Goal: Task Accomplishment & Management: Complete application form

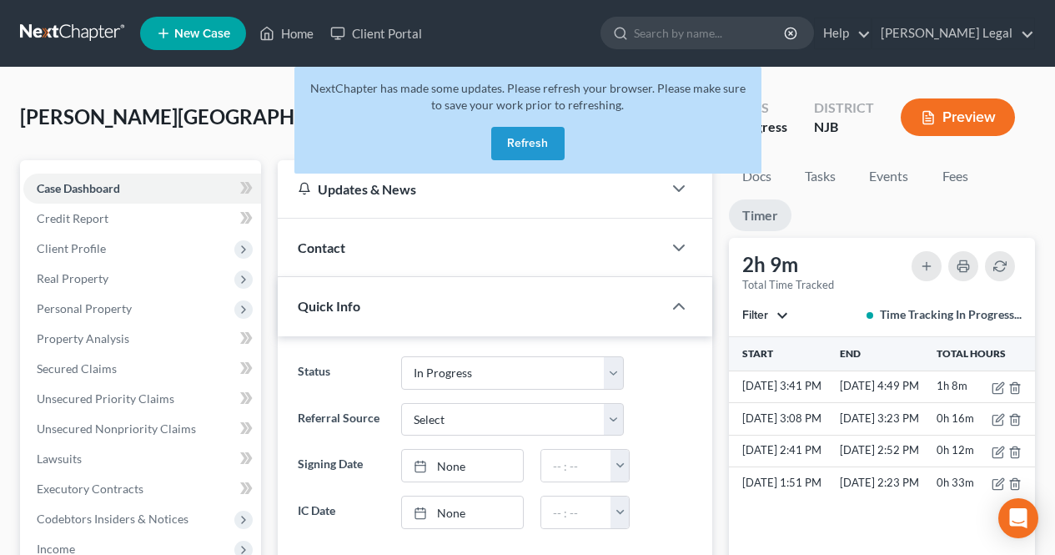
select select "7"
click at [540, 151] on button "Refresh" at bounding box center [527, 143] width 73 height 33
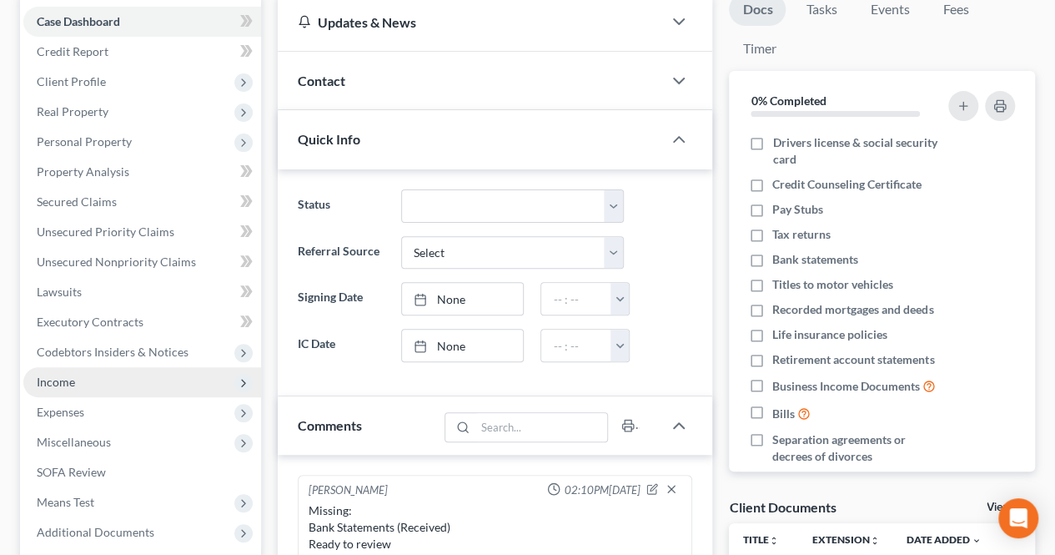
scroll to position [250, 0]
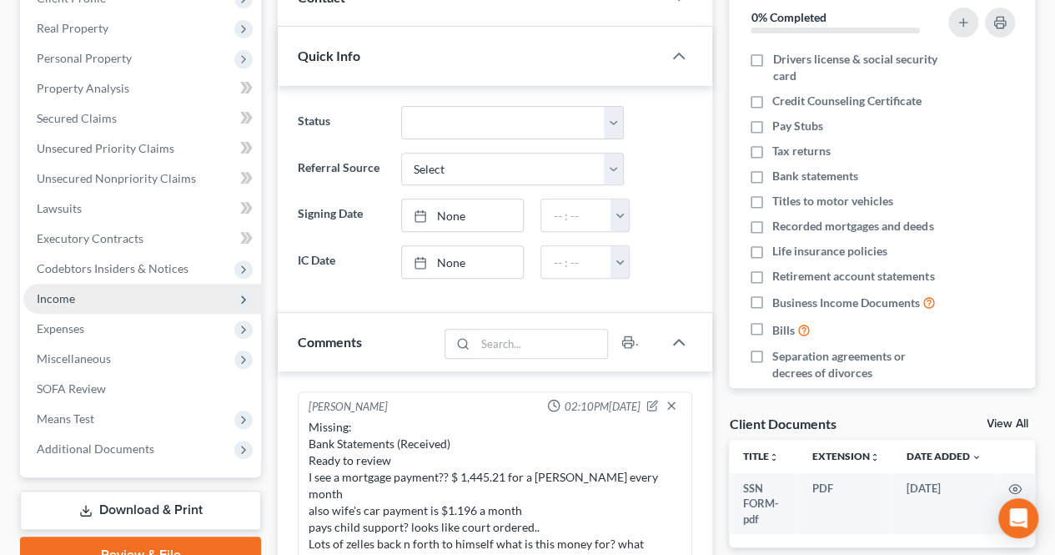
click at [131, 304] on span "Income" at bounding box center [142, 299] width 238 height 30
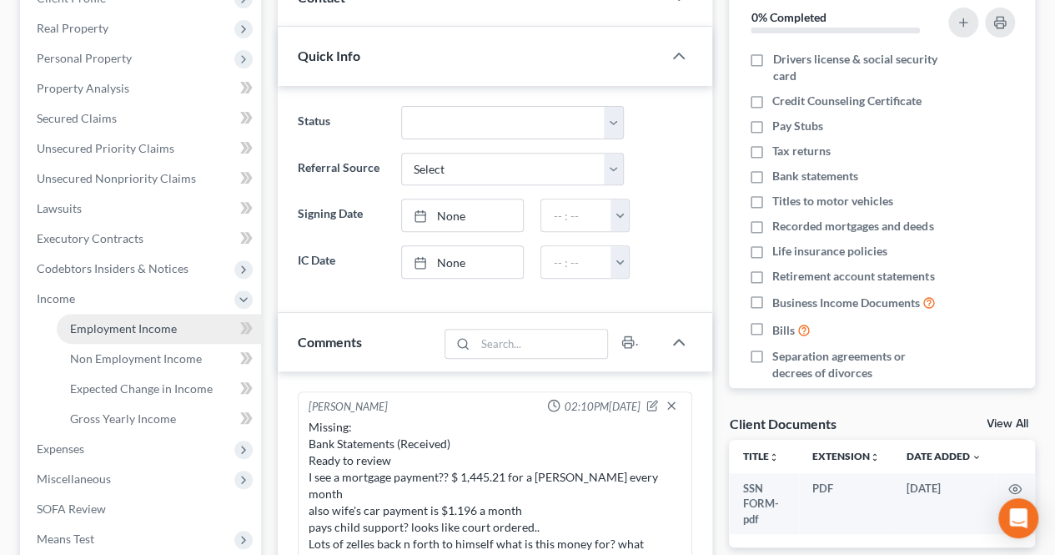
click at [130, 325] on span "Employment Income" at bounding box center [123, 328] width 107 height 14
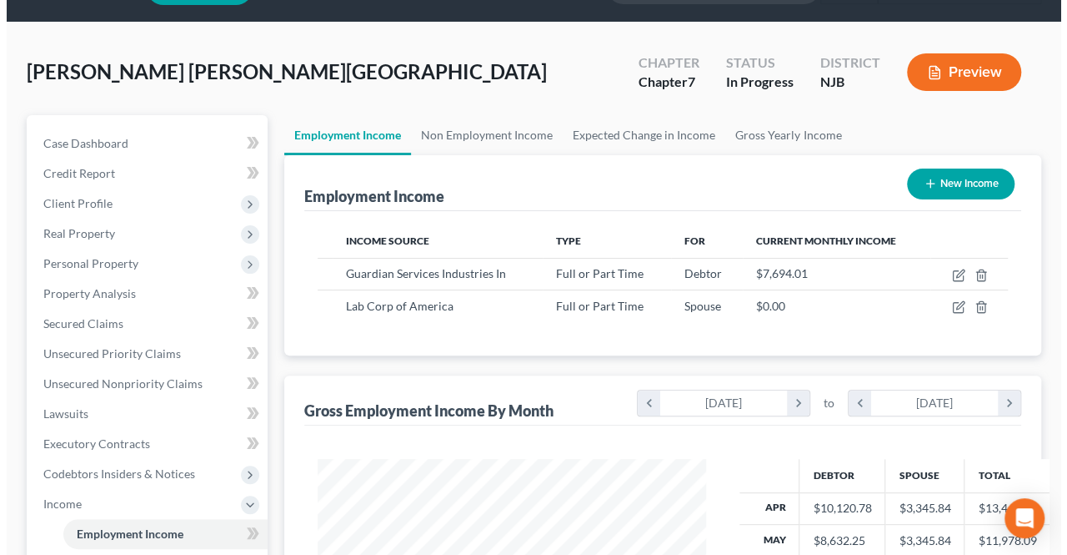
scroll to position [83, 0]
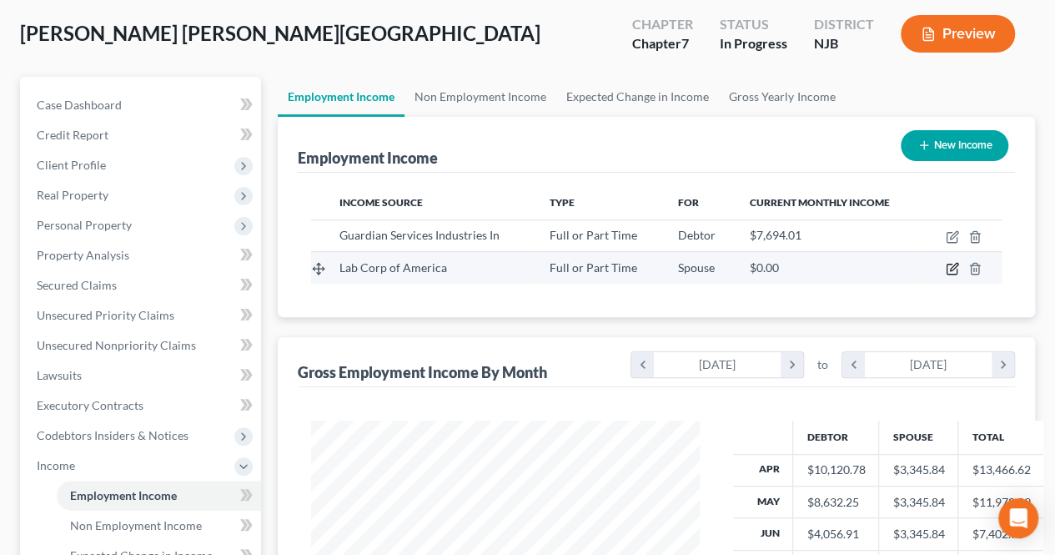
click at [947, 266] on icon "button" at bounding box center [952, 268] width 13 height 13
select select "0"
select select "28"
select select "1"
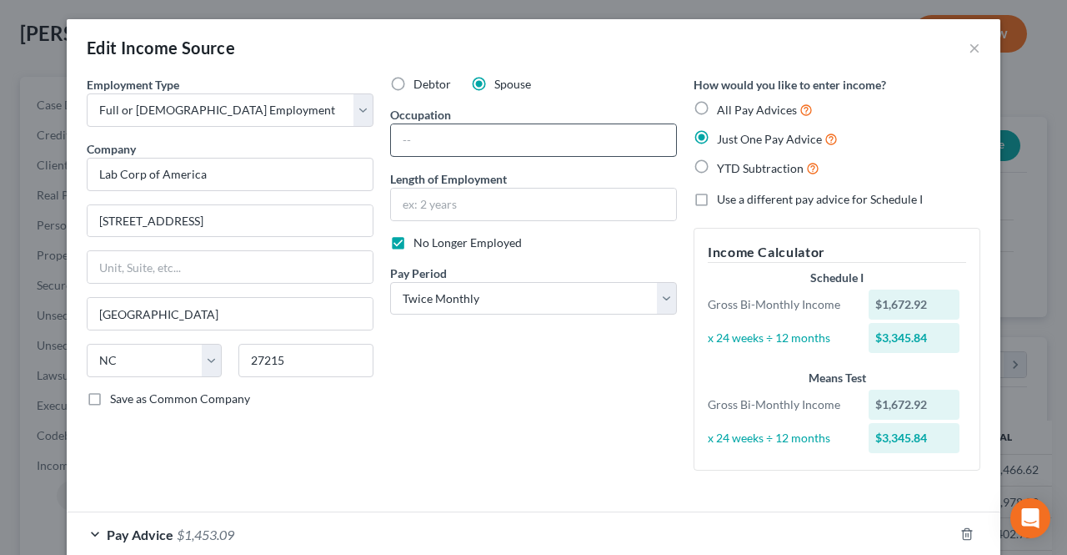
scroll to position [0, 0]
click at [717, 108] on label "All Pay Advices" at bounding box center [765, 110] width 96 height 19
click at [724, 108] on input "All Pay Advices" at bounding box center [729, 106] width 11 height 11
radio input "true"
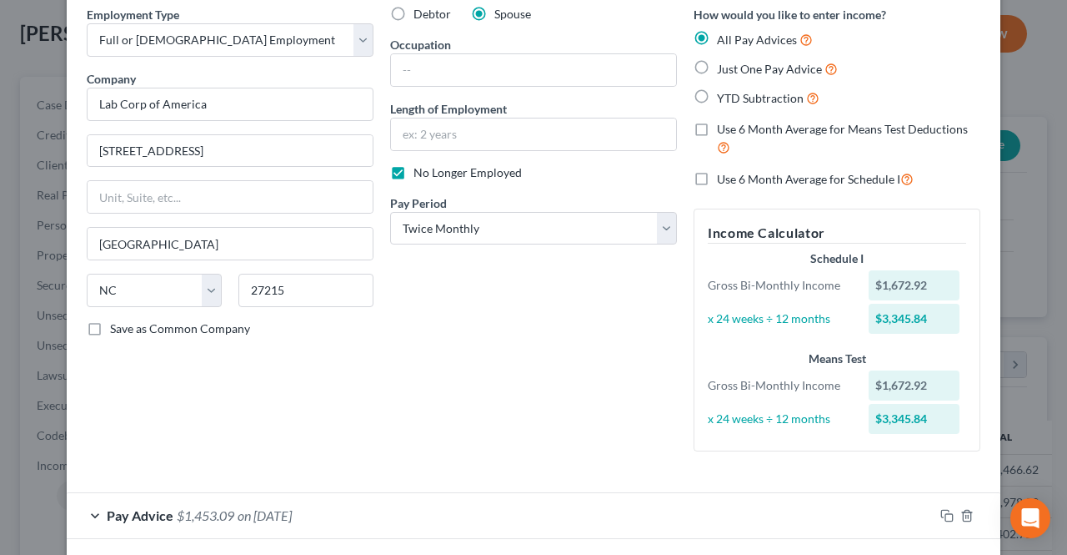
scroll to position [144, 0]
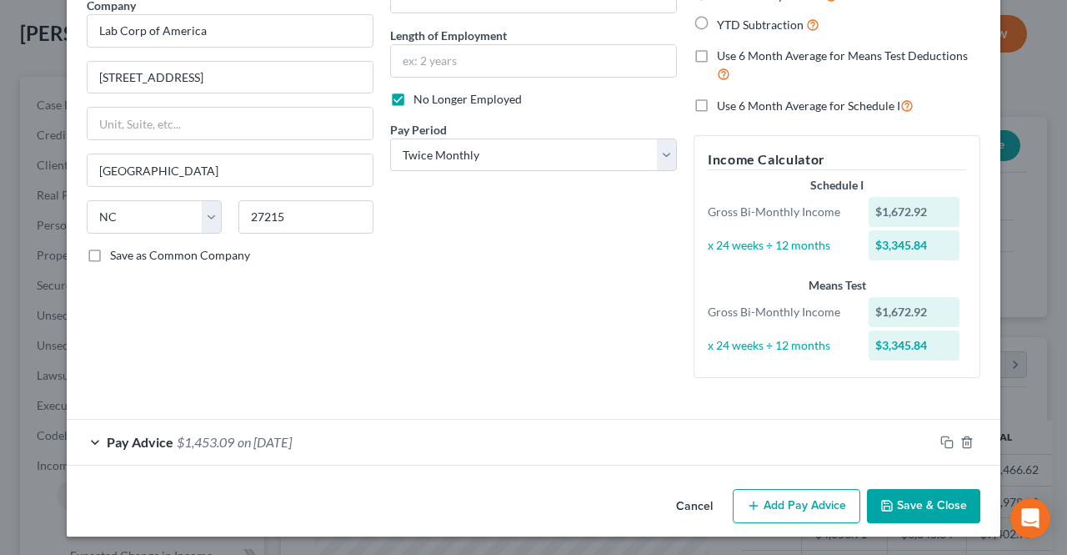
click at [520, 436] on div "Pay Advice $1,453.09 on [DATE]" at bounding box center [500, 441] width 867 height 44
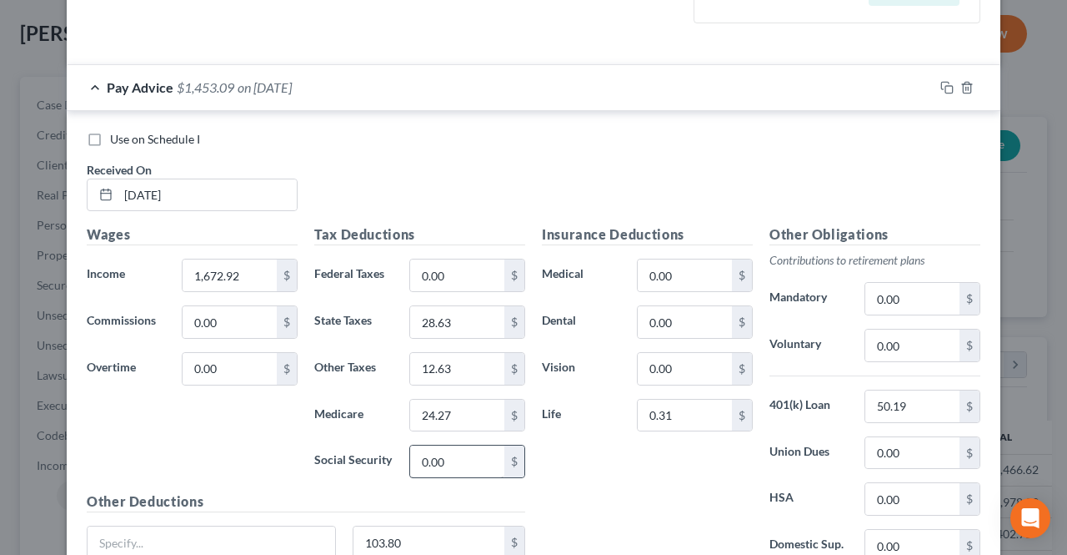
scroll to position [561, 0]
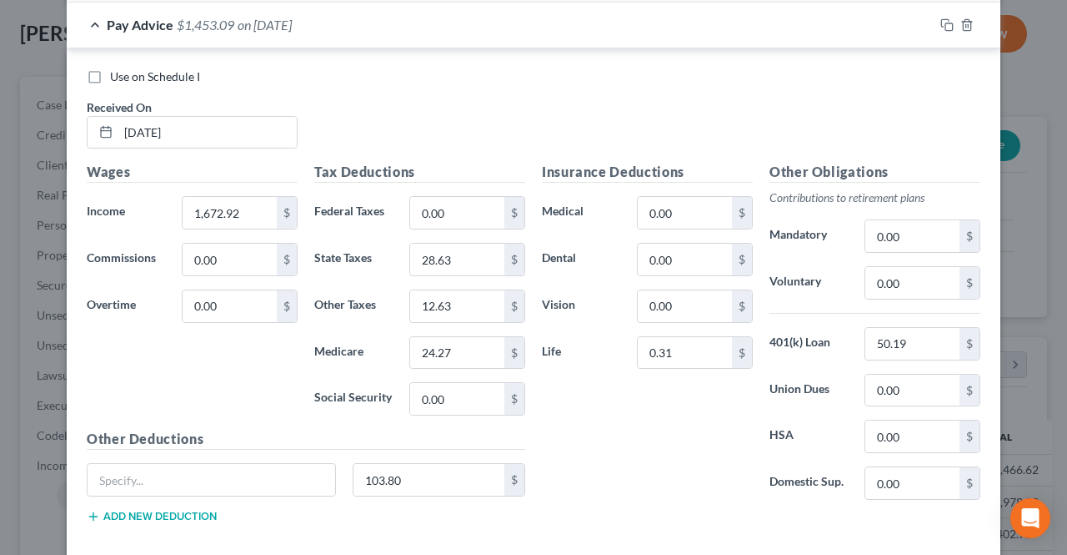
click at [346, 35] on div "Pay Advice $1,453.09 on [DATE]" at bounding box center [500, 25] width 867 height 44
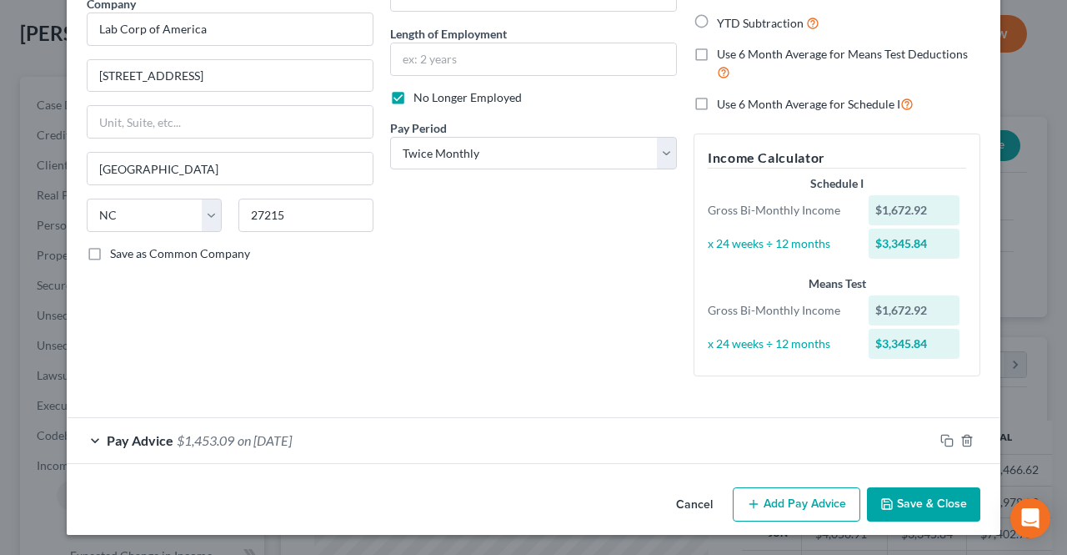
scroll to position [144, 0]
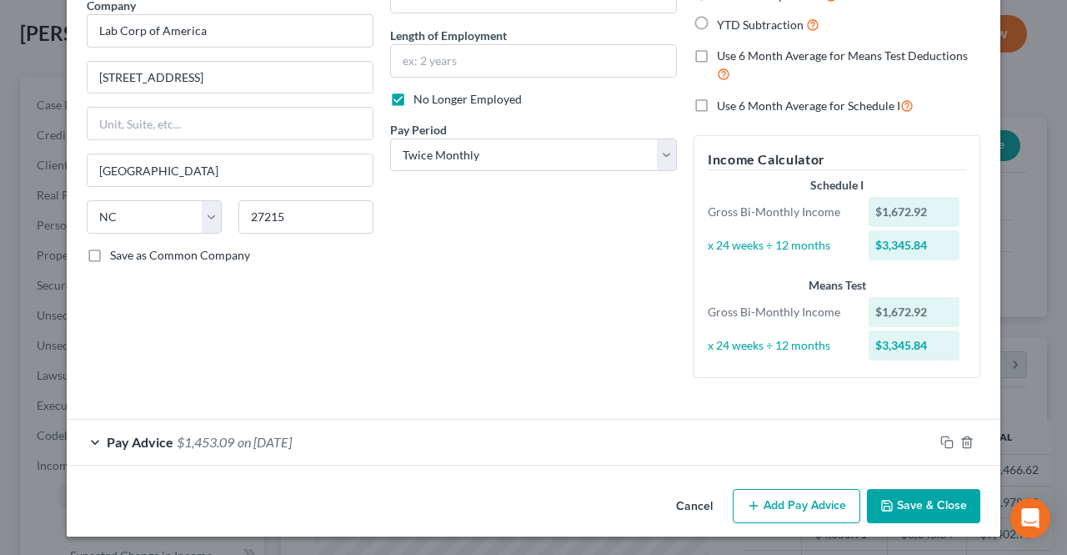
click at [758, 498] on button "Add Pay Advice" at bounding box center [797, 506] width 128 height 35
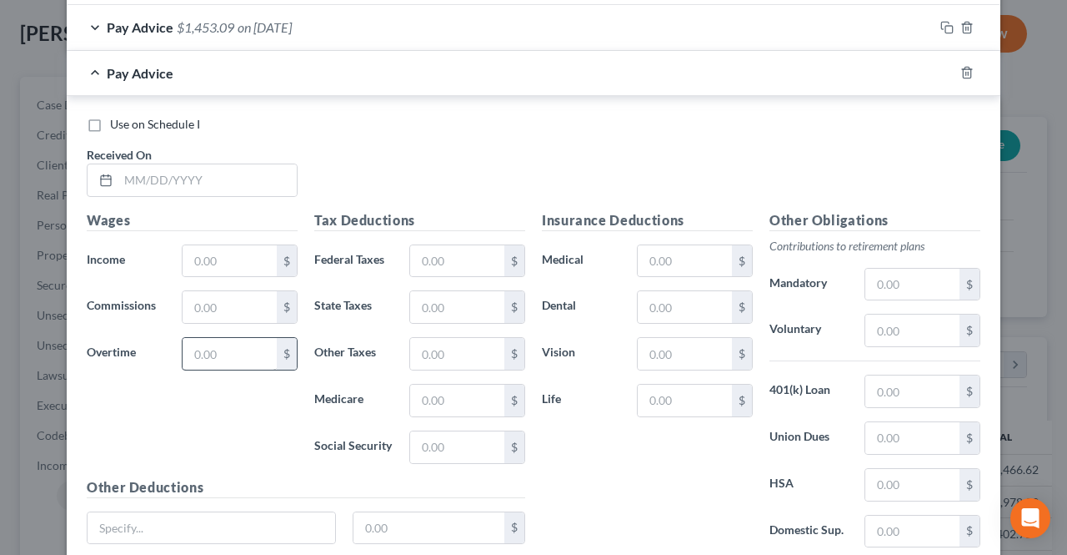
scroll to position [561, 0]
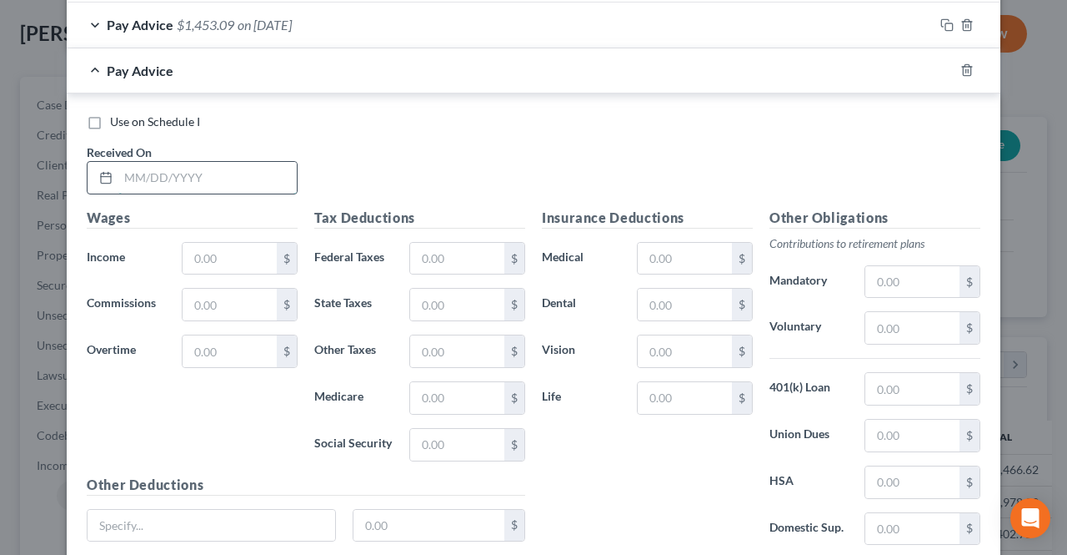
click at [233, 163] on input "text" at bounding box center [207, 178] width 178 height 32
drag, startPoint x: 232, startPoint y: 165, endPoint x: 180, endPoint y: 169, distance: 51.9
click at [180, 169] on input "08/29/20251806.11" at bounding box center [207, 178] width 178 height 32
type input "[DATE]"
paste input "1806.11"
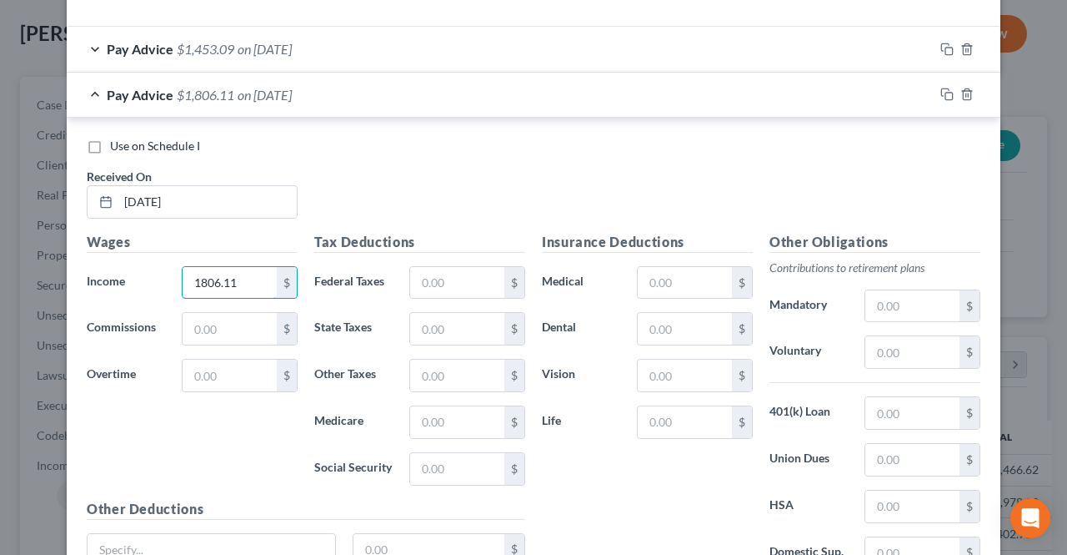
scroll to position [478, 0]
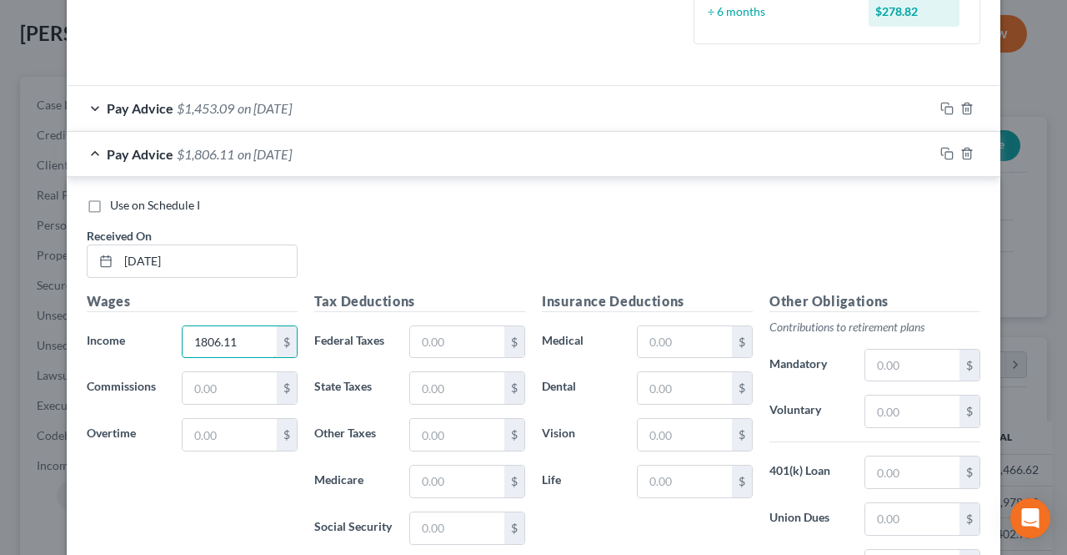
type input "1806.11"
click at [289, 108] on span "on [DATE]" at bounding box center [265, 108] width 54 height 16
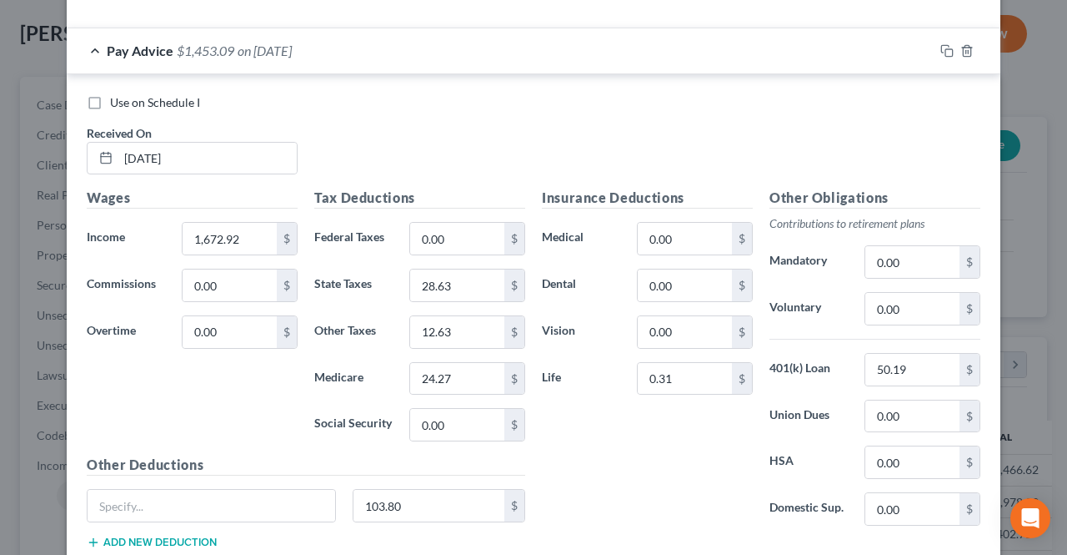
scroll to position [561, 0]
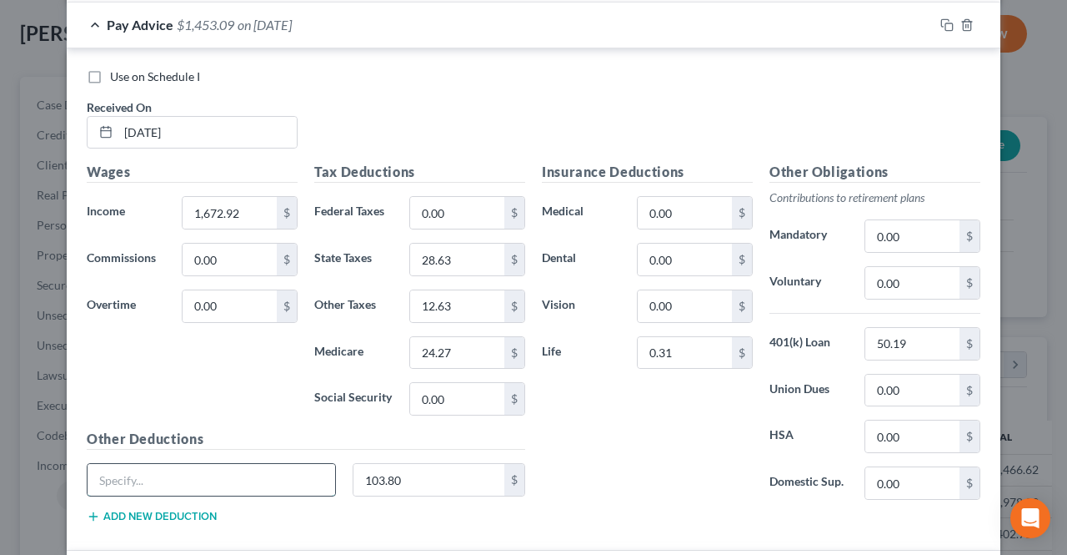
click at [212, 471] on input "text" at bounding box center [212, 480] width 248 height 32
drag, startPoint x: 210, startPoint y: 472, endPoint x: 92, endPoint y: 470, distance: 118.4
click at [88, 470] on input "OASDI" at bounding box center [212, 480] width 248 height 32
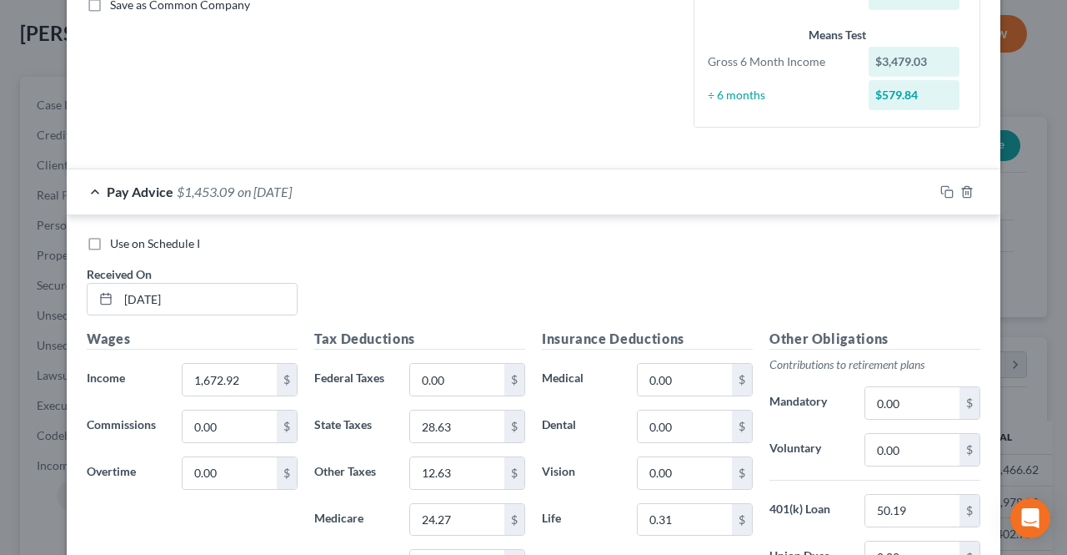
type input "OASDI"
click at [192, 186] on span "$1,453.09" at bounding box center [206, 191] width 58 height 16
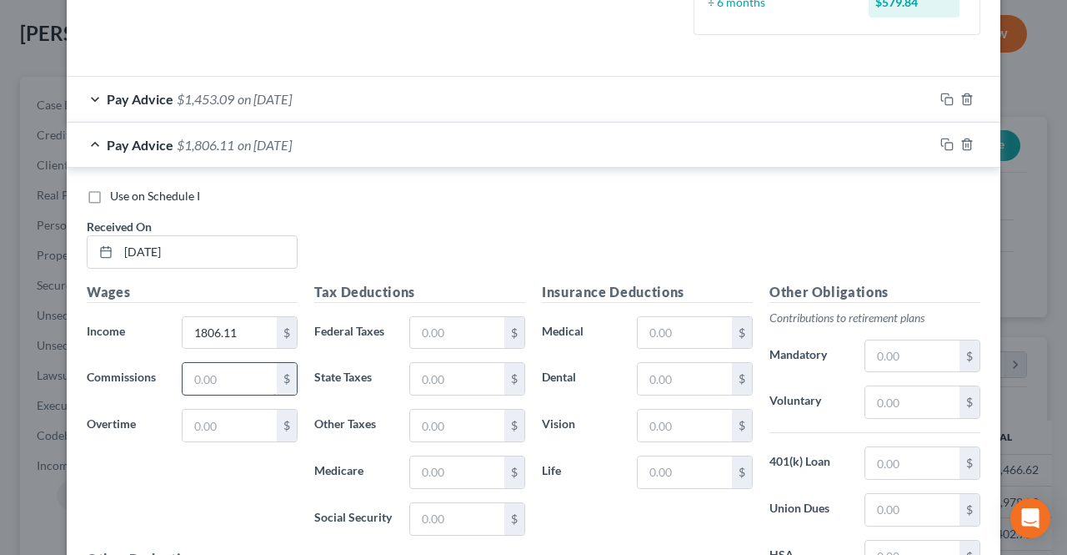
scroll to position [645, 0]
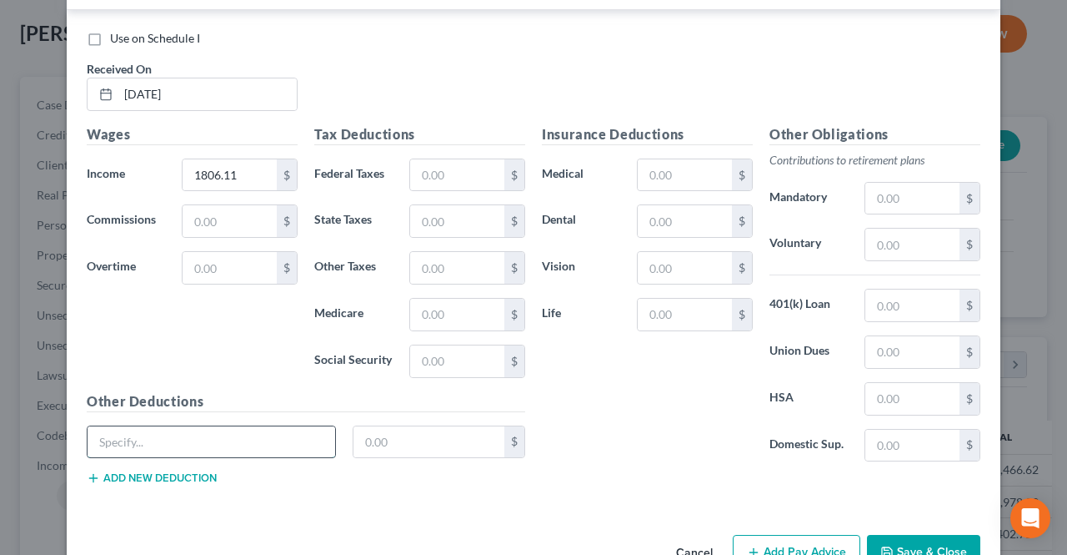
paste input "OASDI"
type input "OASDI"
click at [360, 441] on input "text" at bounding box center [430, 442] width 152 height 32
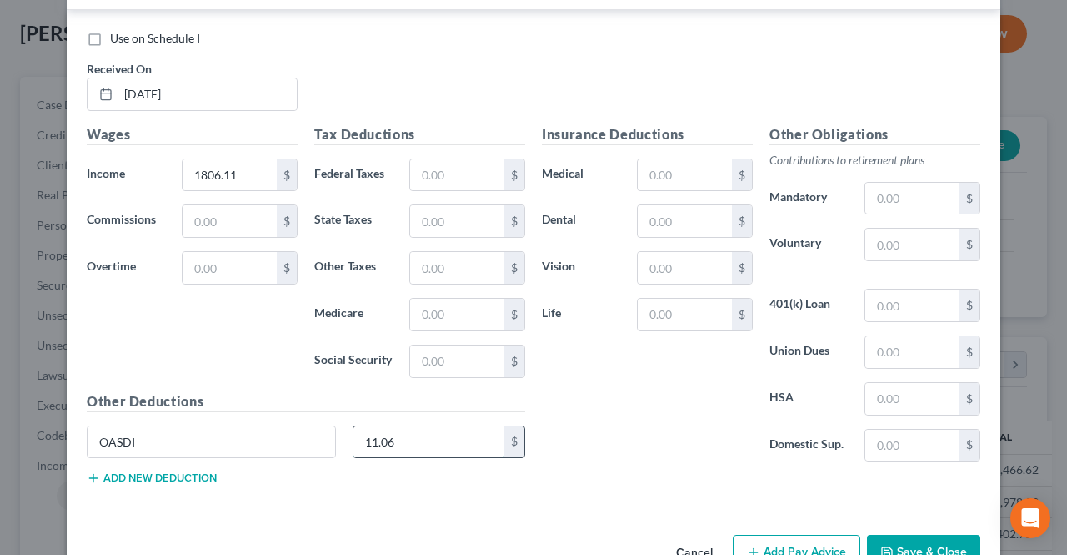
click at [367, 435] on input "11.06" at bounding box center [430, 442] width 152 height 32
click at [368, 434] on input "11.06" at bounding box center [430, 442] width 152 height 32
click at [370, 438] on input "11.06" at bounding box center [430, 442] width 152 height 32
type input "112.06"
click at [449, 312] on input "text" at bounding box center [457, 315] width 94 height 32
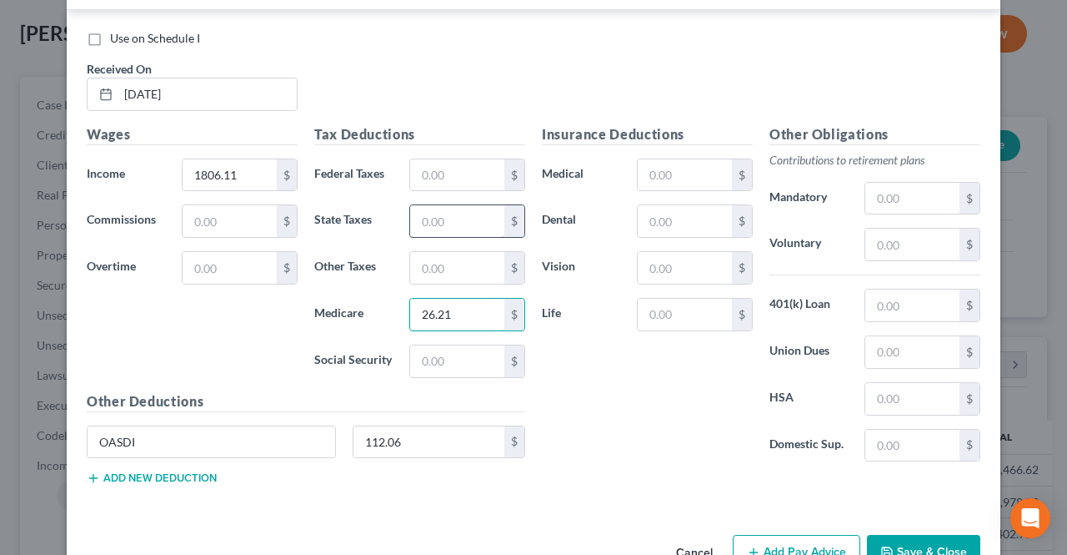
type input "26.21"
click at [475, 214] on input "text" at bounding box center [457, 221] width 94 height 32
type input "31.25"
click at [459, 263] on input "text" at bounding box center [457, 268] width 94 height 32
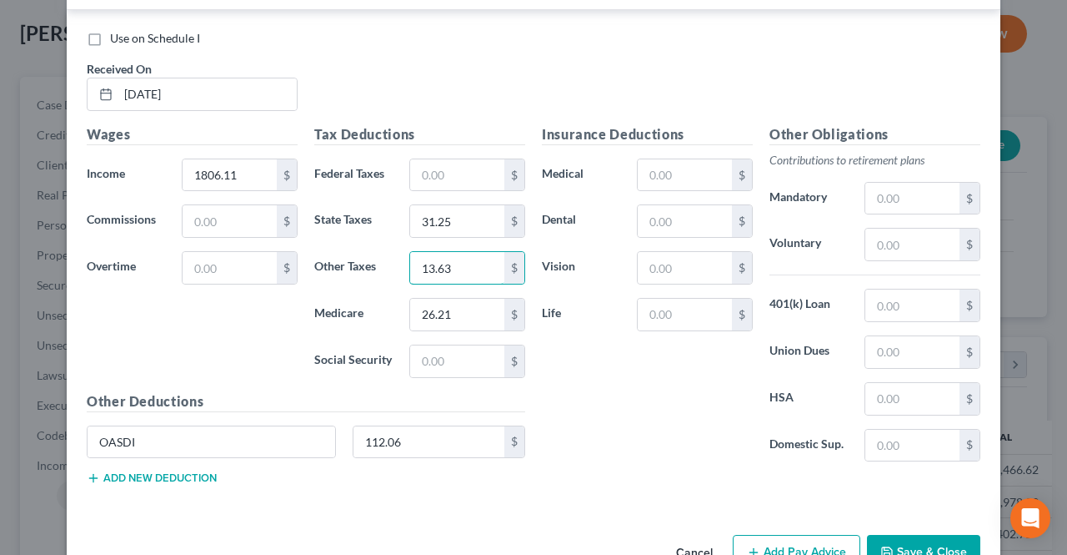
type input "13.63"
click at [434, 244] on div "Tax Deductions Federal Taxes $ State Taxes 31.25 $ Other Taxes 13.63 $ Medicare…" at bounding box center [420, 257] width 228 height 267
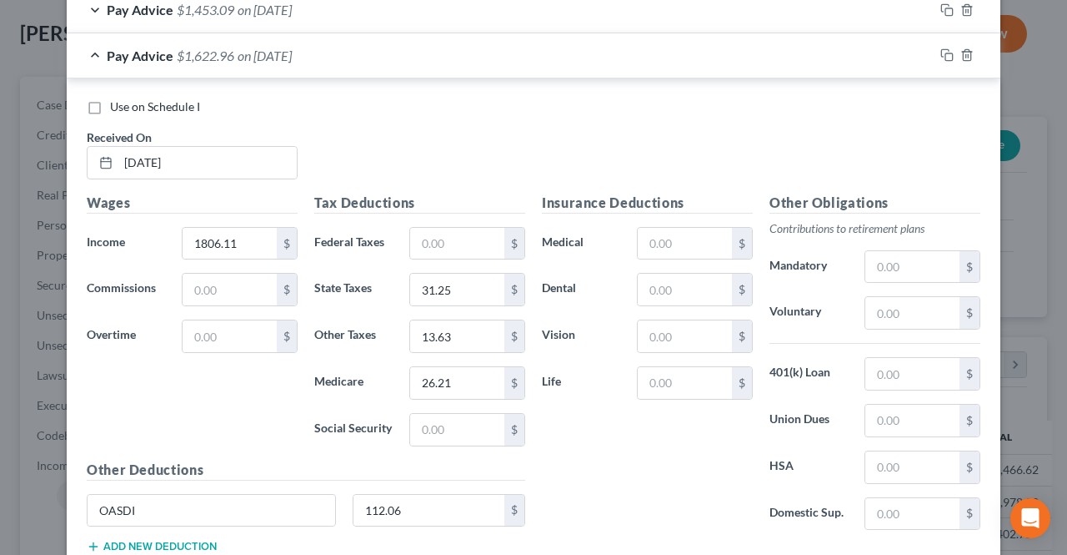
scroll to position [575, 0]
click at [880, 373] on input "text" at bounding box center [913, 375] width 94 height 32
type input "53.53"
click at [675, 386] on input "text" at bounding box center [685, 385] width 94 height 32
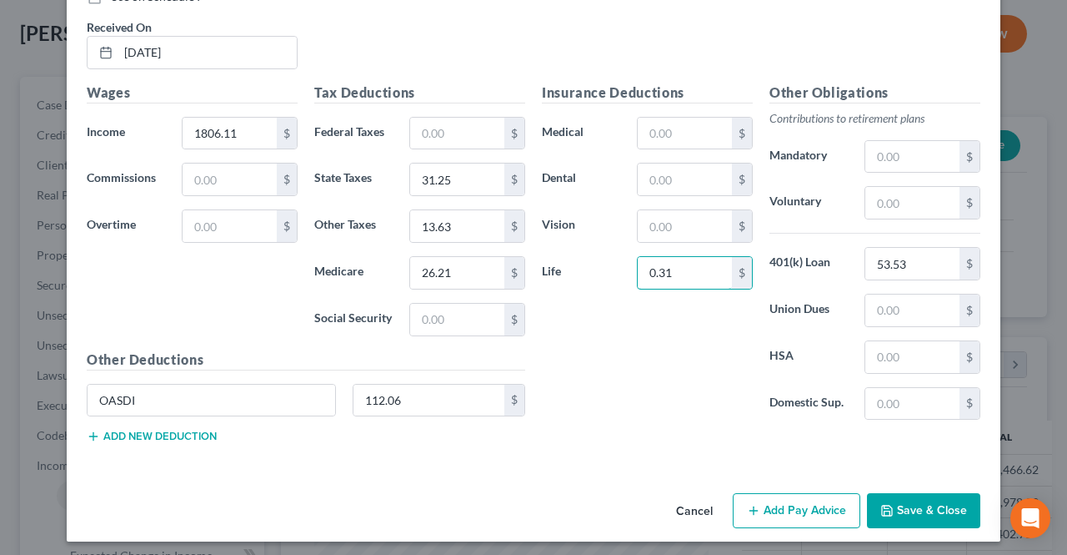
type input "0.31"
click at [727, 509] on div "Cancel Add Pay Advice Save & Close" at bounding box center [534, 513] width 934 height 55
click at [737, 508] on button "Add Pay Advice" at bounding box center [797, 510] width 128 height 35
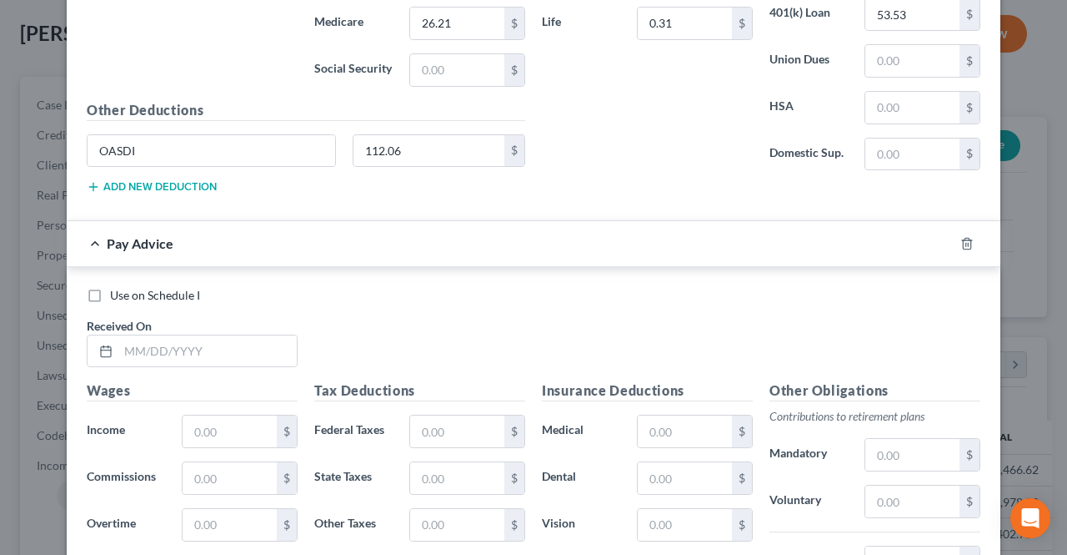
scroll to position [937, 0]
click at [215, 346] on input "text" at bounding box center [207, 350] width 178 height 32
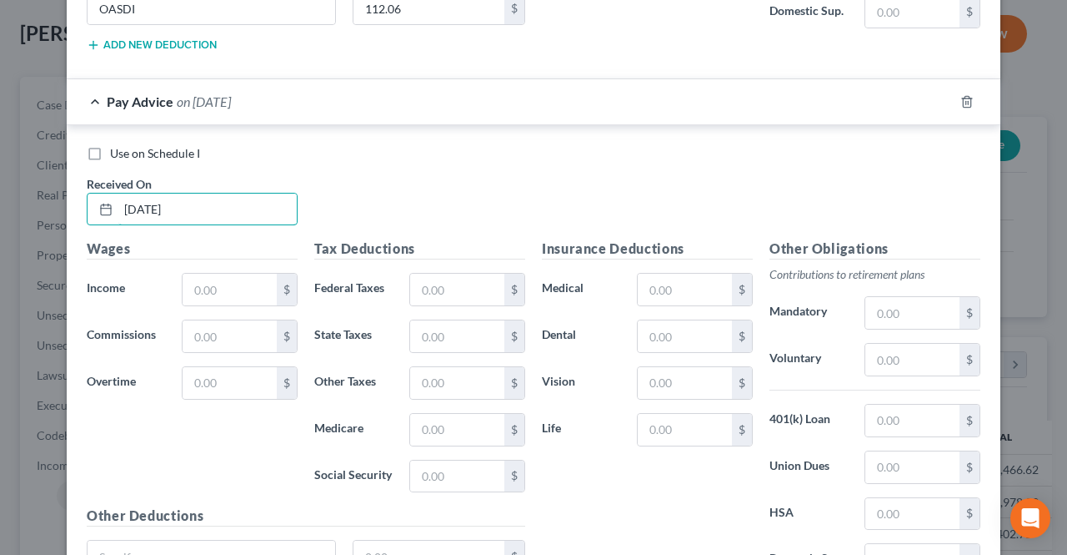
scroll to position [1103, 0]
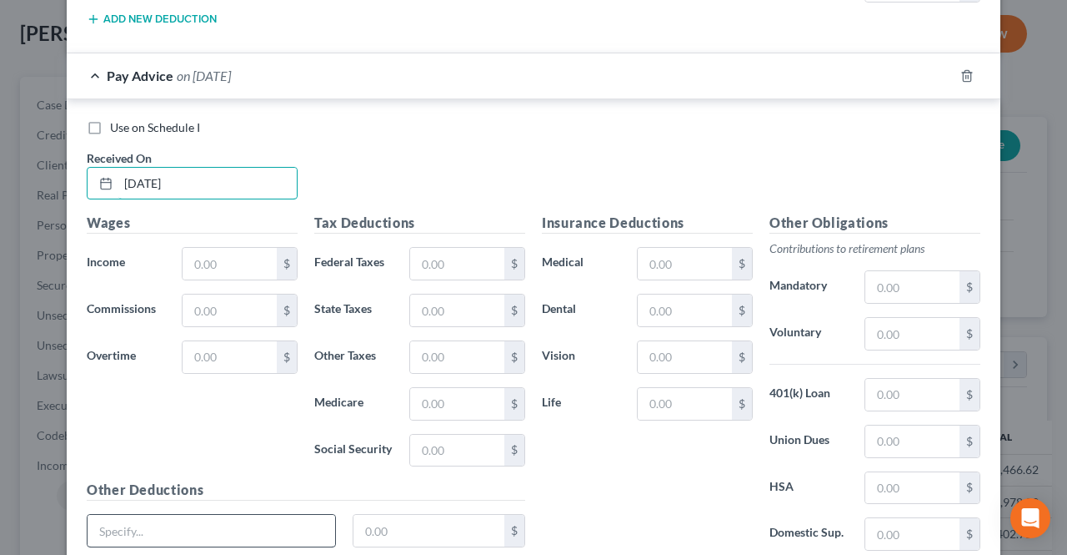
type input "[DATE]"
paste input "OASDI"
type input "OASDI"
click at [240, 264] on input "text" at bounding box center [230, 264] width 94 height 32
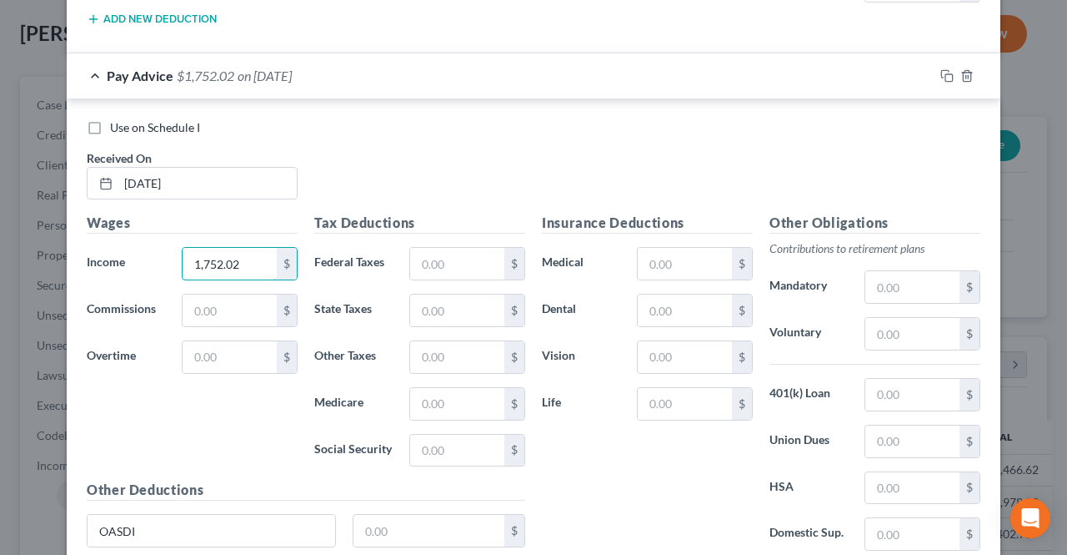
scroll to position [1187, 0]
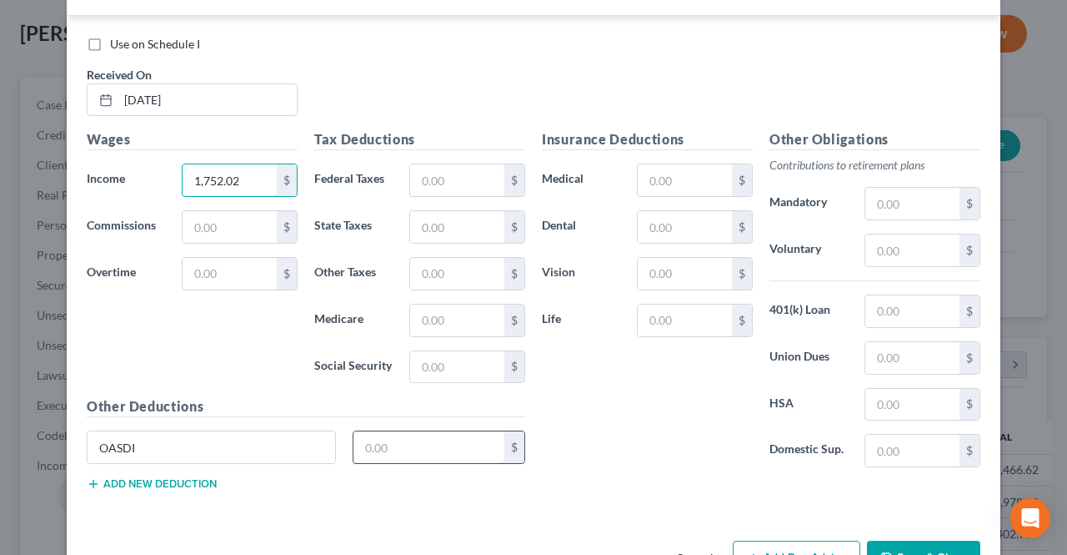
type input "1,752.02"
drag, startPoint x: 404, startPoint y: 433, endPoint x: 395, endPoint y: 429, distance: 9.8
click at [403, 433] on input "text" at bounding box center [430, 447] width 152 height 32
type input "108.73"
click at [432, 316] on input "text" at bounding box center [457, 320] width 94 height 32
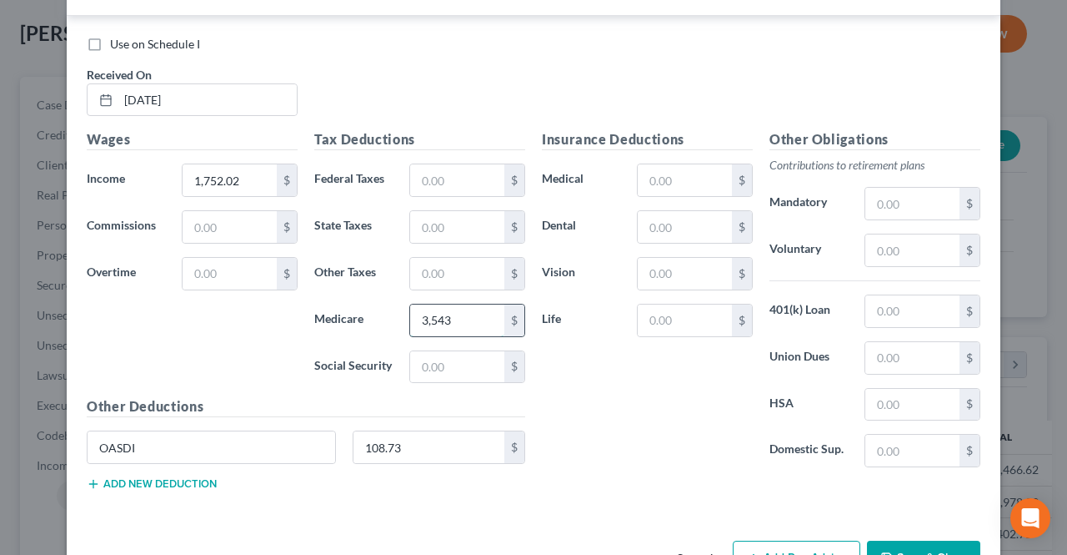
click at [424, 309] on input "3,543" at bounding box center [457, 320] width 94 height 32
drag, startPoint x: 457, startPoint y: 316, endPoint x: 404, endPoint y: 319, distance: 52.6
click at [410, 319] on input "3,543" at bounding box center [457, 320] width 94 height 32
type input "35.43"
click at [450, 222] on input "text" at bounding box center [457, 227] width 94 height 32
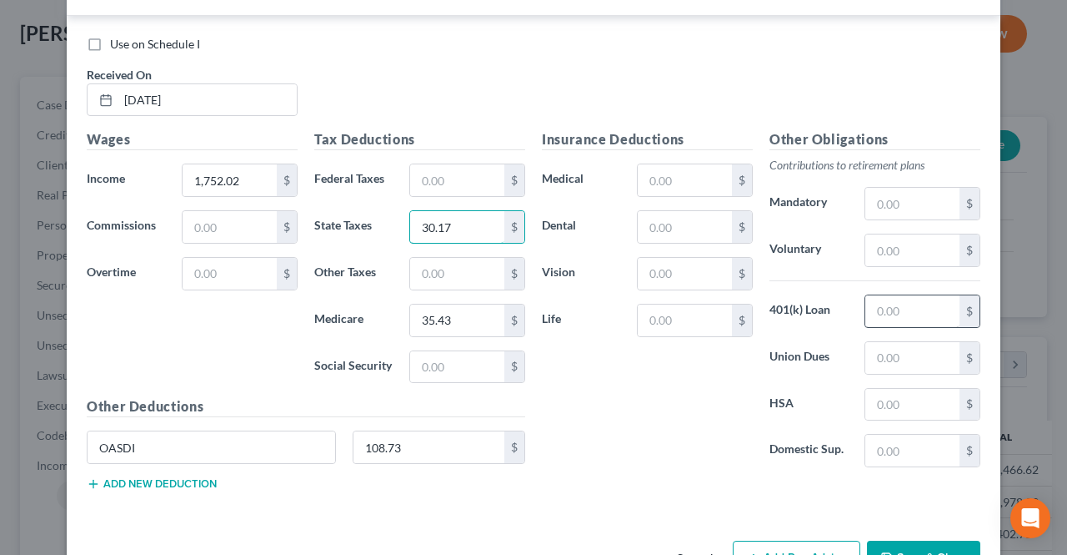
type input "30.17"
click at [919, 310] on input "text" at bounding box center [913, 311] width 94 height 32
type input "52.56"
click at [667, 316] on input "text" at bounding box center [685, 320] width 94 height 32
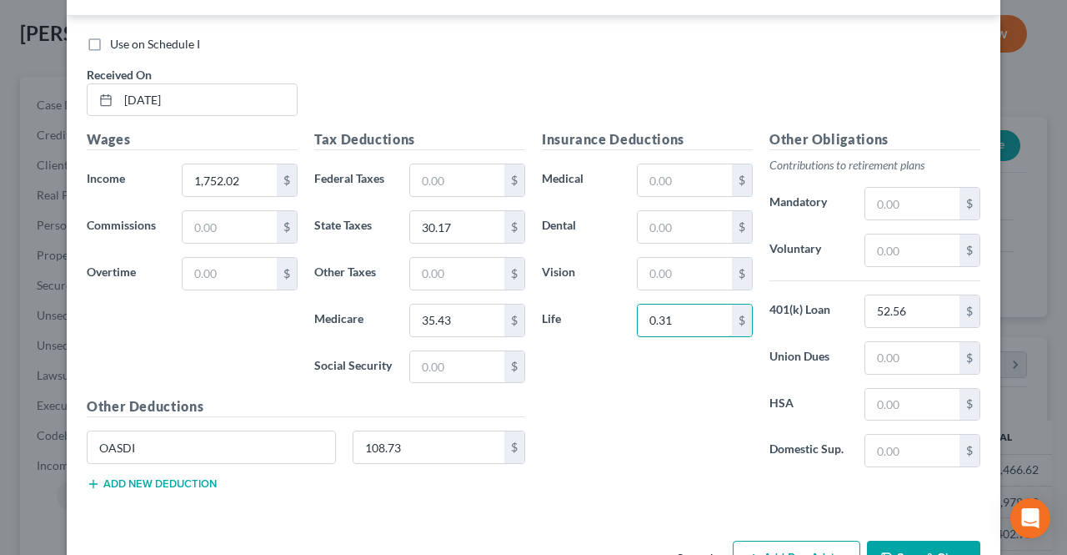
type input "0.31"
click at [449, 261] on input "text" at bounding box center [457, 274] width 94 height 32
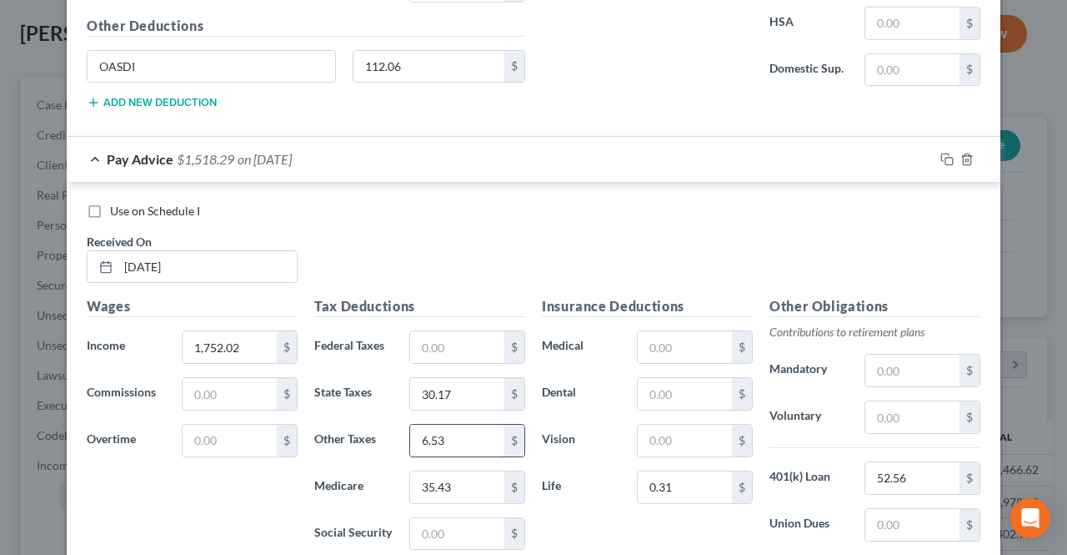
scroll to position [1229, 0]
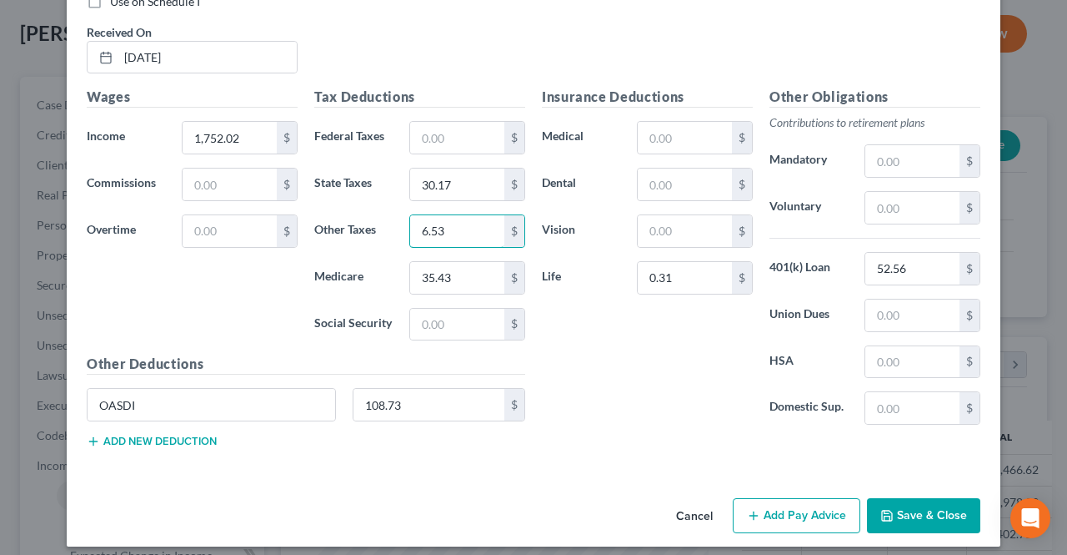
type input "6.53"
click at [757, 503] on button "Add Pay Advice" at bounding box center [797, 515] width 128 height 35
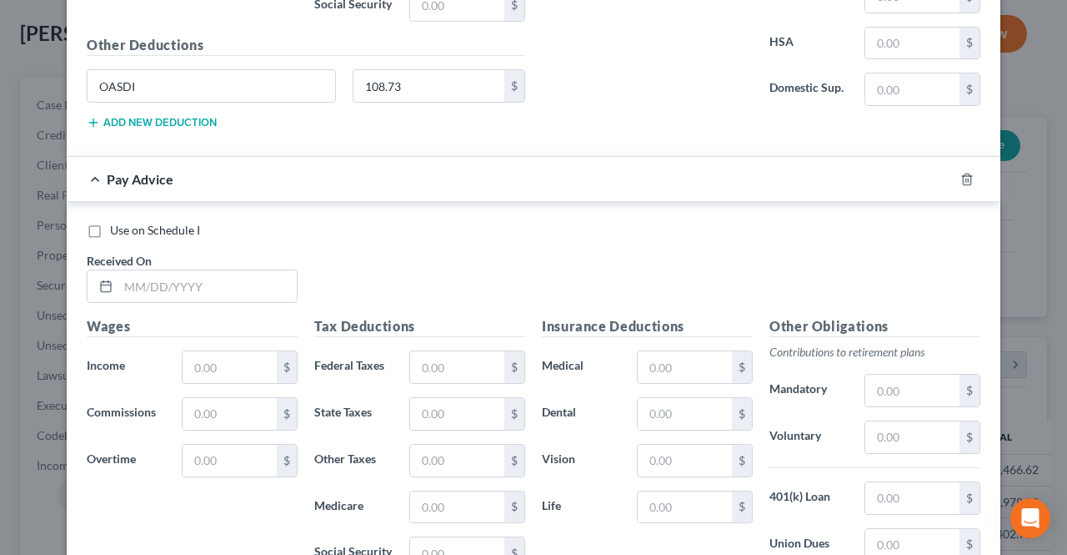
scroll to position [1563, 0]
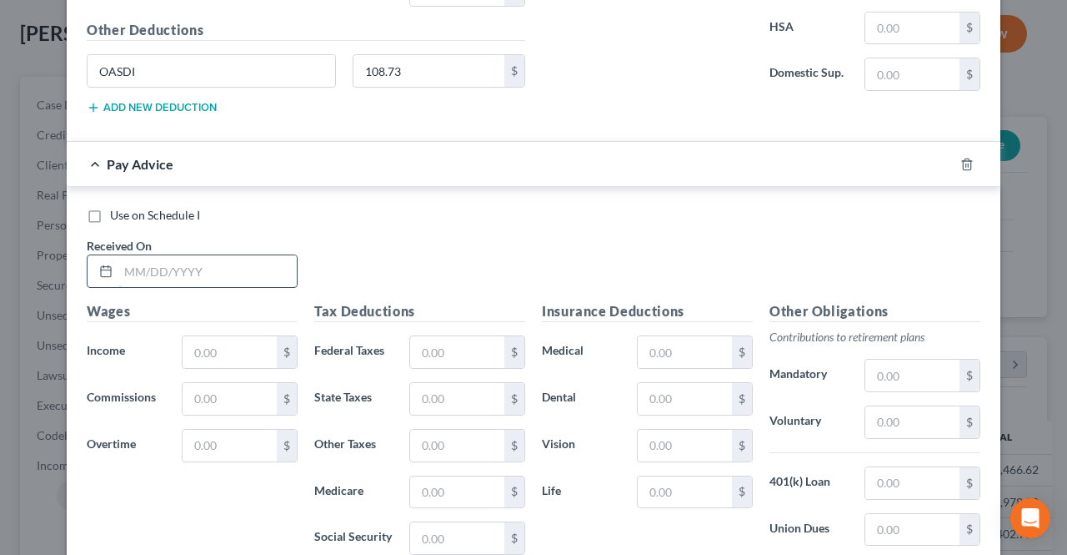
click at [210, 263] on input "text" at bounding box center [207, 271] width 178 height 32
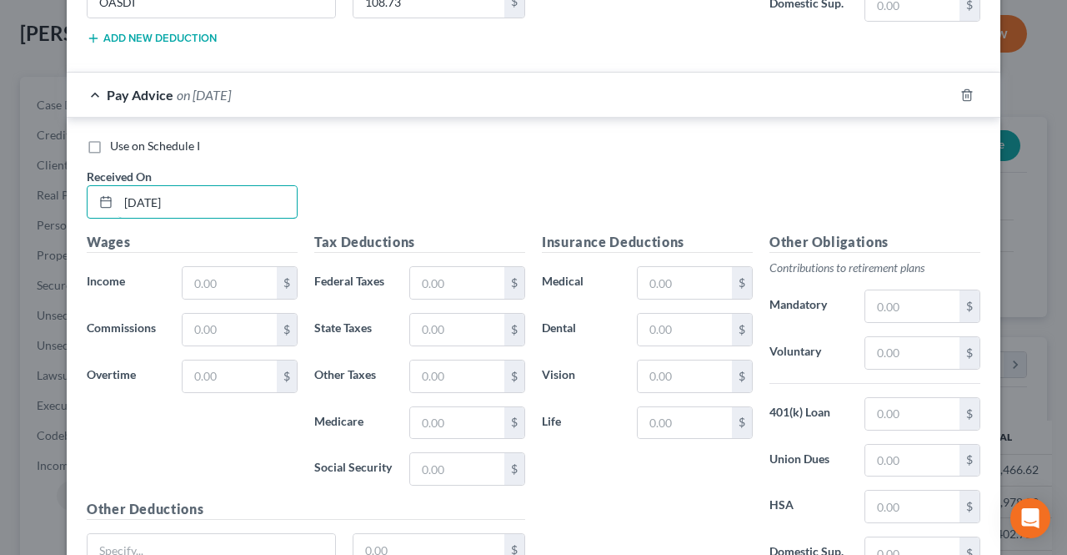
scroll to position [1730, 0]
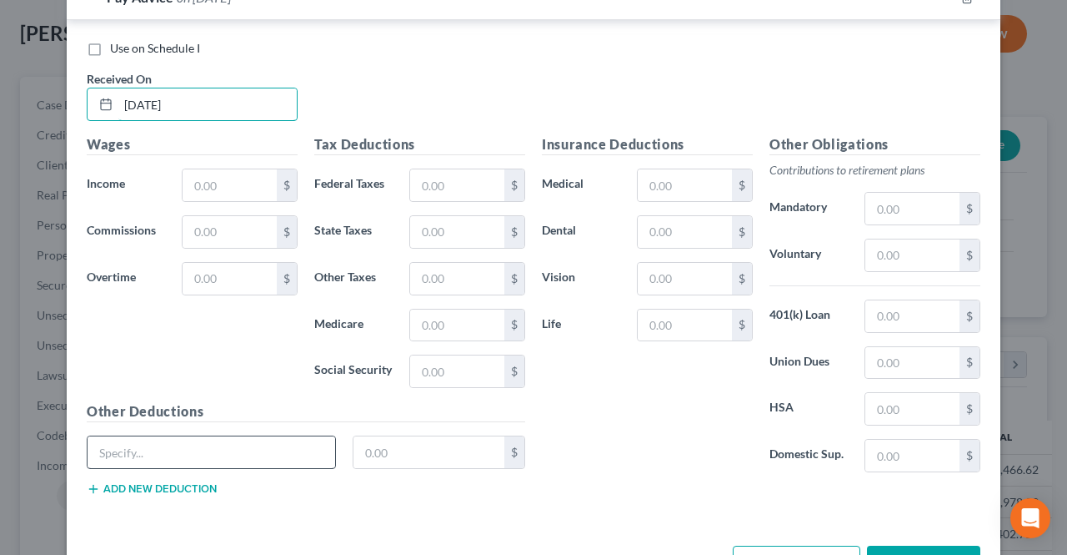
type input "[DATE]"
paste input "OASDI"
type input "OASDI"
click at [227, 181] on input "text" at bounding box center [230, 185] width 94 height 32
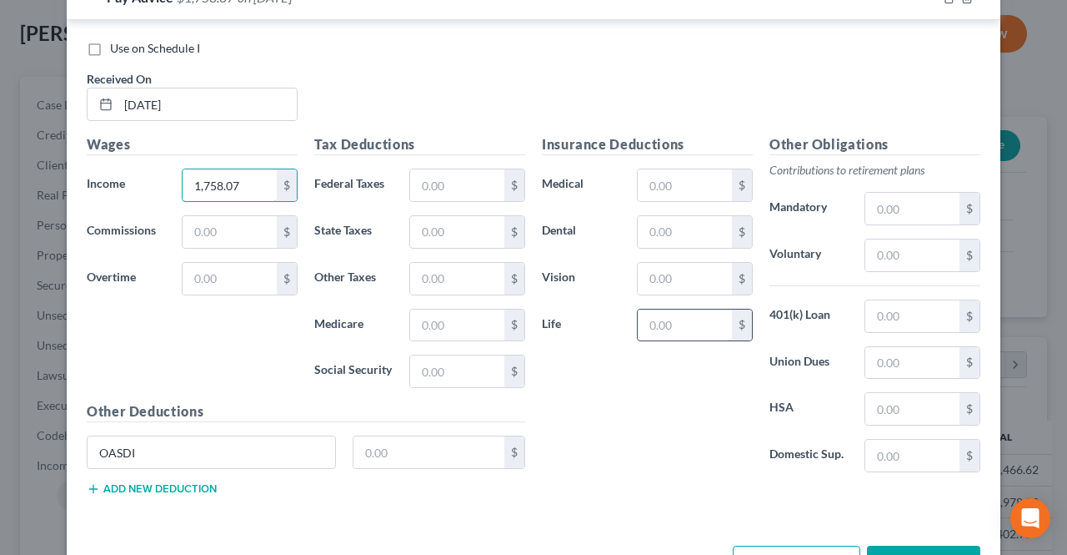
type input "1,758.07"
click at [651, 309] on input "text" at bounding box center [685, 325] width 94 height 32
type input "0.31"
click at [866, 305] on input "text" at bounding box center [913, 316] width 94 height 32
type input "52.74"
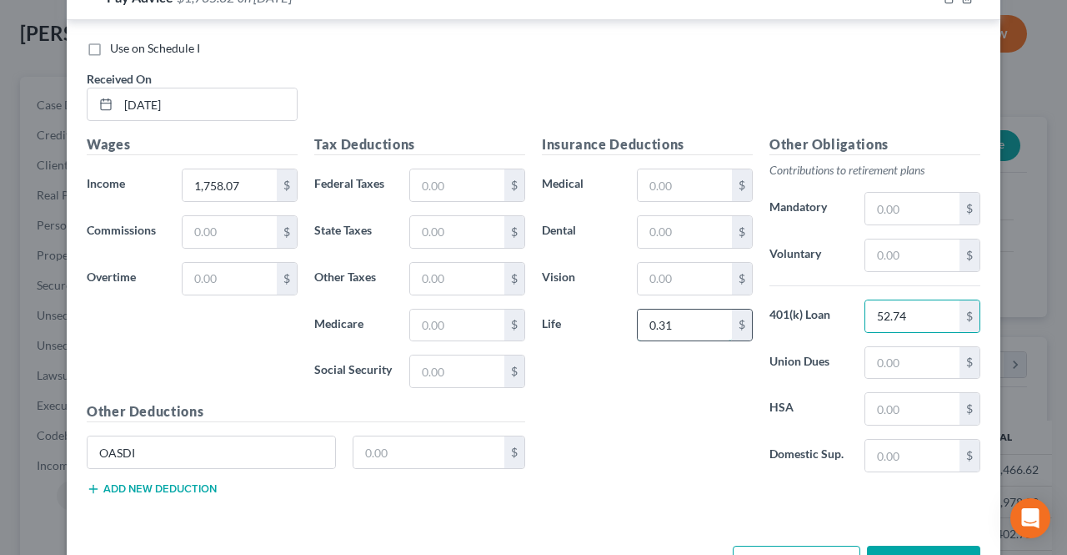
click at [681, 309] on input "0.31" at bounding box center [685, 325] width 94 height 32
type input "0.31"
click at [395, 436] on input "text" at bounding box center [430, 452] width 152 height 32
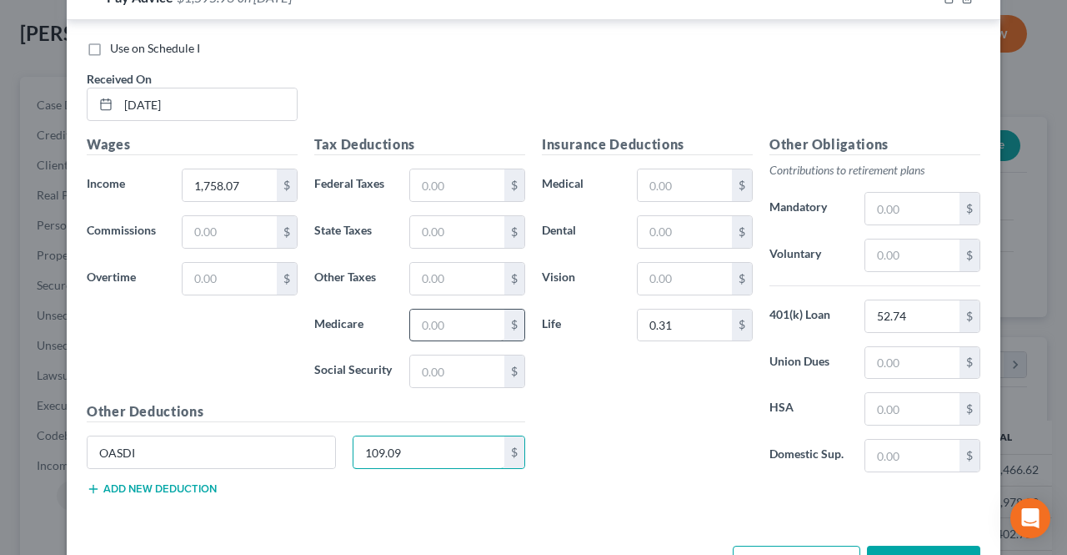
type input "109.09"
click at [431, 316] on input "text" at bounding box center [457, 325] width 94 height 32
type input "25.51"
click at [457, 221] on input "text" at bounding box center [457, 232] width 94 height 32
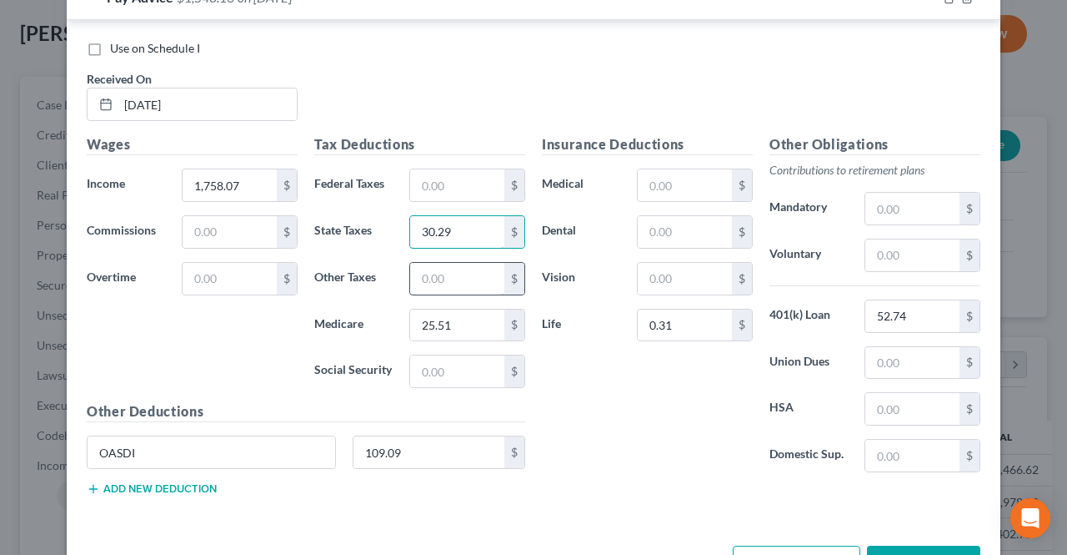
type input "30.29"
click at [450, 268] on input "text" at bounding box center [457, 279] width 94 height 32
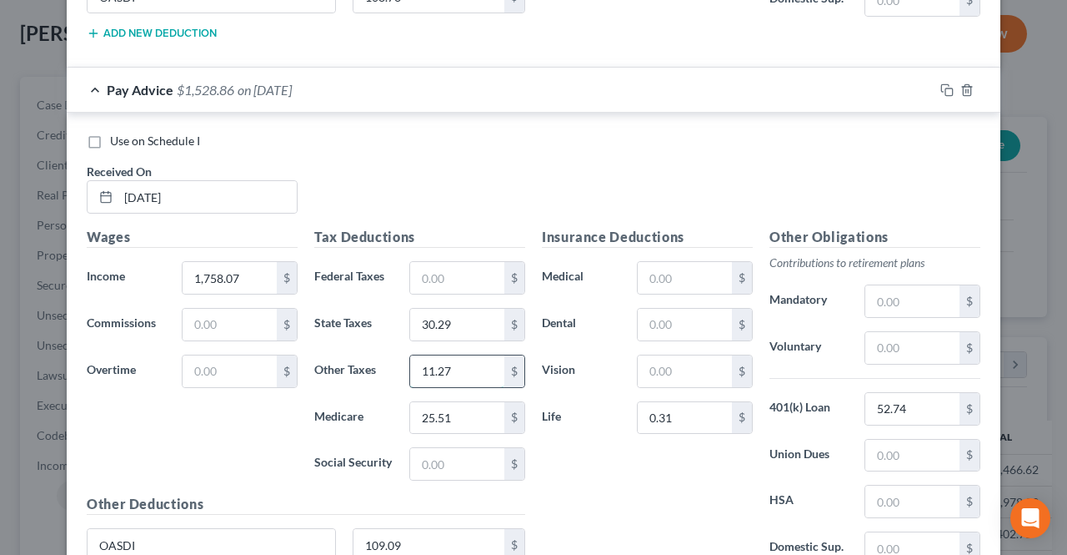
scroll to position [1563, 0]
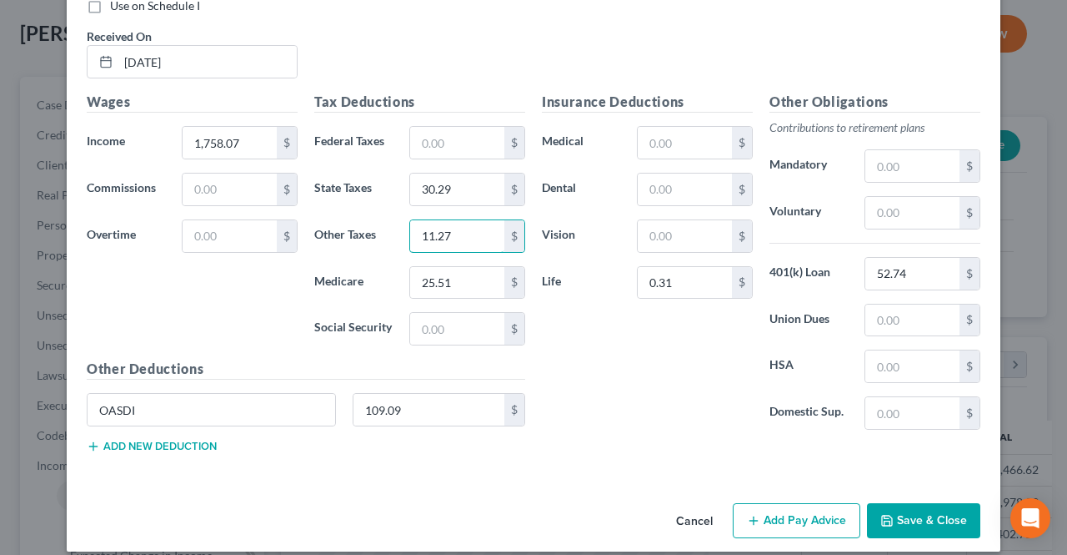
type input "11.27"
click at [822, 510] on button "Add Pay Advice" at bounding box center [797, 520] width 128 height 35
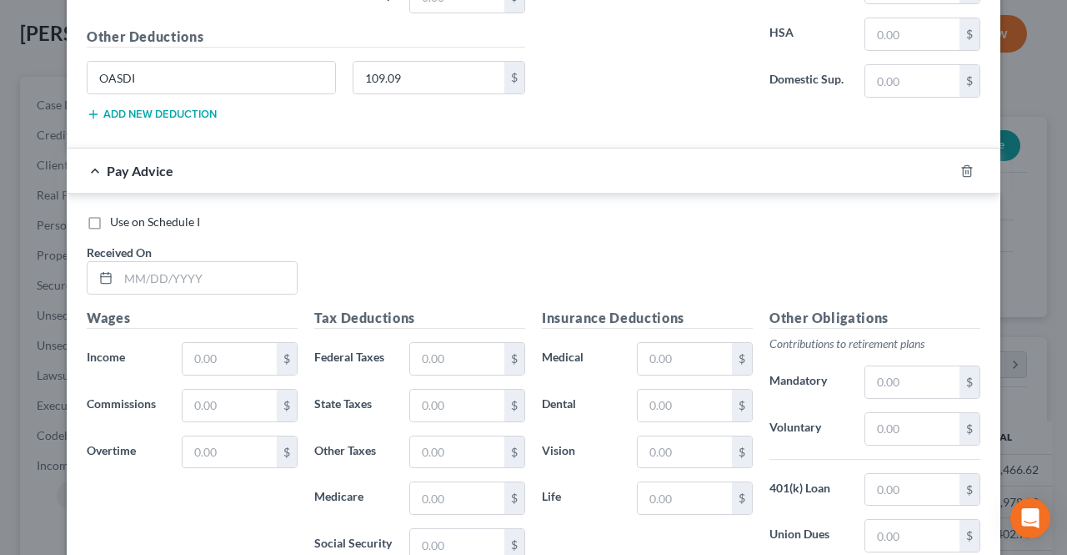
scroll to position [2106, 0]
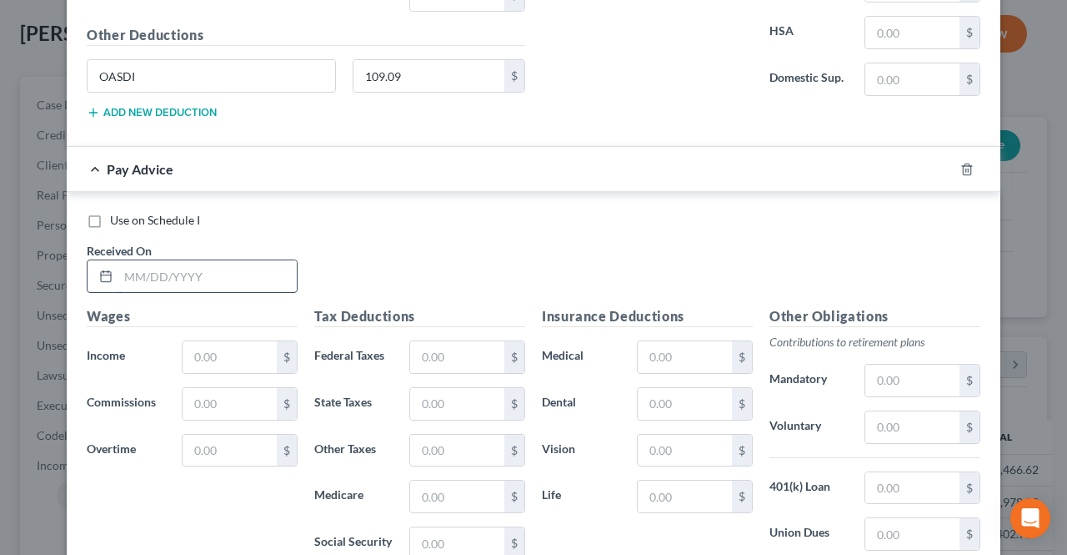
click at [205, 271] on input "text" at bounding box center [207, 276] width 178 height 32
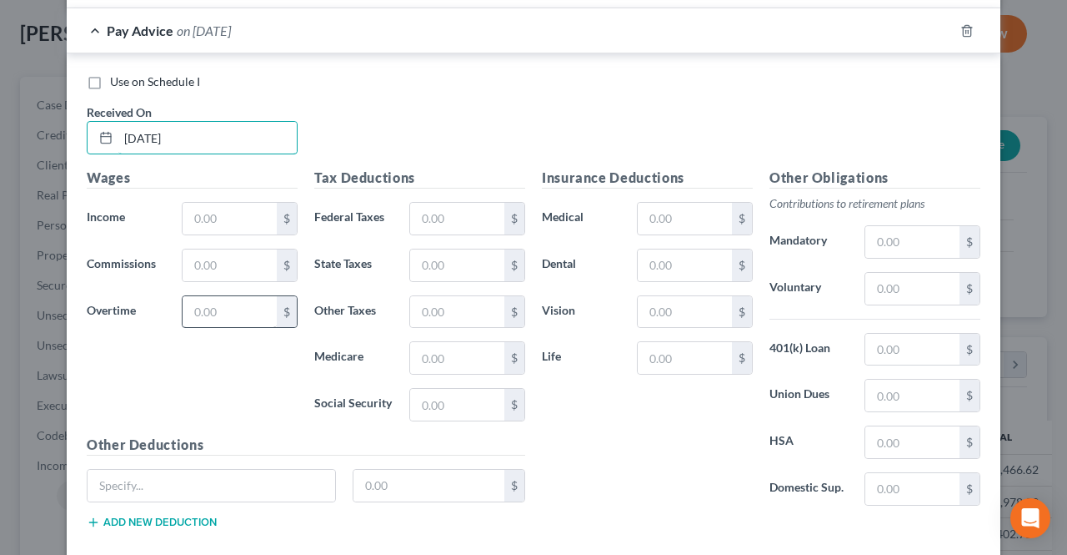
scroll to position [2273, 0]
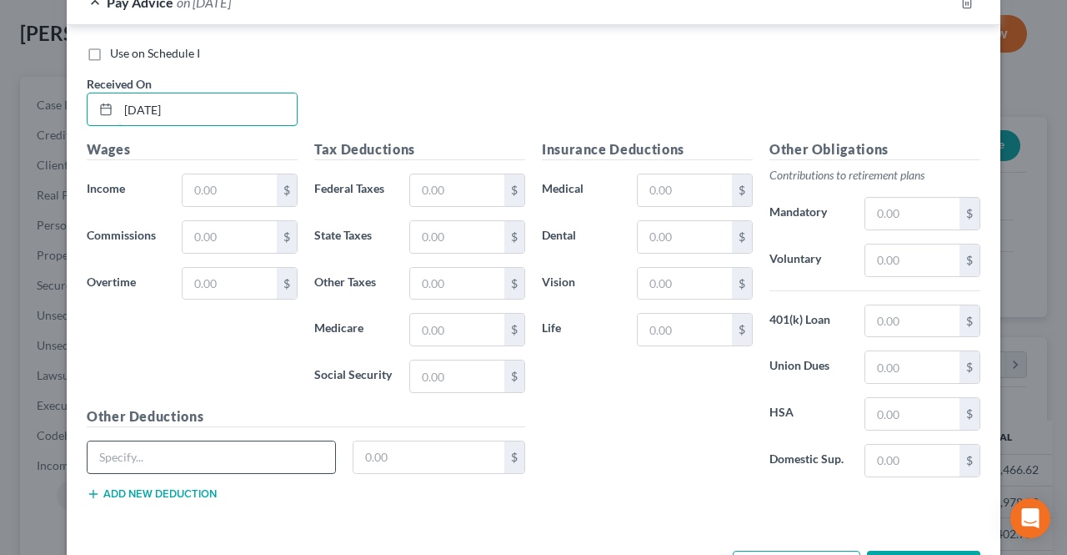
type input "[DATE]"
click at [186, 441] on input "text" at bounding box center [212, 457] width 248 height 32
paste input "OASDI"
type input "OASDI"
click at [698, 316] on input "text" at bounding box center [685, 330] width 94 height 32
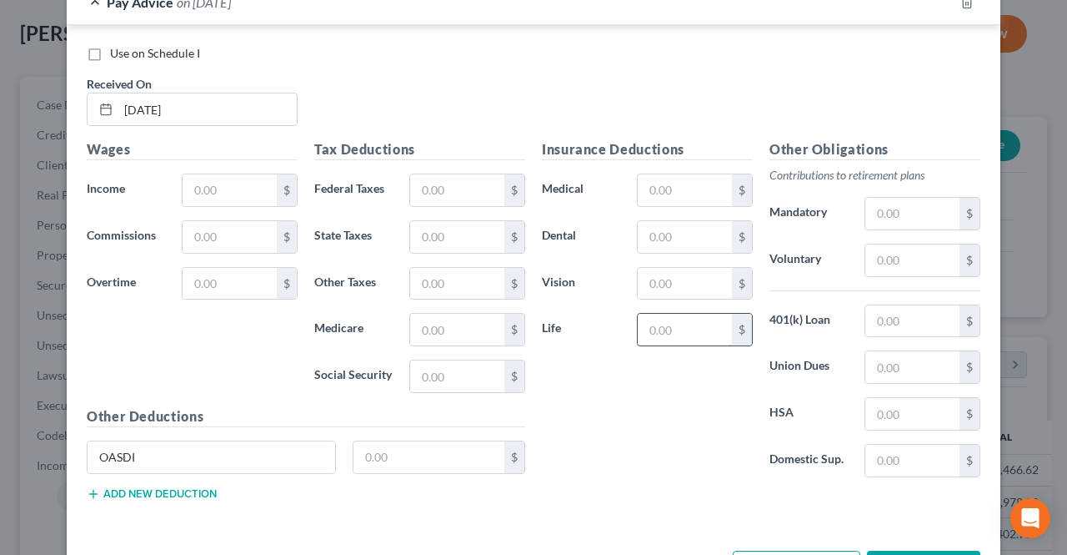
type input "0.31"
click at [897, 313] on input "text" at bounding box center [913, 321] width 94 height 32
type input "52.70"
click at [685, 314] on input "0.31" at bounding box center [685, 330] width 94 height 32
click at [676, 314] on input "0.31" at bounding box center [685, 330] width 94 height 32
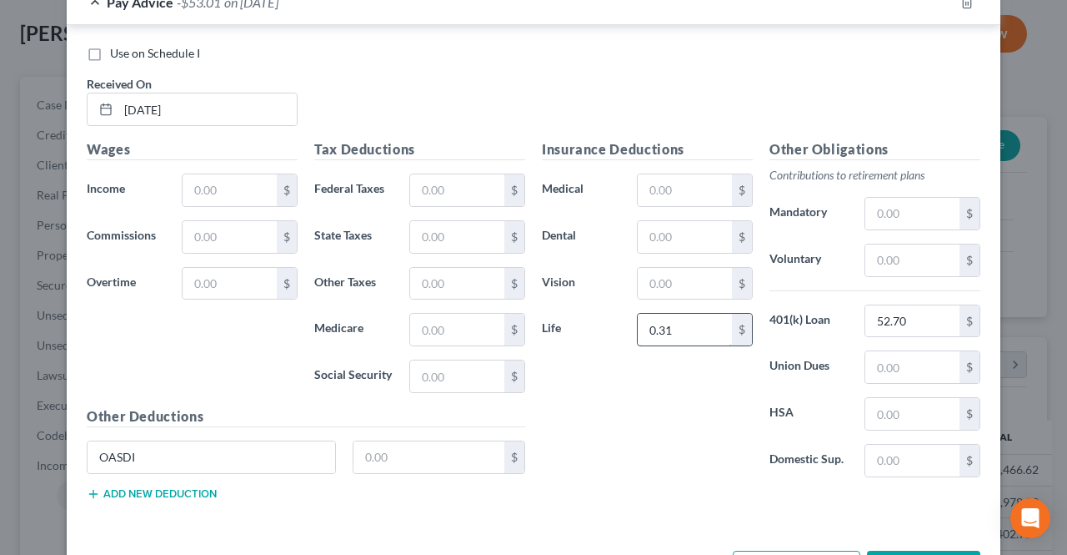
type input "0.31"
click at [250, 184] on input "text" at bounding box center [230, 190] width 94 height 32
type input "1,756.56"
click at [390, 454] on div "OASDI $" at bounding box center [305, 463] width 455 height 47
click at [391, 445] on input "text" at bounding box center [430, 457] width 152 height 32
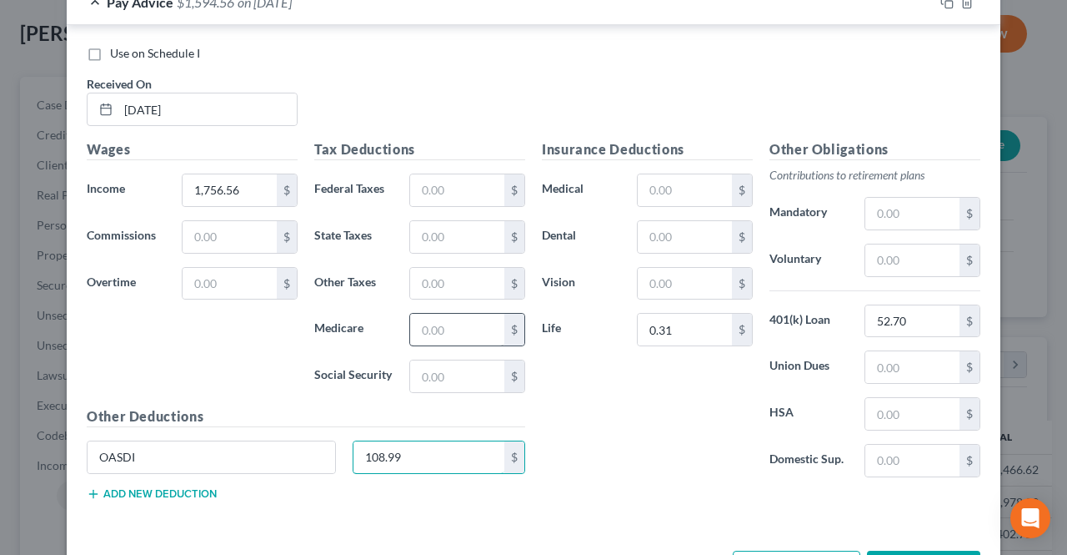
type input "108.99"
click at [448, 314] on input "text" at bounding box center [457, 330] width 94 height 32
type input "25.49"
click at [445, 223] on input "text" at bounding box center [457, 237] width 94 height 32
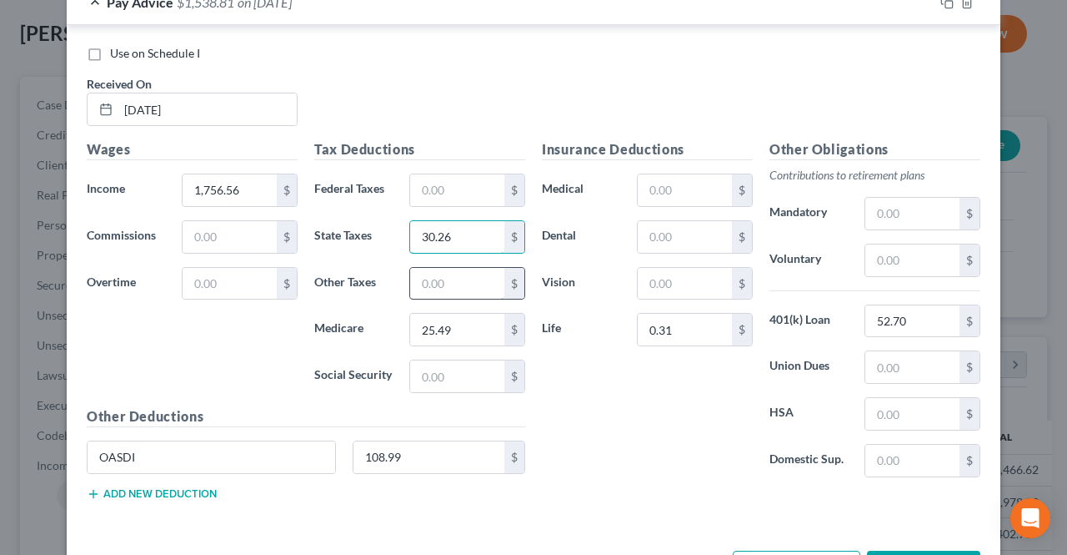
type input "30.26"
click at [434, 273] on input "text" at bounding box center [457, 284] width 94 height 32
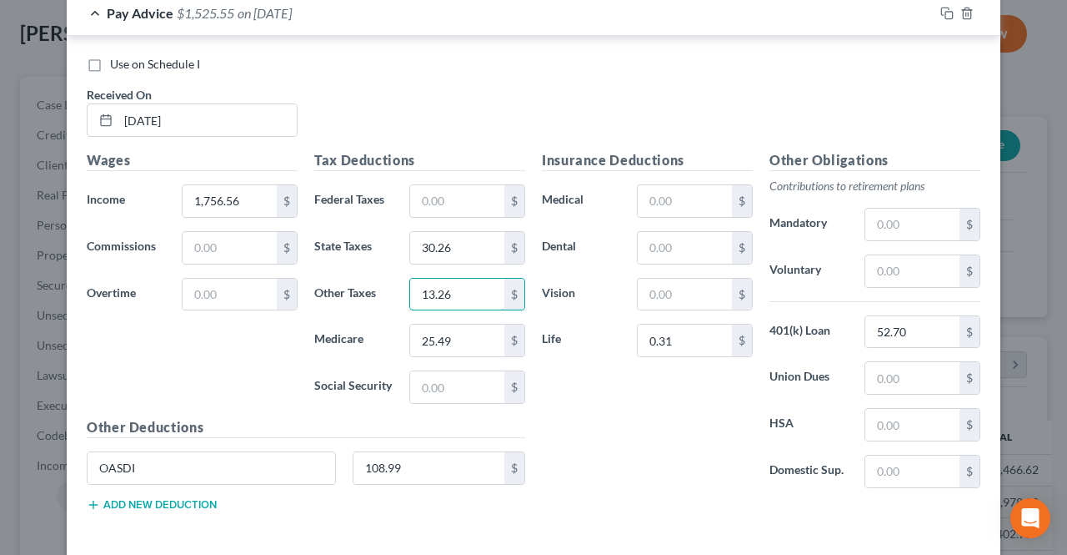
scroll to position [2315, 0]
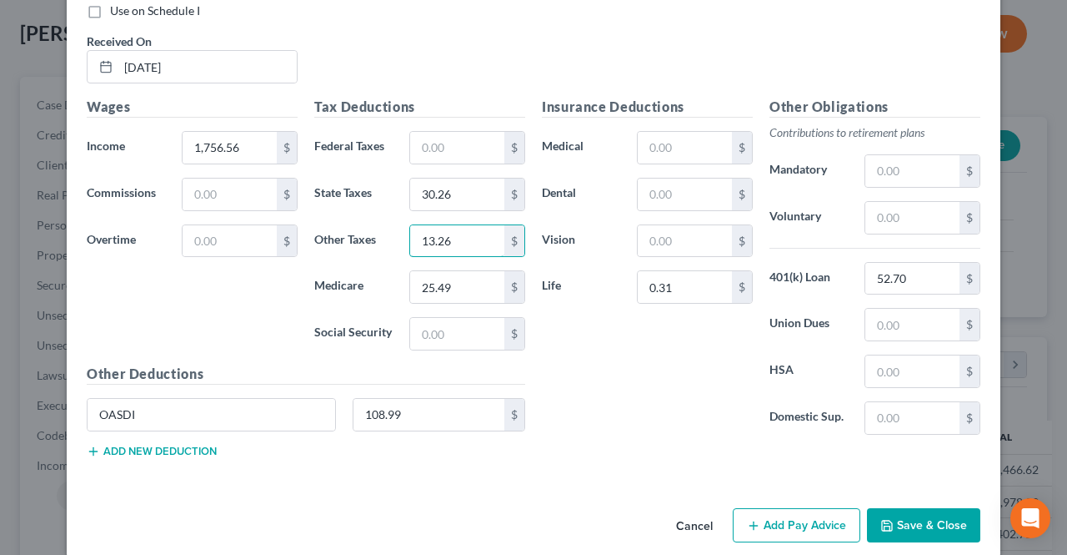
type input "13.26"
click at [755, 519] on icon "button" at bounding box center [753, 525] width 13 height 13
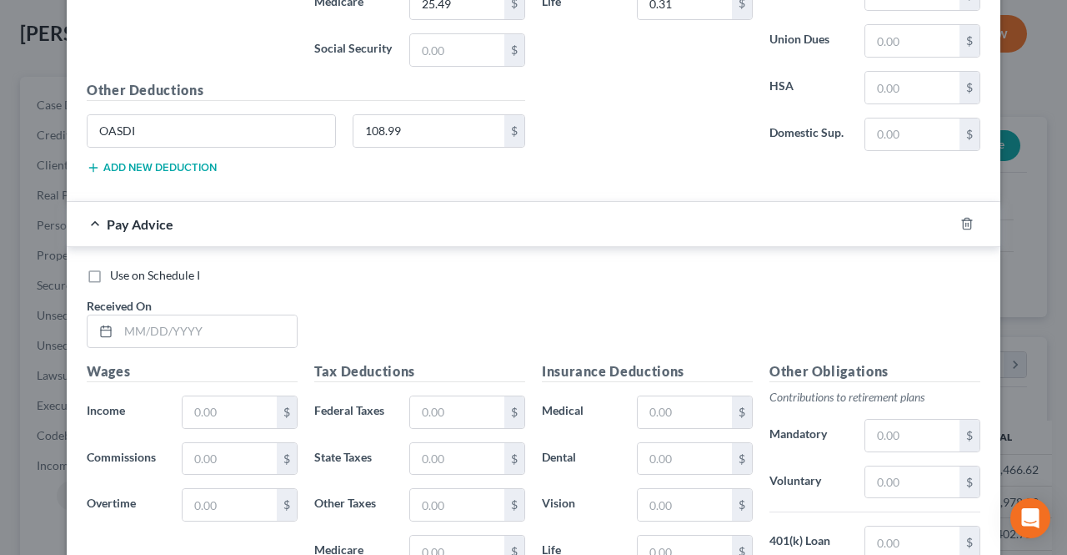
scroll to position [2649, 0]
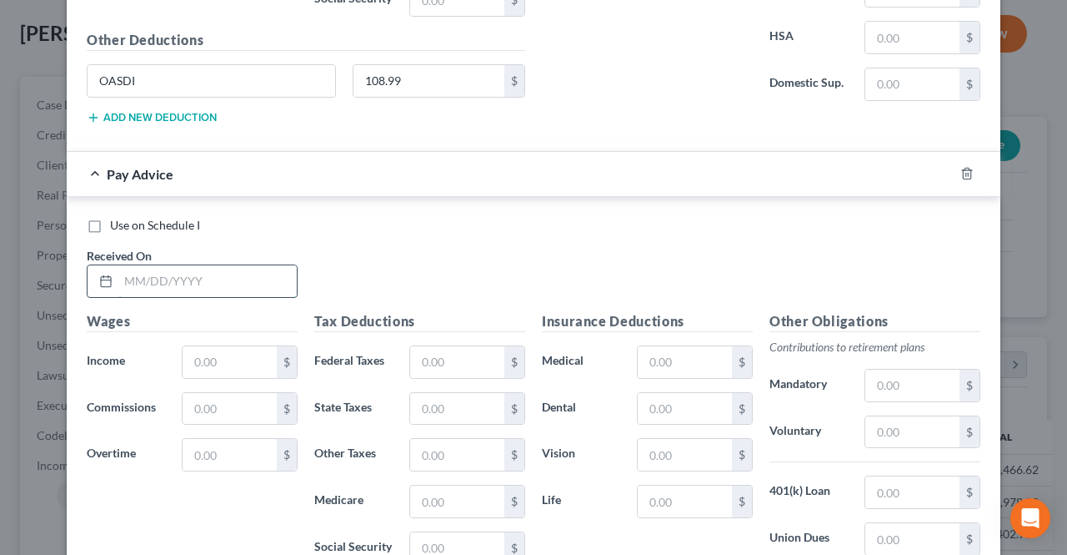
click at [280, 268] on input "text" at bounding box center [207, 281] width 178 height 32
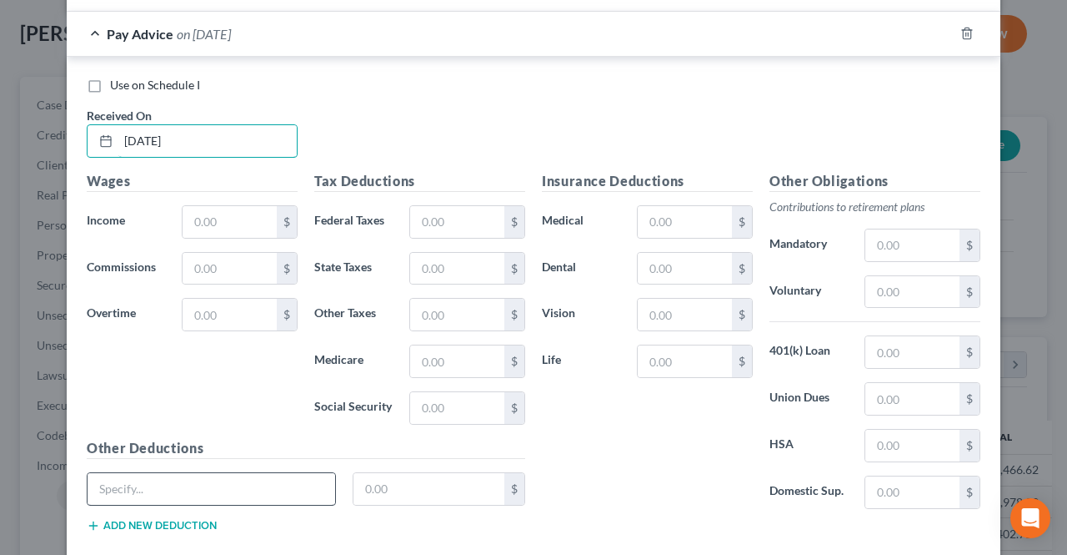
scroll to position [2815, 0]
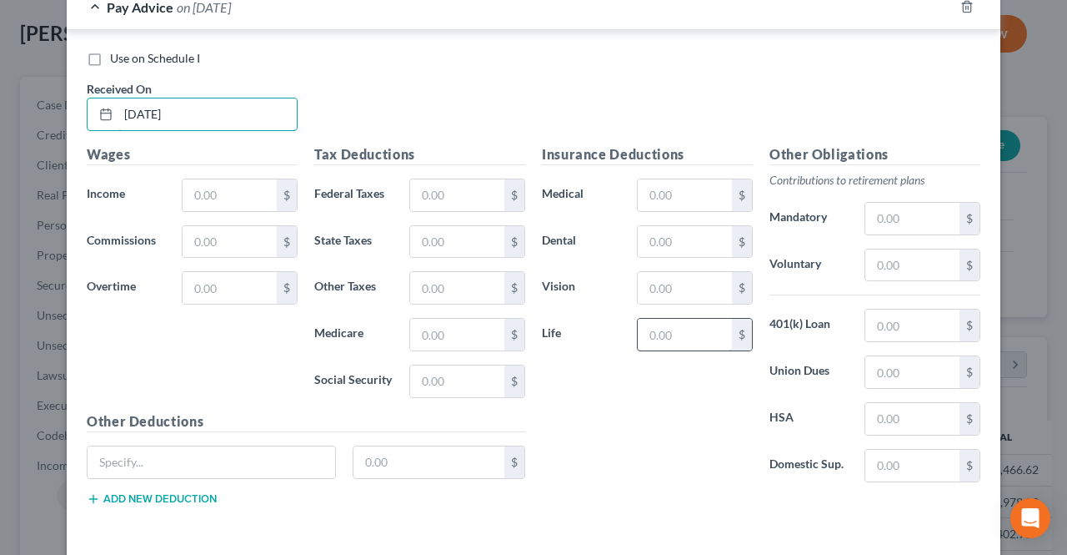
type input "[DATE]"
click at [666, 319] on input "text" at bounding box center [685, 335] width 94 height 32
type input "0.31"
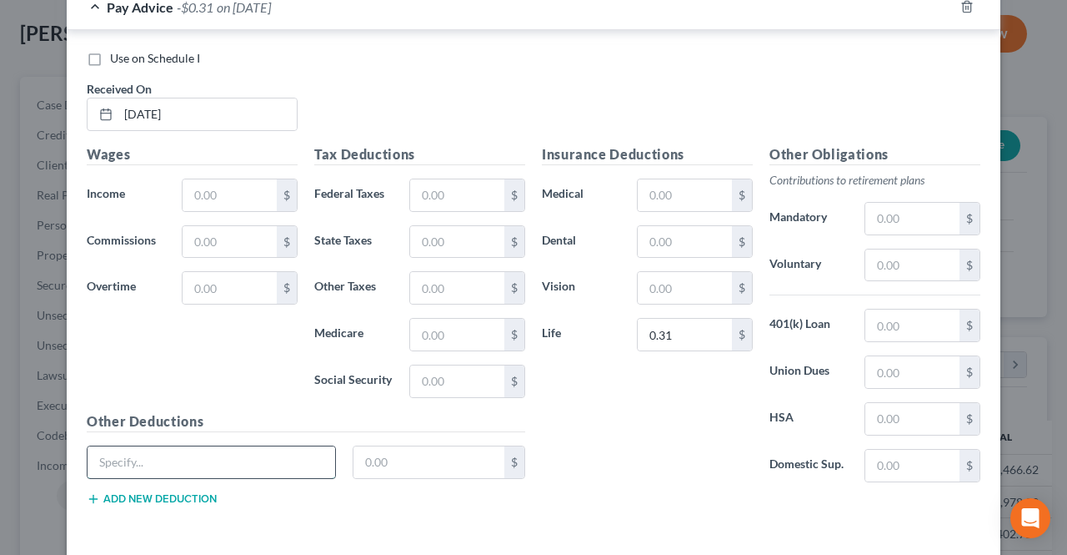
paste input "OASDI"
type input "OASDI"
click at [698, 319] on input "0.31" at bounding box center [685, 335] width 94 height 32
click at [203, 179] on input "text" at bounding box center [230, 195] width 94 height 32
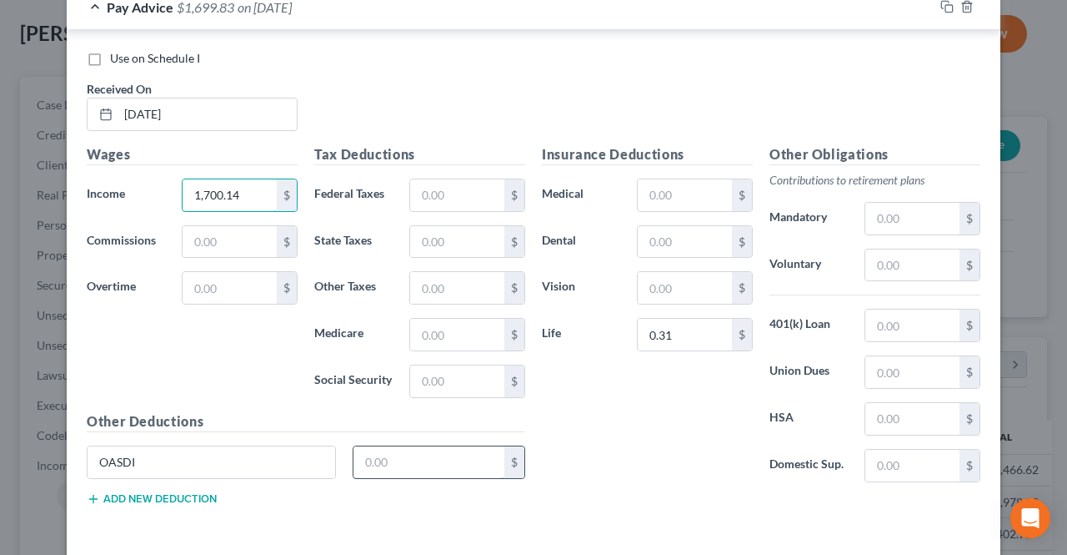
type input "1,700.14"
click at [390, 446] on input "text" at bounding box center [430, 462] width 152 height 32
type input "105.49"
click at [476, 319] on input "text" at bounding box center [457, 335] width 94 height 32
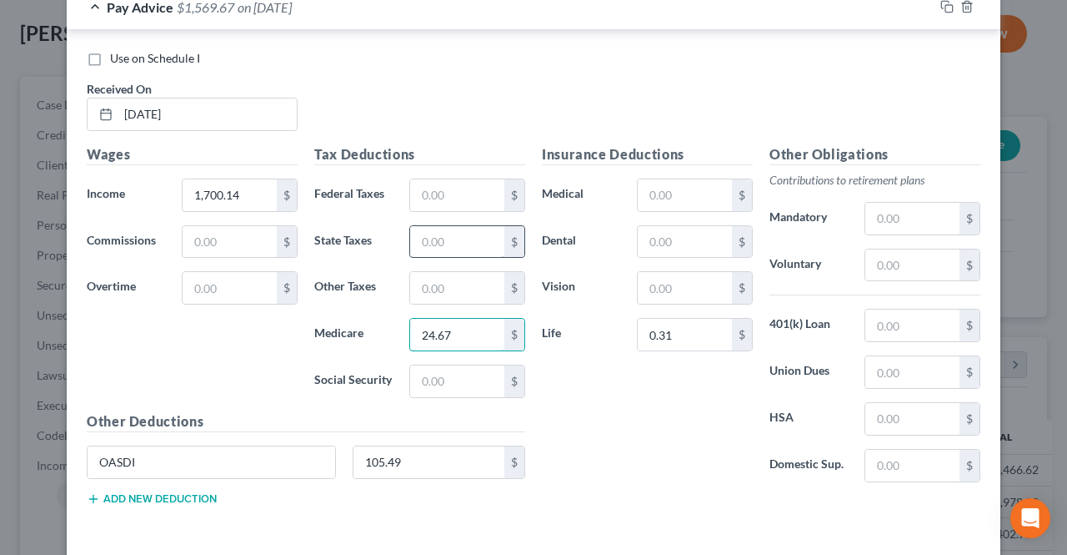
type input "24.67"
click at [460, 226] on input "text" at bounding box center [457, 242] width 94 height 32
type input "29.16"
click at [445, 272] on input "text" at bounding box center [457, 288] width 94 height 32
click at [922, 309] on input "text" at bounding box center [913, 325] width 94 height 32
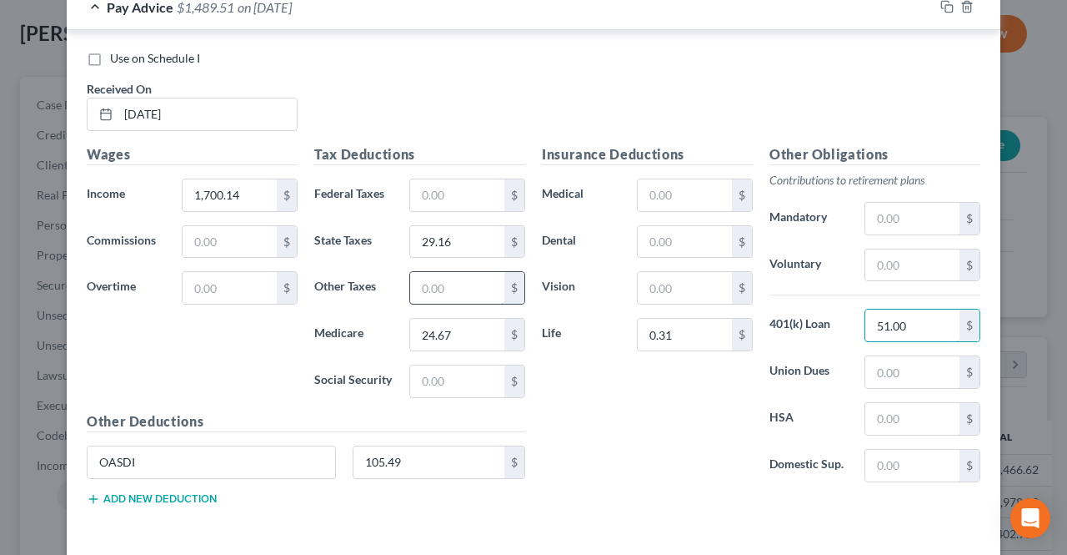
type input "51.00"
click at [454, 272] on input "text" at bounding box center [457, 288] width 94 height 32
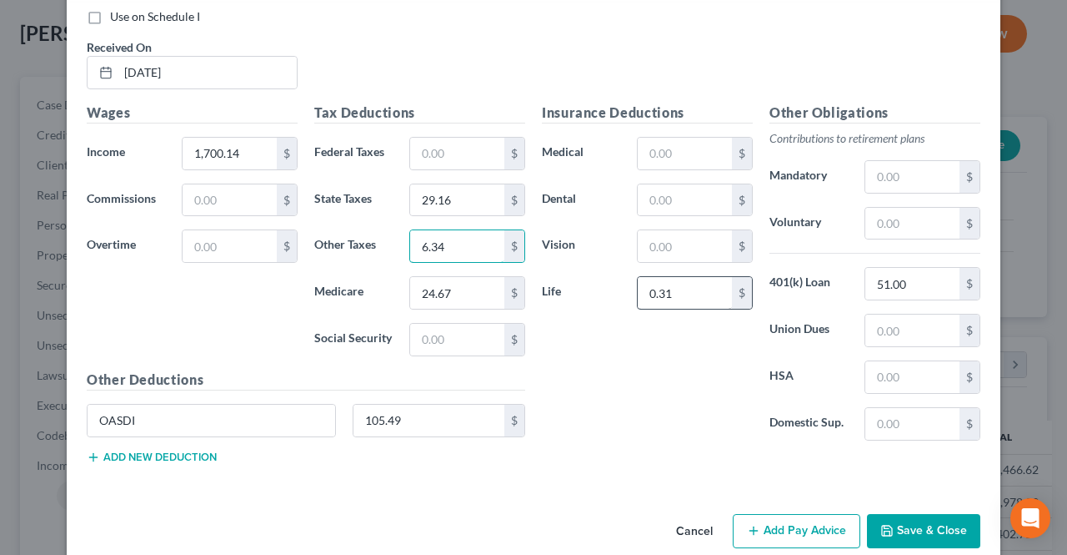
type input "6.34"
click at [681, 277] on input "0.31" at bounding box center [685, 293] width 94 height 32
click at [687, 277] on input "0.31" at bounding box center [685, 293] width 94 height 32
type input "0.31"
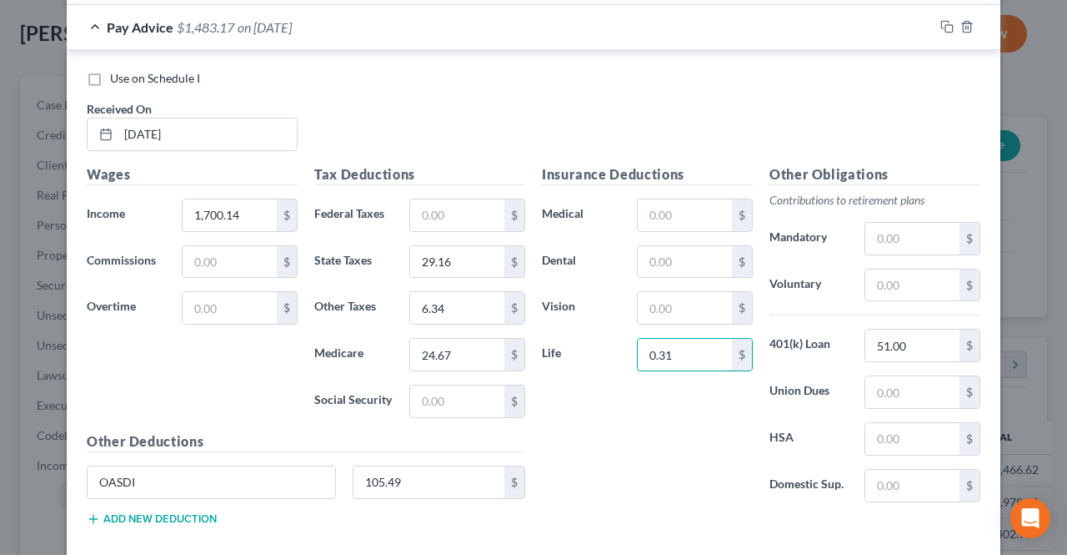
scroll to position [2690, 0]
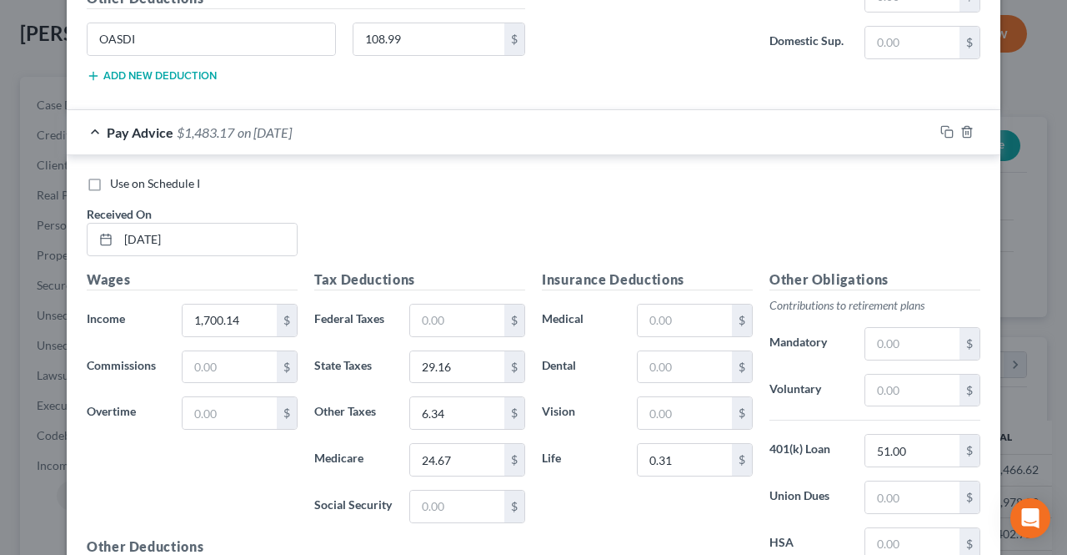
click at [622, 496] on div "Insurance Deductions Medical $ Dental $ Vision $ Life 0.31 $" at bounding box center [648, 444] width 228 height 351
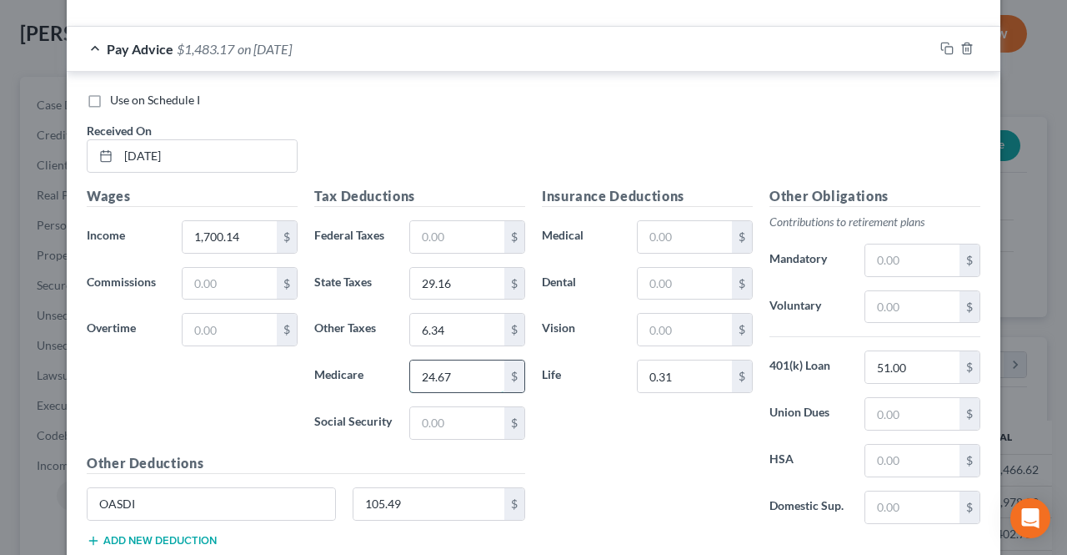
click at [478, 360] on input "24.67" at bounding box center [457, 376] width 94 height 32
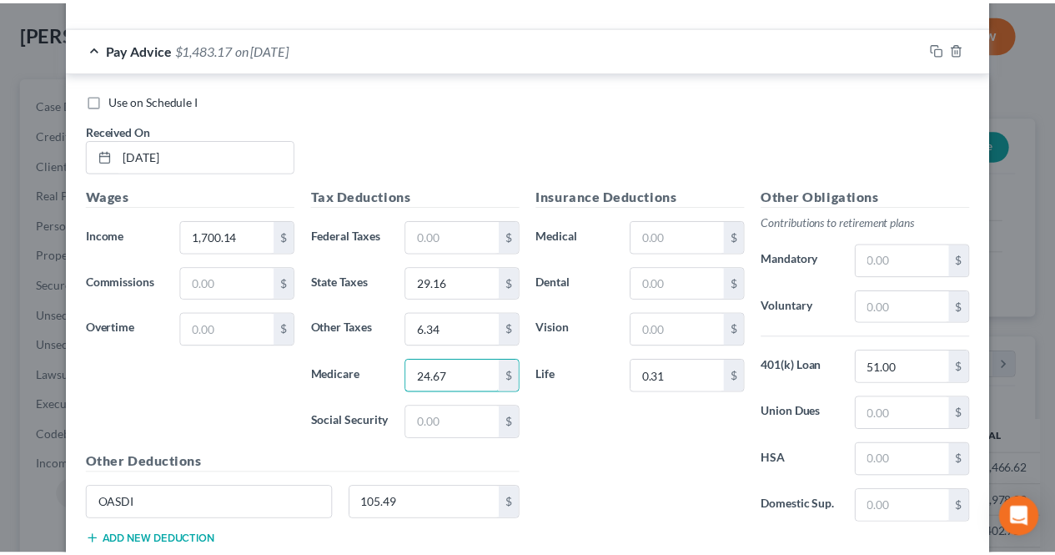
scroll to position [2857, 0]
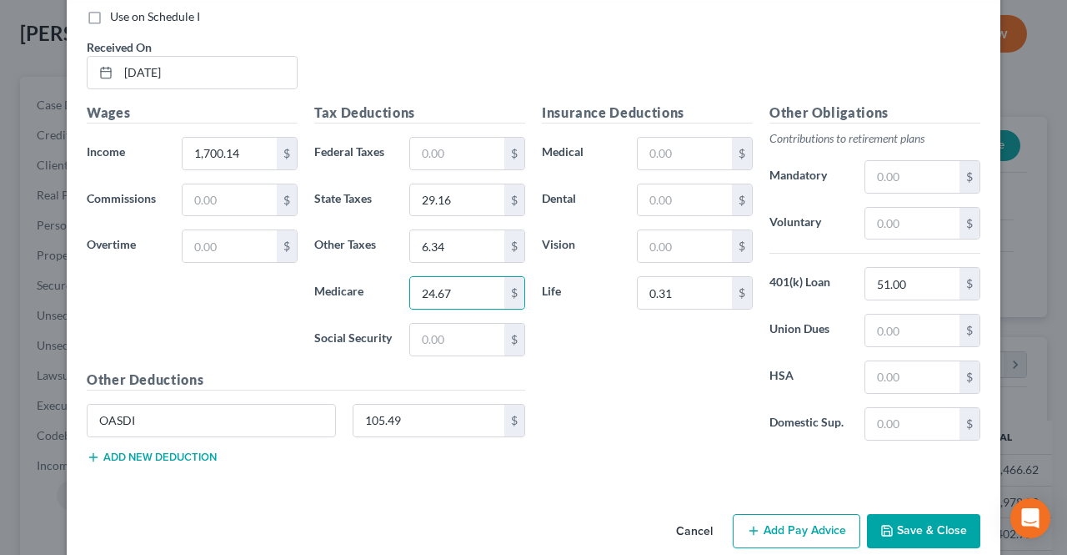
click at [886, 514] on button "Save & Close" at bounding box center [923, 531] width 113 height 35
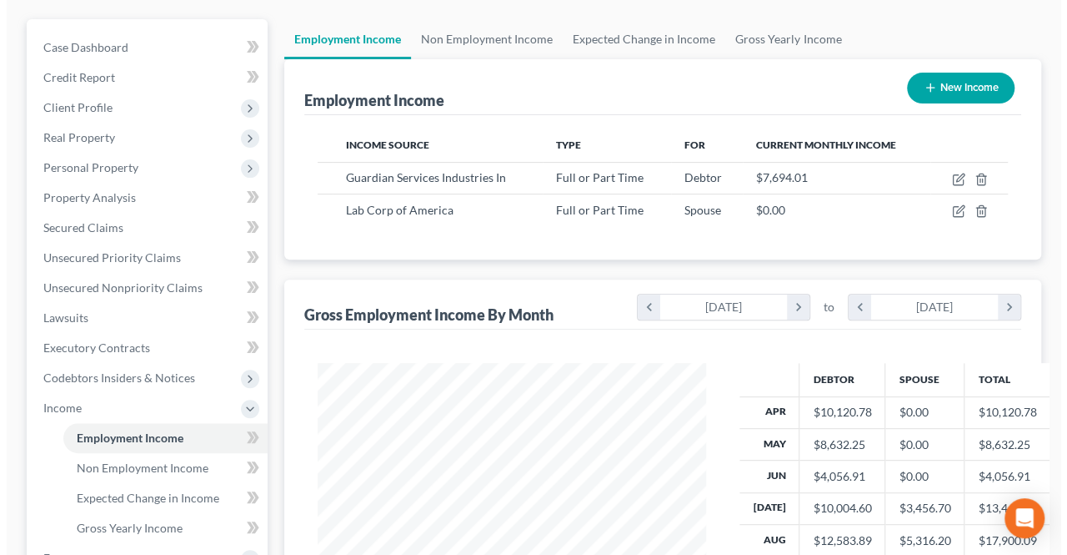
scroll to position [167, 0]
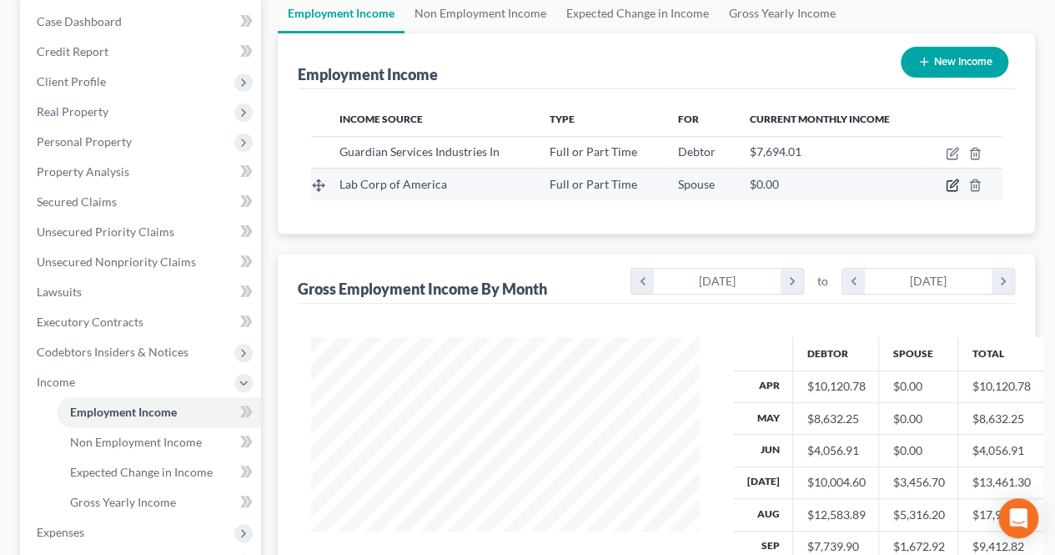
click at [949, 187] on icon "button" at bounding box center [952, 184] width 13 height 13
select select "0"
select select "28"
select select "1"
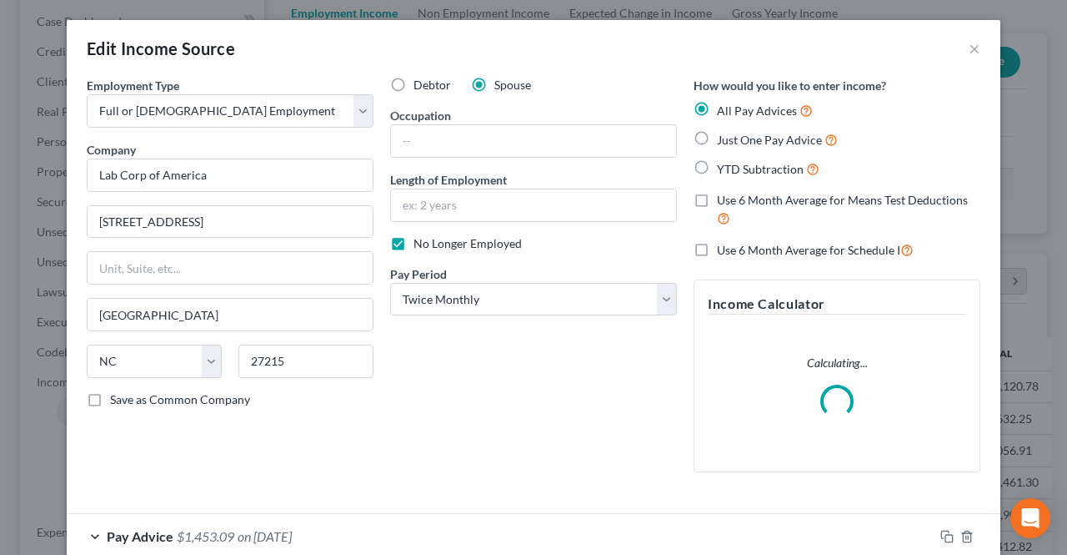
scroll to position [297, 427]
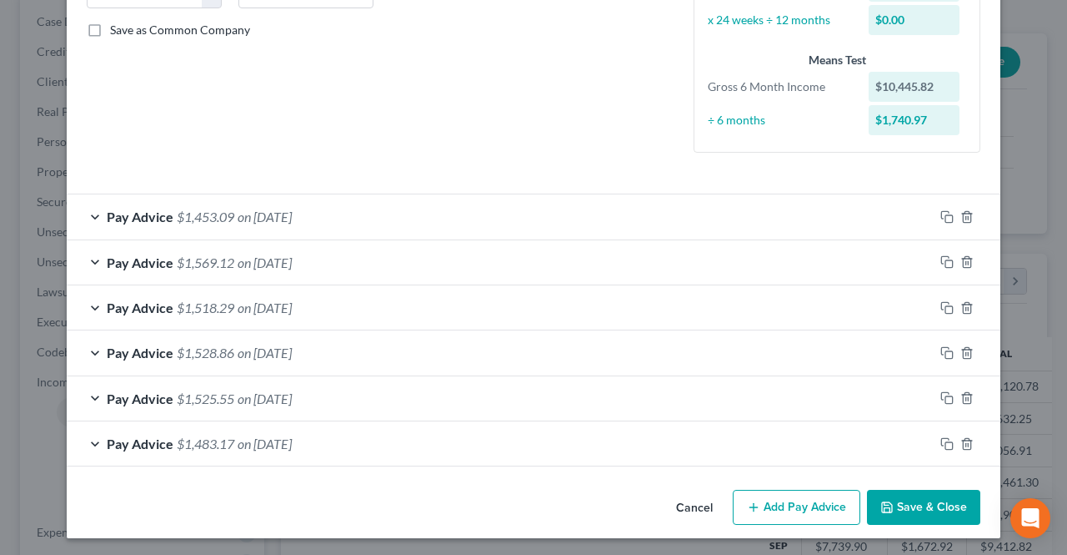
click at [799, 503] on button "Add Pay Advice" at bounding box center [797, 507] width 128 height 35
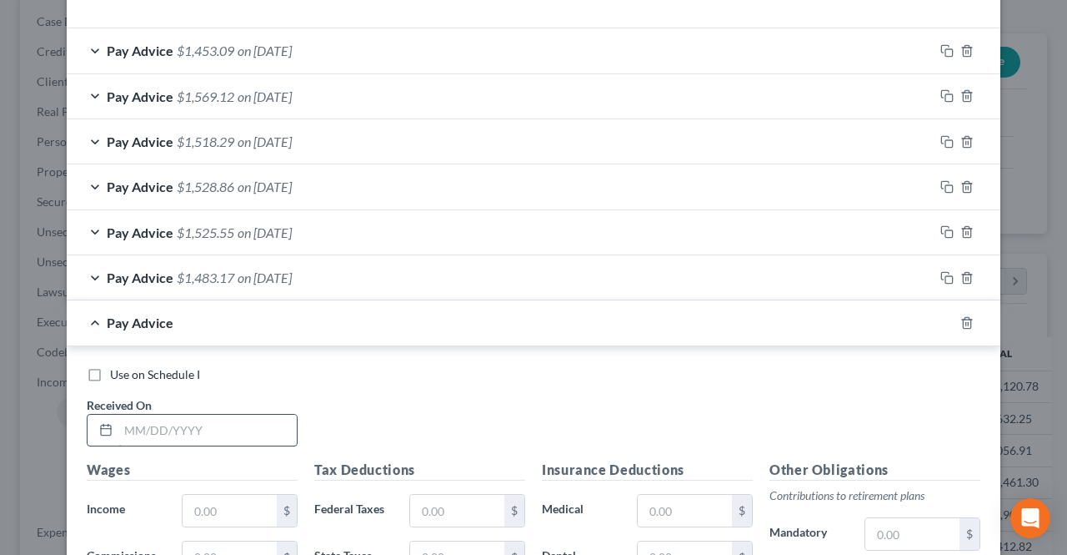
scroll to position [536, 0]
click at [198, 418] on input "text" at bounding box center [207, 430] width 178 height 32
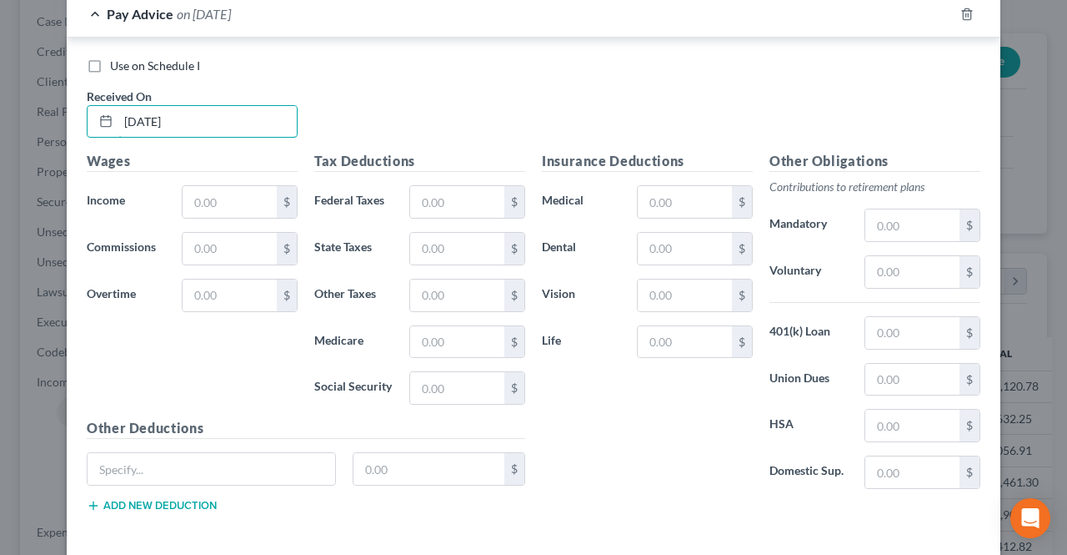
scroll to position [870, 0]
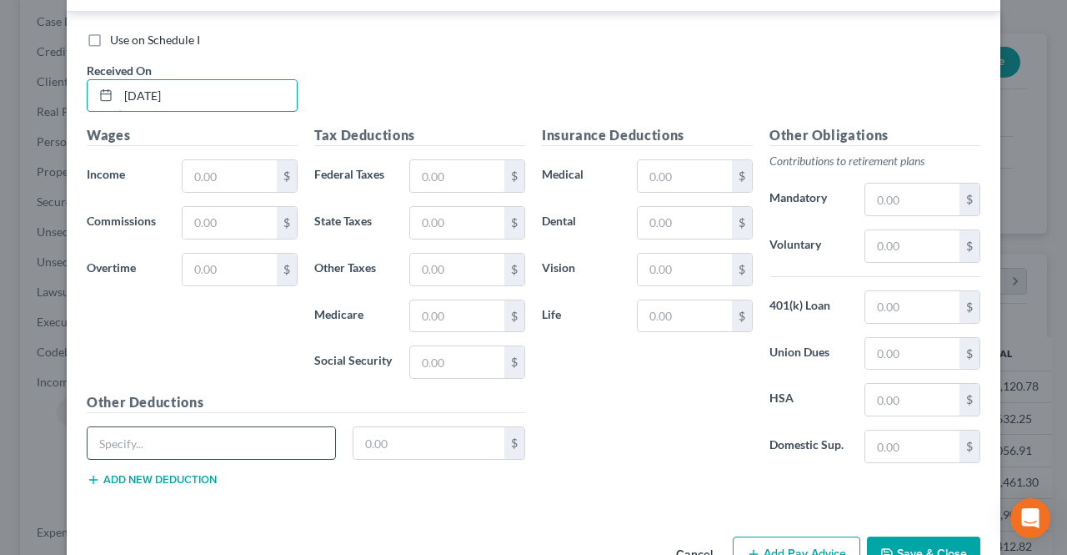
type input "[DATE]"
click at [237, 437] on input "text" at bounding box center [212, 443] width 248 height 32
type input "OASDI"
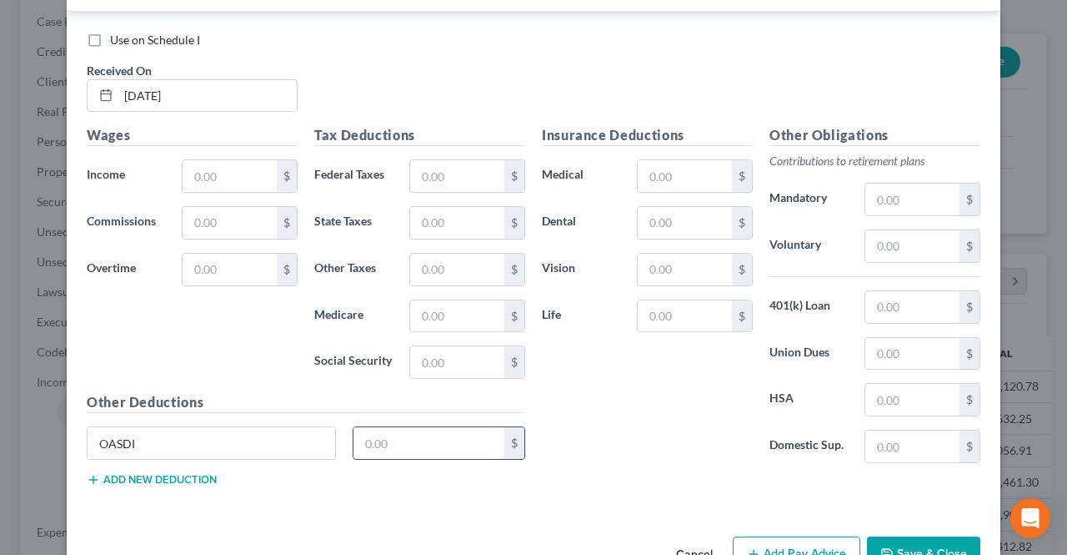
click at [394, 438] on input "text" at bounding box center [430, 443] width 152 height 32
type input "103.37"
click at [667, 314] on input "text" at bounding box center [685, 316] width 94 height 32
type input "0.31"
click at [914, 344] on input "text" at bounding box center [913, 354] width 94 height 32
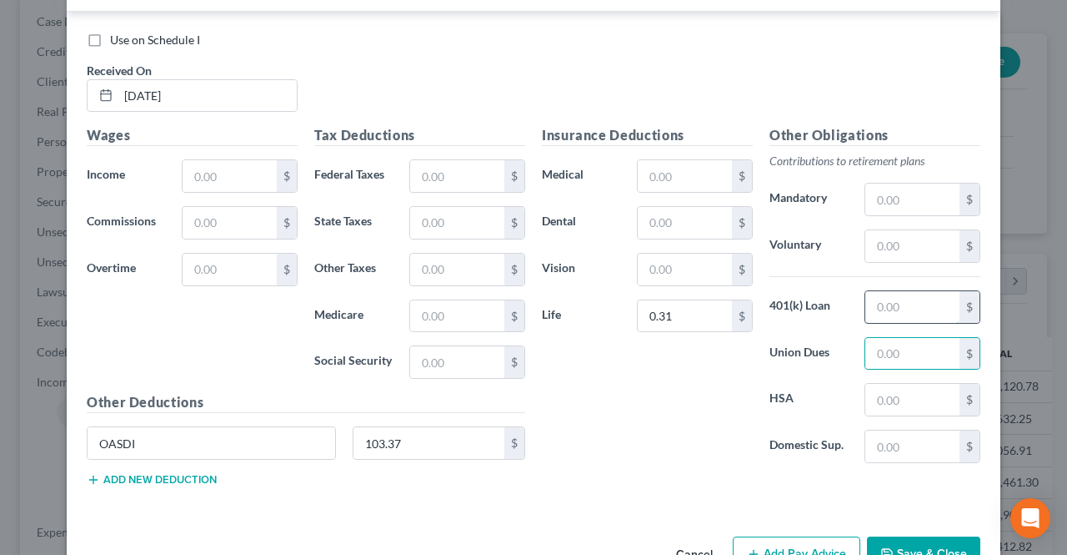
click at [911, 313] on input "text" at bounding box center [913, 307] width 94 height 32
type input "49.98"
click at [712, 308] on input "0.31" at bounding box center [685, 316] width 94 height 32
click at [254, 164] on input "text" at bounding box center [230, 176] width 94 height 32
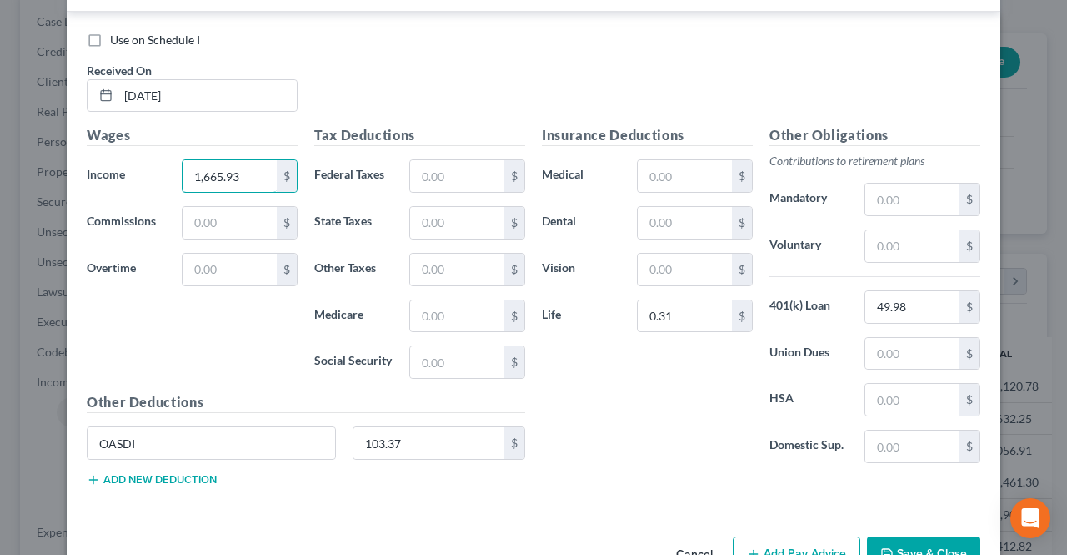
type input "1,665.93"
click at [464, 163] on input "text" at bounding box center [457, 176] width 94 height 32
click at [424, 304] on input "text" at bounding box center [457, 316] width 94 height 32
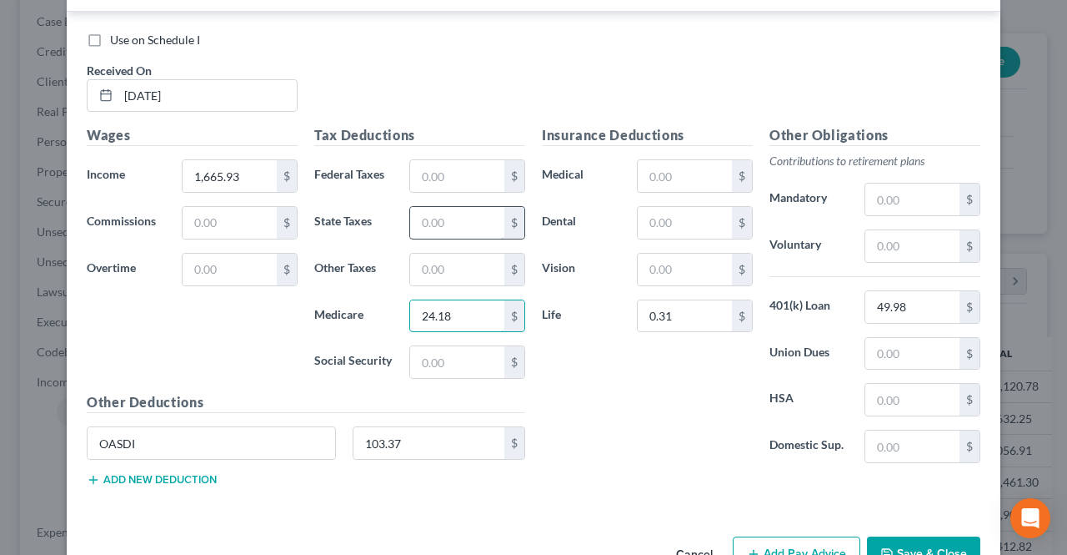
type input "24.18"
click at [475, 226] on input "text" at bounding box center [457, 223] width 94 height 32
type input "28.50"
click at [470, 258] on input "text" at bounding box center [457, 270] width 94 height 32
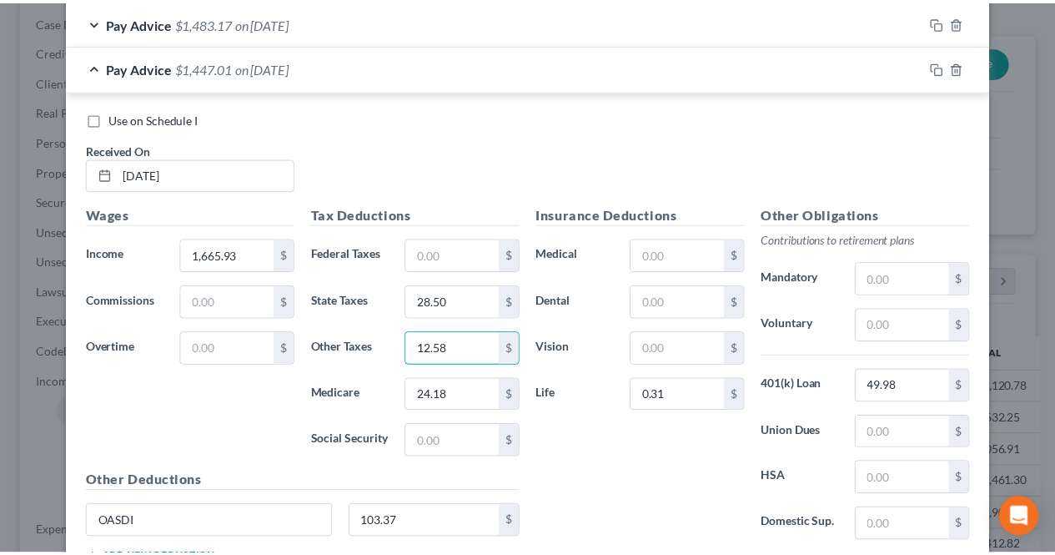
scroll to position [912, 0]
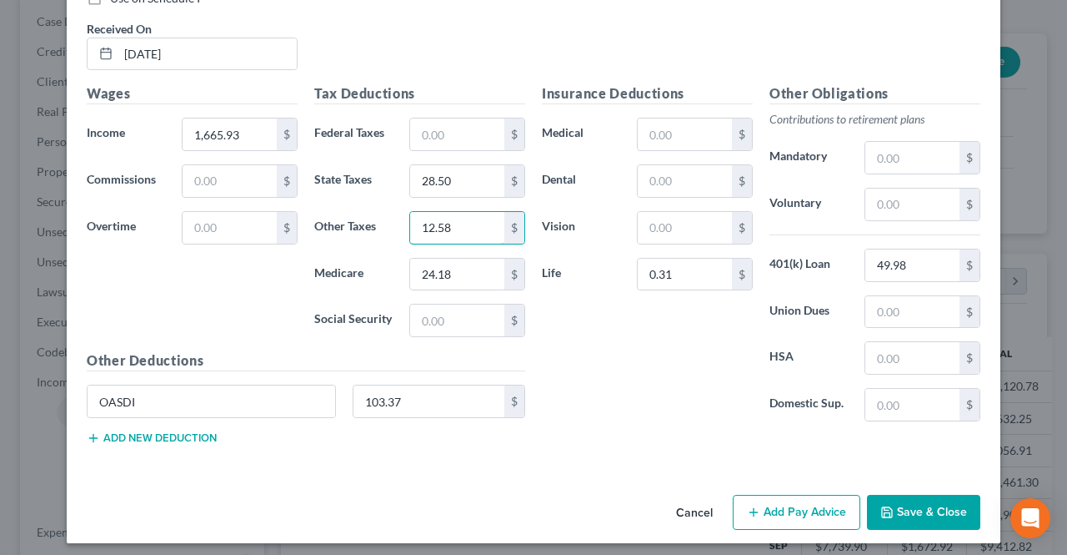
type input "12.58"
click at [882, 521] on button "Save & Close" at bounding box center [923, 512] width 113 height 35
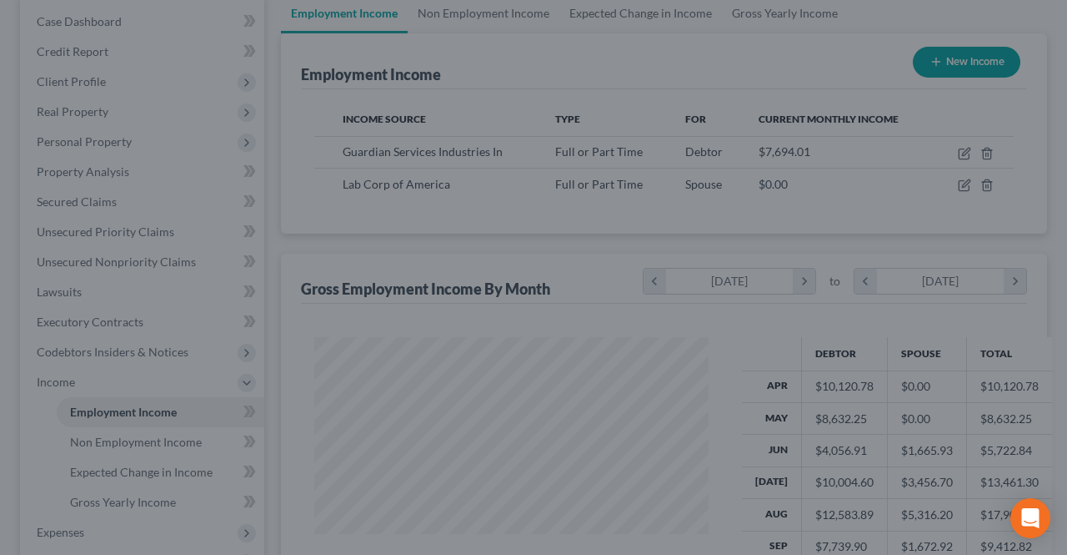
scroll to position [833669, 833544]
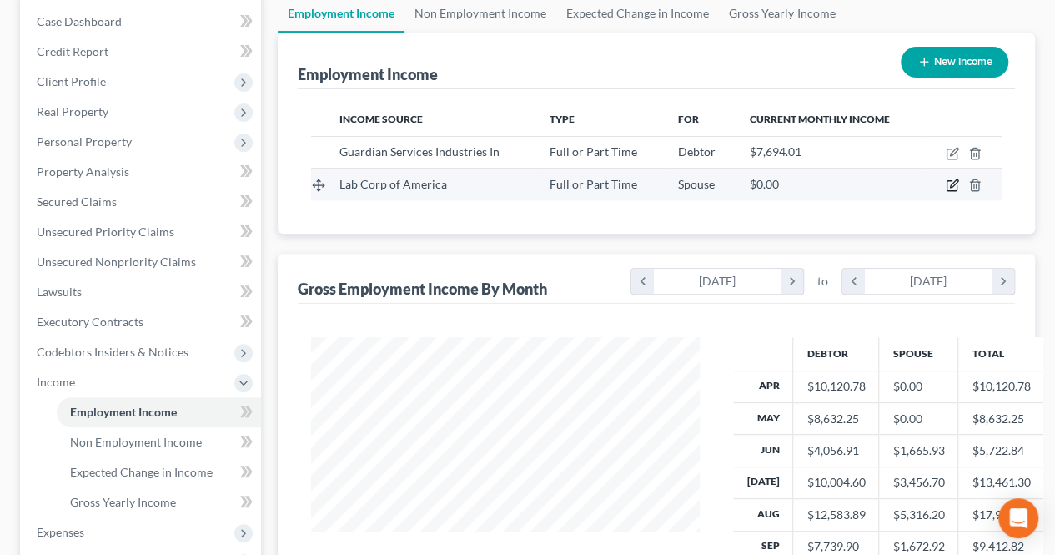
click at [956, 188] on icon "button" at bounding box center [952, 186] width 10 height 10
select select "0"
select select "28"
select select "1"
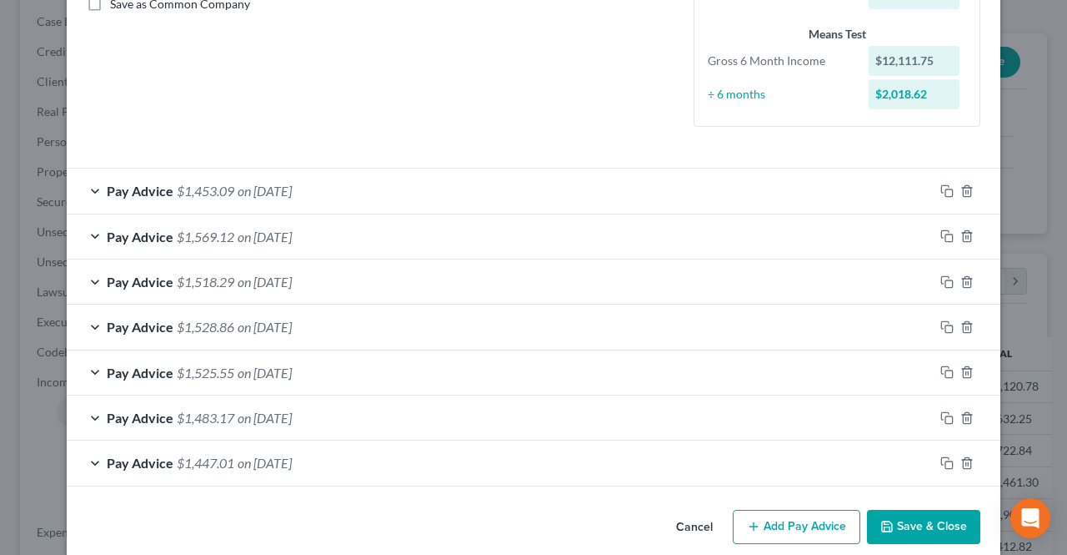
scroll to position [414, 0]
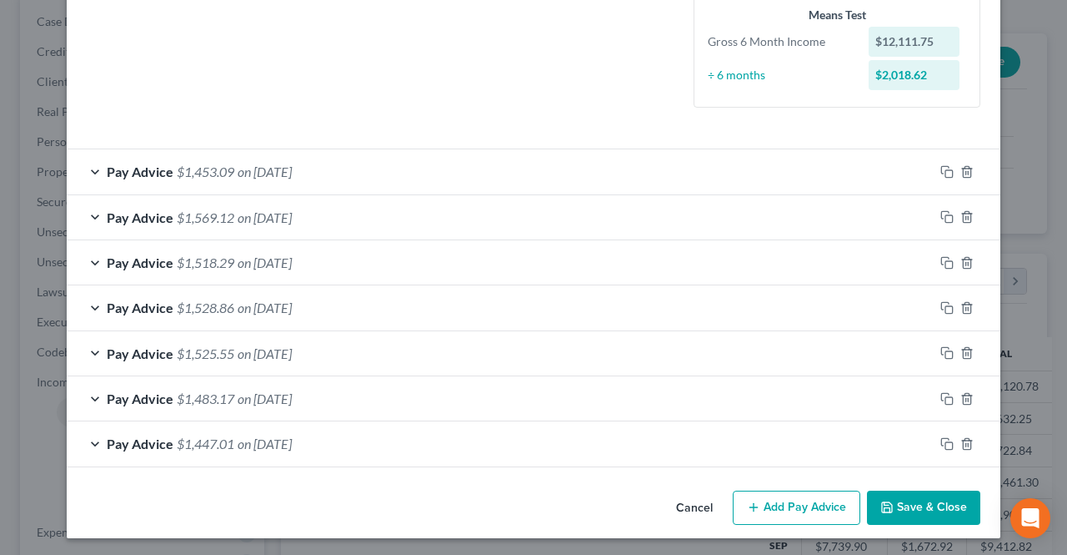
click at [749, 502] on icon "button" at bounding box center [753, 506] width 13 height 13
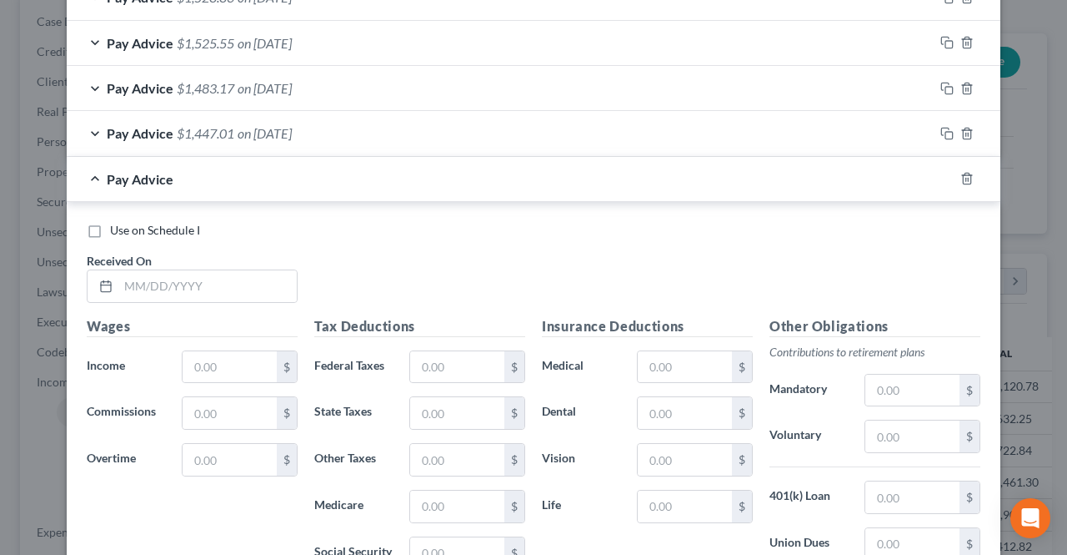
scroll to position [748, 0]
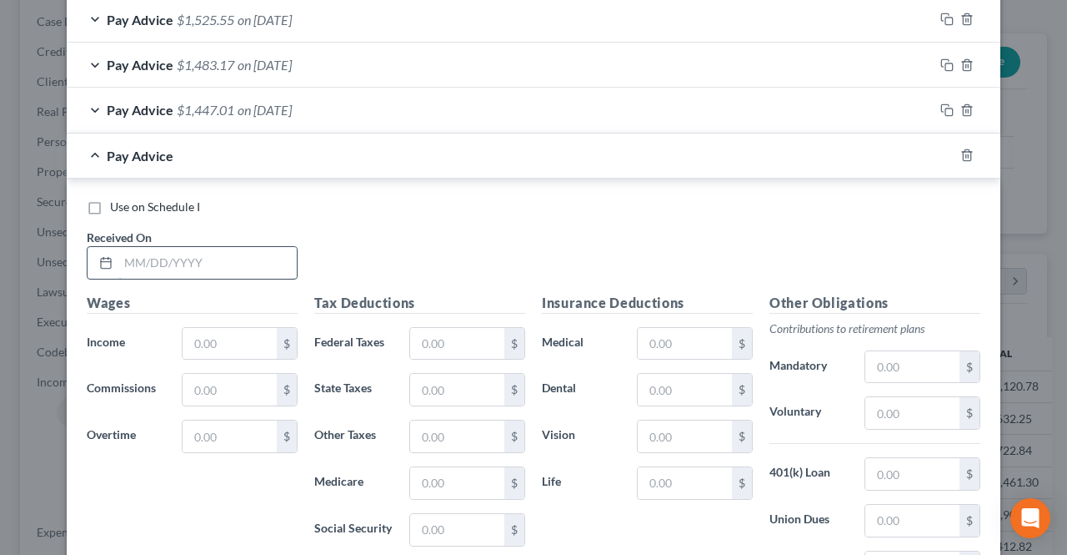
click at [189, 264] on input "text" at bounding box center [207, 263] width 178 height 32
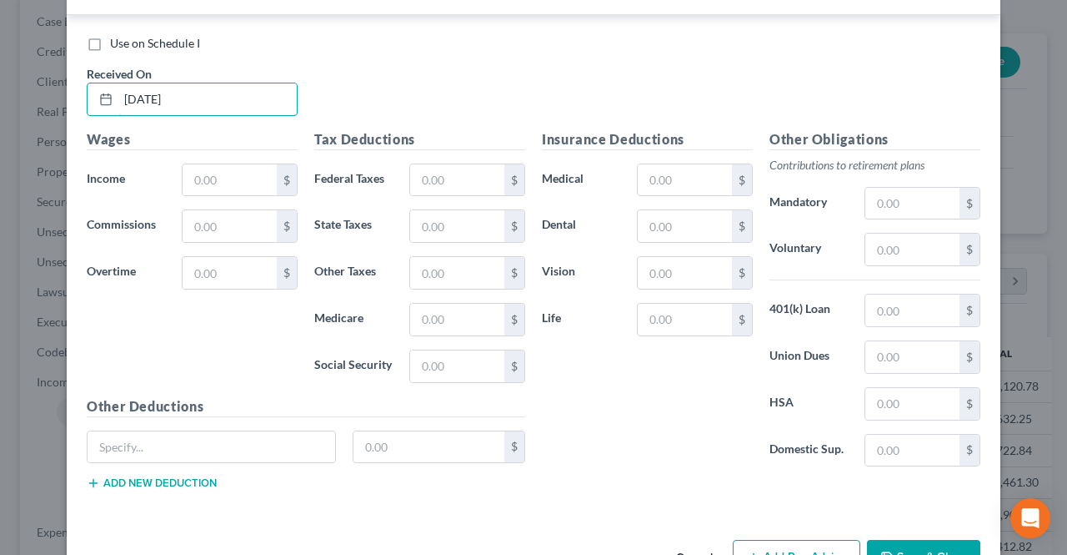
scroll to position [915, 0]
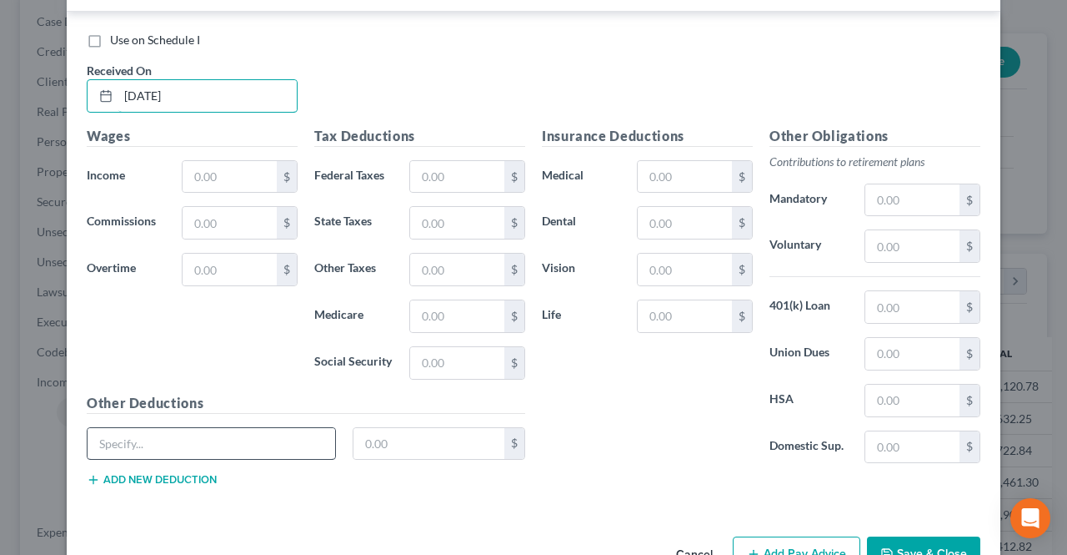
type input "[DATE]"
click at [215, 444] on input "text" at bounding box center [212, 444] width 248 height 32
type input "OASDI"
click at [224, 173] on input "text" at bounding box center [230, 177] width 94 height 32
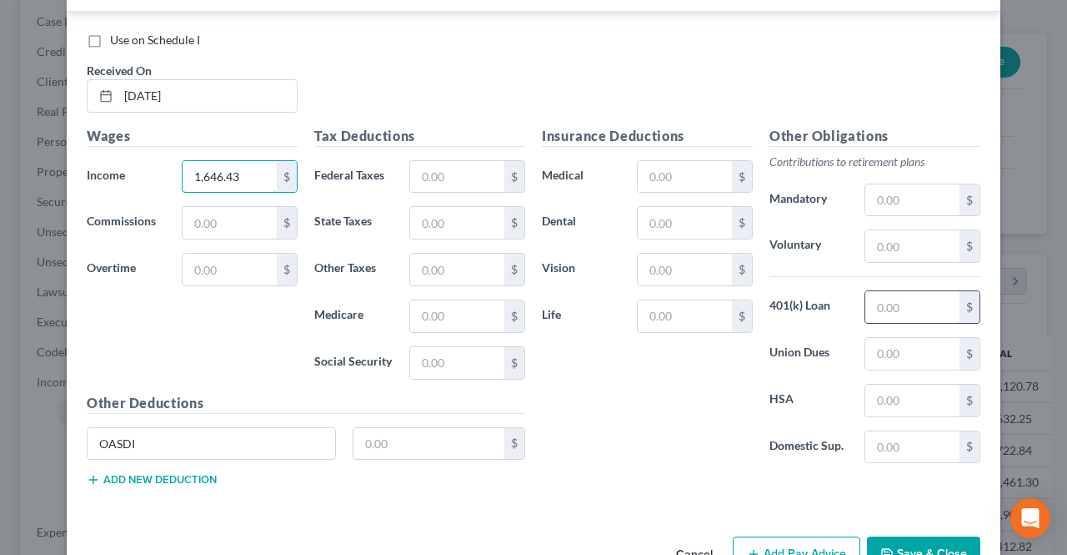
type input "1,646.43"
click at [896, 294] on input "text" at bounding box center [913, 307] width 94 height 32
type input "49.39"
click at [666, 318] on input "text" at bounding box center [685, 316] width 94 height 32
type input "0.31"
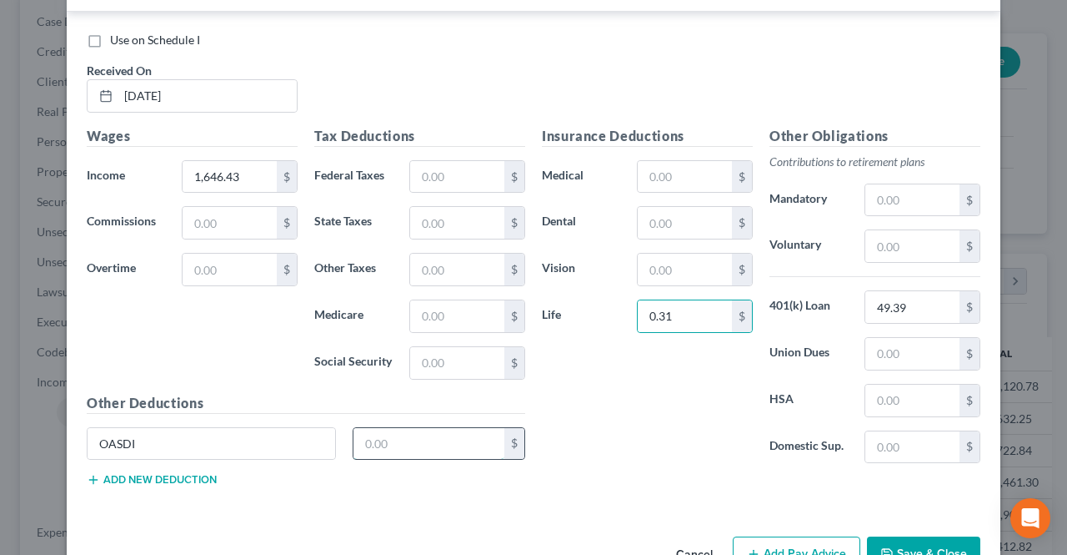
click at [390, 431] on input "text" at bounding box center [430, 444] width 152 height 32
type input "102.15"
click at [444, 318] on input "text" at bounding box center [457, 316] width 94 height 32
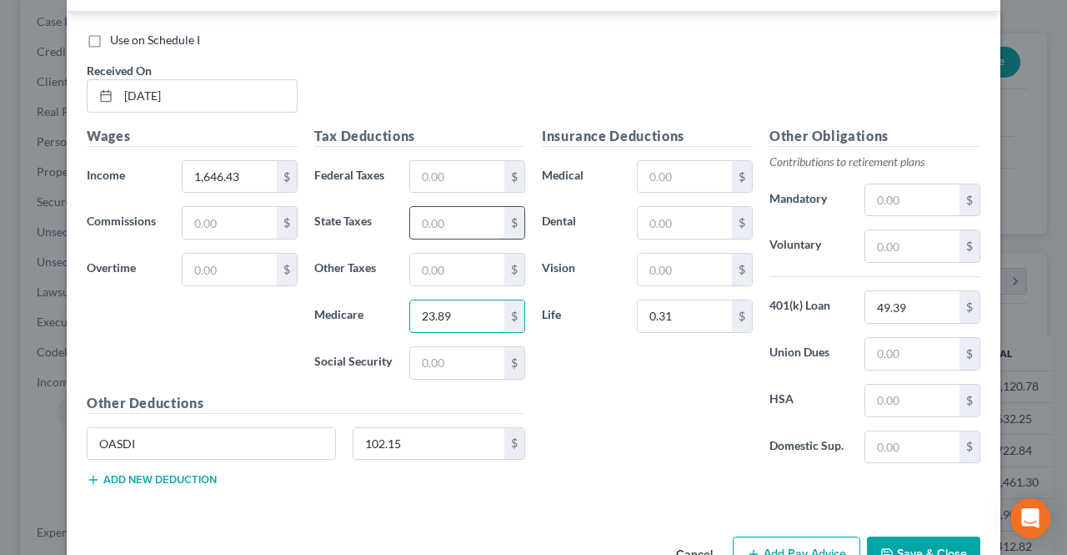
type input "23.89"
click at [426, 211] on input "text" at bounding box center [457, 223] width 94 height 32
type input "28.12"
click at [454, 268] on input "text" at bounding box center [457, 270] width 94 height 32
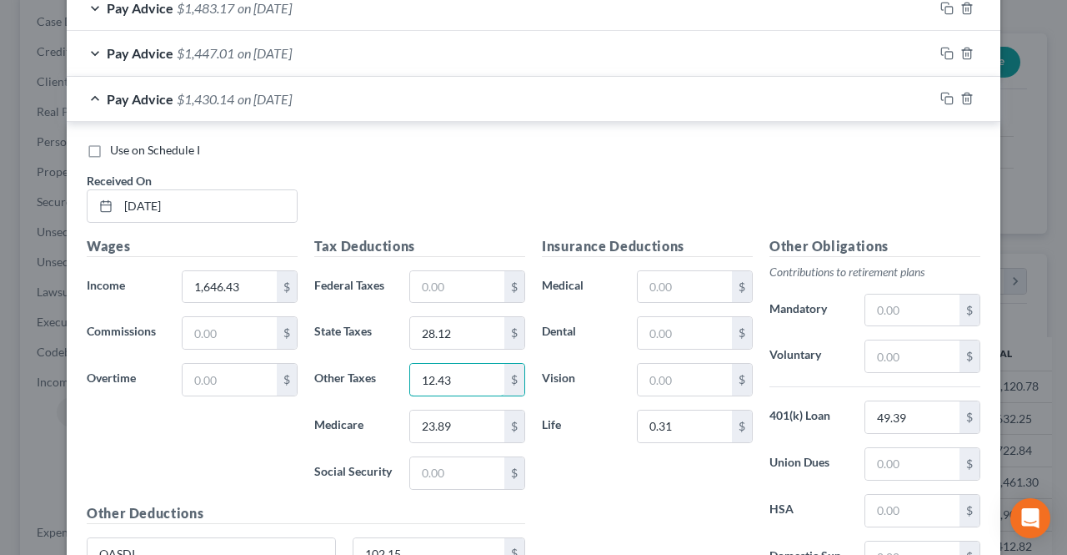
scroll to position [957, 0]
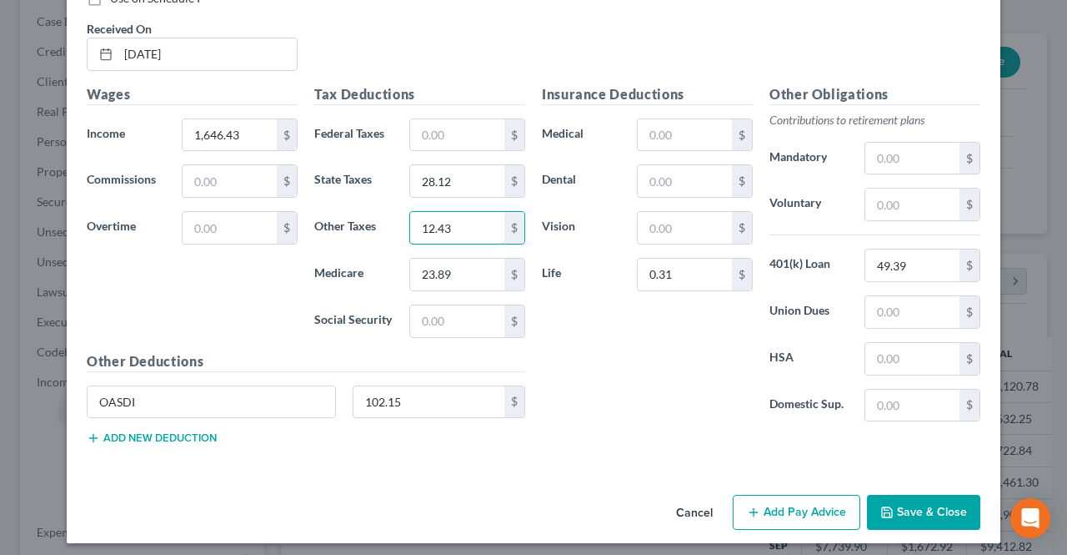
type input "12.43"
click at [796, 508] on button "Add Pay Advice" at bounding box center [797, 512] width 128 height 35
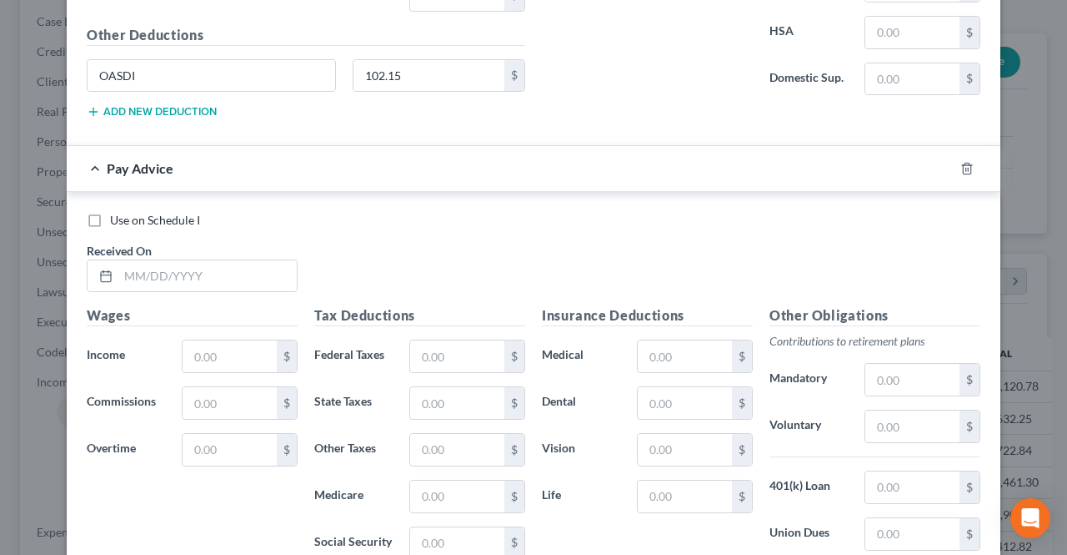
scroll to position [1290, 0]
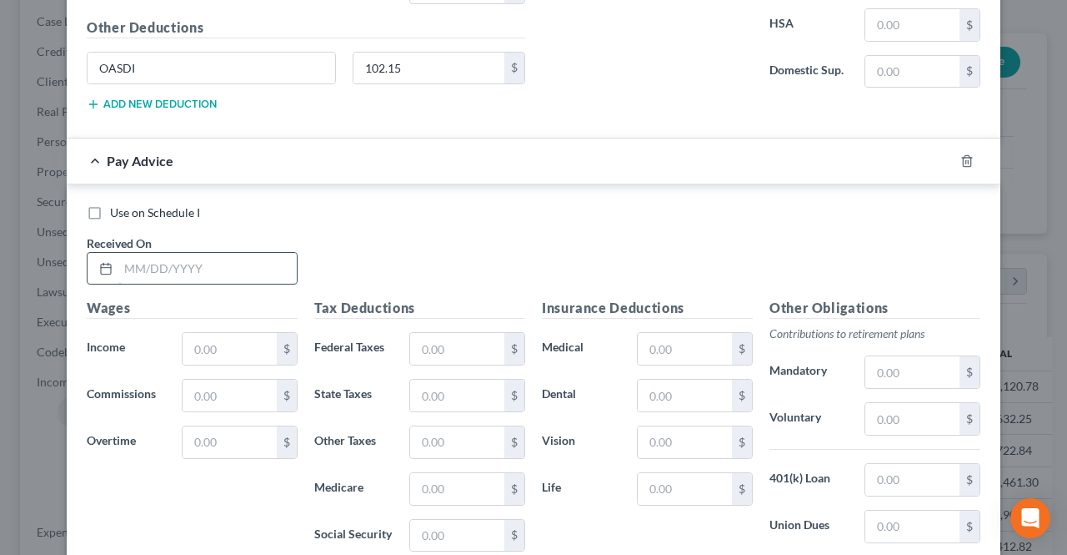
click at [251, 271] on input "text" at bounding box center [207, 269] width 178 height 32
type input "[DATE]"
click at [226, 339] on input "text" at bounding box center [230, 349] width 94 height 32
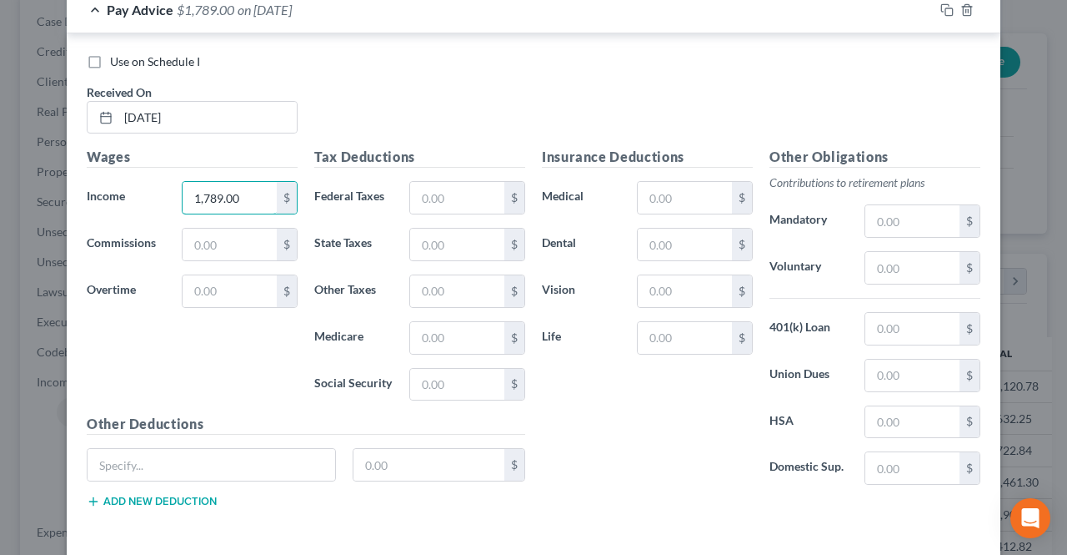
scroll to position [1499, 0]
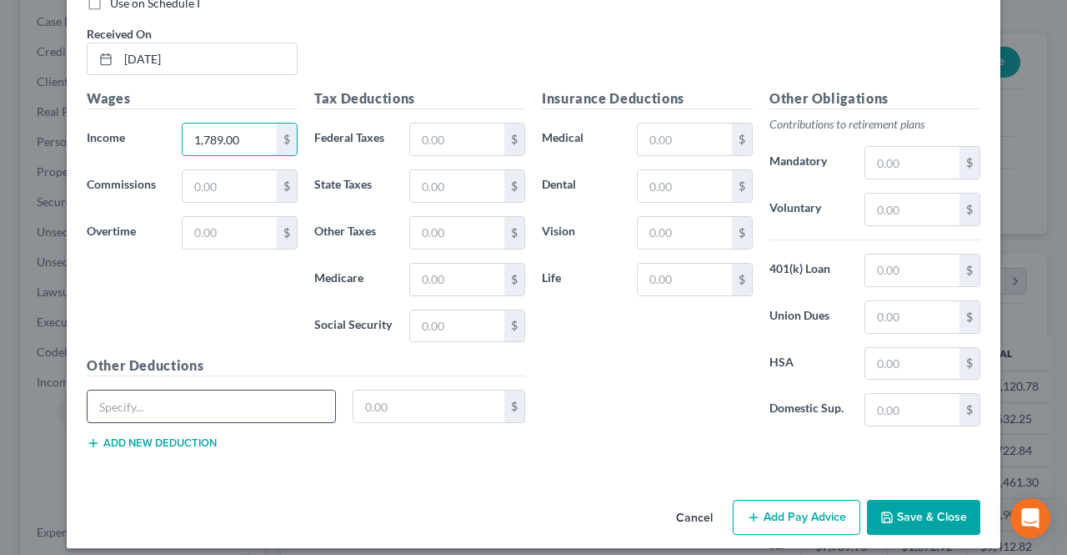
type input "1,789.00"
click at [262, 393] on input "text" at bounding box center [212, 406] width 248 height 32
type input "OASDI"
click at [372, 404] on input "text" at bounding box center [430, 406] width 152 height 32
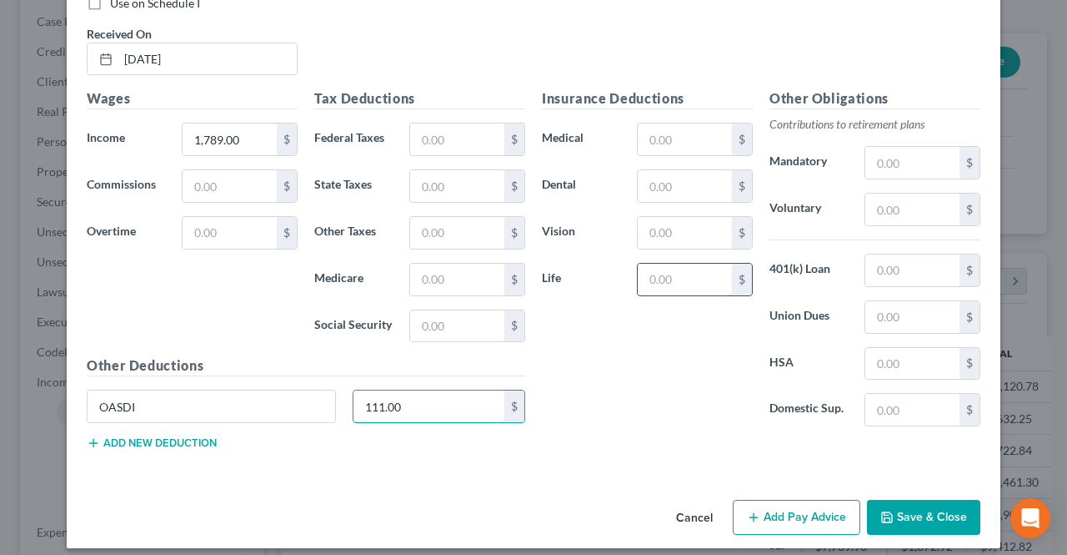
type input "111.00"
click at [701, 264] on input "text" at bounding box center [685, 280] width 94 height 32
type input "0.31"
click at [883, 269] on input "text" at bounding box center [913, 270] width 94 height 32
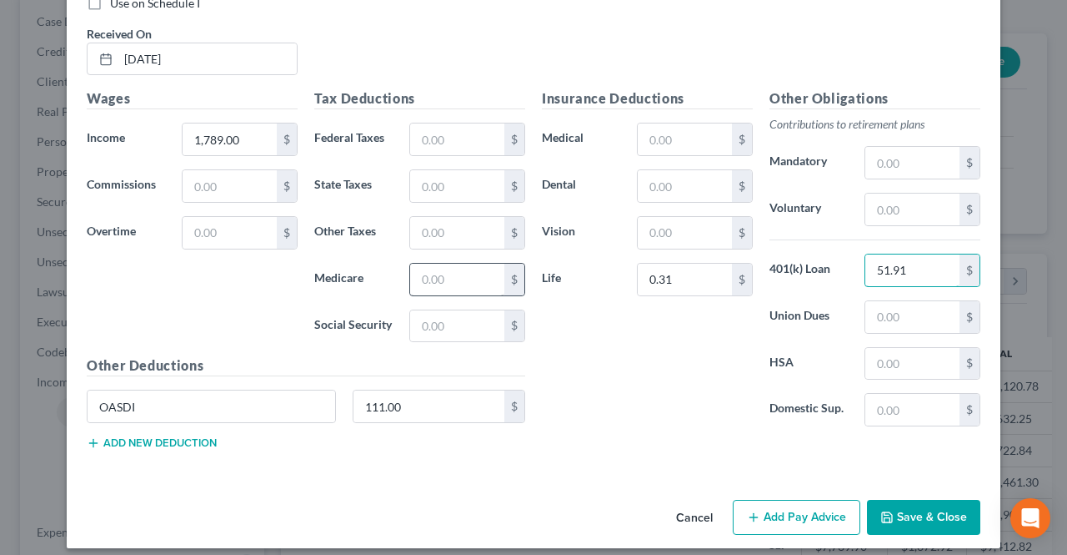
type input "51.91"
click at [421, 264] on input "text" at bounding box center [457, 280] width 94 height 32
type input "25.96"
click at [420, 173] on input "text" at bounding box center [457, 186] width 94 height 32
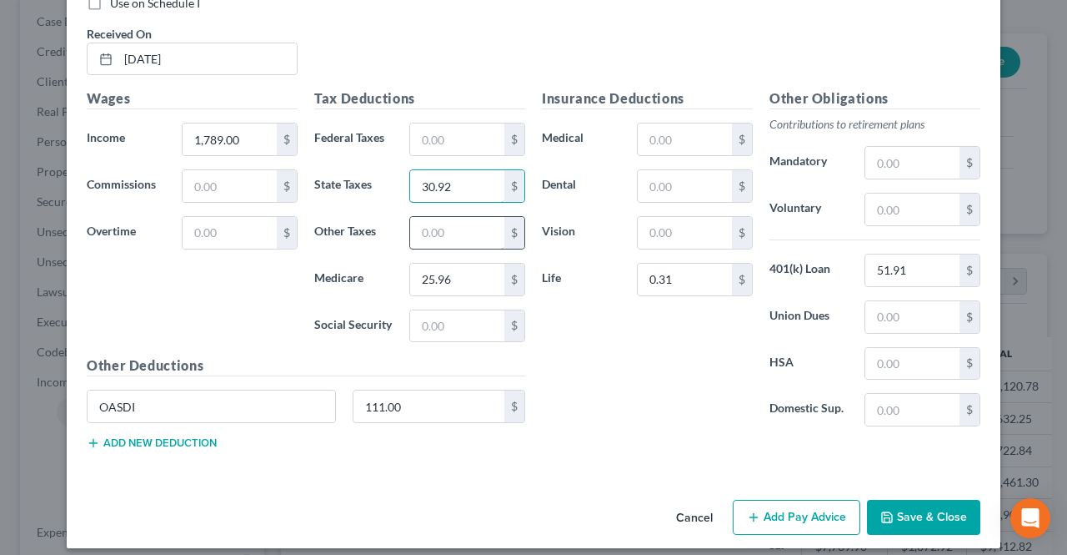
type input "30.92"
click at [450, 224] on input "text" at bounding box center [457, 233] width 94 height 32
type input "13.5"
click at [791, 508] on button "Add Pay Advice" at bounding box center [797, 517] width 128 height 35
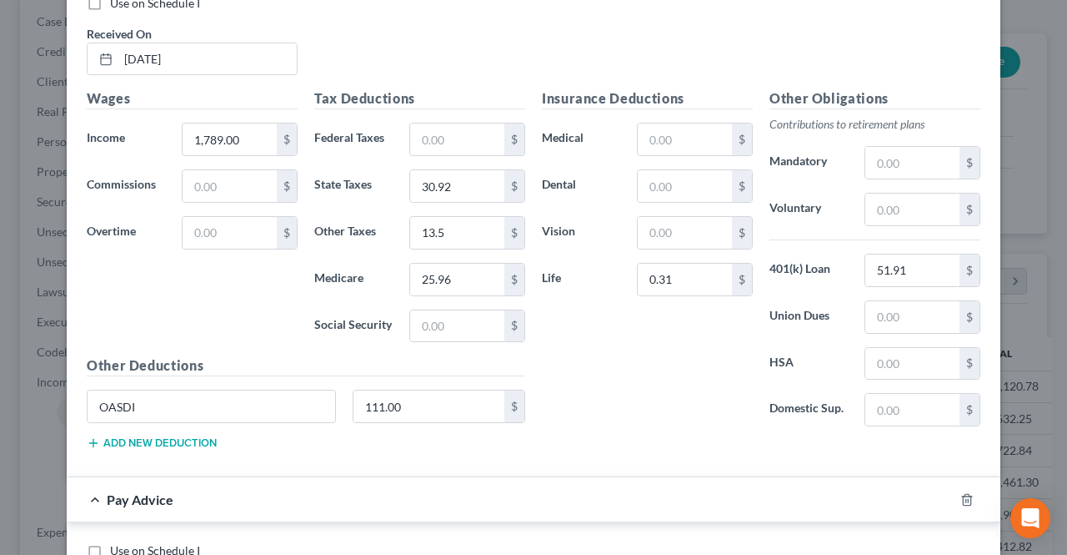
scroll to position [1750, 0]
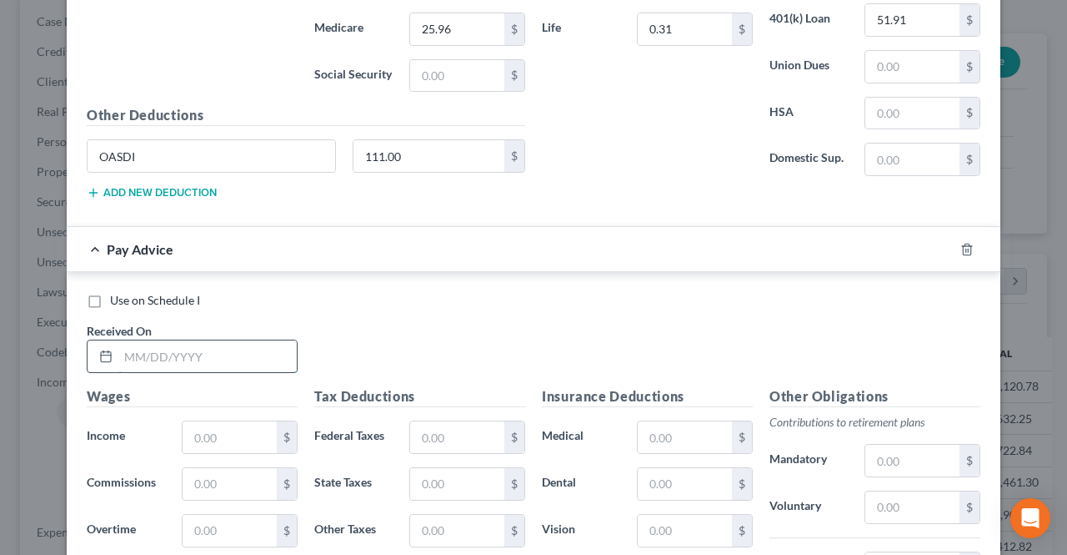
click at [275, 349] on input "text" at bounding box center [207, 356] width 178 height 32
type input "[DATE]"
click at [204, 423] on input "text" at bounding box center [230, 437] width 94 height 32
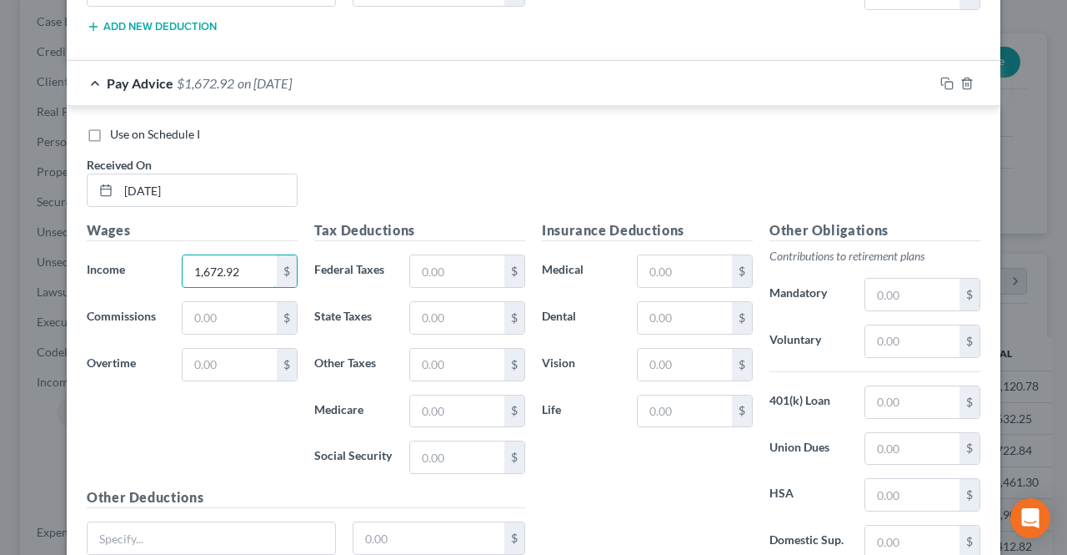
scroll to position [1916, 0]
type input "1,672.92"
click at [258, 521] on input "text" at bounding box center [212, 537] width 248 height 32
type input "OASDI"
click at [362, 521] on input "text" at bounding box center [430, 537] width 152 height 32
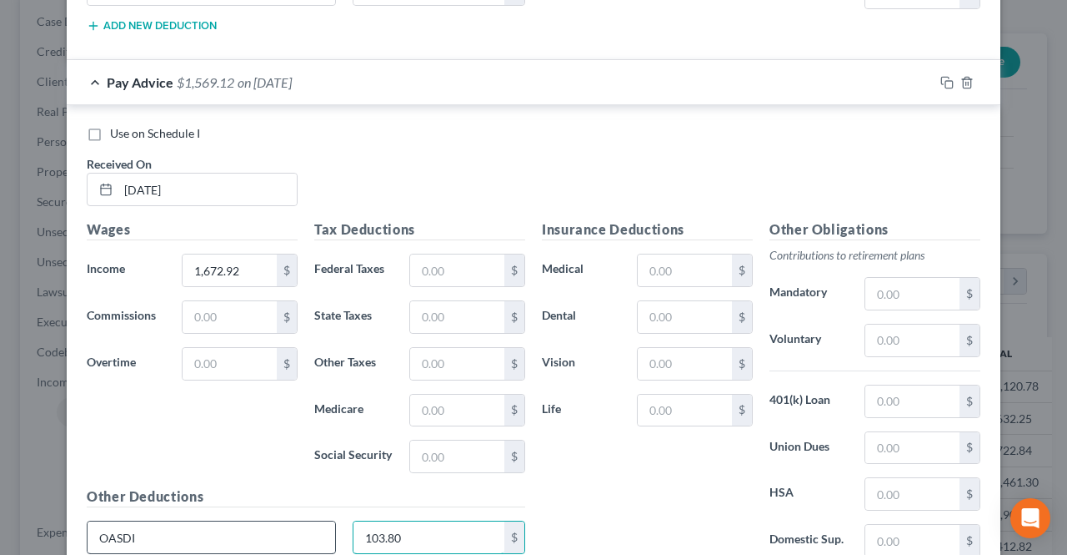
type input "103.80"
click at [307, 521] on input "OASDI" at bounding box center [212, 537] width 248 height 32
type input "OASDI"
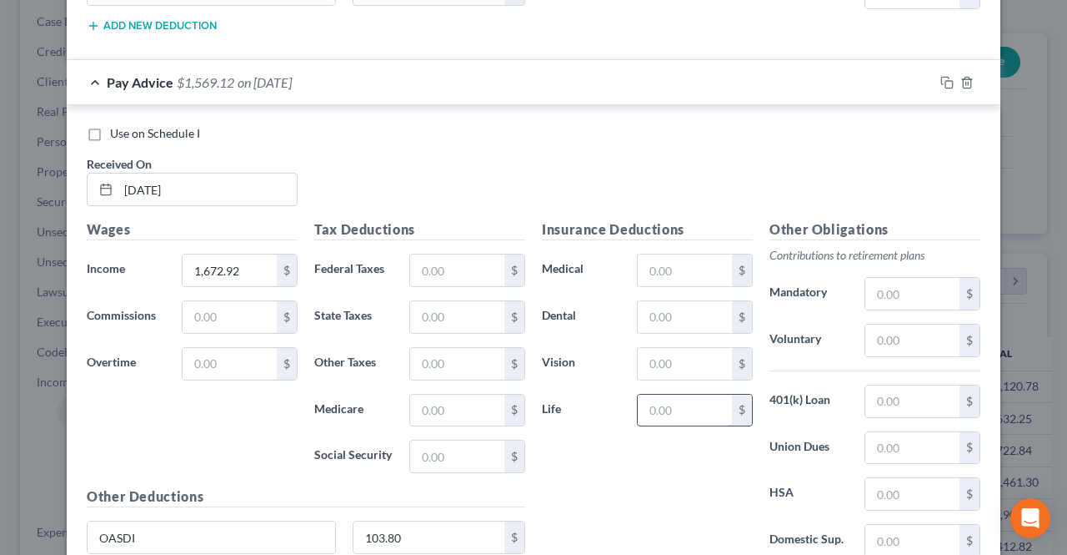
click at [647, 396] on input "text" at bounding box center [685, 410] width 94 height 32
type input "0.31"
click at [906, 394] on input "text" at bounding box center [913, 401] width 94 height 32
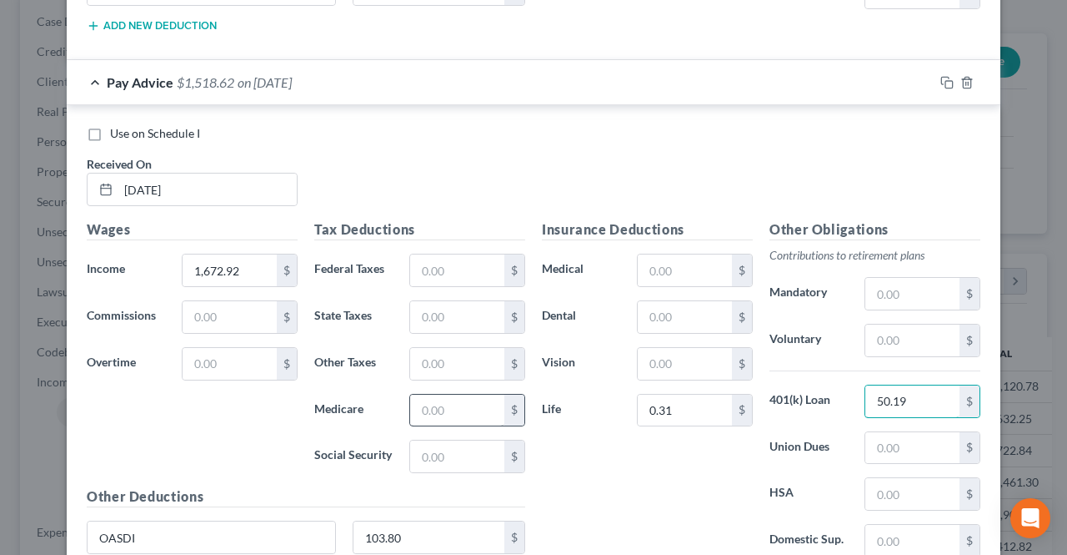
type input "50.19"
click at [436, 394] on input "text" at bounding box center [457, 410] width 94 height 32
type input "24.27"
click at [439, 303] on input "text" at bounding box center [457, 317] width 94 height 32
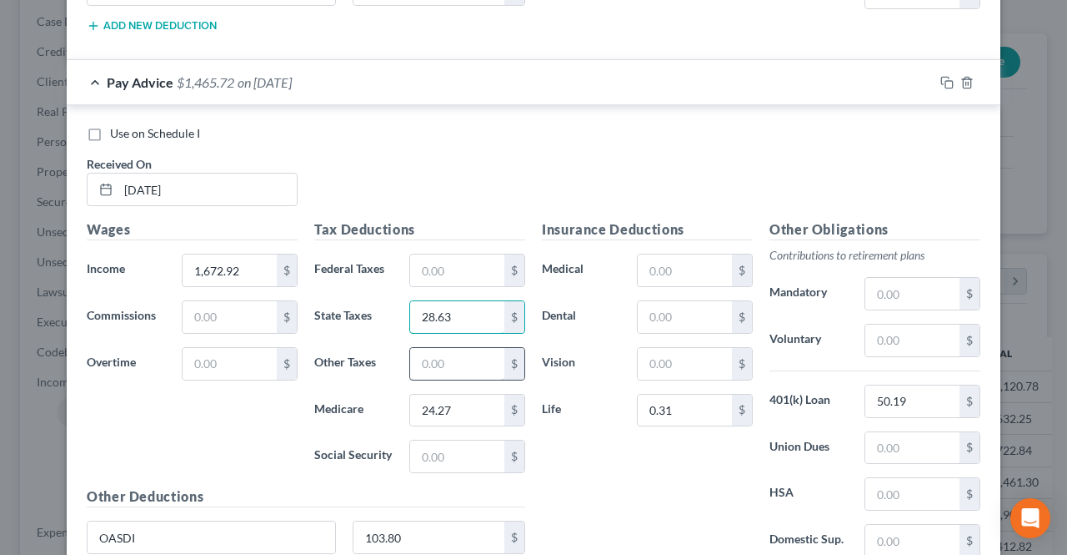
type input "28.63"
click at [429, 354] on input "text" at bounding box center [457, 364] width 94 height 32
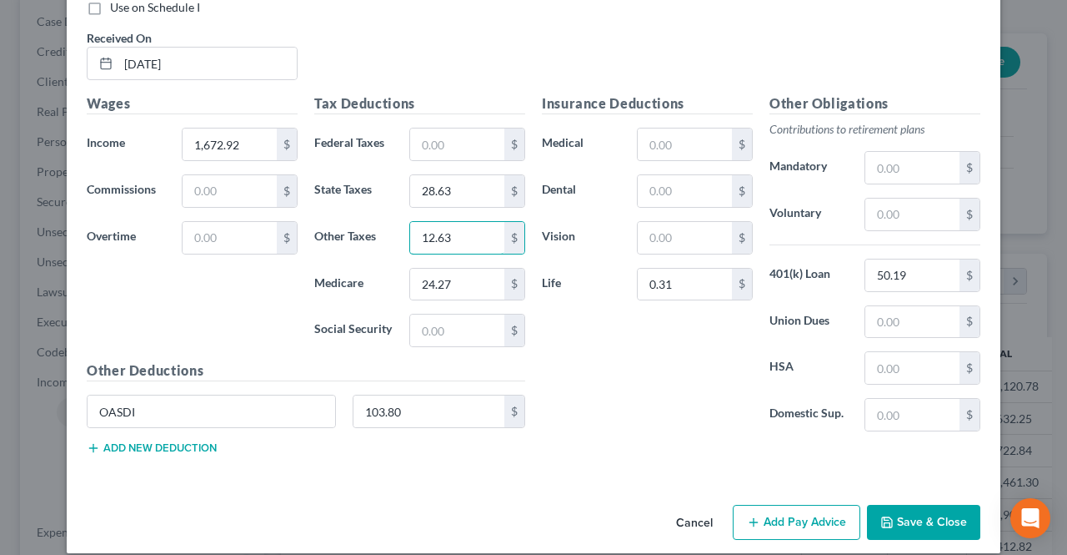
type input "12.63"
click at [745, 505] on button "Add Pay Advice" at bounding box center [797, 522] width 128 height 35
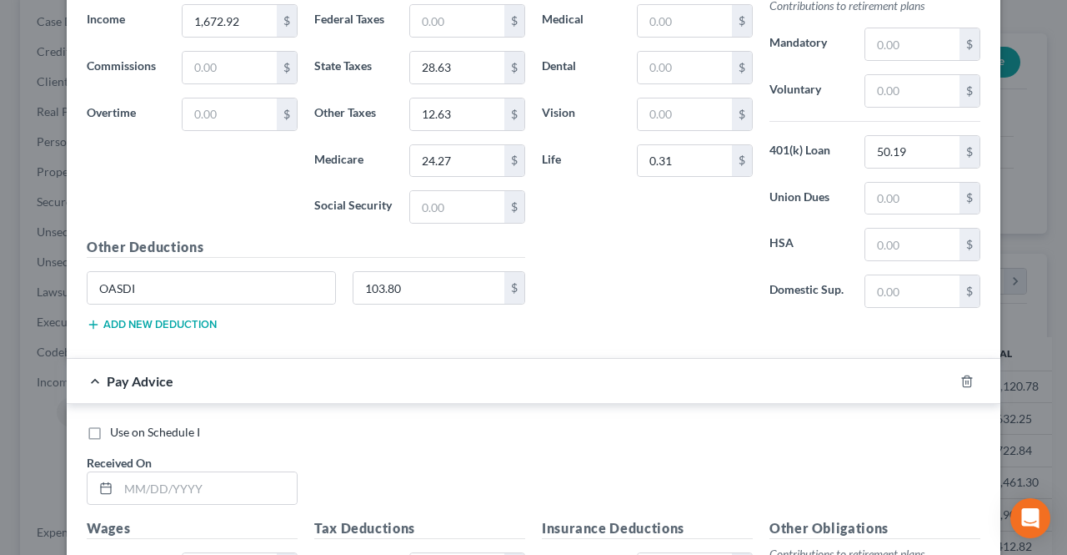
scroll to position [2376, 0]
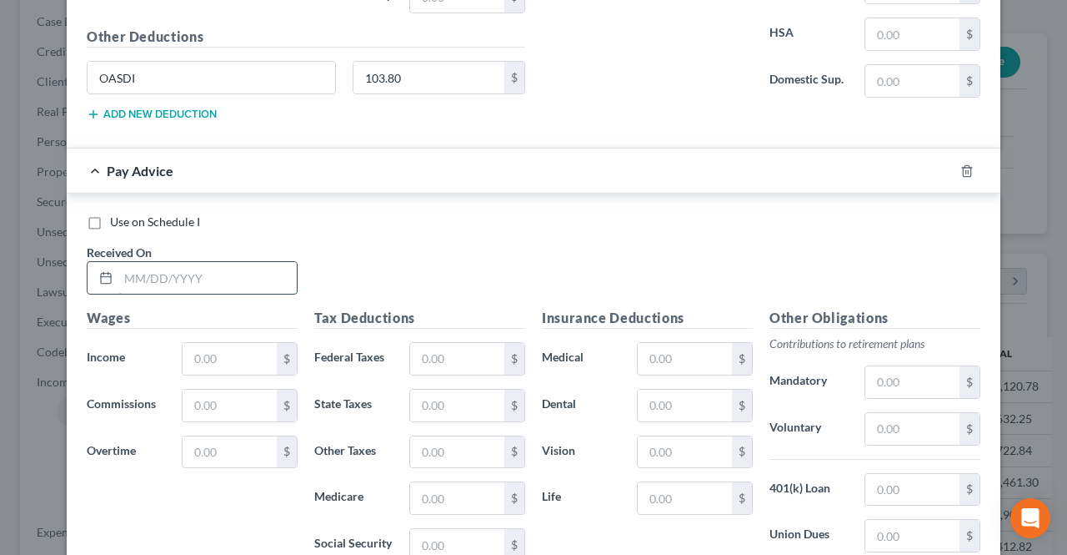
click at [213, 266] on input "text" at bounding box center [207, 278] width 178 height 32
type input "[DATE]"
click at [211, 343] on input "text" at bounding box center [230, 359] width 94 height 32
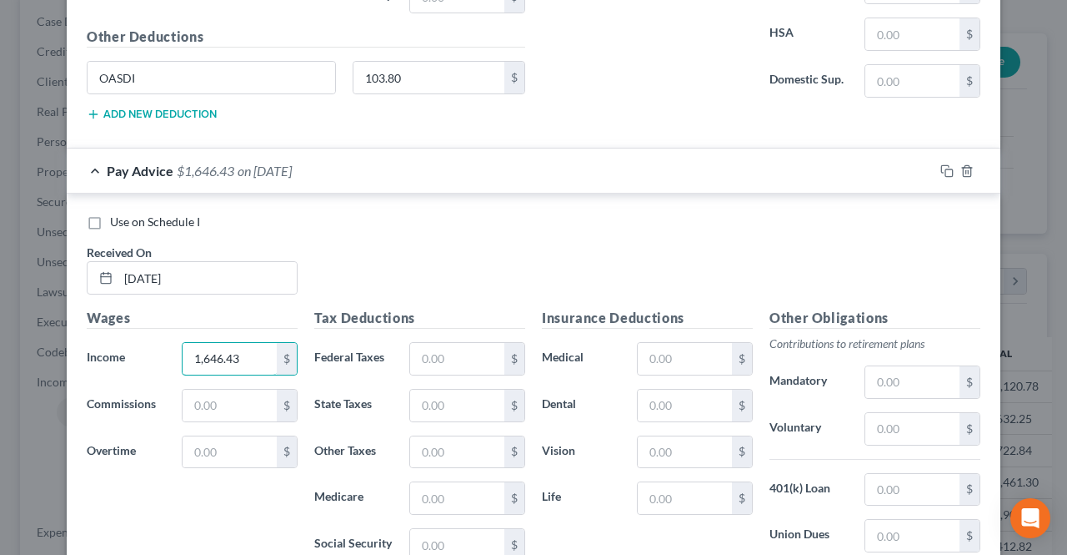
scroll to position [2459, 0]
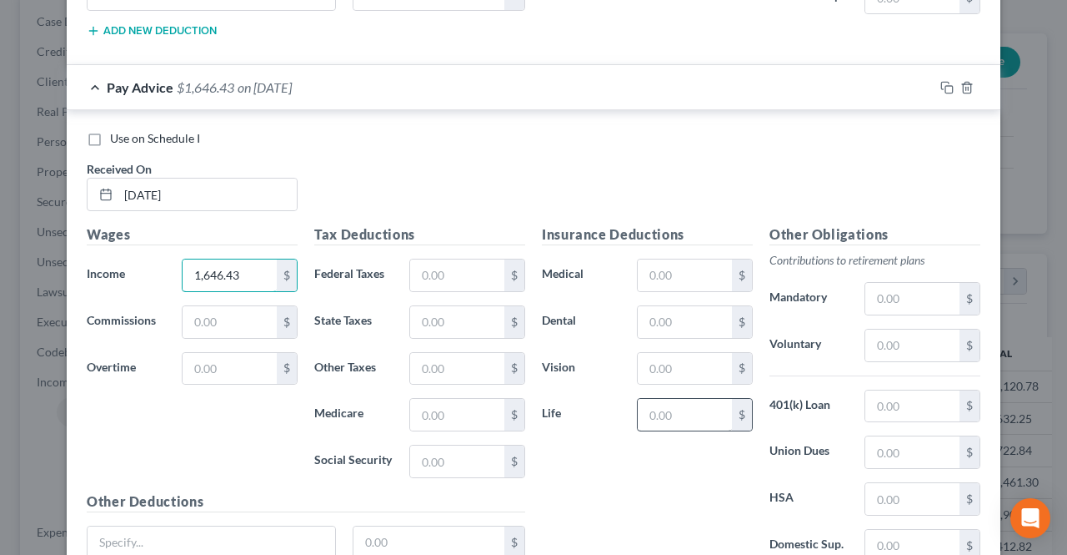
type input "1,646.43"
click at [689, 399] on input "text" at bounding box center [685, 415] width 94 height 32
type input "0.31"
click at [907, 390] on input "text" at bounding box center [913, 406] width 94 height 32
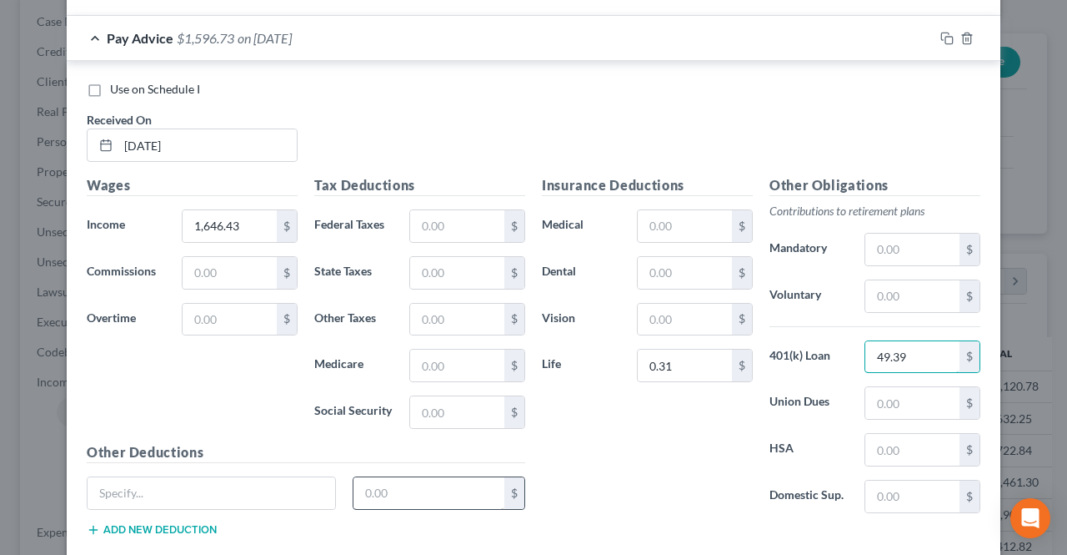
scroll to position [2543, 0]
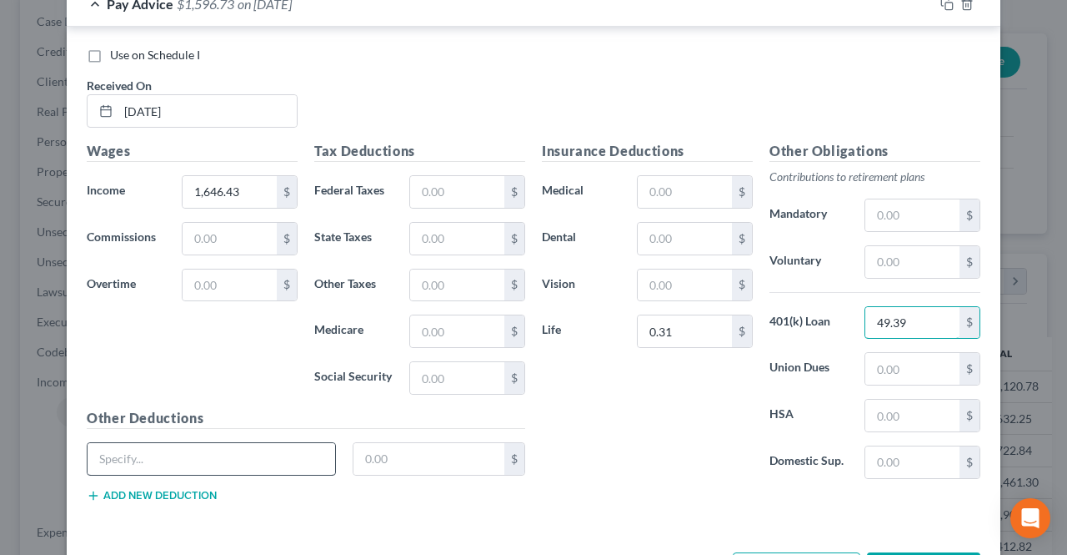
type input "49.39"
click at [293, 443] on input "text" at bounding box center [212, 459] width 248 height 32
type input "OASDI"
click at [442, 445] on input "text" at bounding box center [430, 459] width 152 height 32
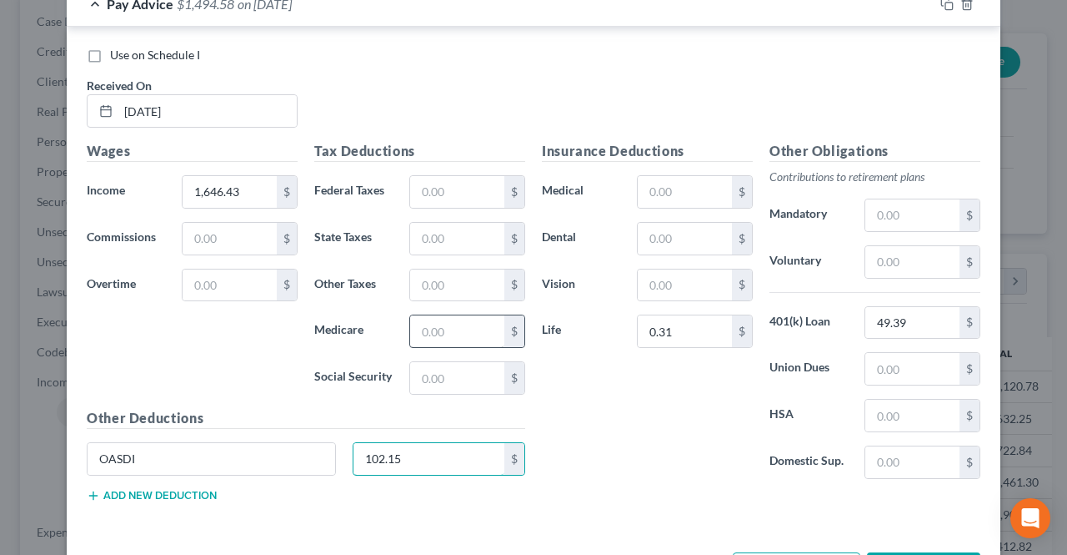
type input "102.15"
click at [464, 315] on input "text" at bounding box center [457, 331] width 94 height 32
type input "23.69"
click at [454, 225] on input "text" at bounding box center [457, 239] width 94 height 32
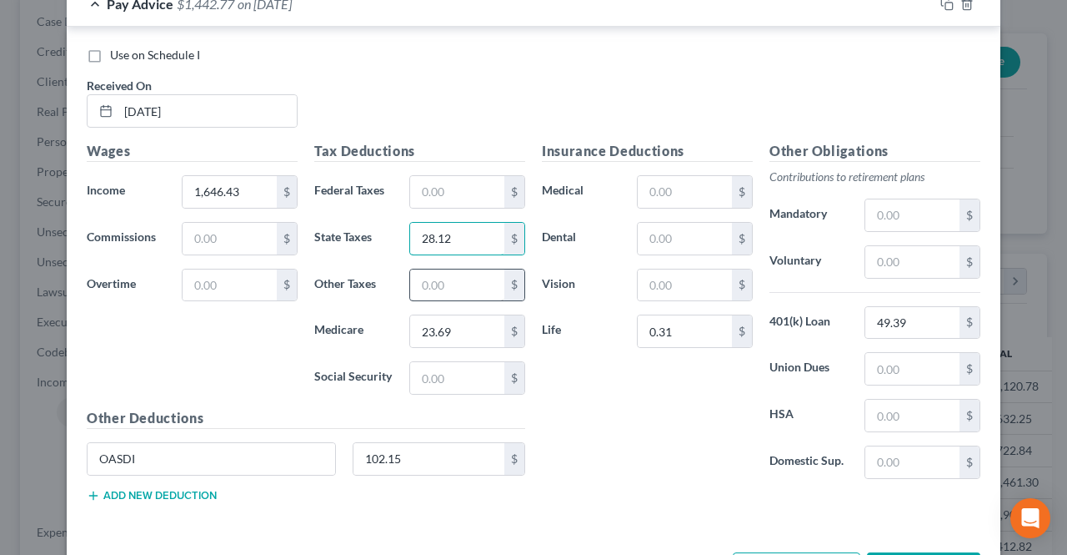
type input "28.12"
click at [443, 269] on input "text" at bounding box center [457, 285] width 94 height 32
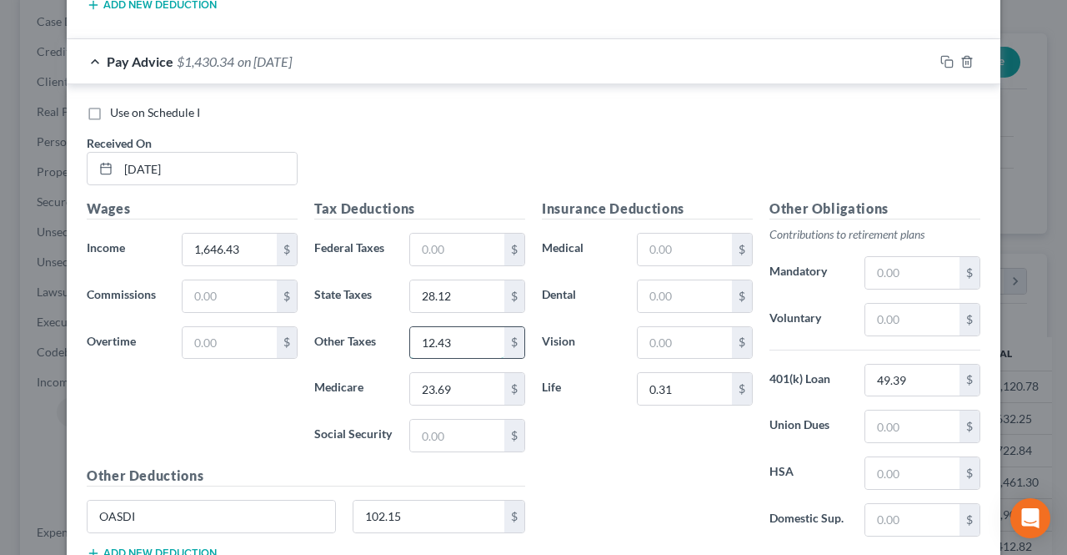
scroll to position [2459, 0]
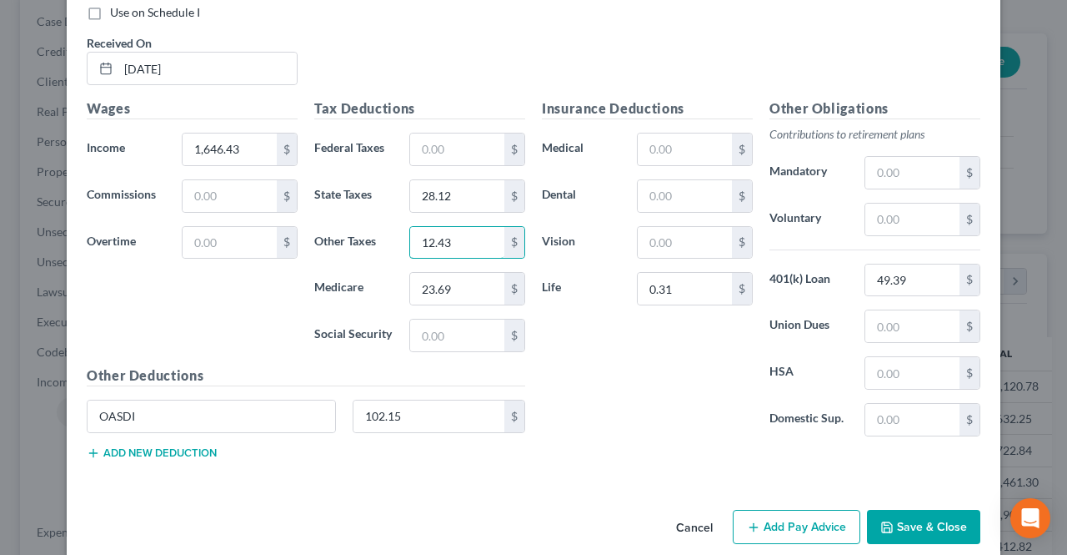
type input "12.43"
click at [749, 510] on button "Add Pay Advice" at bounding box center [797, 527] width 128 height 35
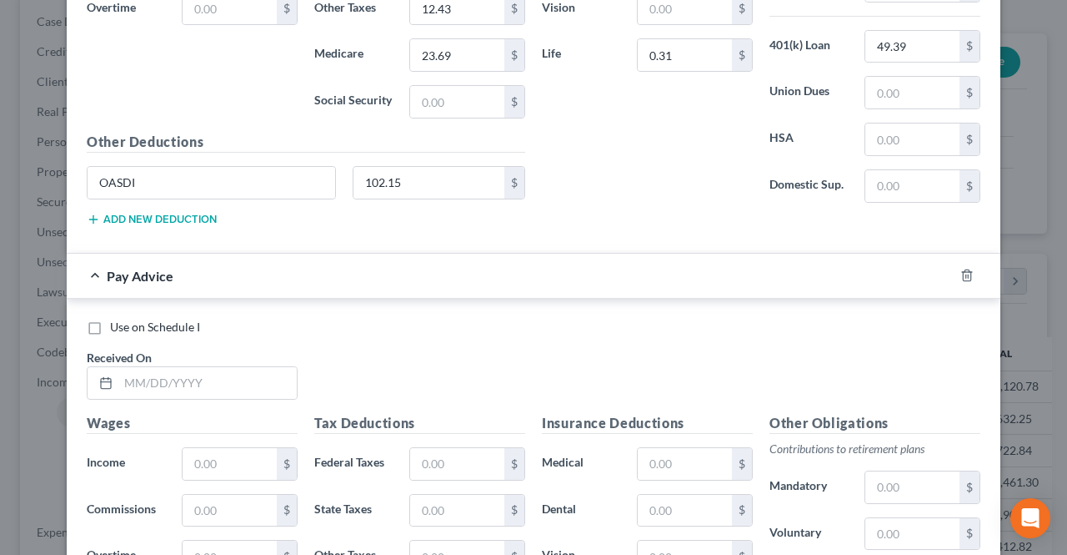
scroll to position [2835, 0]
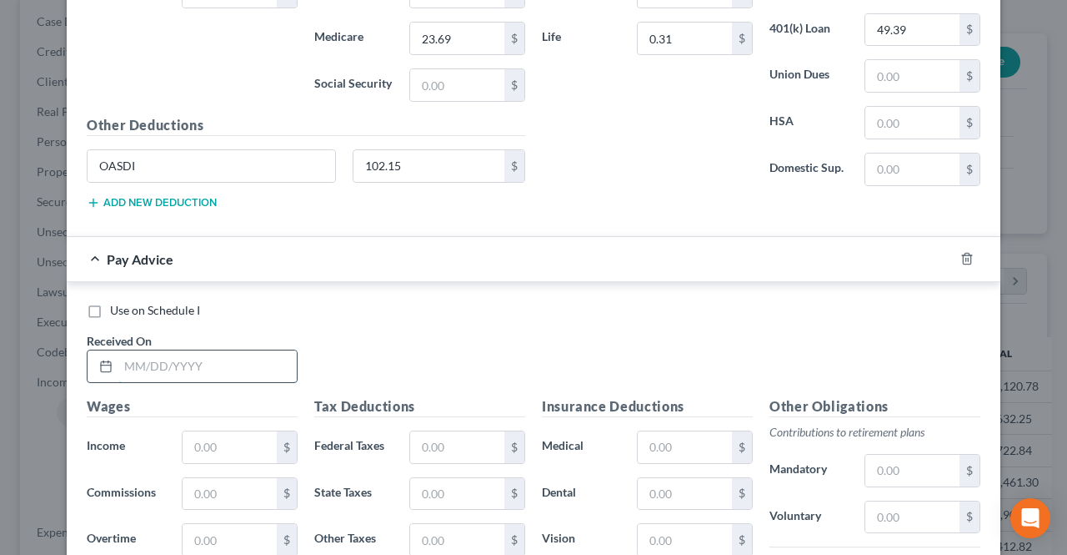
click at [240, 350] on input "text" at bounding box center [207, 366] width 178 height 32
type input "[DATE]"
click at [224, 431] on input "text" at bounding box center [230, 447] width 94 height 32
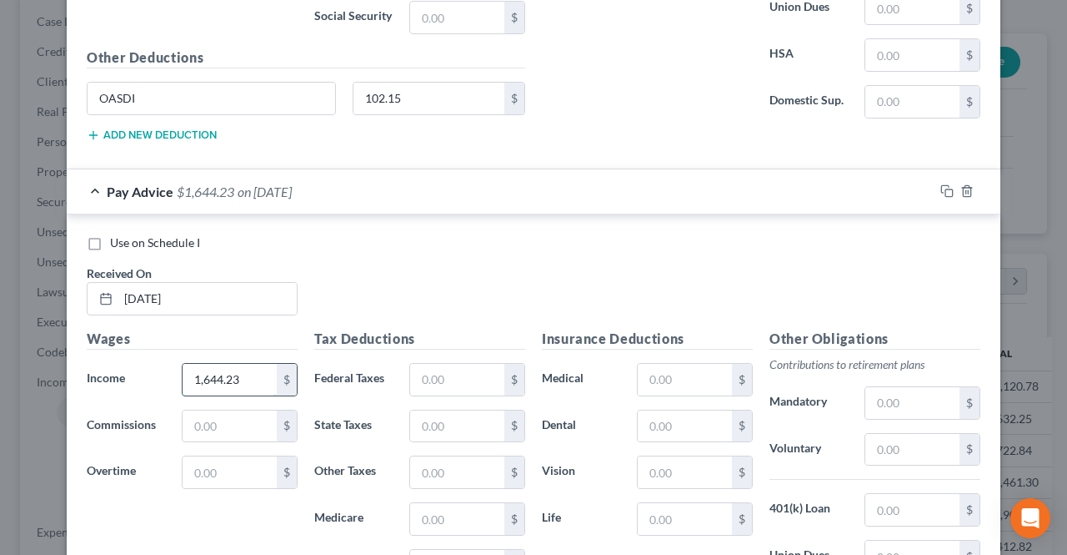
scroll to position [2919, 0]
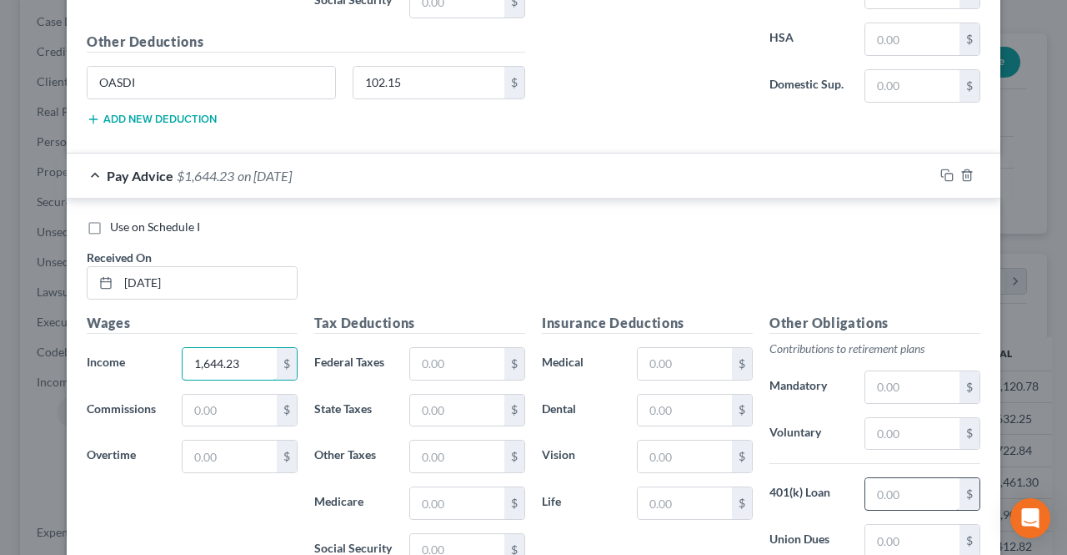
type input "1,644.23"
click at [871, 478] on input "text" at bounding box center [913, 494] width 94 height 32
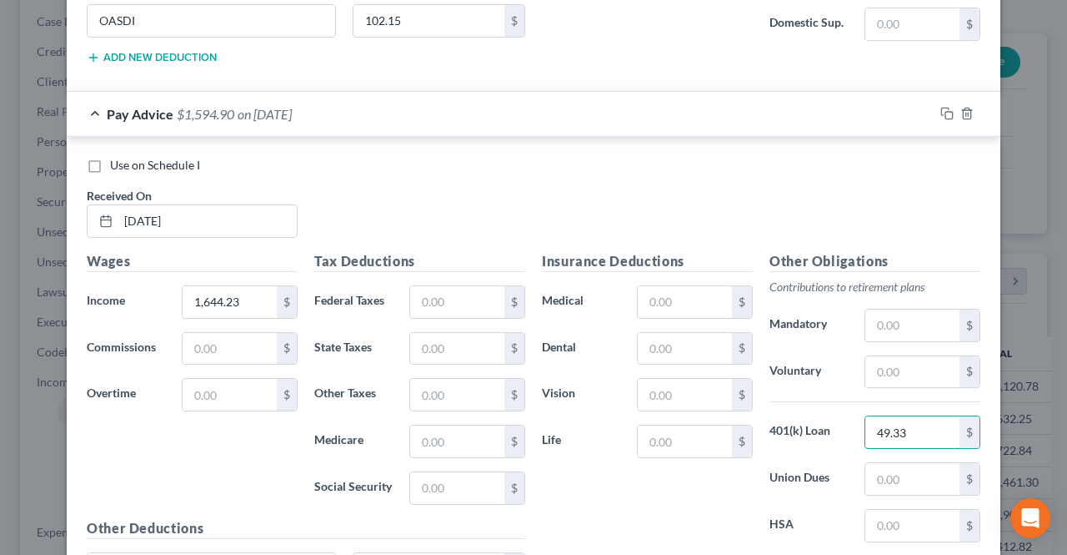
scroll to position [3002, 0]
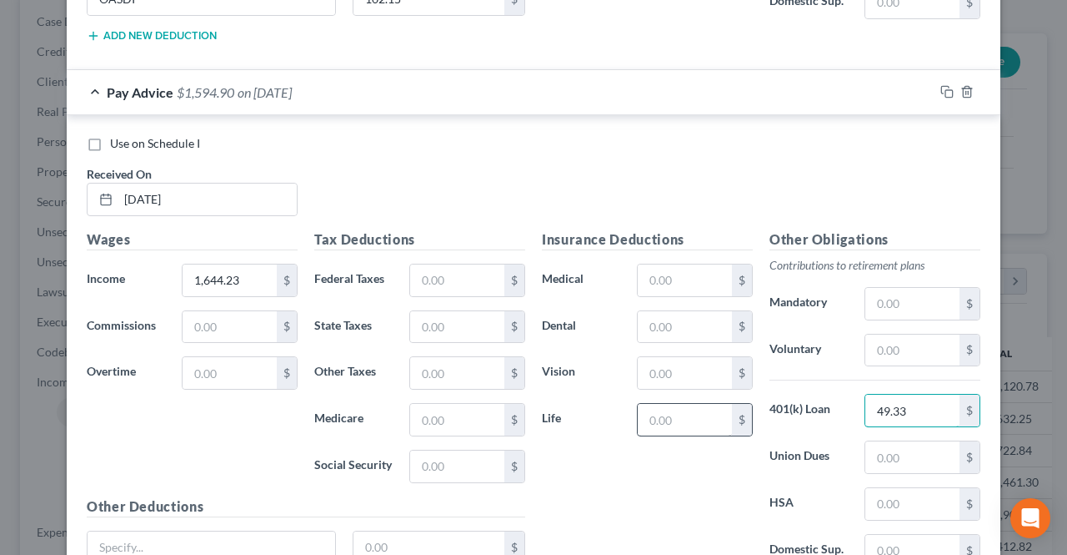
type input "49.33"
click at [669, 404] on input "text" at bounding box center [685, 420] width 94 height 32
type input "0.31"
click at [269, 531] on input "text" at bounding box center [212, 547] width 248 height 32
type input "OASDI"
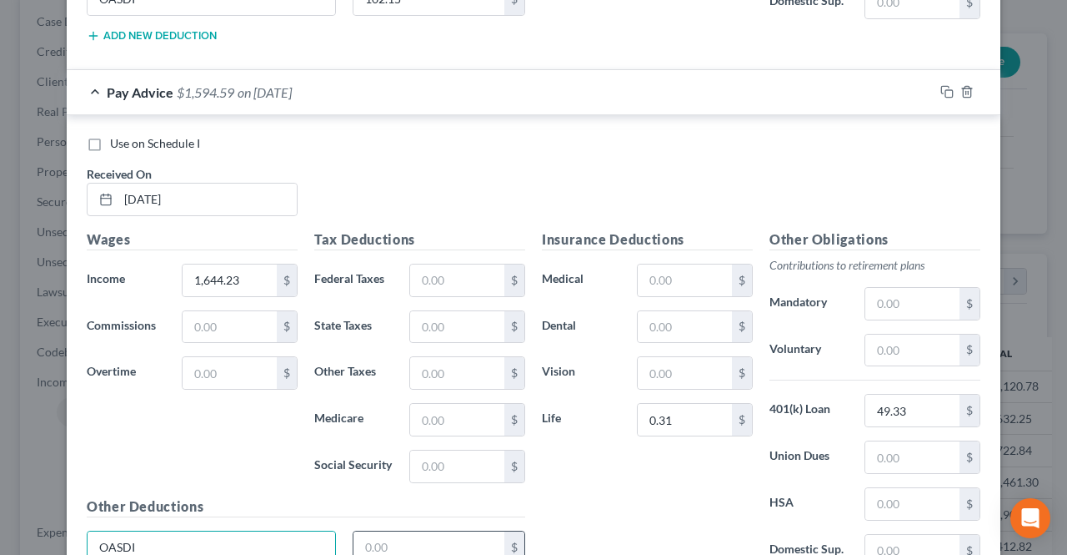
click at [380, 531] on input "text" at bounding box center [430, 547] width 152 height 32
type input "102.07"
click at [455, 311] on input "text" at bounding box center [457, 327] width 94 height 32
type input "28.09"
click at [424, 404] on input "text" at bounding box center [457, 420] width 94 height 32
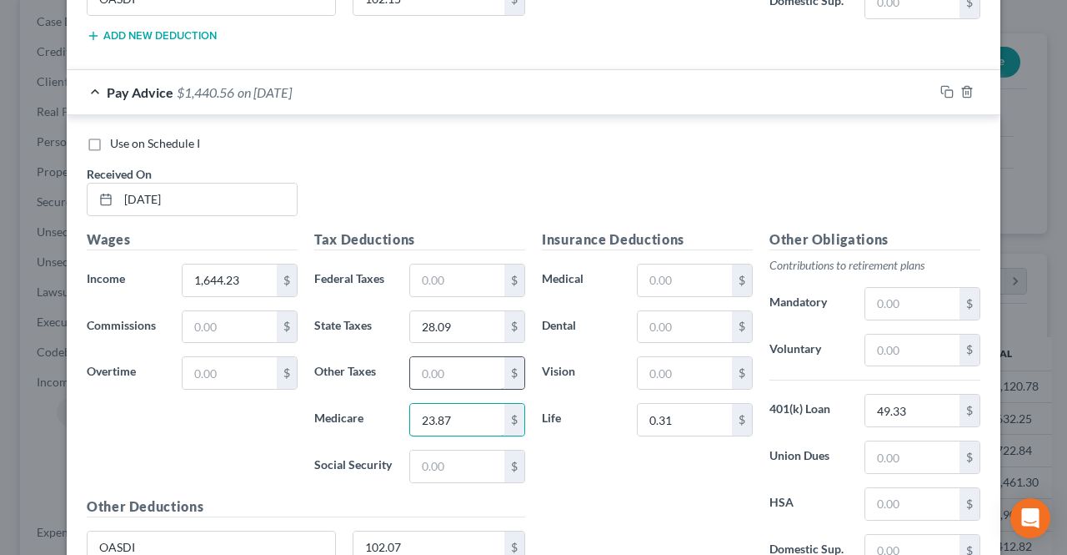
type input "23.87"
click at [437, 357] on input "text" at bounding box center [457, 373] width 94 height 32
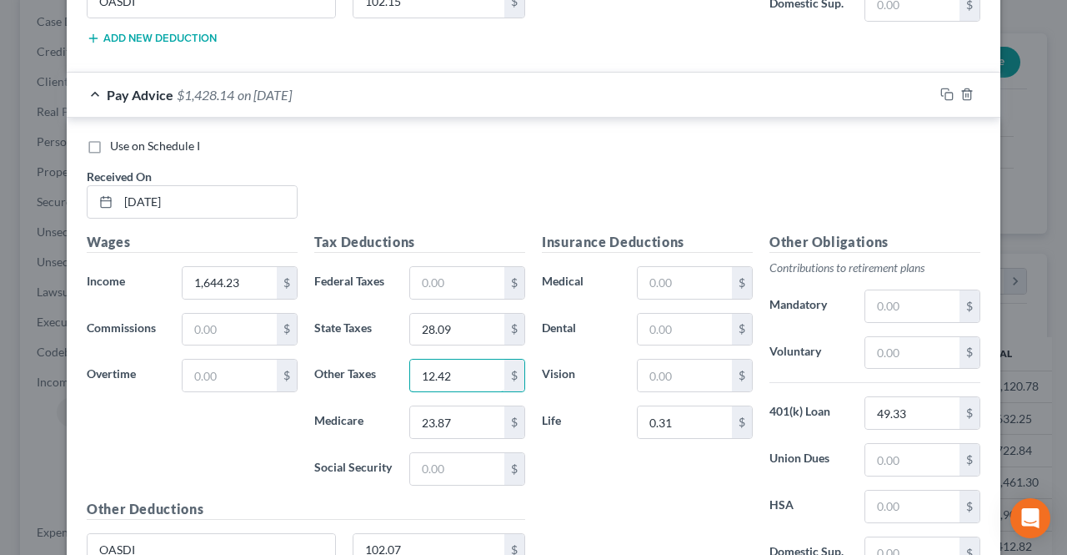
scroll to position [3127, 0]
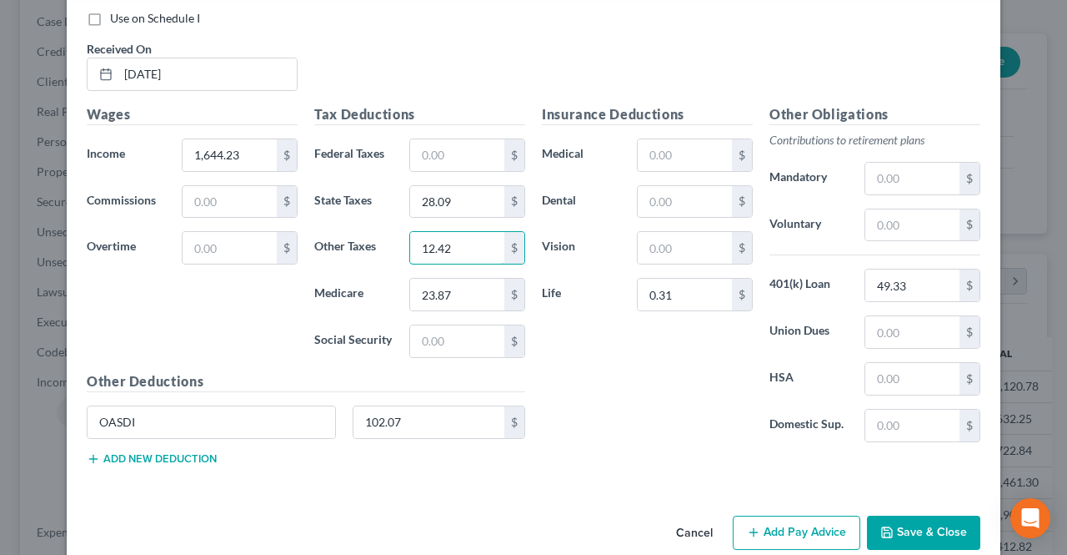
type input "12.42"
click at [756, 515] on button "Add Pay Advice" at bounding box center [797, 532] width 128 height 35
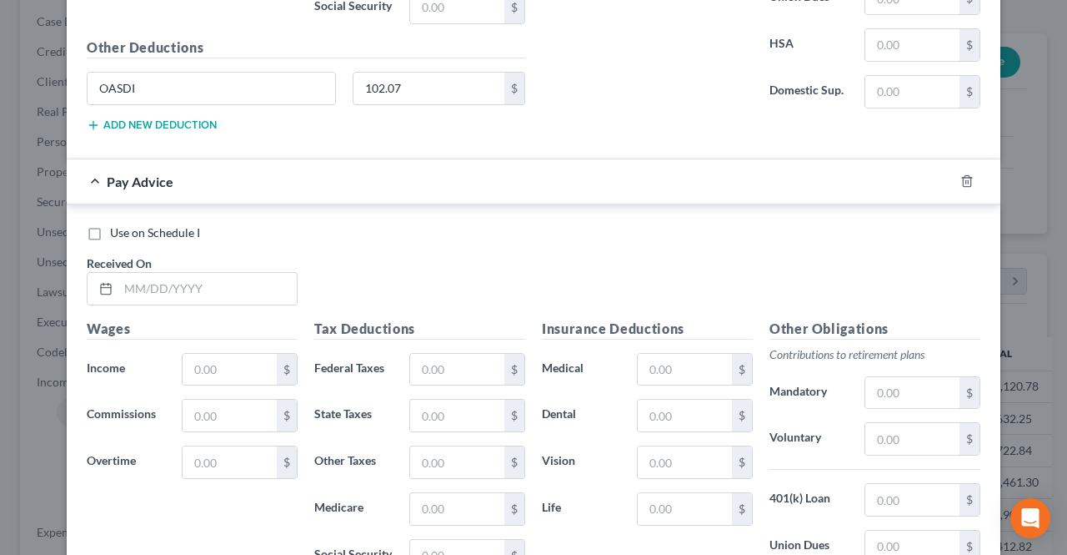
scroll to position [3461, 0]
click at [229, 273] on input "text" at bounding box center [207, 289] width 178 height 32
type input "[DATE]"
click at [220, 354] on input "text" at bounding box center [230, 370] width 94 height 32
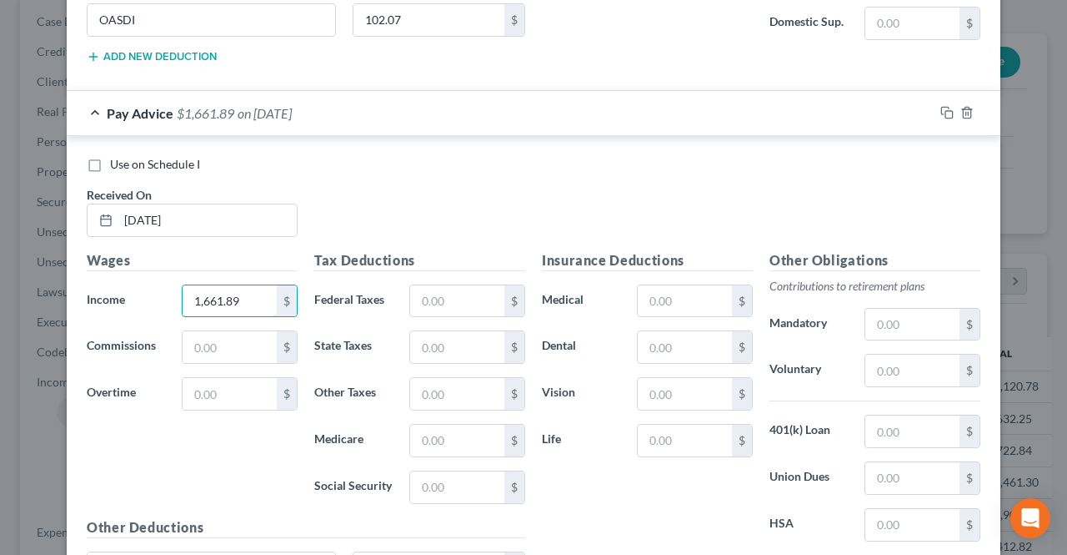
scroll to position [3544, 0]
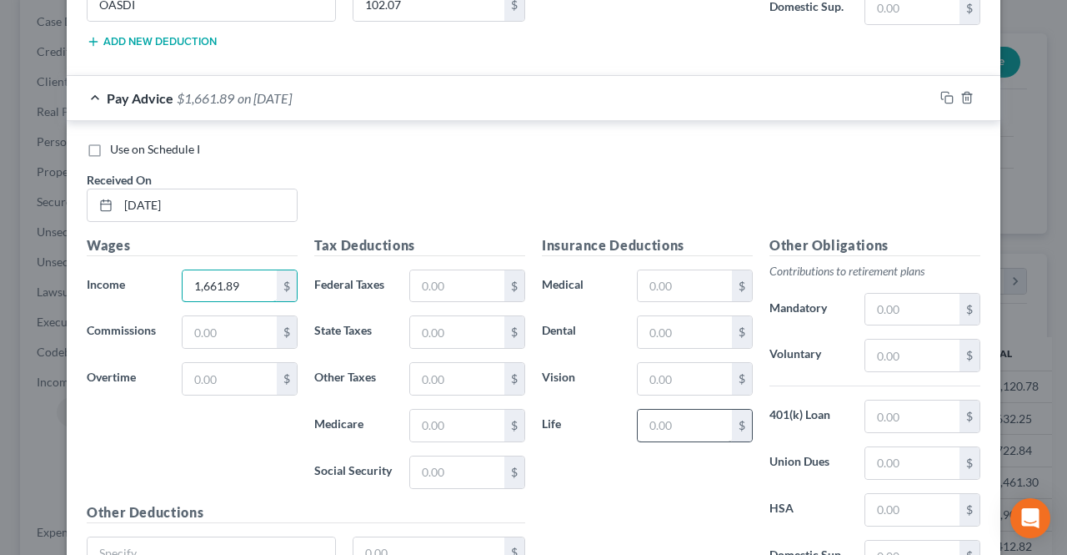
type input "1,661.89"
click at [661, 409] on input "text" at bounding box center [685, 425] width 94 height 32
type input "0.31"
click at [884, 400] on input "text" at bounding box center [913, 416] width 94 height 32
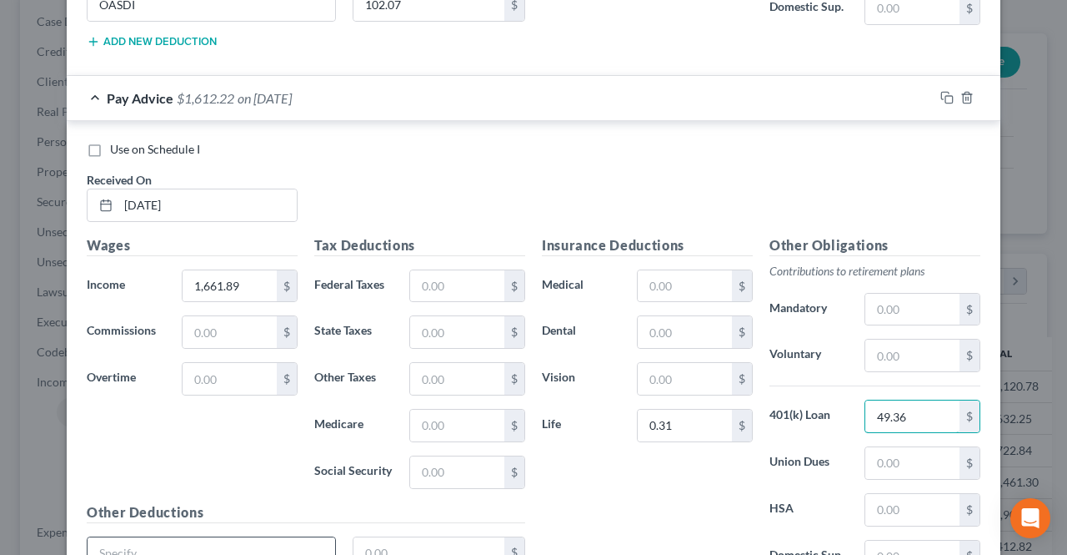
type input "49.36"
click at [284, 537] on input "text" at bounding box center [212, 553] width 248 height 32
type input "OASDI"
click at [372, 537] on input "text" at bounding box center [430, 553] width 152 height 32
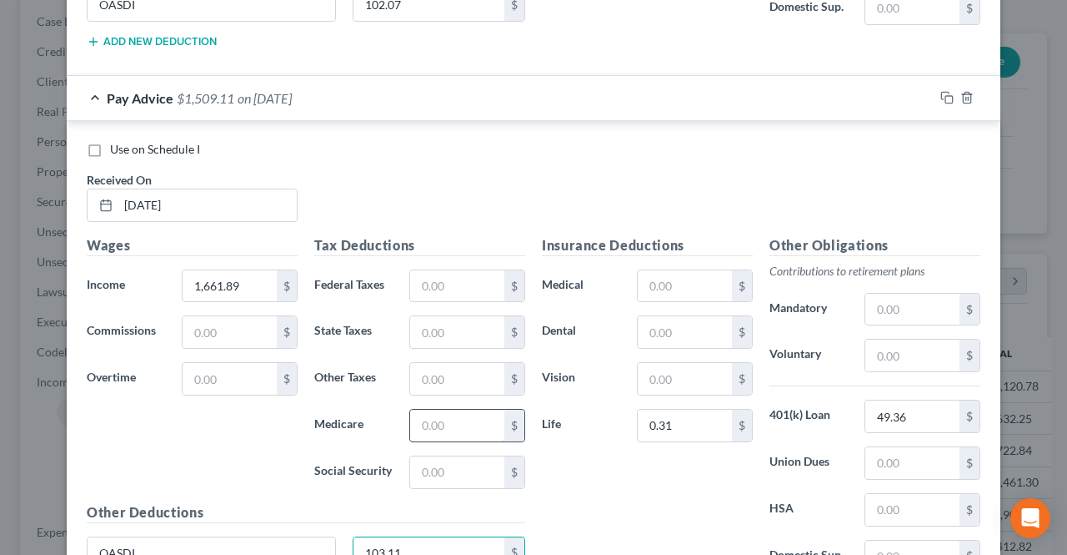
type input "103.11"
click at [435, 409] on input "text" at bounding box center [457, 425] width 94 height 32
type input "24.12"
click at [434, 316] on input "text" at bounding box center [457, 332] width 94 height 32
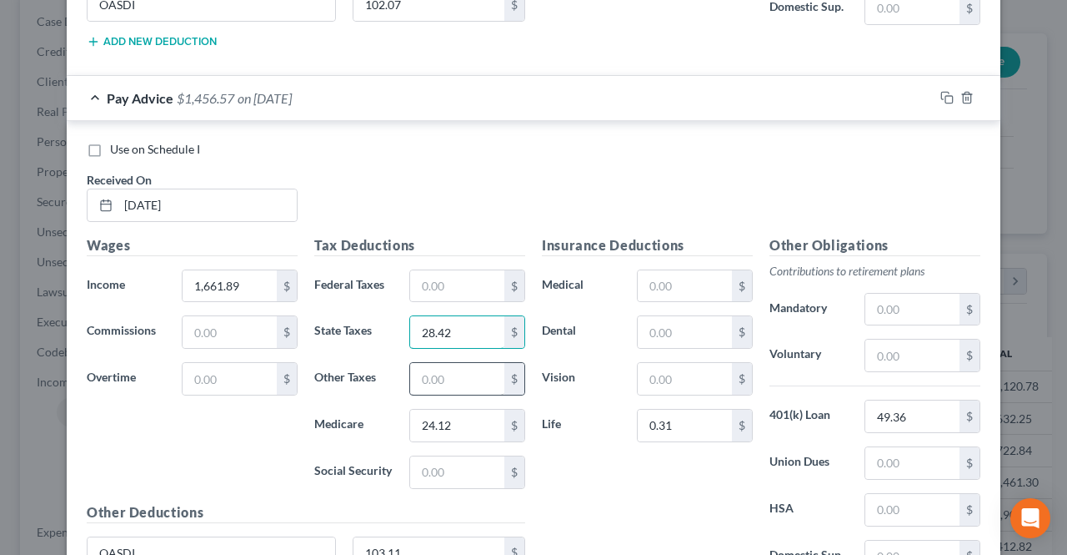
type input "28.42"
click at [434, 363] on input "text" at bounding box center [457, 379] width 94 height 32
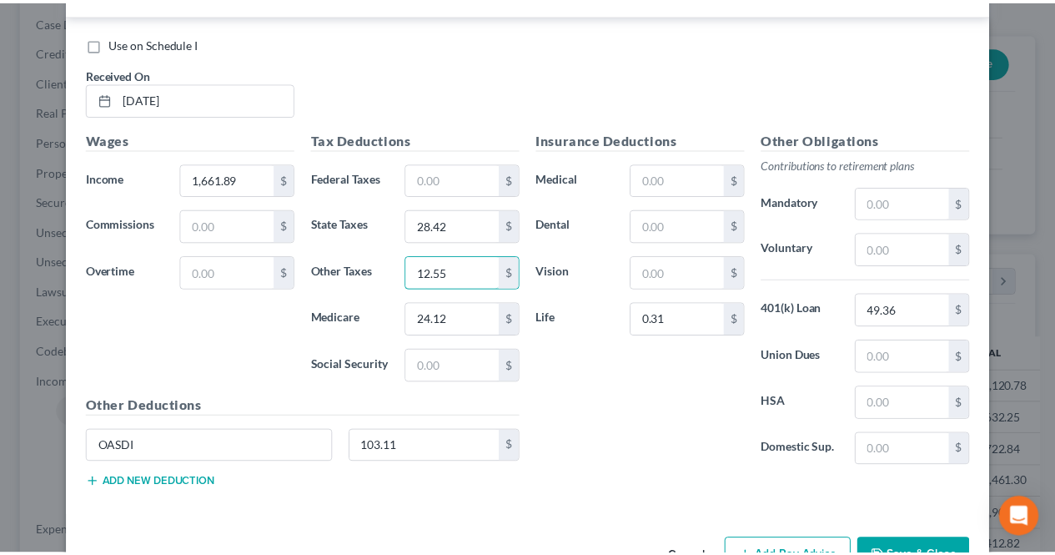
scroll to position [3671, 0]
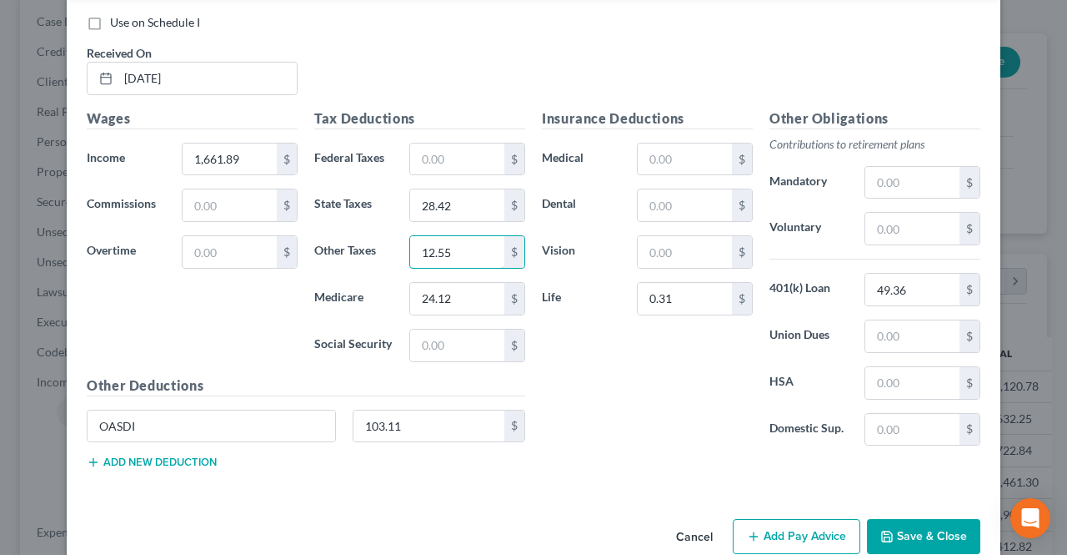
type input "12.55"
click at [923, 519] on button "Save & Close" at bounding box center [923, 536] width 113 height 35
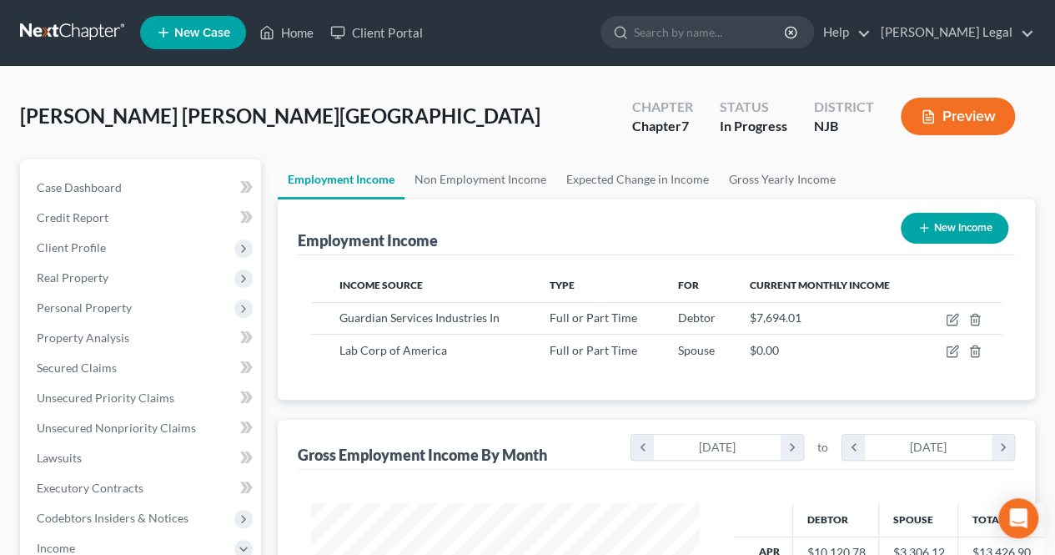
scroll to position [0, 0]
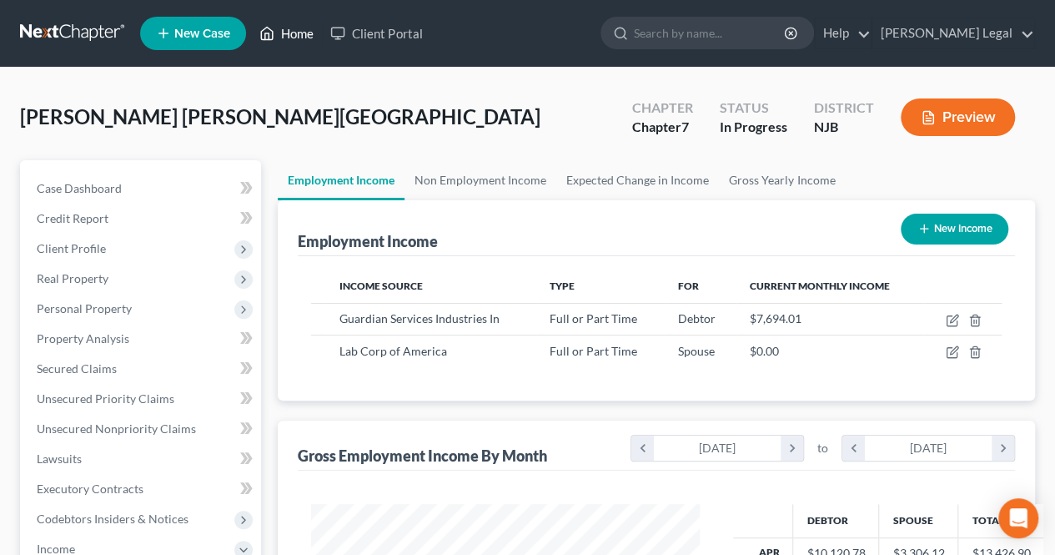
click at [305, 19] on link "Home" at bounding box center [286, 33] width 71 height 30
click at [300, 25] on link "Home" at bounding box center [286, 33] width 71 height 30
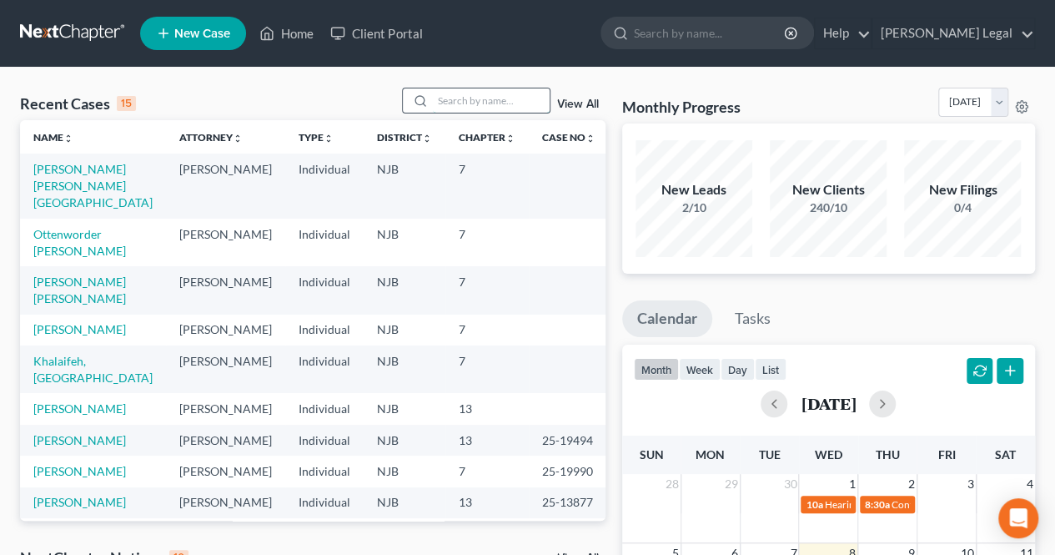
click at [488, 104] on input "search" at bounding box center [491, 100] width 117 height 24
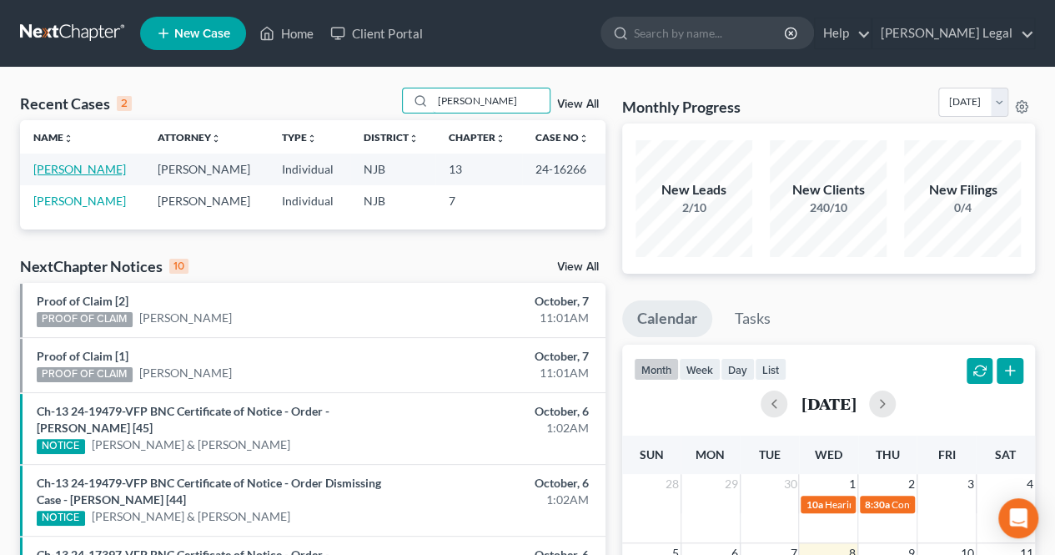
type input "[PERSON_NAME]"
click at [88, 171] on link "[PERSON_NAME]" at bounding box center [79, 169] width 93 height 14
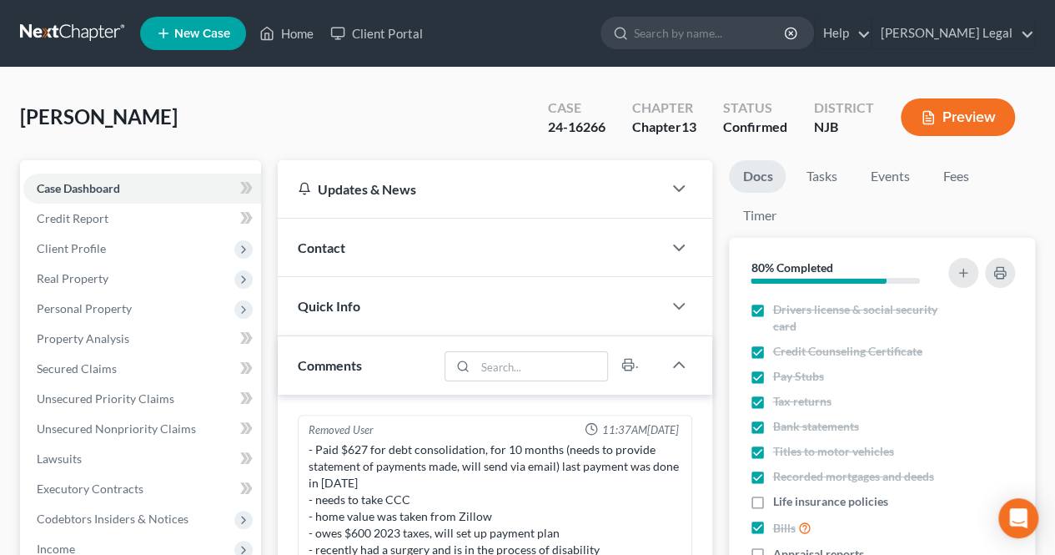
scroll to position [224, 0]
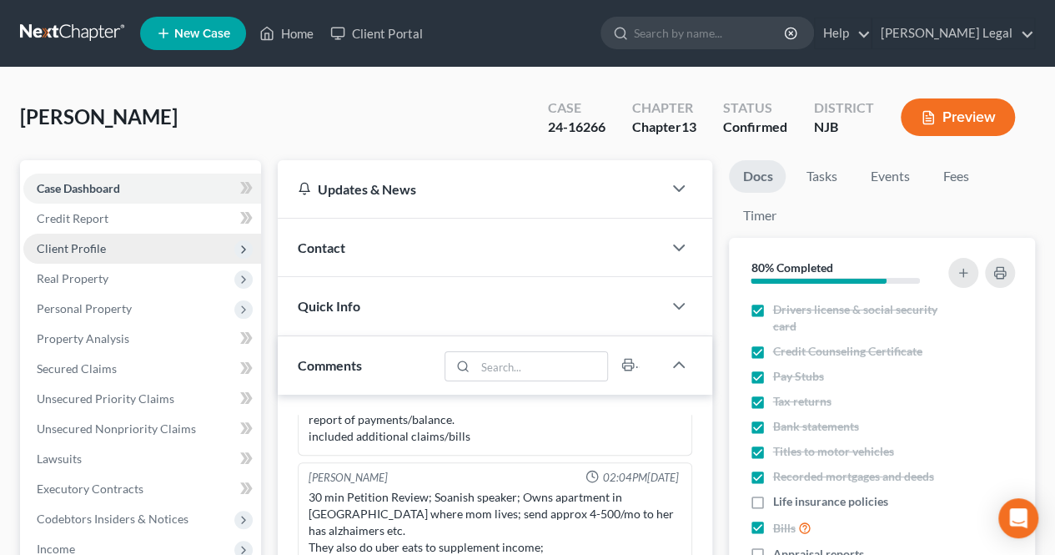
click at [115, 246] on span "Client Profile" at bounding box center [142, 249] width 238 height 30
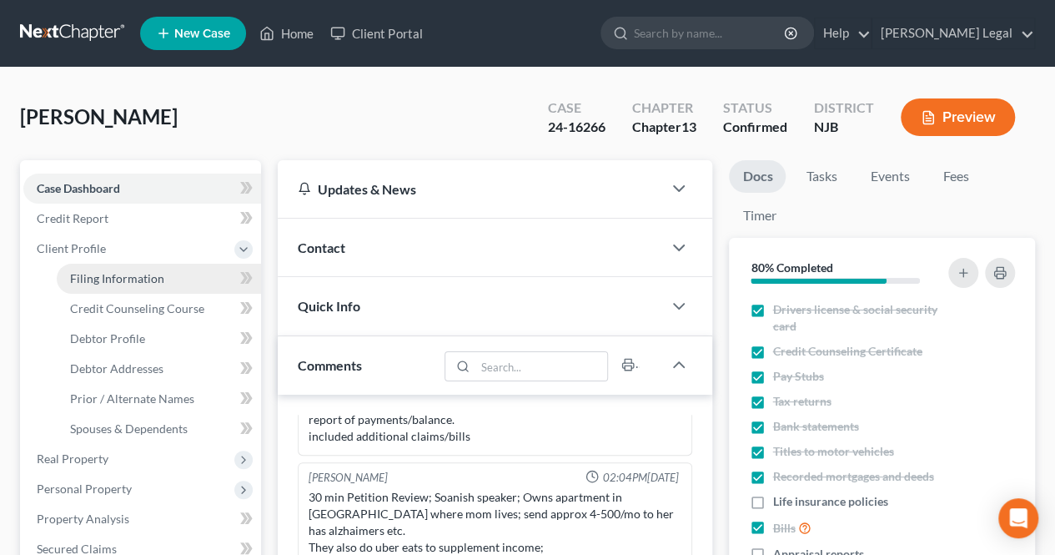
click at [110, 274] on span "Filing Information" at bounding box center [117, 278] width 94 height 14
select select "1"
select select "0"
select select "3"
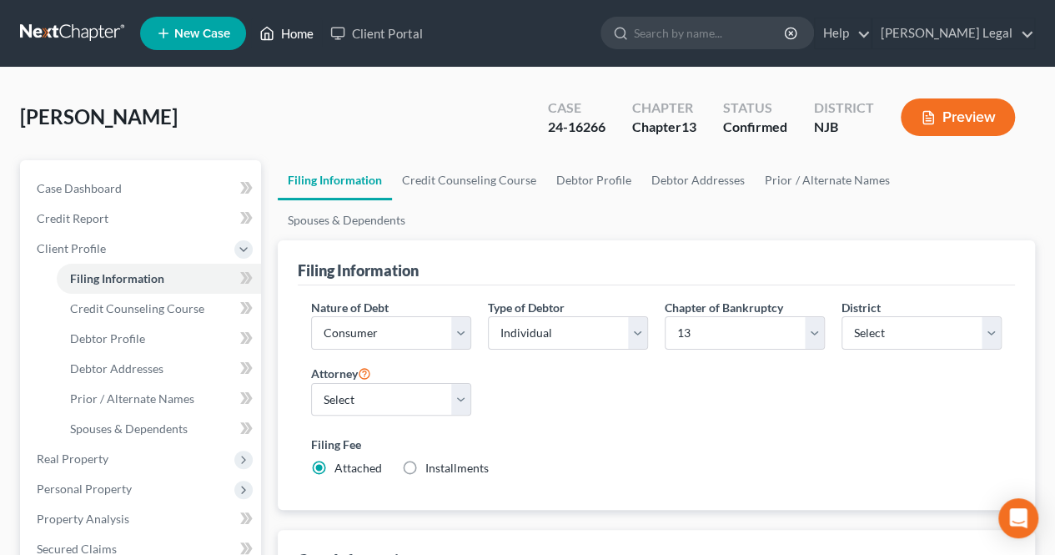
click at [295, 36] on link "Home" at bounding box center [286, 33] width 71 height 30
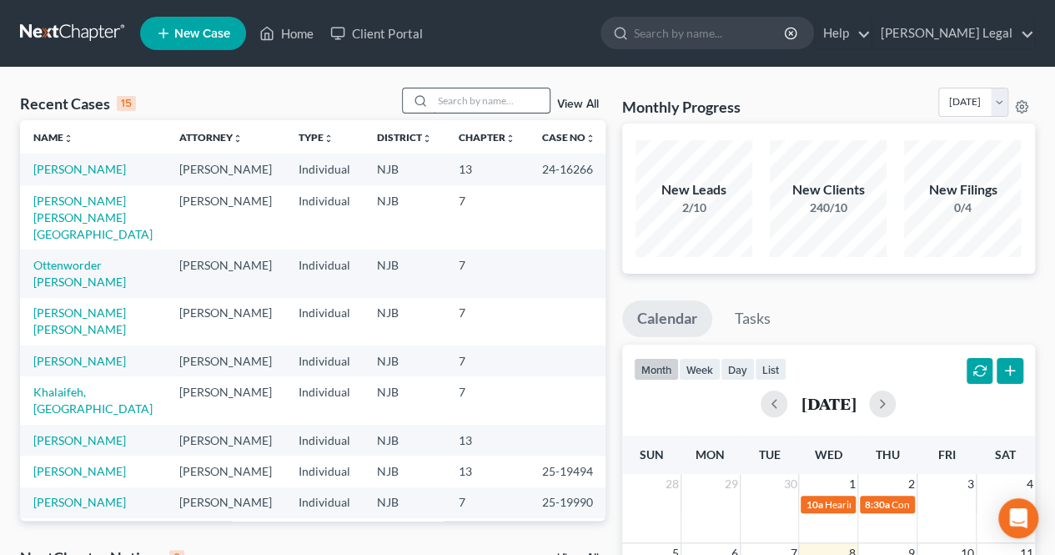
click at [438, 97] on input "search" at bounding box center [491, 100] width 117 height 24
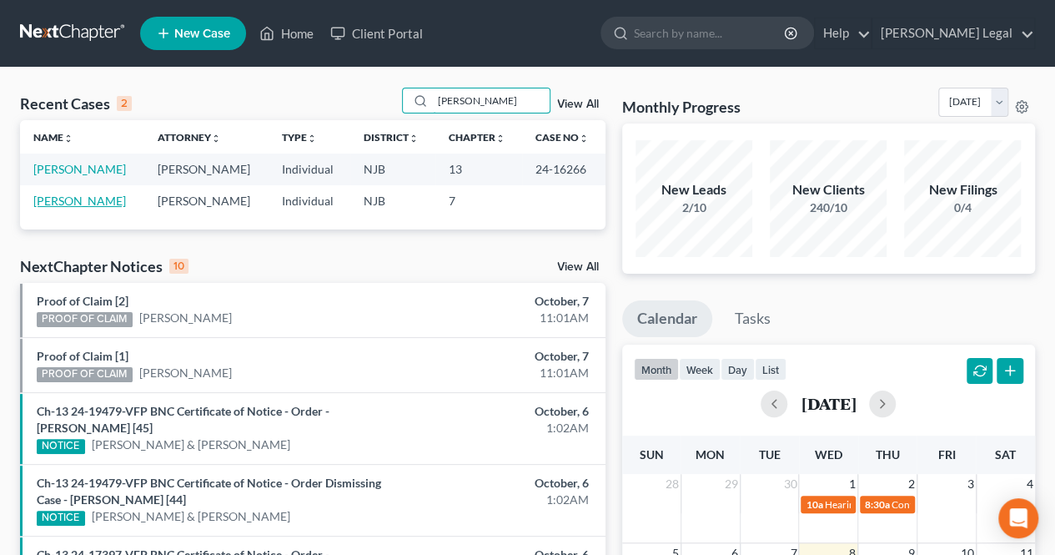
type input "[PERSON_NAME]"
click at [99, 195] on link "[PERSON_NAME]" at bounding box center [79, 200] width 93 height 14
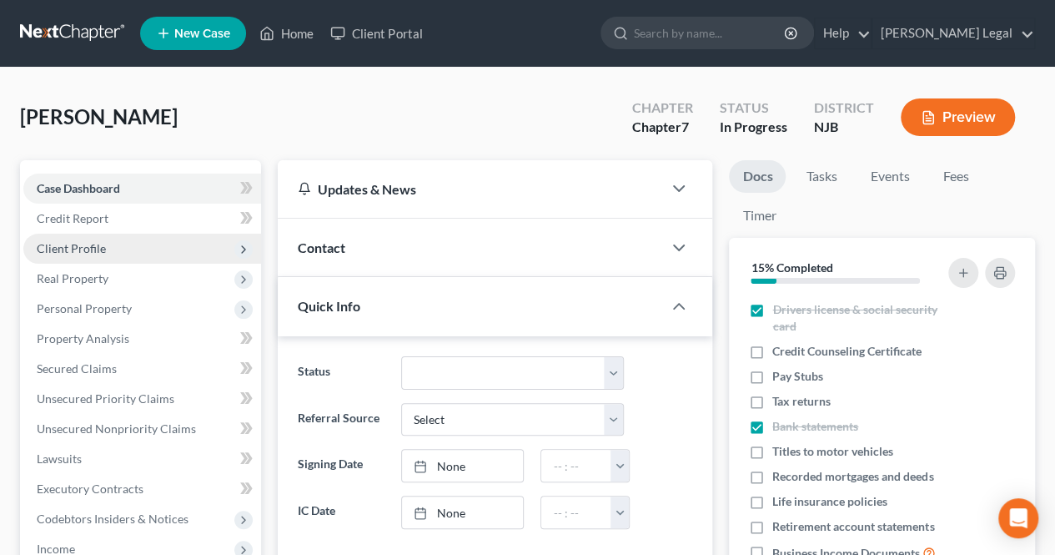
click at [148, 249] on span "Client Profile" at bounding box center [142, 249] width 238 height 30
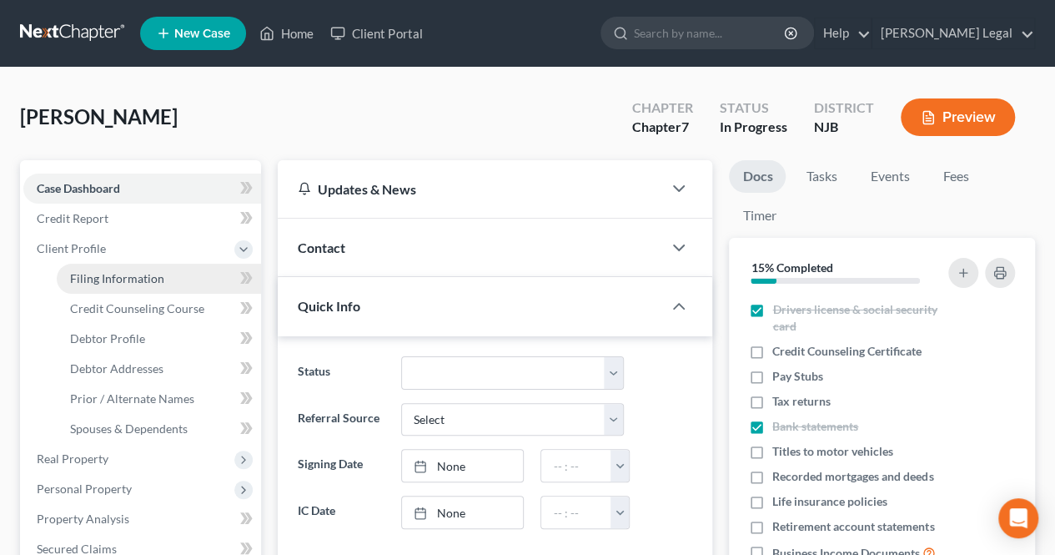
click at [92, 274] on span "Filing Information" at bounding box center [117, 278] width 94 height 14
select select "1"
select select "0"
select select "51"
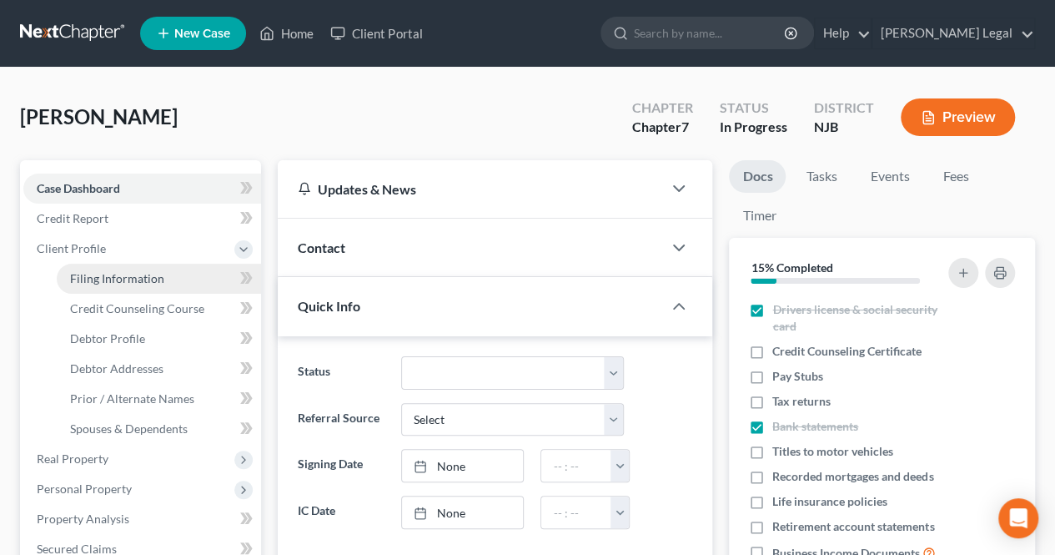
select select "0"
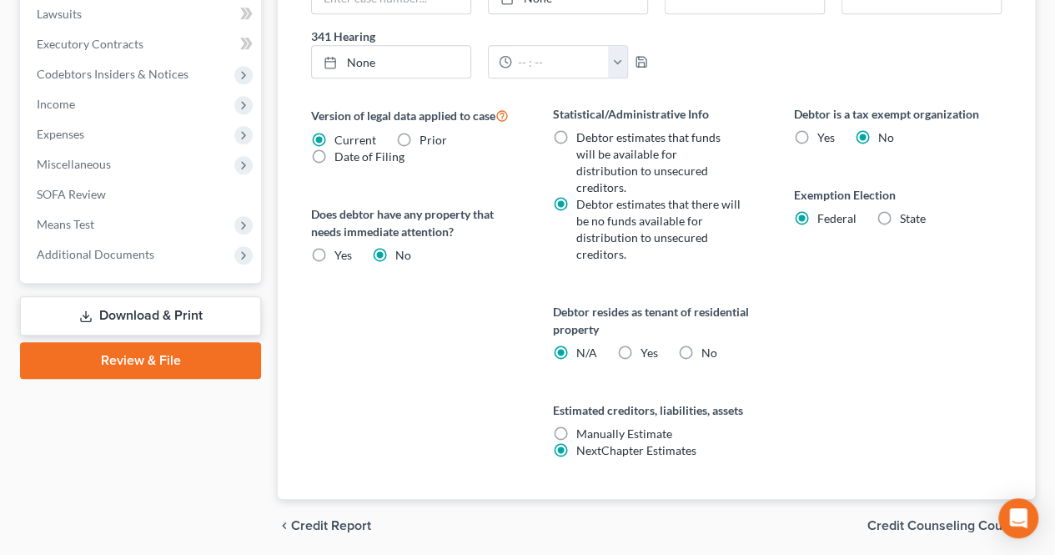
click at [885, 519] on span "Credit Counseling Course" at bounding box center [944, 525] width 154 height 13
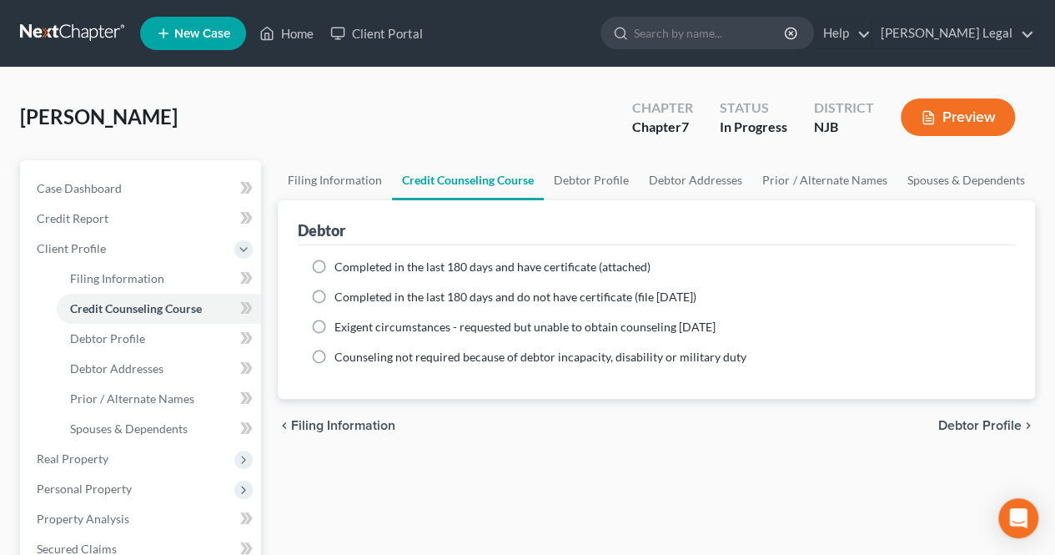
click at [344, 263] on span "Completed in the last 180 days and have certificate (attached)" at bounding box center [492, 266] width 316 height 14
click at [344, 263] on input "Completed in the last 180 days and have certificate (attached)" at bounding box center [346, 264] width 11 height 11
radio input "true"
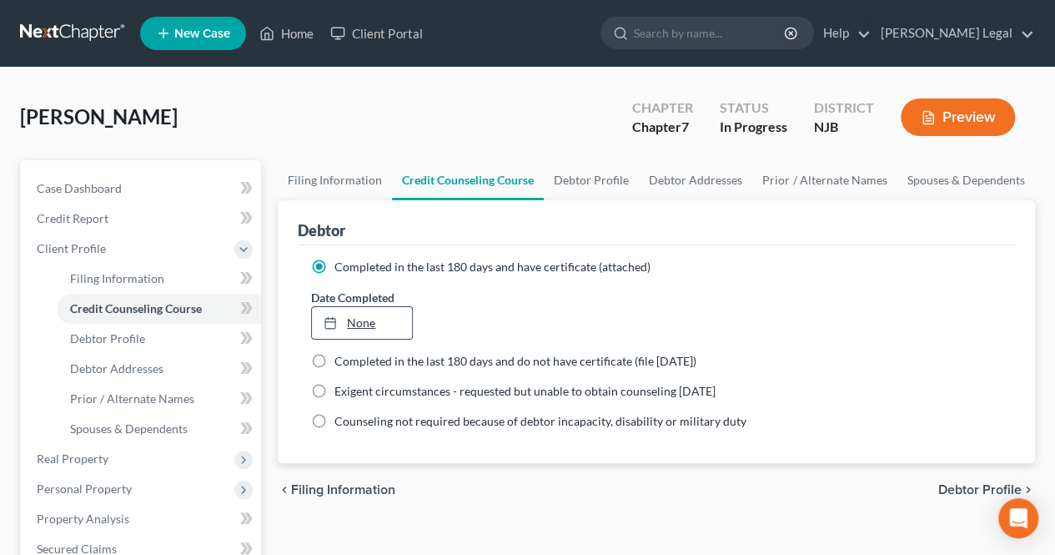
type input "[DATE]"
click at [393, 324] on link "None" at bounding box center [361, 323] width 99 height 32
click at [944, 483] on span "Debtor Profile" at bounding box center [979, 489] width 83 height 13
select select "1"
select select "2"
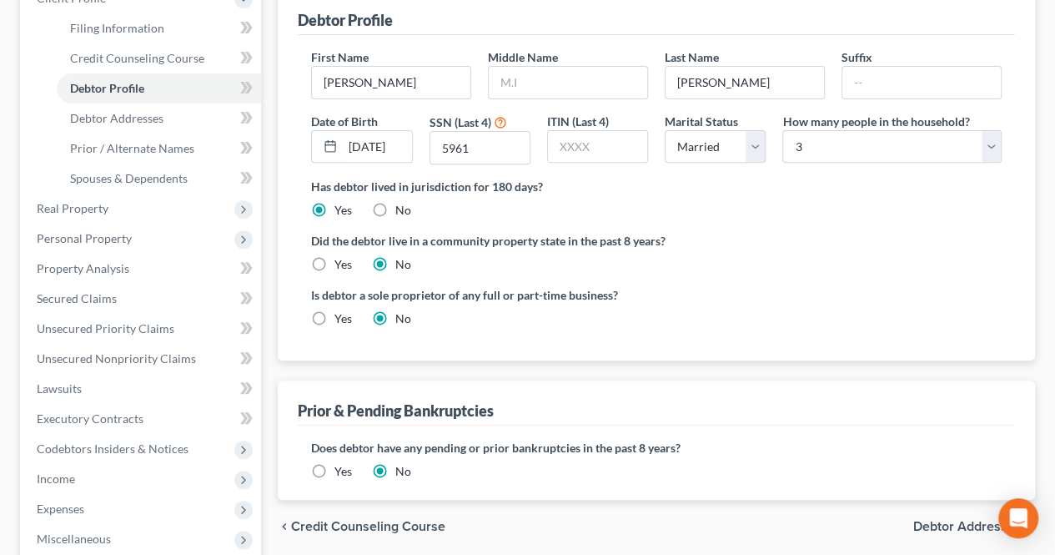
click at [945, 520] on span "Debtor Addresses" at bounding box center [967, 526] width 108 height 13
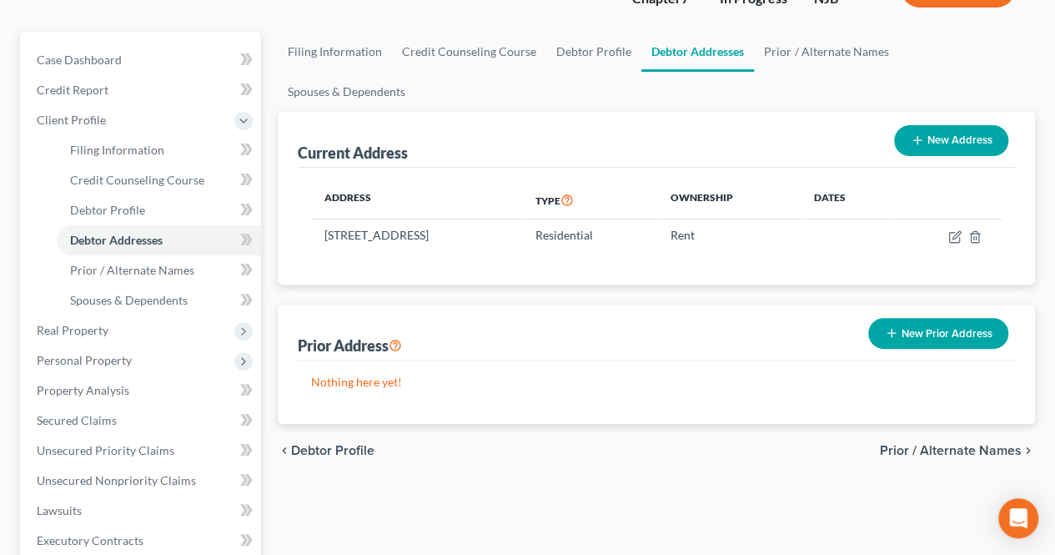
scroll to position [167, 0]
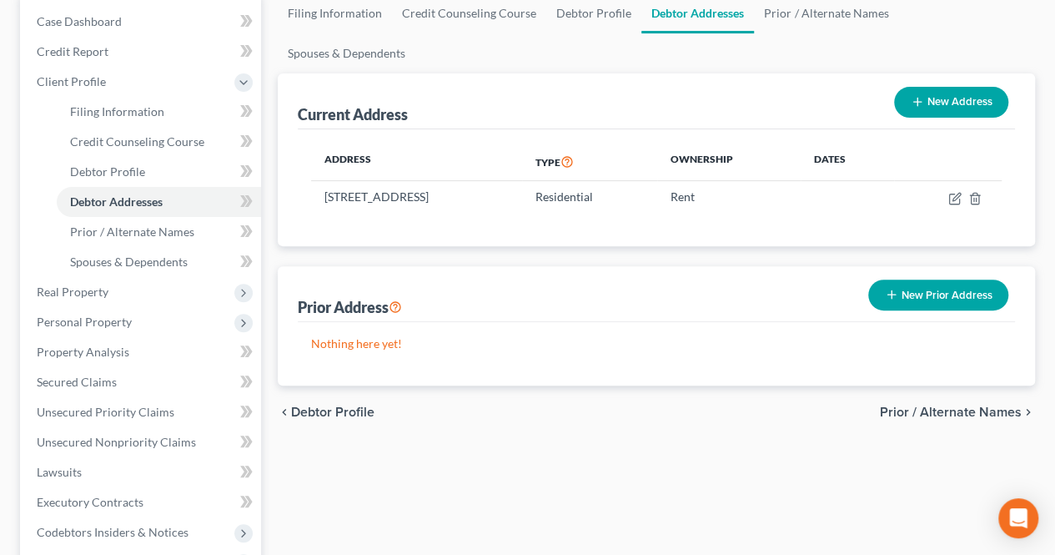
click at [902, 405] on span "Prior / Alternate Names" at bounding box center [951, 411] width 142 height 13
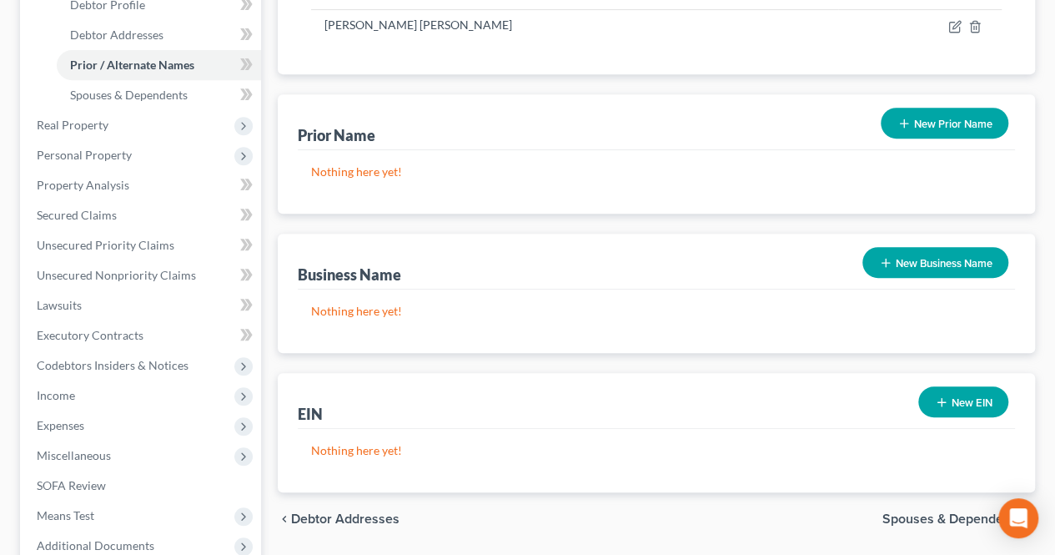
click at [902, 512] on span "Spouses & Dependents" at bounding box center [951, 518] width 139 height 13
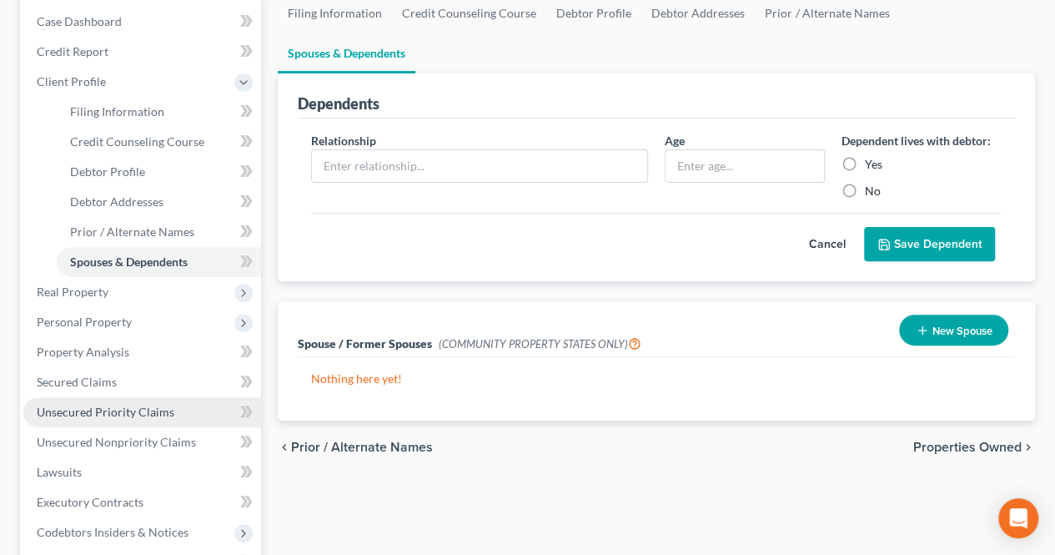
scroll to position [250, 0]
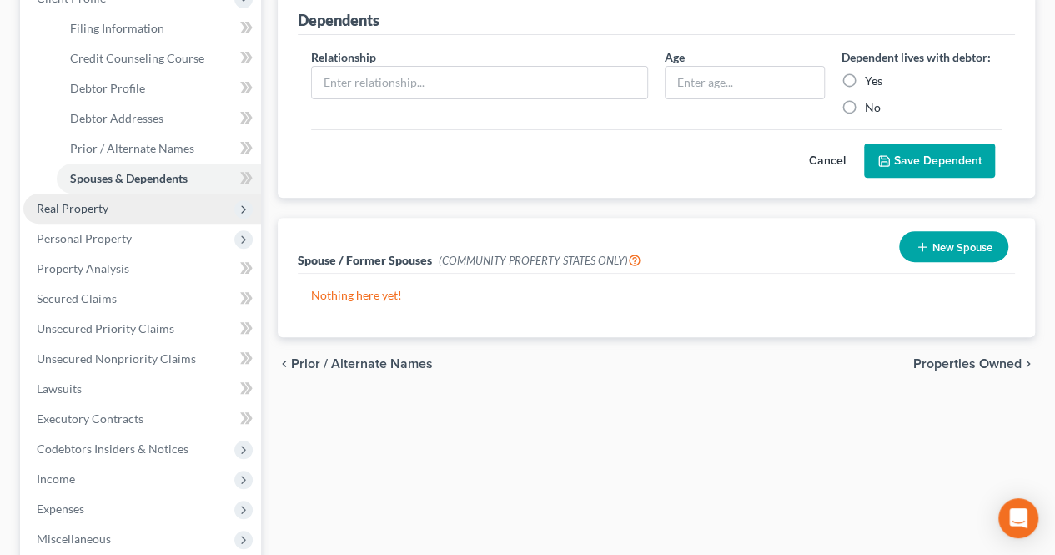
click at [117, 213] on span "Real Property" at bounding box center [142, 208] width 238 height 30
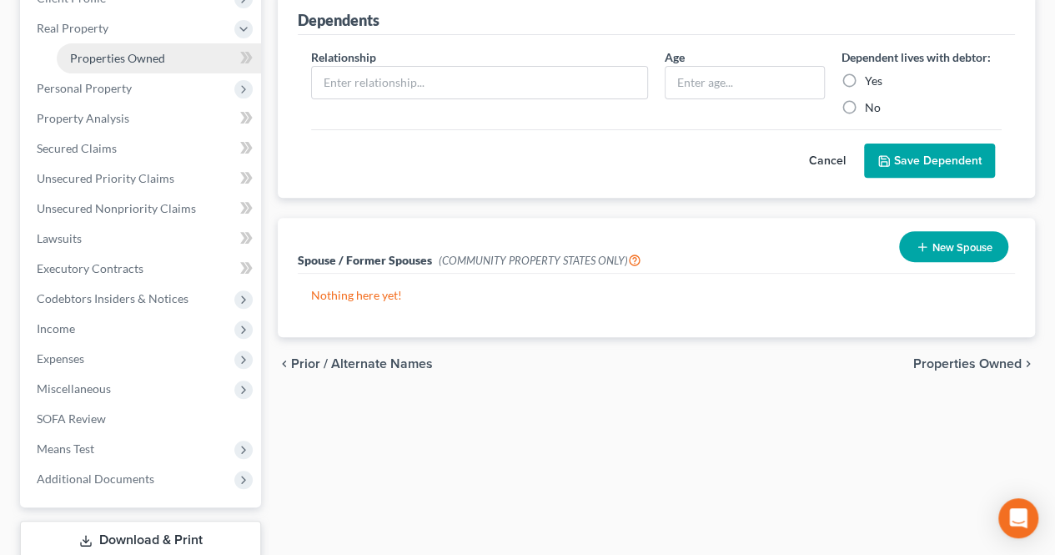
click at [120, 54] on span "Properties Owned" at bounding box center [117, 58] width 95 height 14
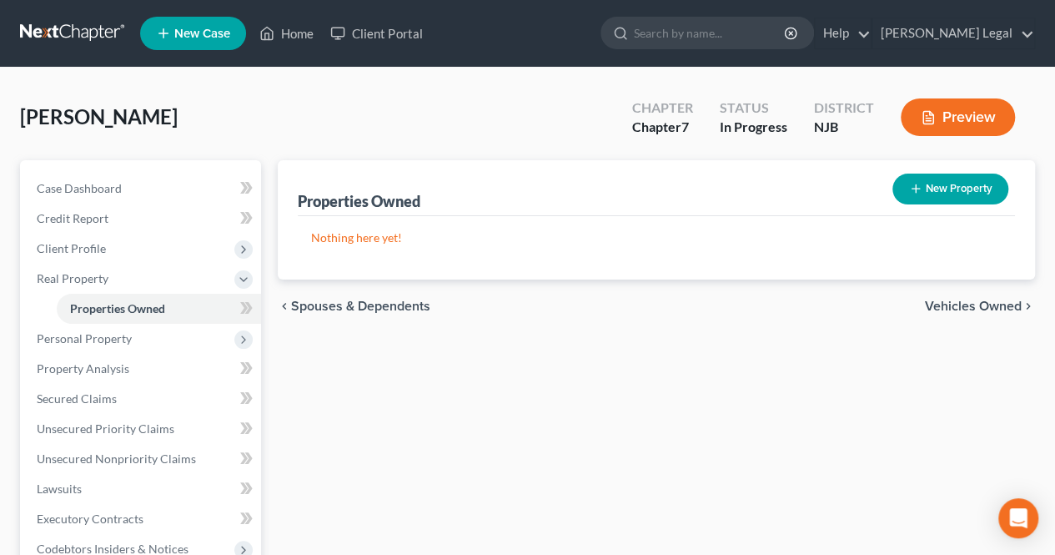
click at [933, 307] on span "Vehicles Owned" at bounding box center [973, 305] width 97 height 13
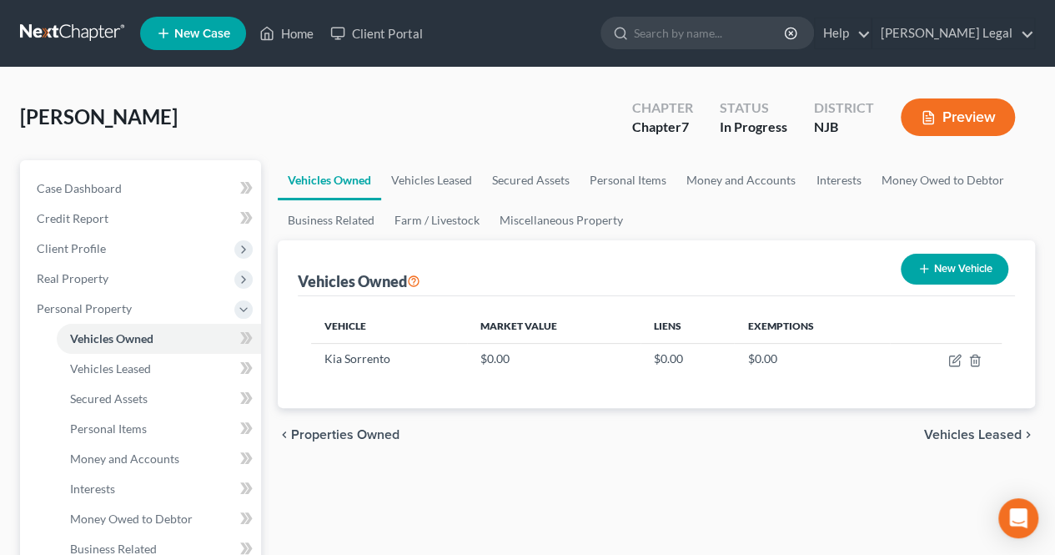
click at [950, 429] on span "Vehicles Leased" at bounding box center [973, 434] width 98 height 13
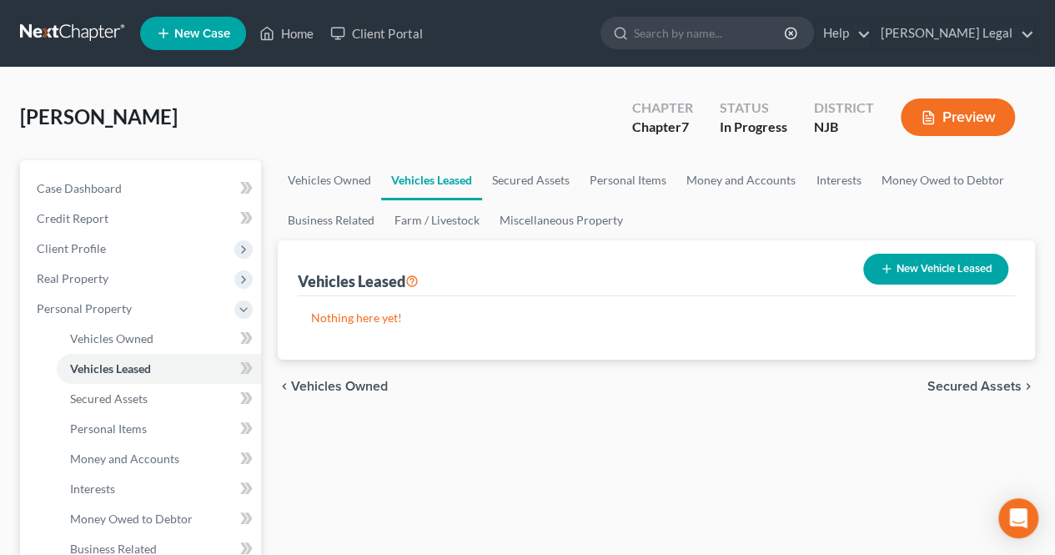
click at [946, 393] on span "Secured Assets" at bounding box center [974, 385] width 94 height 13
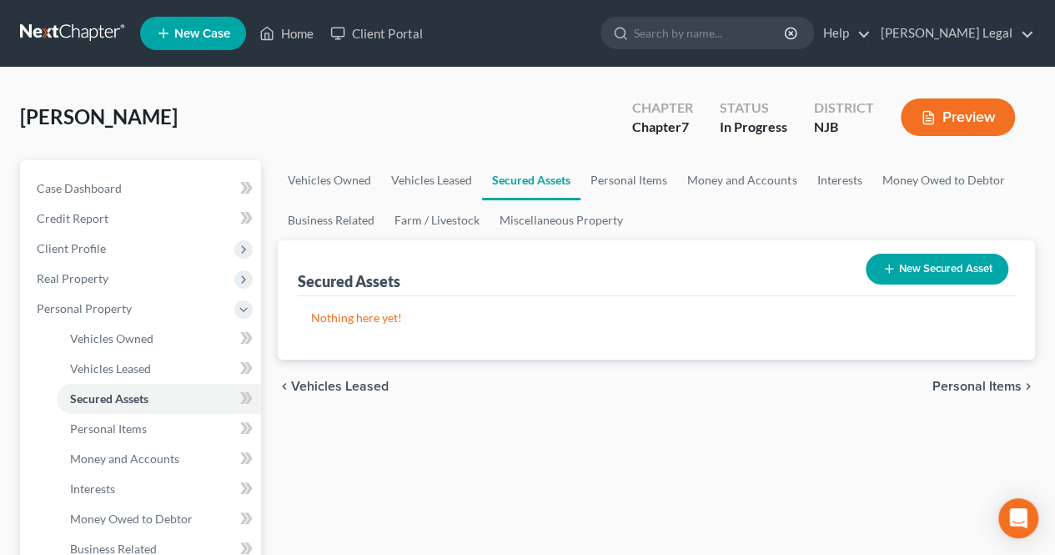
click at [946, 389] on span "Personal Items" at bounding box center [976, 385] width 89 height 13
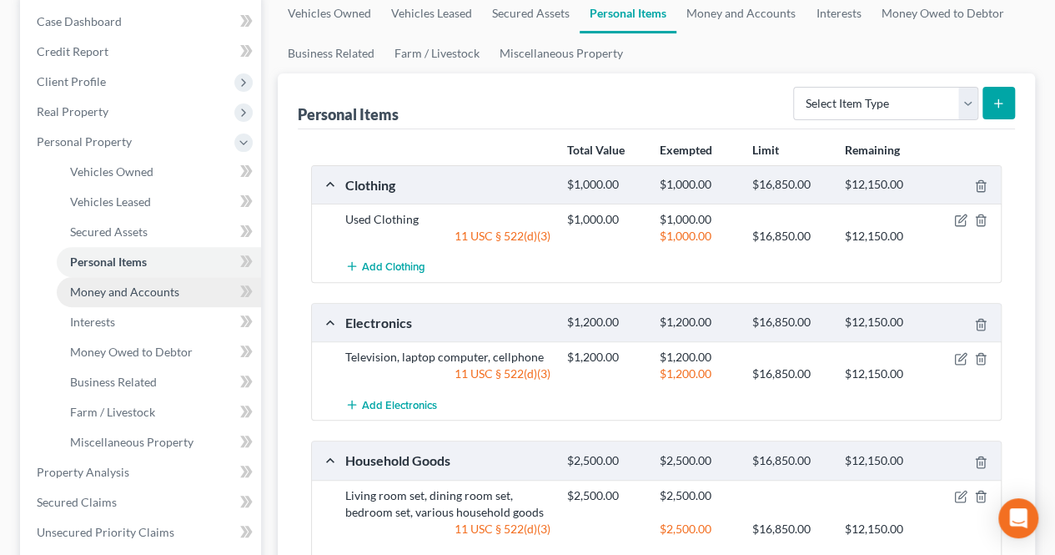
click at [132, 287] on span "Money and Accounts" at bounding box center [124, 291] width 109 height 14
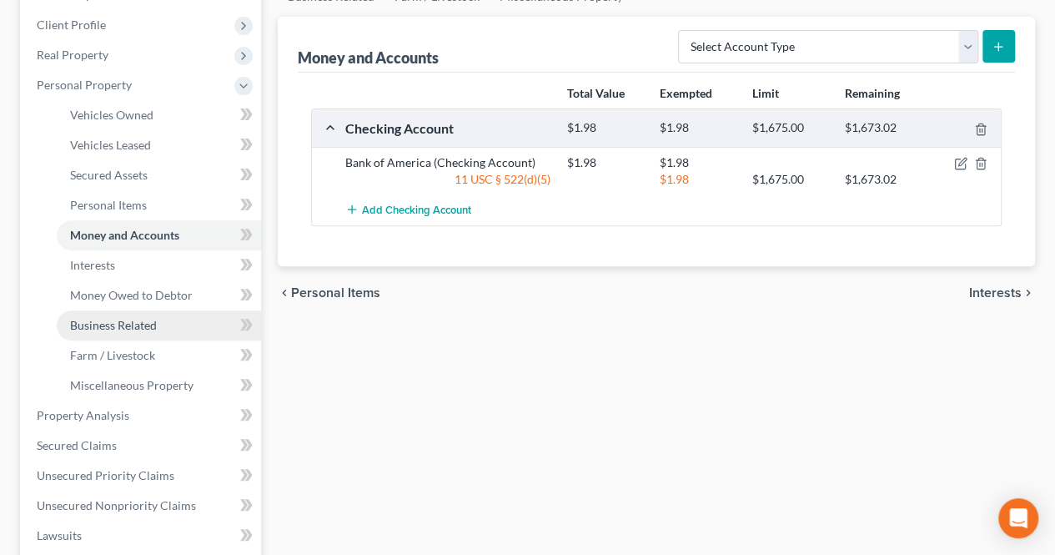
scroll to position [250, 0]
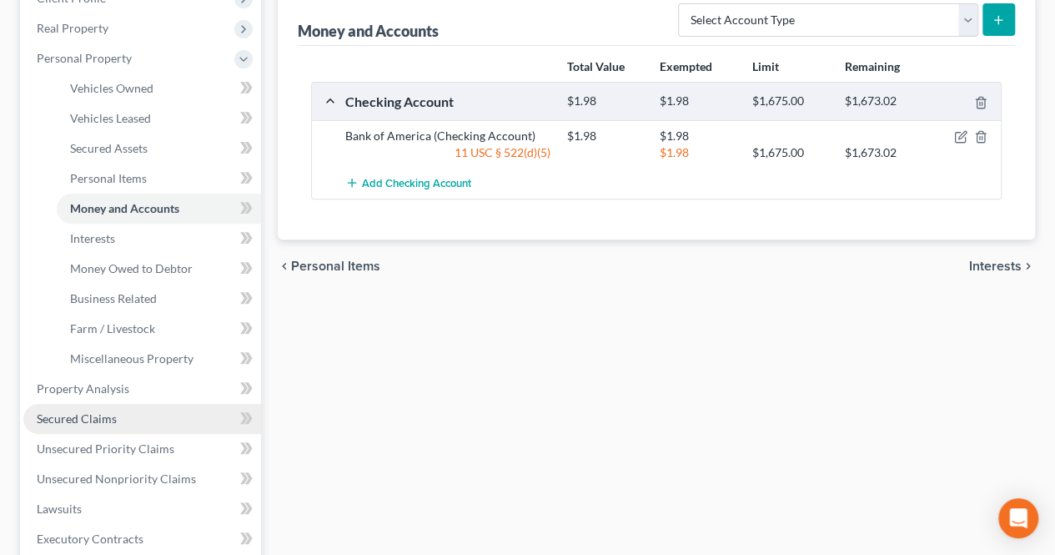
click at [128, 413] on link "Secured Claims" at bounding box center [142, 419] width 238 height 30
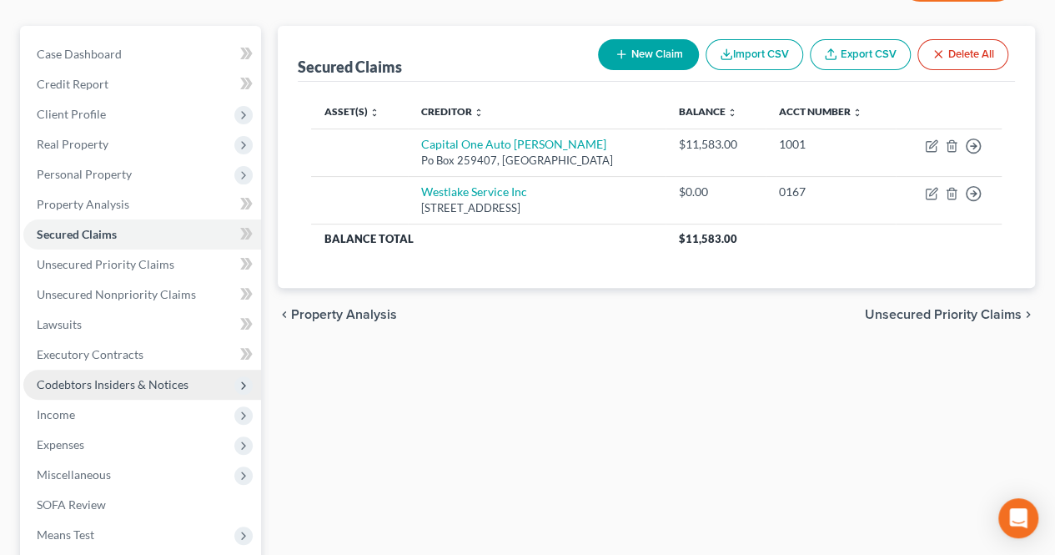
scroll to position [167, 0]
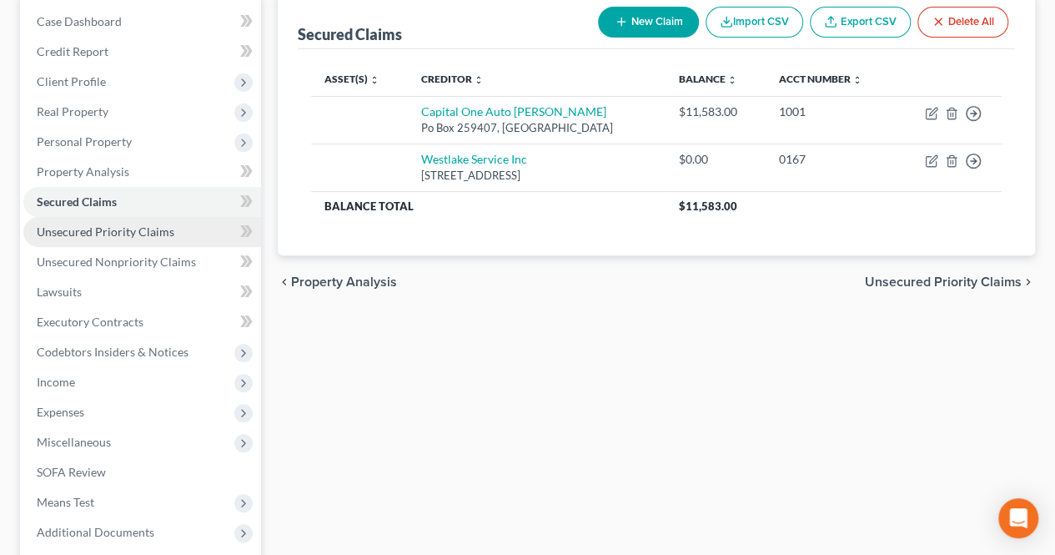
click at [143, 238] on link "Unsecured Priority Claims" at bounding box center [142, 232] width 238 height 30
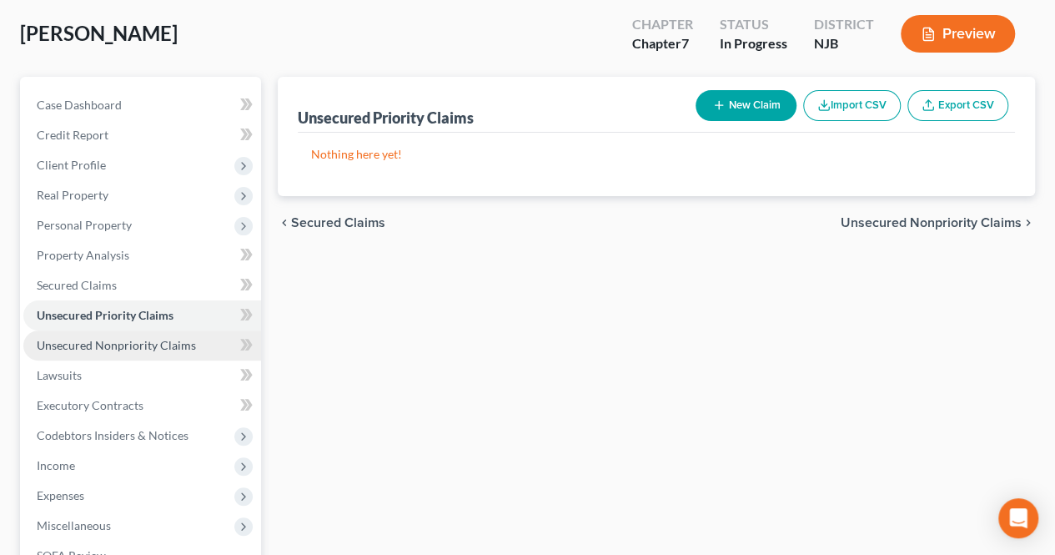
click at [172, 344] on span "Unsecured Nonpriority Claims" at bounding box center [116, 345] width 159 height 14
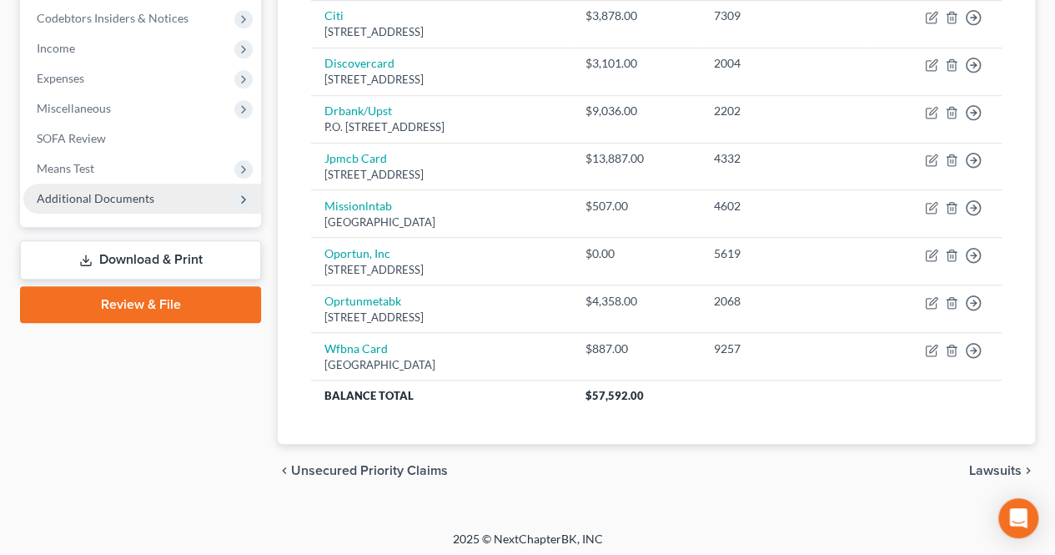
scroll to position [334, 0]
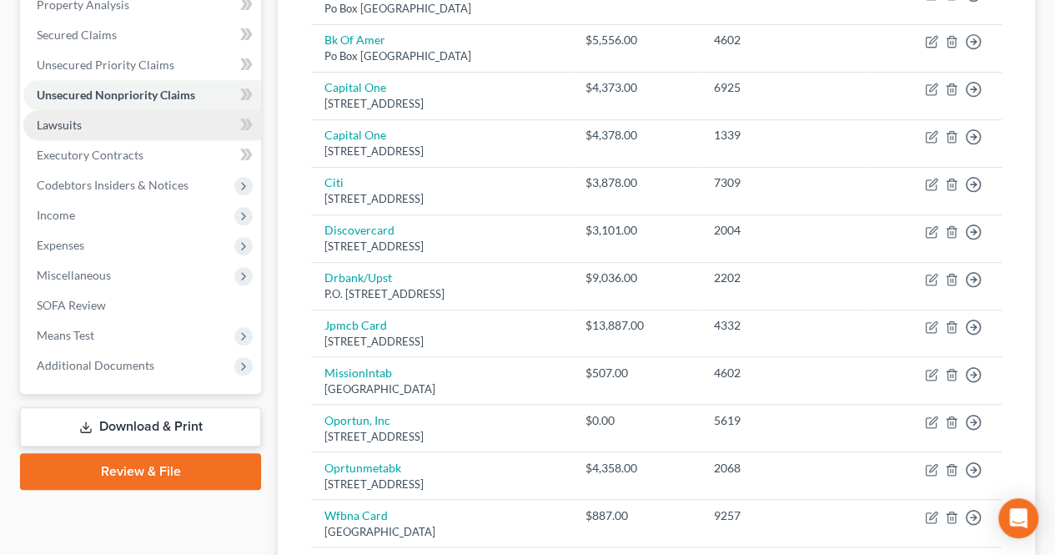
click at [103, 133] on link "Lawsuits" at bounding box center [142, 125] width 238 height 30
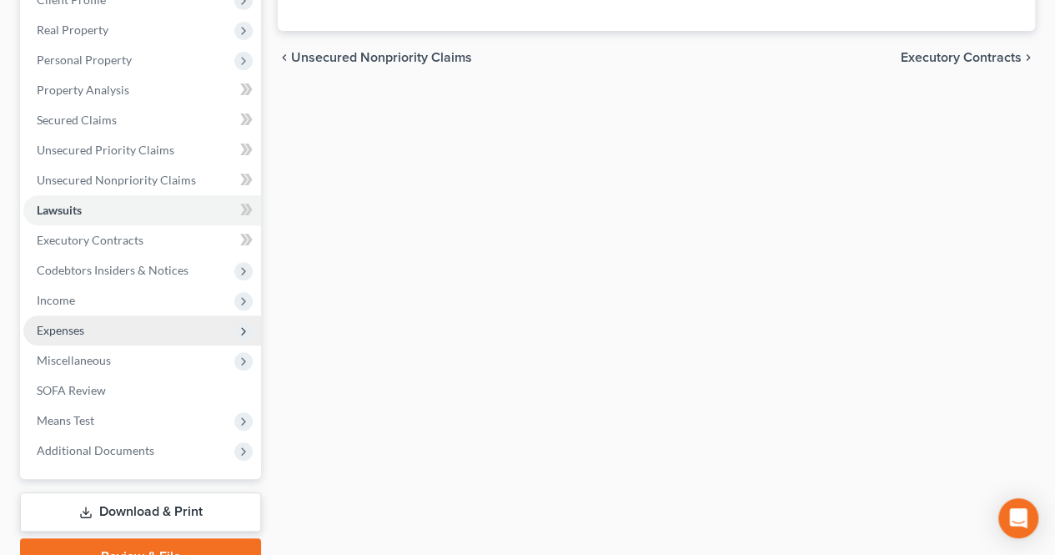
scroll to position [250, 0]
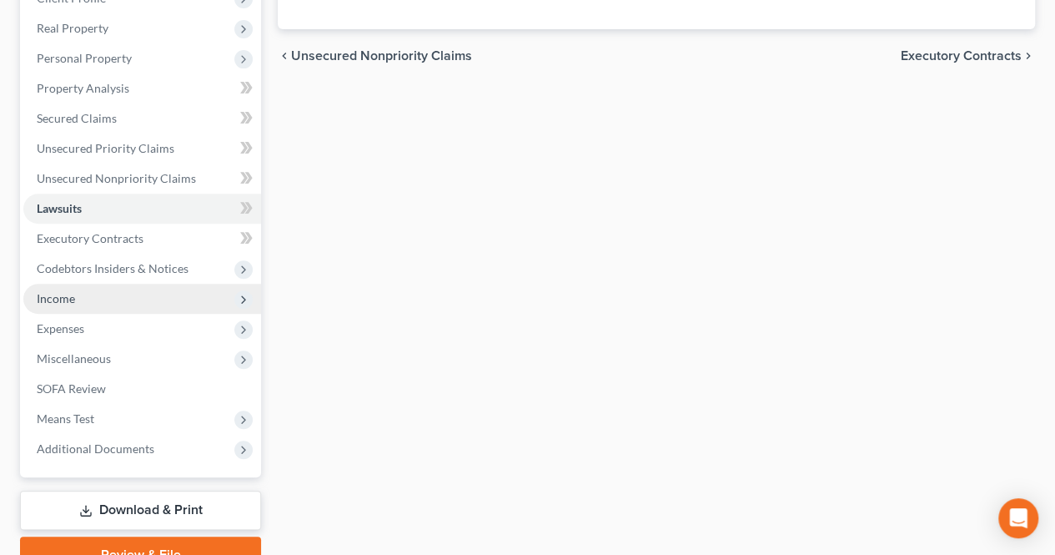
click at [125, 299] on span "Income" at bounding box center [142, 299] width 238 height 30
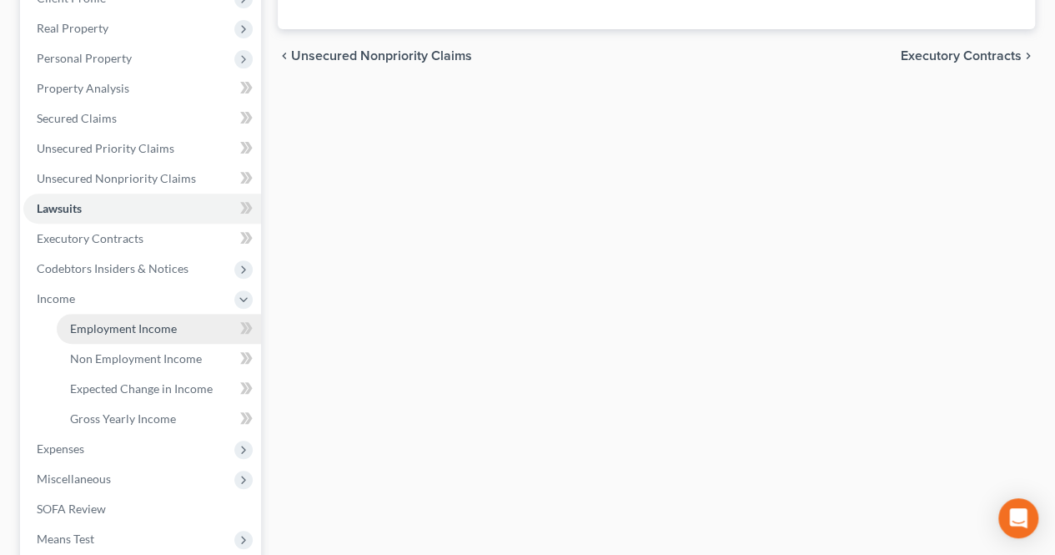
click at [113, 318] on link "Employment Income" at bounding box center [159, 329] width 204 height 30
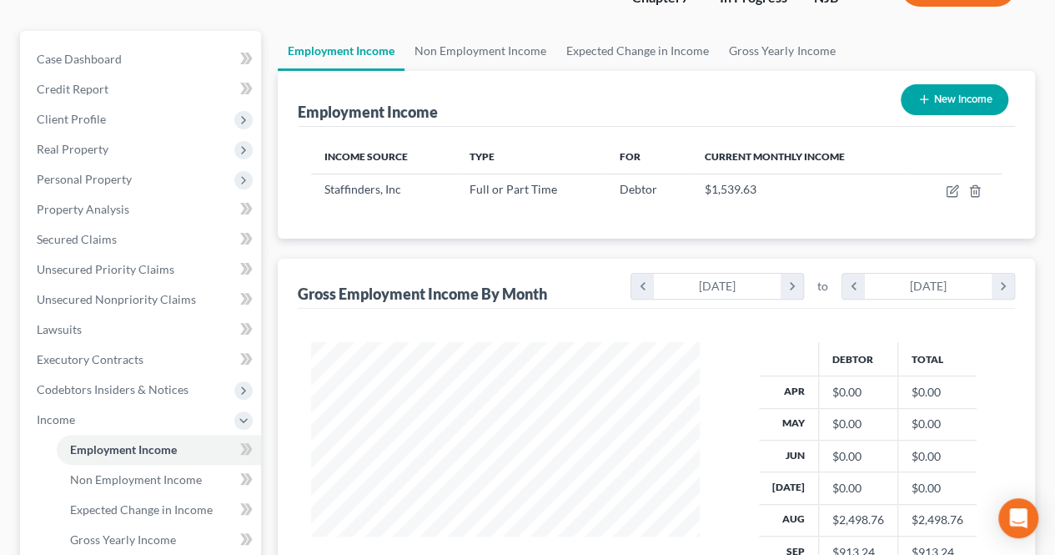
scroll to position [167, 0]
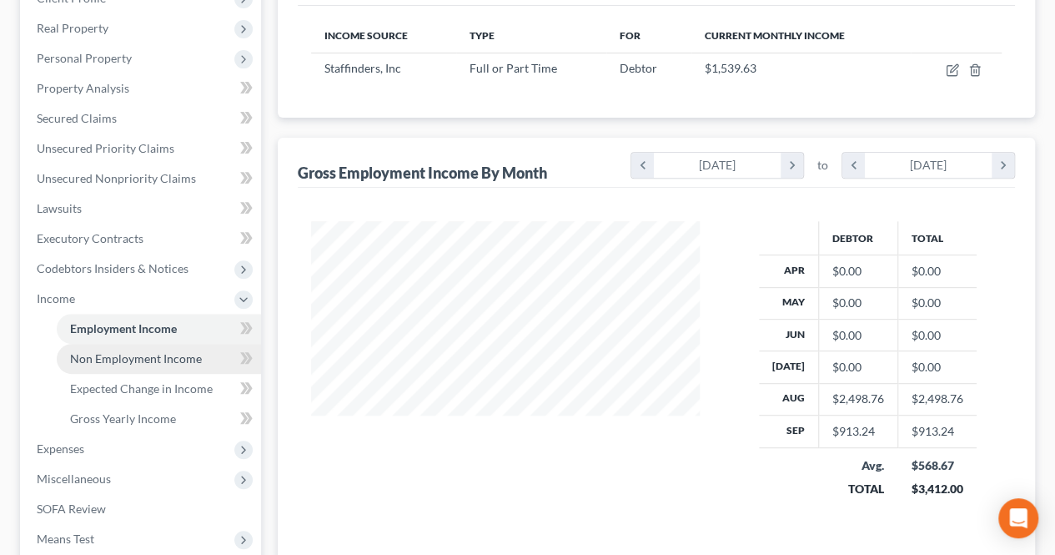
click at [206, 358] on link "Non Employment Income" at bounding box center [159, 359] width 204 height 30
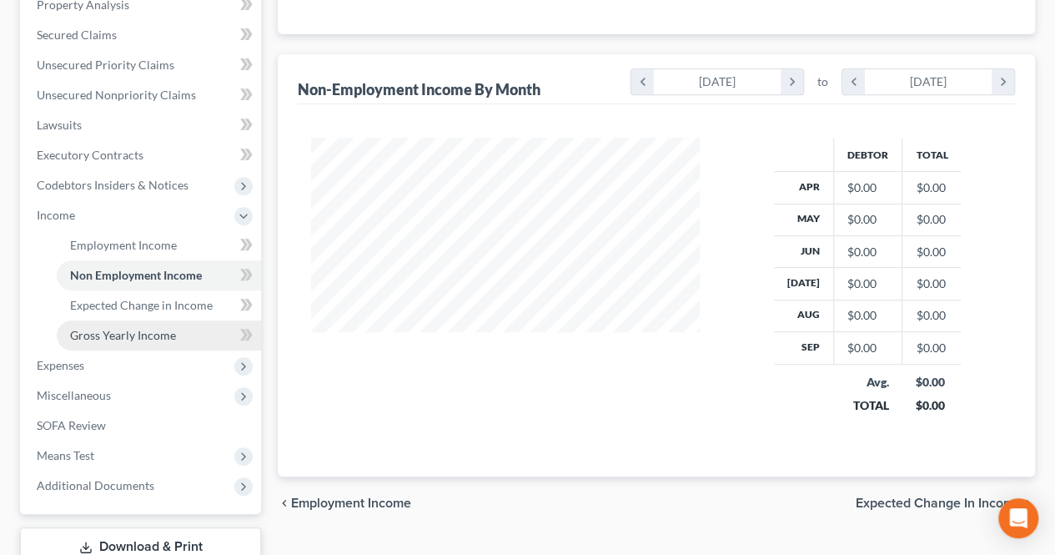
click at [193, 343] on link "Gross Yearly Income" at bounding box center [159, 335] width 204 height 30
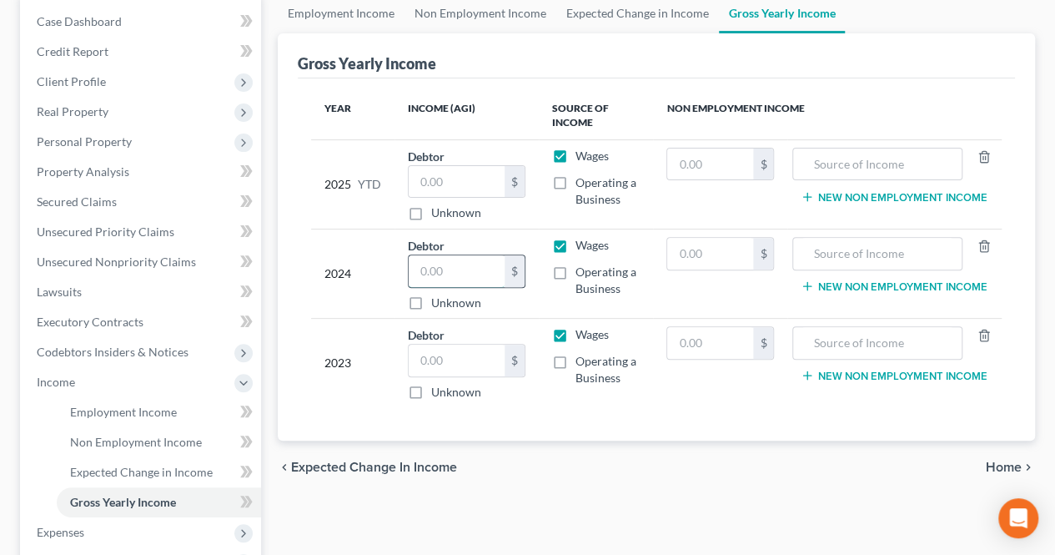
click at [442, 261] on input "text" at bounding box center [456, 271] width 95 height 32
type input "7,097.00"
click at [427, 348] on input "text" at bounding box center [456, 360] width 95 height 32
type input "47,263.00"
click at [1017, 470] on span "Home" at bounding box center [1004, 466] width 36 height 13
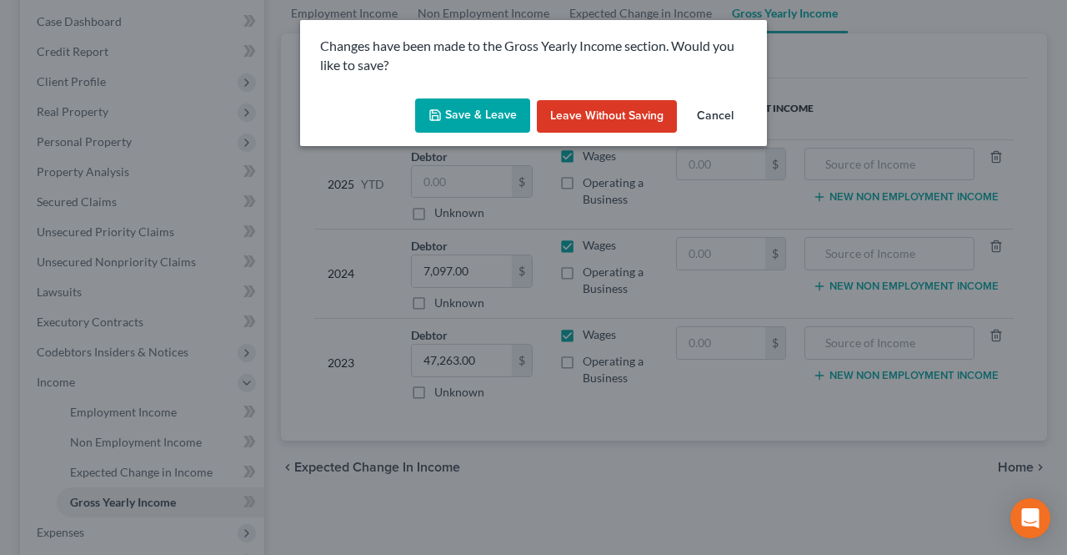
click at [466, 116] on button "Save & Leave" at bounding box center [472, 115] width 115 height 35
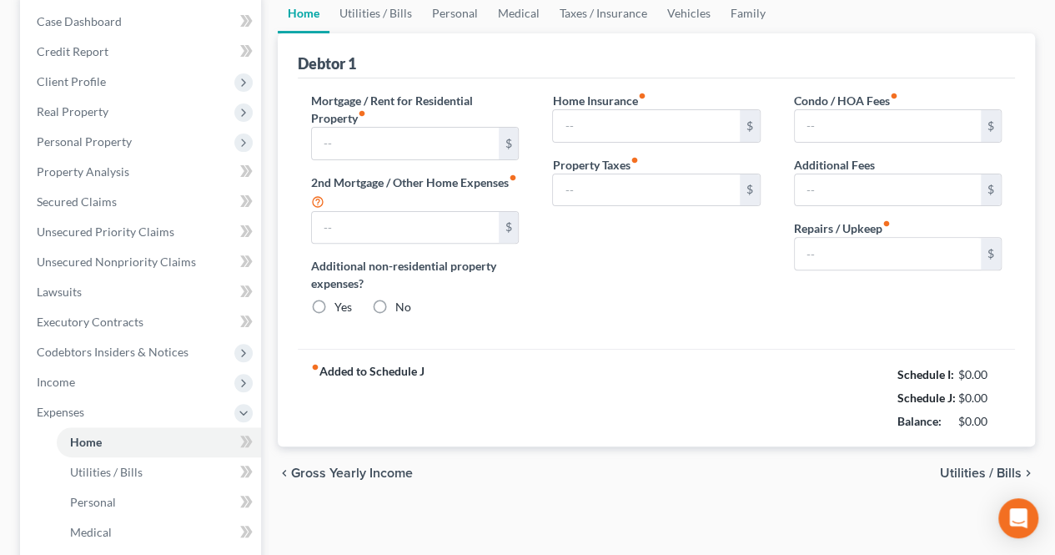
type input "0.00"
radio input "true"
type input "0.00"
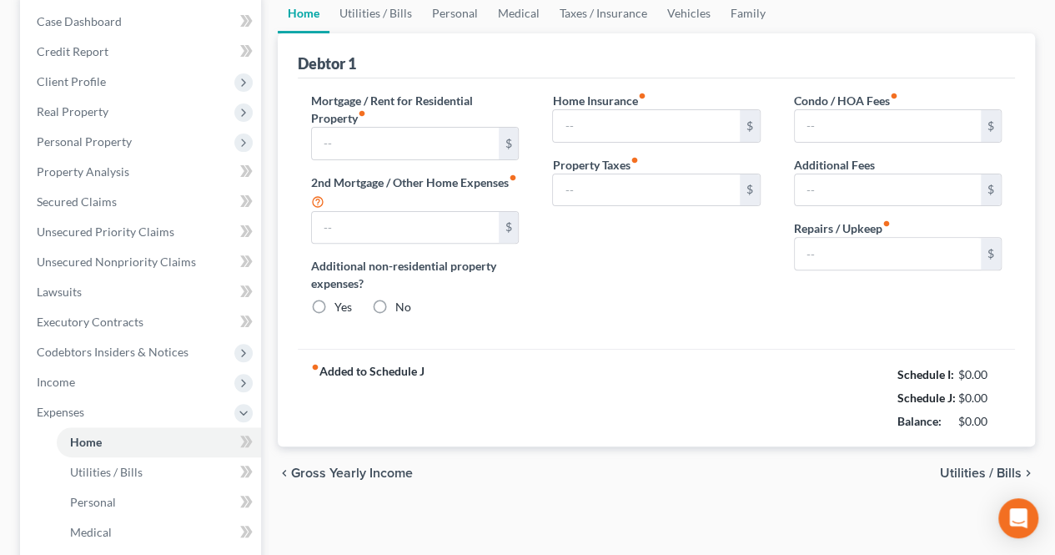
type input "0.00"
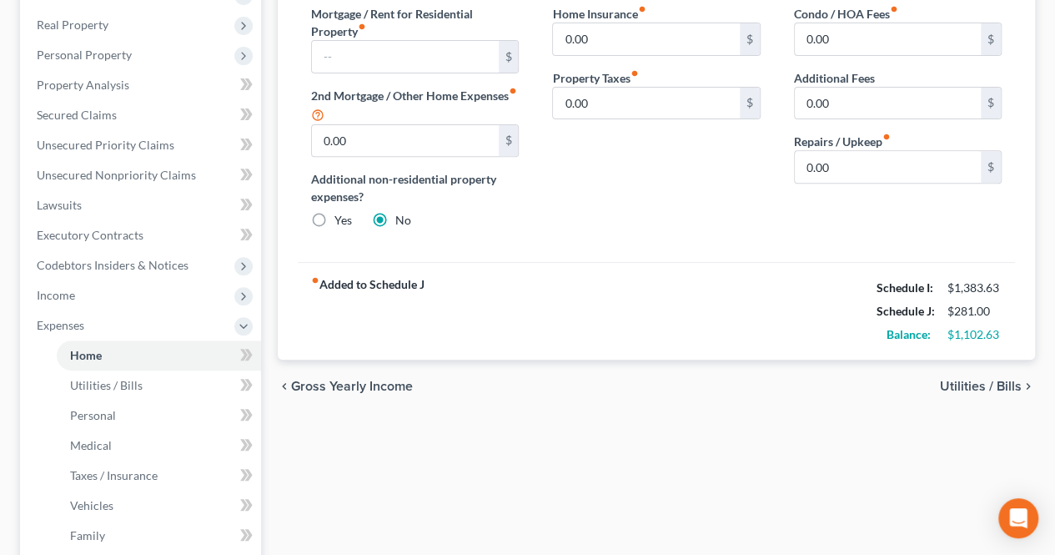
scroll to position [417, 0]
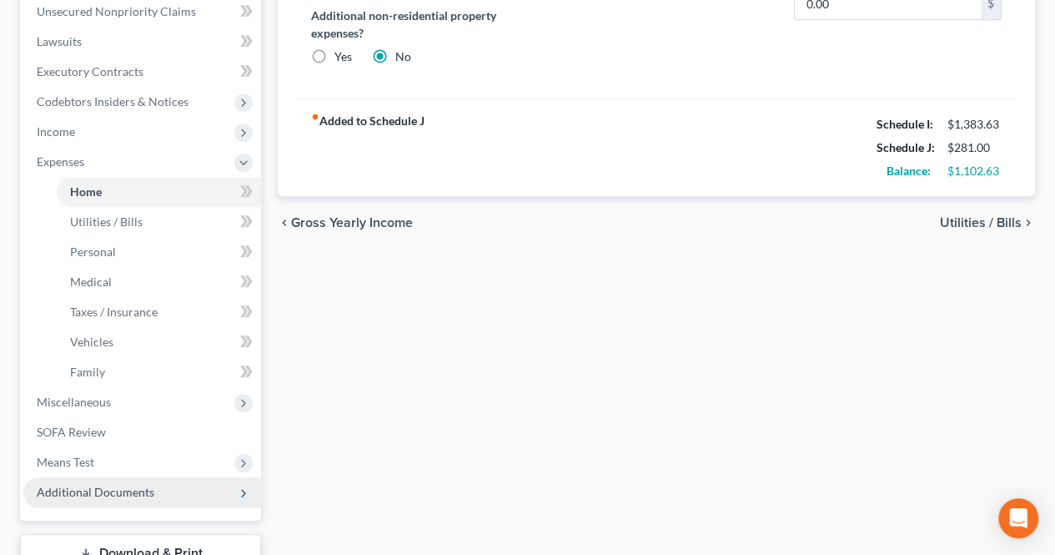
click at [135, 493] on span "Additional Documents" at bounding box center [96, 492] width 118 height 14
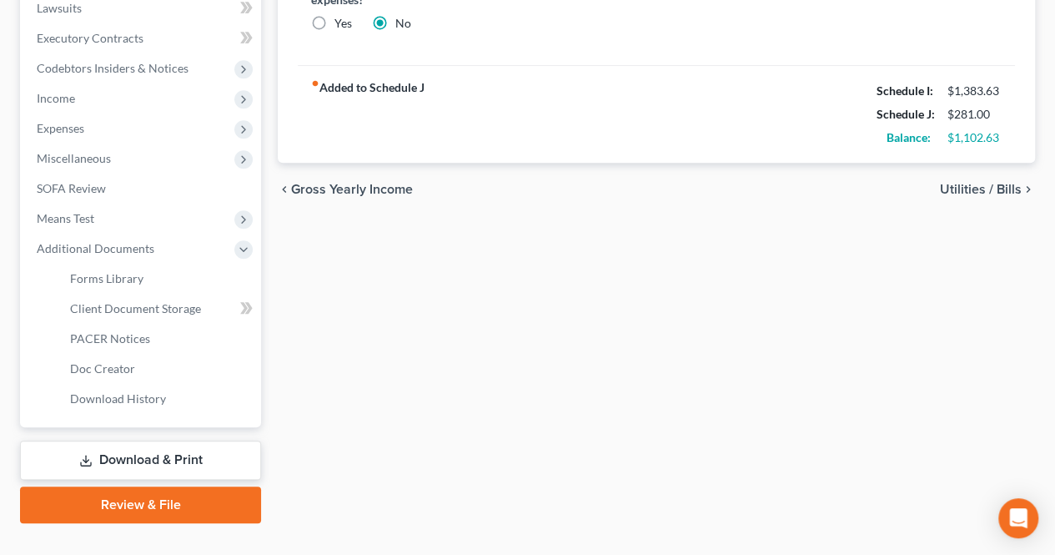
scroll to position [480, 0]
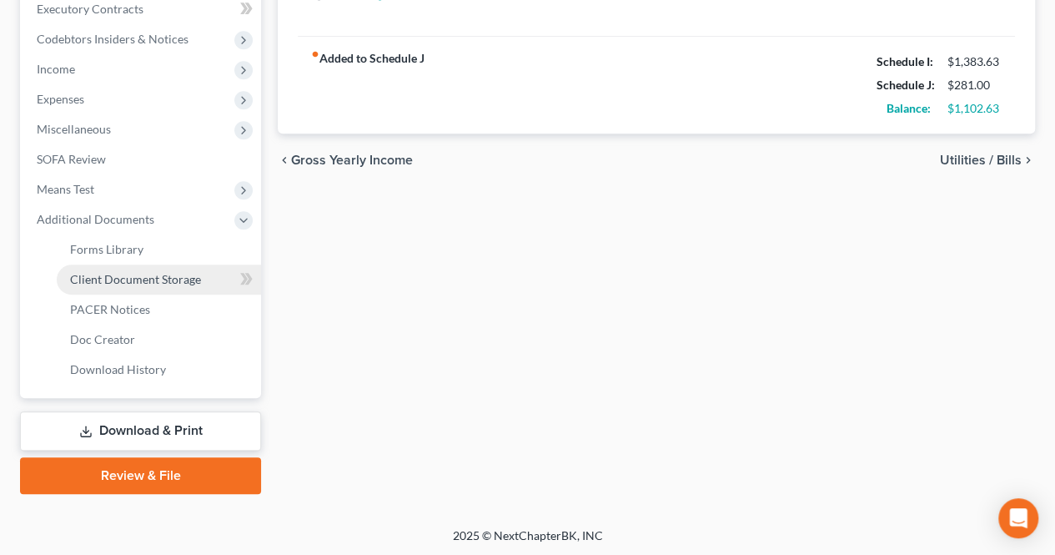
click at [154, 272] on span "Client Document Storage" at bounding box center [135, 279] width 131 height 14
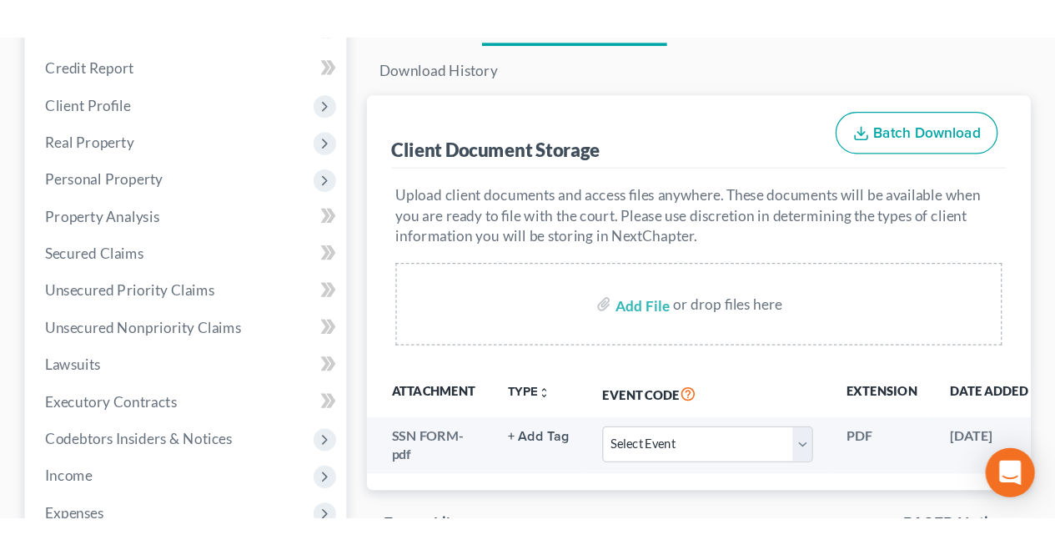
scroll to position [250, 0]
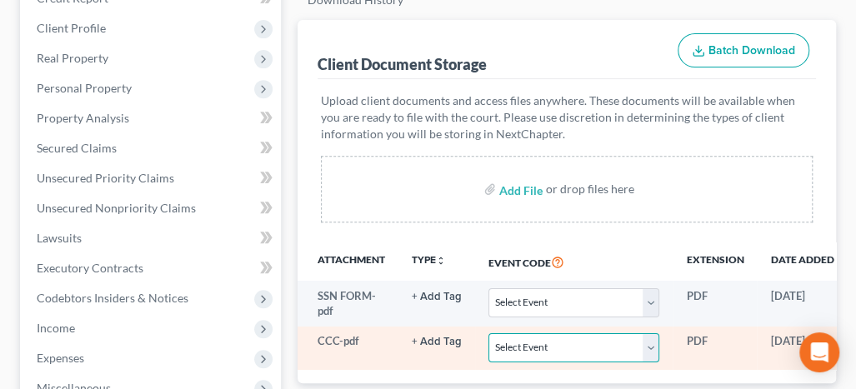
click at [504, 334] on select "Select Event 20 Largest Unsecured Creditors Amended Attorney Compensation State…" at bounding box center [574, 348] width 171 height 29
select select "9"
click at [489, 334] on select "Select Event 20 Largest Unsecured Creditors Amended Attorney Compensation State…" at bounding box center [574, 348] width 171 height 29
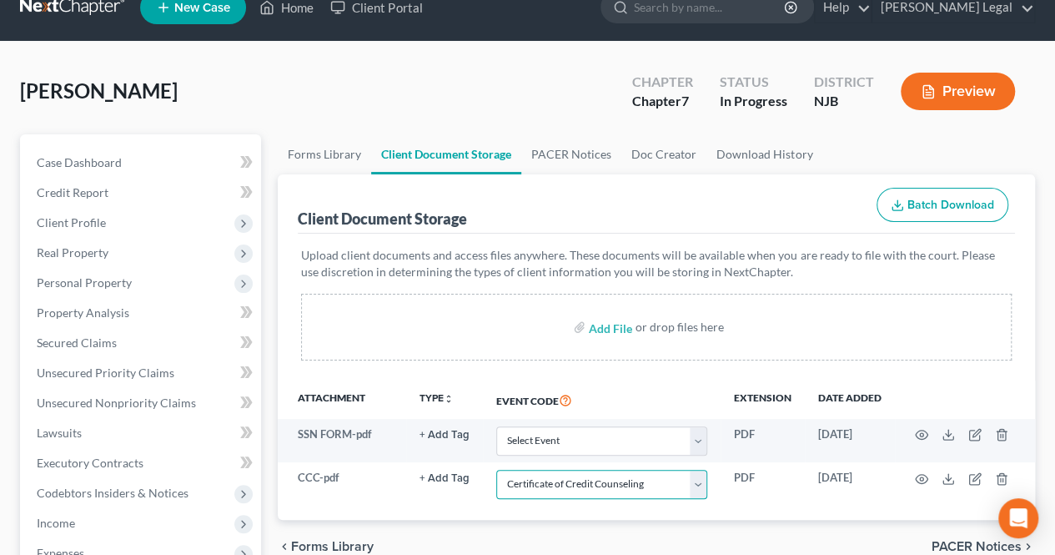
scroll to position [0, 0]
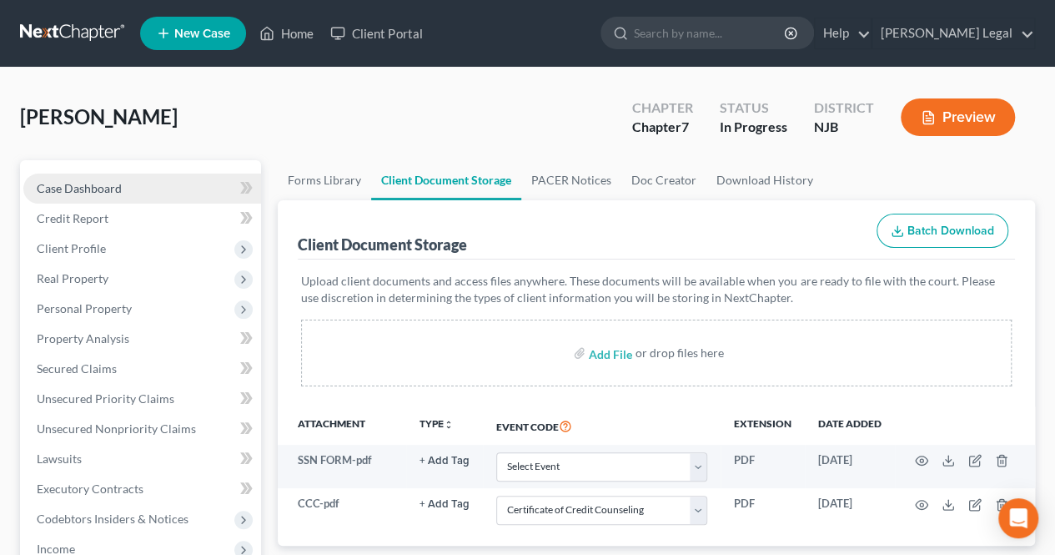
click at [122, 180] on link "Case Dashboard" at bounding box center [142, 188] width 238 height 30
select select "7"
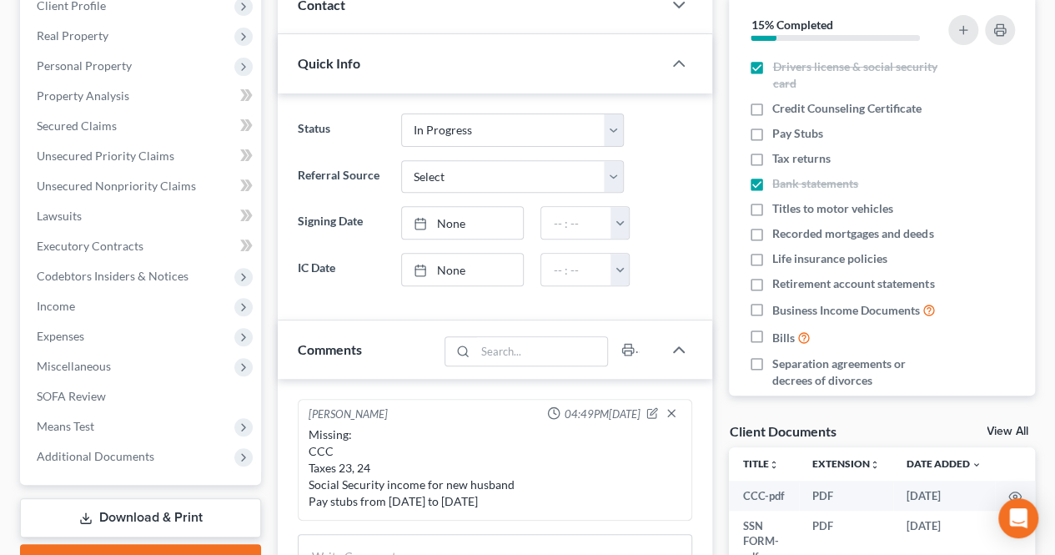
scroll to position [250, 0]
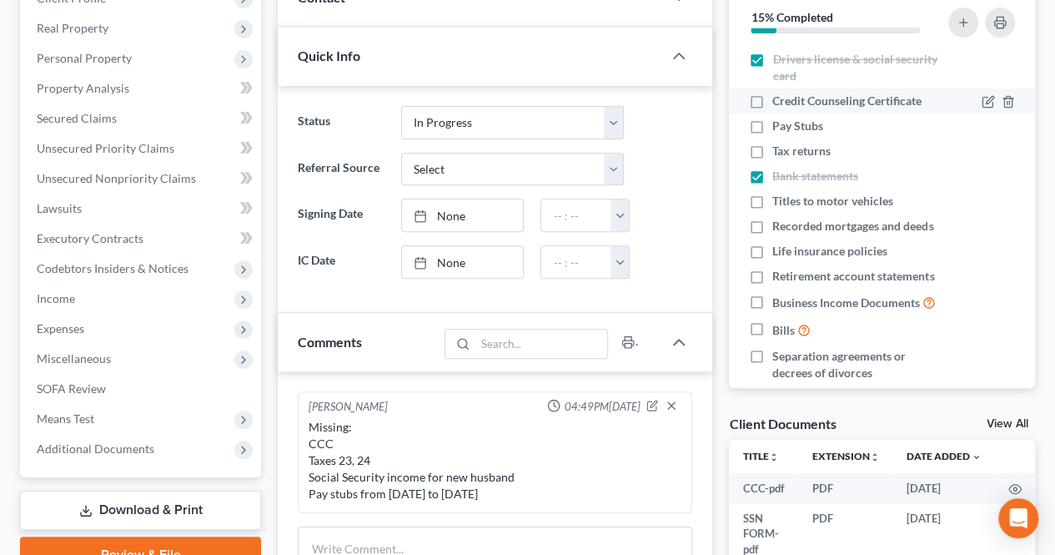
click at [772, 103] on label "Credit Counseling Certificate" at bounding box center [846, 101] width 149 height 17
click at [779, 103] on input "Credit Counseling Certificate" at bounding box center [784, 98] width 11 height 11
checkbox input "true"
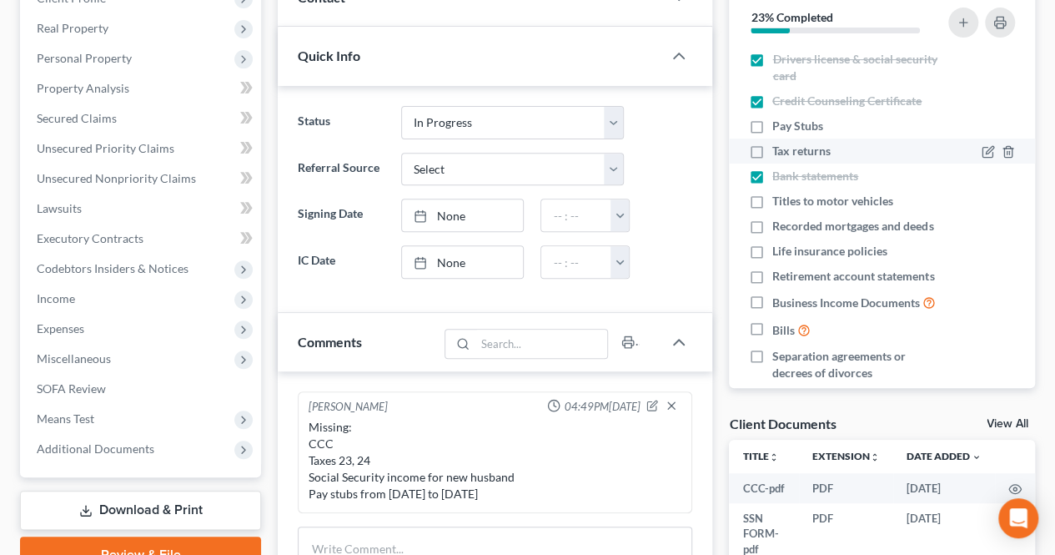
click at [772, 148] on label "Tax returns" at bounding box center [801, 151] width 58 height 17
click at [779, 148] on input "Tax returns" at bounding box center [784, 148] width 11 height 11
checkbox input "true"
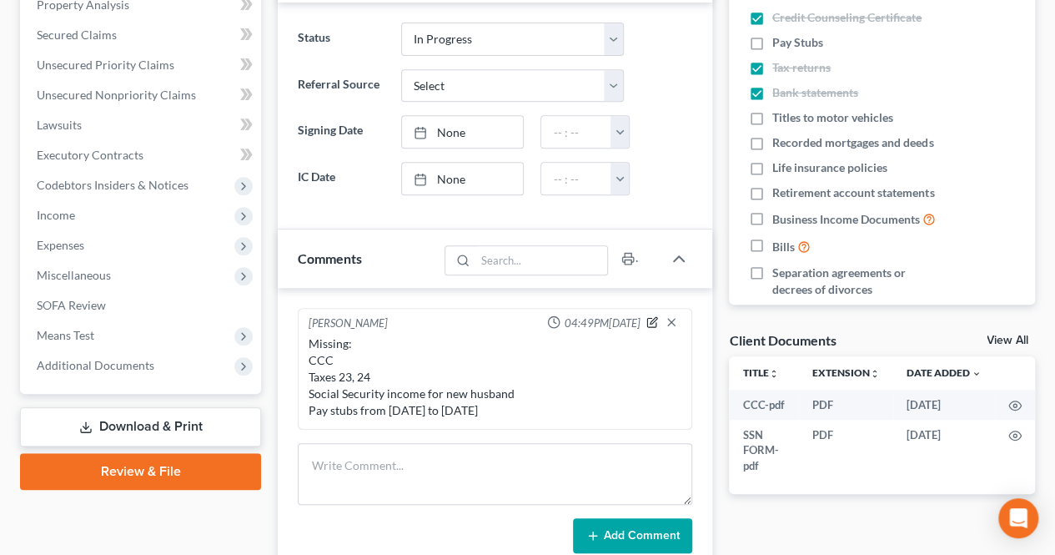
click at [653, 317] on icon "button" at bounding box center [652, 322] width 12 height 12
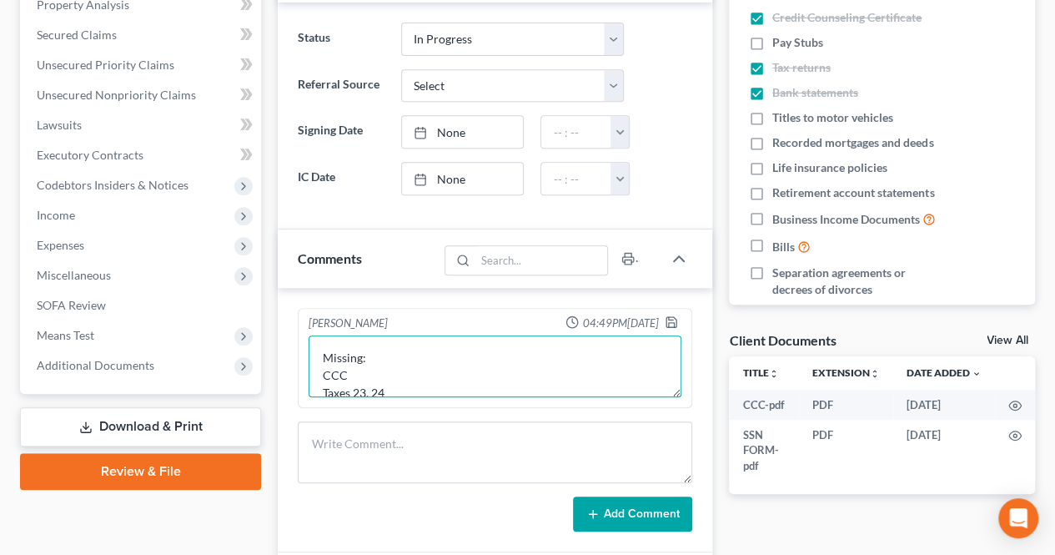
click at [434, 369] on textarea "Missing: CCC Taxes 23, 24 Social Security income for new husband Pay stubs from…" at bounding box center [495, 366] width 373 height 62
drag, startPoint x: 402, startPoint y: 371, endPoint x: 349, endPoint y: 378, distance: 53.0
click at [349, 378] on textarea "Missing: CCC (Received) Taxes 23, 24 Social Security income for new husband Pay…" at bounding box center [495, 366] width 373 height 62
click at [414, 381] on textarea "Missing: CCC (Received) Taxes 23, 24 Social Security income for new husband Pay…" at bounding box center [495, 366] width 373 height 62
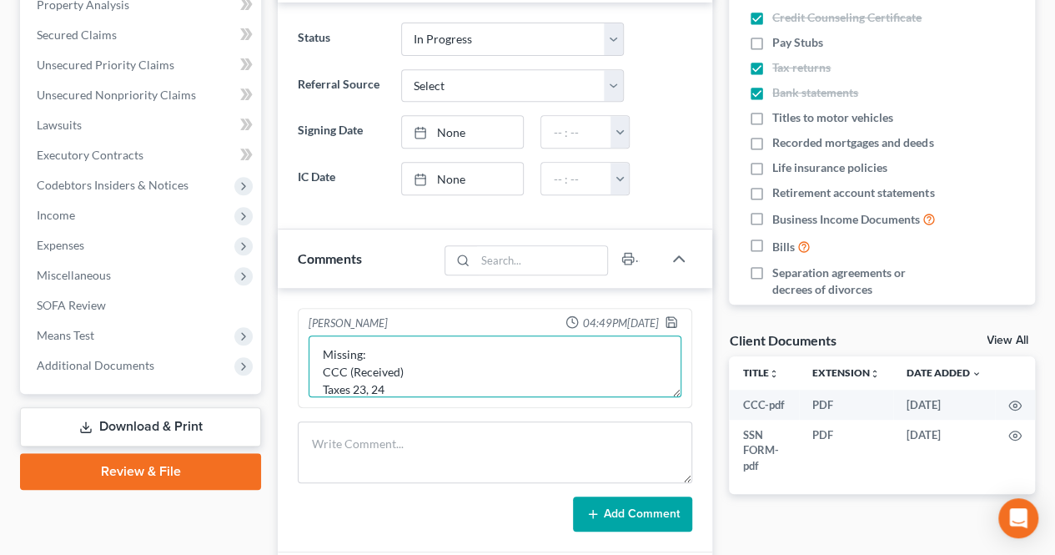
paste textarea "(Received)"
click at [532, 356] on textarea "Missing: CCC (Received) Taxes 23, 24 (Received) Social Security income for new …" at bounding box center [495, 366] width 373 height 62
type textarea "Missing: CCC (Received) Taxes 23, 24 (Received) Social Security income for new …"
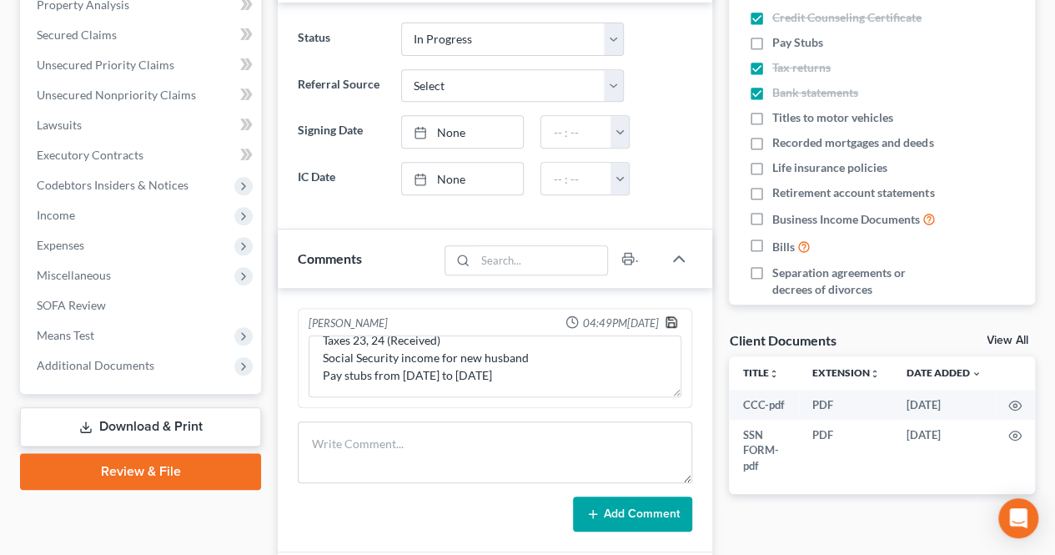
click at [672, 319] on icon "button" at bounding box center [671, 321] width 13 height 13
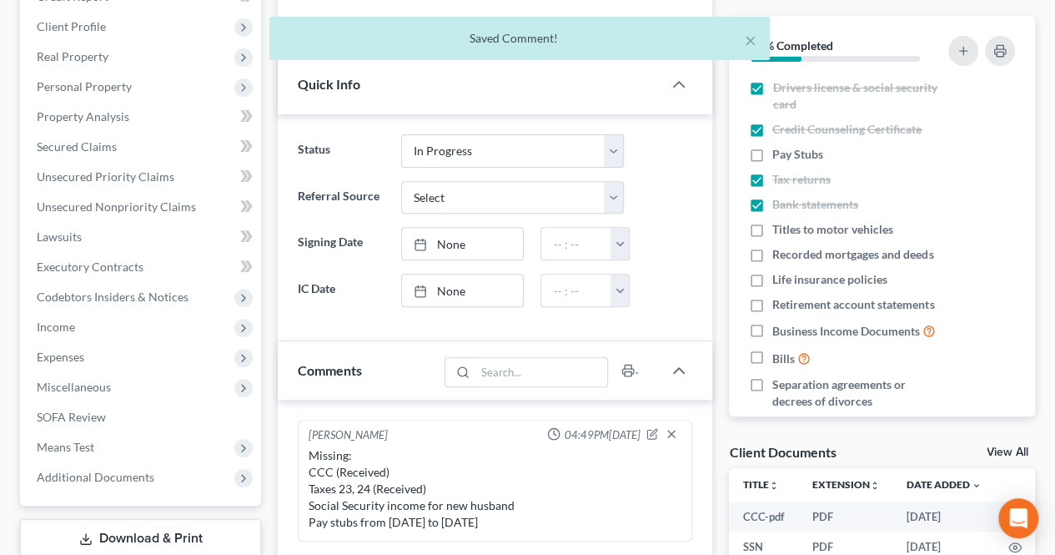
scroll to position [0, 0]
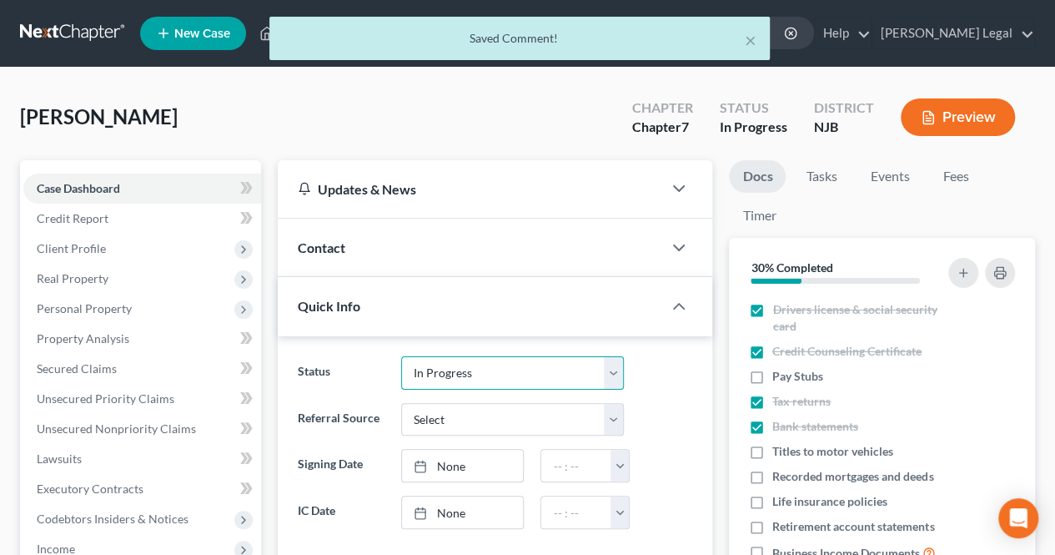
click at [452, 358] on select "Confirmation Issues Confirmed Confirmed/Dismissed Didn't file Discharged Dismis…" at bounding box center [513, 372] width 224 height 33
select select "11"
click at [401, 356] on select "Confirmation Issues Confirmed Confirmed/Dismissed Didn't file Discharged Dismis…" at bounding box center [513, 372] width 224 height 33
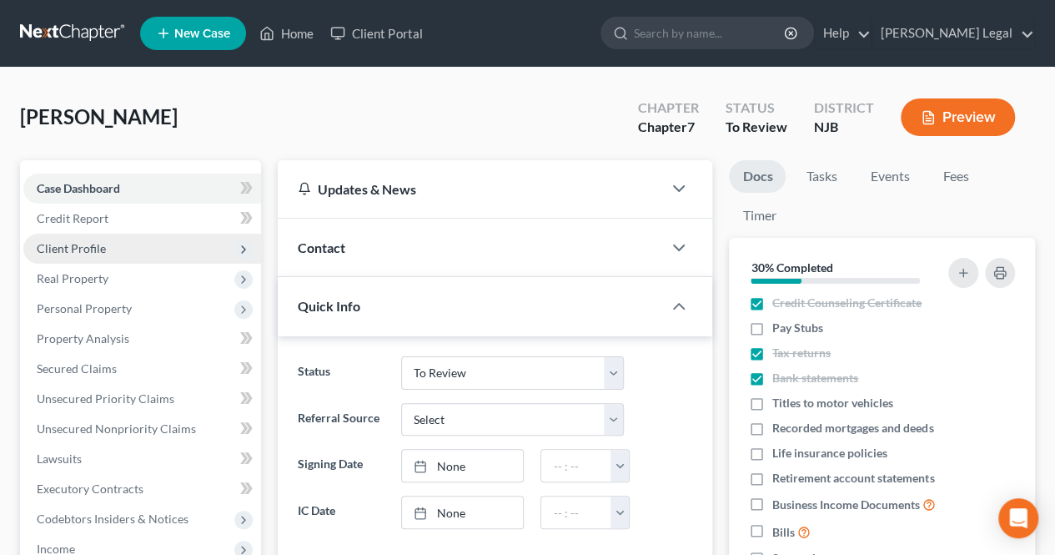
click at [112, 258] on span "Client Profile" at bounding box center [142, 249] width 238 height 30
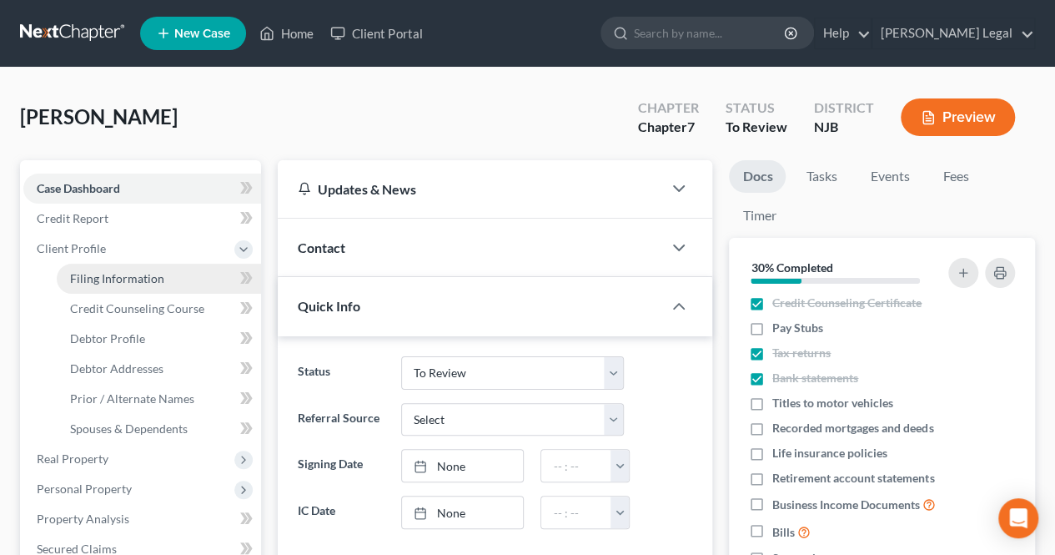
click at [103, 275] on span "Filing Information" at bounding box center [117, 278] width 94 height 14
select select "1"
select select "0"
select select "51"
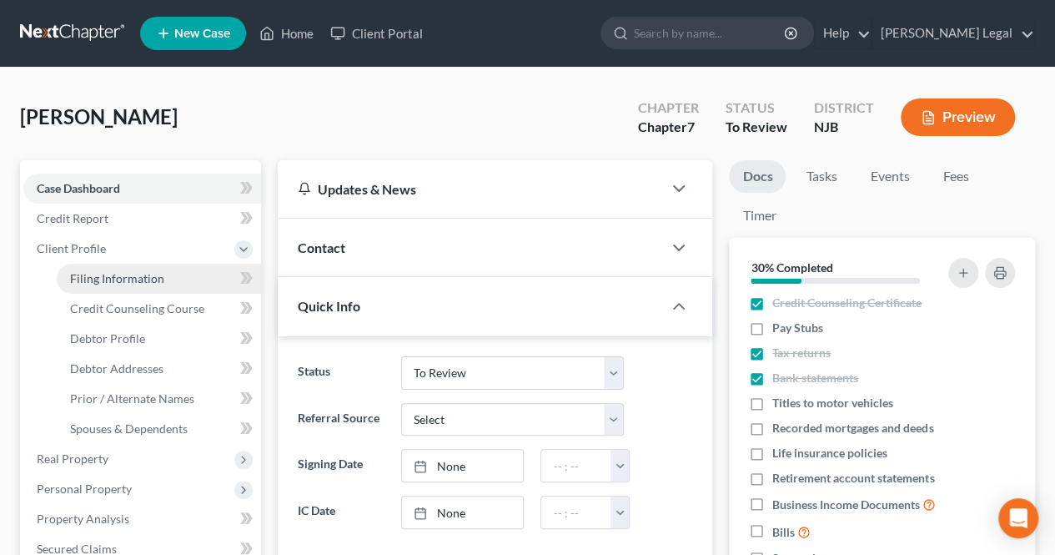
select select "0"
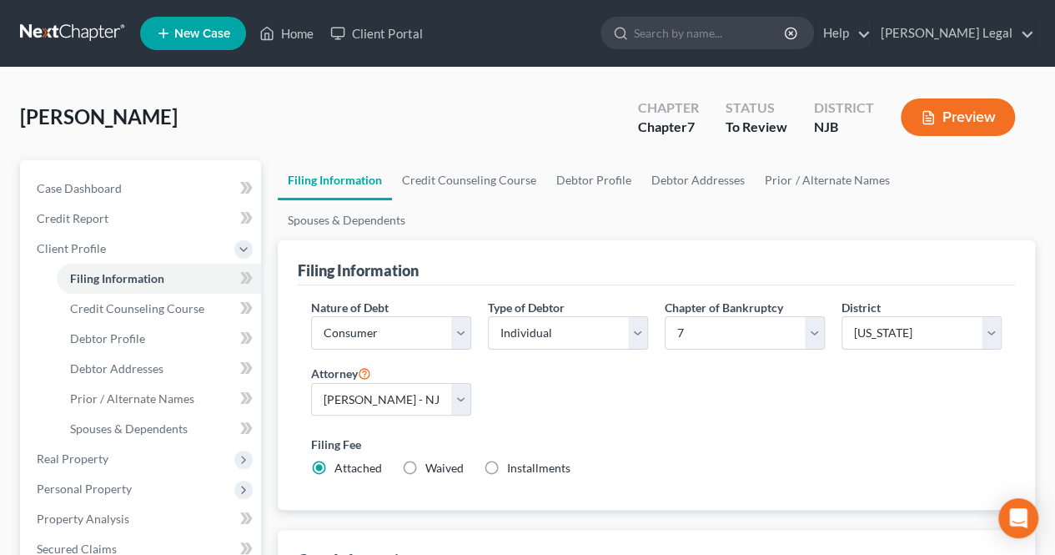
click at [294, 126] on div "[PERSON_NAME] Upgraded Chapter Chapter 7 Status To Review District NJB Preview" at bounding box center [527, 124] width 1015 height 73
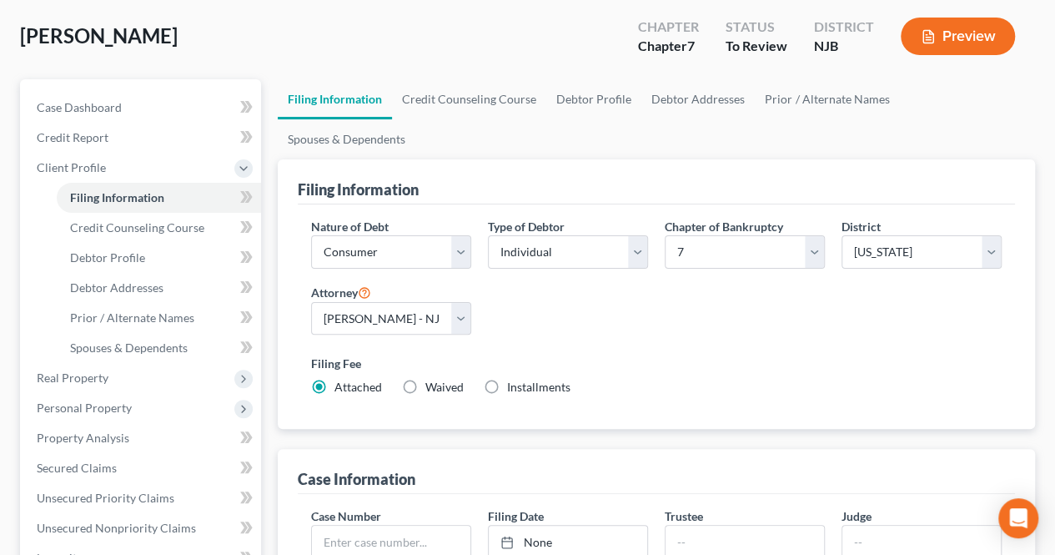
scroll to position [83, 0]
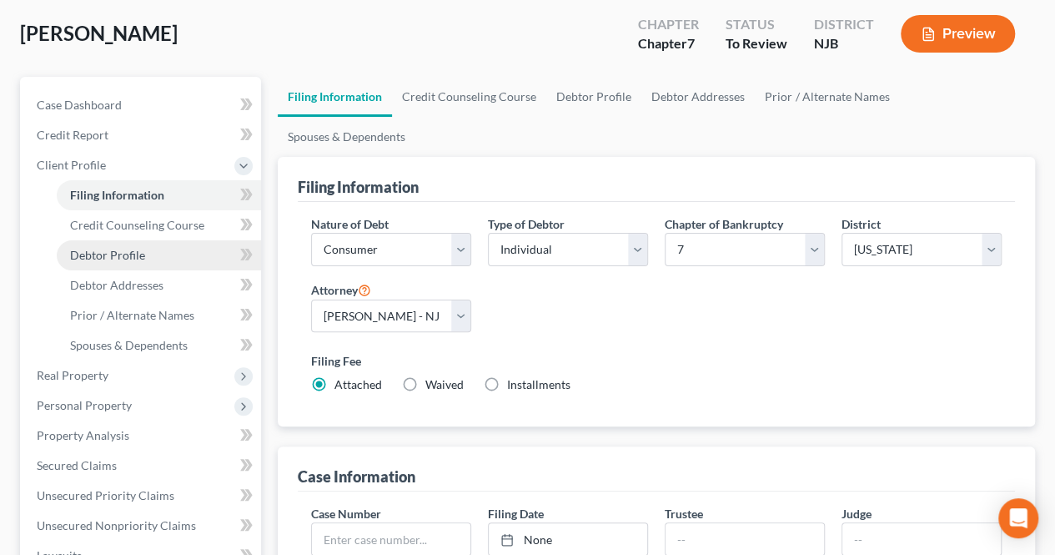
click at [202, 259] on link "Debtor Profile" at bounding box center [159, 255] width 204 height 30
select select "1"
select select "2"
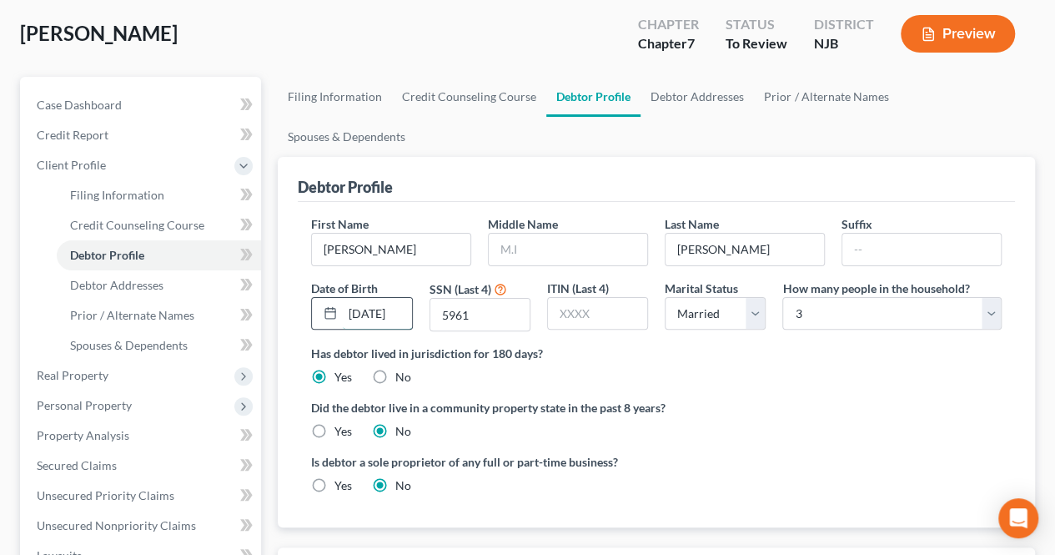
scroll to position [0, 11]
drag, startPoint x: 384, startPoint y: 271, endPoint x: 397, endPoint y: 273, distance: 13.4
click at [397, 298] on input "[DATE]" at bounding box center [377, 314] width 68 height 32
click at [406, 298] on input "[DATE]" at bounding box center [377, 314] width 68 height 32
click at [721, 344] on label "Has debtor lived in jurisdiction for 180 days?" at bounding box center [656, 353] width 691 height 18
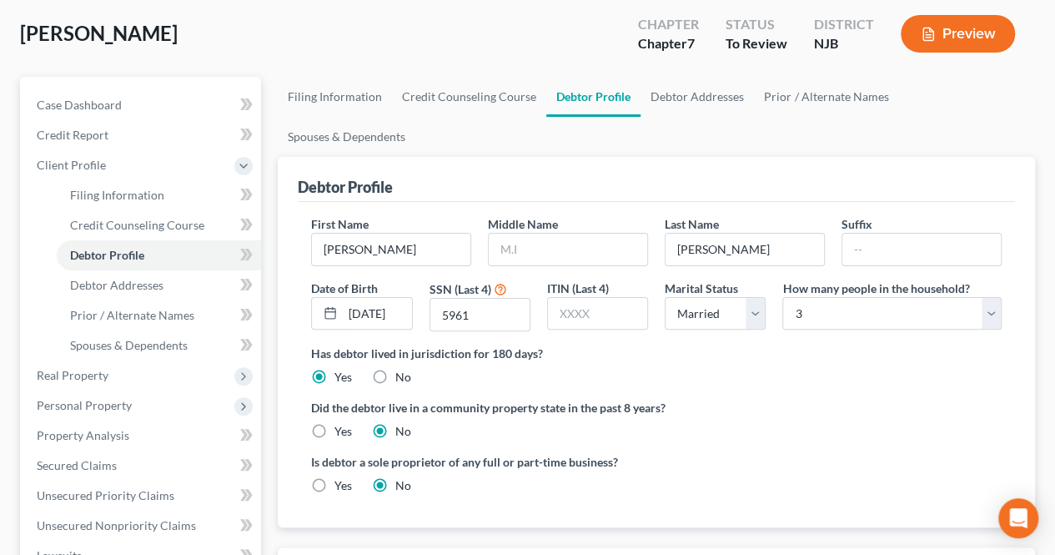
scroll to position [167, 0]
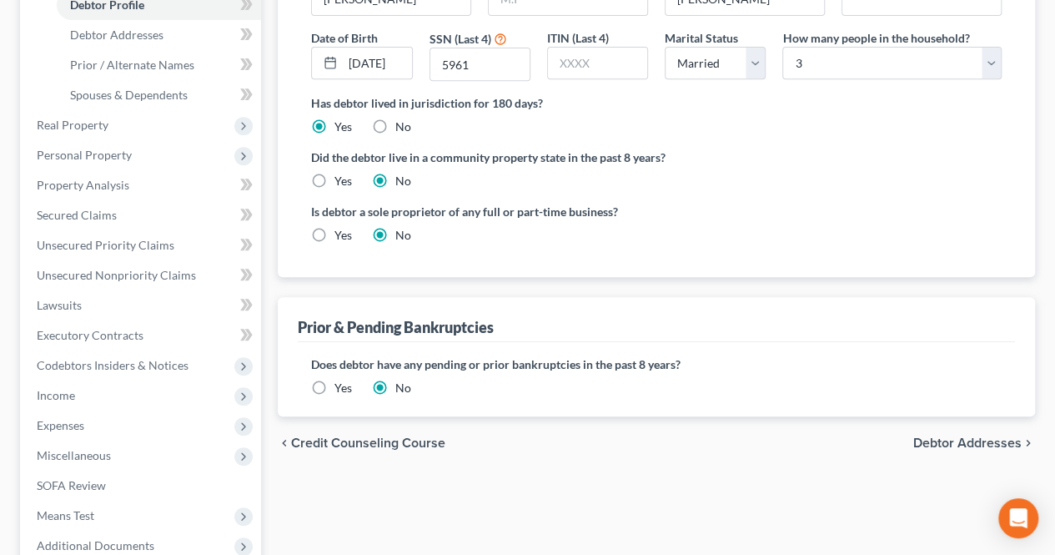
click at [938, 436] on span "Debtor Addresses" at bounding box center [967, 442] width 108 height 13
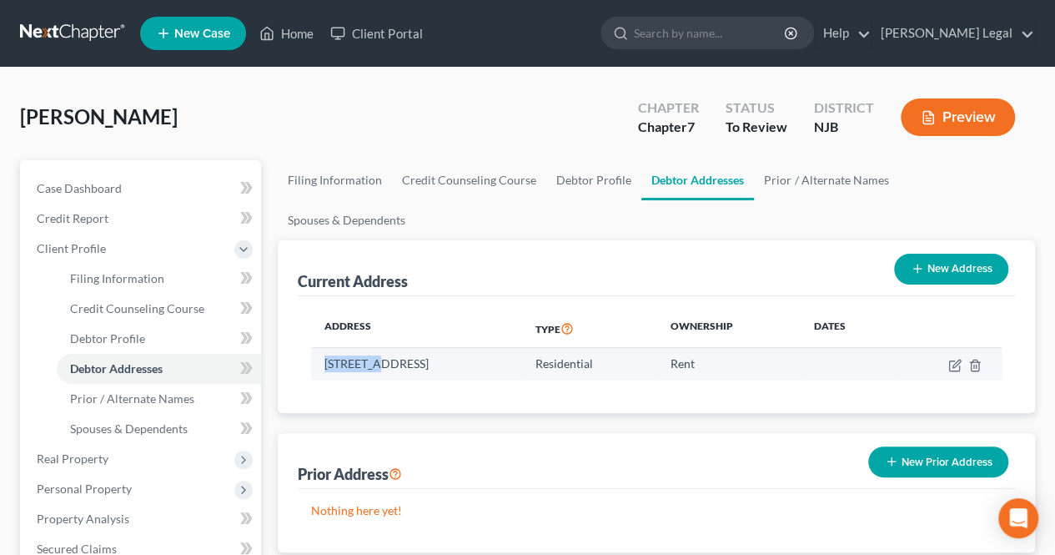
drag, startPoint x: 320, startPoint y: 324, endPoint x: 377, endPoint y: 321, distance: 56.8
click at [377, 348] on td "[STREET_ADDRESS]" at bounding box center [416, 364] width 210 height 32
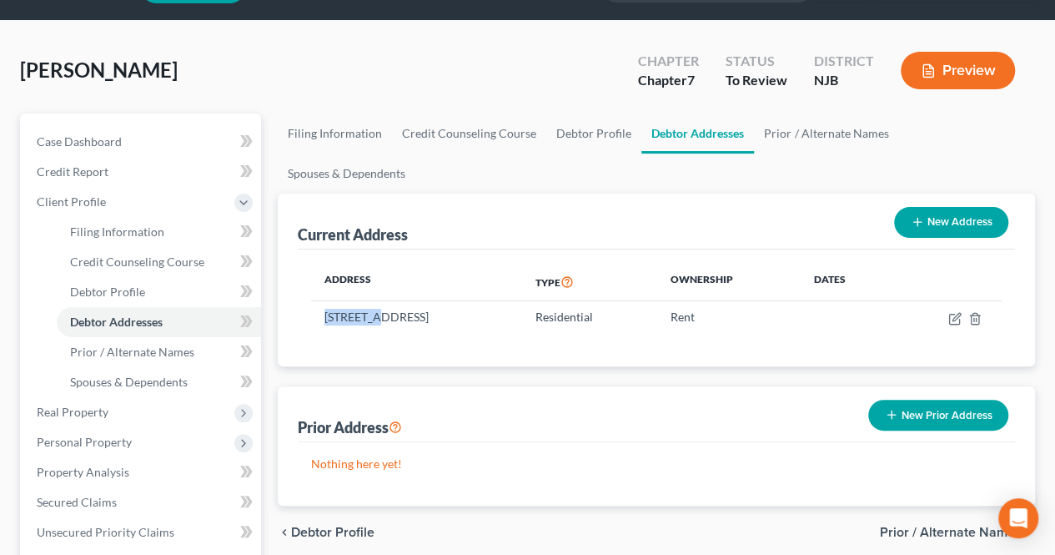
scroll to position [83, 0]
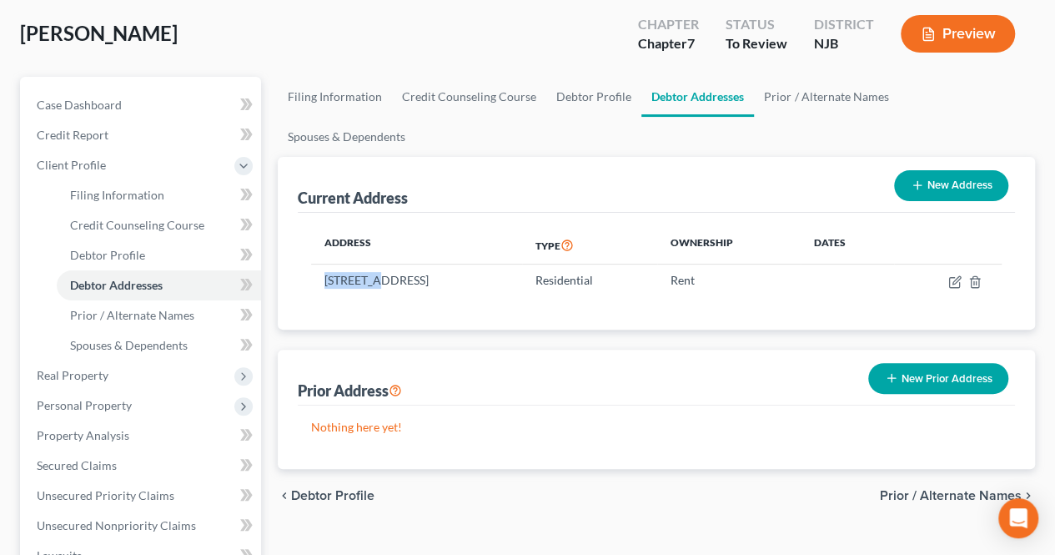
click at [909, 489] on span "Prior / Alternate Names" at bounding box center [951, 495] width 142 height 13
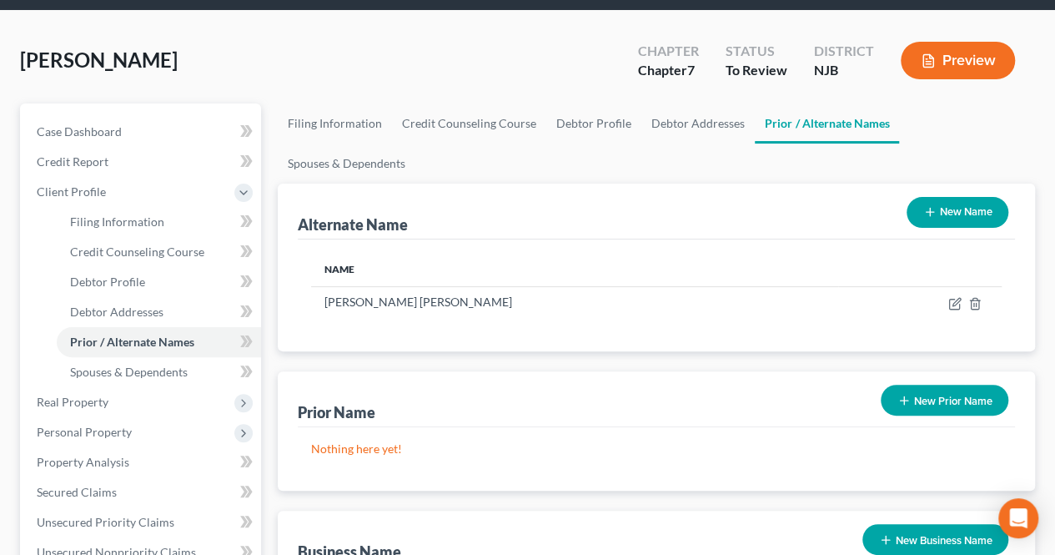
scroll to position [83, 0]
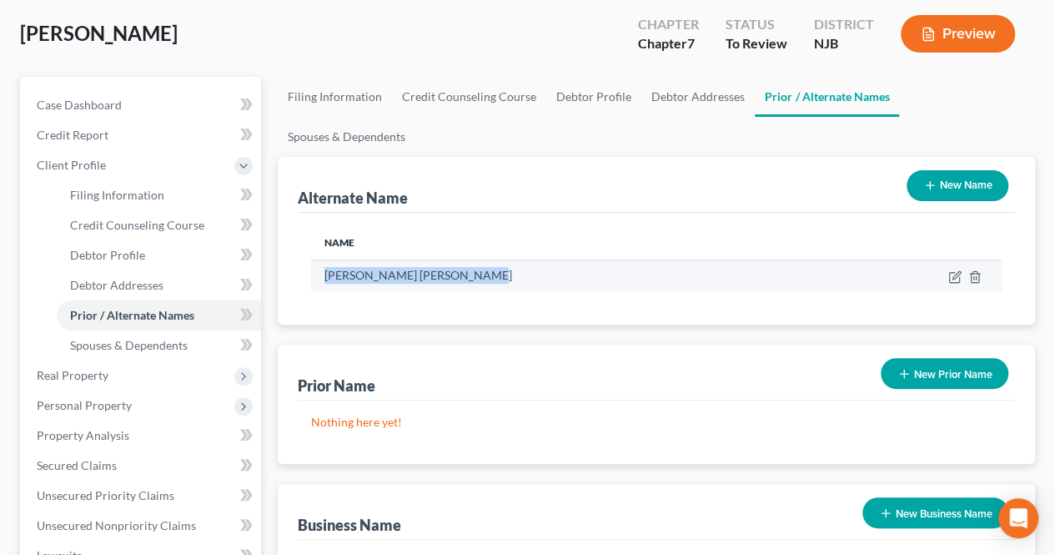
drag, startPoint x: 324, startPoint y: 239, endPoint x: 472, endPoint y: 233, distance: 148.6
click at [472, 259] on td "[PERSON_NAME] [PERSON_NAME]" at bounding box center [574, 275] width 526 height 32
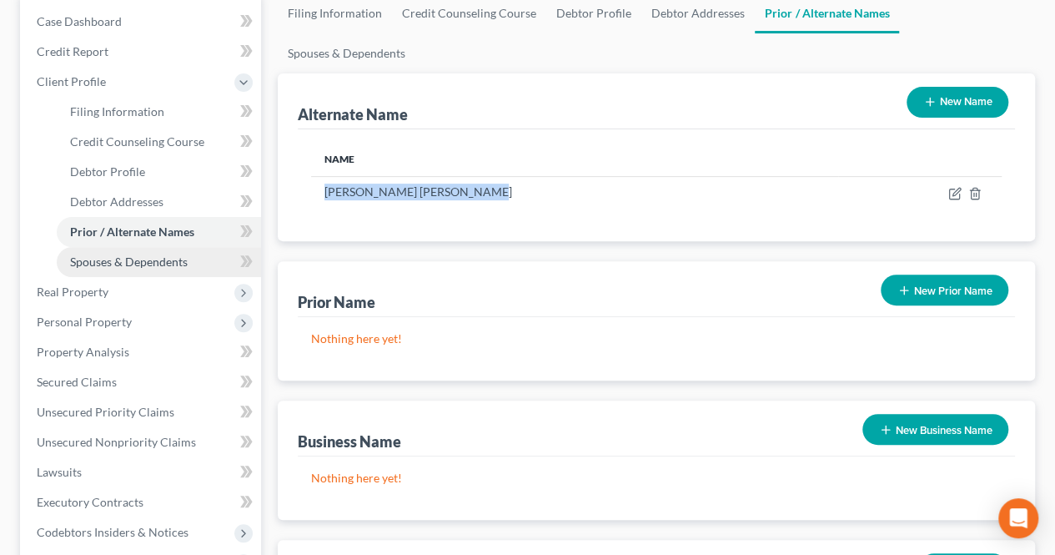
click at [175, 271] on link "Spouses & Dependents" at bounding box center [159, 262] width 204 height 30
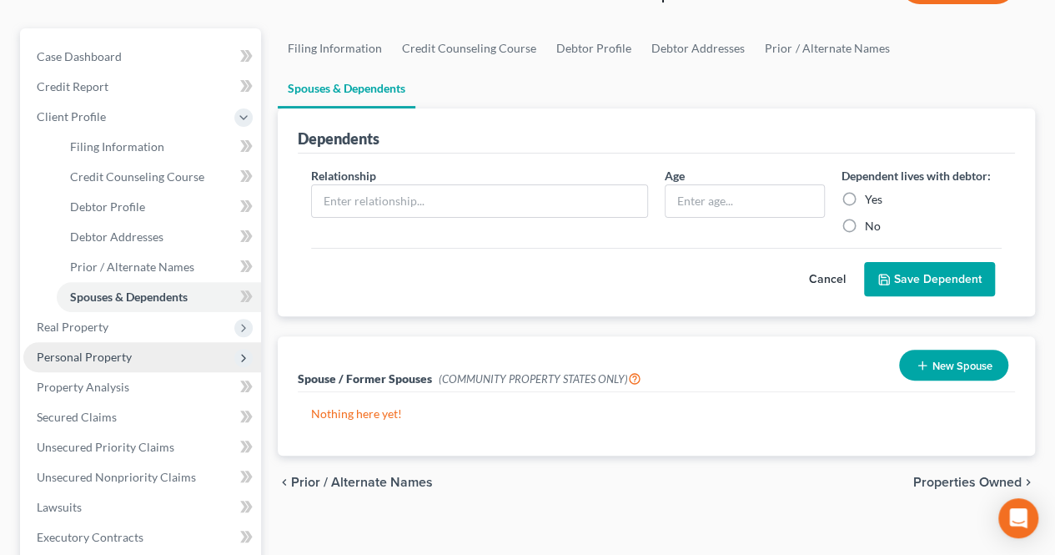
scroll to position [167, 0]
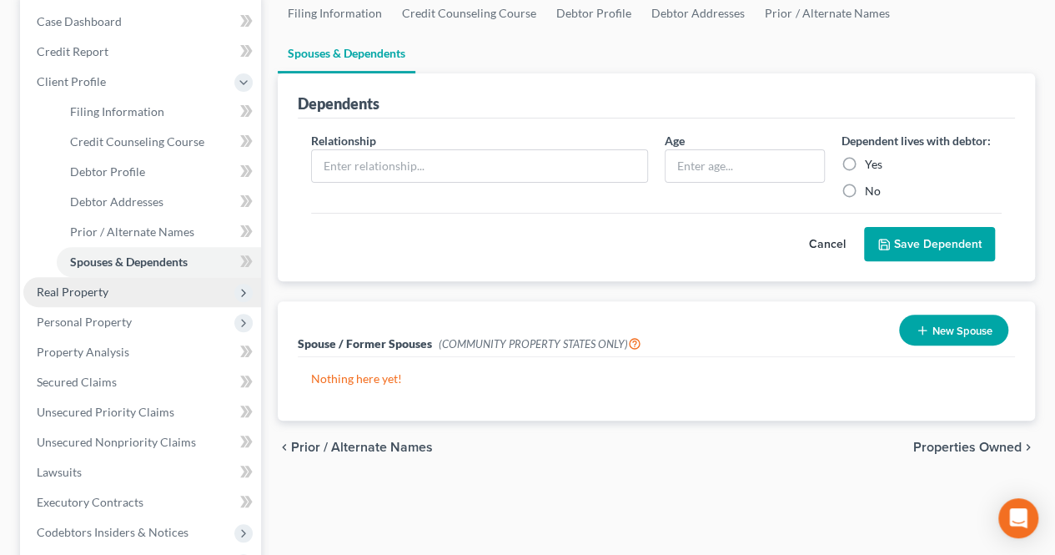
click at [124, 285] on span "Real Property" at bounding box center [142, 292] width 238 height 30
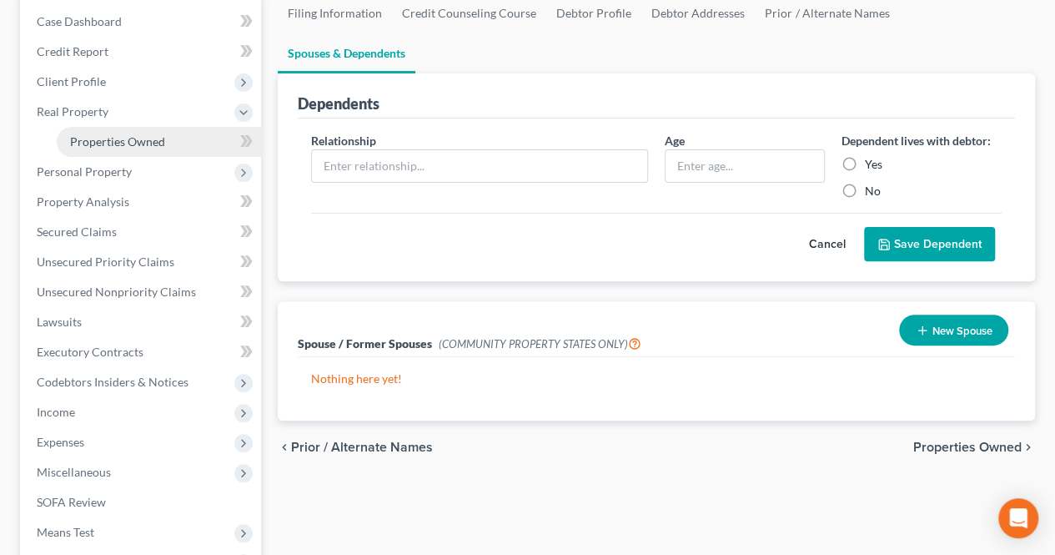
click at [140, 141] on span "Properties Owned" at bounding box center [117, 141] width 95 height 14
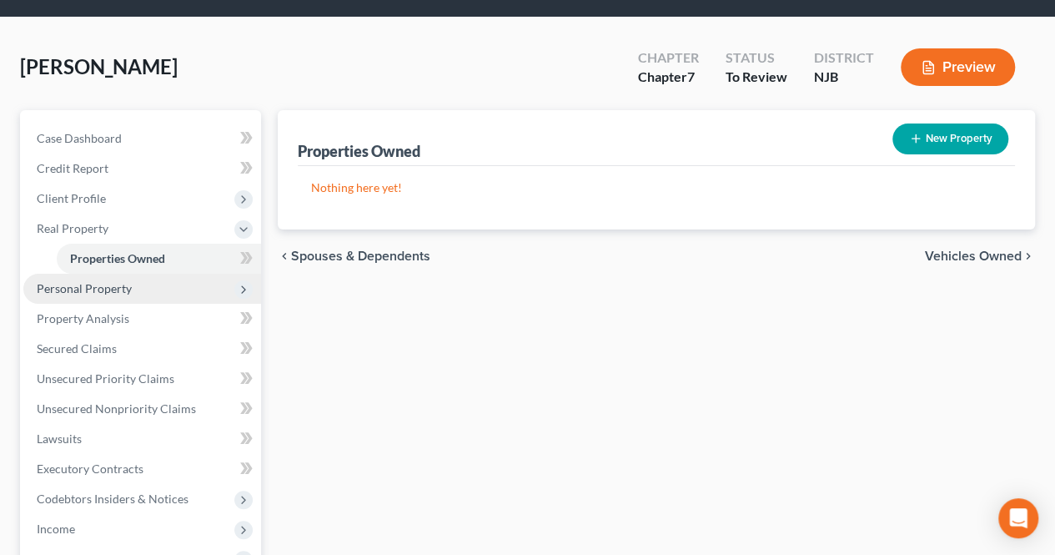
scroll to position [83, 0]
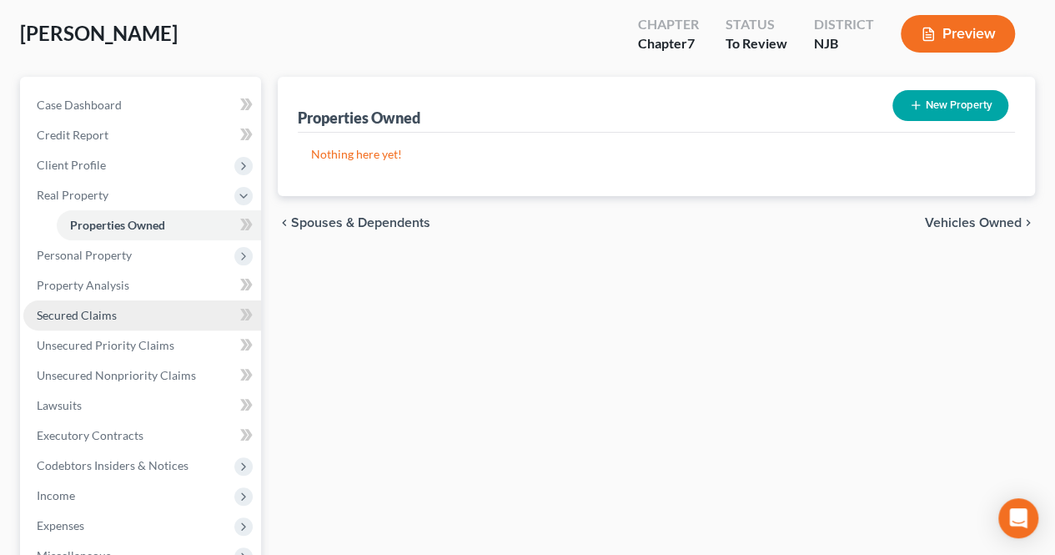
click at [158, 312] on link "Secured Claims" at bounding box center [142, 315] width 238 height 30
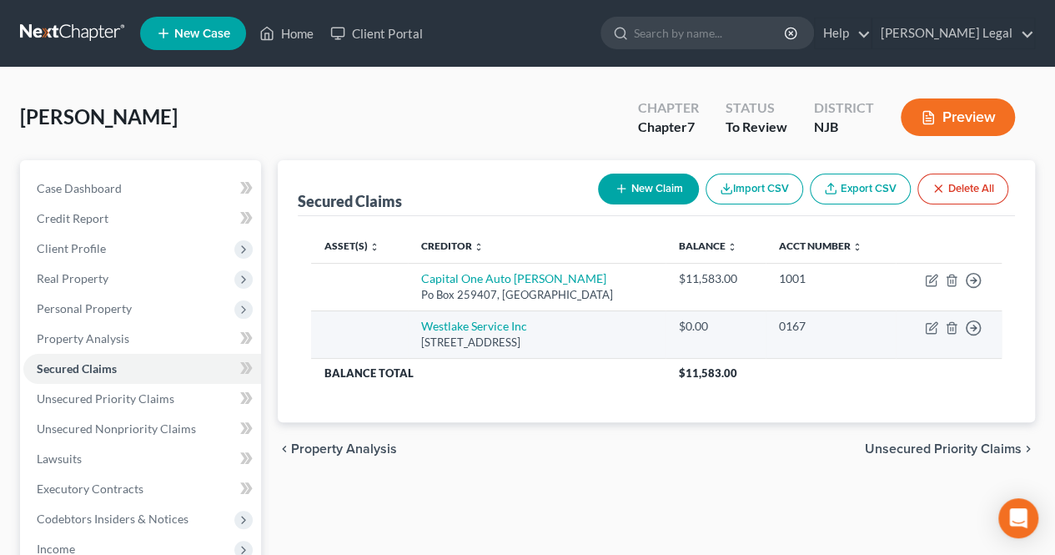
click at [929, 319] on td "Move to E Move to F Move to G Move to Notice Only" at bounding box center [949, 334] width 106 height 48
click at [931, 325] on icon "button" at bounding box center [933, 326] width 8 height 8
select select "4"
select select "0"
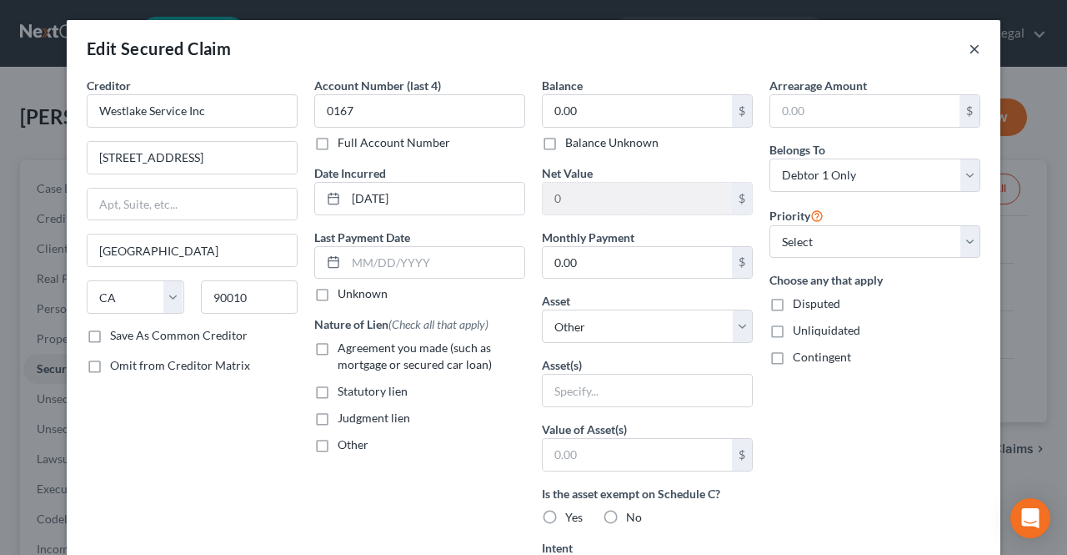
click at [969, 46] on button "×" at bounding box center [975, 48] width 12 height 20
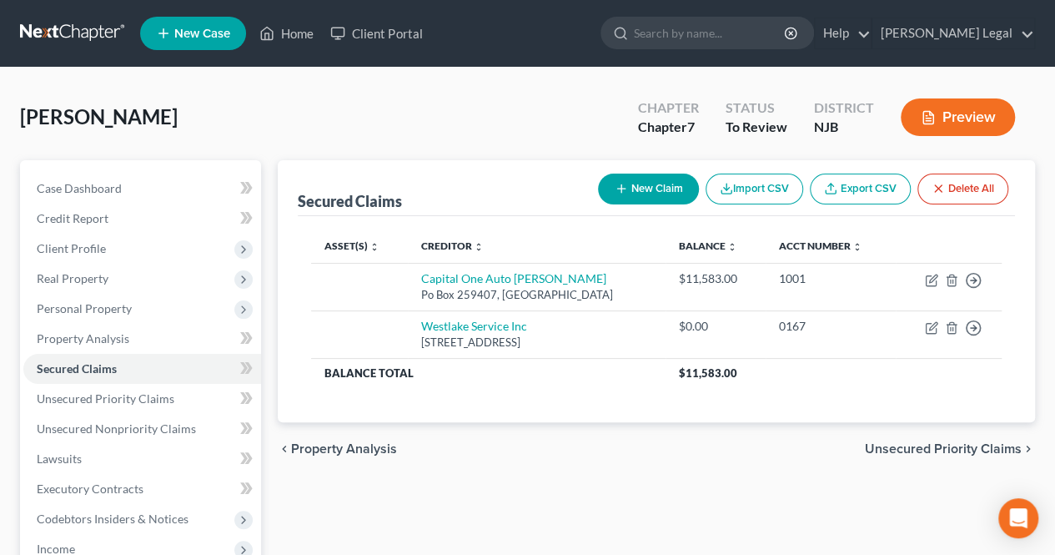
click at [508, 190] on div "Secured Claims New Claim Import CSV Export CSV Delete All" at bounding box center [656, 188] width 717 height 56
click at [547, 443] on div "chevron_left Property Analysis Unsecured Priority Claims chevron_right" at bounding box center [656, 448] width 757 height 53
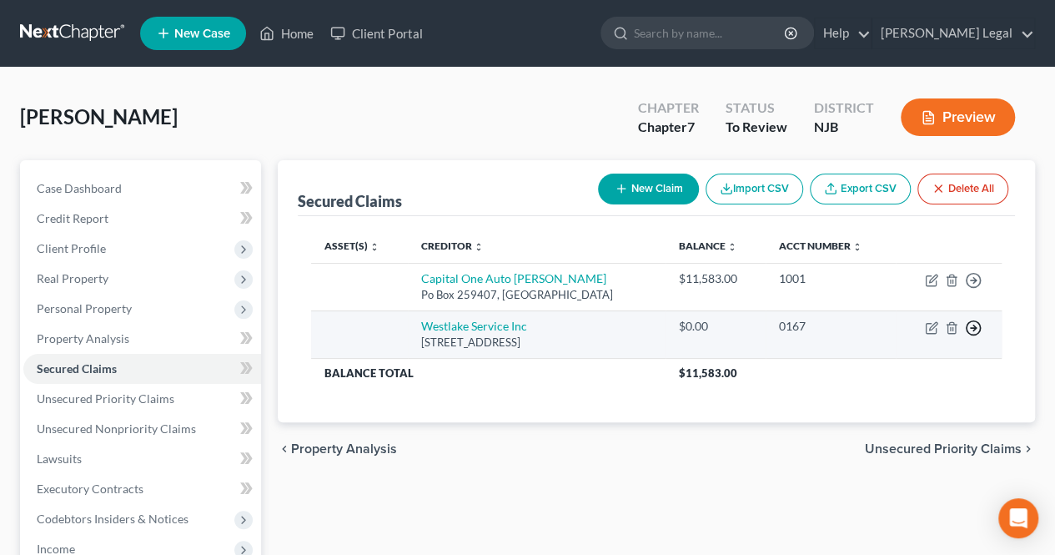
click at [970, 324] on icon "button" at bounding box center [973, 327] width 17 height 17
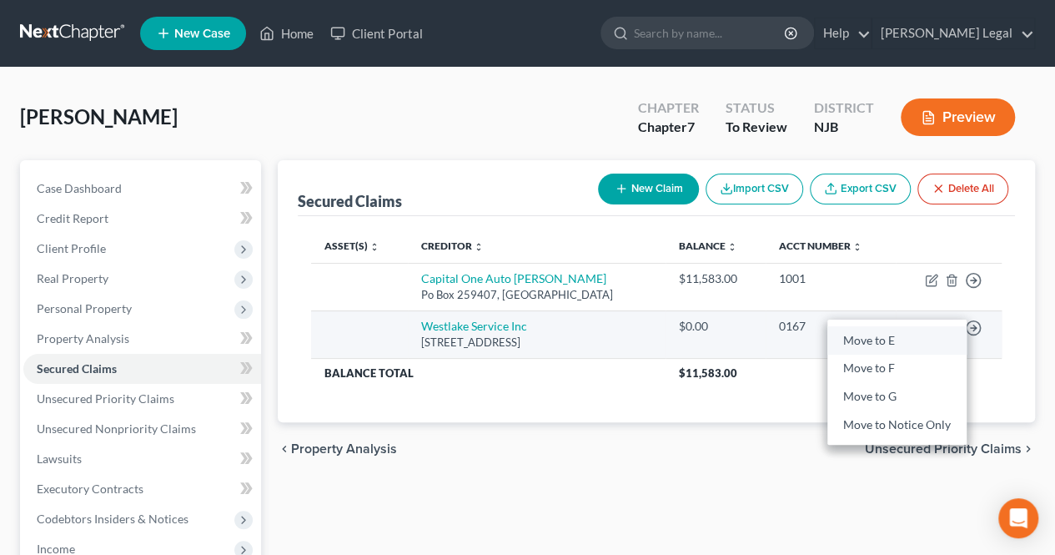
click at [941, 334] on link "Move to E" at bounding box center [896, 340] width 139 height 28
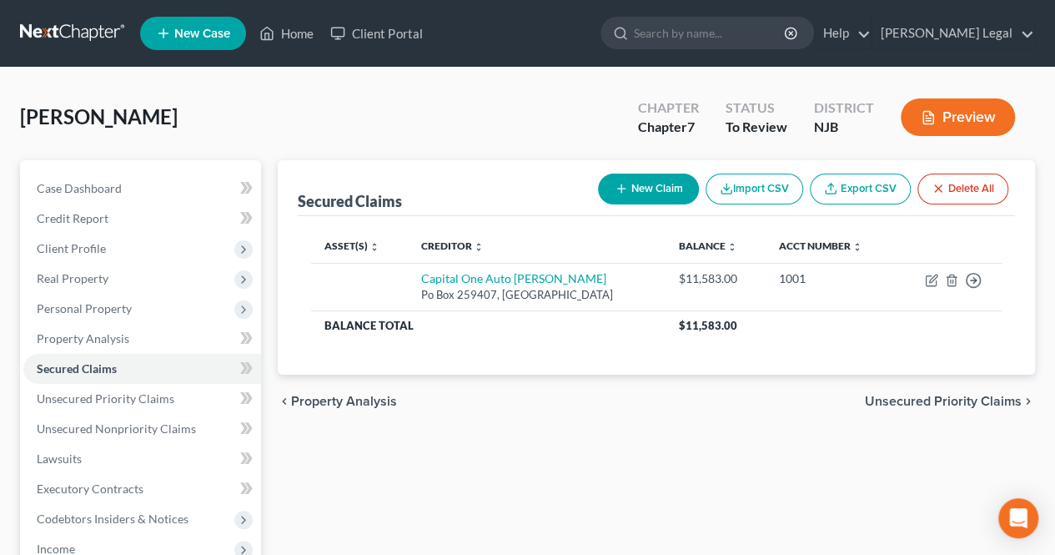
click at [501, 141] on div "[PERSON_NAME] Upgraded Chapter Chapter 7 Status To Review District NJB Preview" at bounding box center [527, 124] width 1015 height 73
click at [605, 421] on div "chevron_left Property Analysis Unsecured Priority Claims chevron_right" at bounding box center [656, 400] width 757 height 53
click at [421, 149] on div "[PERSON_NAME] Upgraded Chapter Chapter 7 Status To Review District NJB Preview" at bounding box center [527, 124] width 1015 height 73
click at [480, 419] on div "chevron_left Property Analysis Unsecured Priority Claims chevron_right" at bounding box center [656, 400] width 757 height 53
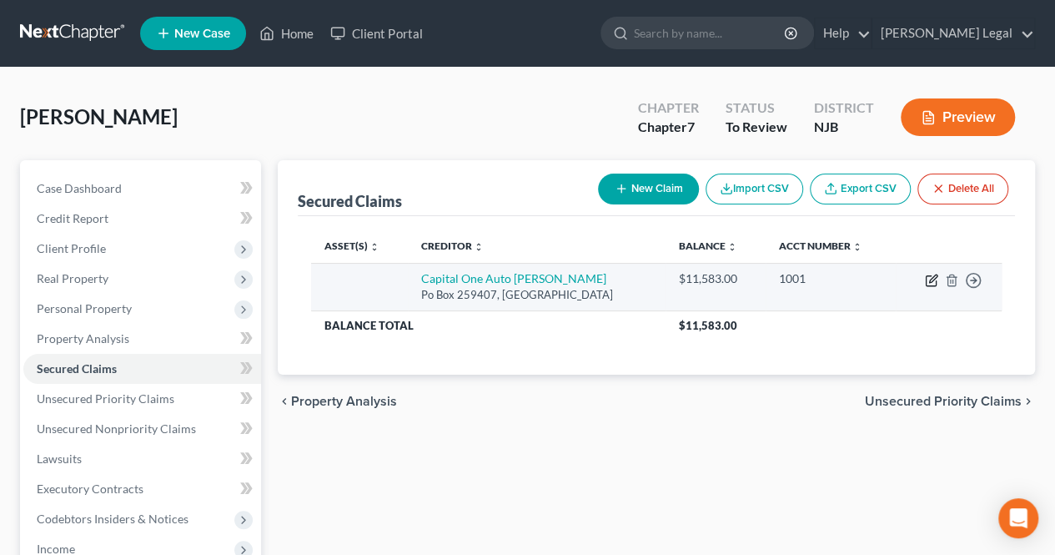
click at [928, 282] on icon "button" at bounding box center [931, 280] width 13 height 13
select select "45"
select select "0"
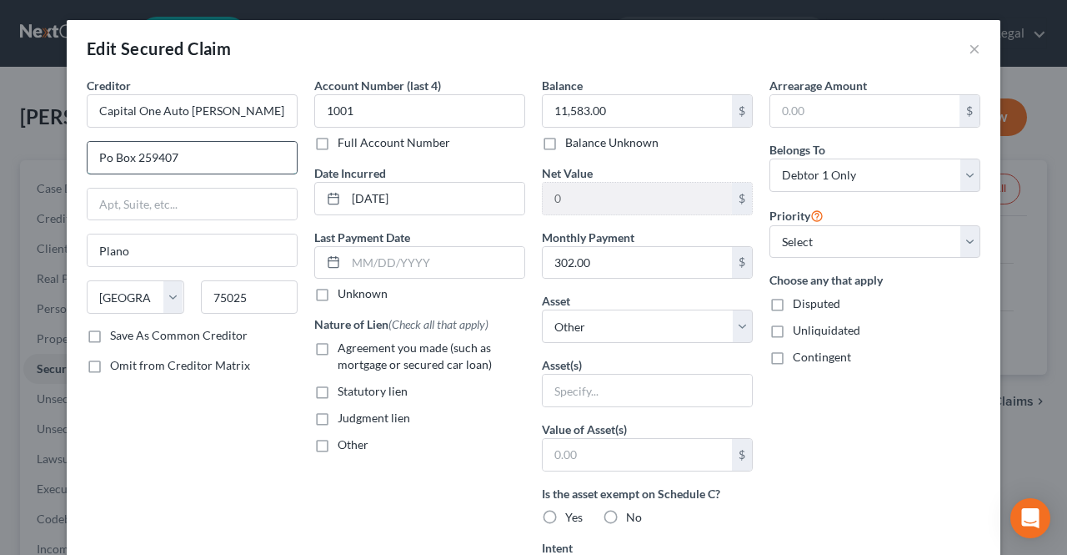
click at [98, 163] on input "Po Box 259407" at bounding box center [192, 158] width 209 height 32
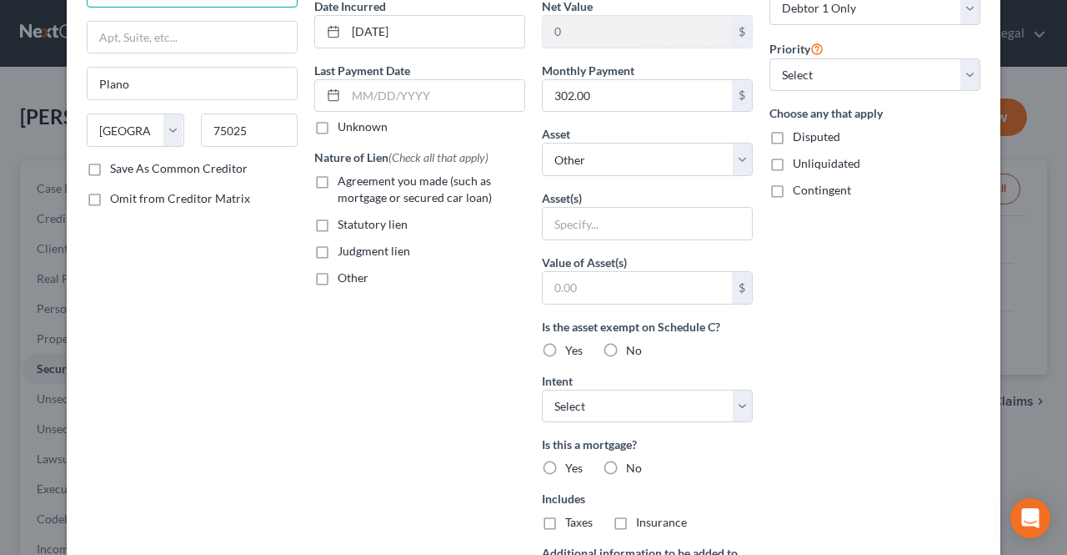
scroll to position [250, 0]
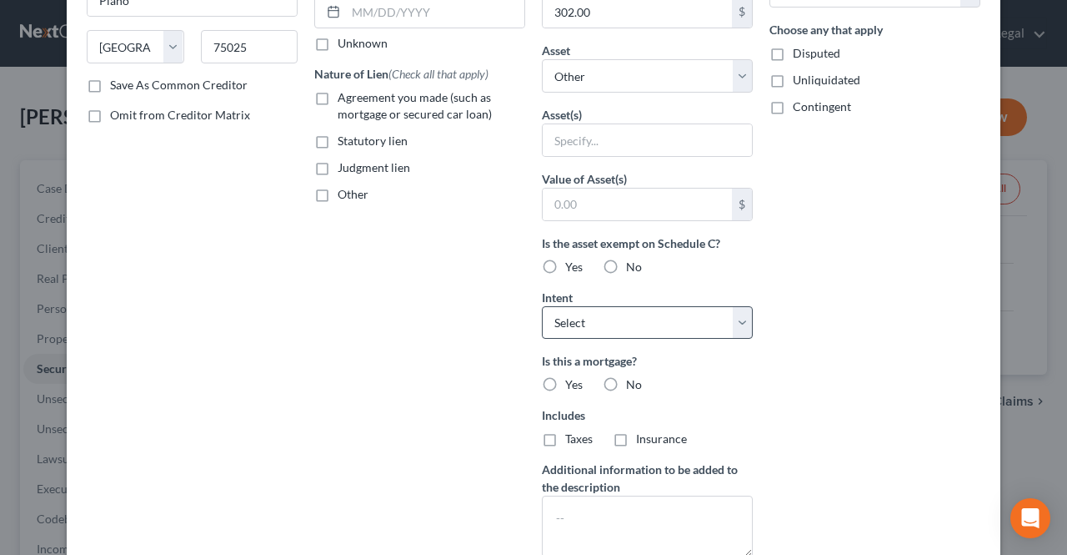
type input "P.O Box 259407"
click at [647, 331] on select "Select Surrender Redeem Reaffirm Avoid Other" at bounding box center [647, 322] width 211 height 33
select select "2"
click at [542, 306] on select "Select Surrender Redeem Reaffirm Avoid Other" at bounding box center [647, 322] width 211 height 33
click at [626, 381] on label "No" at bounding box center [634, 384] width 16 height 17
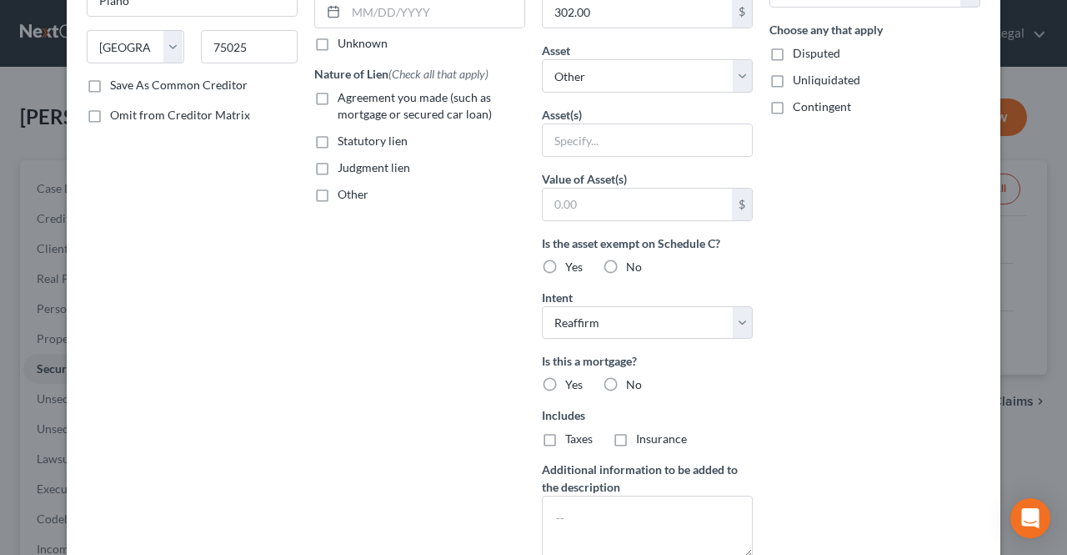
click at [633, 381] on input "No" at bounding box center [638, 381] width 11 height 11
radio input "true"
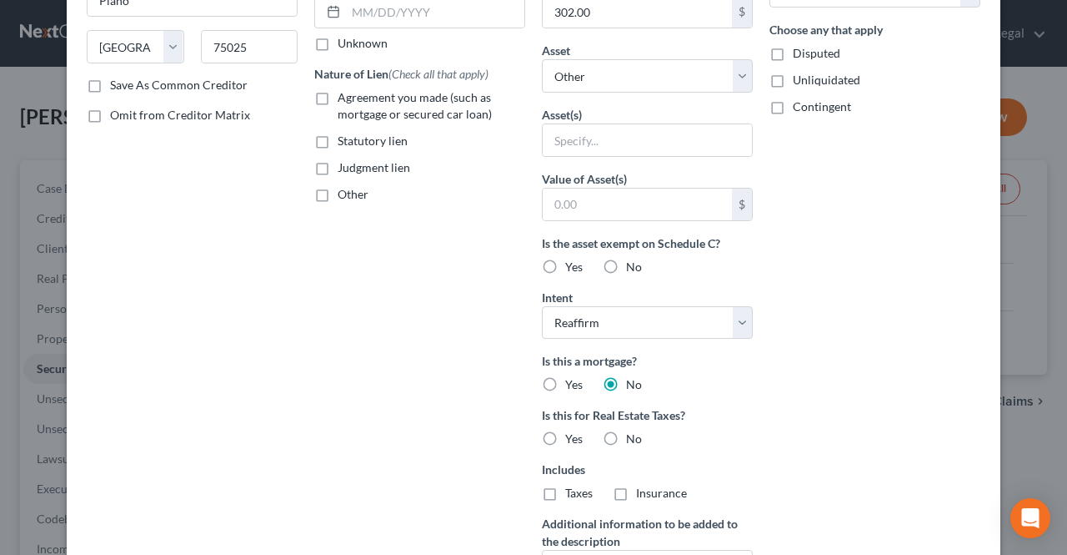
click at [619, 335] on div "Balance 11,583.00 $ Balance Unknown Balance Undetermined 11,583.00 $ Balance Un…" at bounding box center [648, 226] width 228 height 798
click at [617, 325] on select "Select Surrender Redeem Reaffirm Avoid Other" at bounding box center [647, 322] width 211 height 33
select select "0"
click at [542, 306] on select "Select Surrender Redeem Reaffirm Avoid Other" at bounding box center [647, 322] width 211 height 33
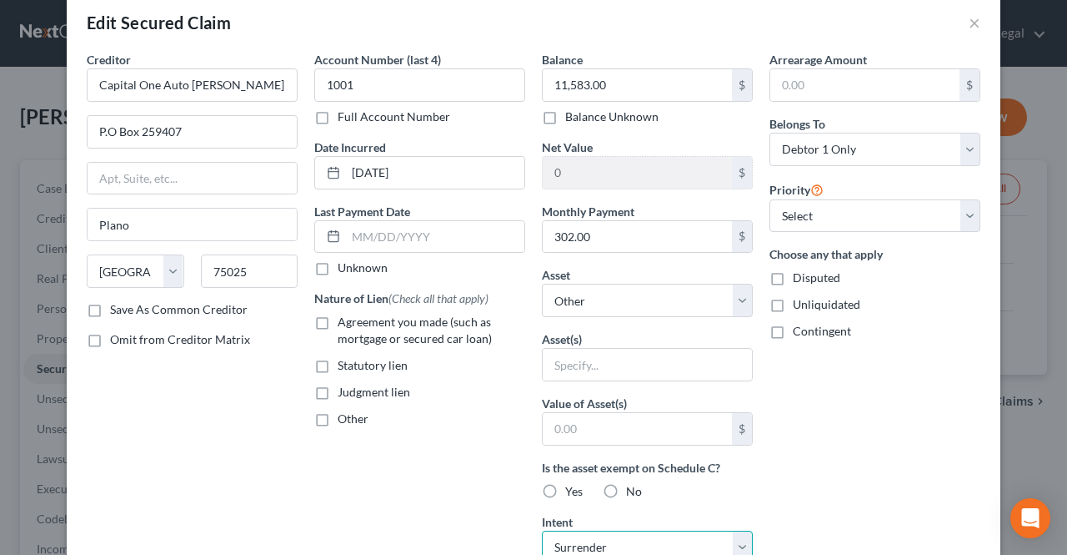
scroll to position [0, 0]
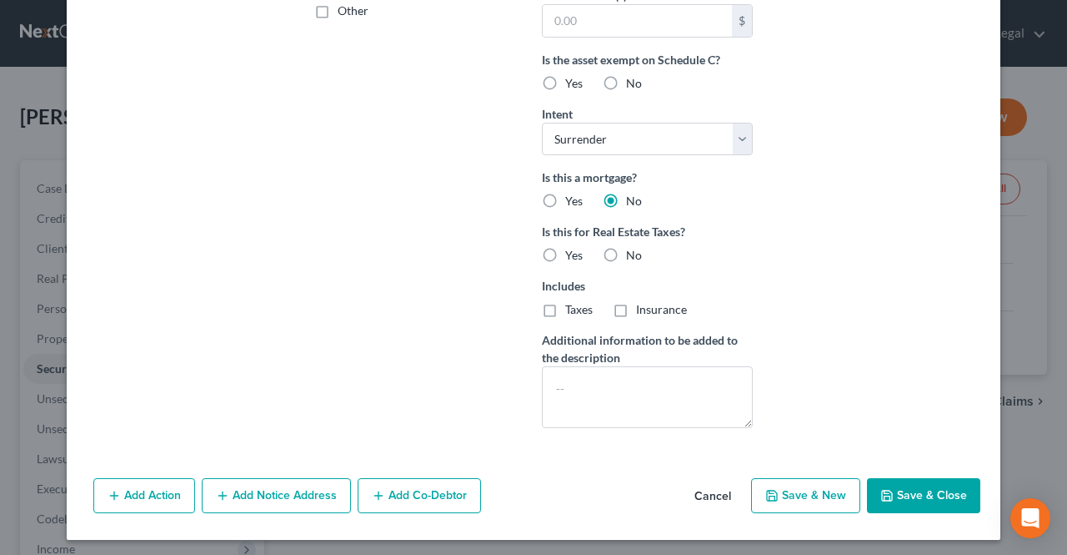
click at [897, 490] on button "Save & Close" at bounding box center [923, 495] width 113 height 35
select select
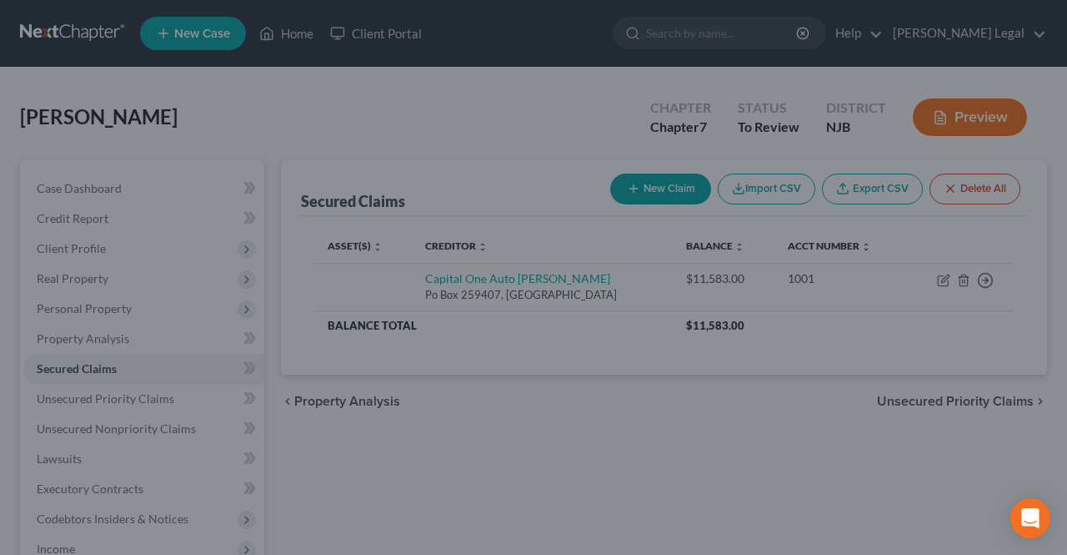
type input "0"
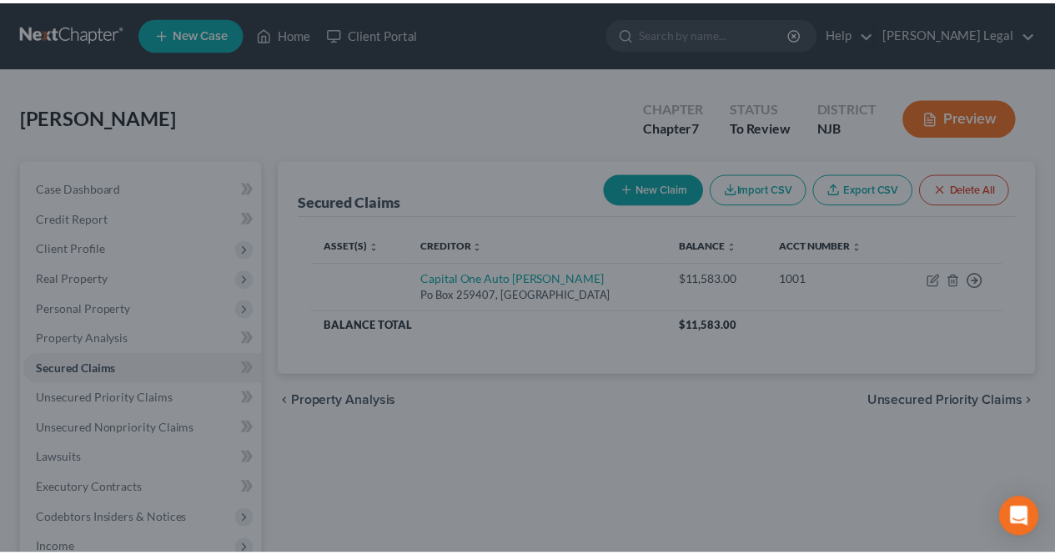
scroll to position [253, 0]
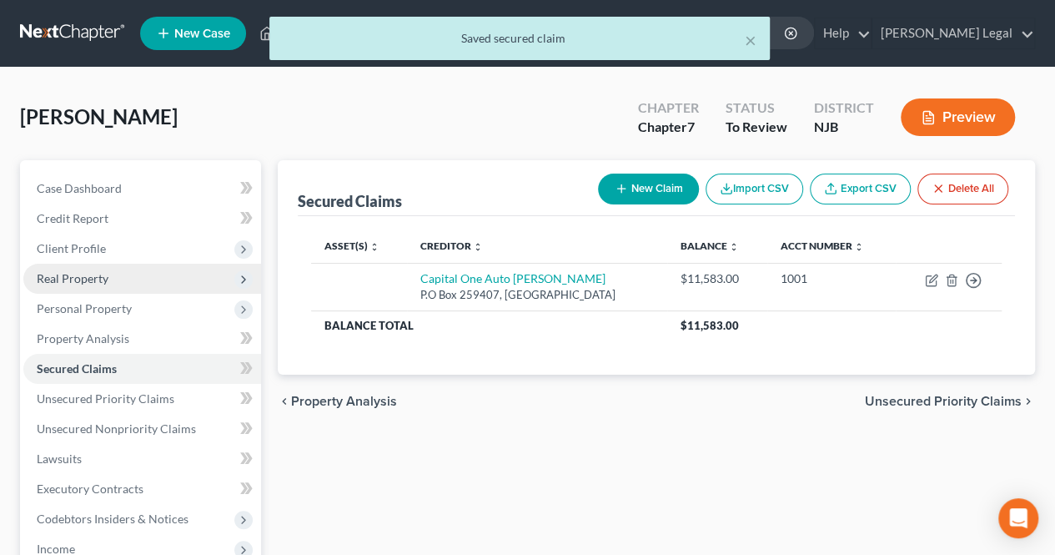
click at [95, 274] on span "Real Property" at bounding box center [73, 278] width 72 height 14
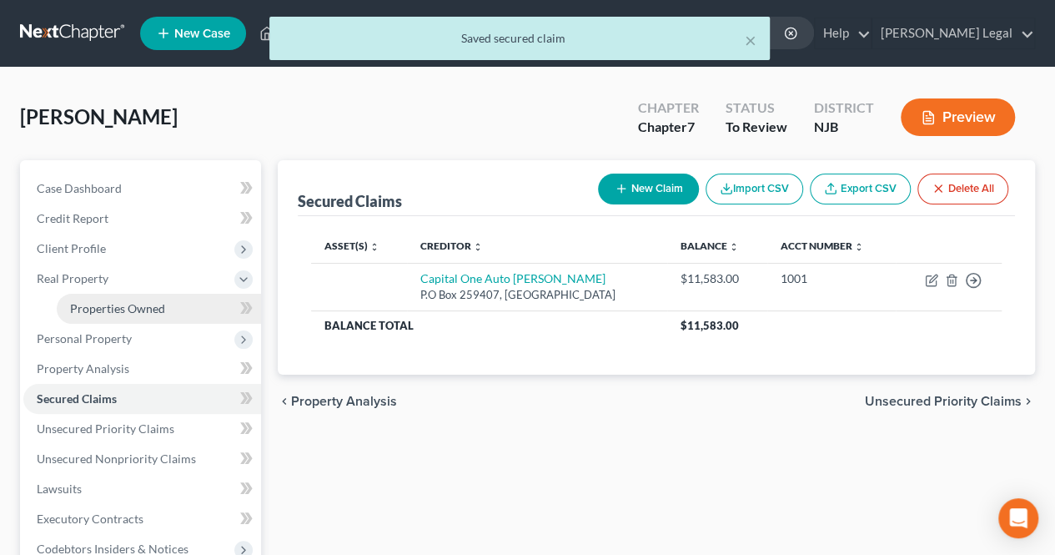
click at [133, 311] on span "Properties Owned" at bounding box center [117, 308] width 95 height 14
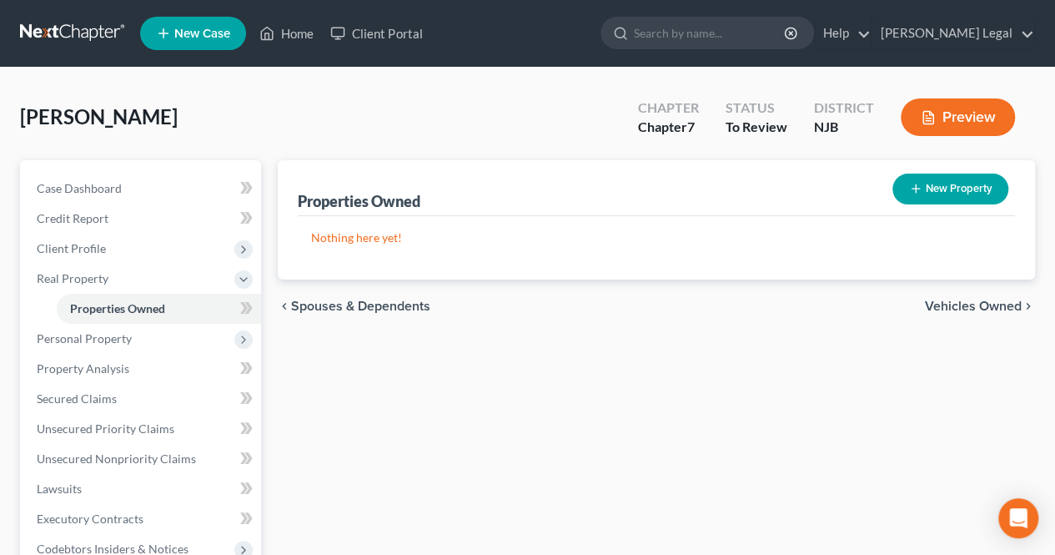
click at [979, 299] on span "Vehicles Owned" at bounding box center [973, 305] width 97 height 13
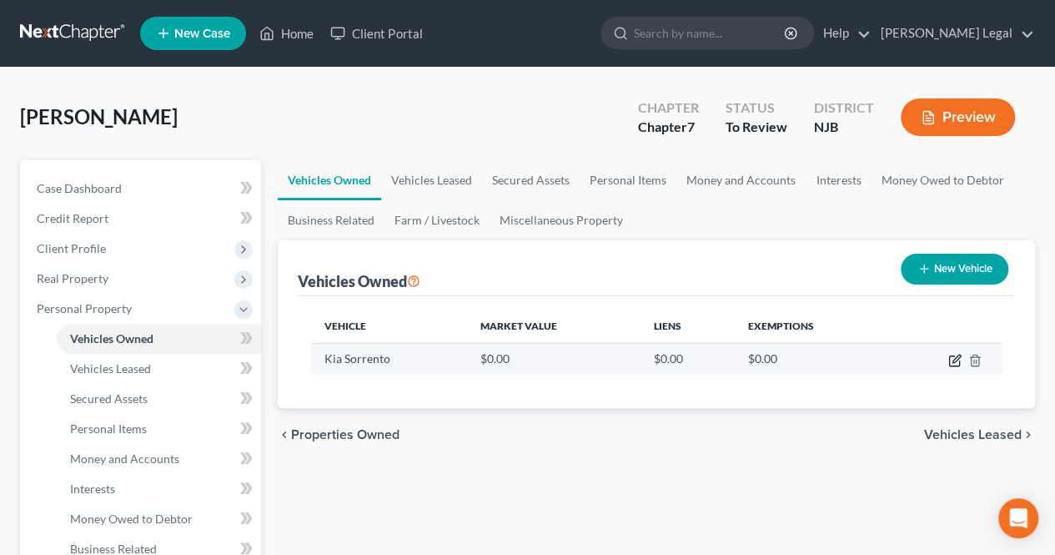
click at [949, 357] on icon "button" at bounding box center [954, 361] width 10 height 10
select select "0"
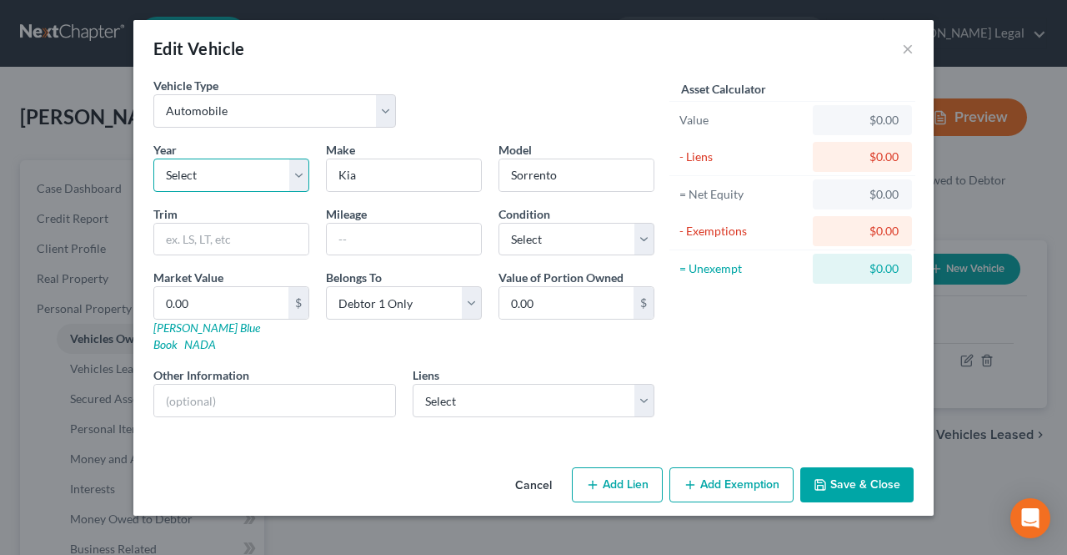
click at [242, 178] on select "Select 2026 2025 2024 2023 2022 2021 2020 2019 2018 2017 2016 2015 2014 2013 20…" at bounding box center [231, 174] width 156 height 33
select select "9"
click at [153, 158] on select "Select 2026 2025 2024 2023 2022 2021 2020 2019 2018 2017 2016 2015 2014 2013 20…" at bounding box center [231, 174] width 156 height 33
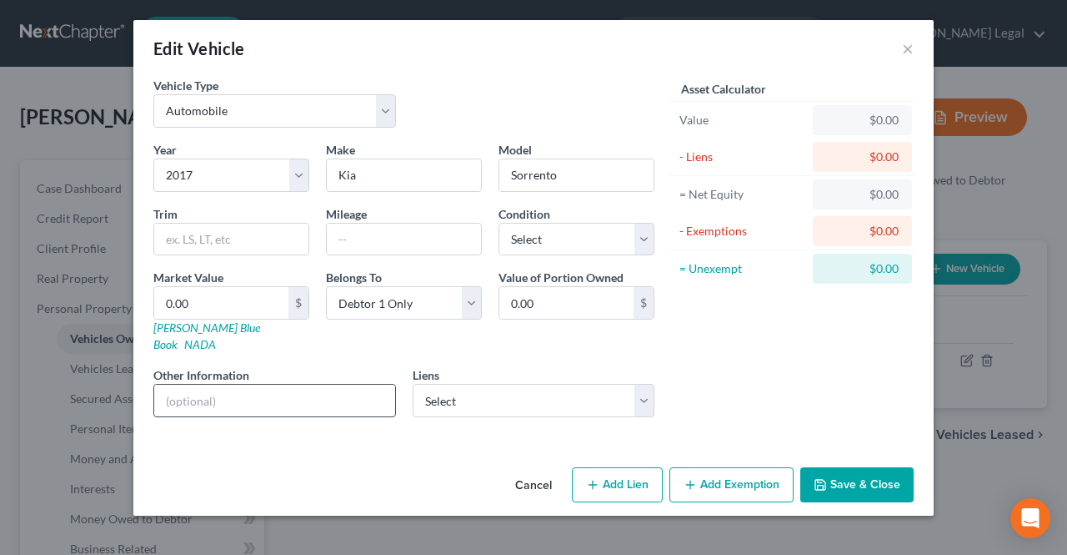
click at [243, 386] on input "text" at bounding box center [274, 400] width 241 height 32
type input "N"
type input "Black"
click at [442, 239] on input "text" at bounding box center [404, 240] width 154 height 32
click at [734, 329] on div "Asset Calculator Value $0.00 - Liens $0.00 = Net Equity $0.00 - Exemptions $0.0…" at bounding box center [792, 254] width 259 height 354
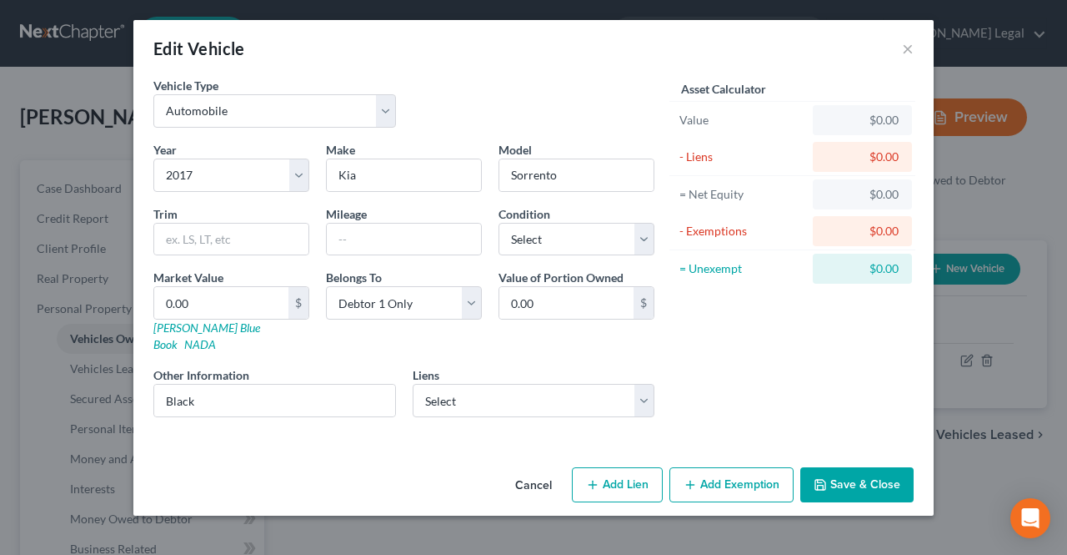
click at [844, 467] on button "Save & Close" at bounding box center [857, 484] width 113 height 35
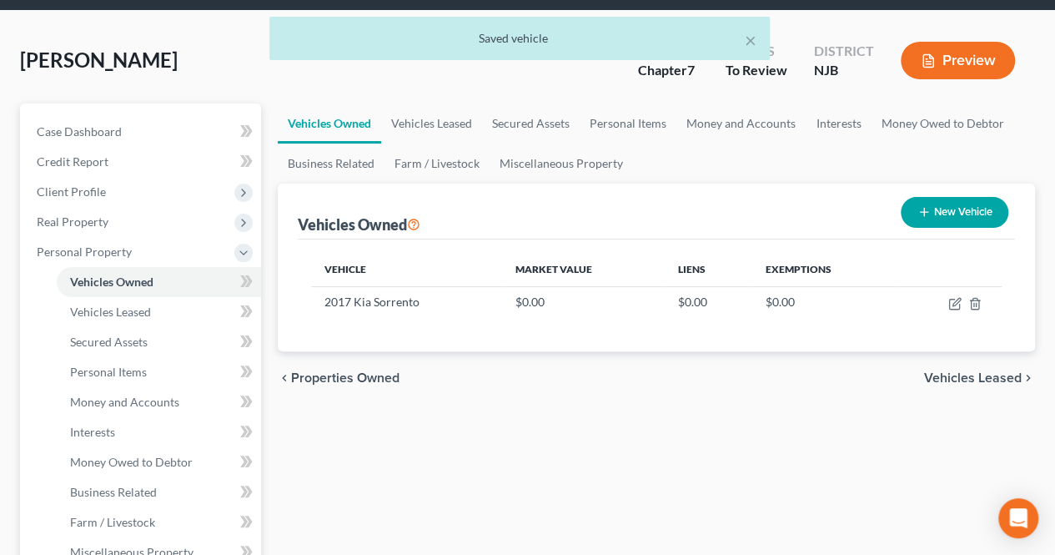
scroll to position [83, 0]
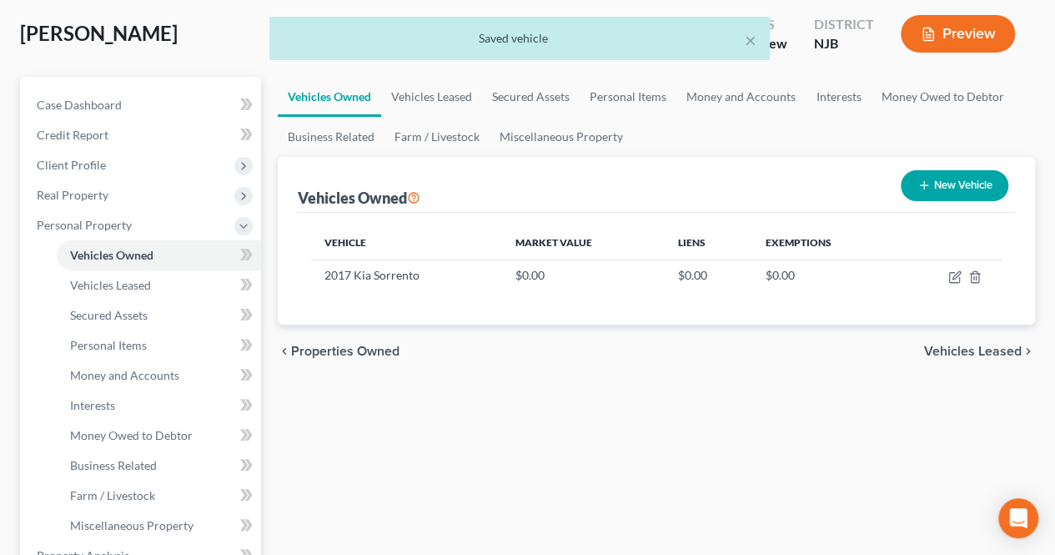
click at [944, 352] on span "Vehicles Leased" at bounding box center [973, 350] width 98 height 13
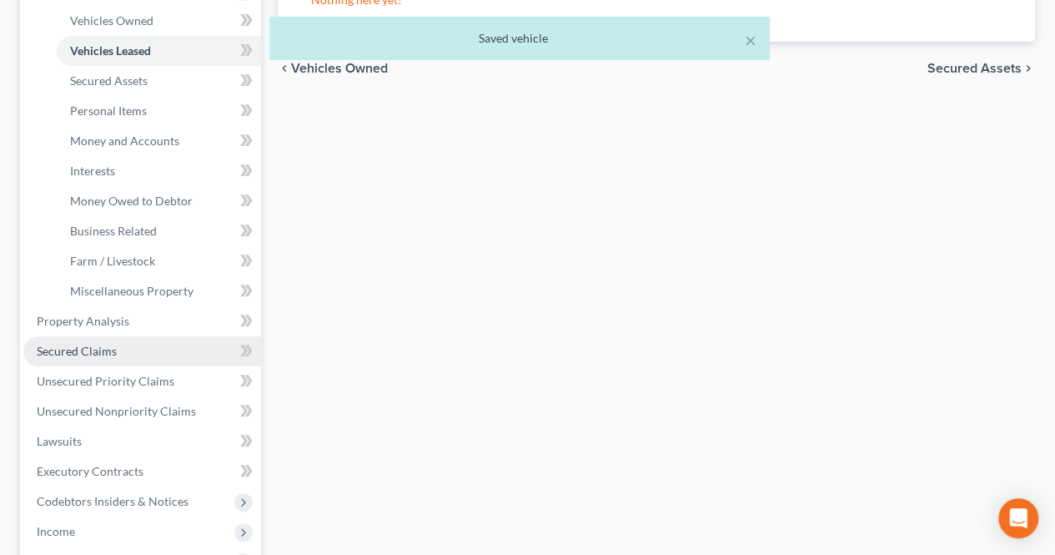
scroll to position [334, 0]
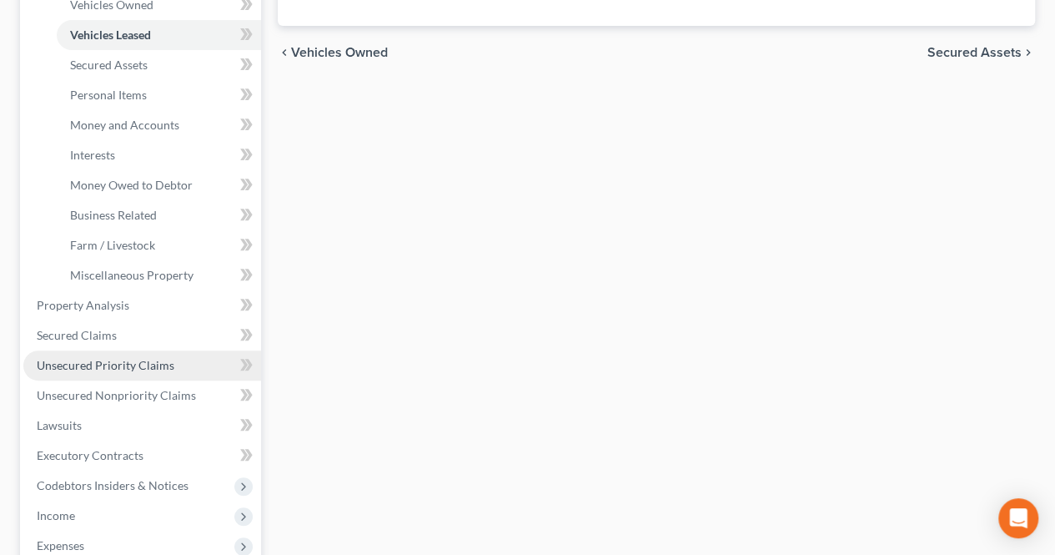
click at [139, 367] on span "Unsecured Priority Claims" at bounding box center [106, 365] width 138 height 14
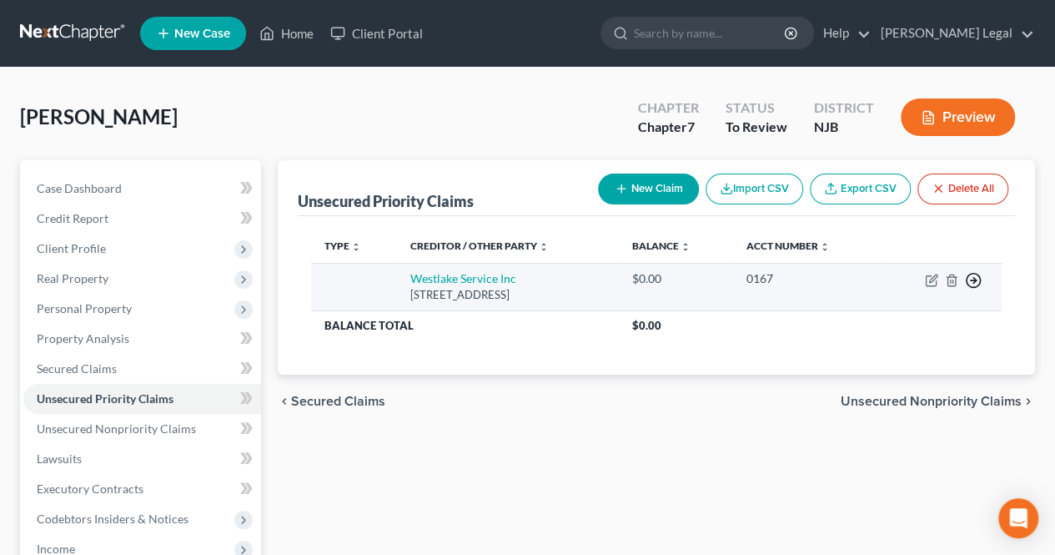
click at [977, 276] on icon "button" at bounding box center [973, 280] width 17 height 17
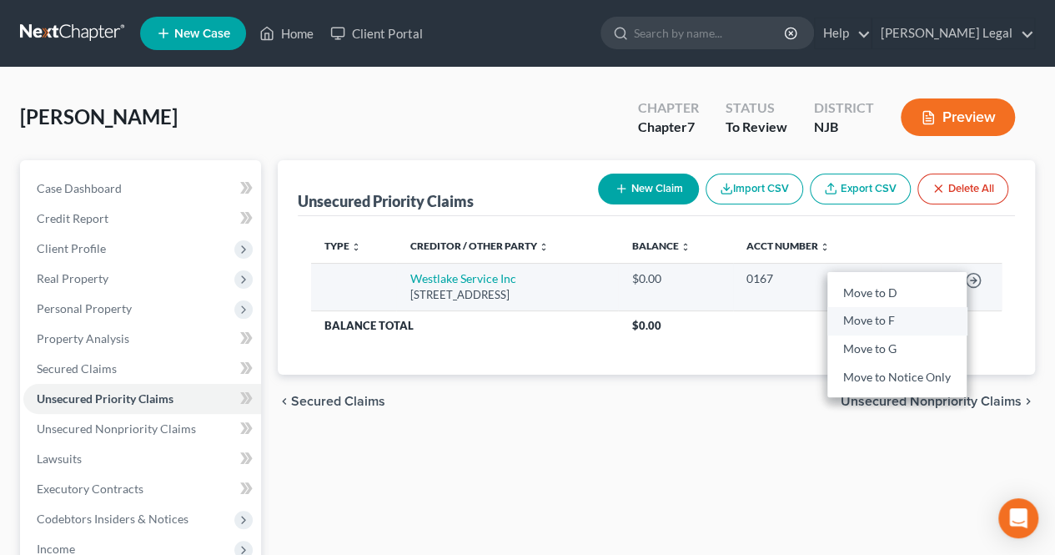
click at [920, 311] on link "Move to F" at bounding box center [896, 321] width 139 height 28
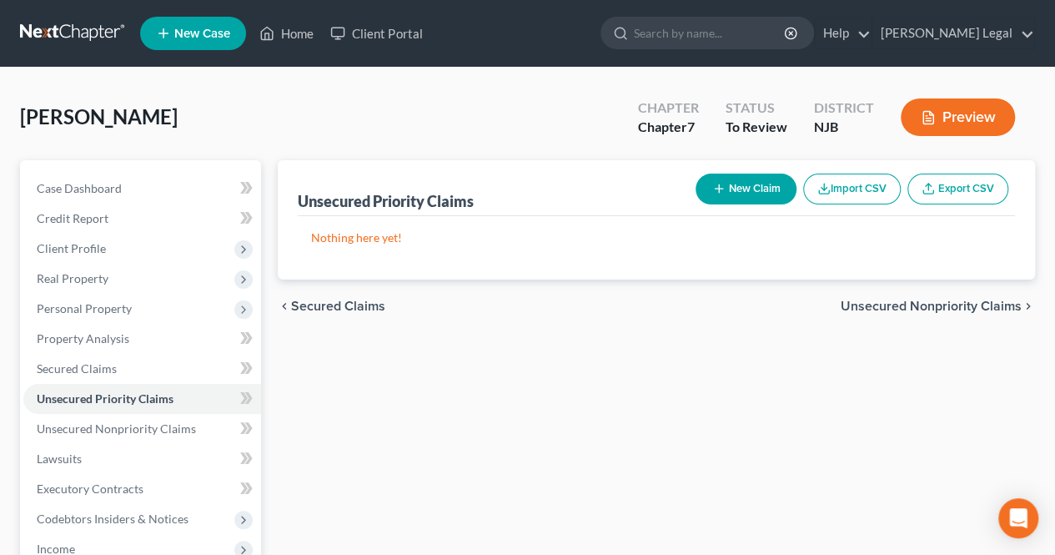
click at [885, 308] on span "Unsecured Nonpriority Claims" at bounding box center [931, 305] width 181 height 13
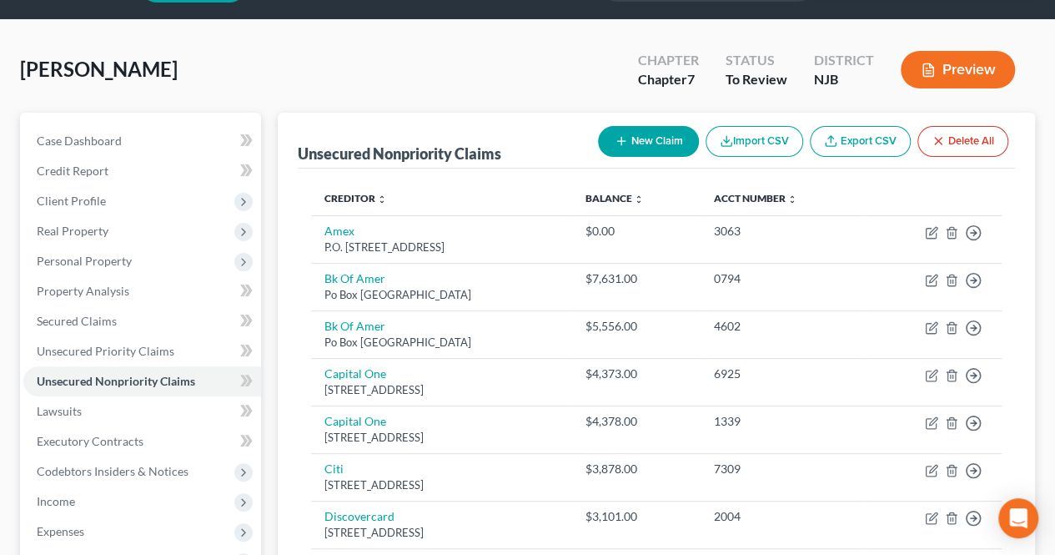
scroll to position [83, 0]
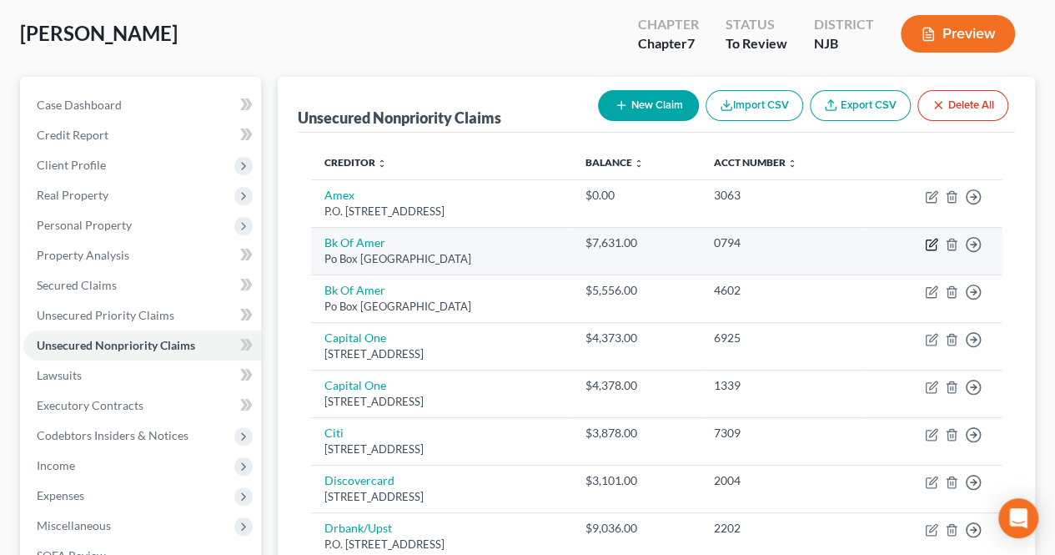
click at [937, 243] on icon "button" at bounding box center [931, 244] width 13 height 13
select select "45"
select select "2"
select select "0"
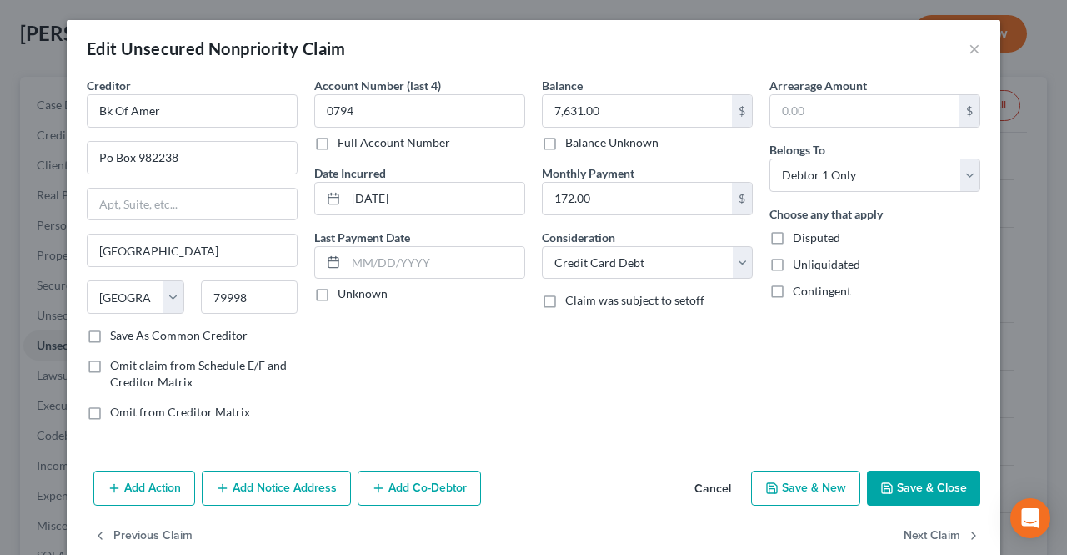
click at [901, 491] on button "Save & Close" at bounding box center [923, 487] width 113 height 35
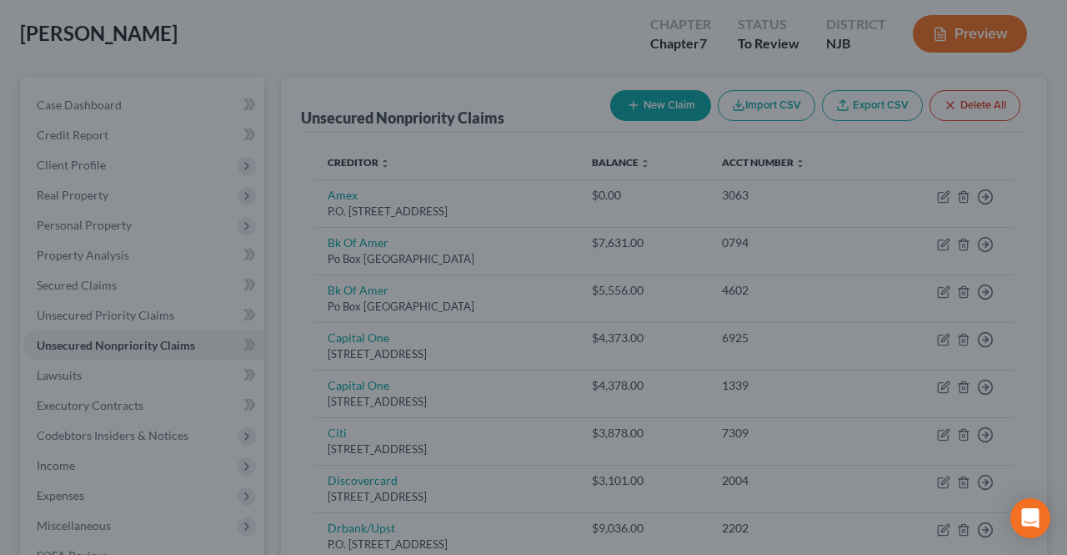
type input "0"
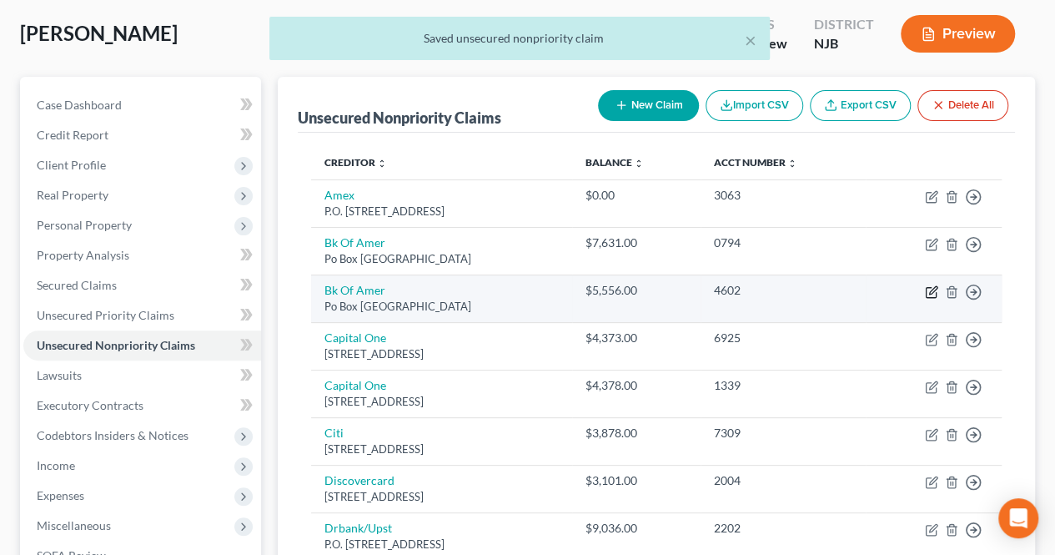
click at [931, 293] on icon "button" at bounding box center [931, 291] width 13 height 13
select select "45"
select select "2"
select select "0"
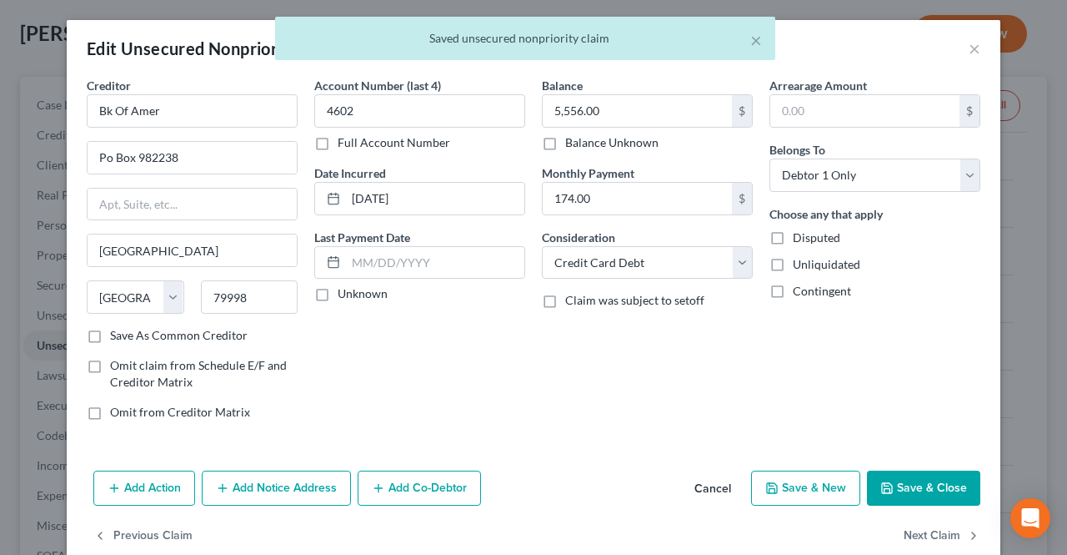
click at [899, 493] on button "Save & Close" at bounding box center [923, 487] width 113 height 35
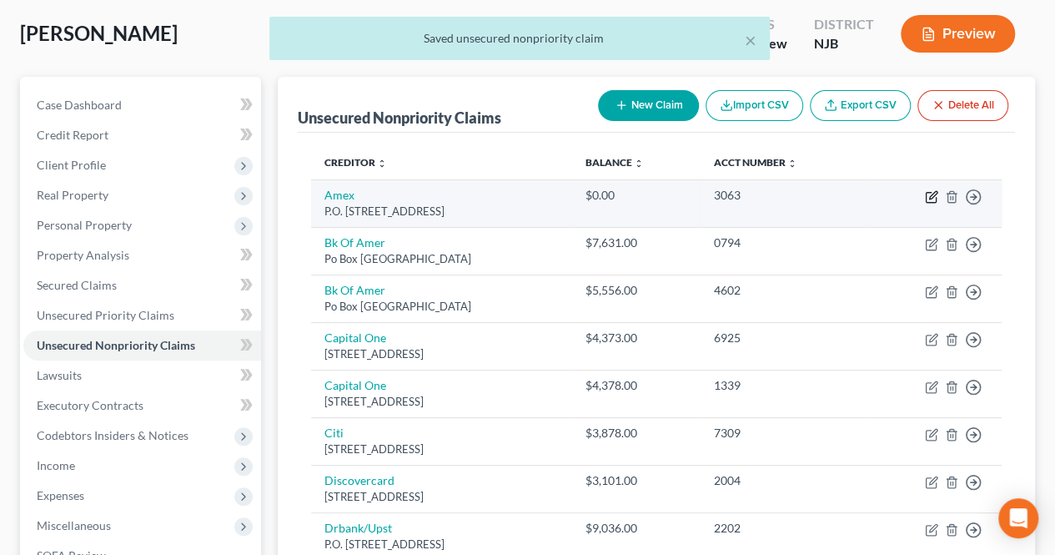
click at [930, 196] on icon "button" at bounding box center [931, 196] width 13 height 13
select select "45"
select select "2"
select select "0"
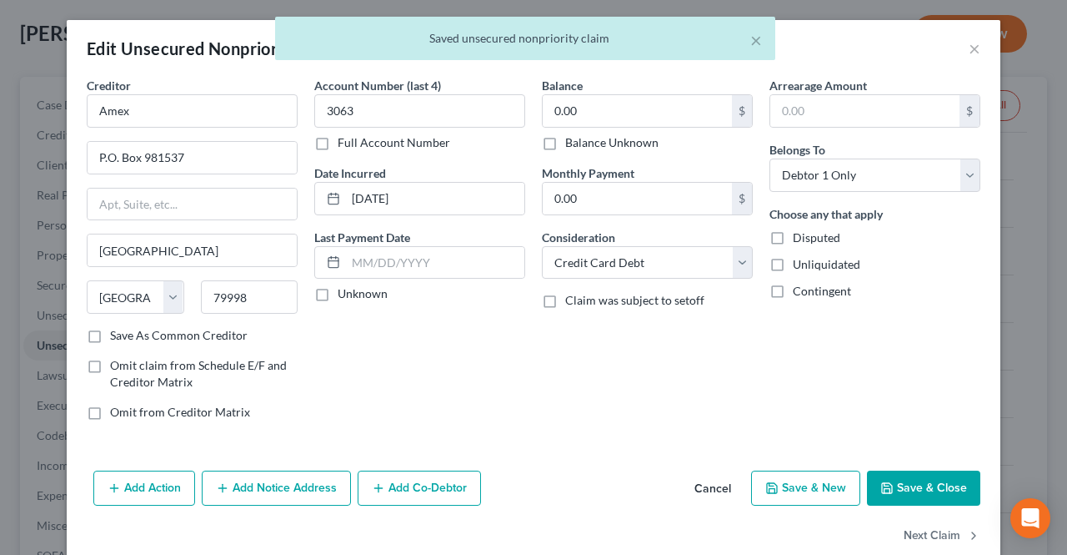
click at [584, 148] on label "Balance Unknown" at bounding box center [611, 142] width 93 height 17
click at [583, 145] on input "Balance Unknown" at bounding box center [577, 139] width 11 height 11
checkbox input "true"
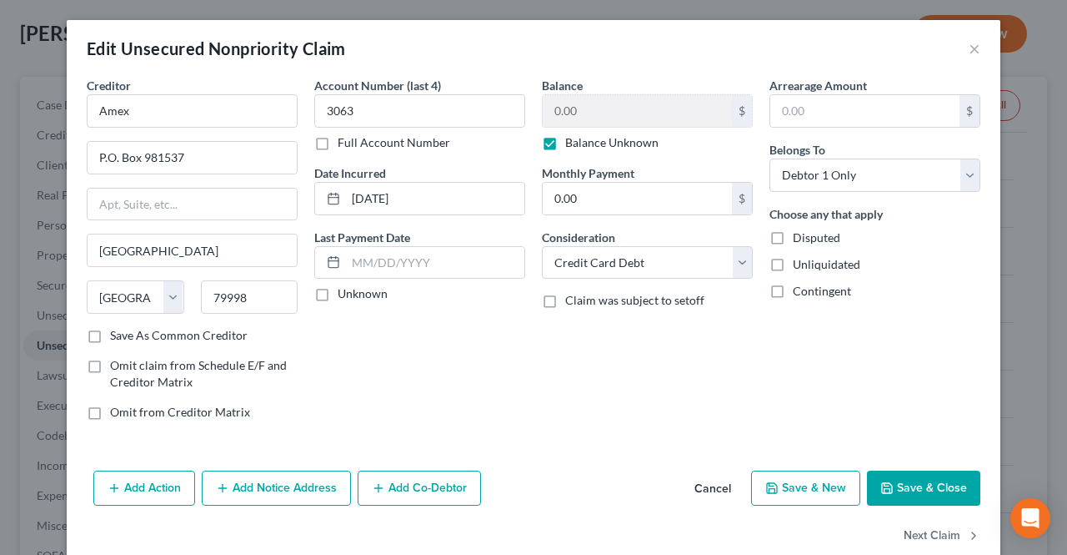
click at [905, 485] on button "Save & Close" at bounding box center [923, 487] width 113 height 35
type input "0"
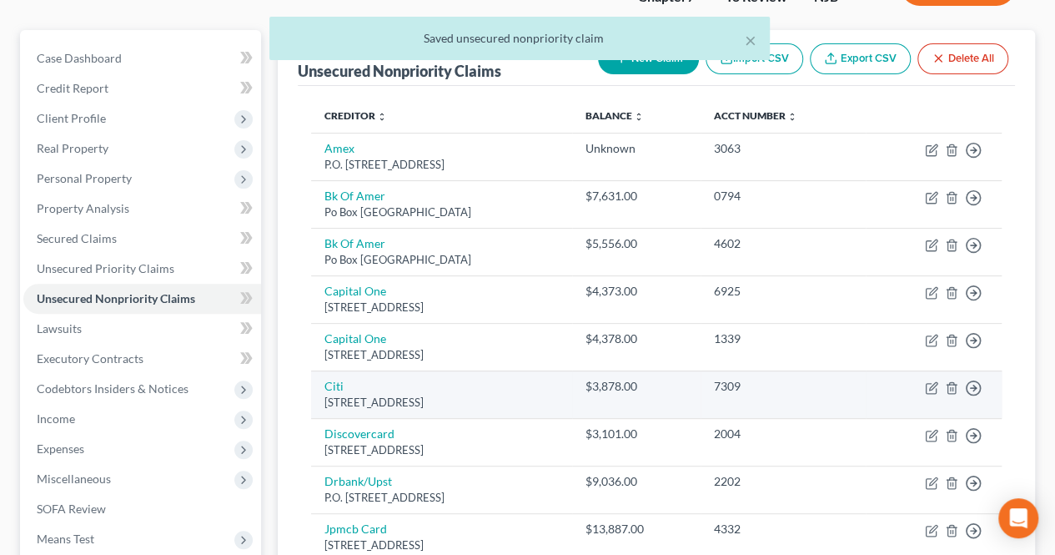
scroll to position [167, 0]
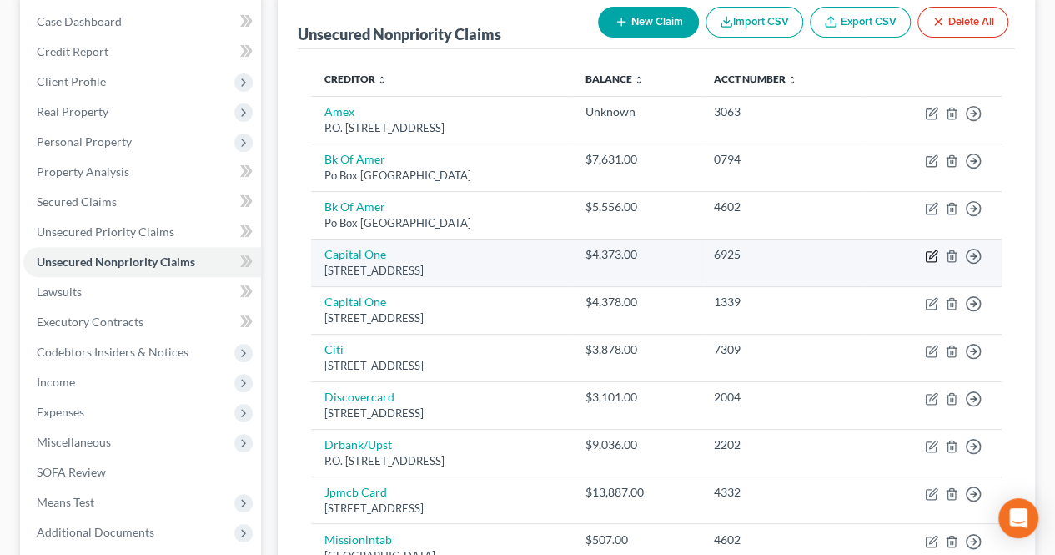
click at [934, 254] on icon "button" at bounding box center [933, 254] width 8 height 8
select select "46"
select select "2"
select select "0"
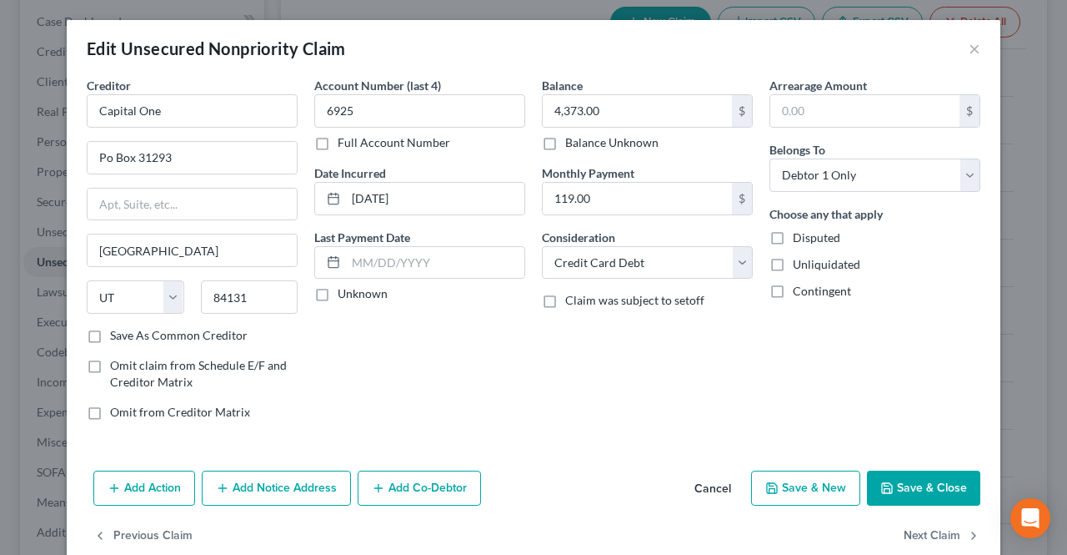
click at [881, 470] on button "Save & Close" at bounding box center [923, 487] width 113 height 35
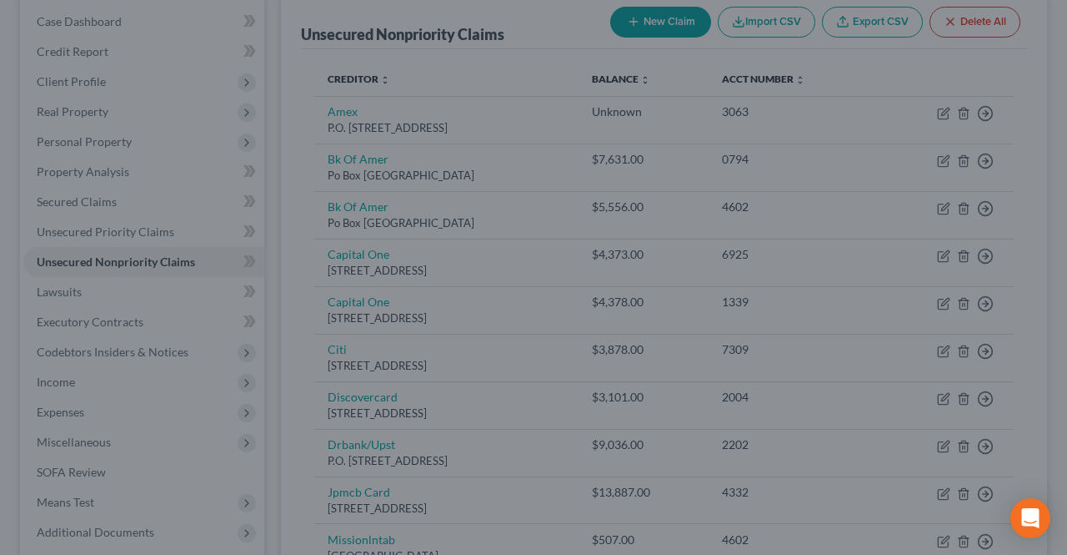
type input "0"
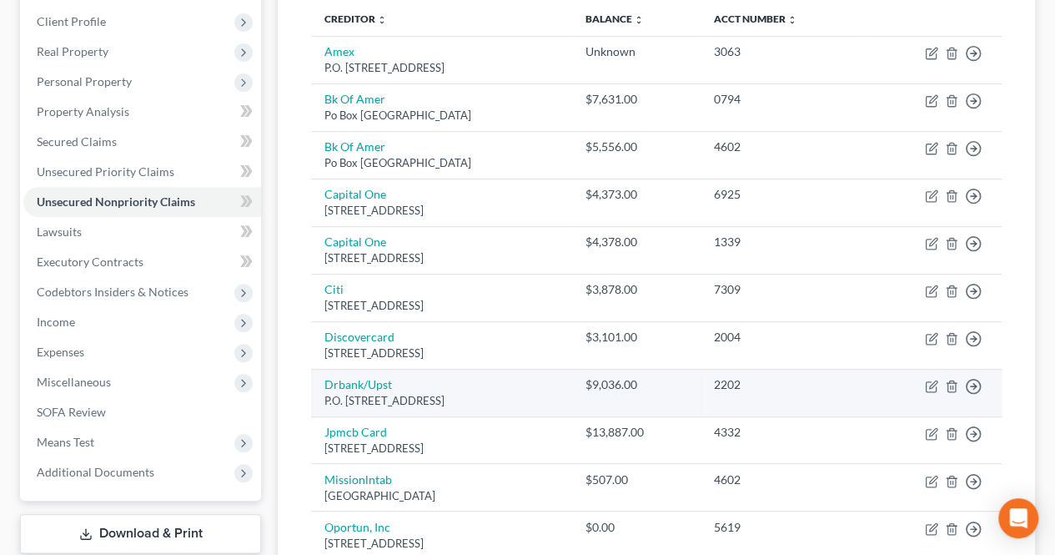
scroll to position [250, 0]
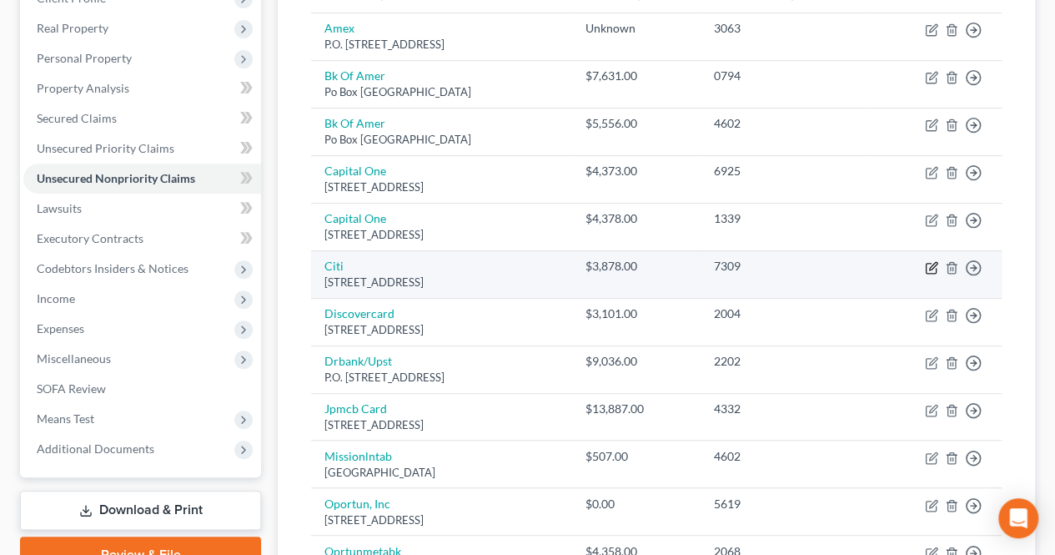
click at [931, 267] on icon "button" at bounding box center [933, 266] width 8 height 8
select select "43"
select select "0"
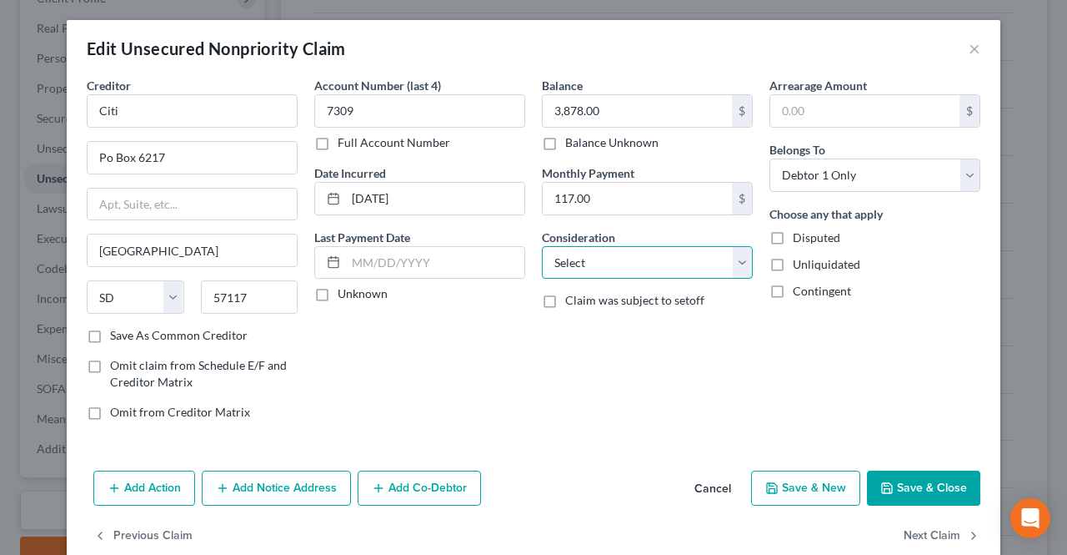
click at [674, 249] on select "Select Cable / Satellite Services Collection Agency Credit Card Debt Debt Couns…" at bounding box center [647, 262] width 211 height 33
select select "2"
click at [542, 246] on select "Select Cable / Satellite Services Collection Agency Credit Card Debt Debt Couns…" at bounding box center [647, 262] width 211 height 33
click at [901, 478] on button "Save & Close" at bounding box center [923, 487] width 113 height 35
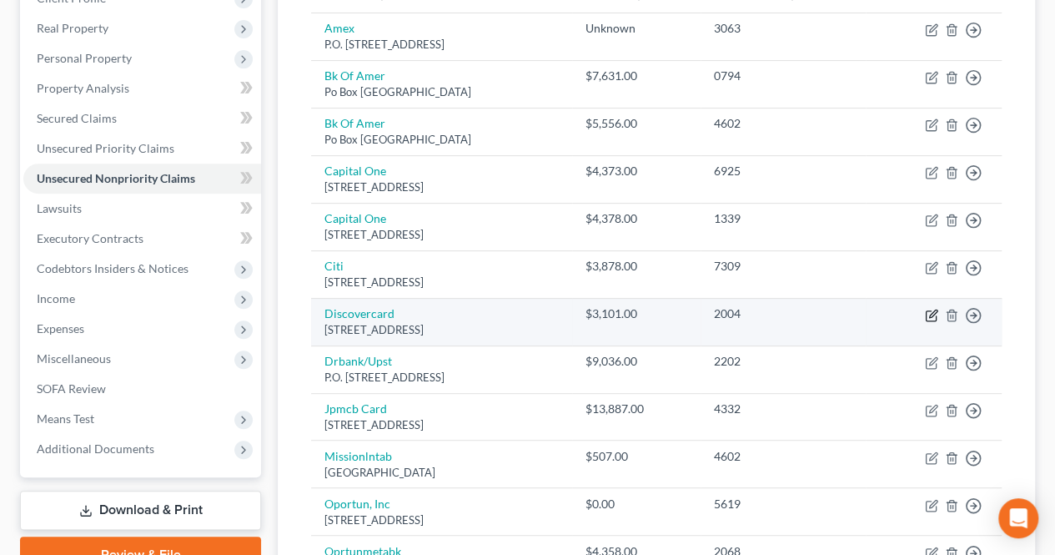
click at [931, 310] on icon "button" at bounding box center [931, 315] width 13 height 13
select select "46"
select select "2"
select select "0"
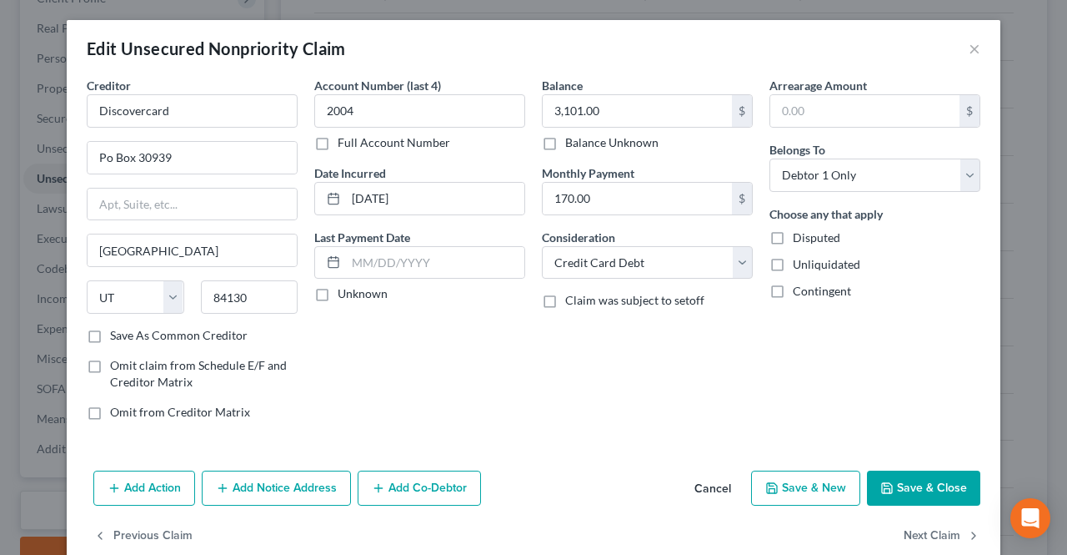
click at [888, 482] on icon "button" at bounding box center [887, 487] width 13 height 13
type input "0"
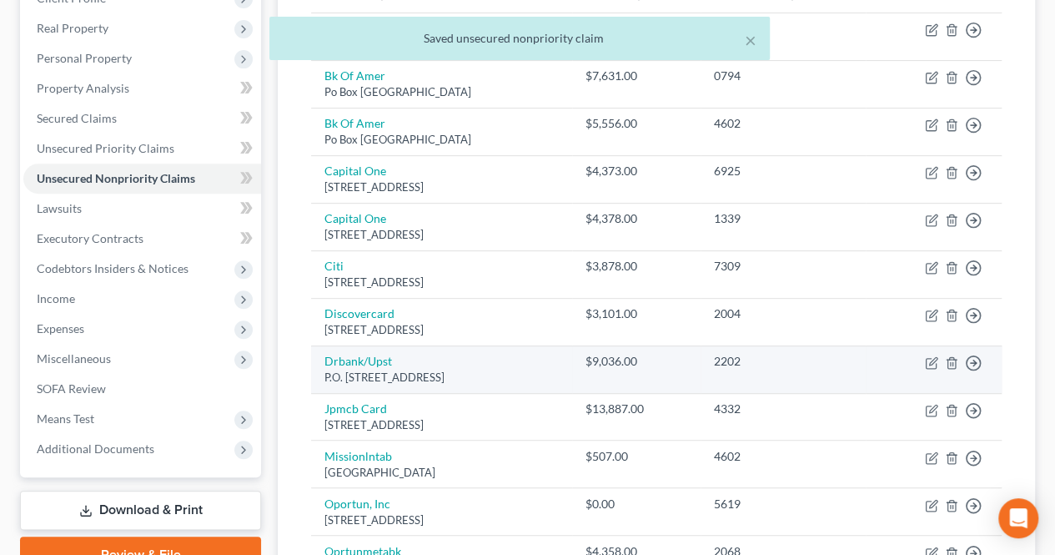
scroll to position [334, 0]
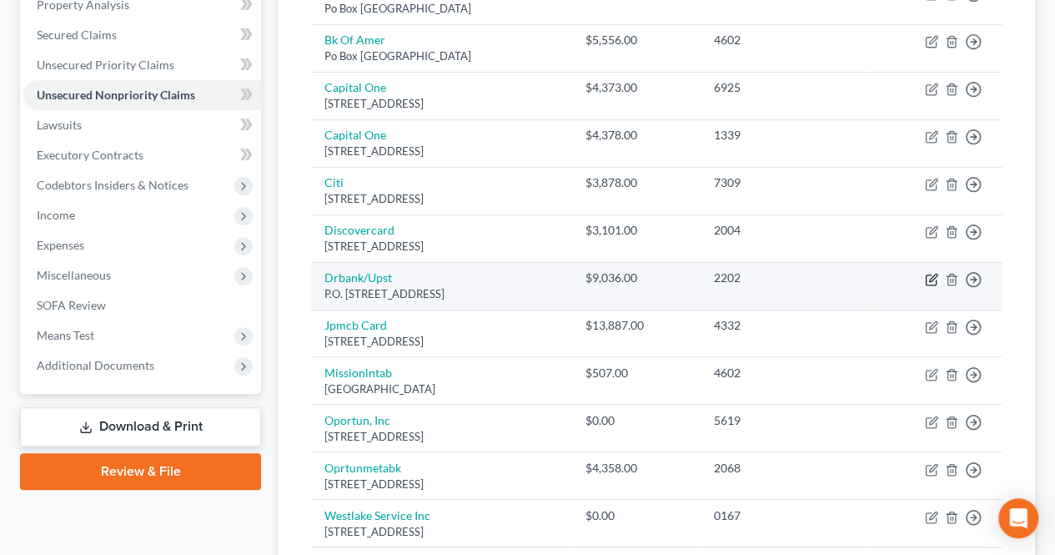
click at [934, 278] on icon "button" at bounding box center [931, 279] width 13 height 13
select select "4"
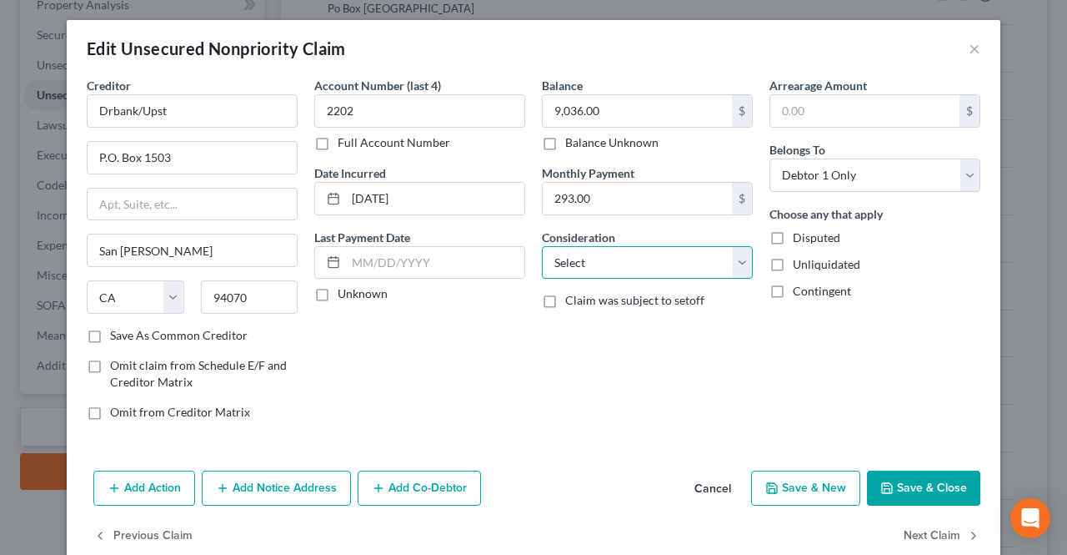
click at [664, 269] on select "Select Cable / Satellite Services Collection Agency Credit Card Debt Debt Couns…" at bounding box center [647, 262] width 211 height 33
click at [542, 246] on select "Select Cable / Satellite Services Collection Agency Credit Card Debt Debt Couns…" at bounding box center [647, 262] width 211 height 33
click at [891, 490] on button "Save & Close" at bounding box center [923, 487] width 113 height 35
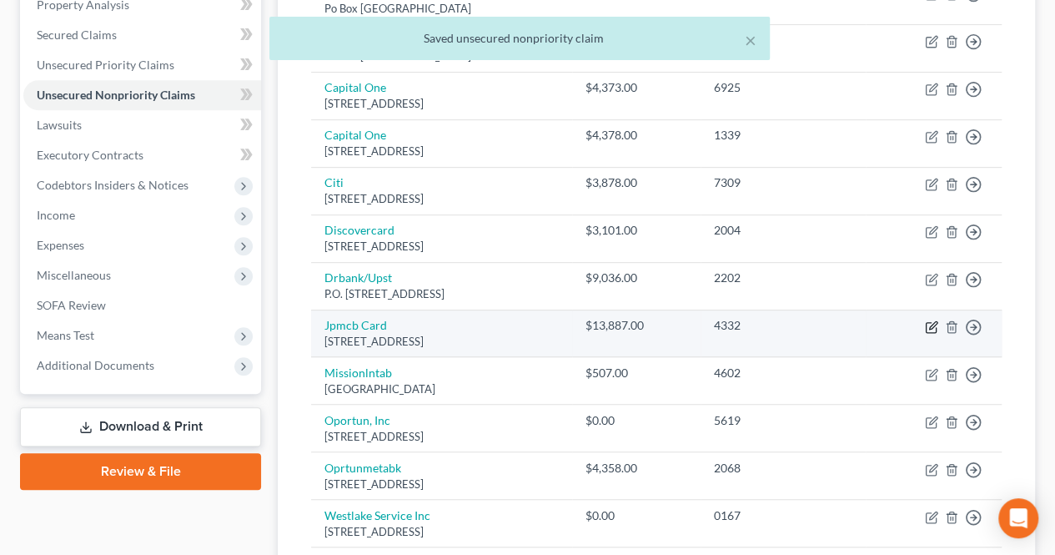
click at [934, 324] on icon "button" at bounding box center [931, 326] width 13 height 13
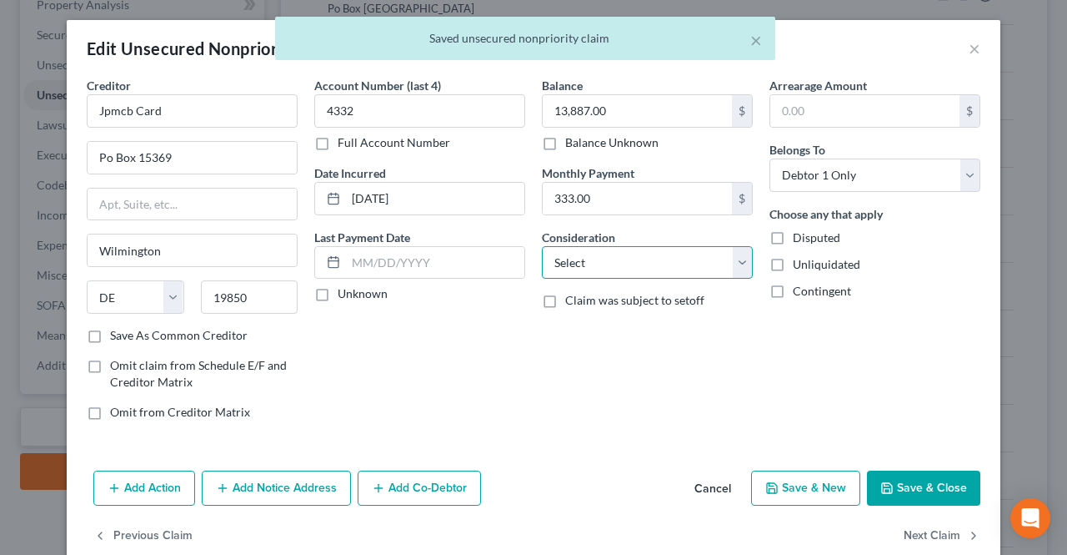
click at [674, 259] on select "Select Cable / Satellite Services Collection Agency Credit Card Debt Debt Couns…" at bounding box center [647, 262] width 211 height 33
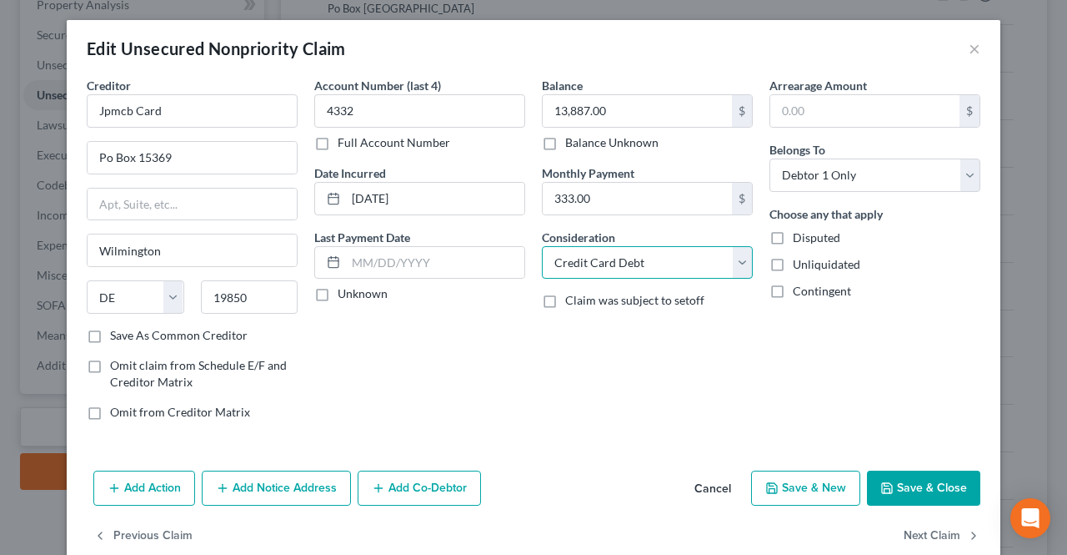
click at [542, 246] on select "Select Cable / Satellite Services Collection Agency Credit Card Debt Debt Couns…" at bounding box center [647, 262] width 211 height 33
click at [892, 480] on button "Save & Close" at bounding box center [923, 487] width 113 height 35
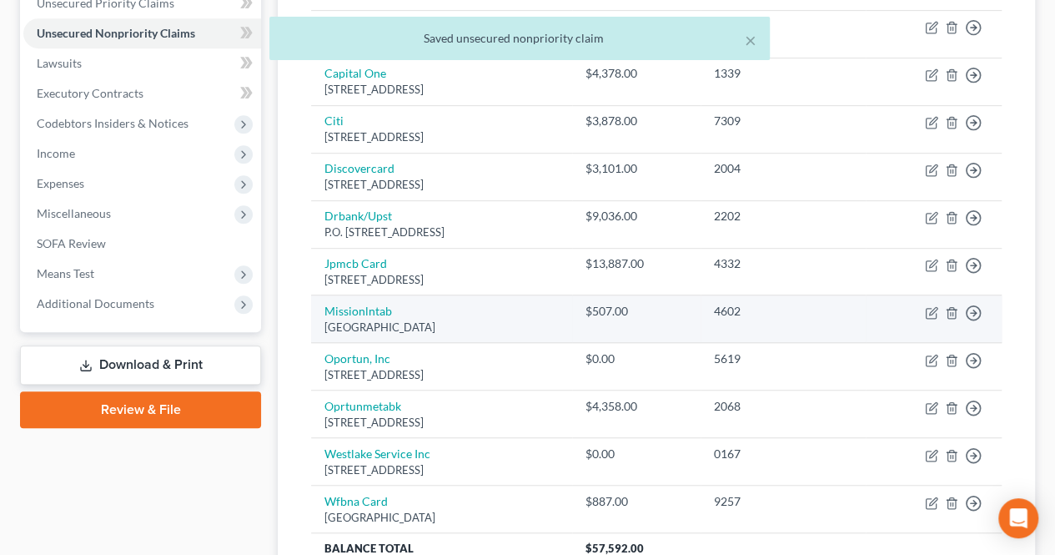
scroll to position [417, 0]
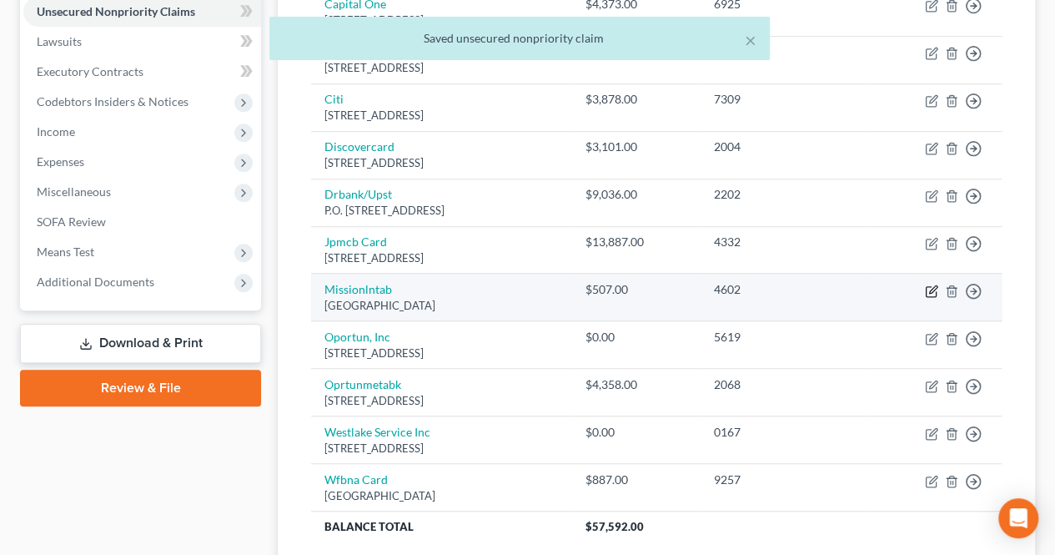
click at [936, 288] on icon "button" at bounding box center [931, 291] width 10 height 10
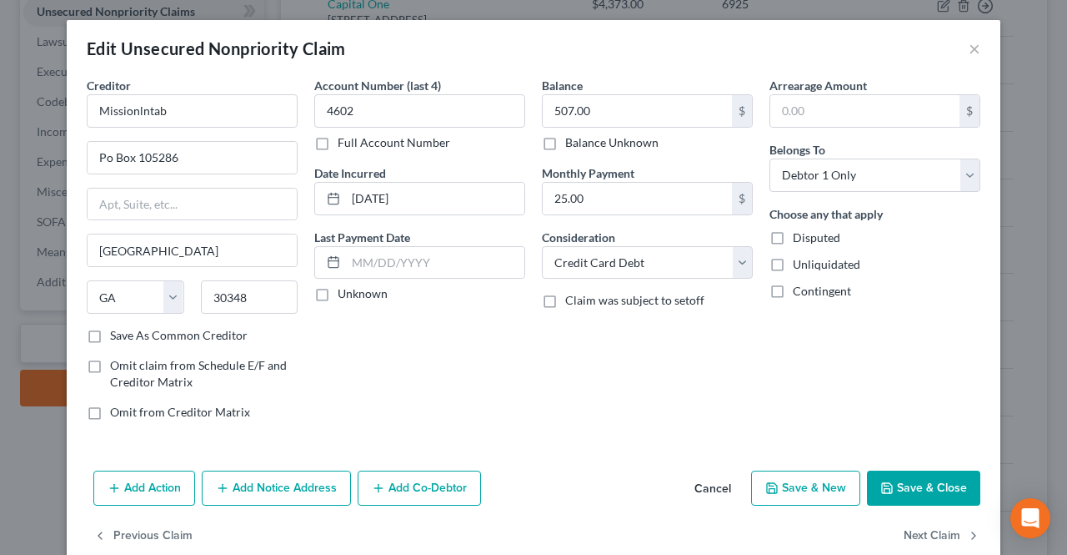
click at [904, 487] on button "Save & Close" at bounding box center [923, 487] width 113 height 35
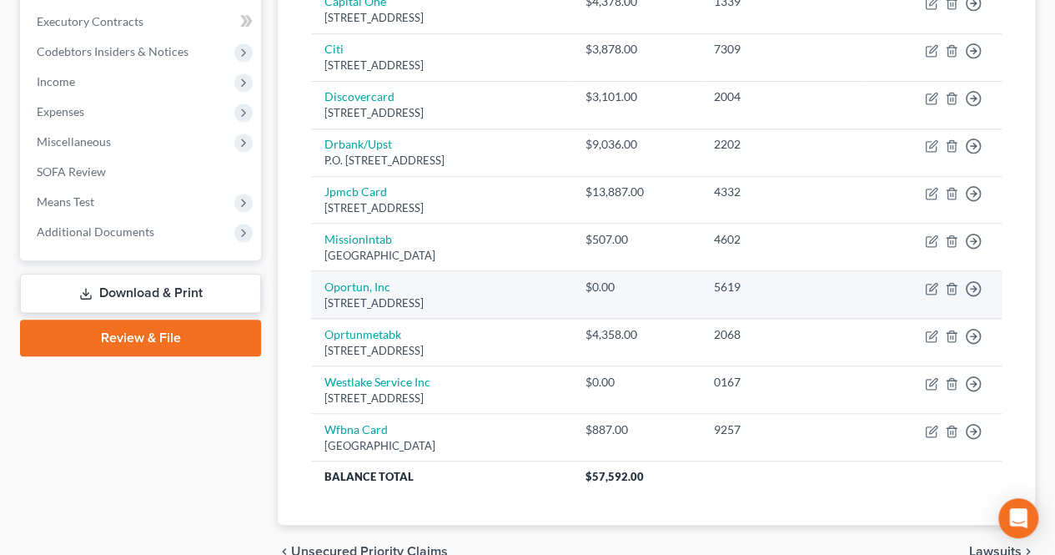
scroll to position [500, 0]
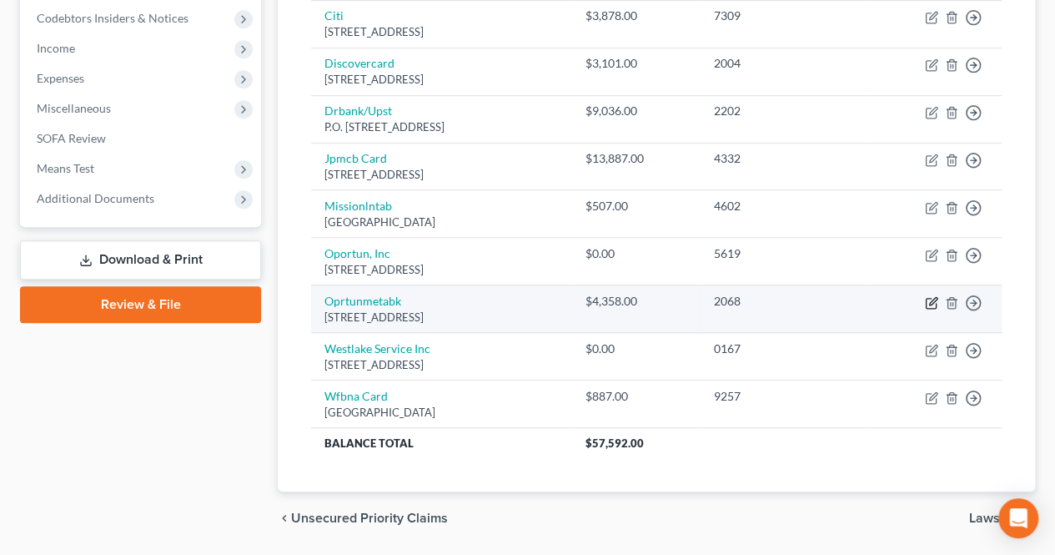
click at [933, 301] on icon "button" at bounding box center [931, 302] width 13 height 13
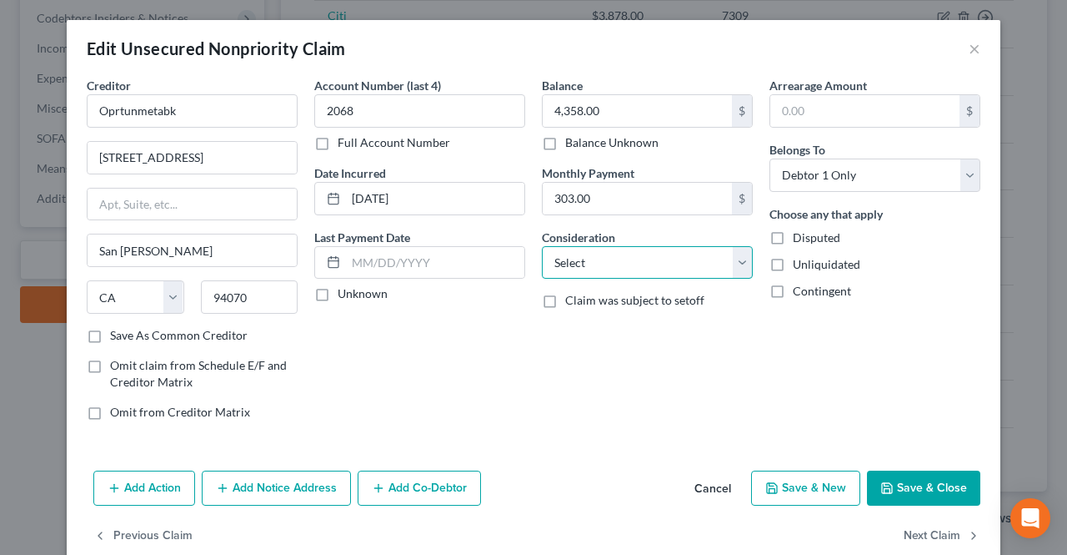
click at [659, 264] on select "Select Cable / Satellite Services Collection Agency Credit Card Debt Debt Couns…" at bounding box center [647, 262] width 211 height 33
click at [542, 246] on select "Select Cable / Satellite Services Collection Agency Credit Card Debt Debt Couns…" at bounding box center [647, 262] width 211 height 33
click at [595, 256] on select "Select Cable / Satellite Services Collection Agency Credit Card Debt Debt Couns…" at bounding box center [647, 262] width 211 height 33
click at [542, 246] on select "Select Cable / Satellite Services Collection Agency Credit Card Debt Debt Couns…" at bounding box center [647, 262] width 211 height 33
click at [904, 491] on button "Save & Close" at bounding box center [923, 487] width 113 height 35
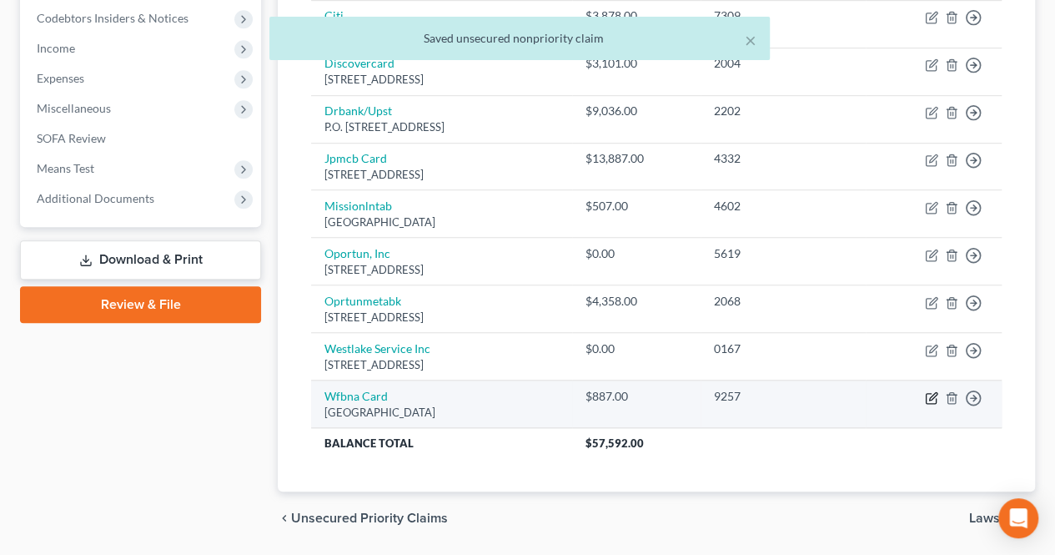
click at [935, 392] on icon "button" at bounding box center [933, 396] width 8 height 8
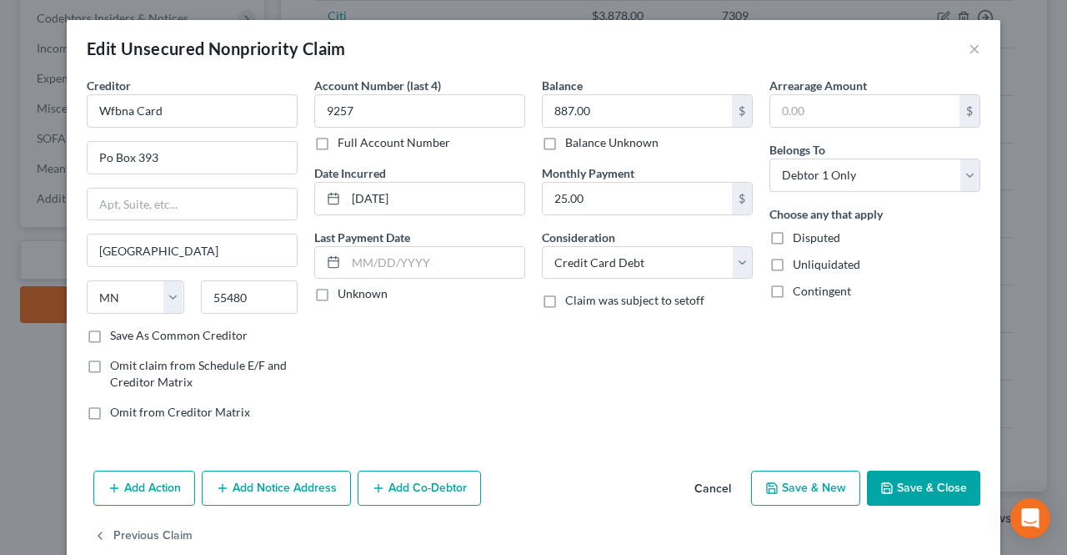
click at [892, 488] on button "Save & Close" at bounding box center [923, 487] width 113 height 35
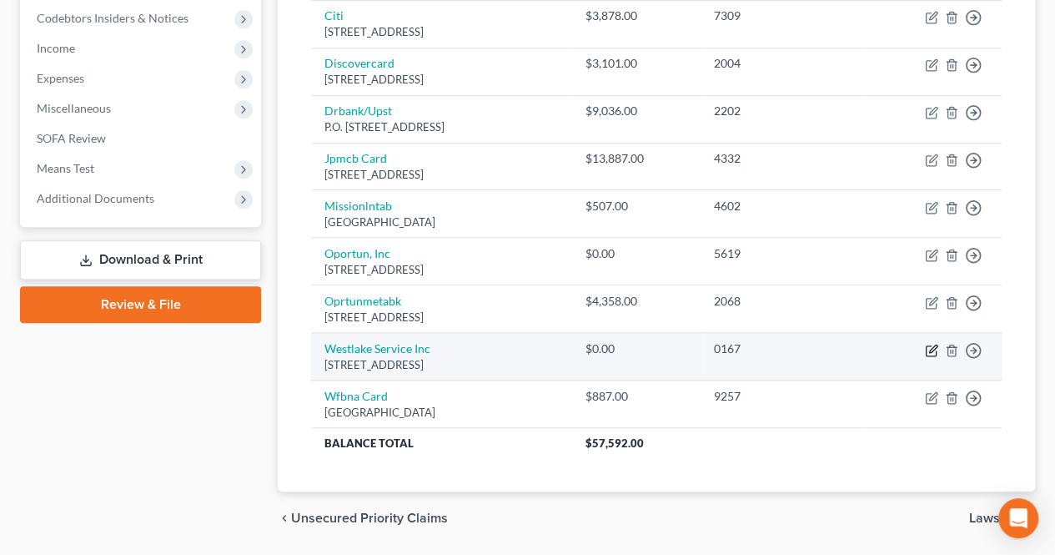
click at [931, 346] on icon "button" at bounding box center [931, 350] width 13 height 13
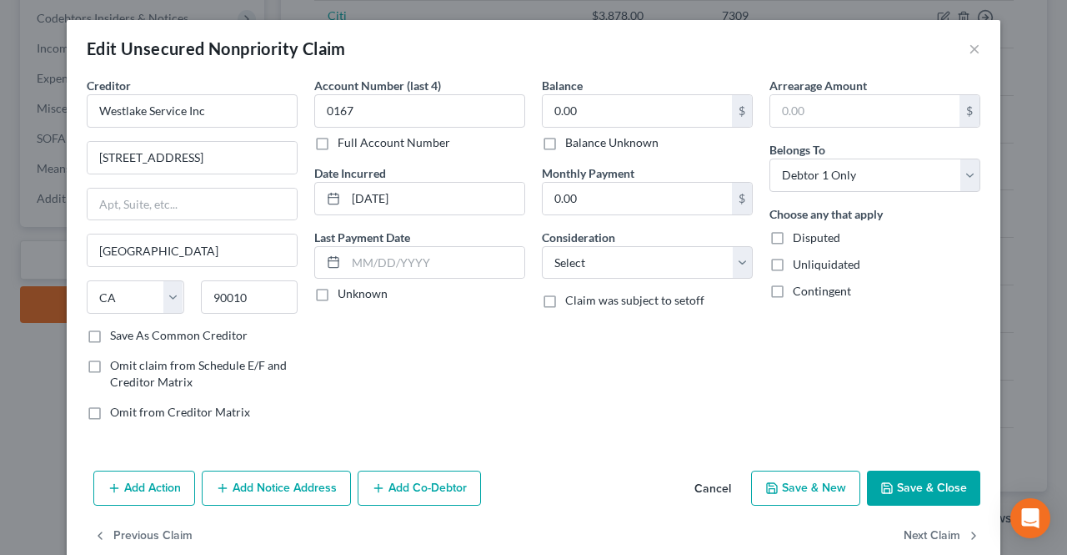
click at [620, 144] on label "Balance Unknown" at bounding box center [611, 142] width 93 height 17
click at [583, 144] on input "Balance Unknown" at bounding box center [577, 139] width 11 height 11
click at [628, 260] on select "Select Cable / Satellite Services Collection Agency Credit Card Debt Debt Couns…" at bounding box center [647, 262] width 211 height 33
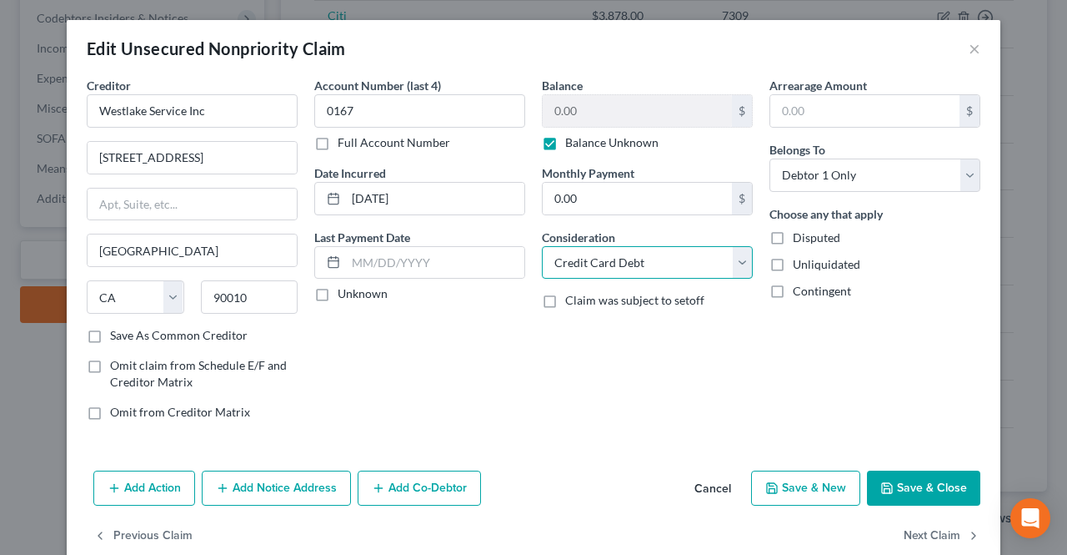
click at [542, 246] on select "Select Cable / Satellite Services Collection Agency Credit Card Debt Debt Couns…" at bounding box center [647, 262] width 211 height 33
click at [897, 481] on button "Save & Close" at bounding box center [923, 487] width 113 height 35
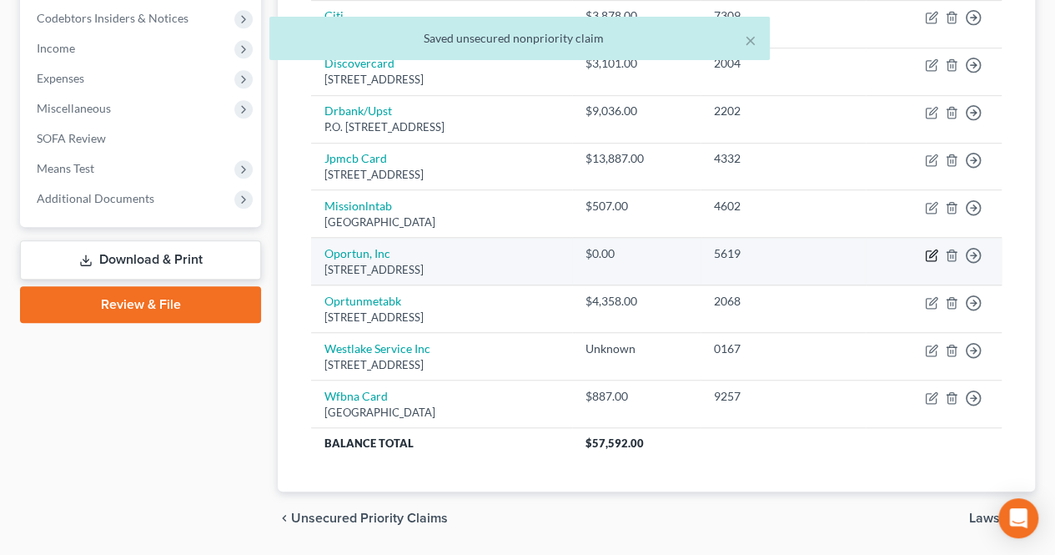
click at [933, 252] on icon "button" at bounding box center [931, 255] width 13 height 13
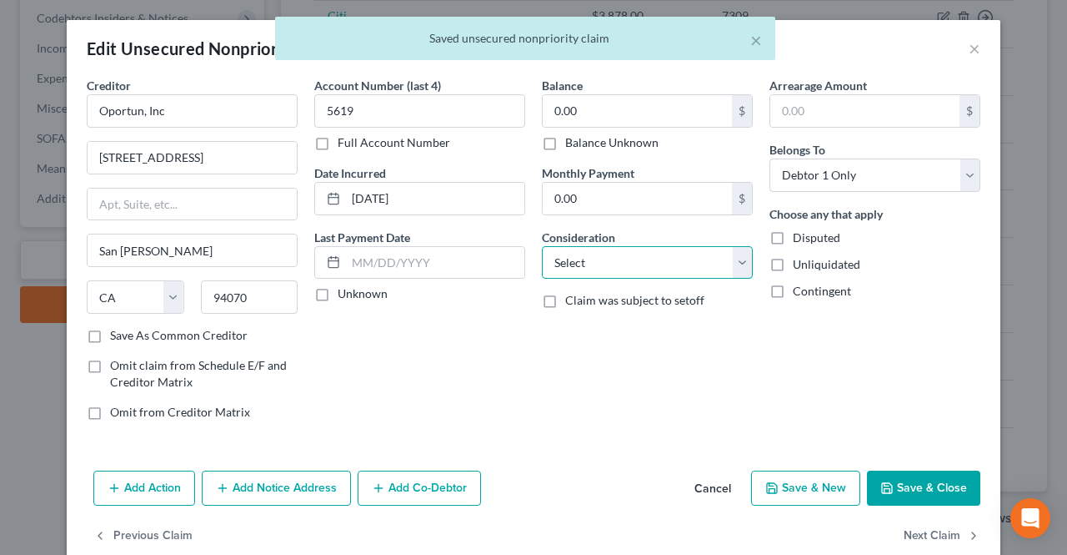
click at [615, 259] on select "Select Cable / Satellite Services Collection Agency Credit Card Debt Debt Couns…" at bounding box center [647, 262] width 211 height 33
click at [966, 48] on div "× Saved unsecured nonpriority claim" at bounding box center [525, 43] width 1067 height 52
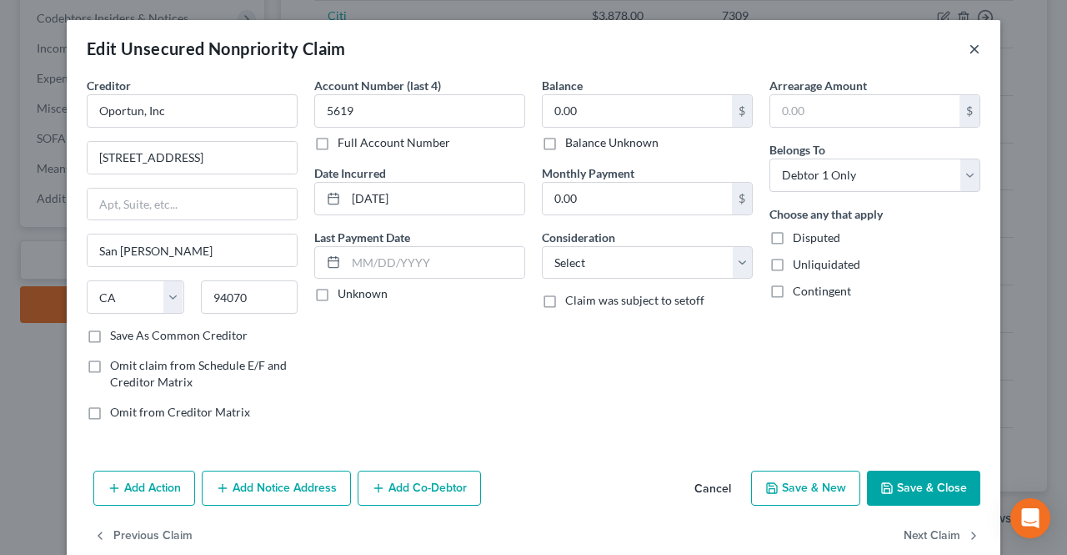
click at [969, 48] on button "×" at bounding box center [975, 48] width 12 height 20
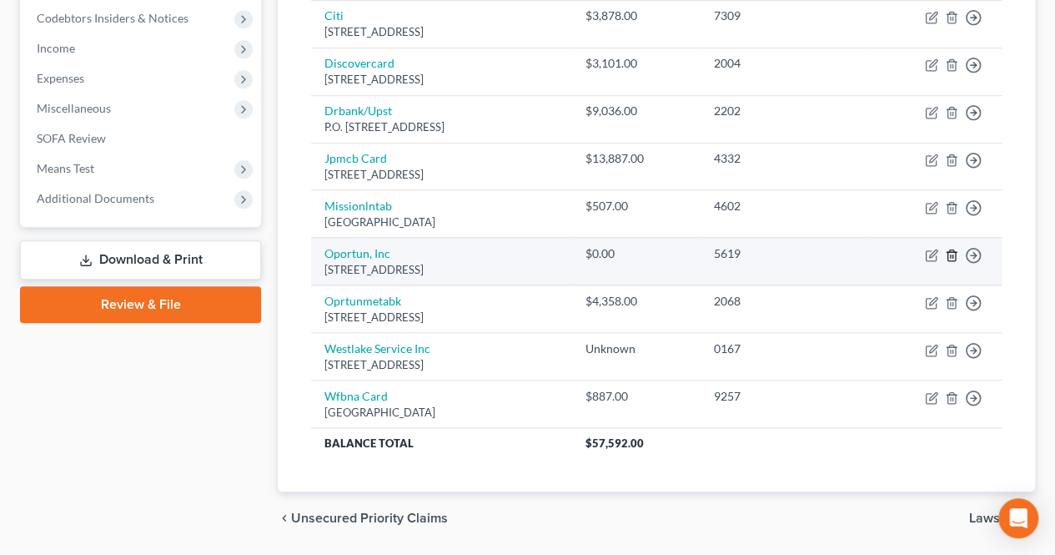
click at [955, 254] on icon "button" at bounding box center [951, 254] width 8 height 11
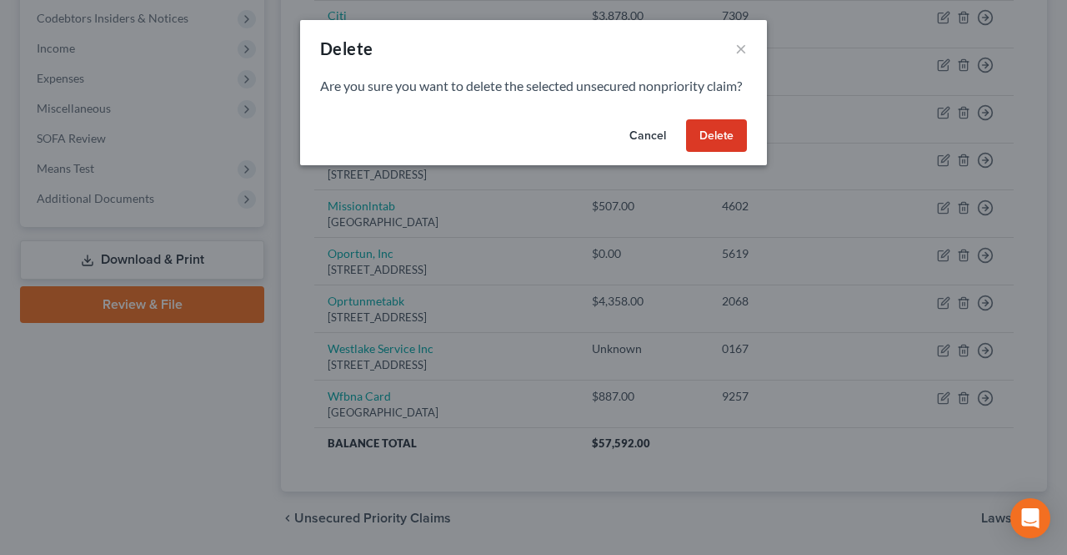
click at [714, 149] on button "Delete" at bounding box center [716, 135] width 61 height 33
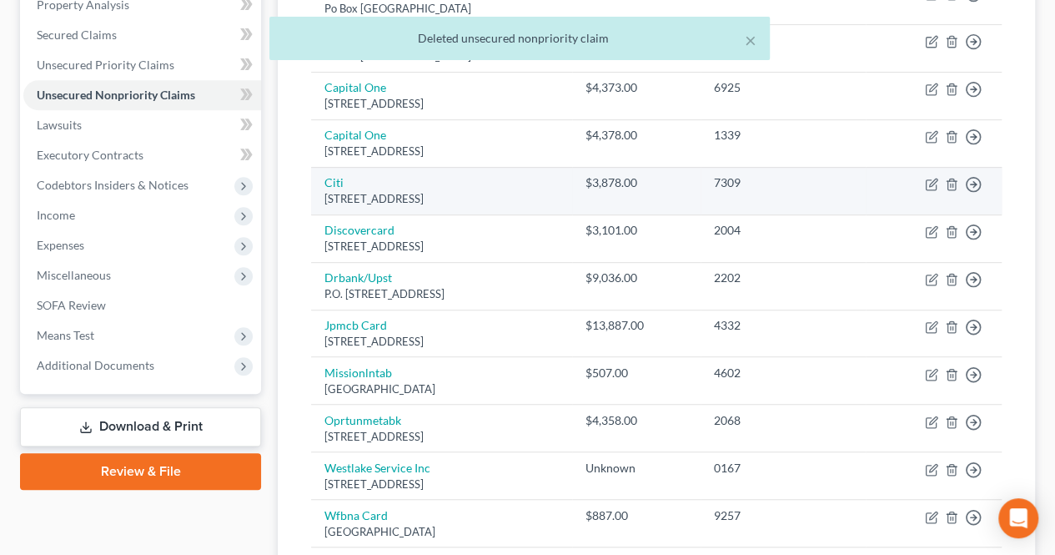
scroll to position [250, 0]
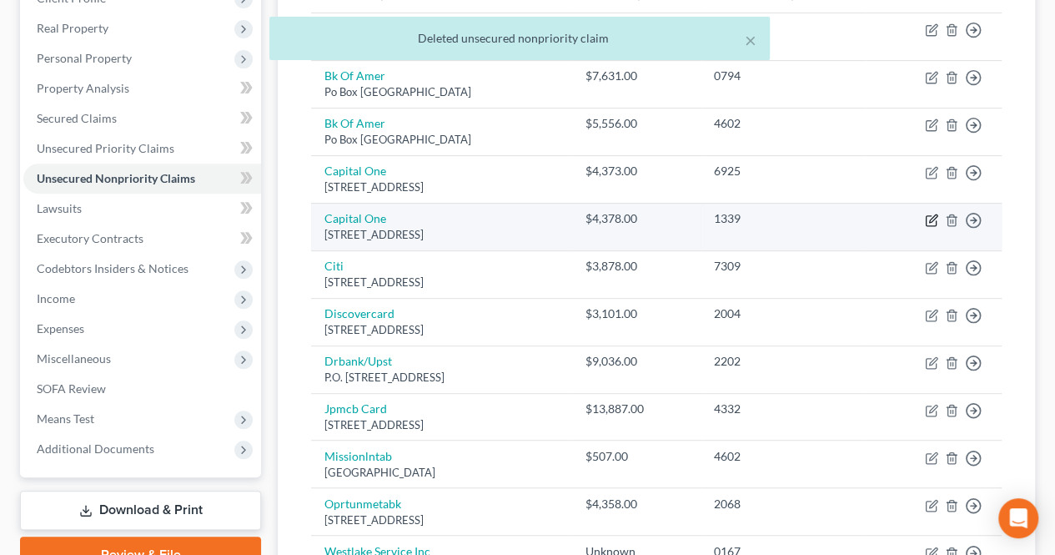
click at [929, 216] on icon "button" at bounding box center [931, 219] width 13 height 13
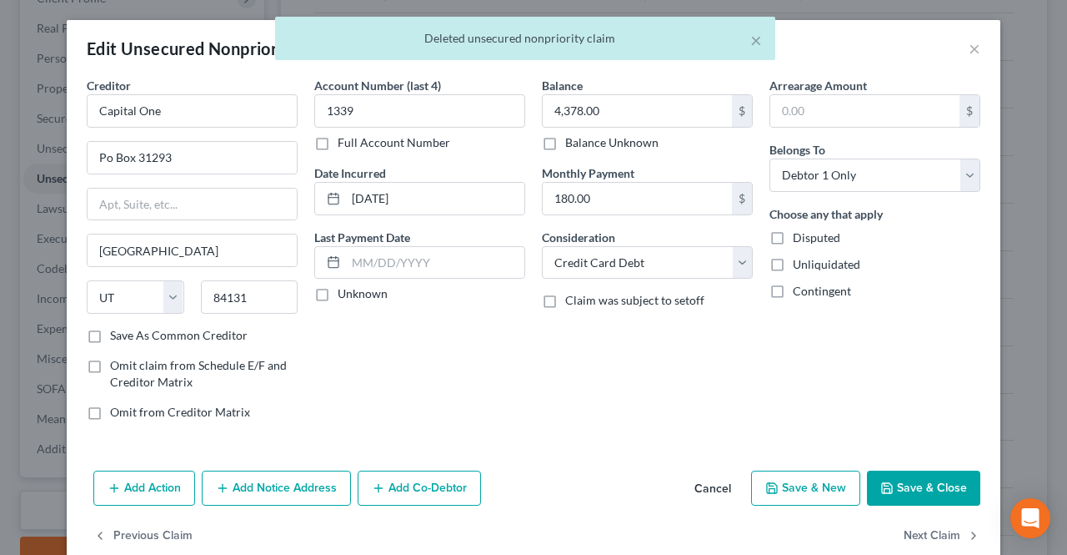
click at [897, 478] on button "Save & Close" at bounding box center [923, 487] width 113 height 35
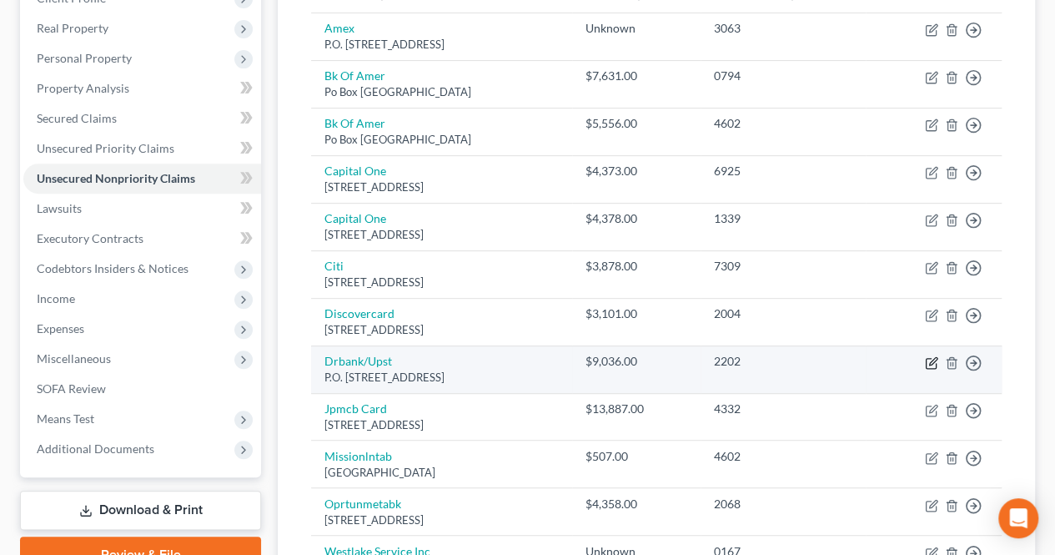
click at [929, 359] on icon "button" at bounding box center [933, 361] width 8 height 8
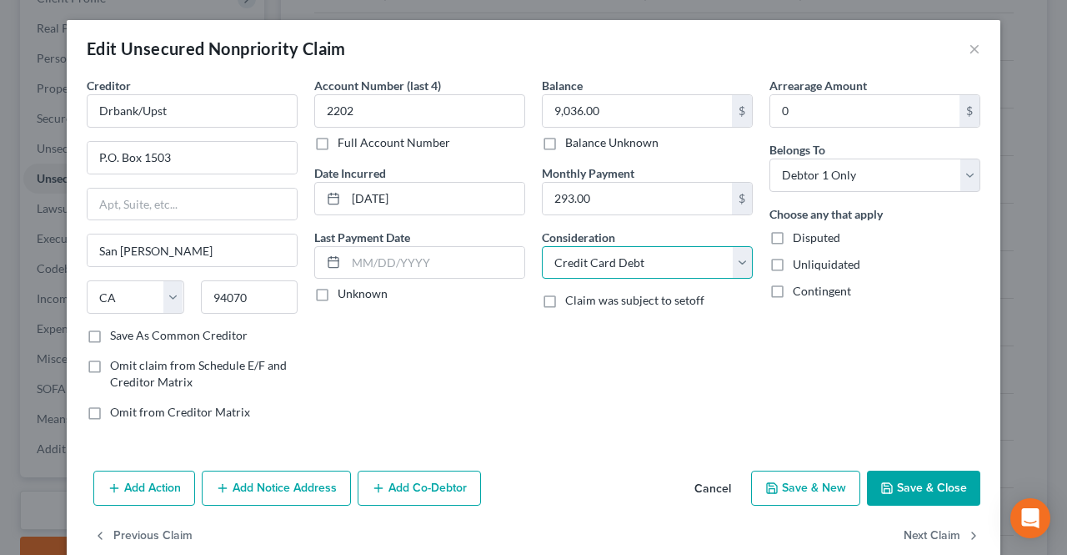
click at [681, 254] on select "Select Cable / Satellite Services Collection Agency Credit Card Debt Debt Couns…" at bounding box center [647, 262] width 211 height 33
click at [542, 246] on select "Select Cable / Satellite Services Collection Agency Credit Card Debt Debt Couns…" at bounding box center [647, 262] width 211 height 33
click at [889, 470] on button "Save & Close" at bounding box center [923, 487] width 113 height 35
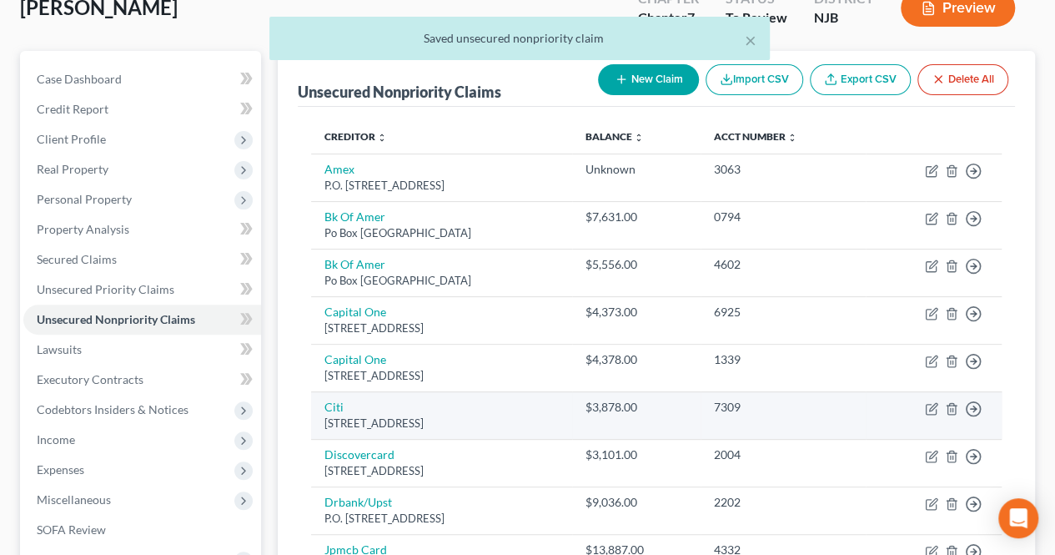
scroll to position [83, 0]
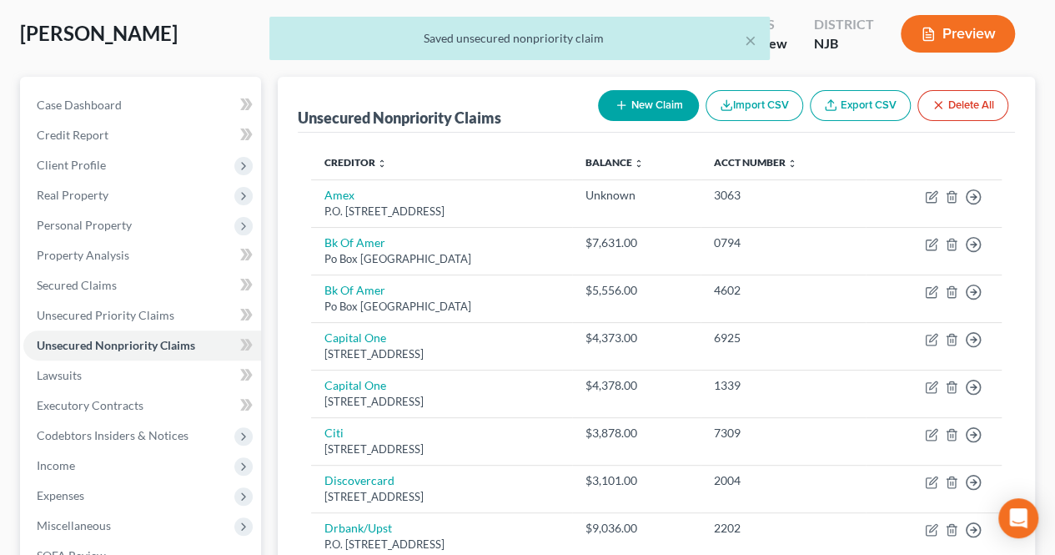
click at [643, 107] on button "New Claim" at bounding box center [648, 105] width 101 height 31
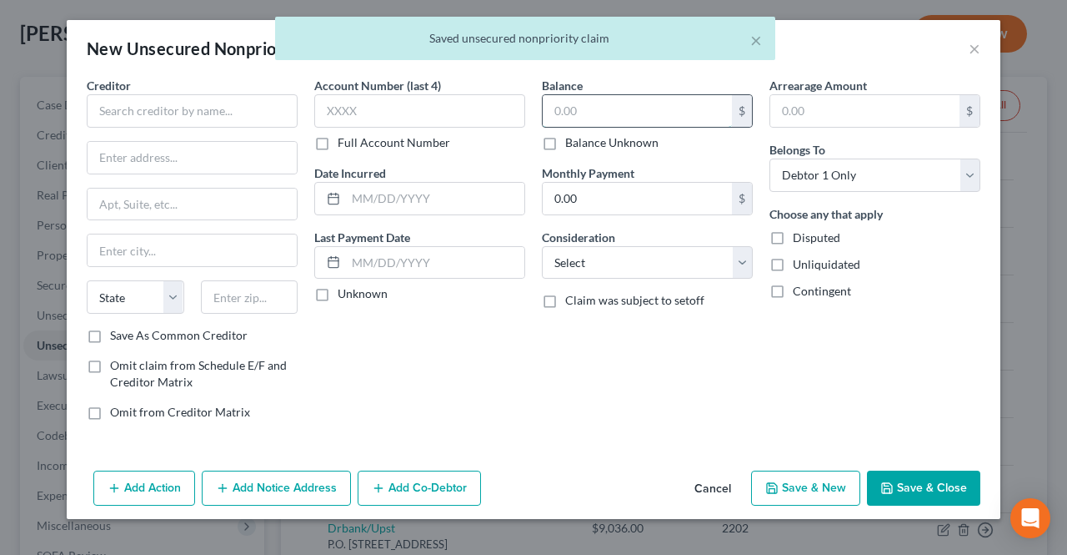
click at [633, 114] on input "text" at bounding box center [637, 111] width 189 height 32
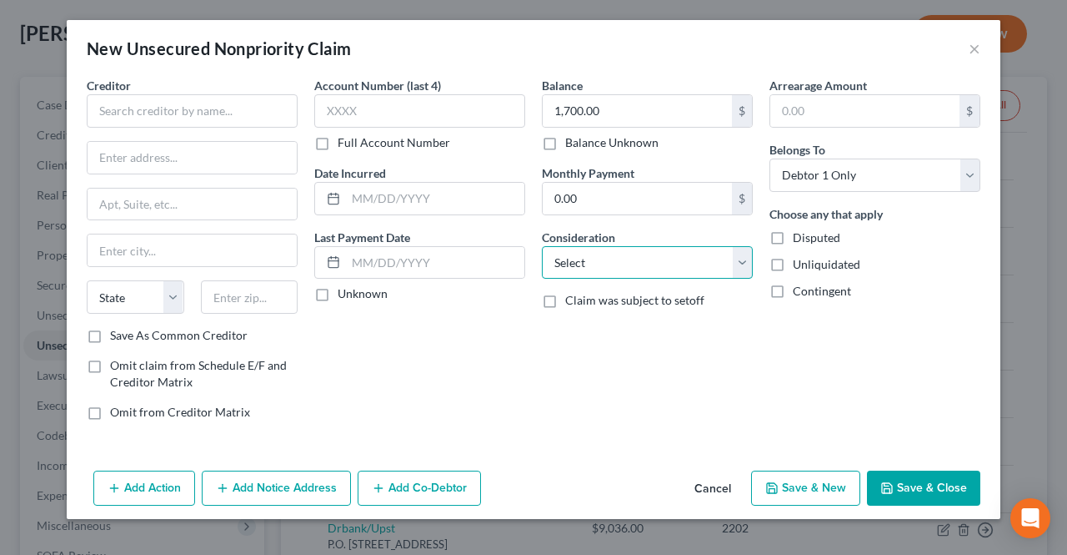
click at [610, 259] on select "Select Cable / Satellite Services Collection Agency Credit Card Debt Debt Couns…" at bounding box center [647, 262] width 211 height 33
click at [542, 246] on select "Select Cable / Satellite Services Collection Agency Credit Card Debt Debt Couns…" at bounding box center [647, 262] width 211 height 33
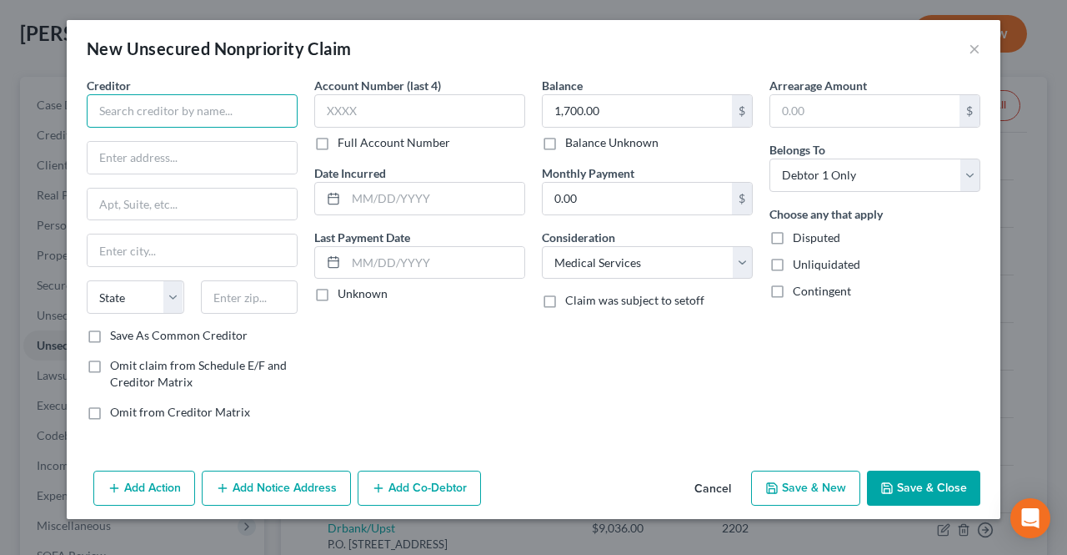
click at [259, 113] on input "text" at bounding box center [192, 110] width 211 height 33
click at [893, 493] on button "Save & Close" at bounding box center [923, 487] width 113 height 35
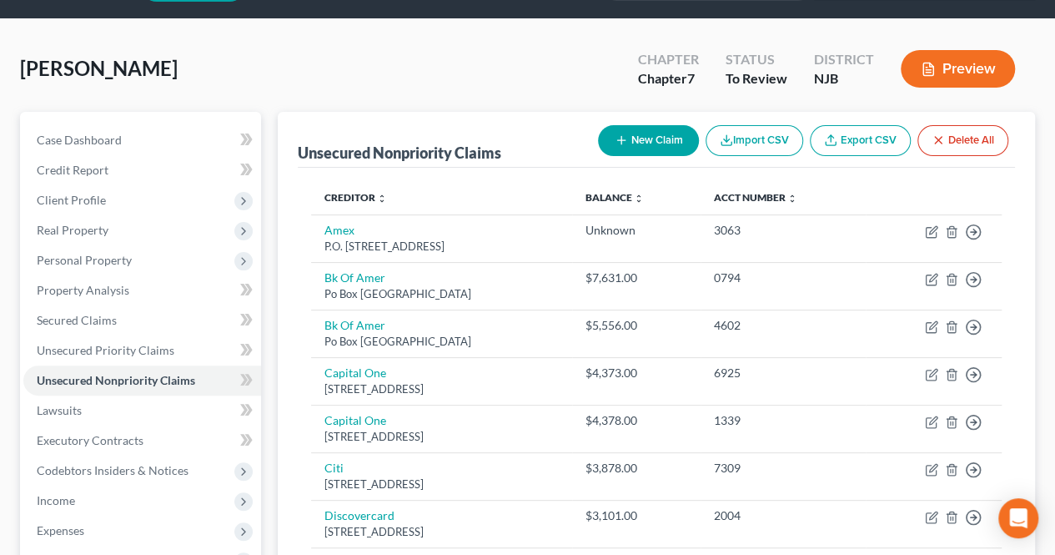
scroll to position [0, 0]
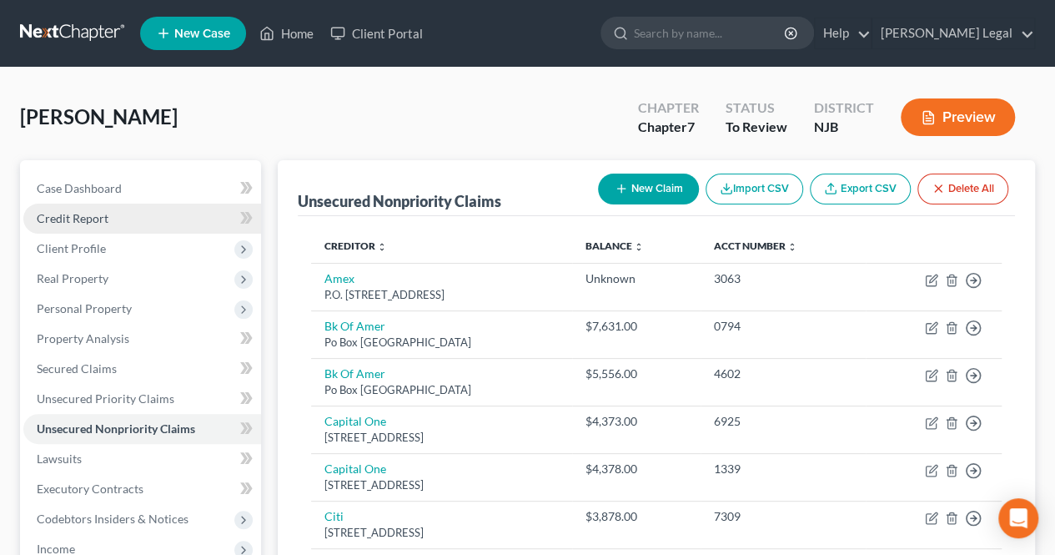
click at [143, 226] on link "Credit Report" at bounding box center [142, 218] width 238 height 30
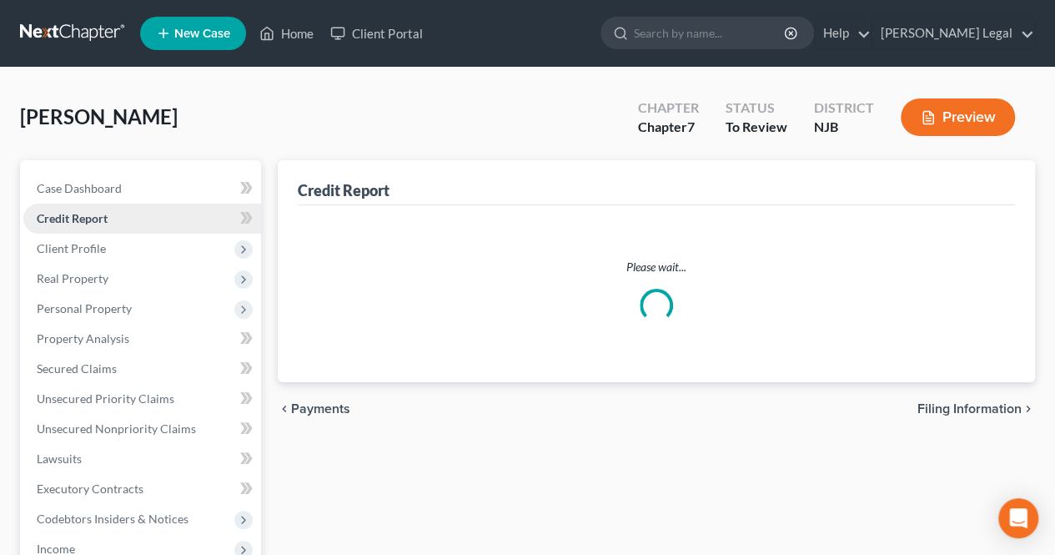
click at [187, 219] on link "Credit Report" at bounding box center [142, 218] width 238 height 30
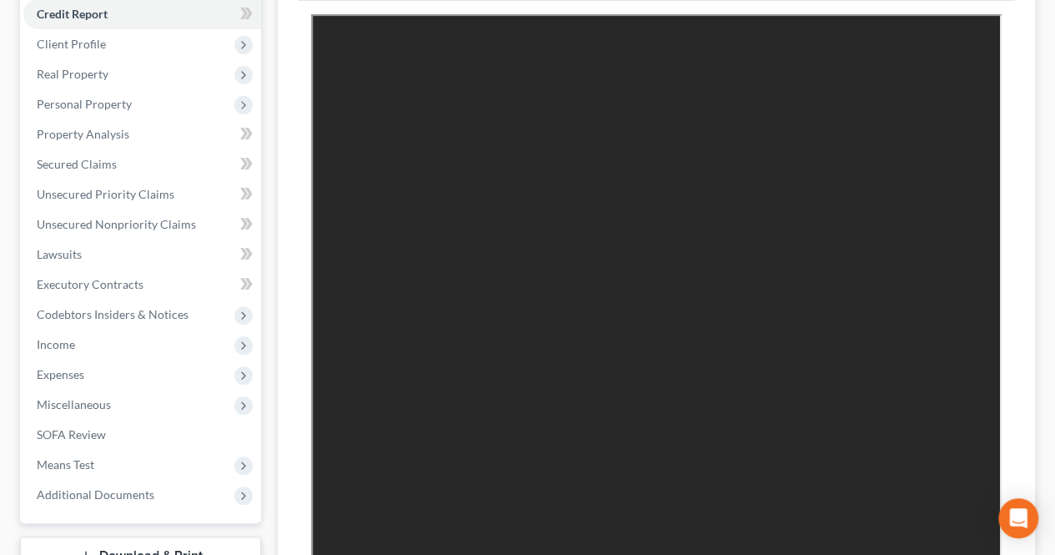
scroll to position [167, 0]
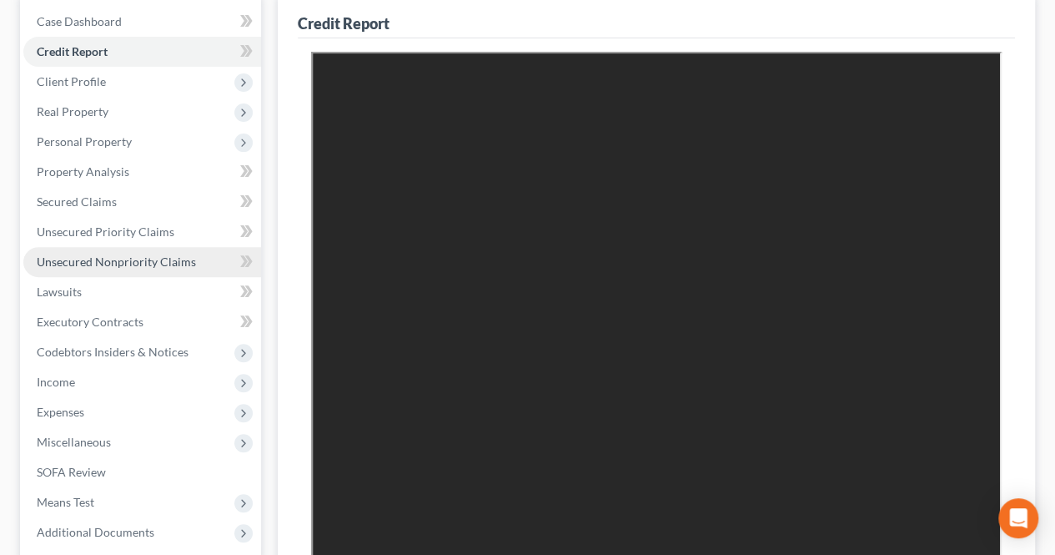
click at [206, 258] on link "Unsecured Nonpriority Claims" at bounding box center [142, 262] width 238 height 30
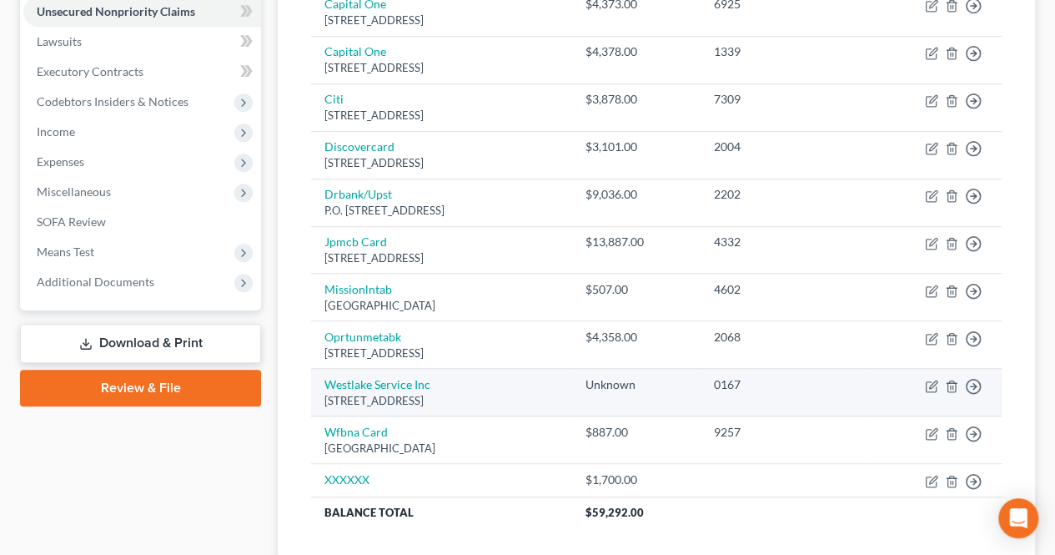
scroll to position [500, 0]
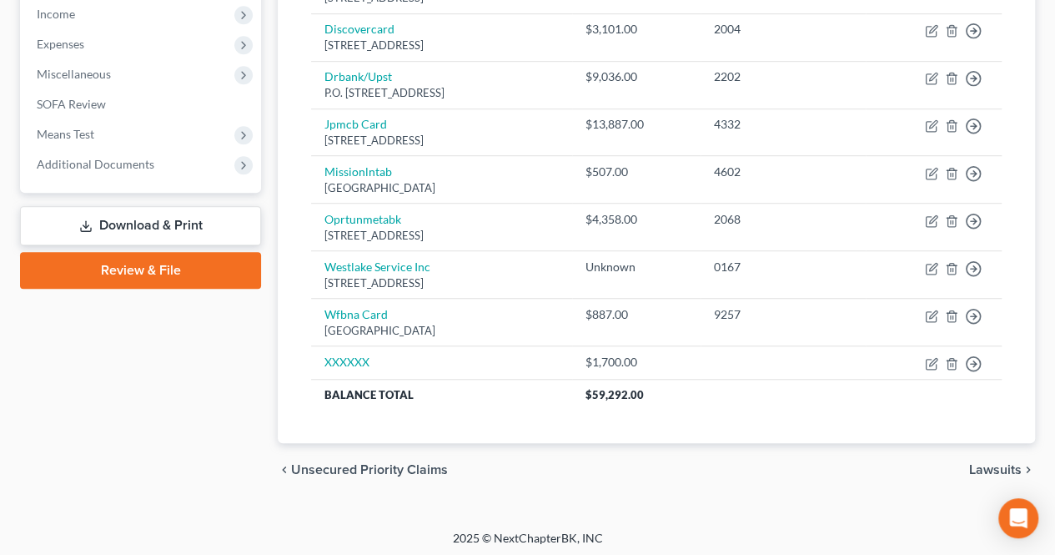
click at [979, 463] on span "Lawsuits" at bounding box center [995, 469] width 53 height 13
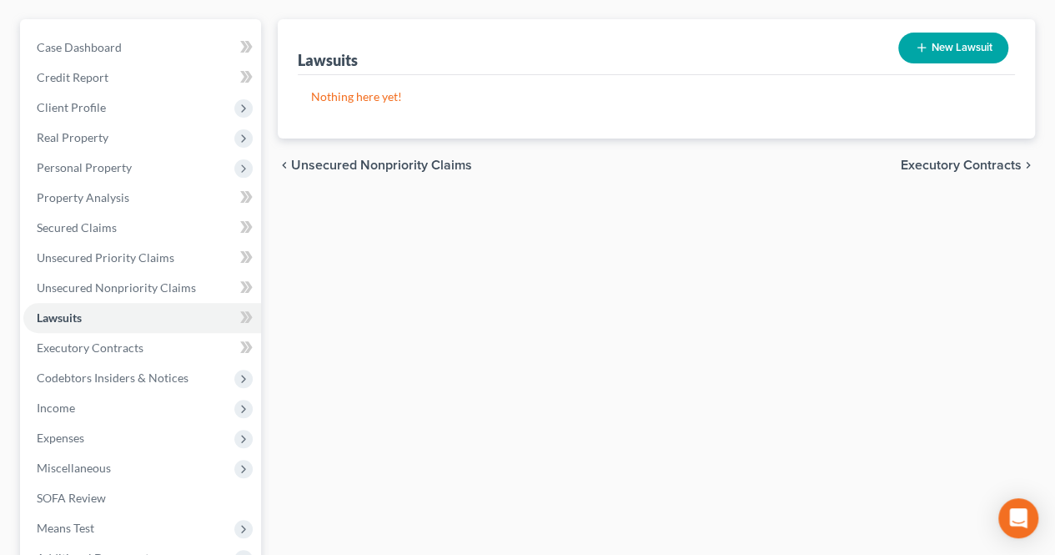
scroll to position [167, 0]
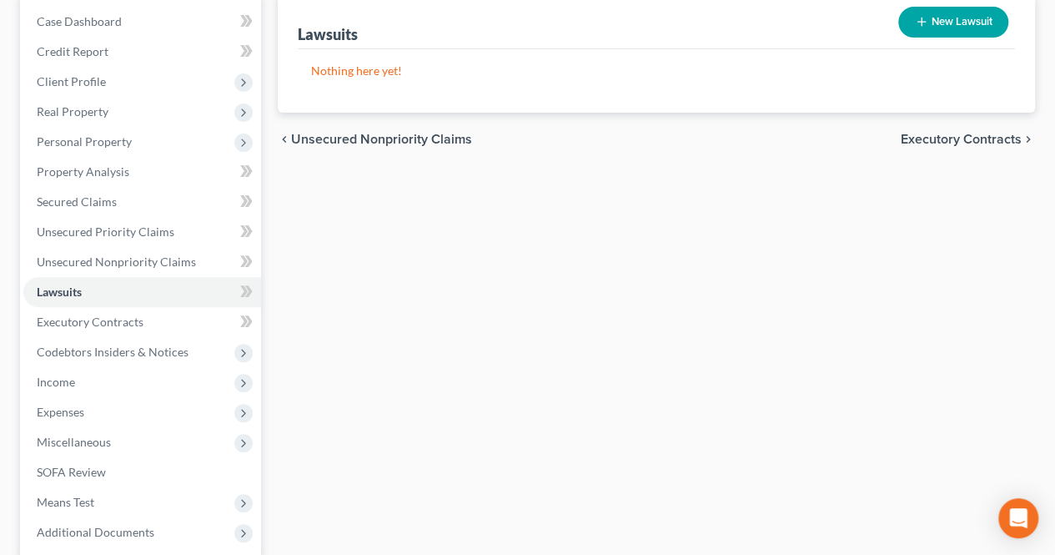
click at [390, 396] on div "Lawsuits New Lawsuit Nothing here yet! Court Name Date Filed Status Creditor Na…" at bounding box center [656, 324] width 774 height 663
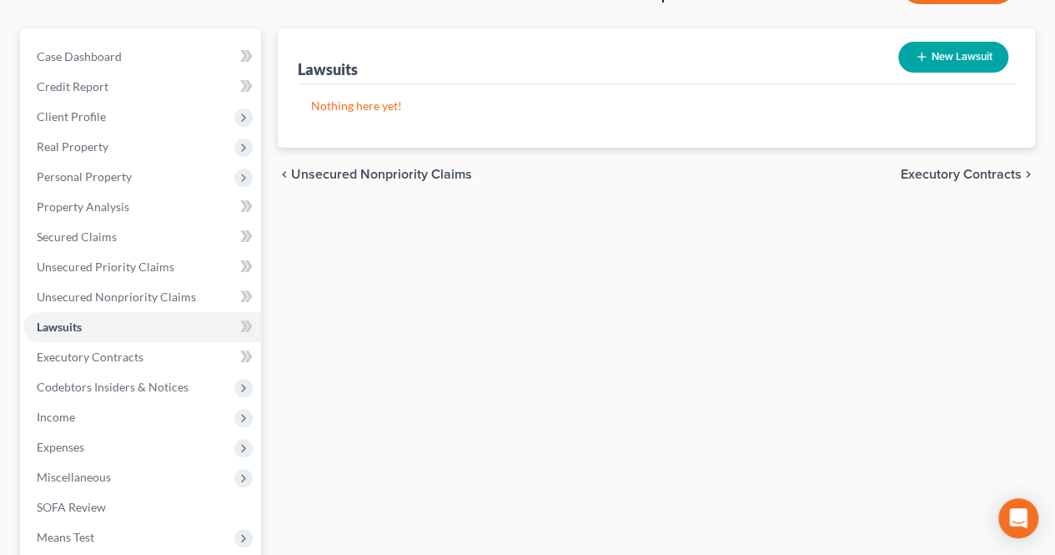
scroll to position [250, 0]
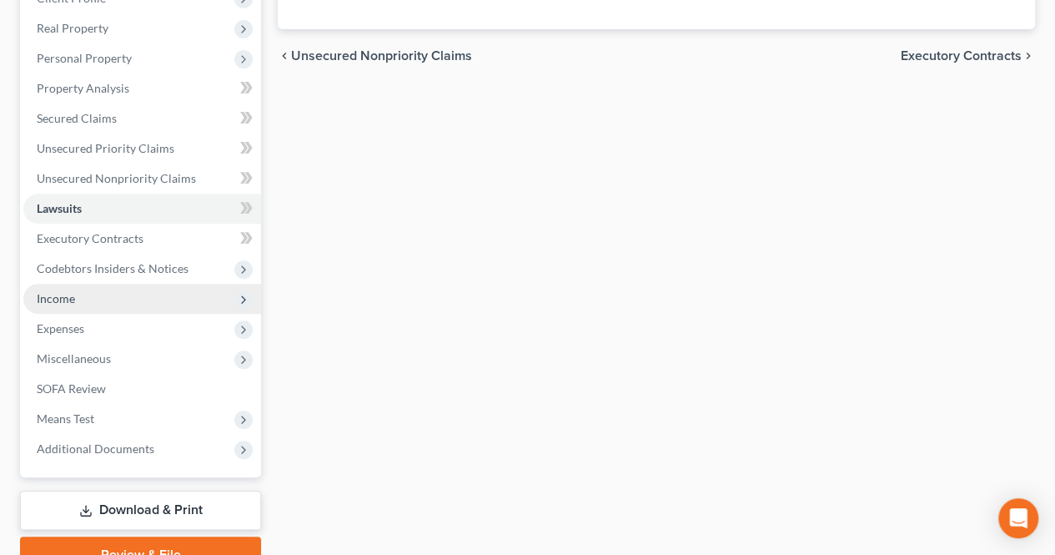
click at [147, 308] on span "Income" at bounding box center [142, 299] width 238 height 30
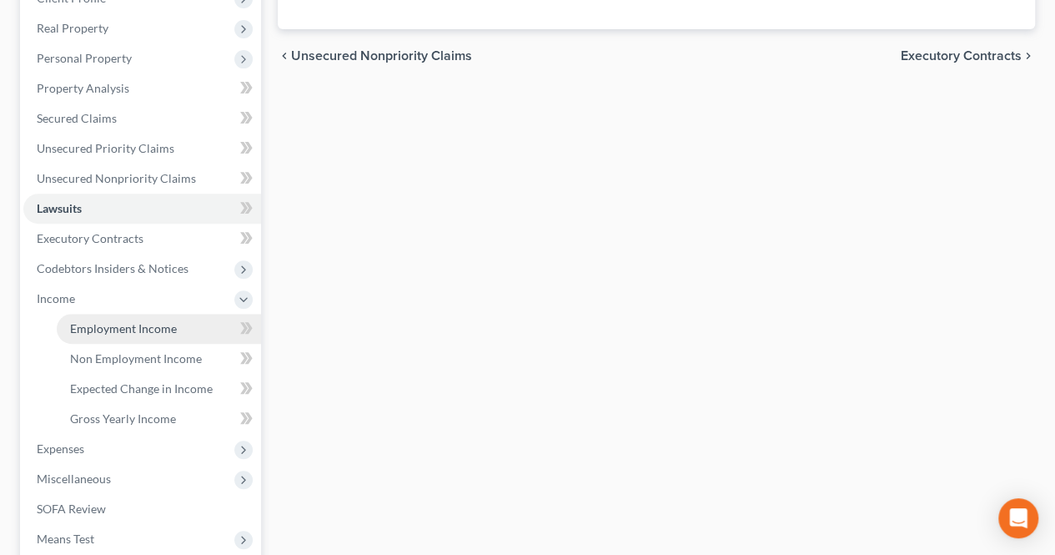
click at [154, 331] on span "Employment Income" at bounding box center [123, 328] width 107 height 14
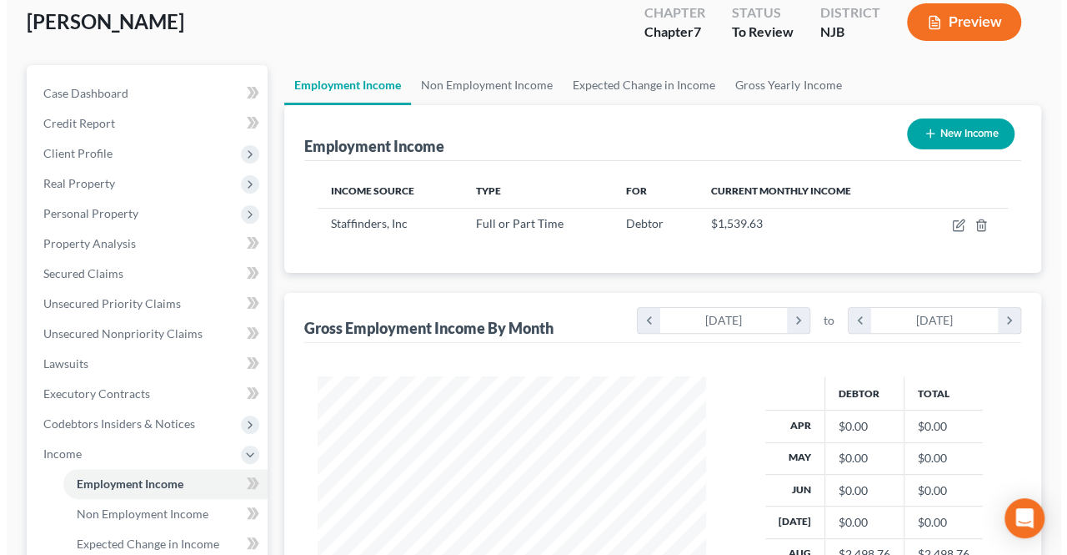
scroll to position [167, 0]
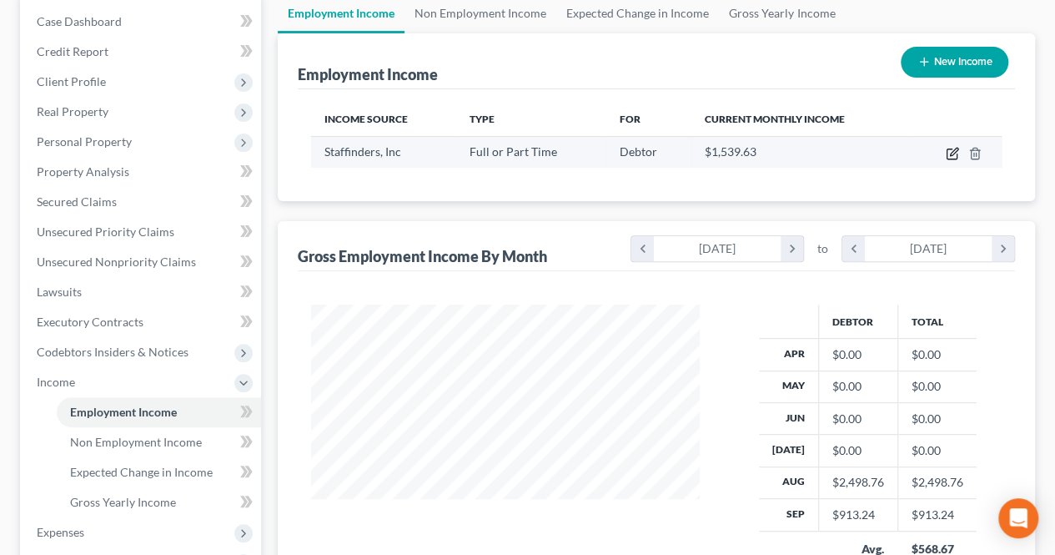
click at [951, 152] on icon "button" at bounding box center [954, 152] width 8 height 8
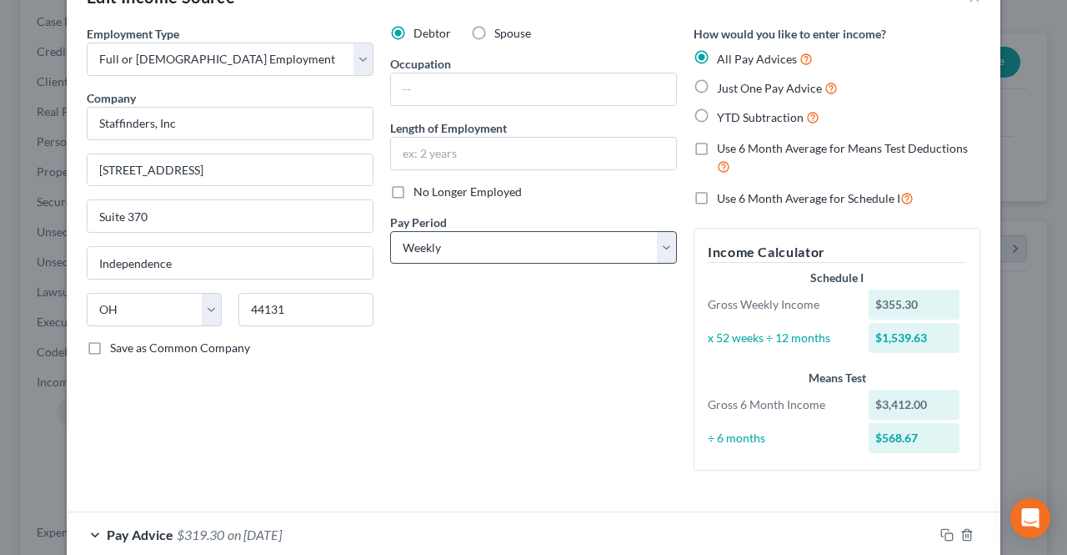
scroll to position [36, 0]
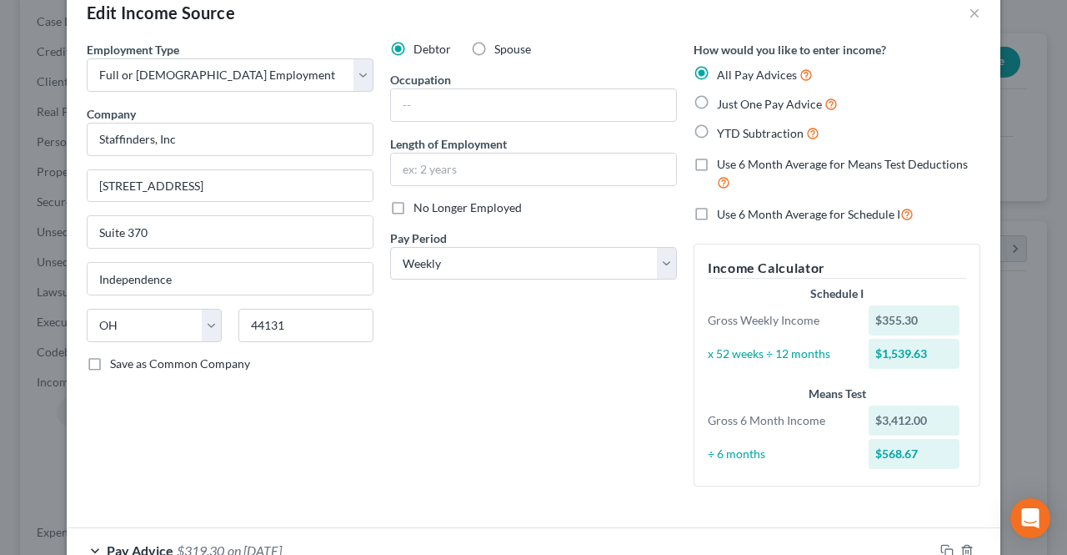
click at [457, 208] on span "No Longer Employed" at bounding box center [468, 207] width 108 height 14
click at [431, 208] on input "No Longer Employed" at bounding box center [425, 204] width 11 height 11
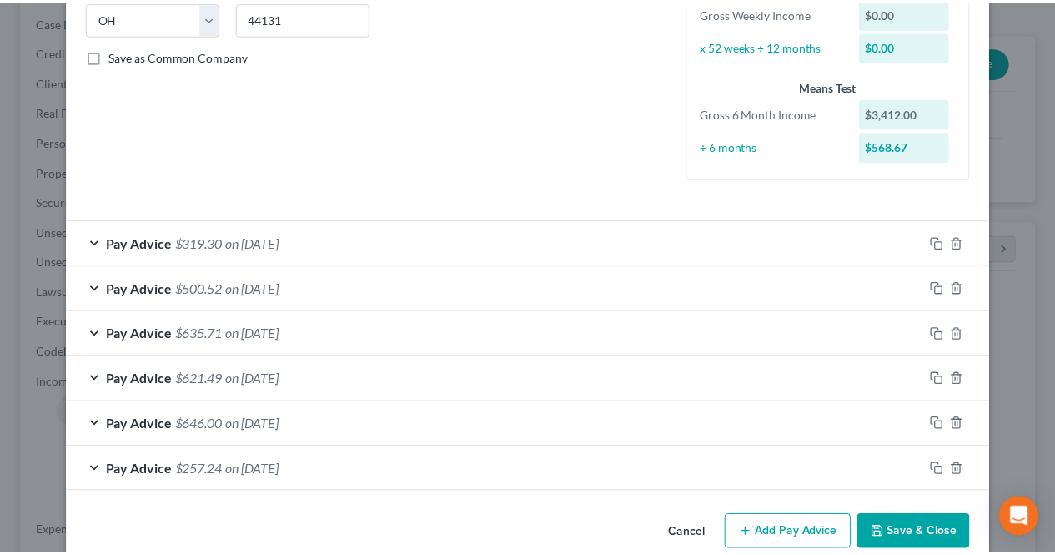
scroll to position [369, 0]
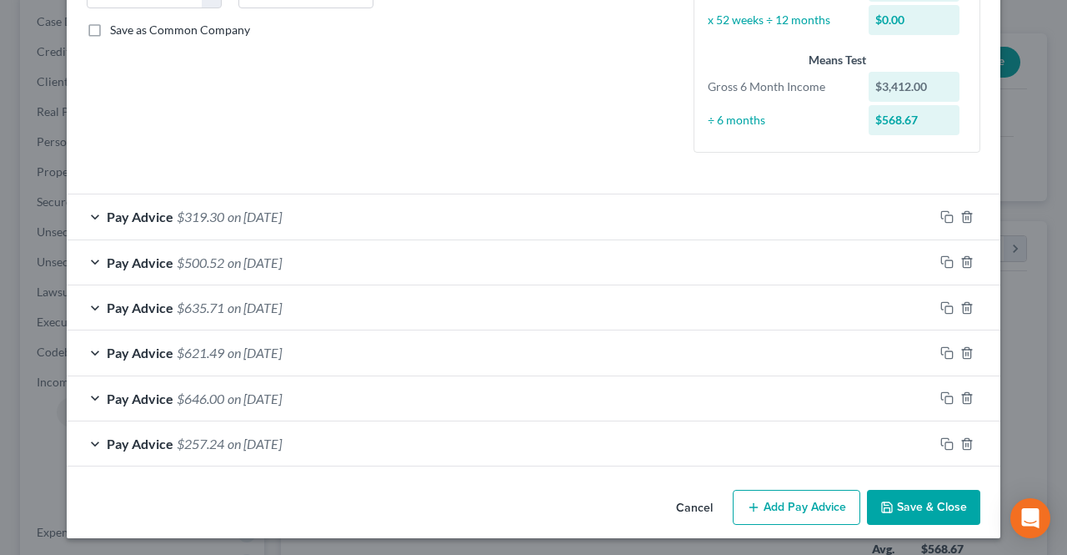
click at [883, 510] on icon "button" at bounding box center [887, 506] width 13 height 13
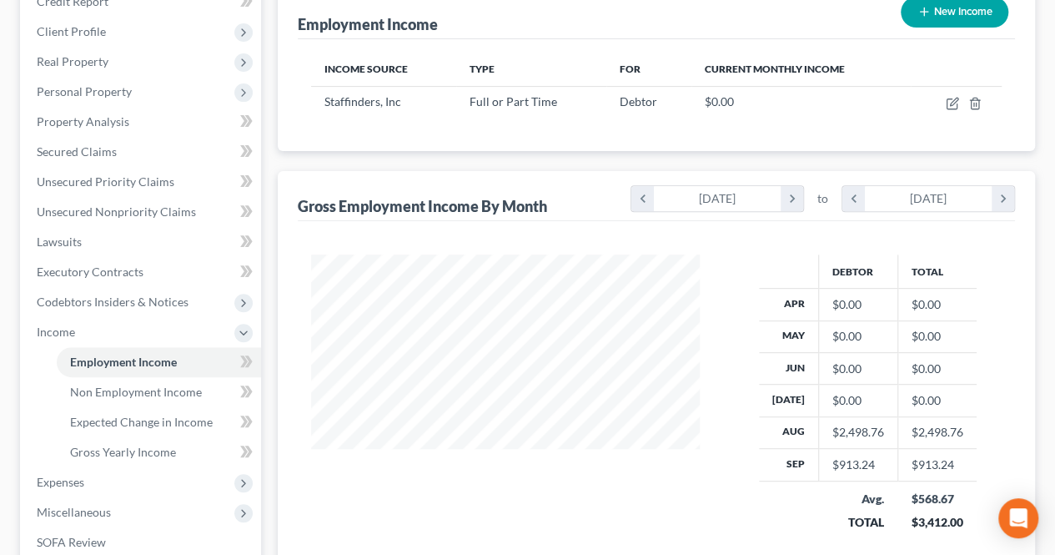
scroll to position [250, 0]
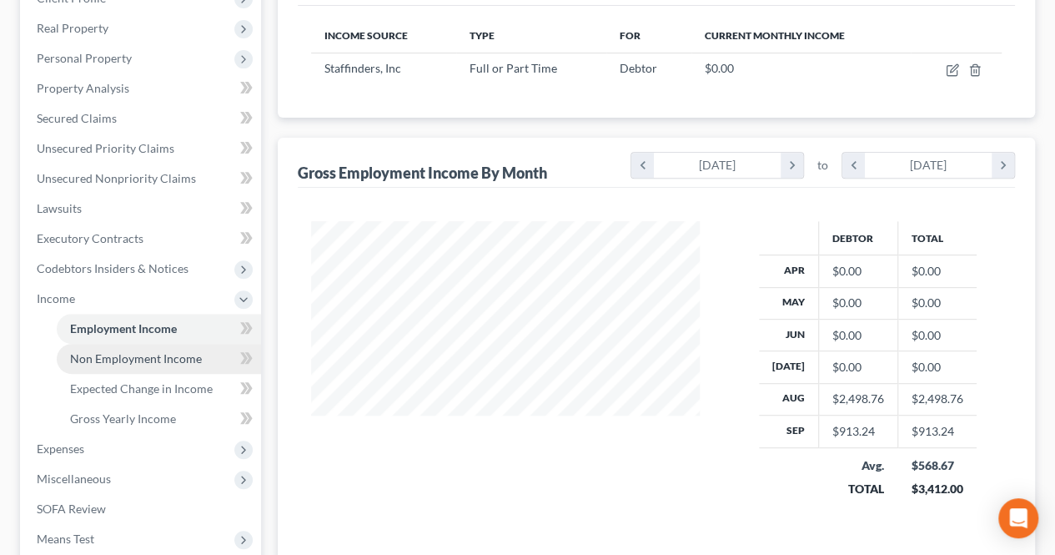
click at [188, 361] on span "Non Employment Income" at bounding box center [136, 358] width 132 height 14
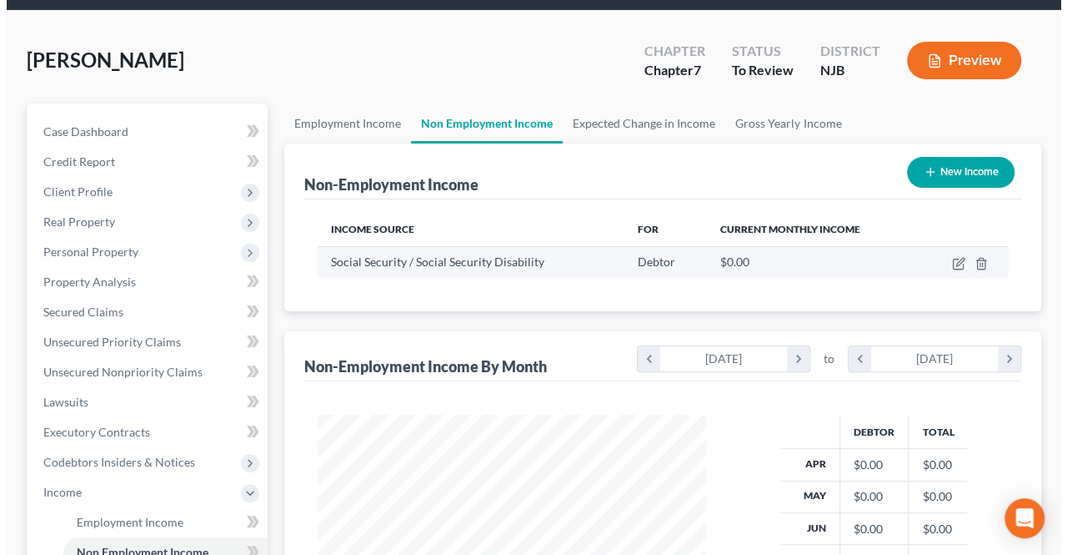
scroll to position [83, 0]
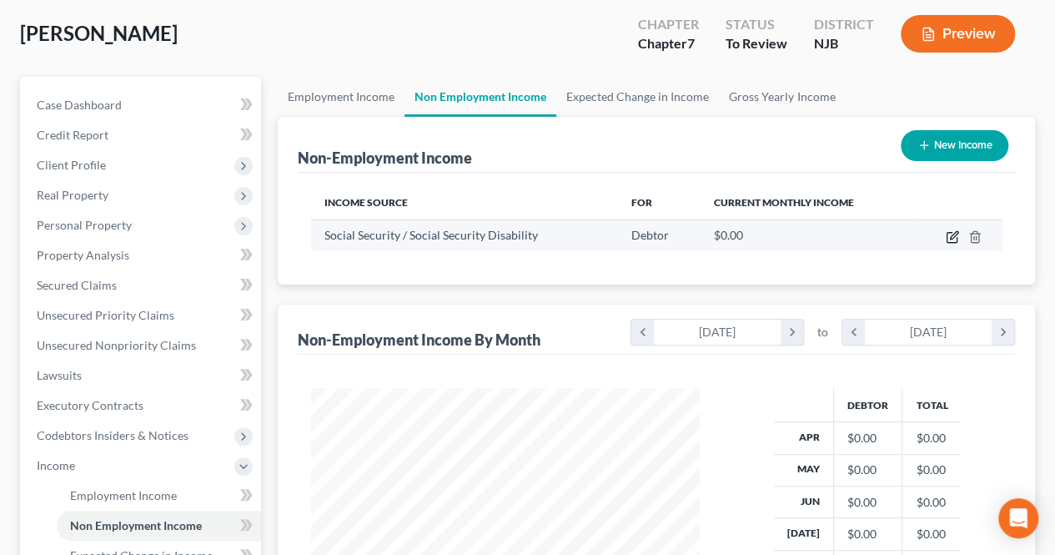
click at [951, 236] on icon "button" at bounding box center [954, 235] width 8 height 8
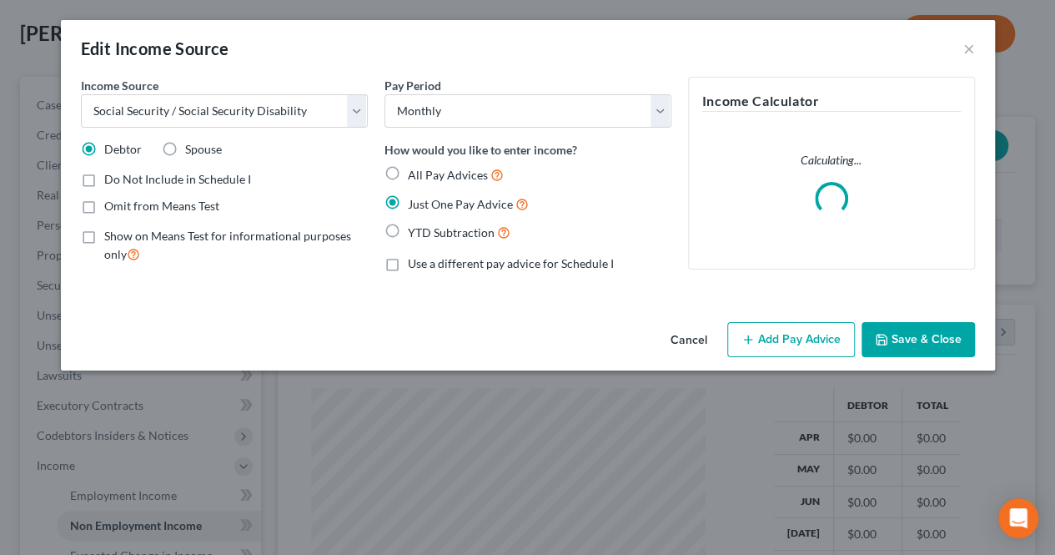
scroll to position [297, 427]
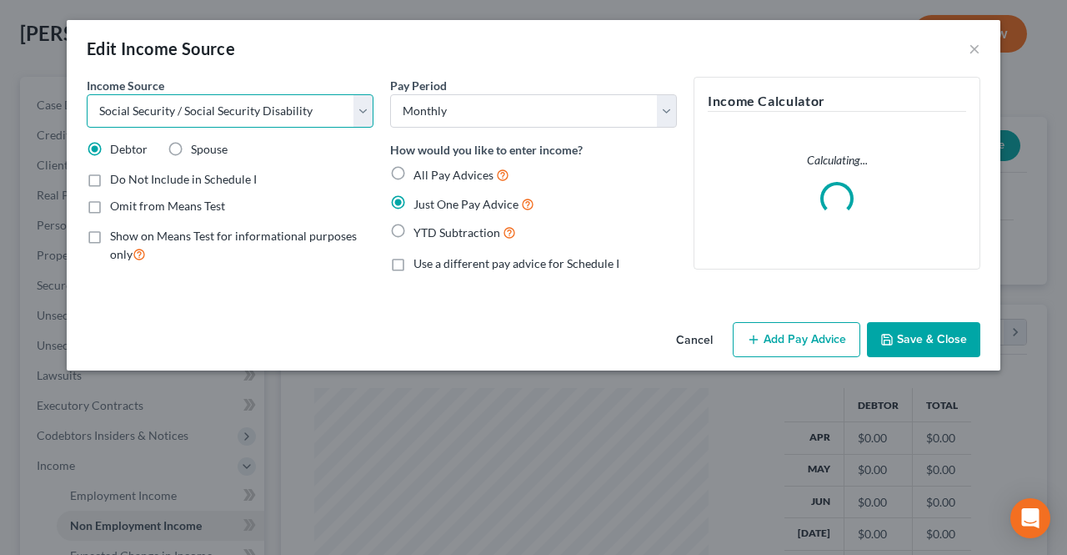
click at [244, 113] on select "Select Unemployment Disability (from employer) Pension Retirement Social Securi…" at bounding box center [230, 110] width 287 height 33
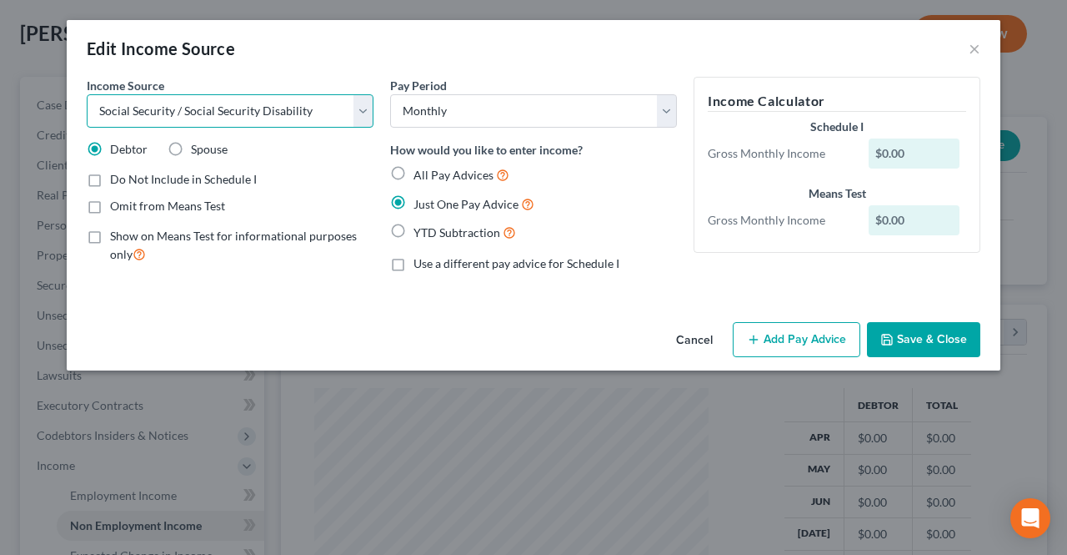
click at [87, 94] on select "Select Unemployment Disability (from employer) Pension Retirement Social Securi…" at bounding box center [230, 110] width 287 height 33
click at [769, 334] on button "Add Pay Advice" at bounding box center [797, 339] width 128 height 35
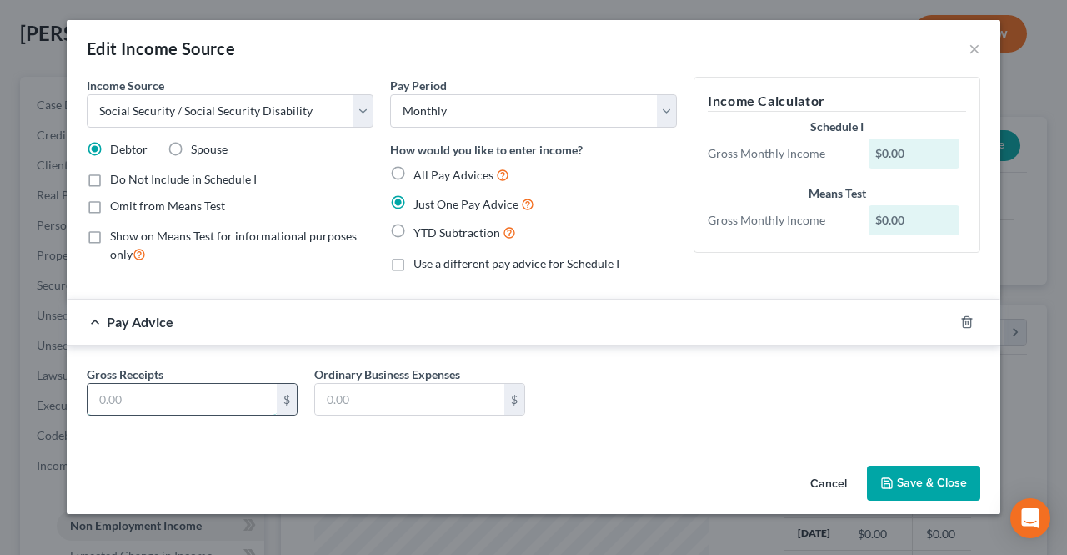
click at [225, 409] on input "text" at bounding box center [182, 400] width 189 height 32
click at [901, 491] on button "Save & Close" at bounding box center [923, 482] width 113 height 35
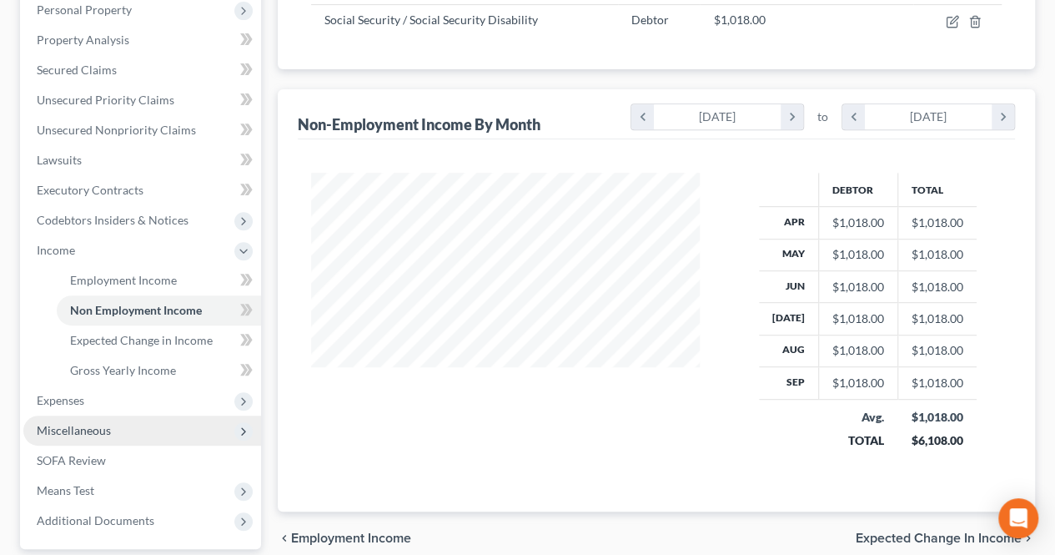
scroll to position [334, 0]
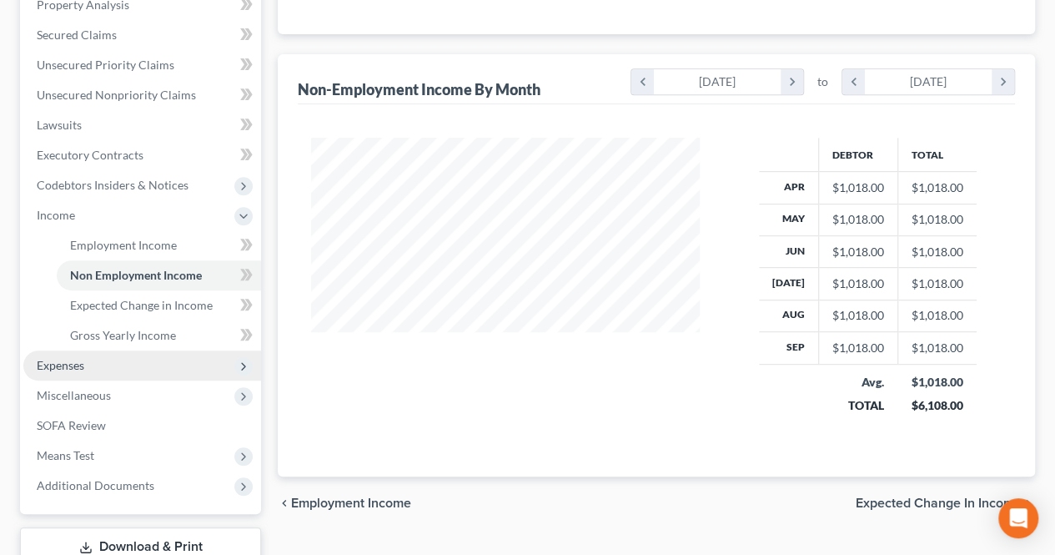
click at [102, 368] on span "Expenses" at bounding box center [142, 365] width 238 height 30
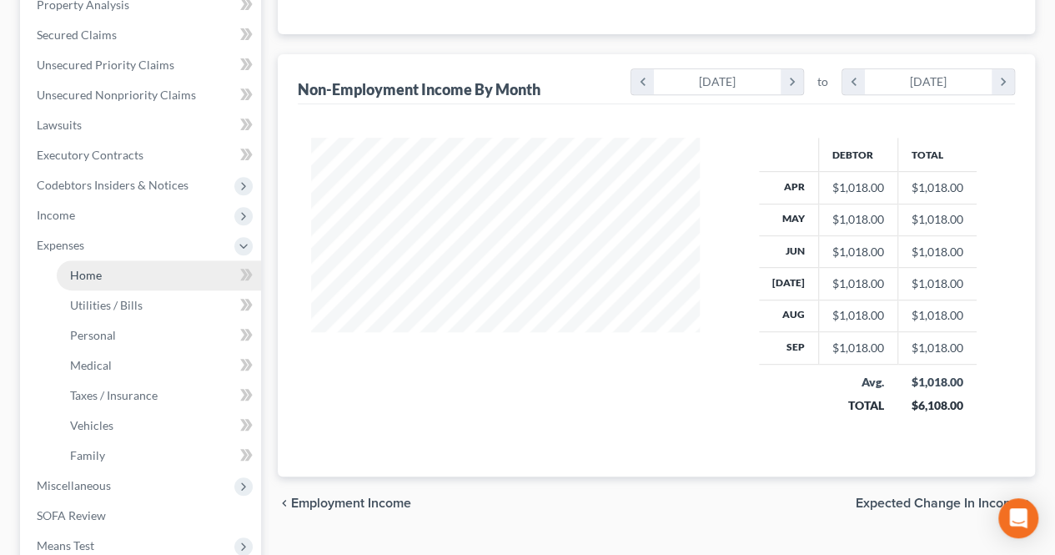
click at [87, 283] on link "Home" at bounding box center [159, 275] width 204 height 30
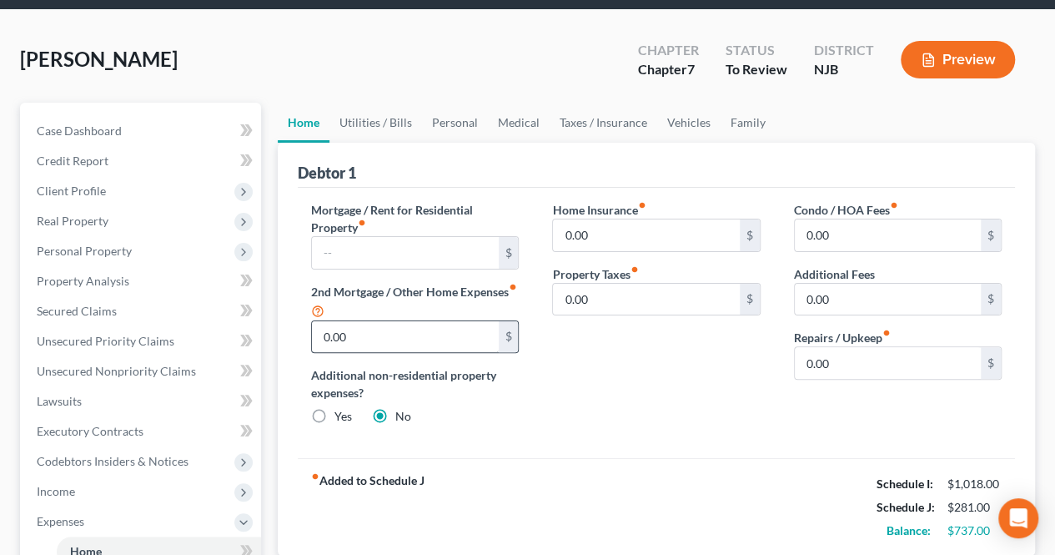
scroll to position [83, 0]
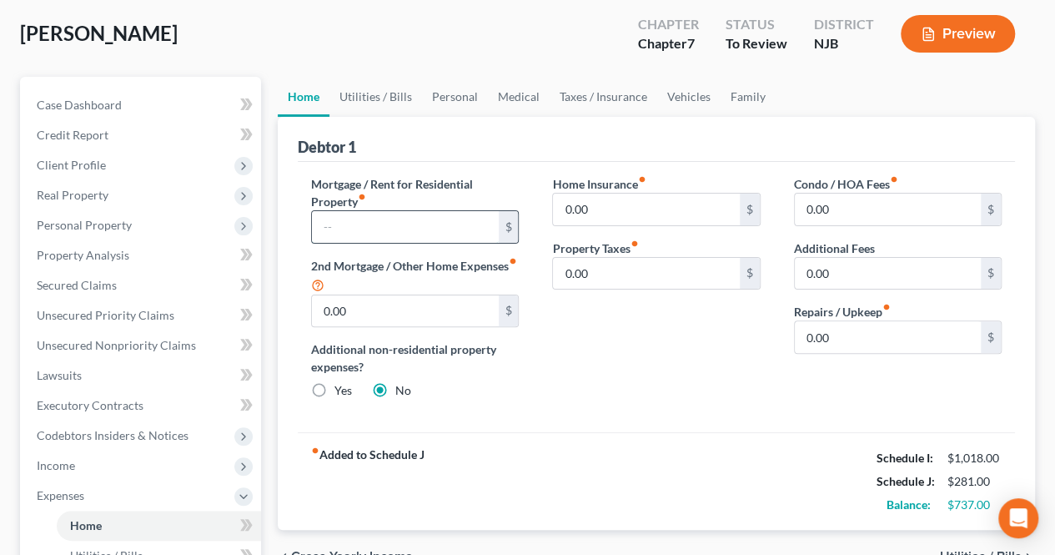
click at [369, 233] on input "text" at bounding box center [405, 227] width 186 height 32
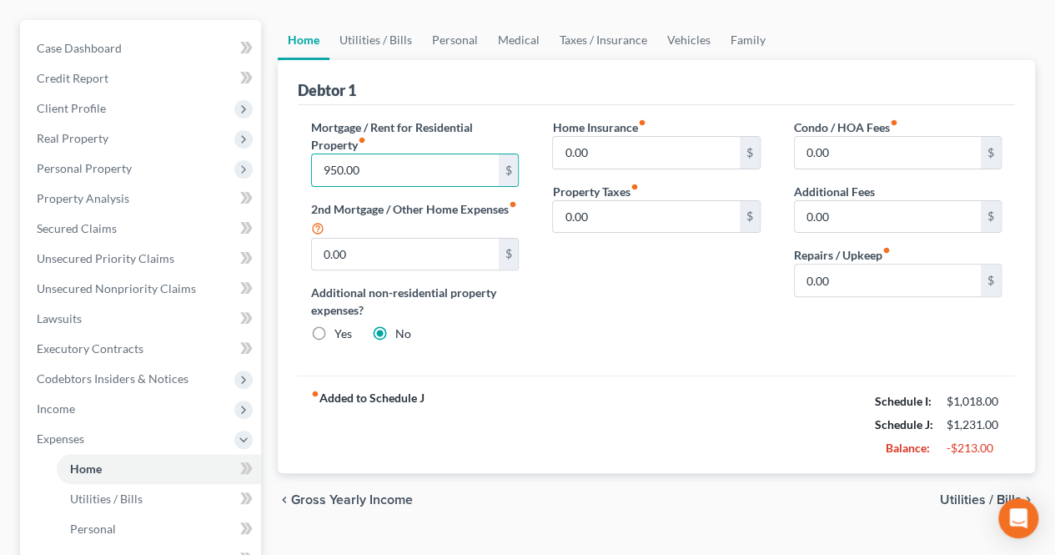
scroll to position [167, 0]
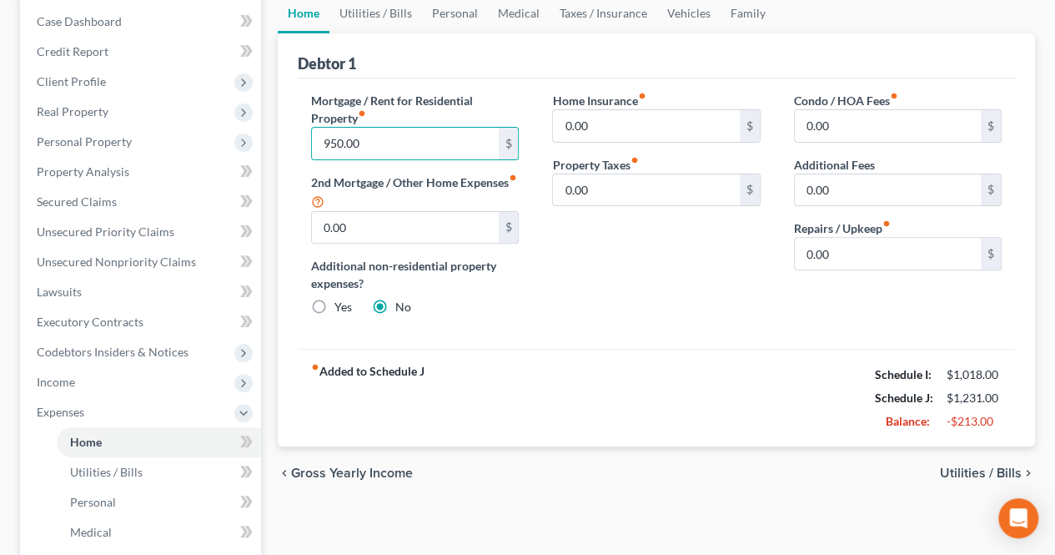
click at [951, 469] on span "Utilities / Bills" at bounding box center [981, 472] width 82 height 13
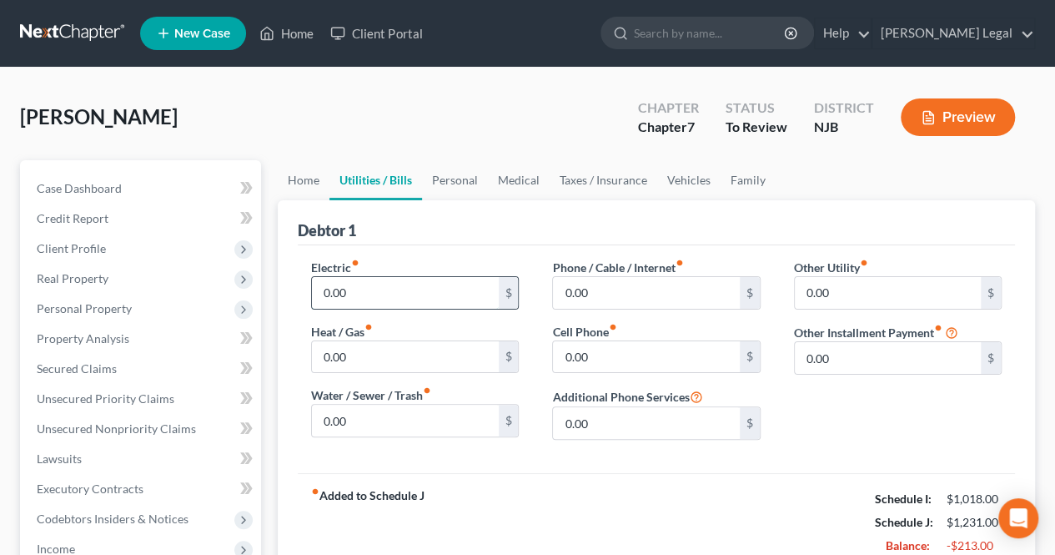
click at [364, 281] on input "0.00" at bounding box center [405, 293] width 186 height 32
click at [626, 344] on input "0.00" at bounding box center [646, 357] width 186 height 32
click at [404, 295] on input "140.00" at bounding box center [405, 293] width 186 height 32
click at [590, 352] on input "0.00" at bounding box center [646, 357] width 186 height 32
drag, startPoint x: 602, startPoint y: 356, endPoint x: 559, endPoint y: 369, distance: 45.4
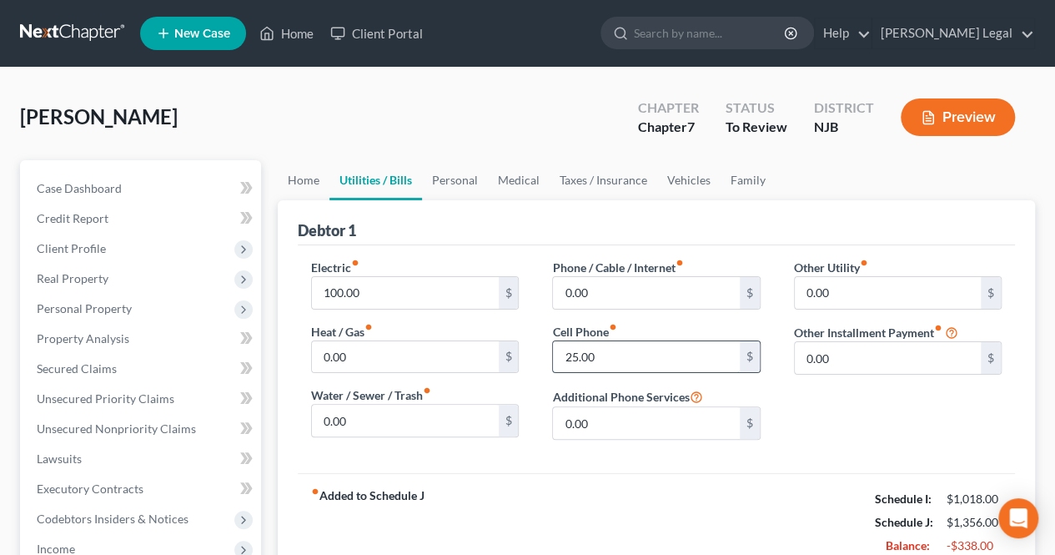
click at [564, 364] on input "25.00" at bounding box center [646, 357] width 186 height 32
click at [601, 293] on input "0.00" at bounding box center [646, 293] width 186 height 32
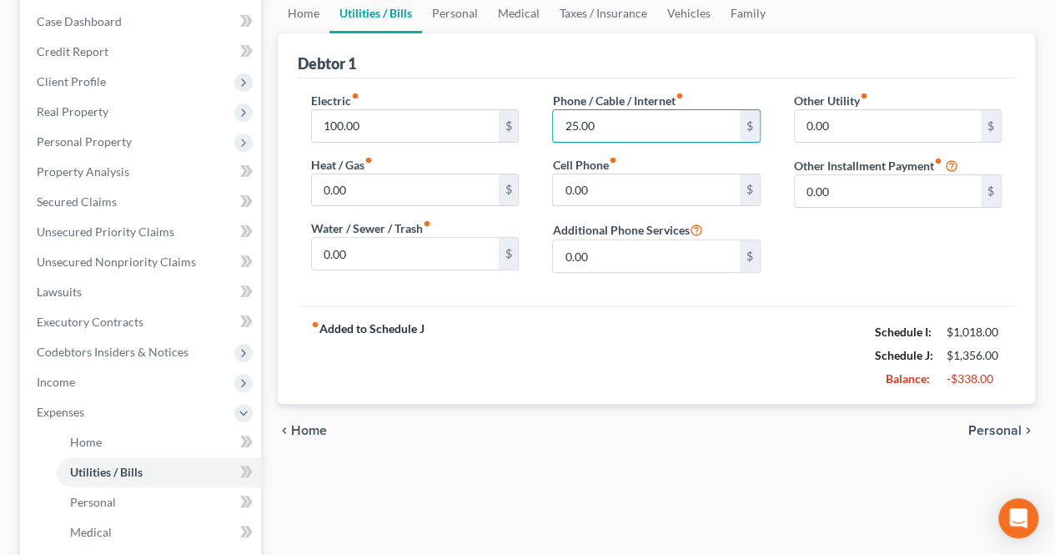
click at [999, 431] on span "Personal" at bounding box center [994, 430] width 53 height 13
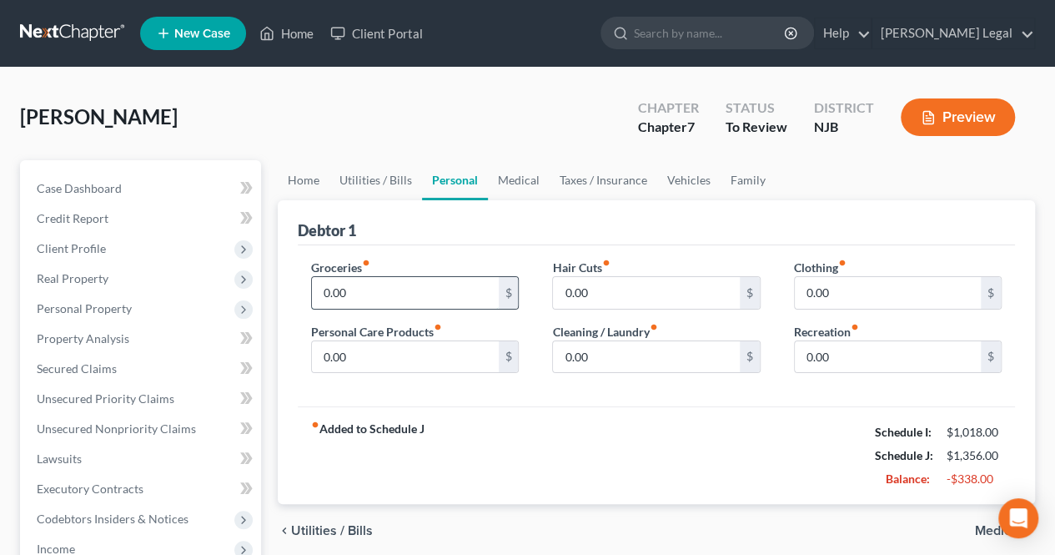
click at [418, 291] on input "0.00" at bounding box center [405, 293] width 186 height 32
click at [609, 354] on input "0.00" at bounding box center [646, 357] width 186 height 32
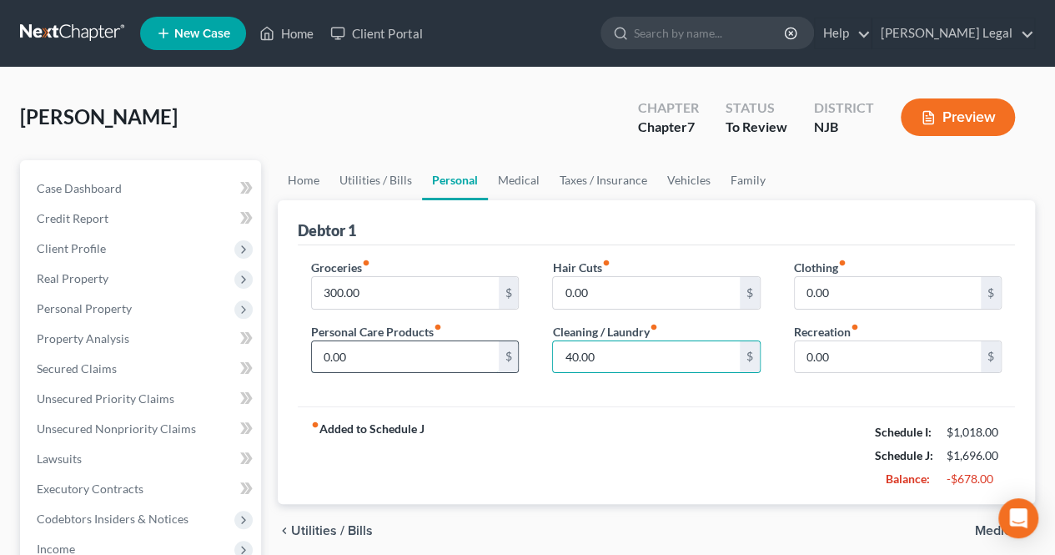
click at [404, 348] on input "0.00" at bounding box center [405, 357] width 186 height 32
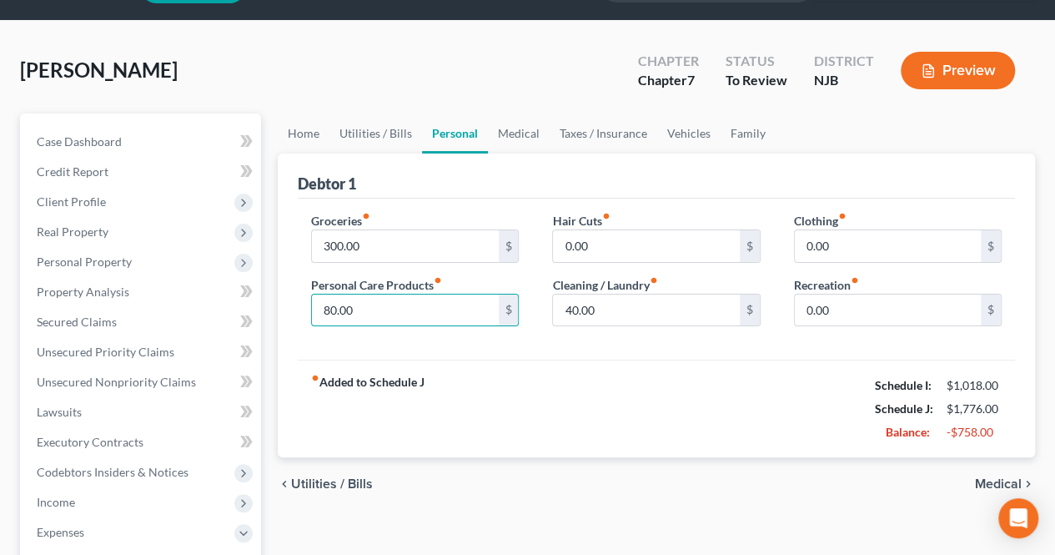
scroll to position [83, 0]
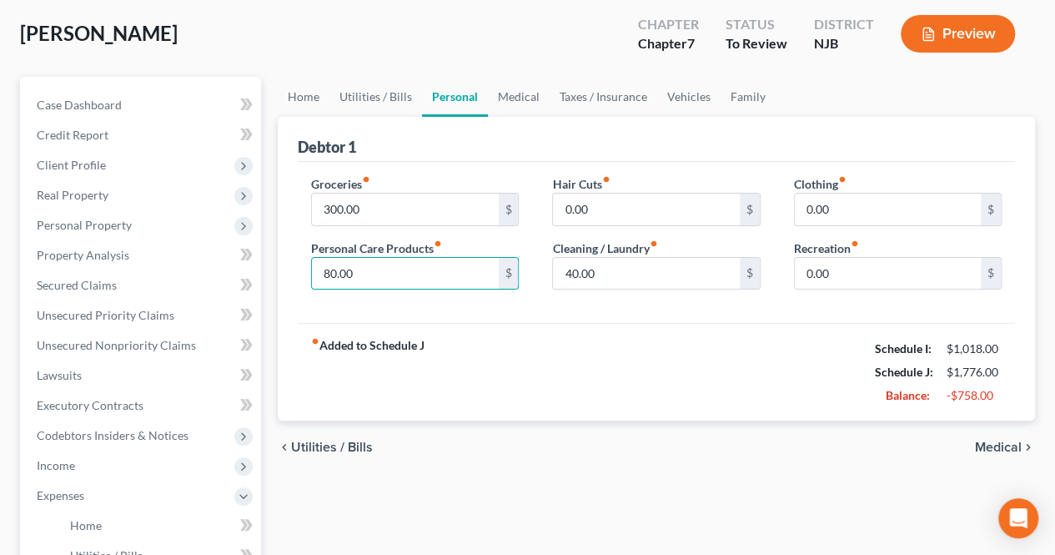
click at [994, 450] on span "Medical" at bounding box center [998, 446] width 47 height 13
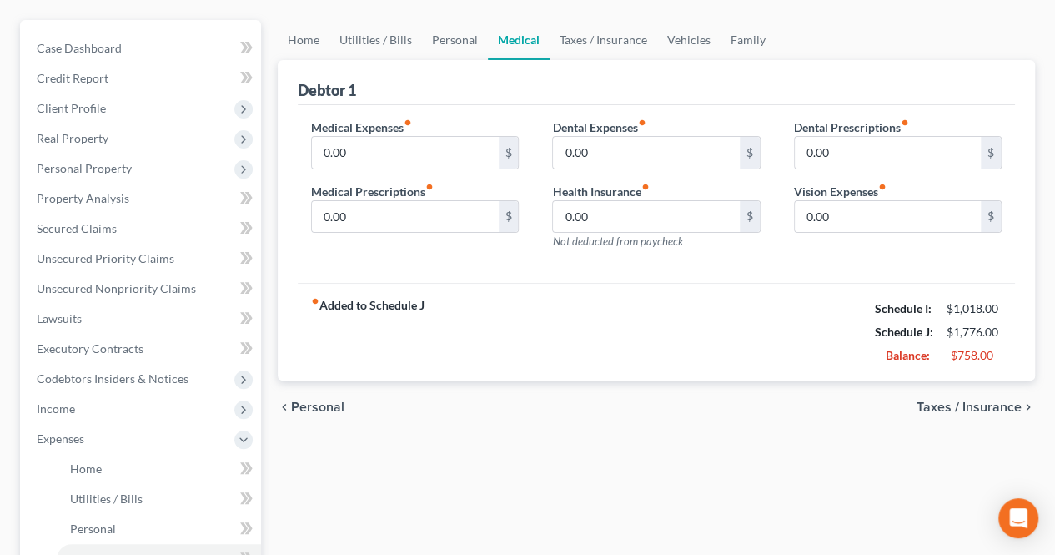
scroll to position [167, 0]
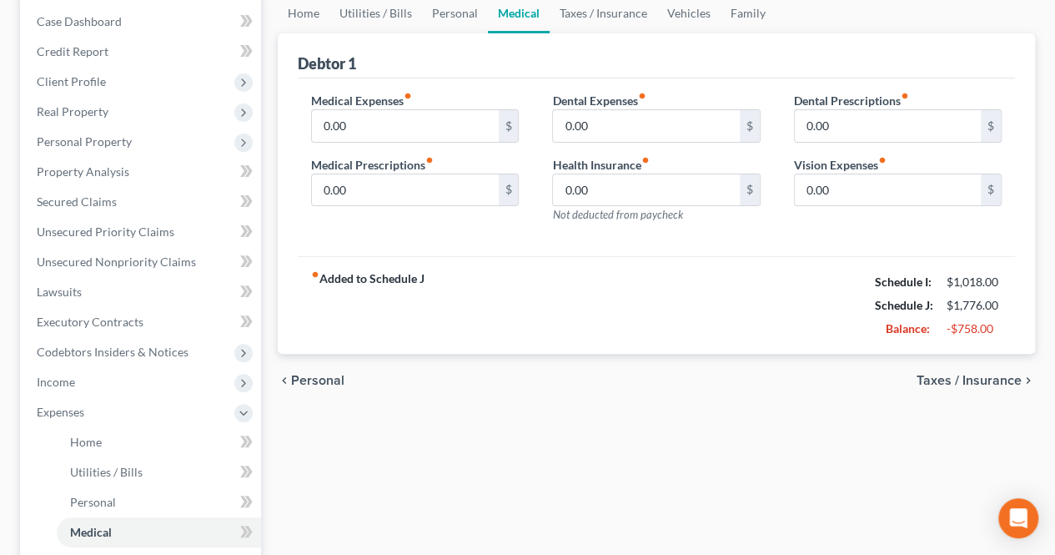
click at [981, 375] on span "Taxes / Insurance" at bounding box center [969, 380] width 105 height 13
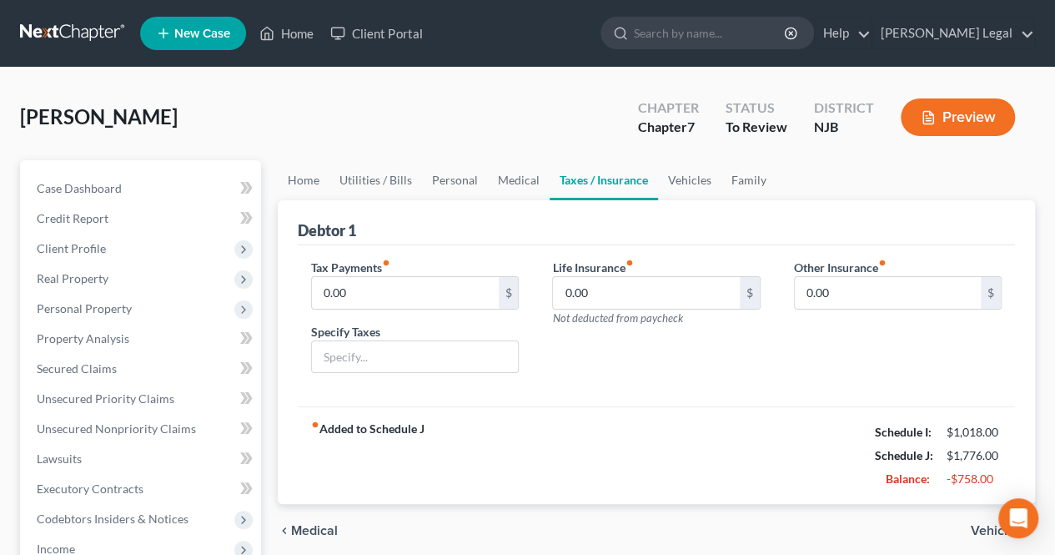
scroll to position [83, 0]
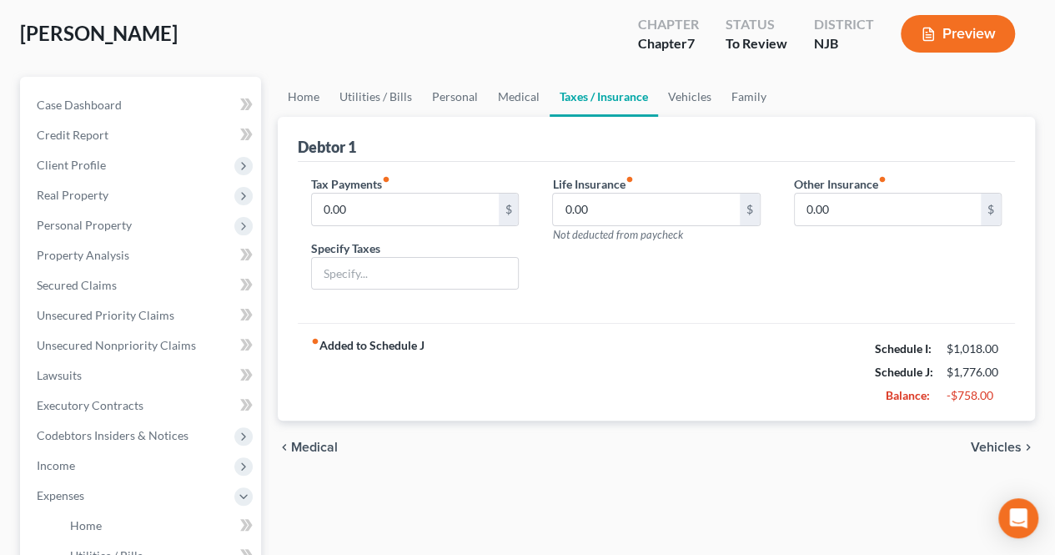
click at [603, 369] on div "fiber_manual_record Added to Schedule J Schedule I: $1,018.00 Schedule J: $1,77…" at bounding box center [656, 372] width 717 height 98
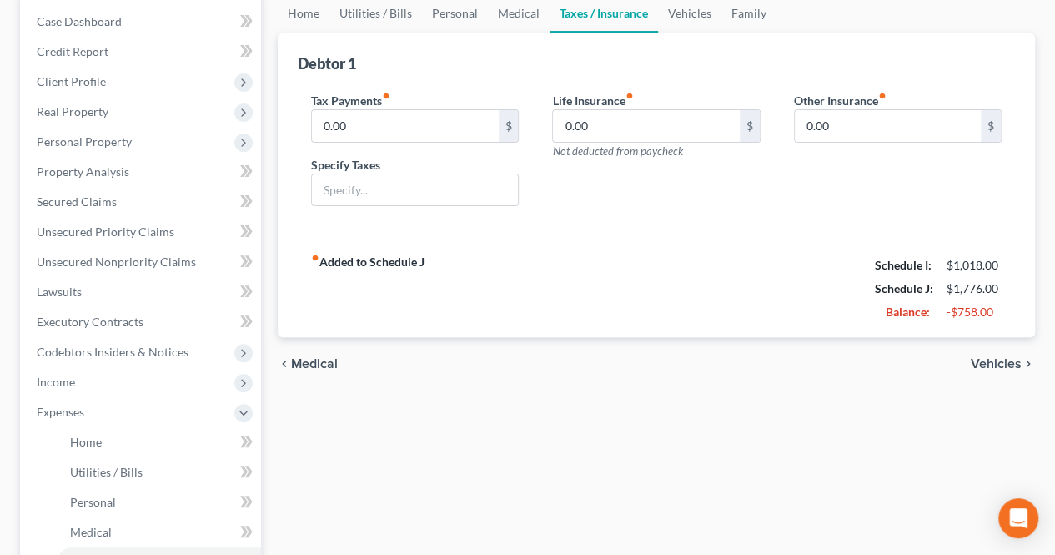
click at [996, 365] on span "Vehicles" at bounding box center [996, 363] width 51 height 13
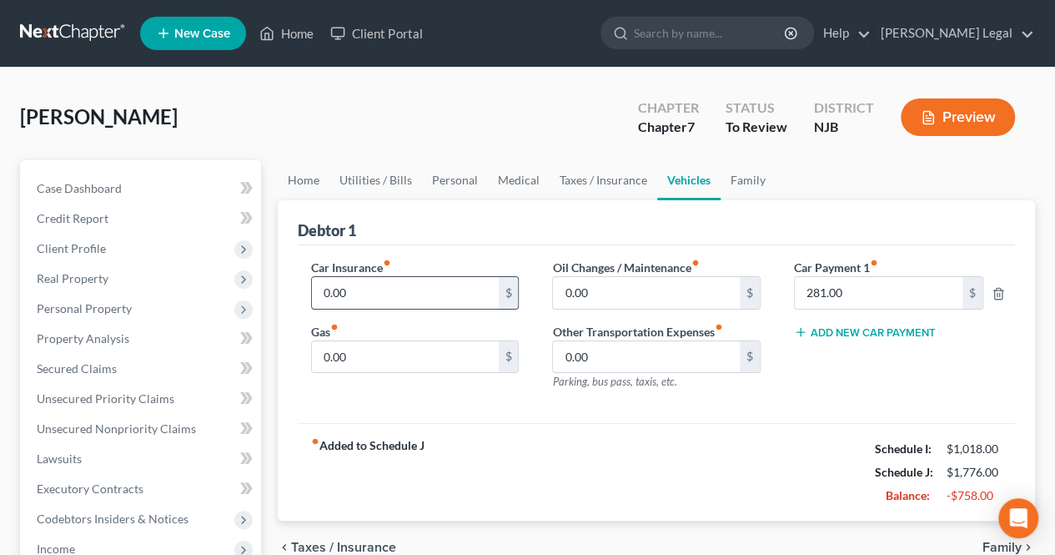
click at [425, 299] on input "0.00" at bounding box center [405, 293] width 186 height 32
click at [516, 408] on div "Car Insurance fiber_manual_record 281.00 $ Gas fiber_manual_record 0.00 $ Oil C…" at bounding box center [656, 334] width 717 height 178
click at [412, 289] on input "281.00" at bounding box center [405, 293] width 186 height 32
click at [412, 357] on input "0.00" at bounding box center [405, 357] width 186 height 32
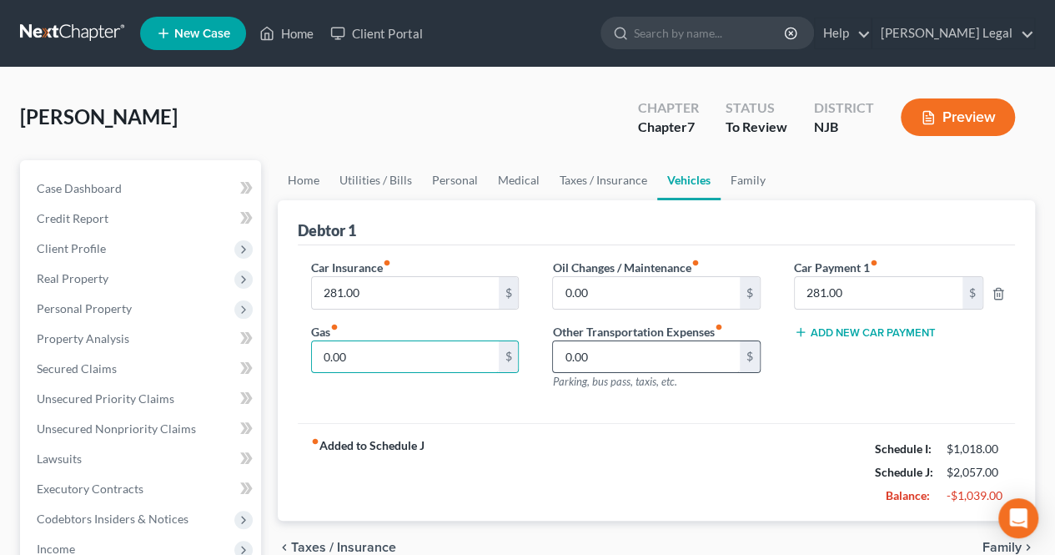
scroll to position [83, 0]
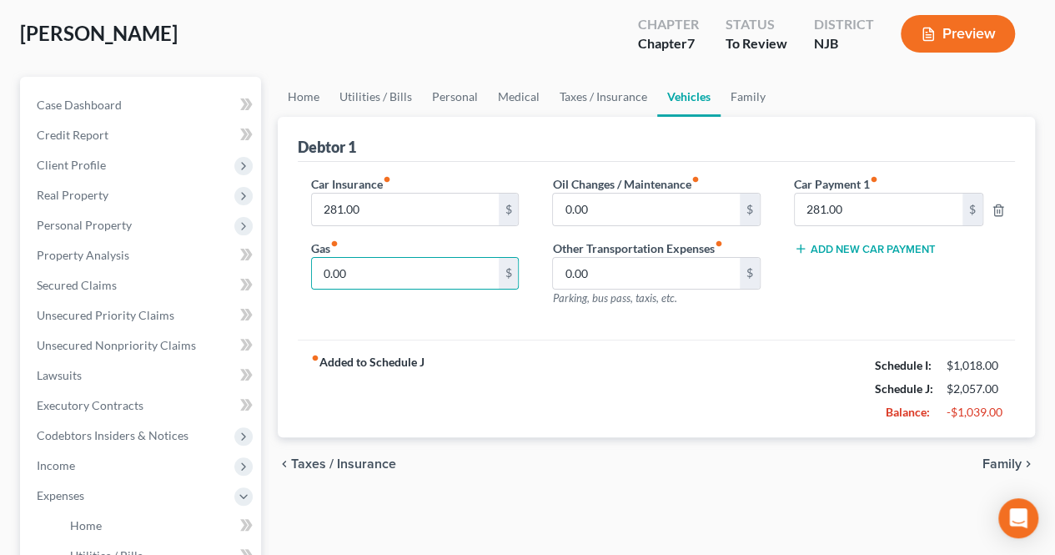
click at [1017, 465] on span "Family" at bounding box center [1001, 463] width 39 height 13
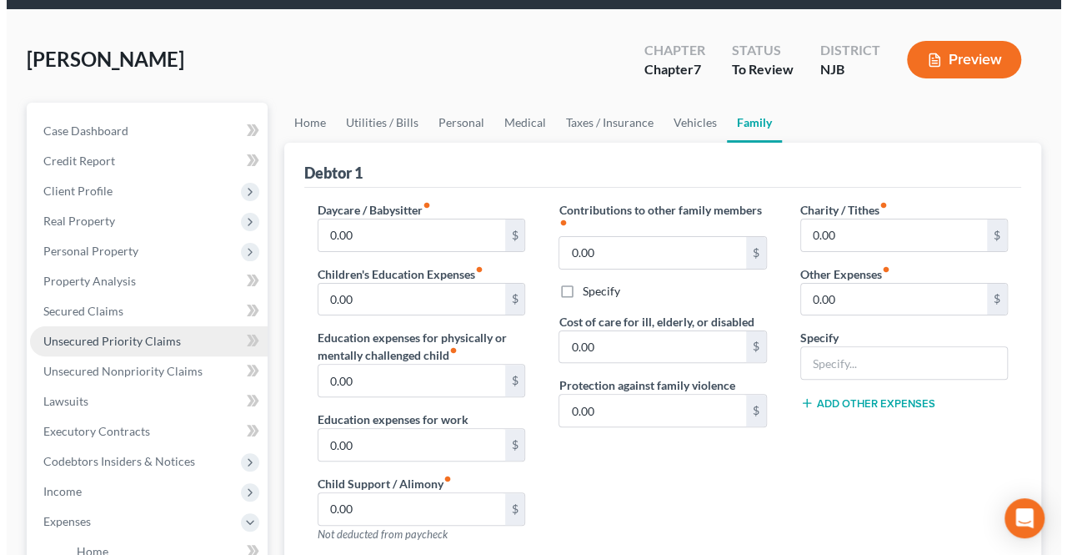
scroll to position [83, 0]
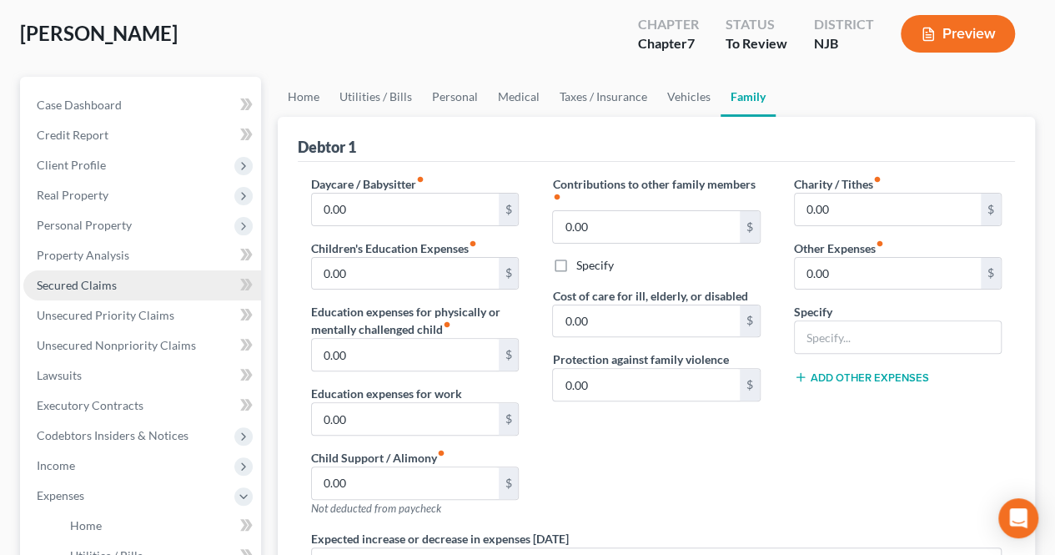
click at [110, 276] on link "Secured Claims" at bounding box center [142, 285] width 238 height 30
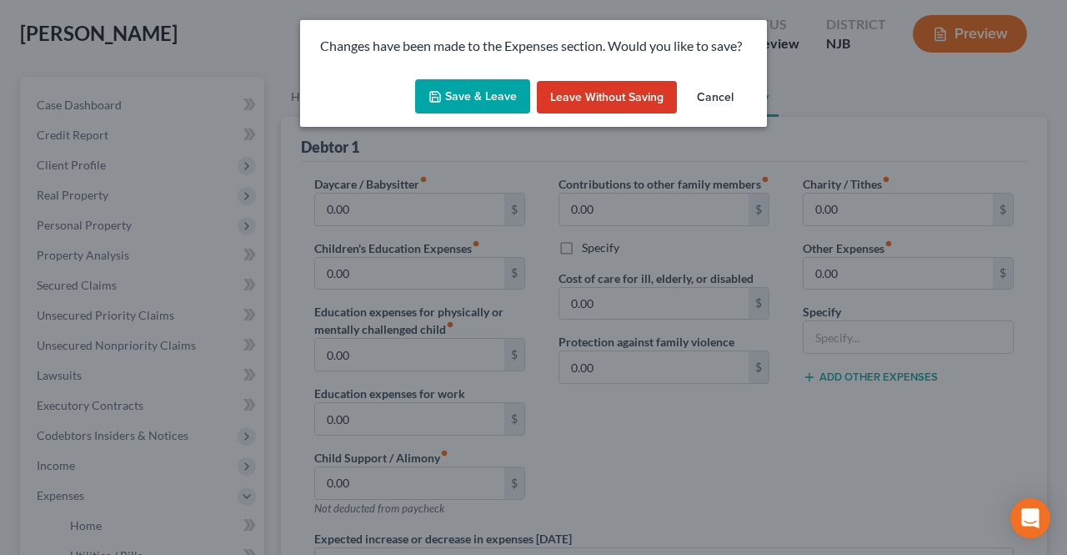
click at [470, 112] on button "Save & Leave" at bounding box center [472, 96] width 115 height 35
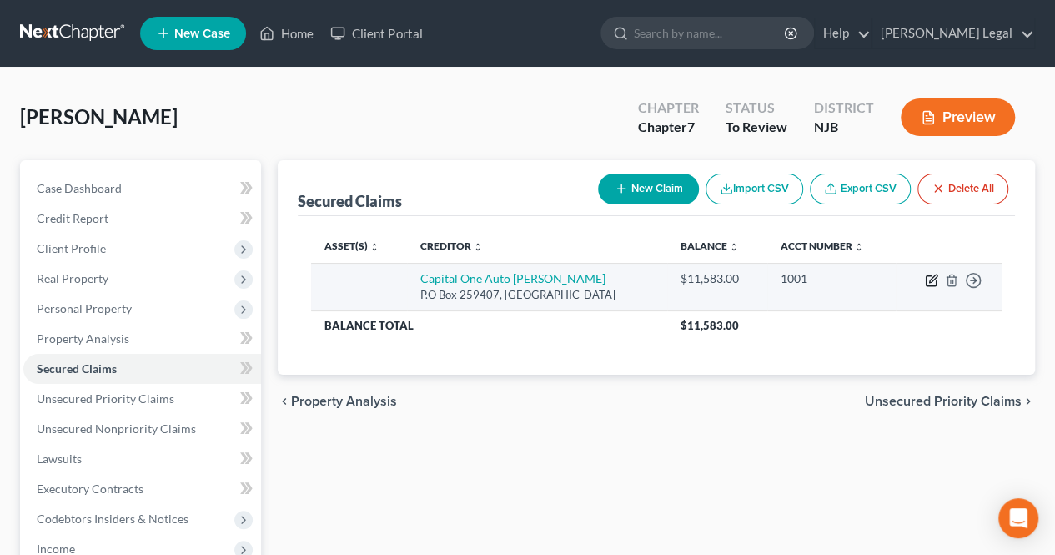
click at [927, 278] on icon "button" at bounding box center [931, 280] width 13 height 13
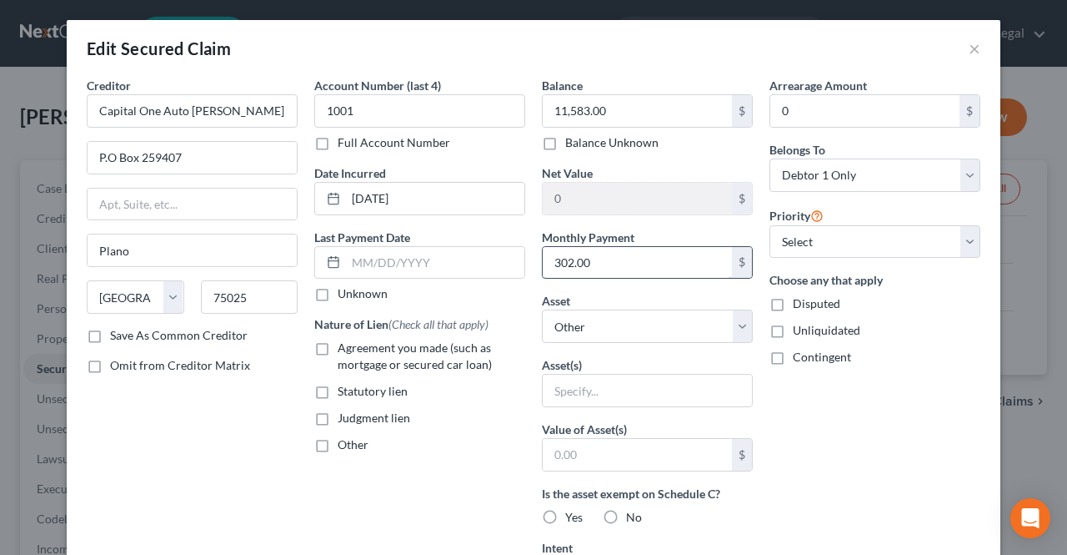
click at [629, 271] on input "302.00" at bounding box center [637, 263] width 189 height 32
click at [970, 48] on button "×" at bounding box center [975, 48] width 12 height 20
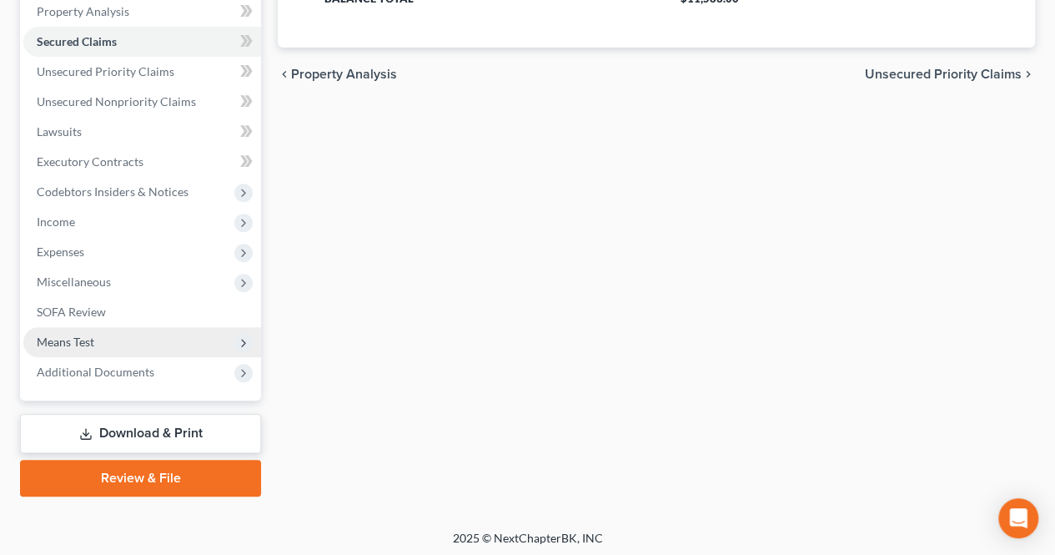
scroll to position [329, 0]
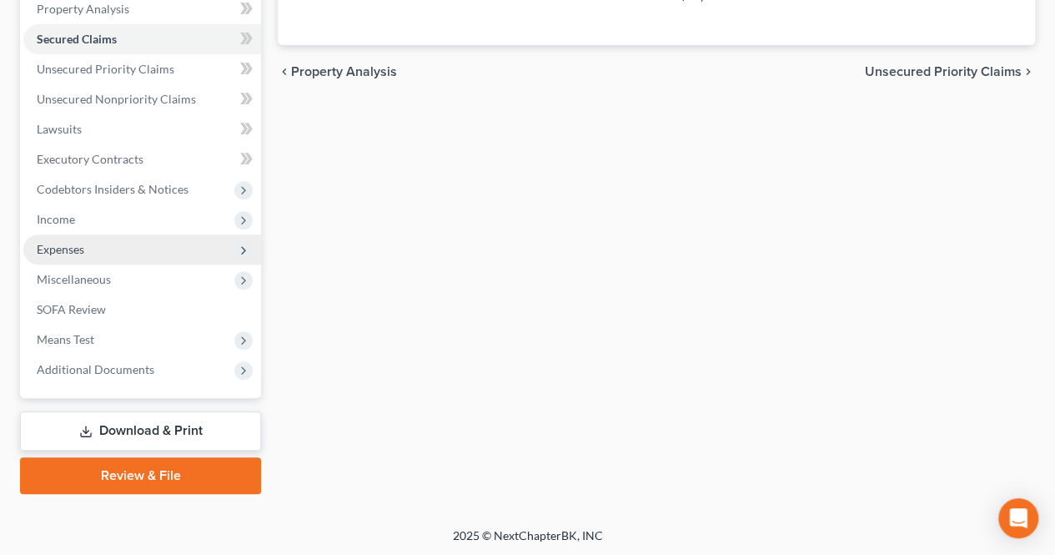
click at [99, 261] on span "Expenses" at bounding box center [142, 249] width 238 height 30
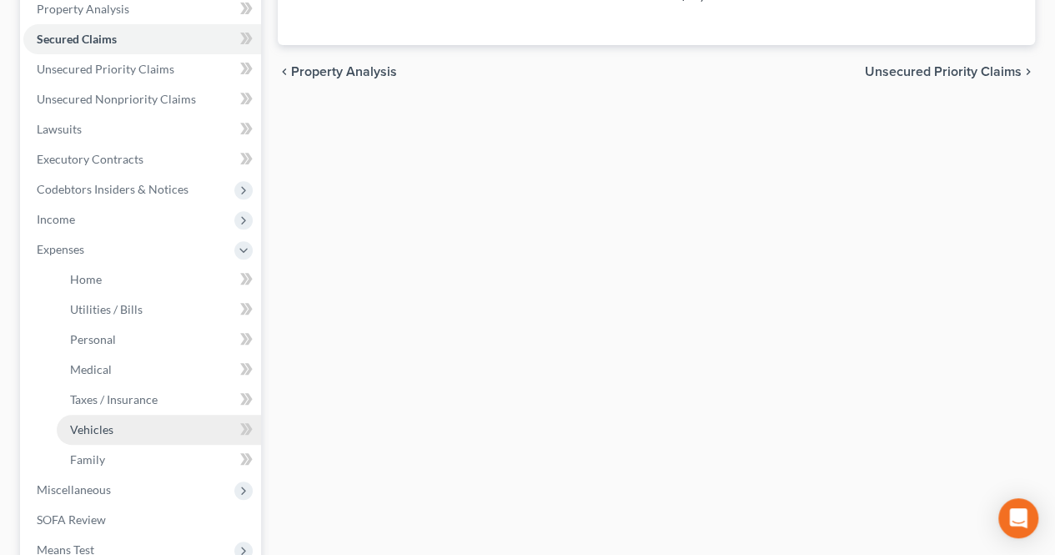
click at [143, 437] on link "Vehicles" at bounding box center [159, 429] width 204 height 30
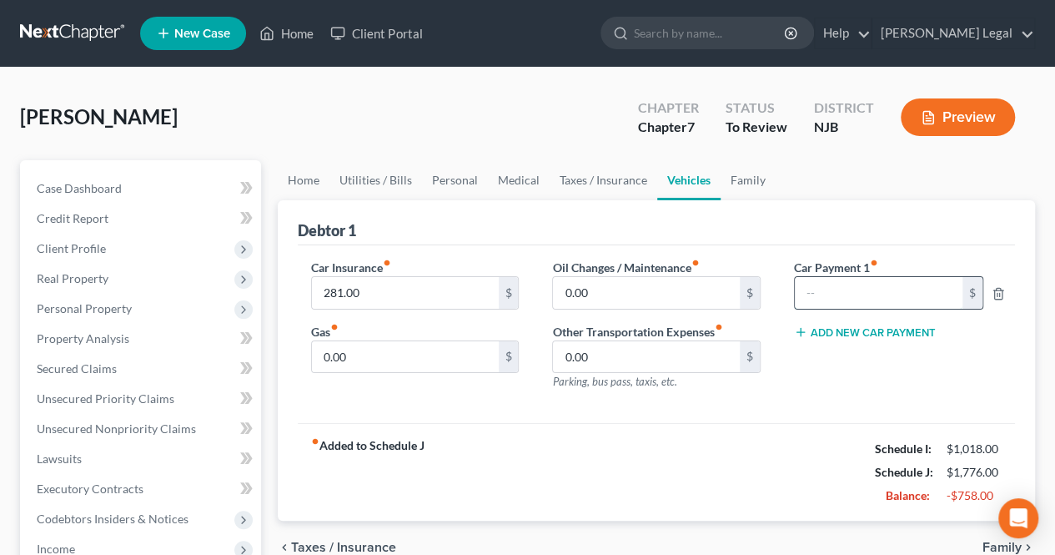
paste input "302.00"
click at [445, 351] on input "0.00" at bounding box center [405, 357] width 186 height 32
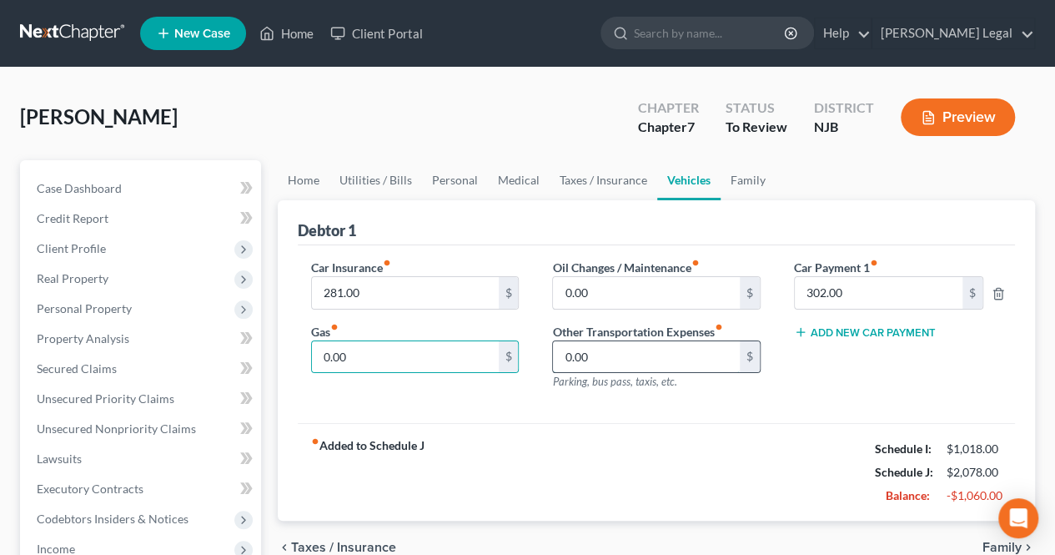
click at [612, 349] on input "0.00" at bounding box center [646, 357] width 186 height 32
click at [602, 283] on input "0.00" at bounding box center [646, 293] width 186 height 32
click at [379, 354] on input "0.00" at bounding box center [405, 357] width 186 height 32
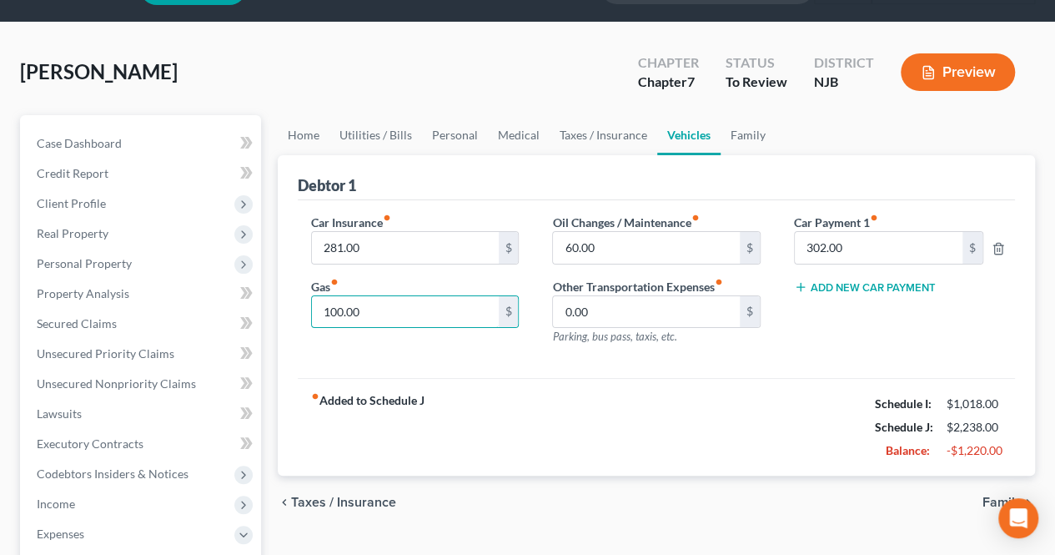
scroll to position [83, 0]
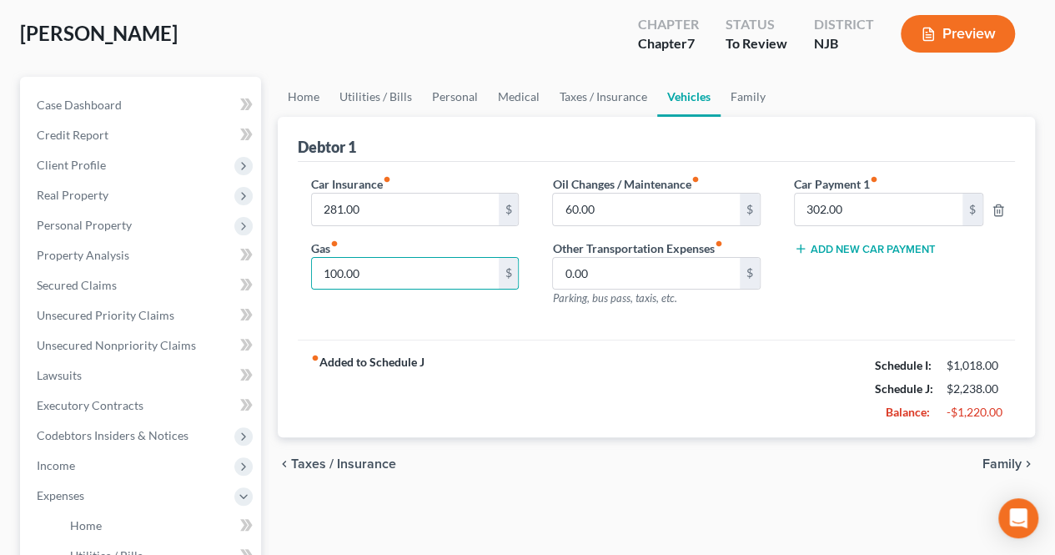
click at [1001, 464] on span "Family" at bounding box center [1001, 463] width 39 height 13
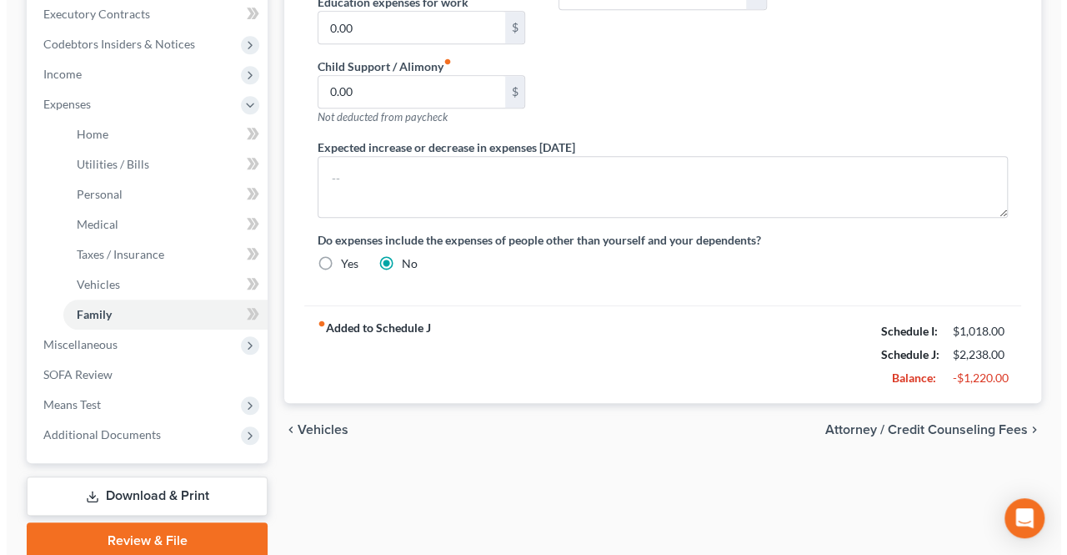
scroll to position [500, 0]
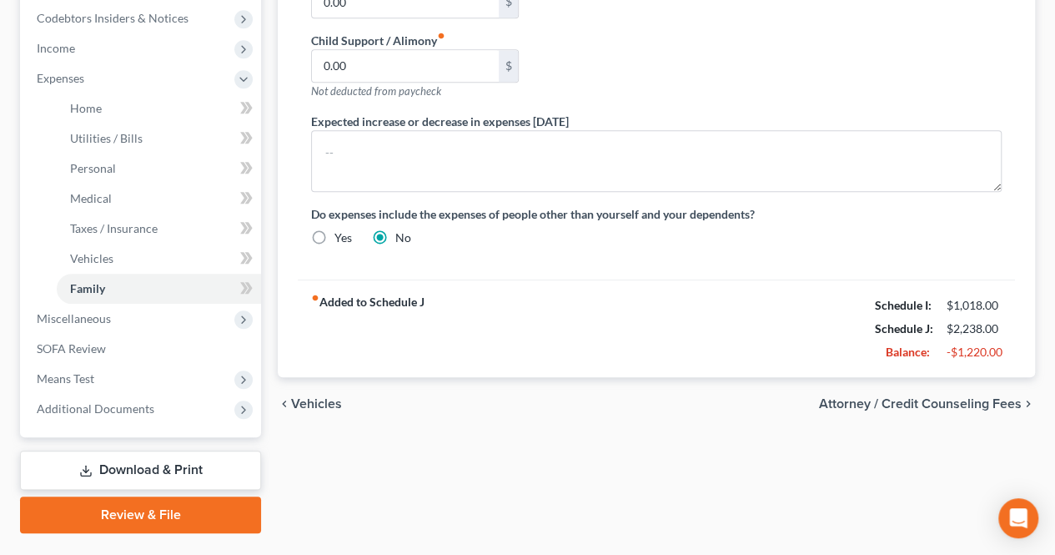
click at [871, 397] on span "Attorney / Credit Counseling Fees" at bounding box center [920, 403] width 203 height 13
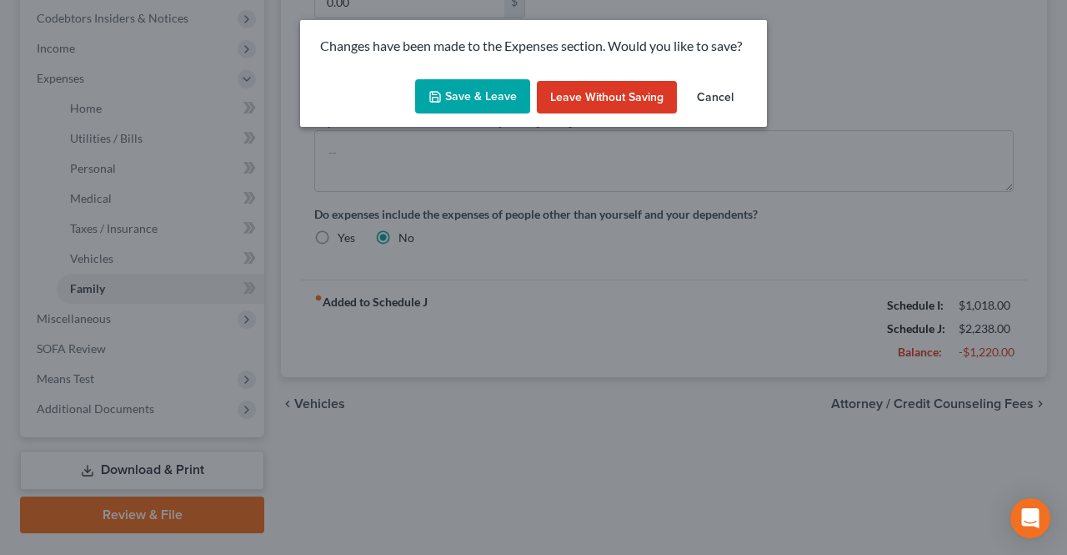
click at [475, 92] on button "Save & Leave" at bounding box center [472, 96] width 115 height 35
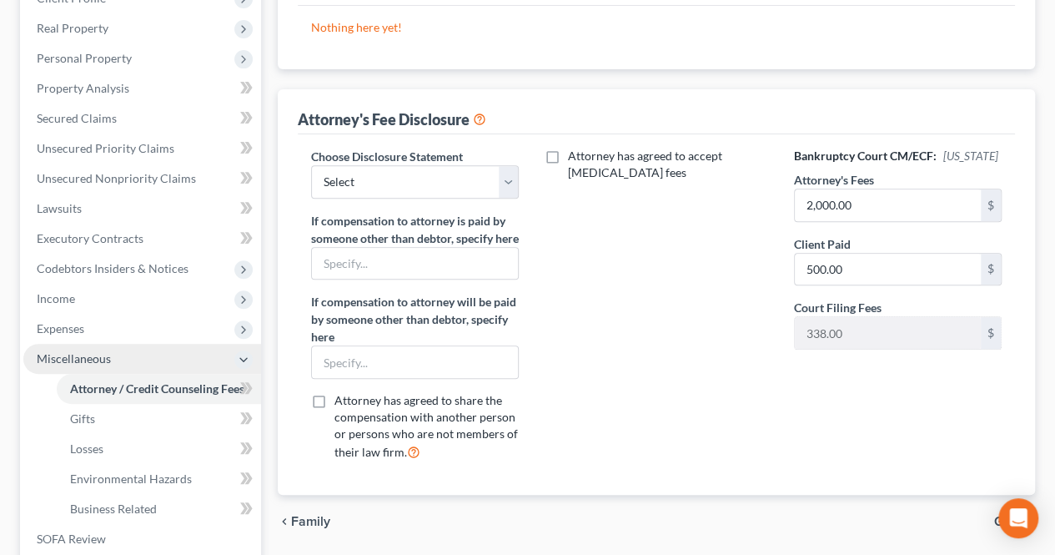
scroll to position [334, 0]
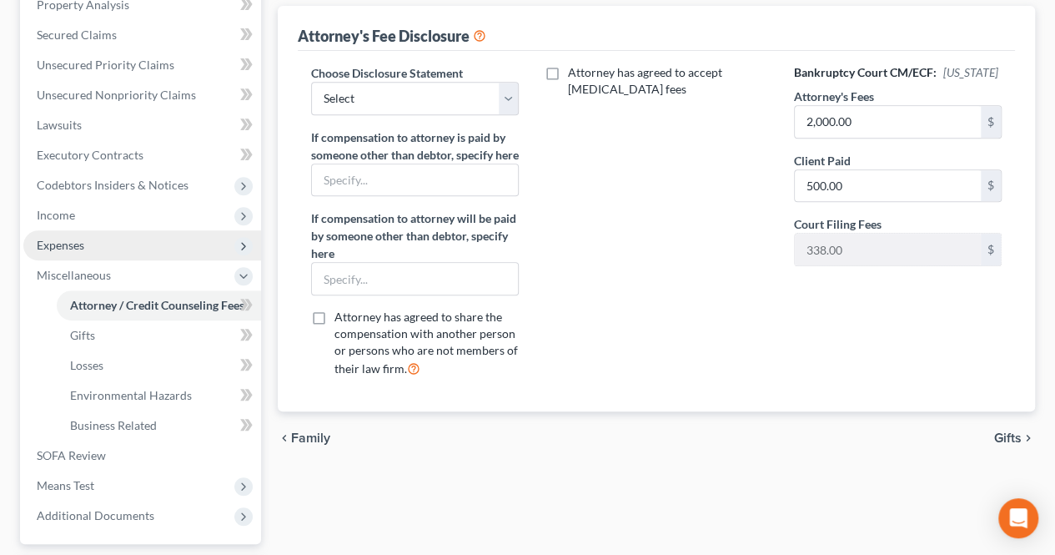
click at [129, 237] on span "Expenses" at bounding box center [142, 245] width 238 height 30
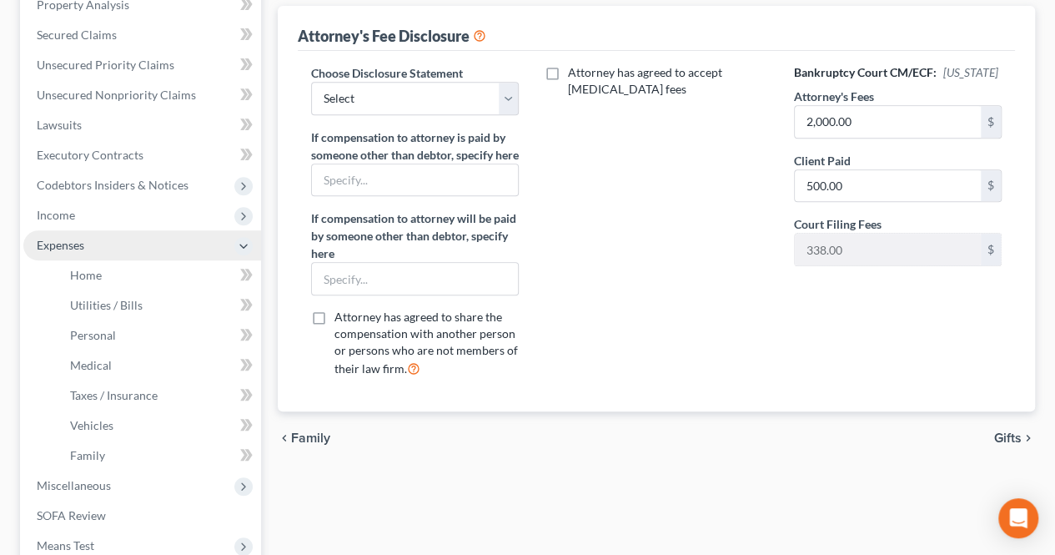
click at [111, 243] on span "Expenses" at bounding box center [142, 245] width 238 height 30
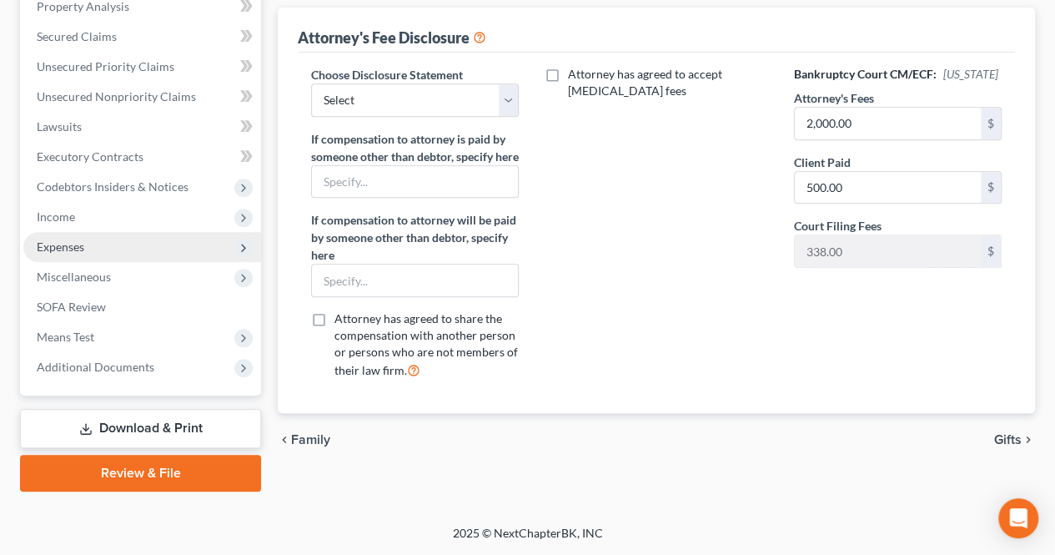
scroll to position [329, 0]
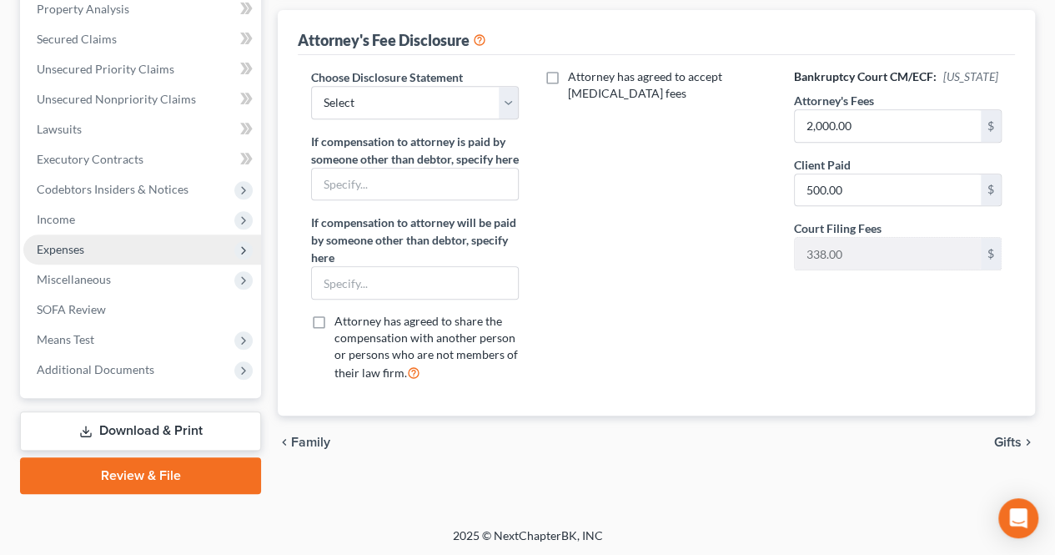
click at [101, 243] on span "Expenses" at bounding box center [142, 249] width 238 height 30
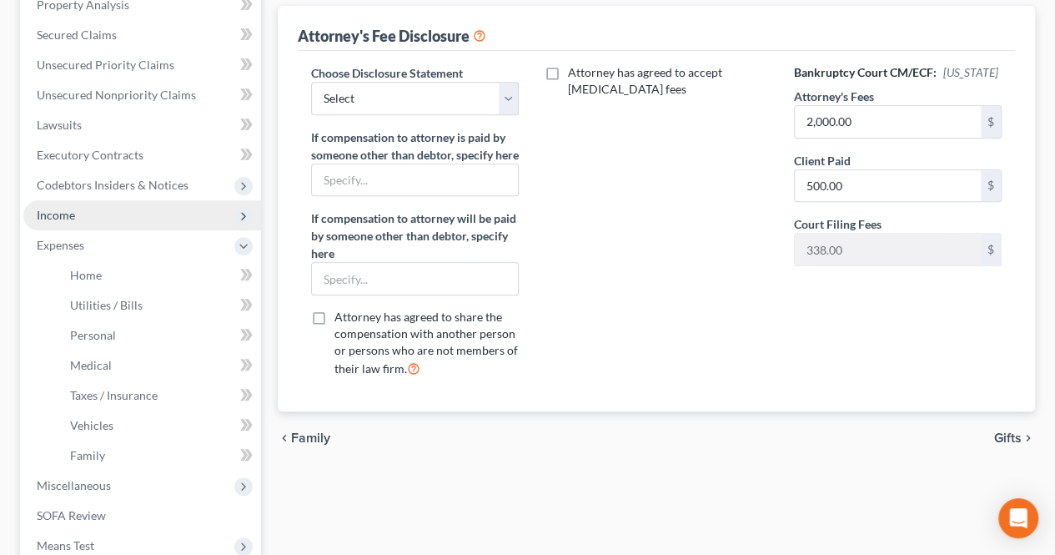
click at [89, 208] on span "Income" at bounding box center [142, 215] width 238 height 30
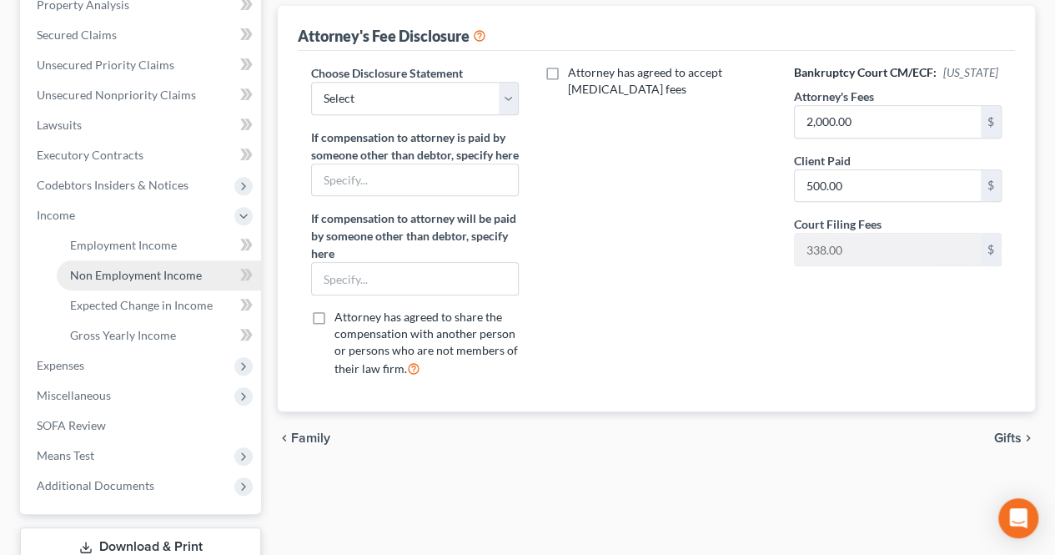
click at [132, 279] on span "Non Employment Income" at bounding box center [136, 275] width 132 height 14
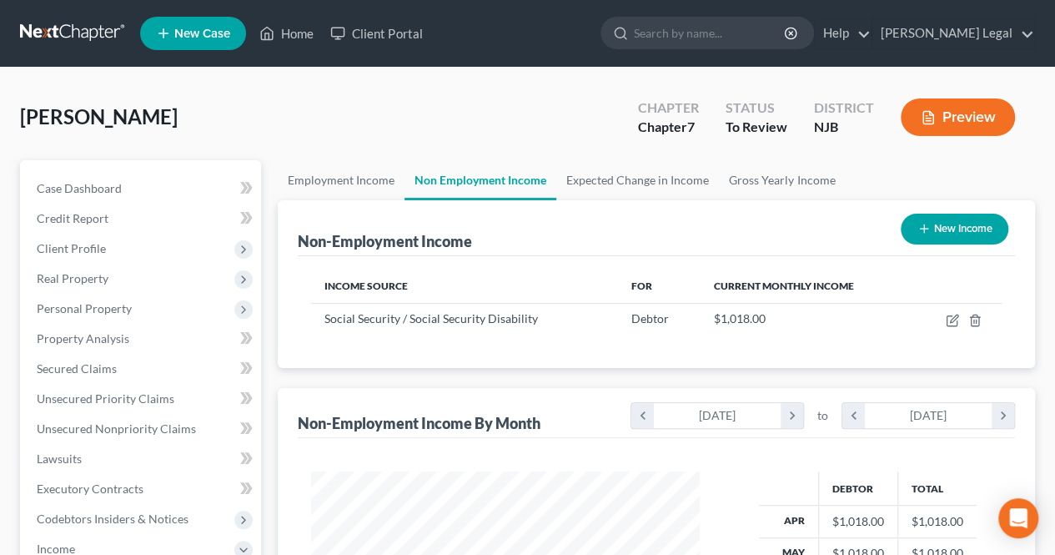
click at [274, 286] on div "Employment Income Non Employment Income Expected Change in Income Gross Yearly …" at bounding box center [656, 551] width 774 height 783
click at [173, 231] on link "Credit Report" at bounding box center [142, 218] width 238 height 30
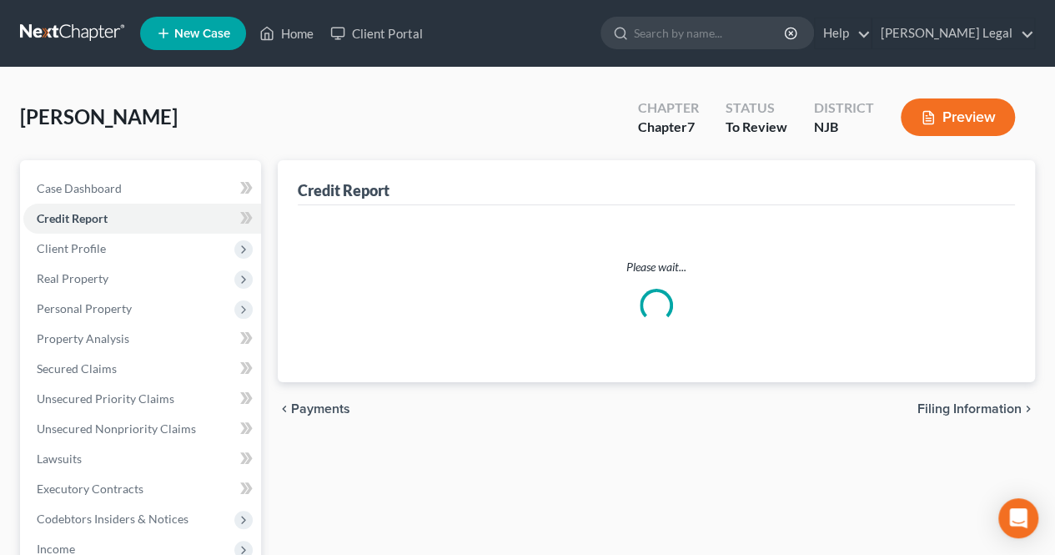
click at [338, 131] on div "[PERSON_NAME] Upgraded Chapter Chapter 7 Status To Review District NJB Preview" at bounding box center [527, 124] width 1015 height 73
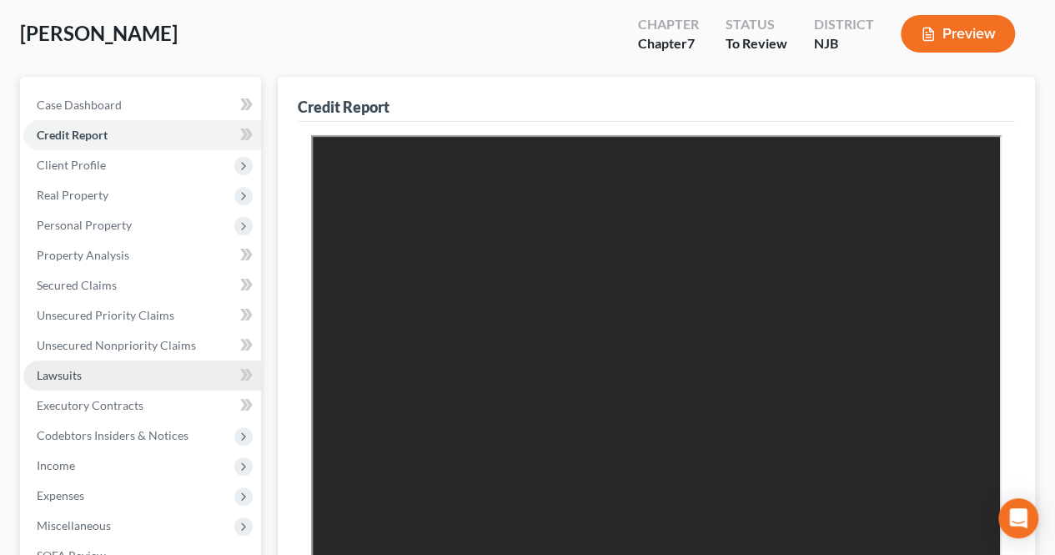
scroll to position [250, 0]
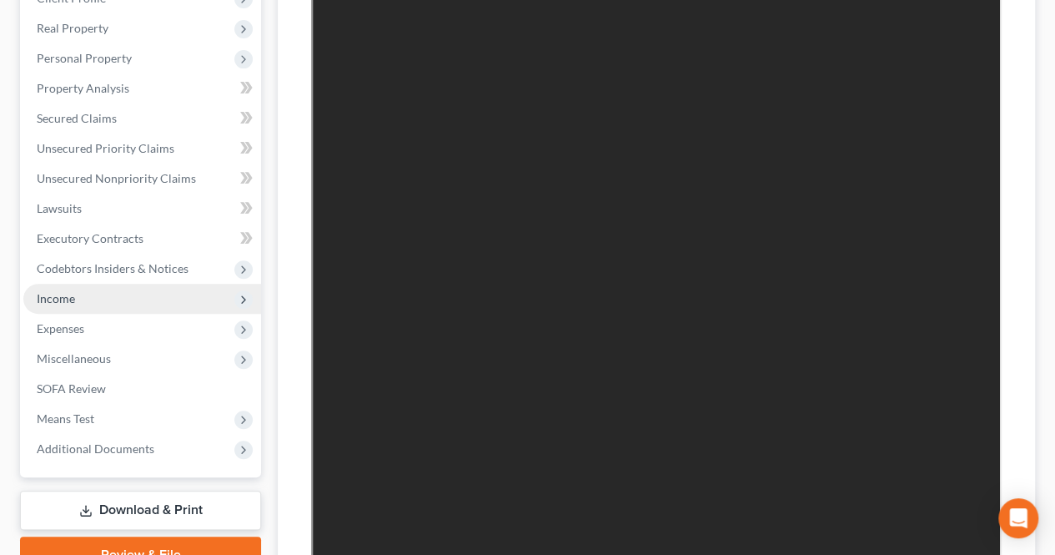
click at [133, 308] on span "Income" at bounding box center [142, 299] width 238 height 30
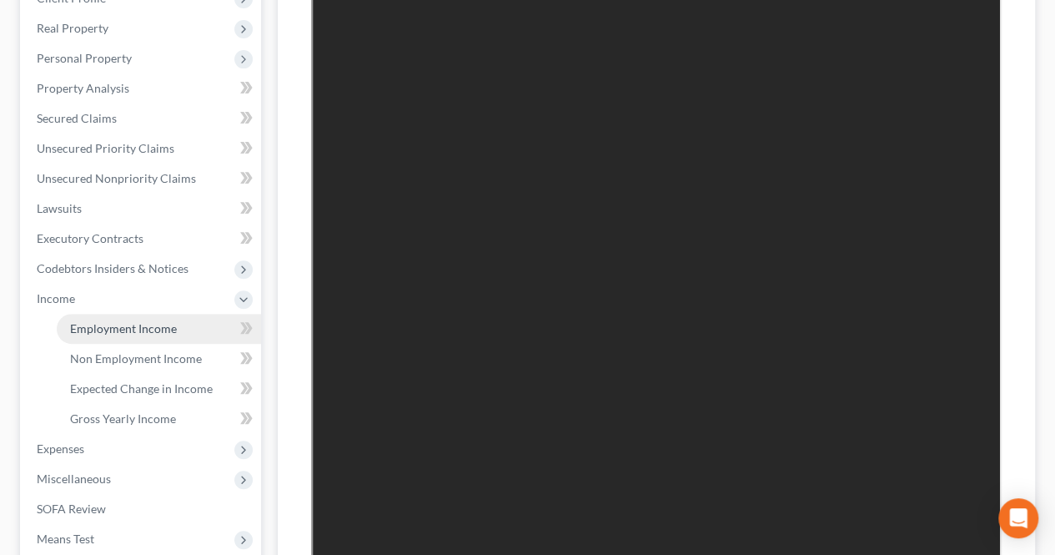
click at [135, 324] on span "Employment Income" at bounding box center [123, 328] width 107 height 14
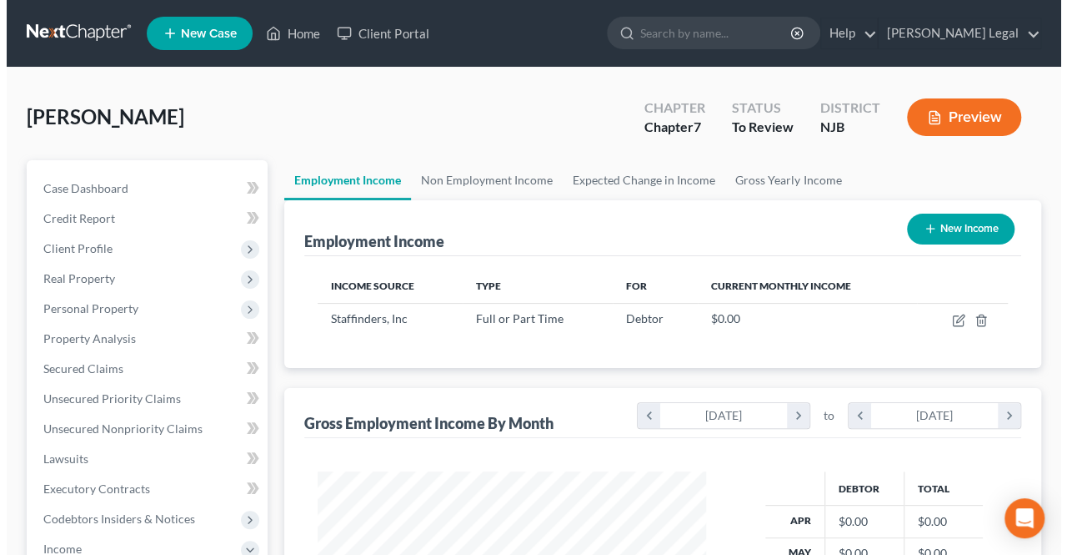
scroll to position [297, 422]
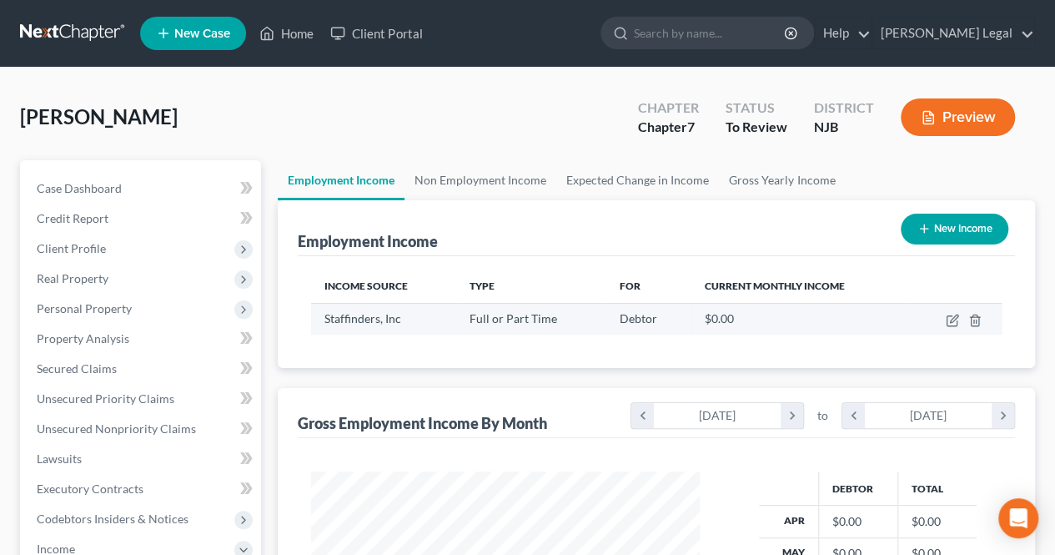
click at [959, 324] on td at bounding box center [956, 319] width 91 height 32
click at [953, 324] on icon "button" at bounding box center [952, 321] width 10 height 10
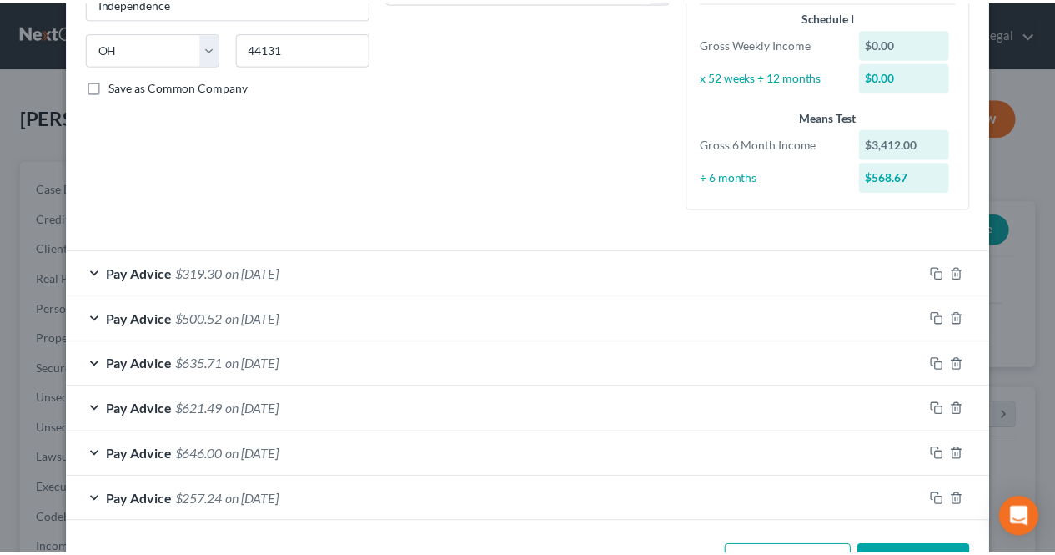
scroll to position [369, 0]
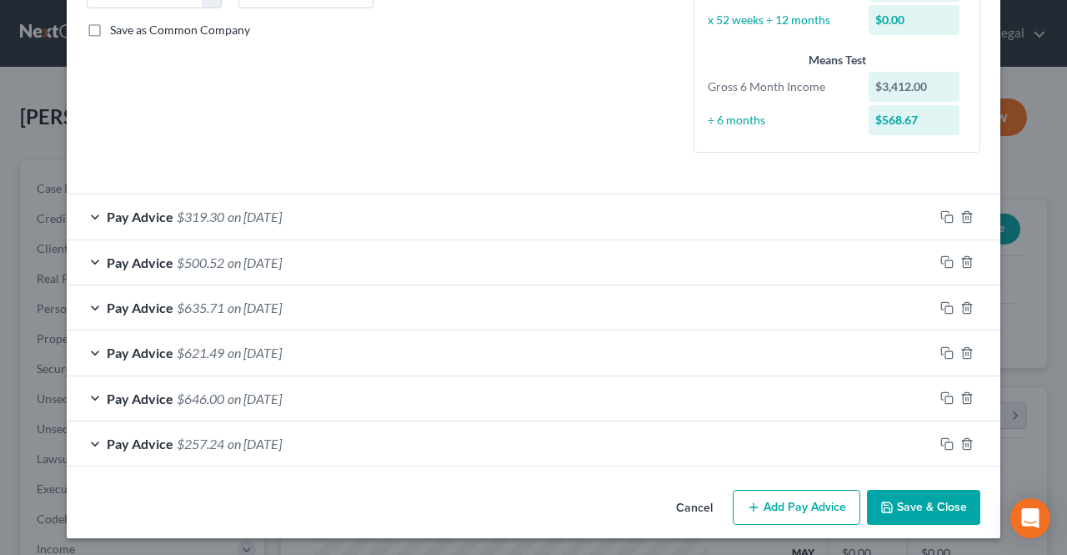
click at [904, 506] on button "Save & Close" at bounding box center [923, 507] width 113 height 35
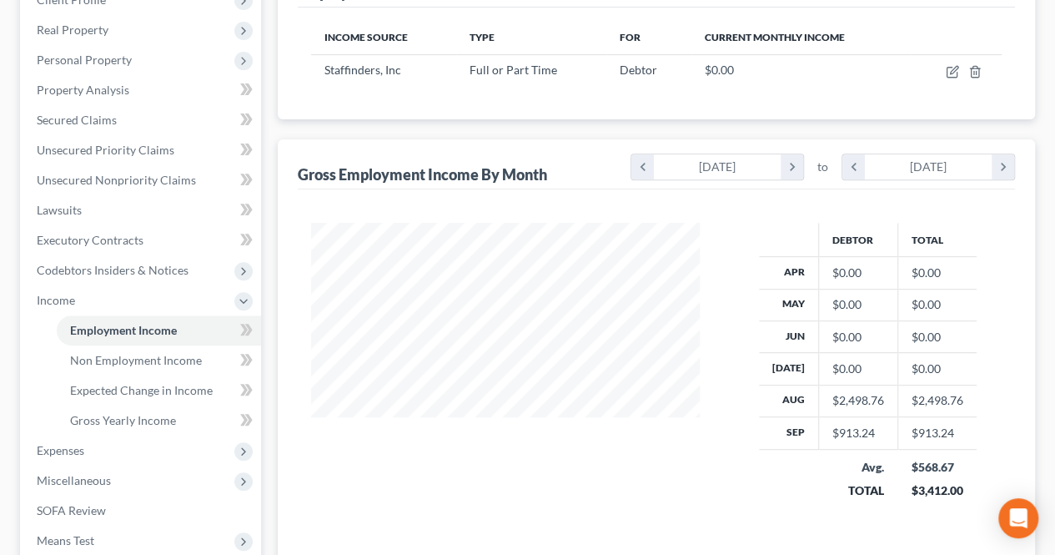
scroll to position [83, 0]
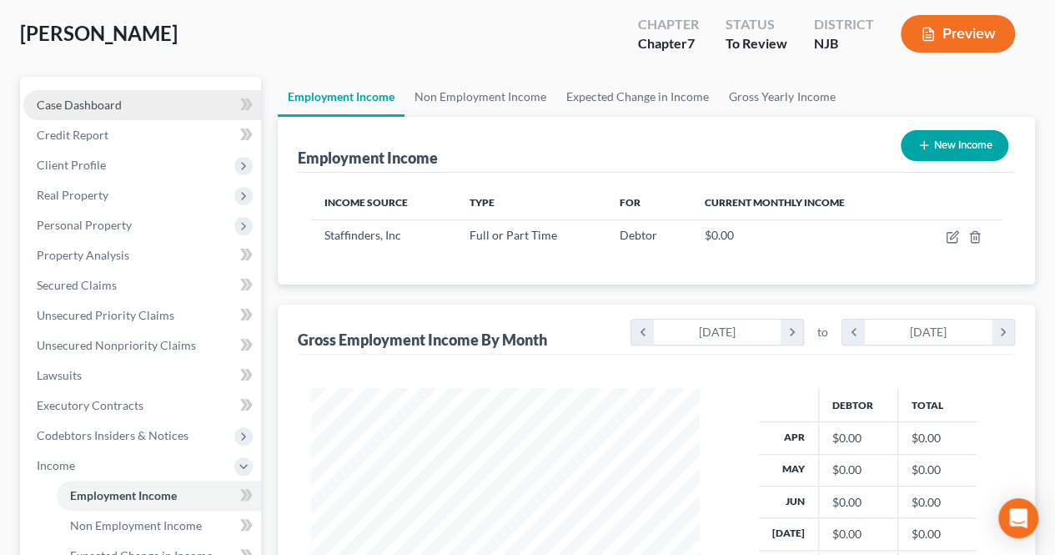
click at [127, 106] on link "Case Dashboard" at bounding box center [142, 105] width 238 height 30
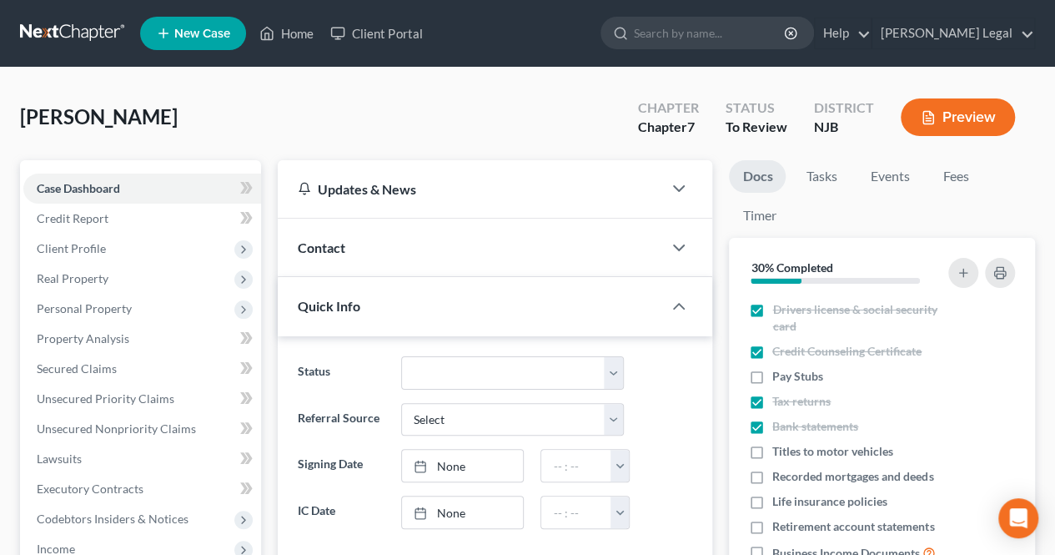
click at [330, 96] on div "[PERSON_NAME] Upgraded Chapter Chapter 7 Status To Review District NJB Preview" at bounding box center [527, 124] width 1015 height 73
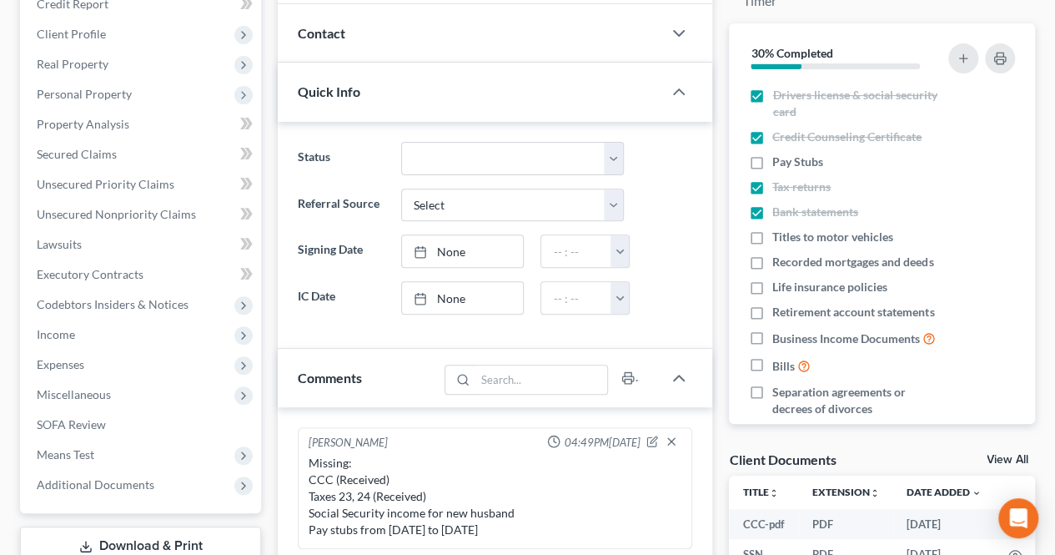
scroll to position [250, 0]
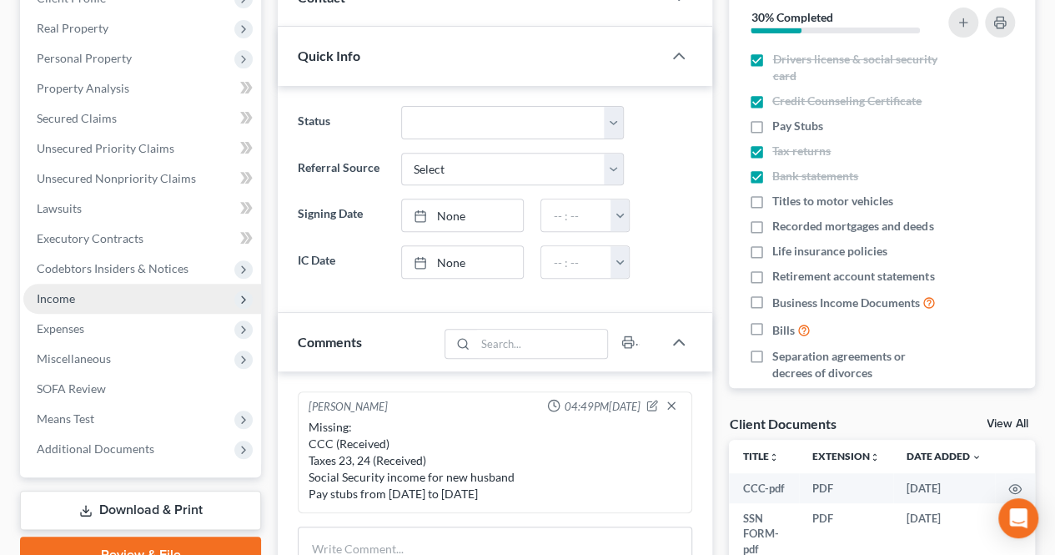
click at [135, 303] on span "Income" at bounding box center [142, 299] width 238 height 30
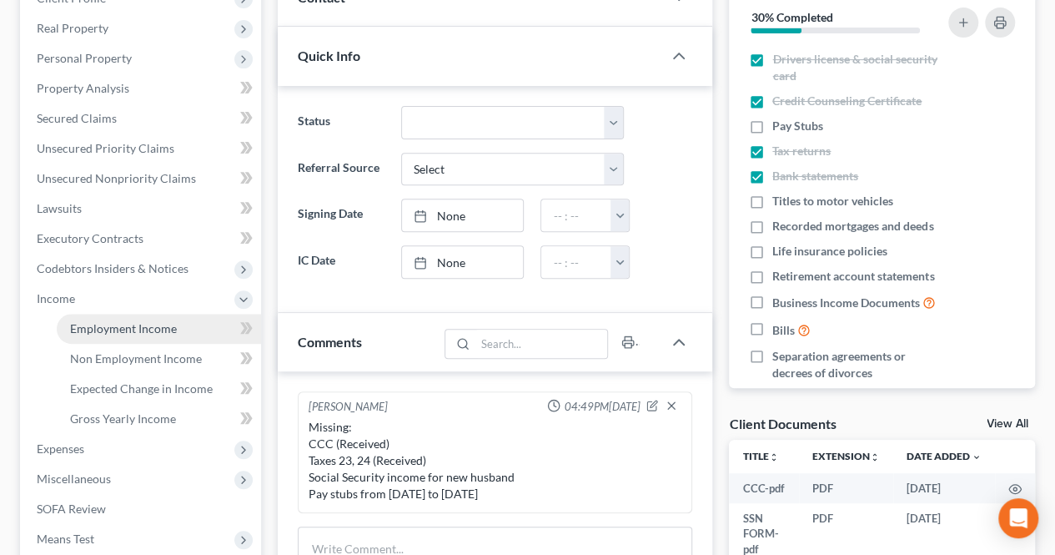
click at [126, 334] on span "Employment Income" at bounding box center [123, 328] width 107 height 14
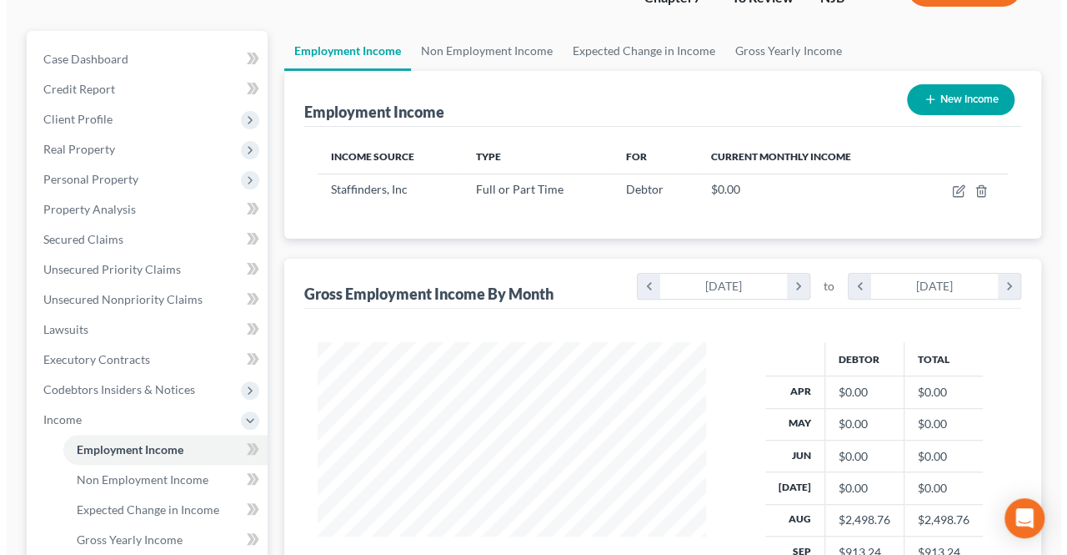
scroll to position [167, 0]
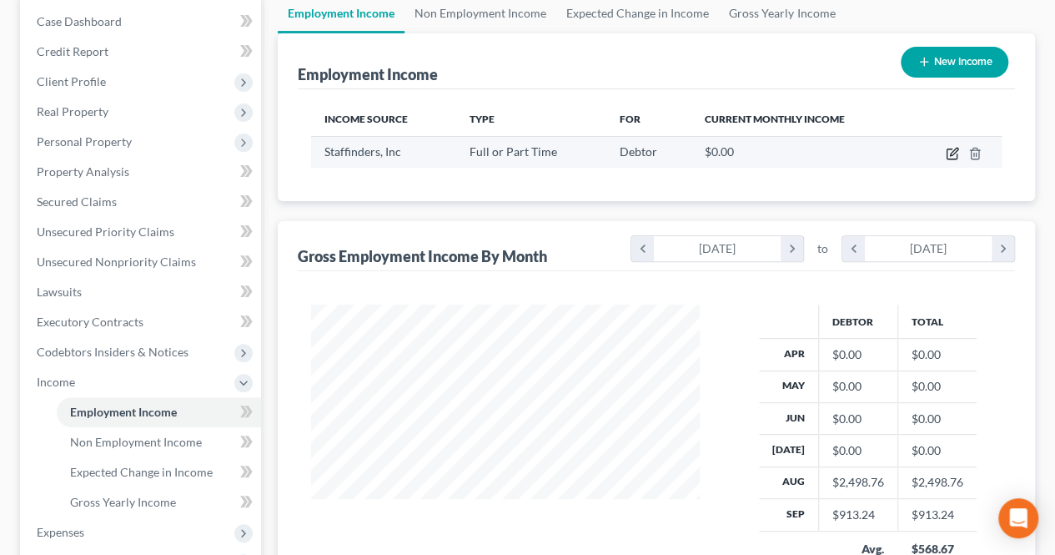
click at [952, 157] on icon "button" at bounding box center [952, 153] width 13 height 13
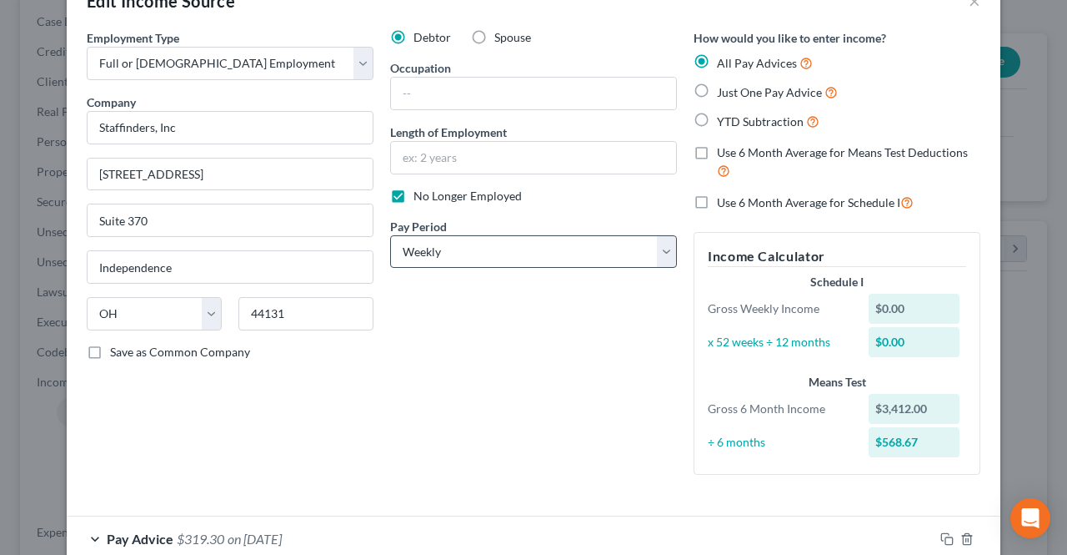
scroll to position [36, 0]
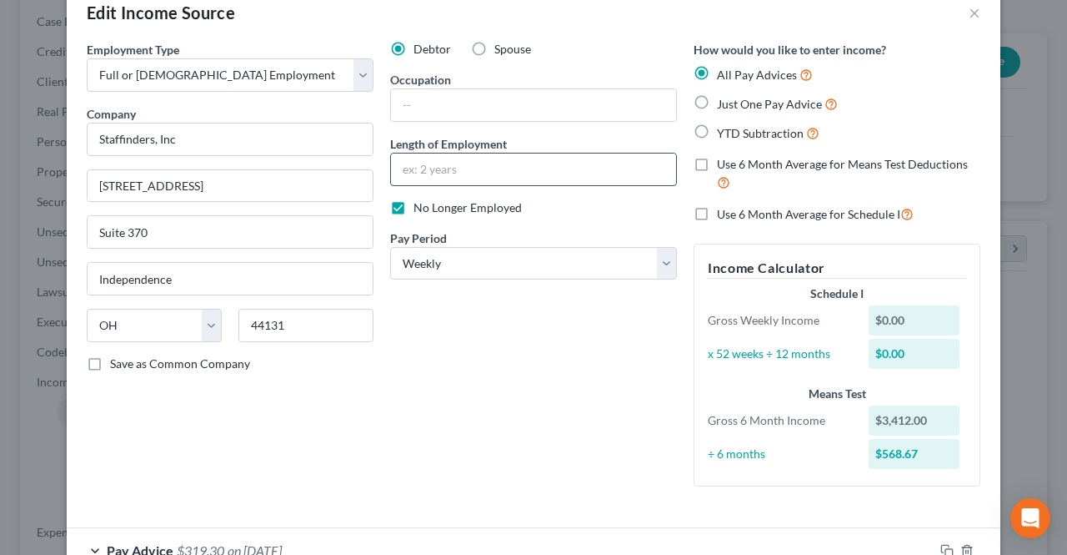
drag, startPoint x: 457, startPoint y: 173, endPoint x: 448, endPoint y: 173, distance: 9.2
click at [457, 173] on input "text" at bounding box center [533, 169] width 285 height 32
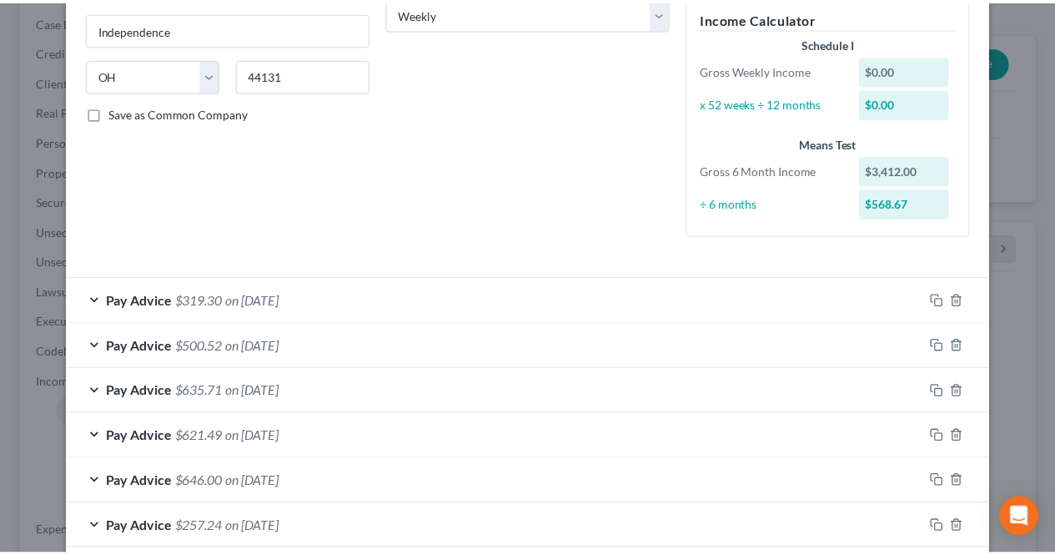
scroll to position [369, 0]
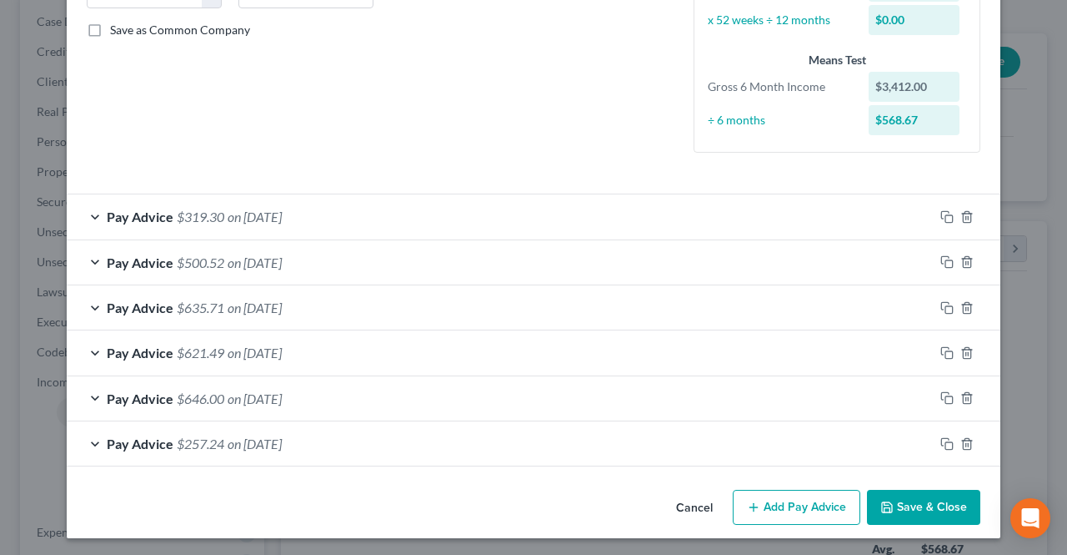
click at [900, 510] on button "Save & Close" at bounding box center [923, 507] width 113 height 35
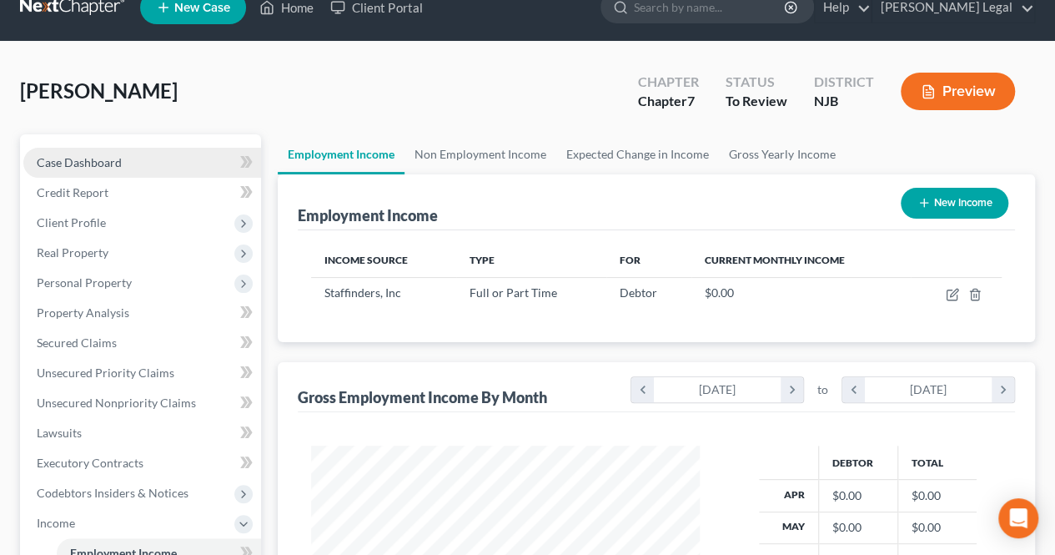
scroll to position [0, 0]
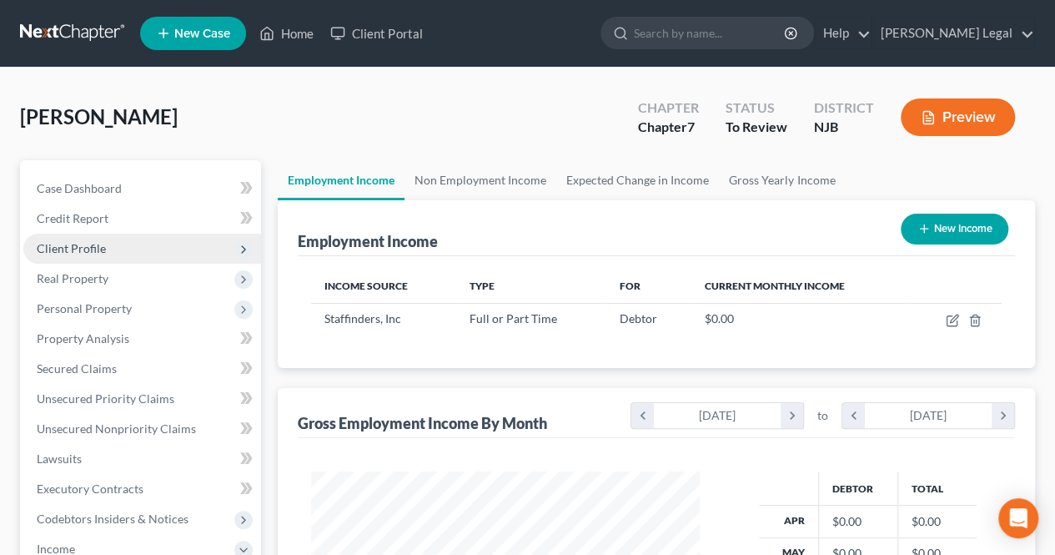
click at [118, 239] on span "Client Profile" at bounding box center [142, 249] width 238 height 30
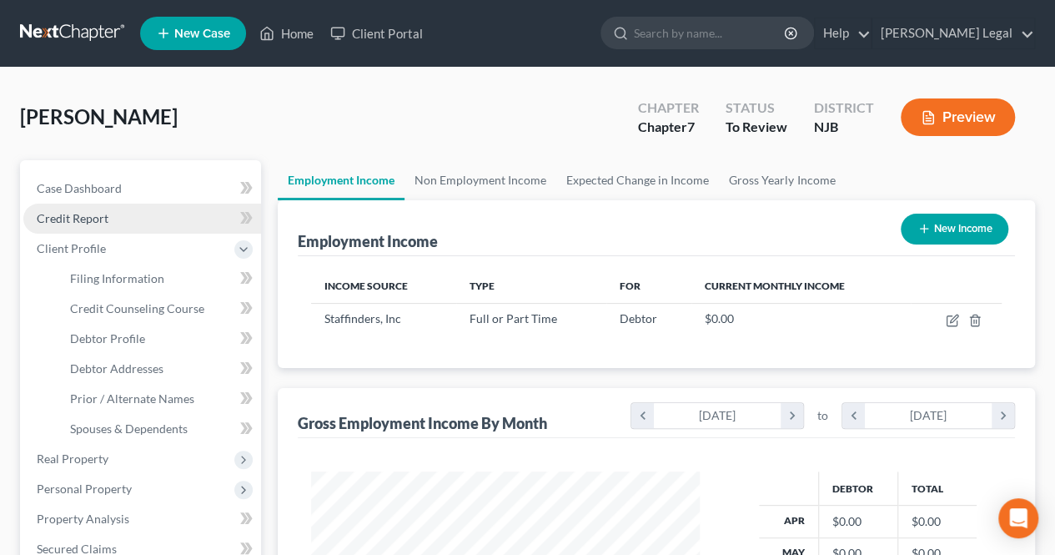
click at [120, 213] on link "Credit Report" at bounding box center [142, 218] width 238 height 30
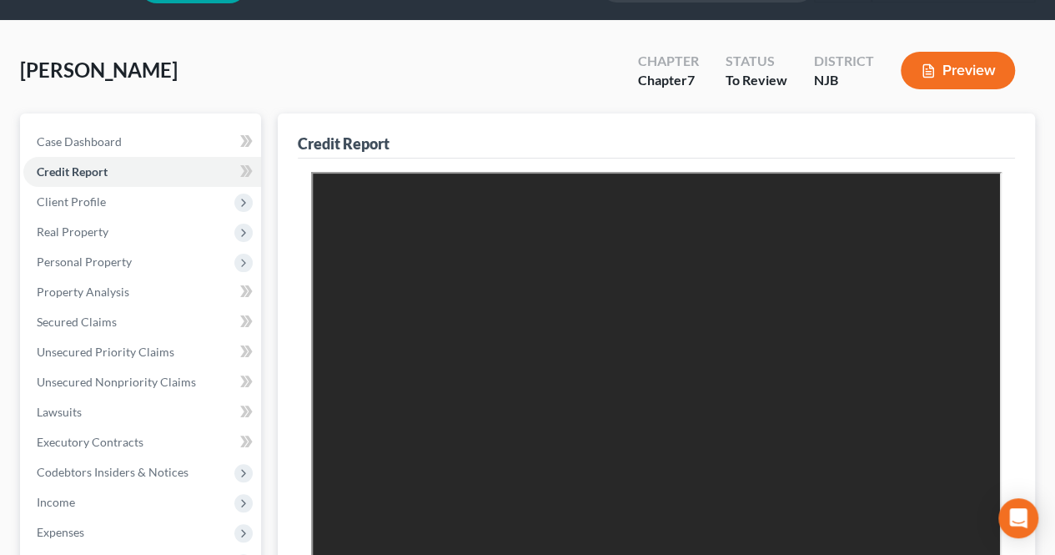
scroll to position [83, 0]
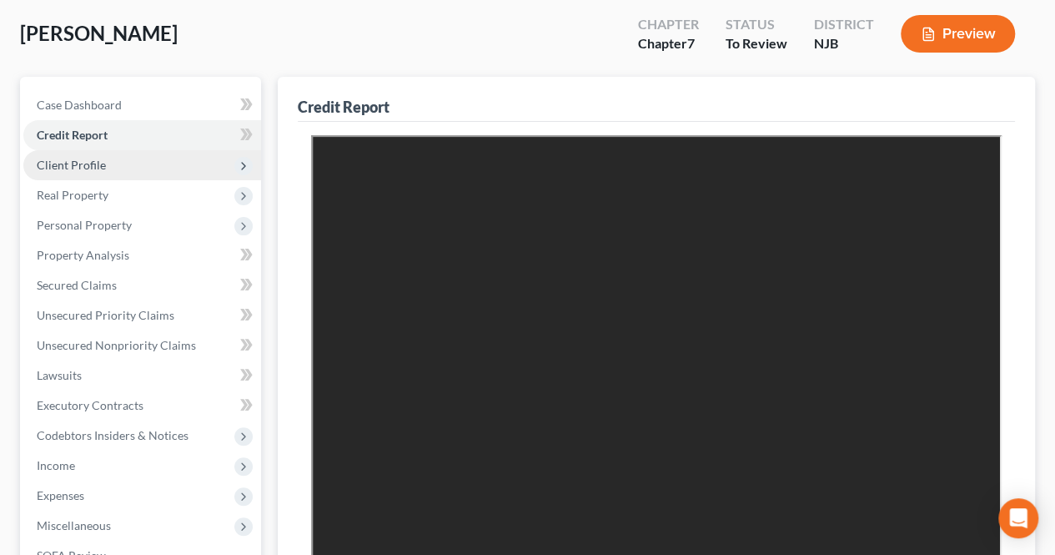
click at [115, 161] on span "Client Profile" at bounding box center [142, 165] width 238 height 30
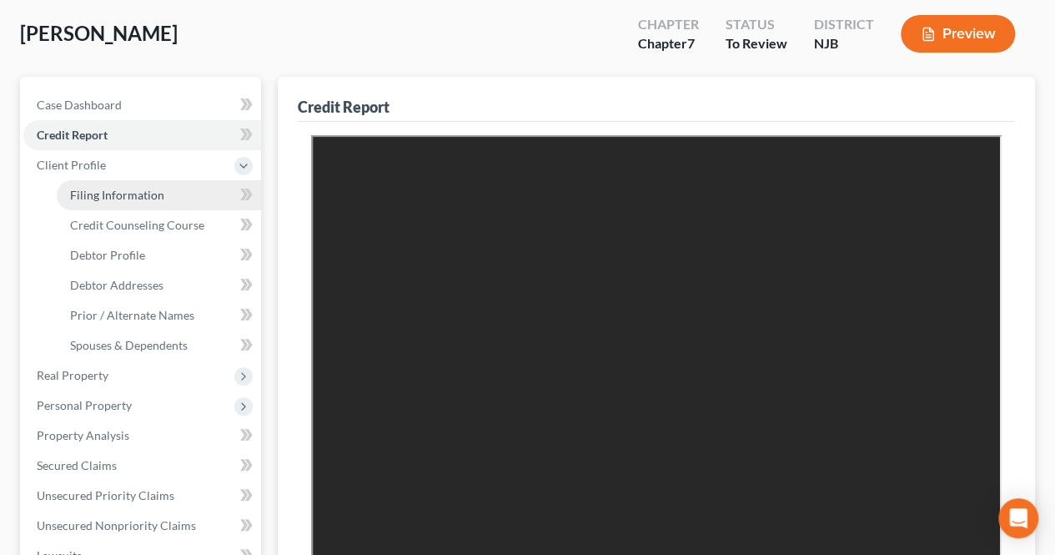
click at [100, 196] on span "Filing Information" at bounding box center [117, 195] width 94 height 14
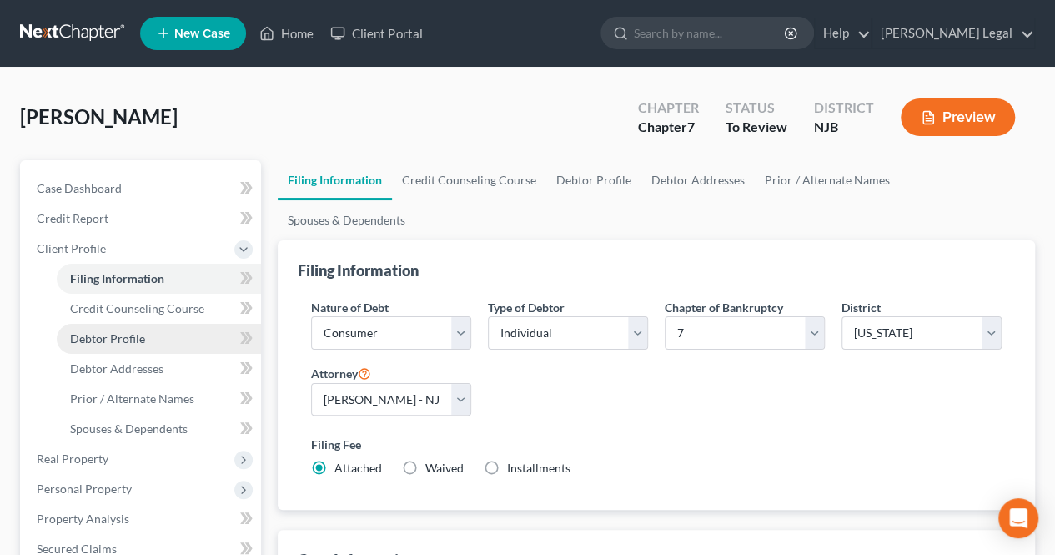
click at [132, 340] on span "Debtor Profile" at bounding box center [107, 338] width 75 height 14
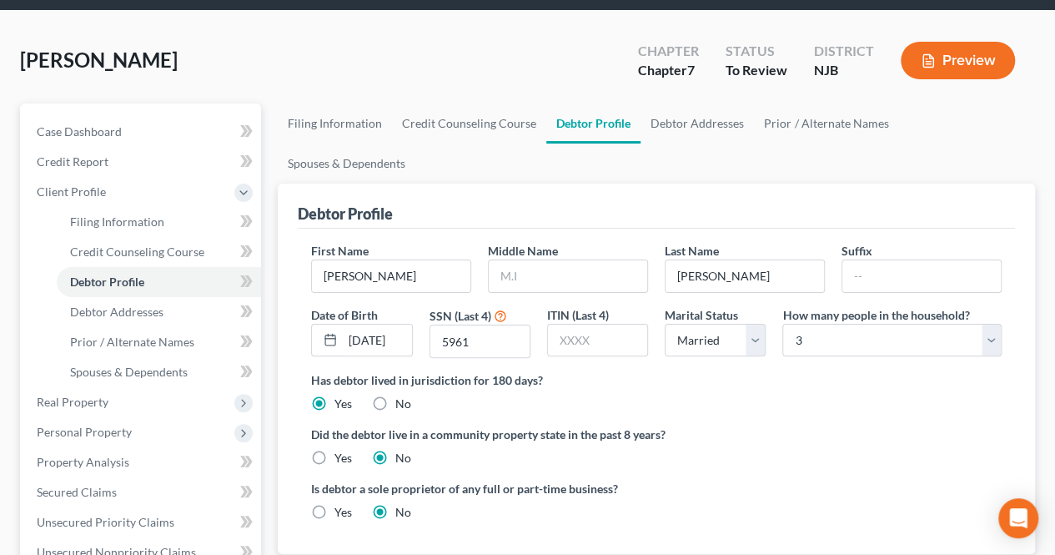
scroll to position [83, 0]
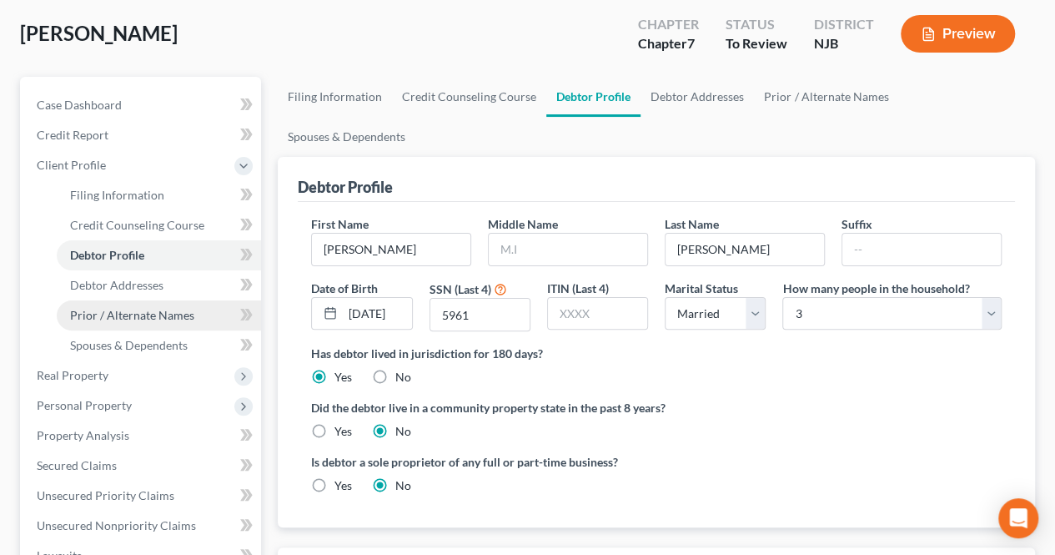
click at [178, 322] on link "Prior / Alternate Names" at bounding box center [159, 315] width 204 height 30
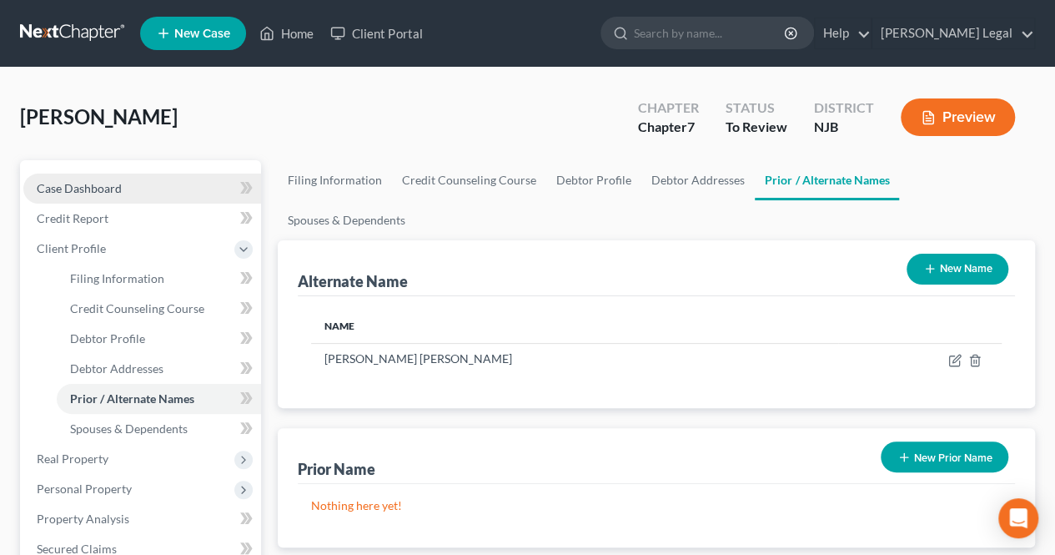
click at [182, 193] on link "Case Dashboard" at bounding box center [142, 188] width 238 height 30
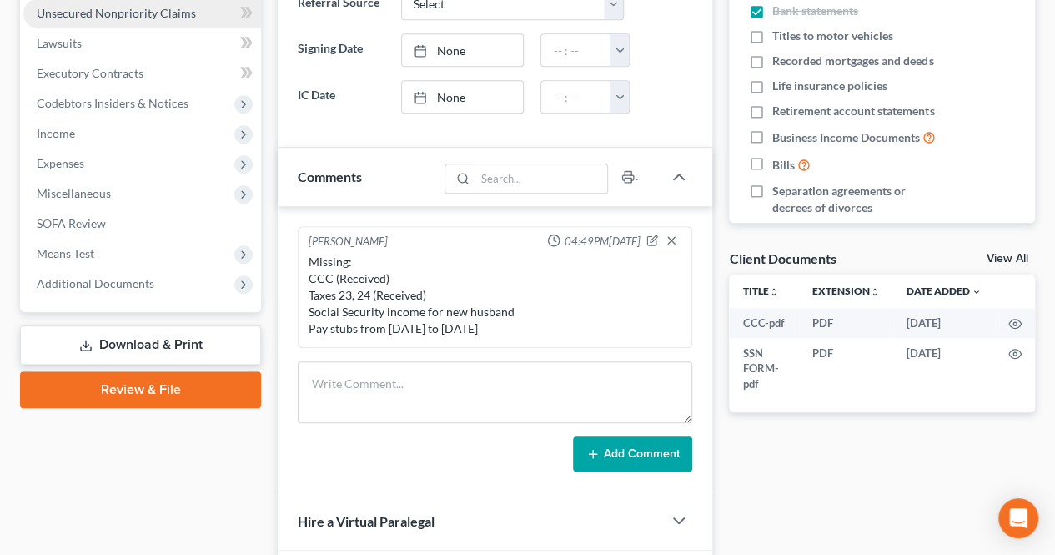
scroll to position [417, 0]
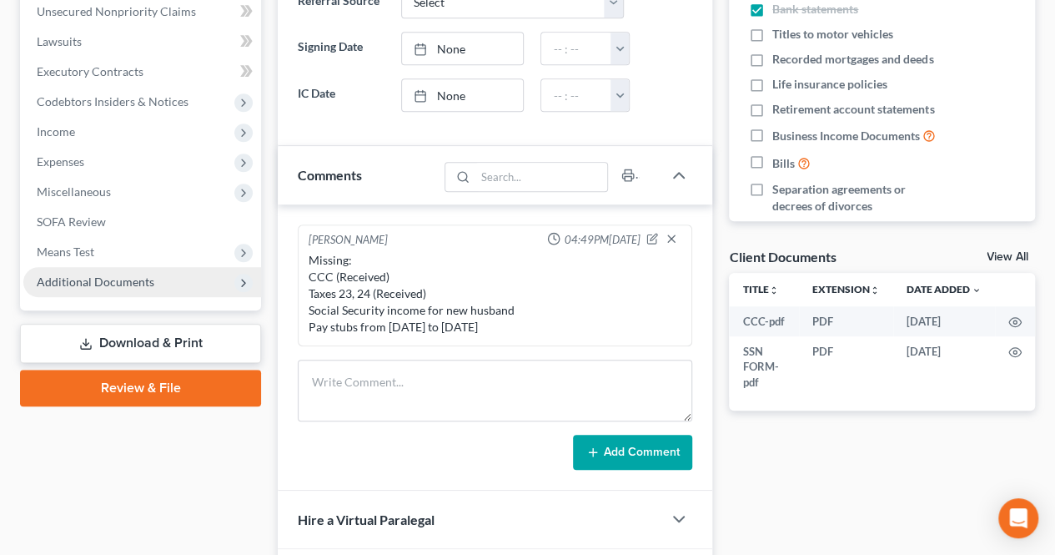
click at [103, 276] on span "Additional Documents" at bounding box center [96, 281] width 118 height 14
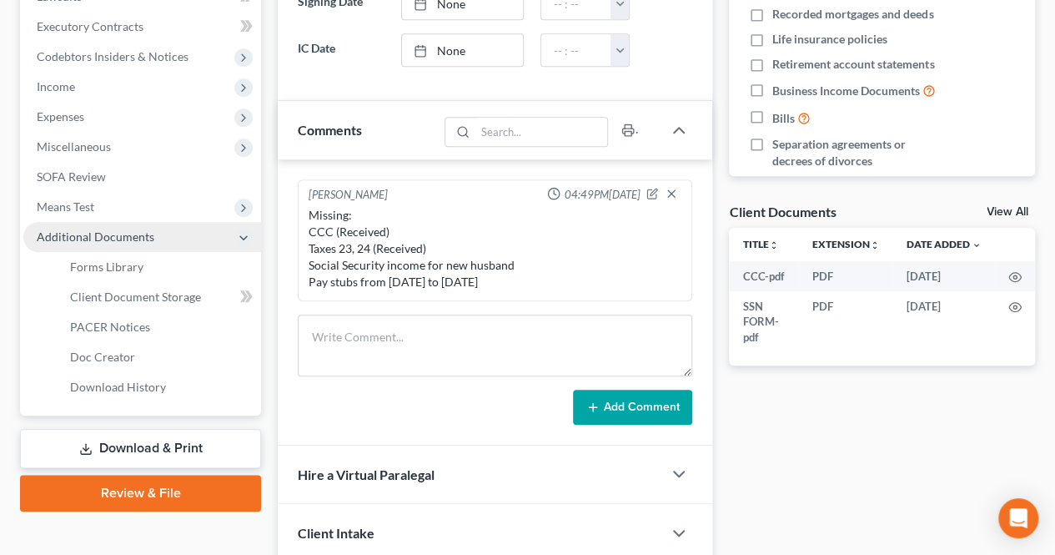
scroll to position [500, 0]
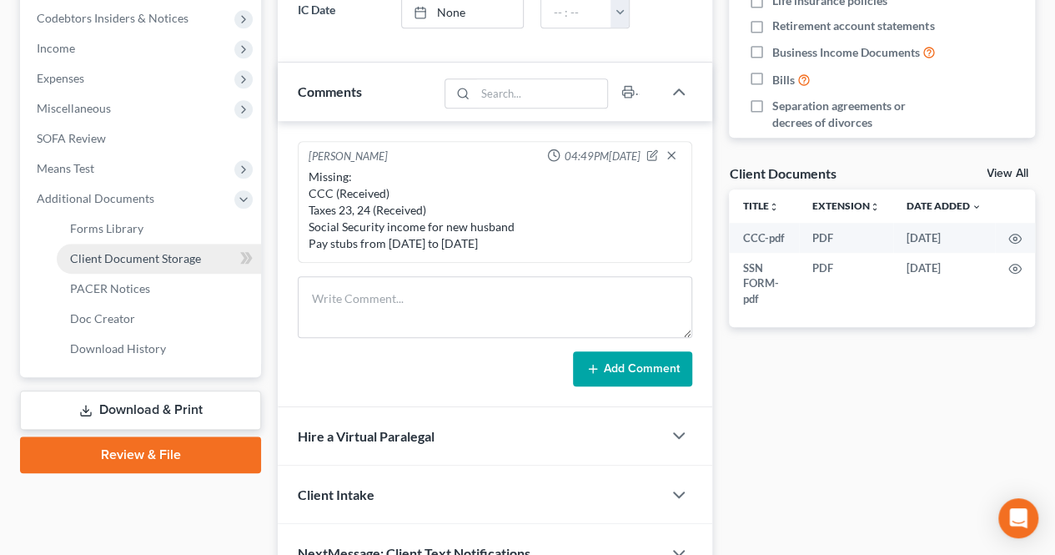
click at [107, 265] on link "Client Document Storage" at bounding box center [159, 259] width 204 height 30
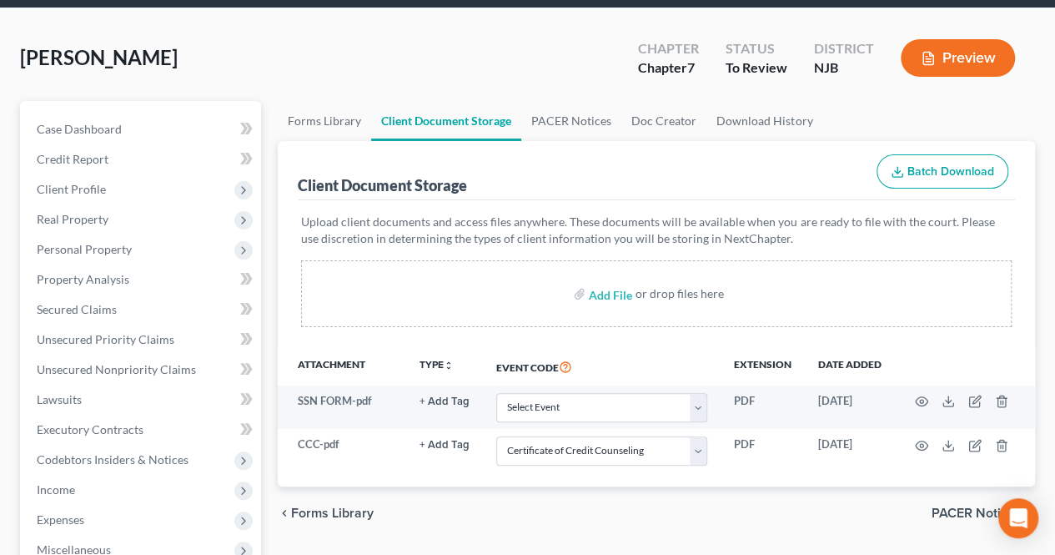
scroll to position [85, 0]
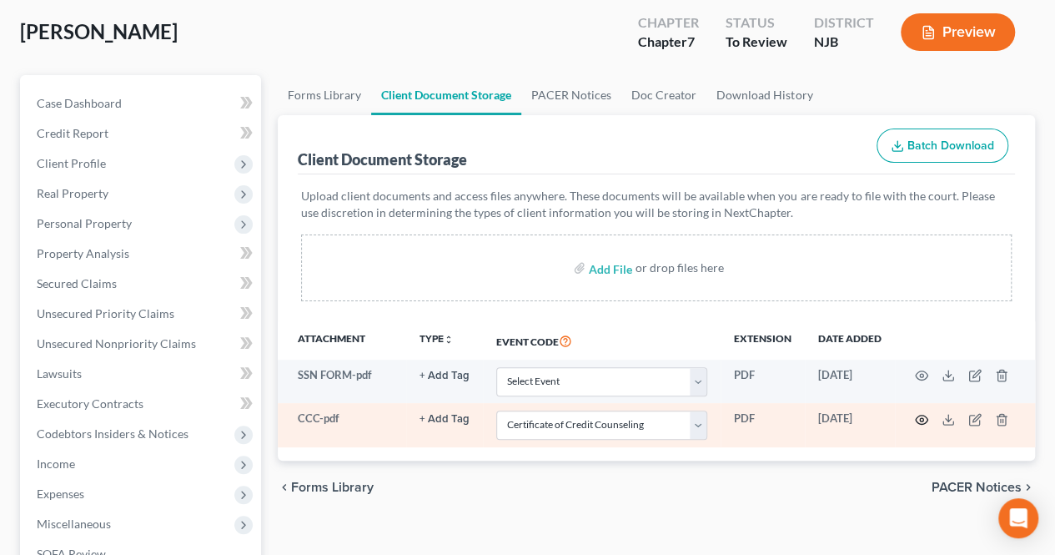
click at [917, 419] on icon "button" at bounding box center [921, 419] width 13 height 13
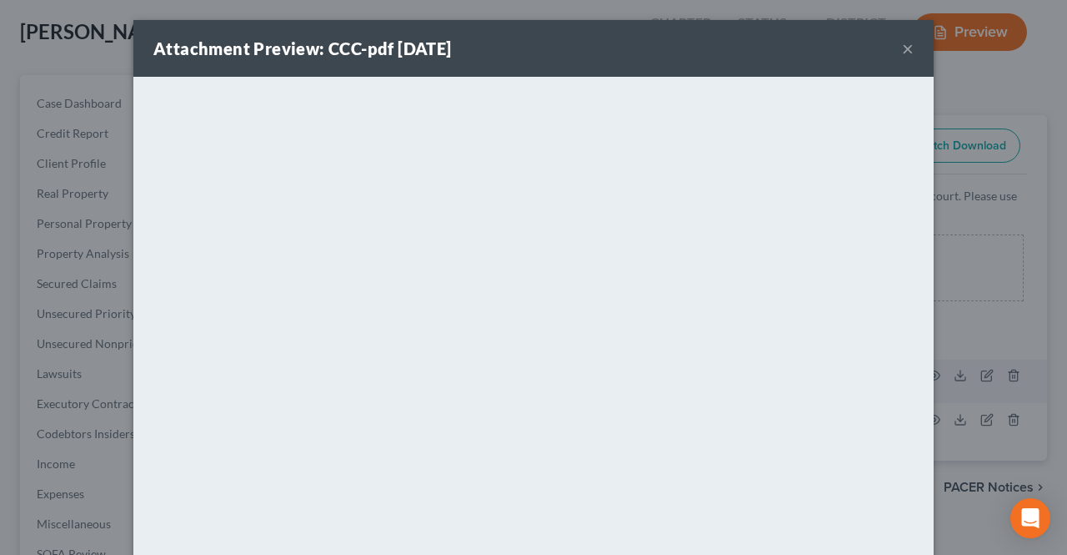
click at [902, 52] on button "×" at bounding box center [908, 48] width 12 height 20
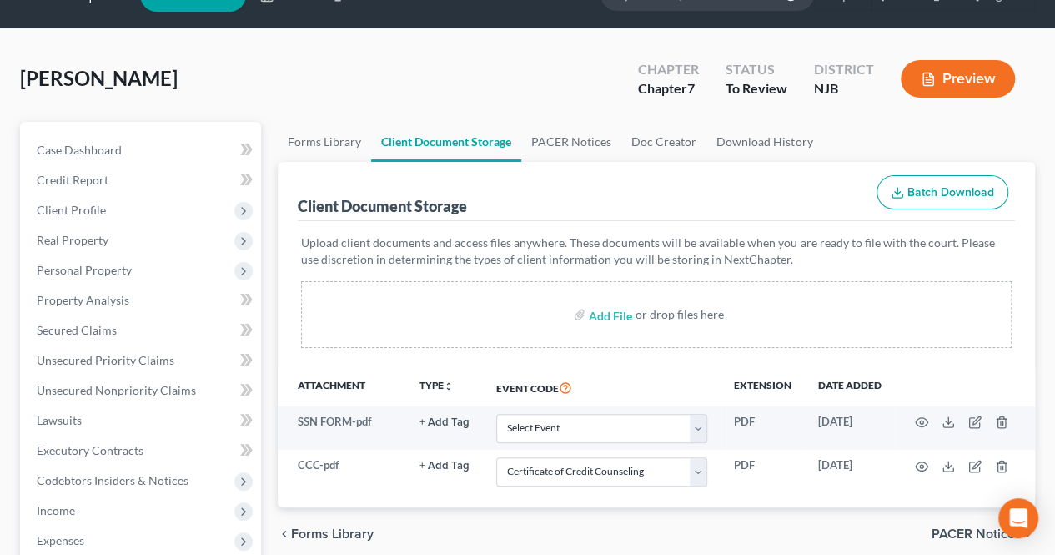
scroll to position [0, 0]
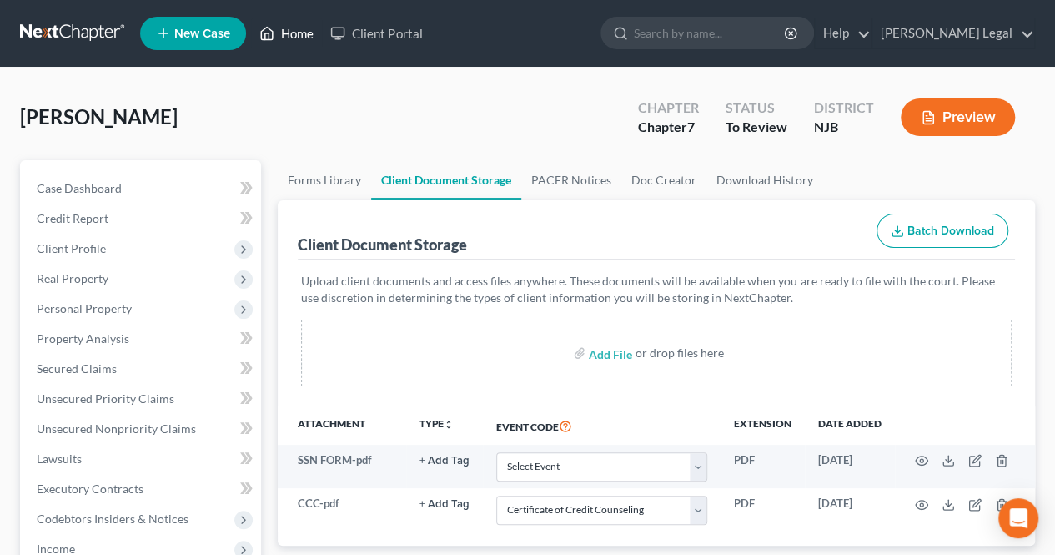
click at [282, 31] on link "Home" at bounding box center [286, 33] width 71 height 30
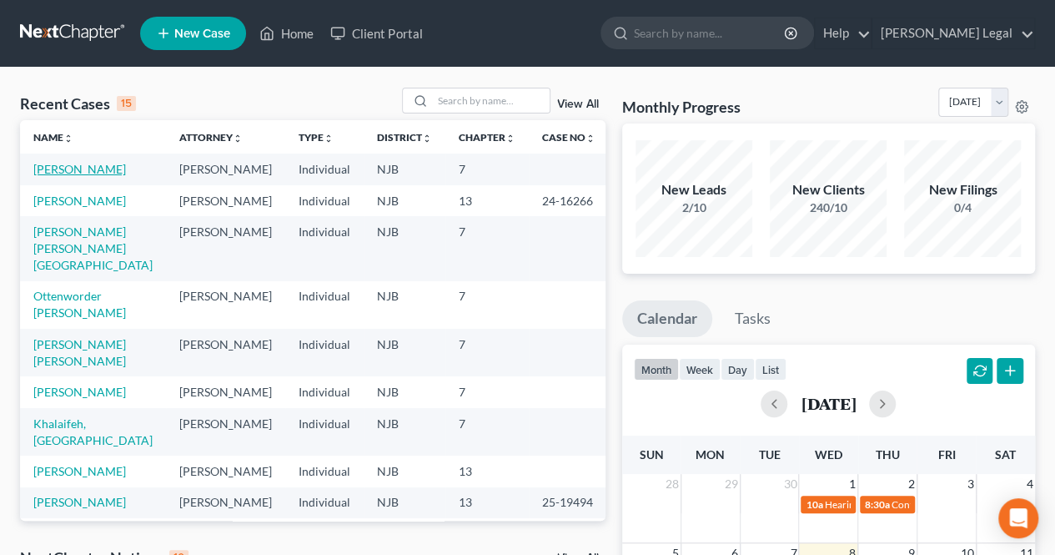
click at [73, 171] on link "[PERSON_NAME]" at bounding box center [79, 169] width 93 height 14
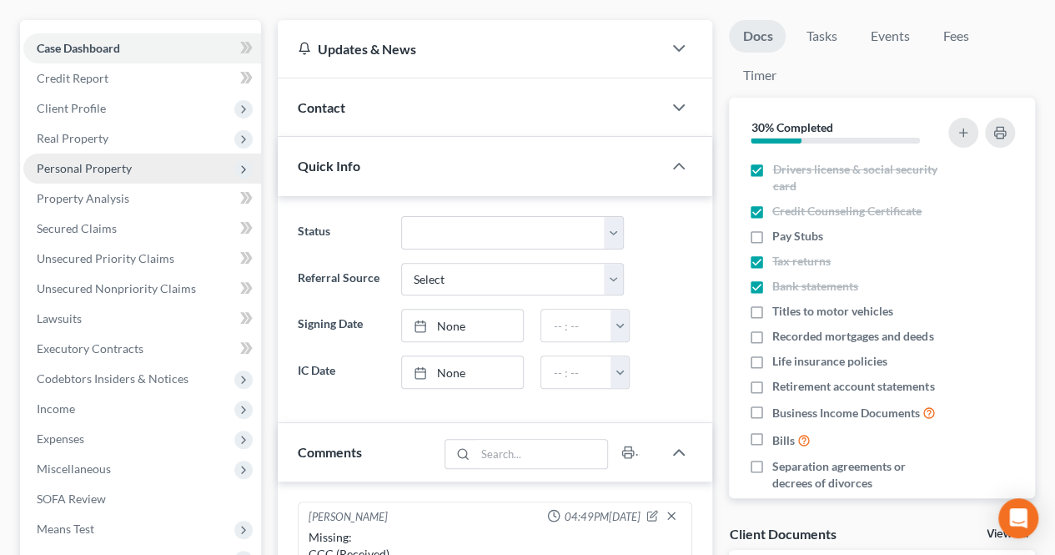
scroll to position [167, 0]
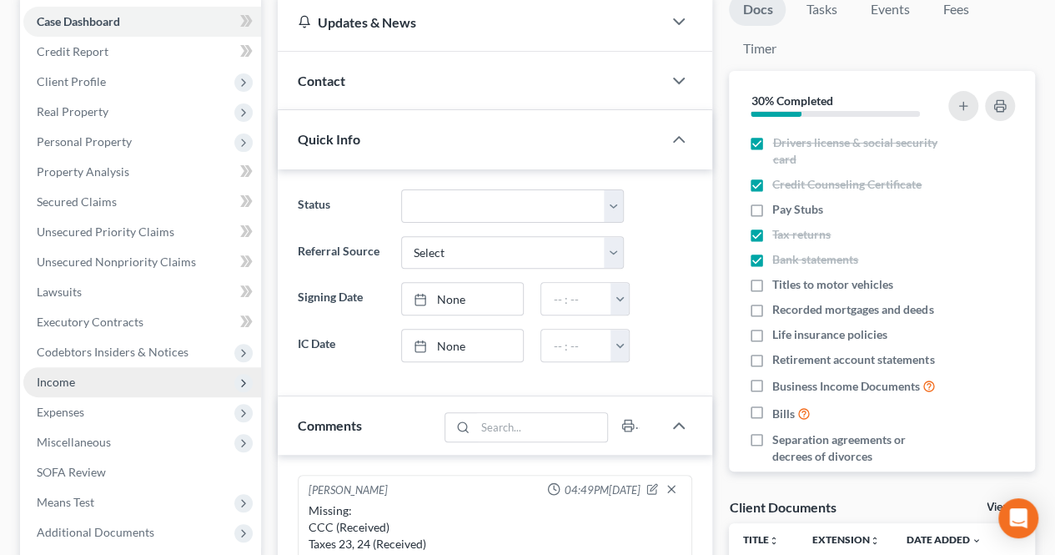
click at [78, 379] on span "Income" at bounding box center [142, 382] width 238 height 30
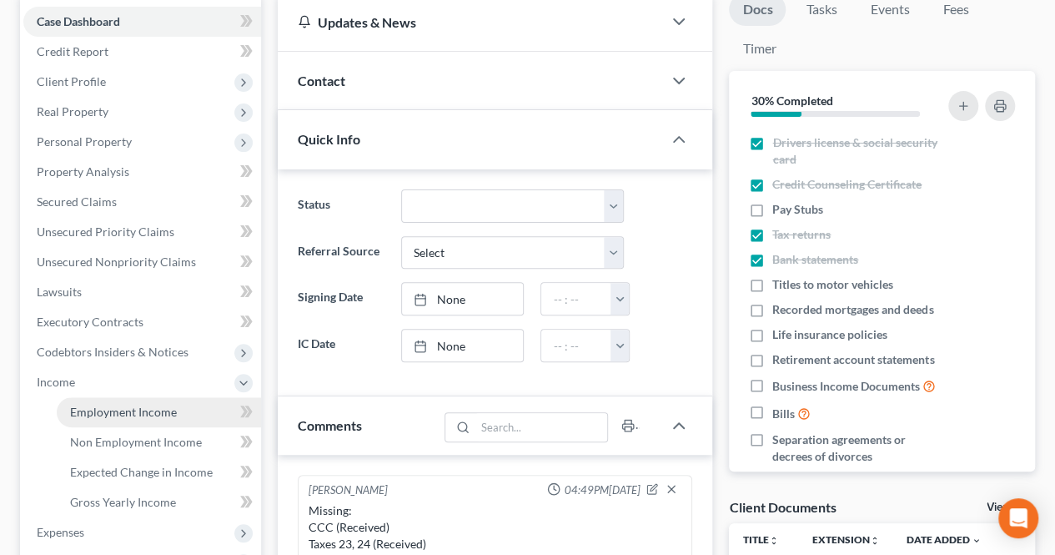
click at [78, 406] on span "Employment Income" at bounding box center [123, 411] width 107 height 14
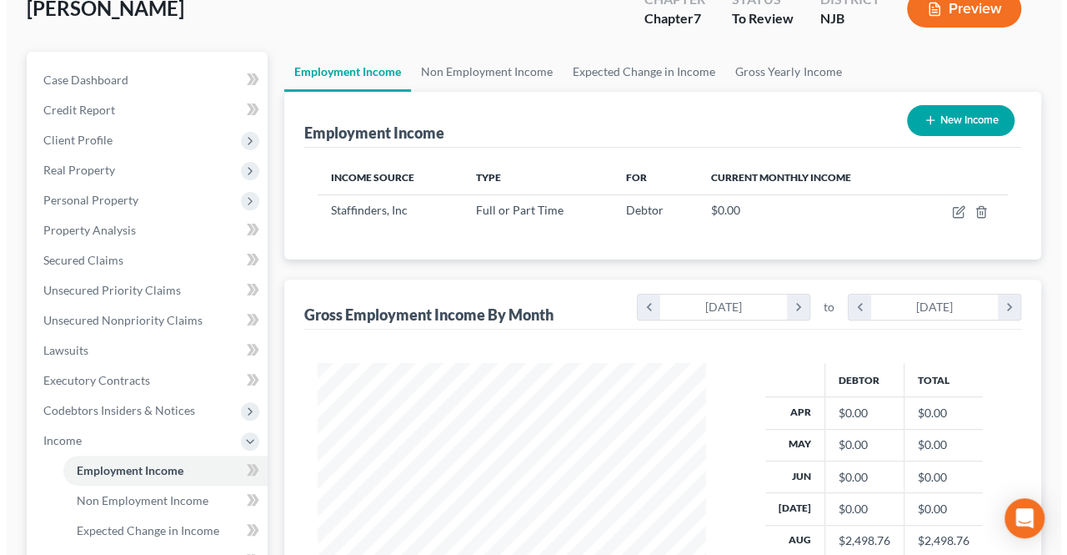
scroll to position [83, 0]
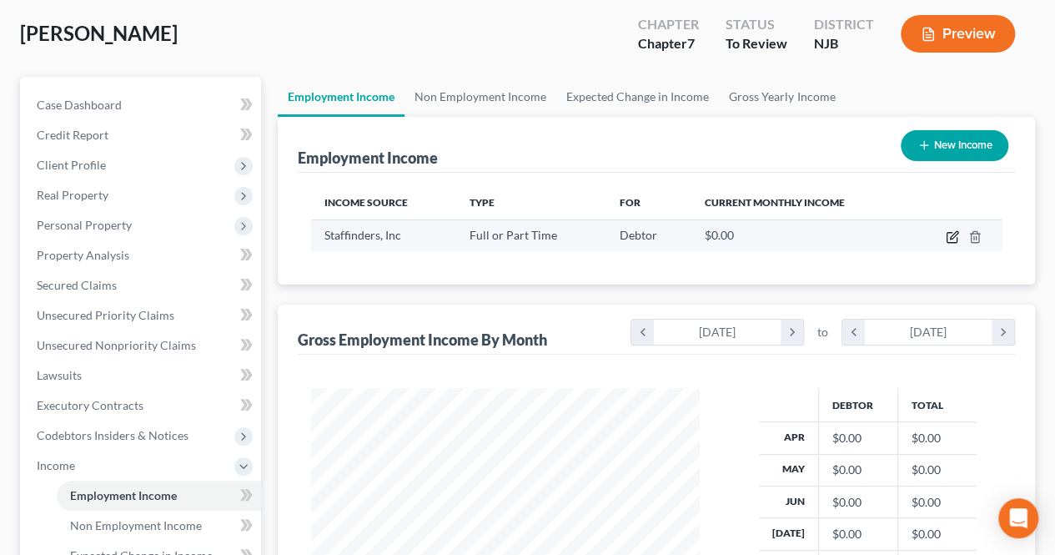
click at [949, 237] on icon "button" at bounding box center [952, 236] width 13 height 13
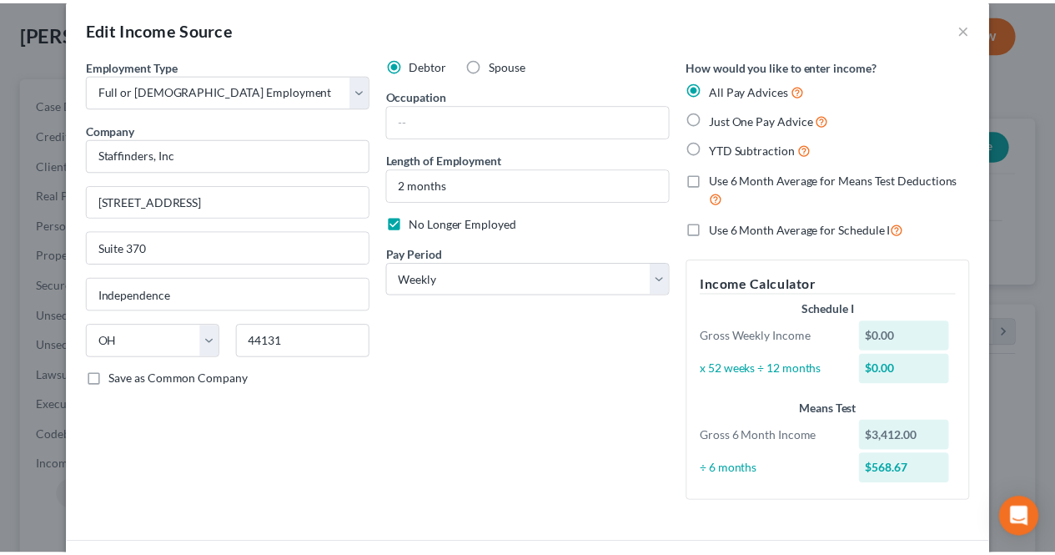
scroll to position [0, 0]
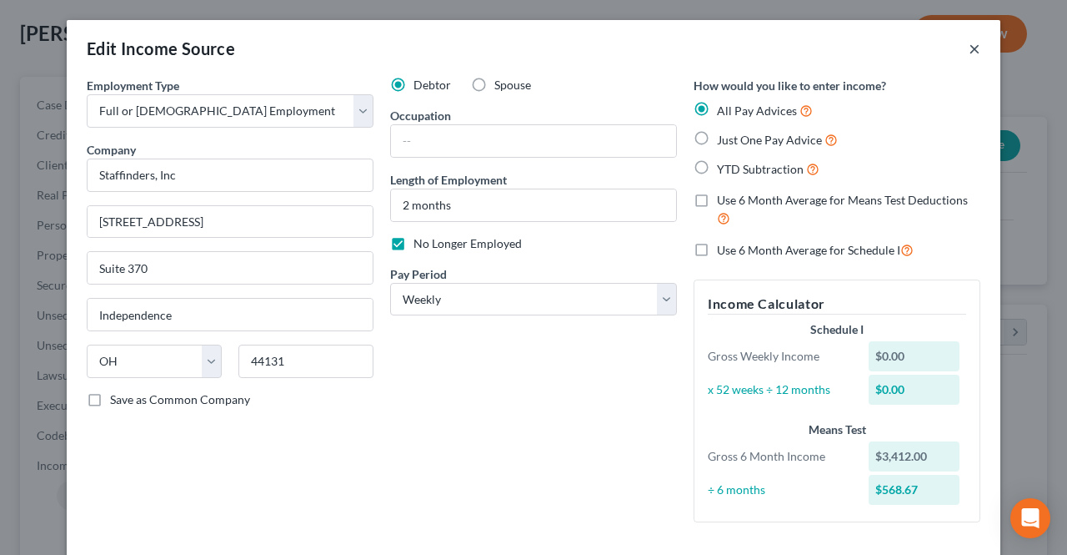
click at [969, 43] on button "×" at bounding box center [975, 48] width 12 height 20
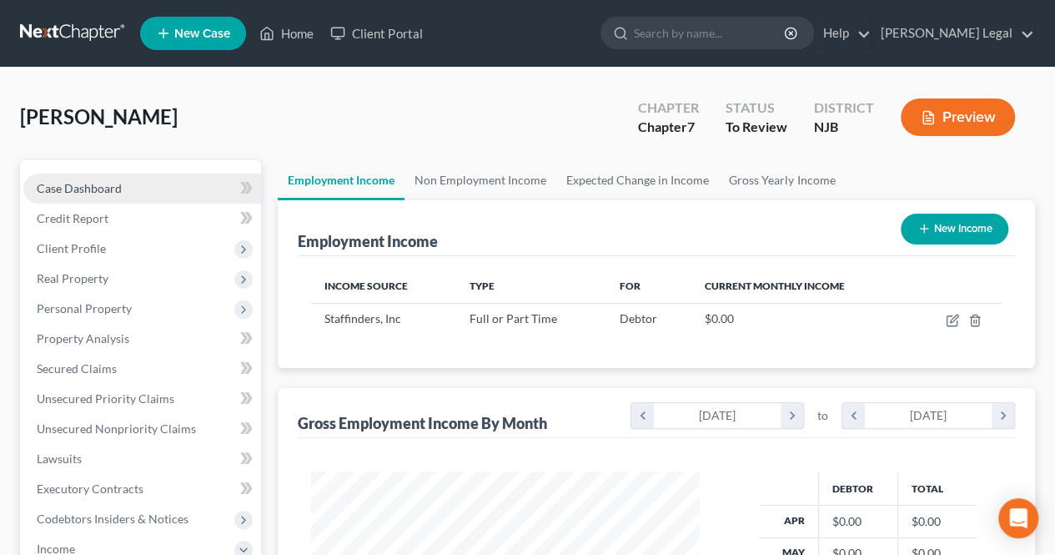
click at [152, 178] on link "Case Dashboard" at bounding box center [142, 188] width 238 height 30
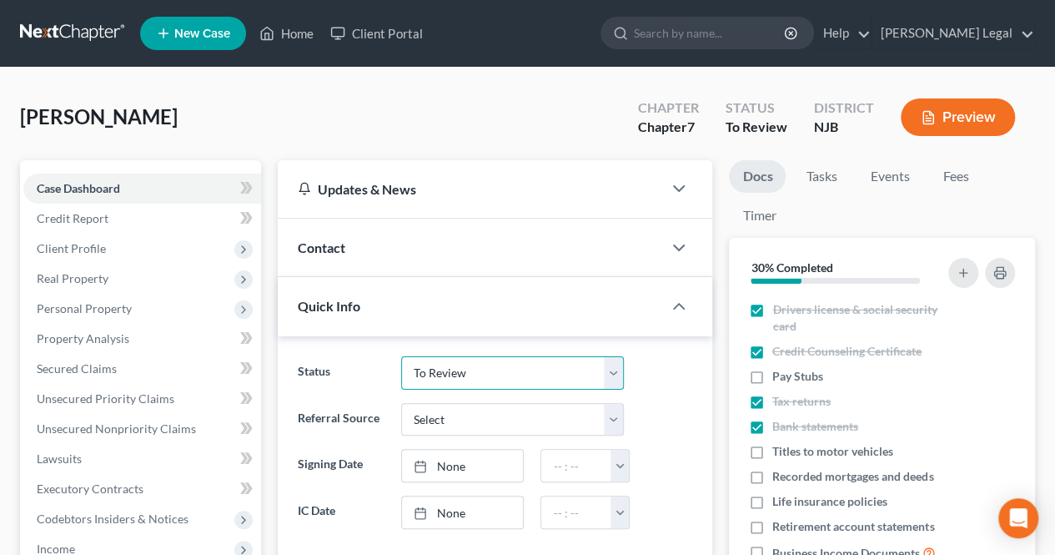
click at [545, 371] on select "Confirmation Issues Confirmed Confirmed/Dismissed Didn't file Discharged Dismis…" at bounding box center [513, 372] width 224 height 33
click at [921, 115] on icon "button" at bounding box center [928, 117] width 15 height 15
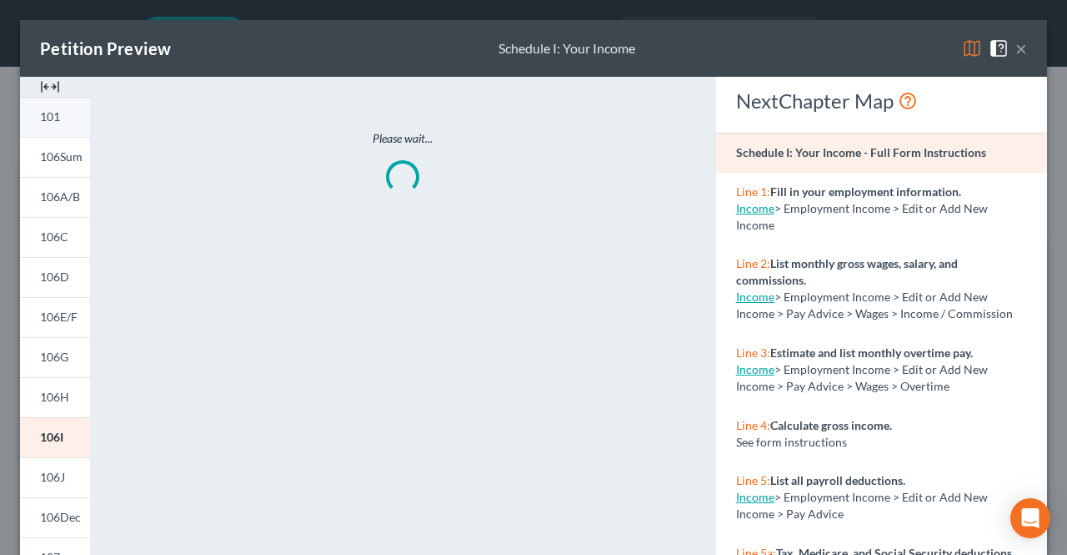
click at [41, 113] on span "101" at bounding box center [50, 116] width 20 height 14
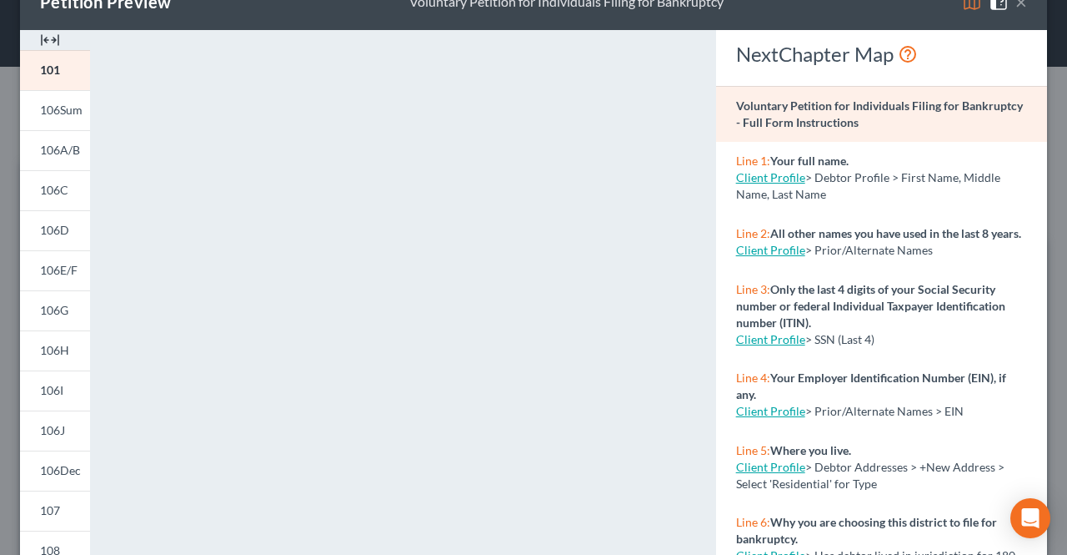
scroll to position [83, 0]
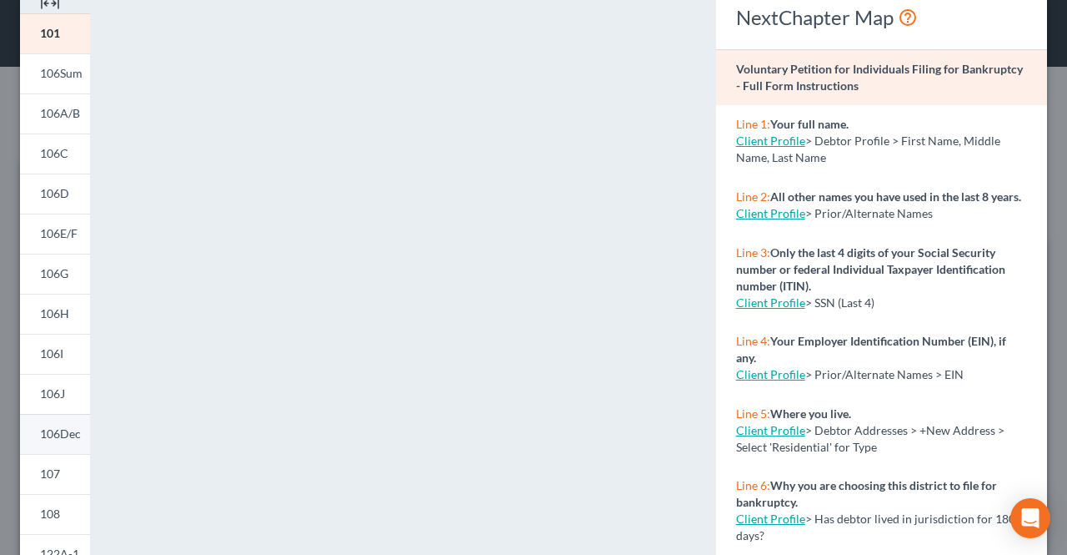
click at [57, 433] on span "106Dec" at bounding box center [60, 433] width 41 height 14
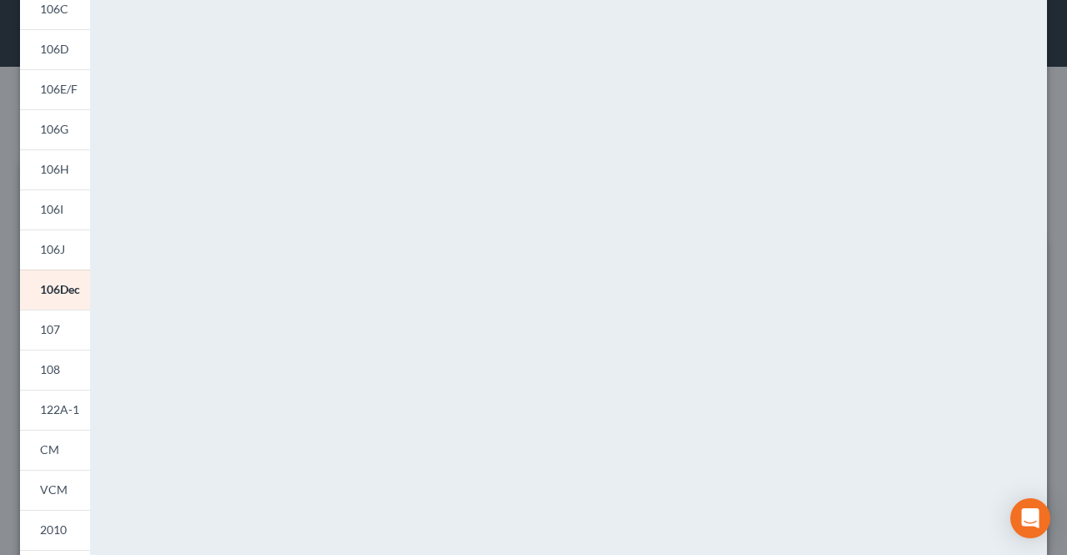
scroll to position [250, 0]
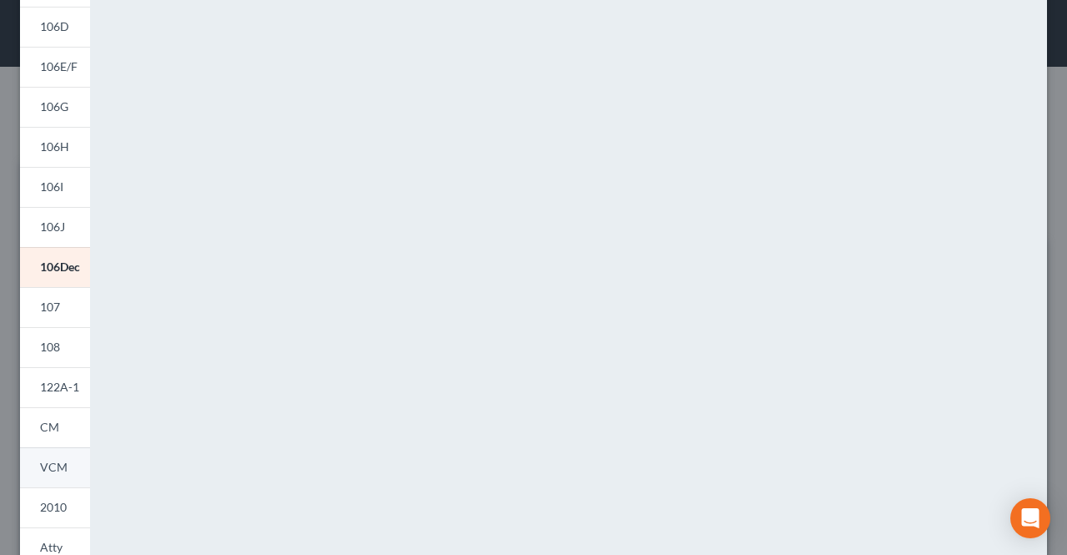
click at [65, 454] on link "VCM" at bounding box center [55, 467] width 70 height 40
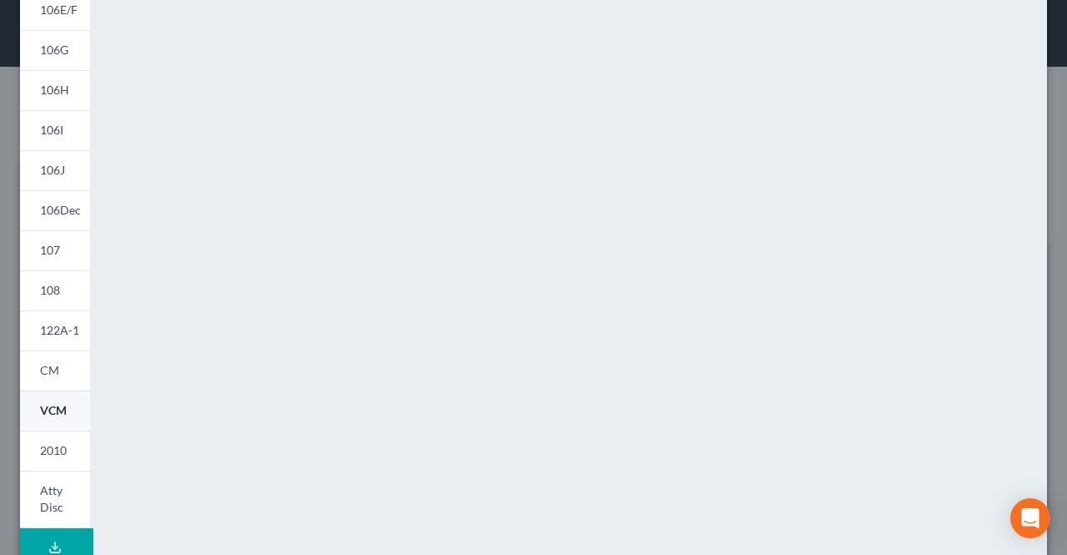
scroll to position [334, 0]
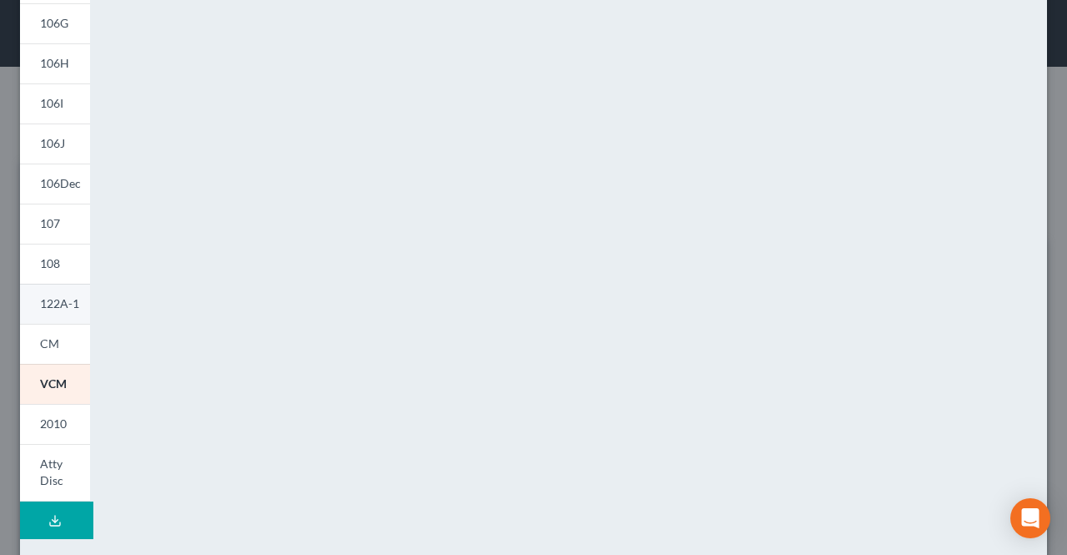
click at [52, 311] on link "122A-1" at bounding box center [55, 304] width 70 height 40
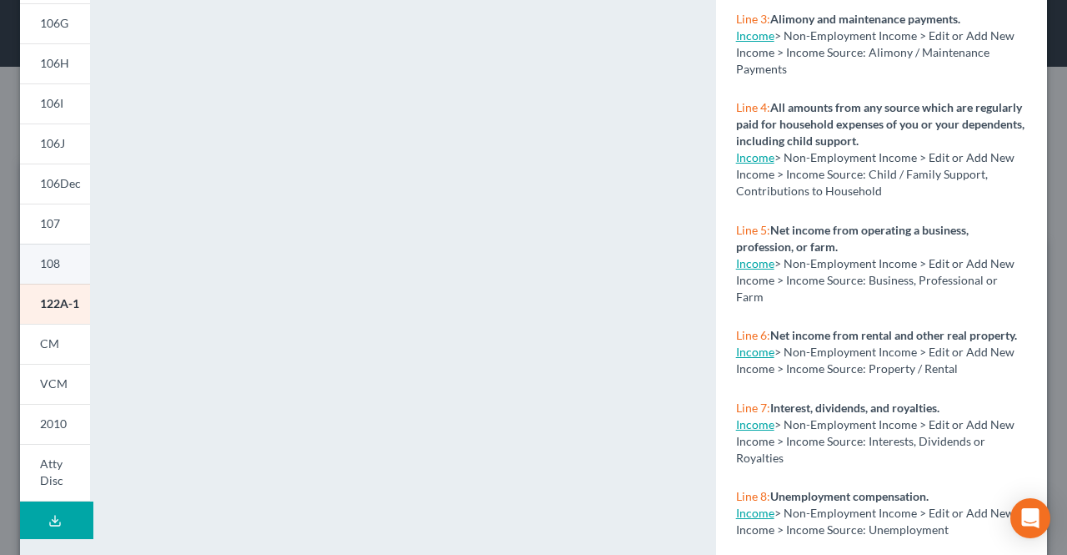
click at [63, 269] on link "108" at bounding box center [55, 264] width 70 height 40
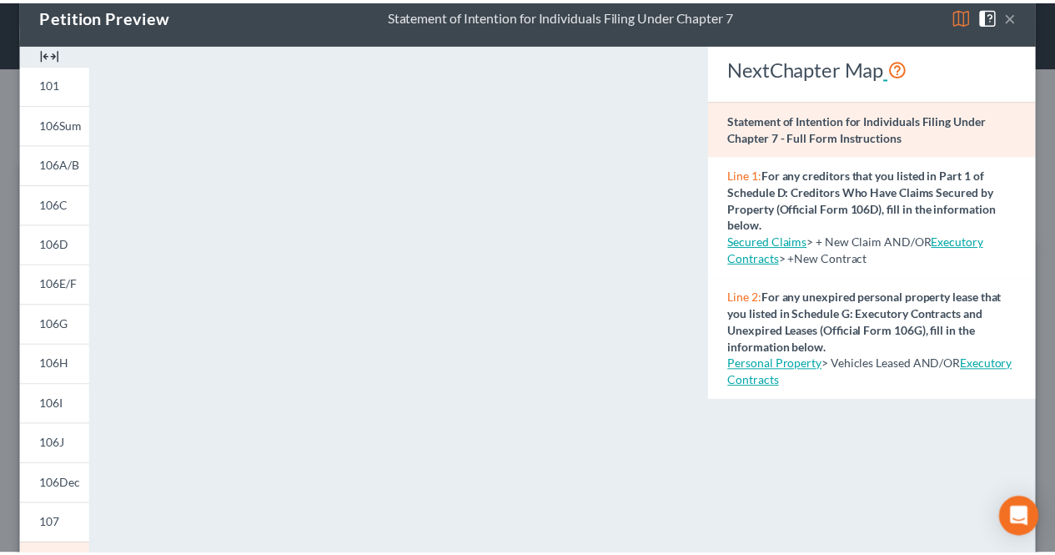
scroll to position [0, 0]
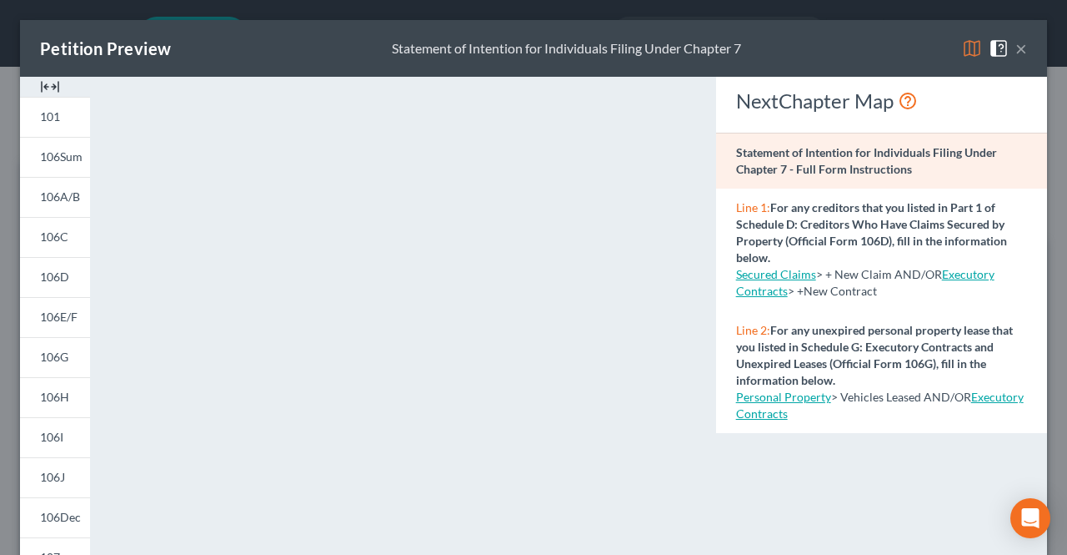
click at [1016, 43] on button "×" at bounding box center [1022, 48] width 12 height 20
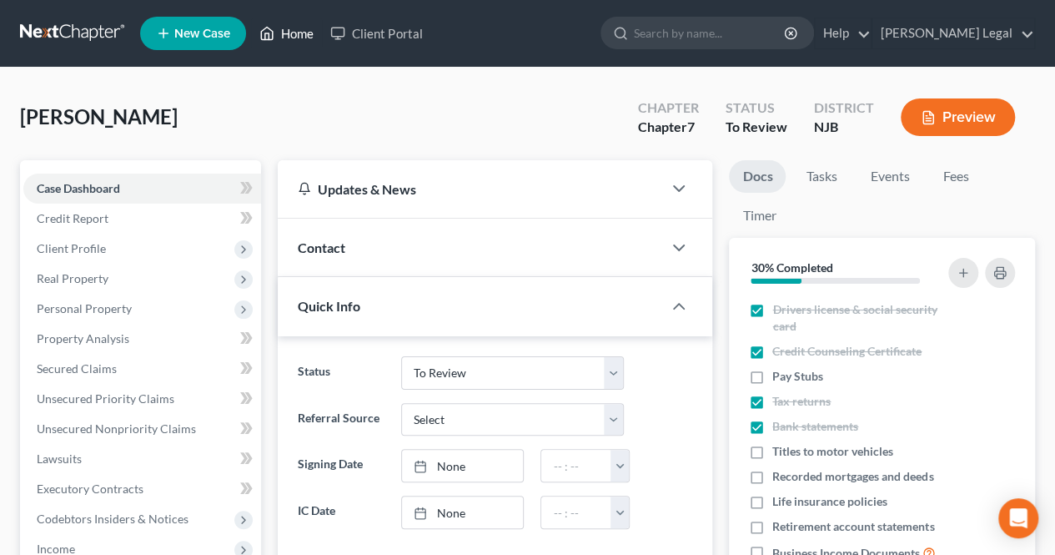
click at [270, 28] on icon at bounding box center [268, 34] width 12 height 13
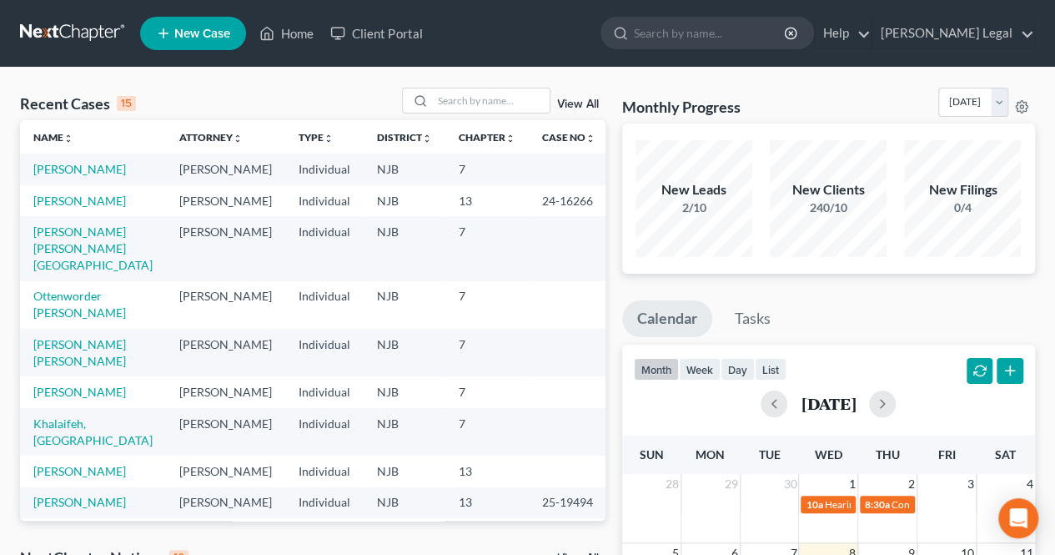
click at [485, 113] on div "Recent Cases 15 View All" at bounding box center [312, 104] width 585 height 33
click at [486, 110] on input "search" at bounding box center [491, 100] width 117 height 24
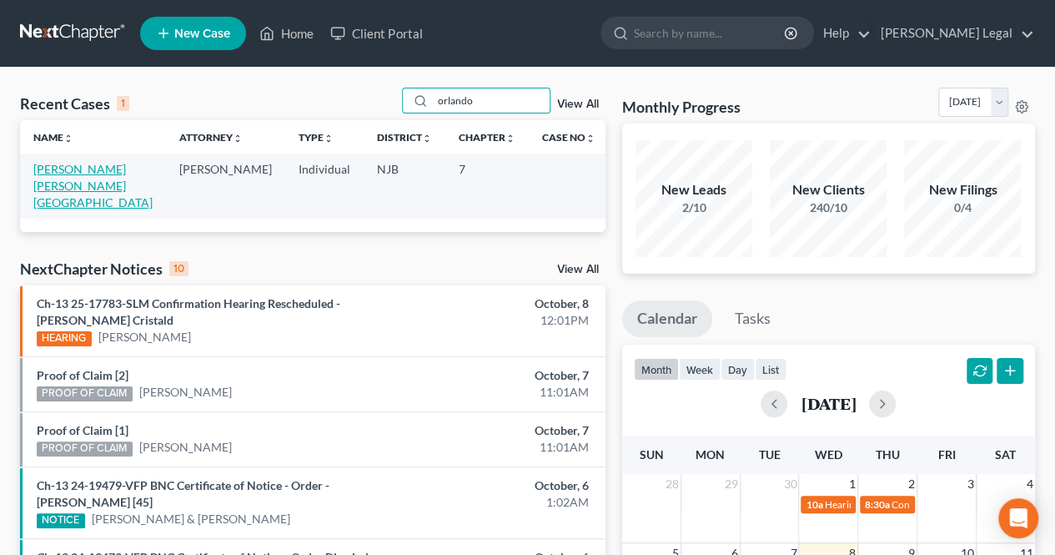
click at [92, 162] on link "[PERSON_NAME] [PERSON_NAME][GEOGRAPHIC_DATA]" at bounding box center [92, 186] width 119 height 48
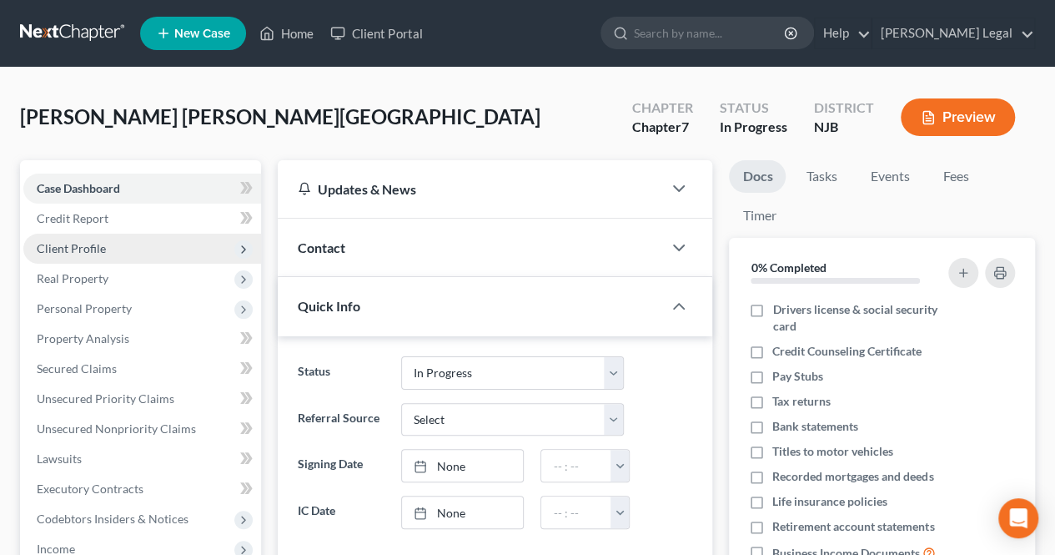
click at [109, 253] on span "Client Profile" at bounding box center [142, 249] width 238 height 30
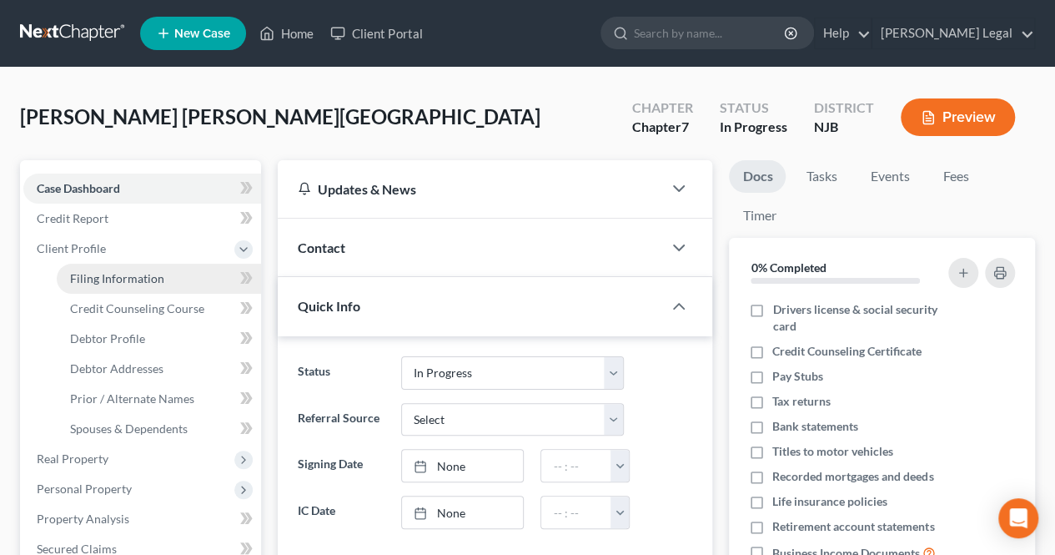
click at [112, 279] on span "Filing Information" at bounding box center [117, 278] width 94 height 14
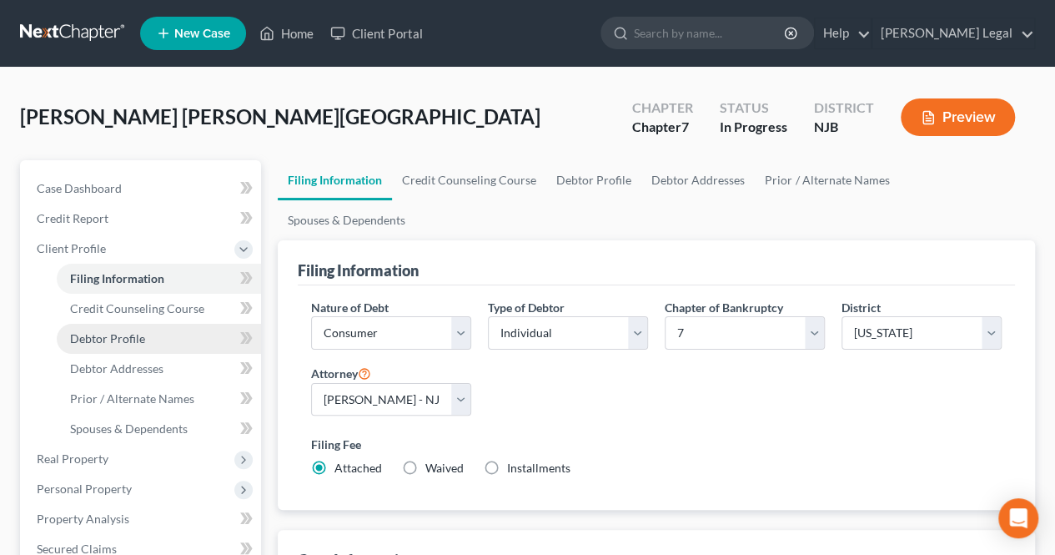
click at [200, 338] on link "Debtor Profile" at bounding box center [159, 339] width 204 height 30
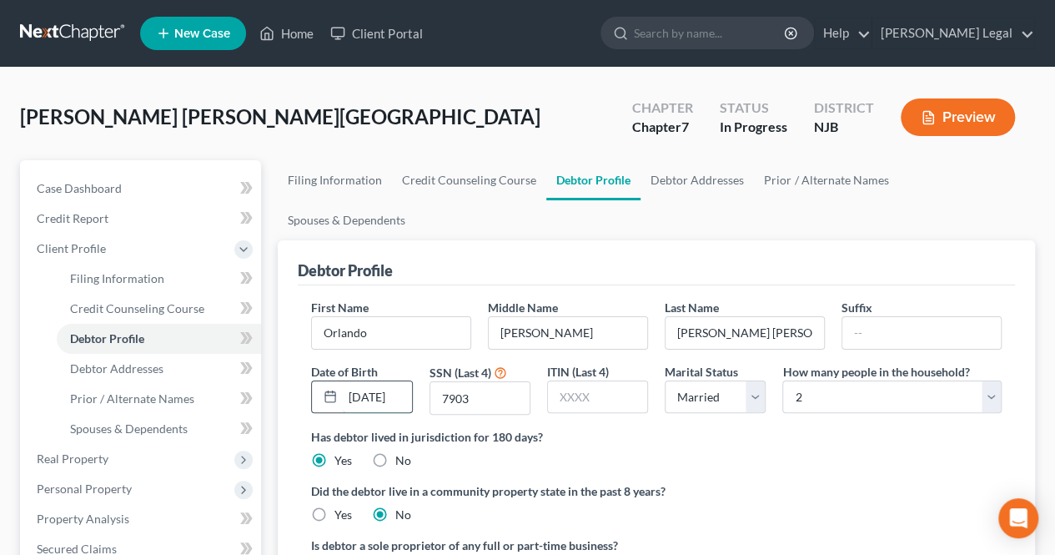
scroll to position [0, 11]
drag, startPoint x: 367, startPoint y: 353, endPoint x: 404, endPoint y: 353, distance: 36.7
click at [404, 381] on input "[DATE]" at bounding box center [377, 397] width 68 height 32
click at [680, 384] on div "First Name [GEOGRAPHIC_DATA] Middle Name [PERSON_NAME] Last Name [PERSON_NAME] …" at bounding box center [656, 363] width 707 height 129
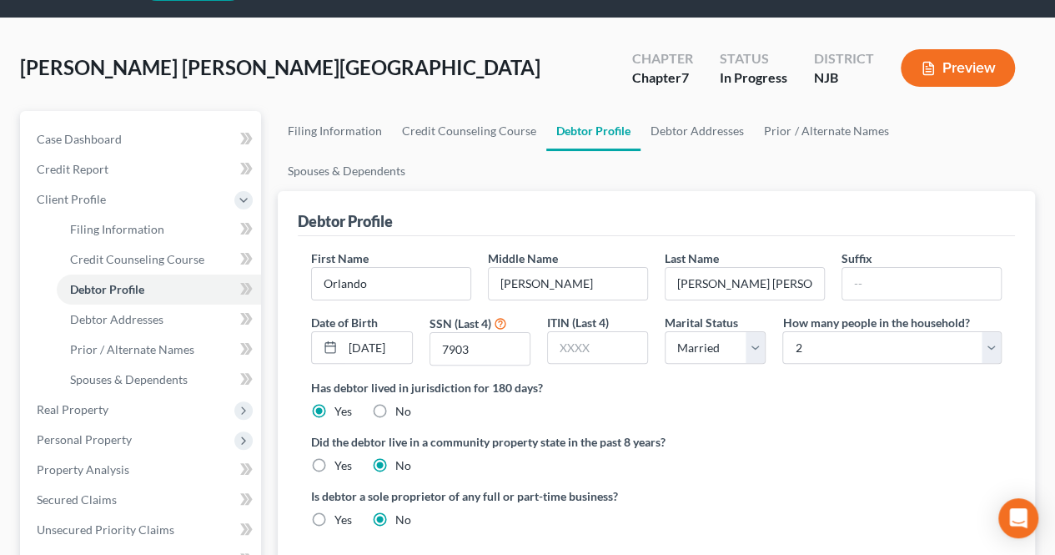
scroll to position [83, 0]
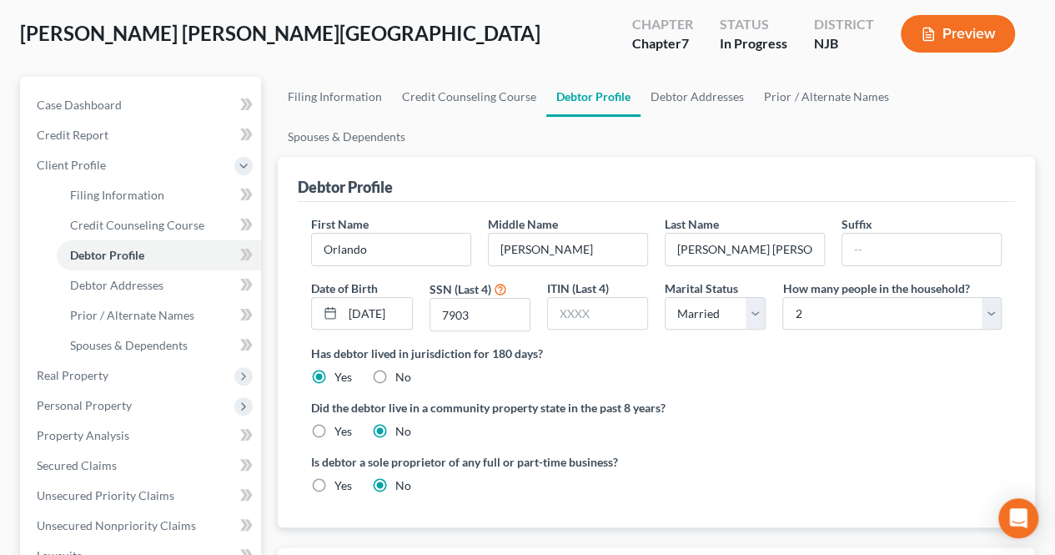
click at [736, 399] on div "Did the debtor live in a community property state in the past 8 years? Yes No" at bounding box center [656, 419] width 691 height 41
click at [826, 297] on select "Select 1 2 3 4 5 6 7 8 9 10 11 12 13 14 15 16 17 18 19 20" at bounding box center [891, 313] width 219 height 33
click at [782, 297] on select "Select 1 2 3 4 5 6 7 8 9 10 11 12 13 14 15 16 17 18 19 20" at bounding box center [891, 313] width 219 height 33
click at [777, 399] on label "Did the debtor live in a community property state in the past 8 years?" at bounding box center [656, 408] width 691 height 18
click at [752, 399] on label "Did the debtor live in a community property state in the past 8 years?" at bounding box center [656, 408] width 691 height 18
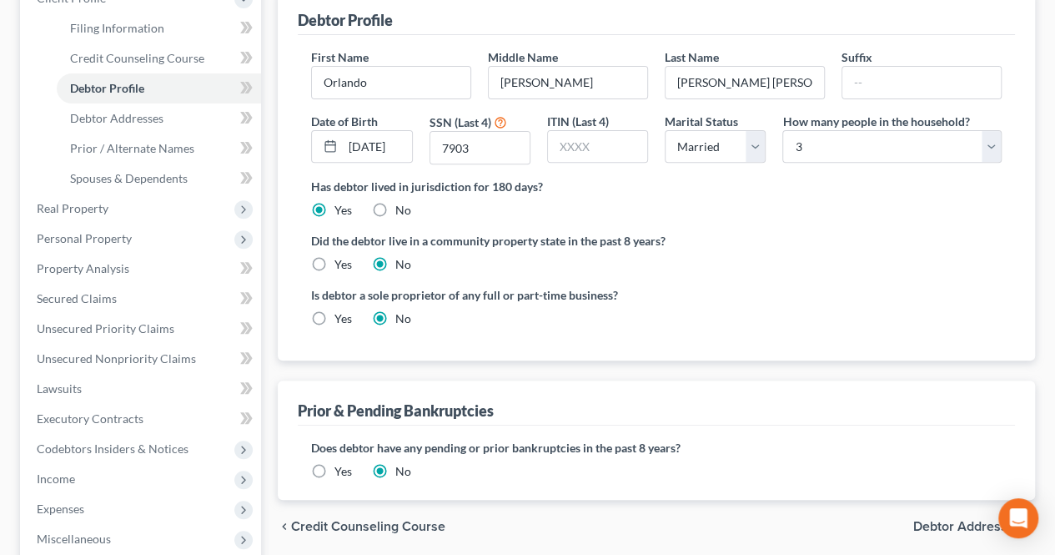
scroll to position [334, 0]
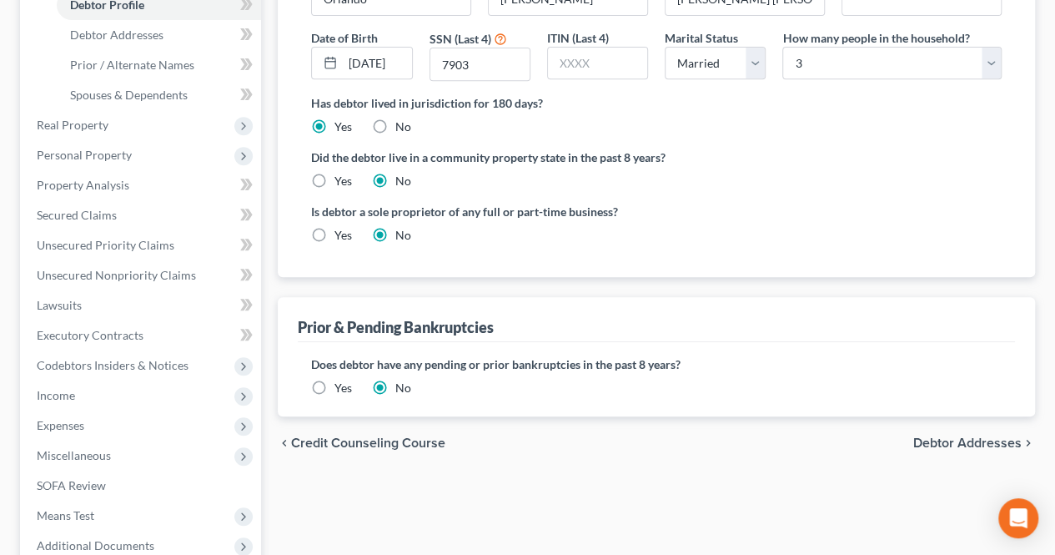
click at [938, 436] on span "Debtor Addresses" at bounding box center [967, 442] width 108 height 13
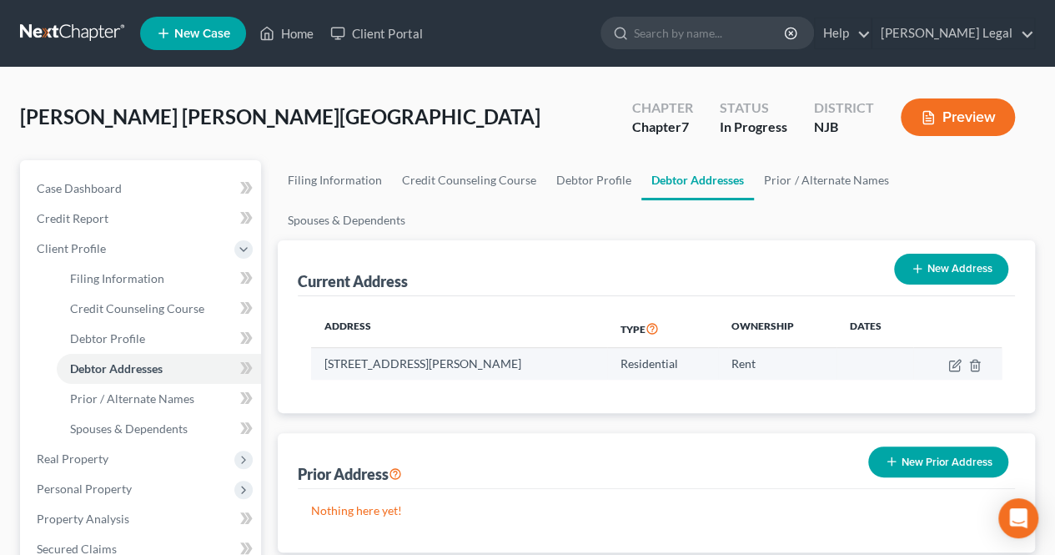
drag, startPoint x: 521, startPoint y: 319, endPoint x: 352, endPoint y: 334, distance: 169.9
click at [319, 348] on td "[STREET_ADDRESS][PERSON_NAME]" at bounding box center [458, 364] width 295 height 32
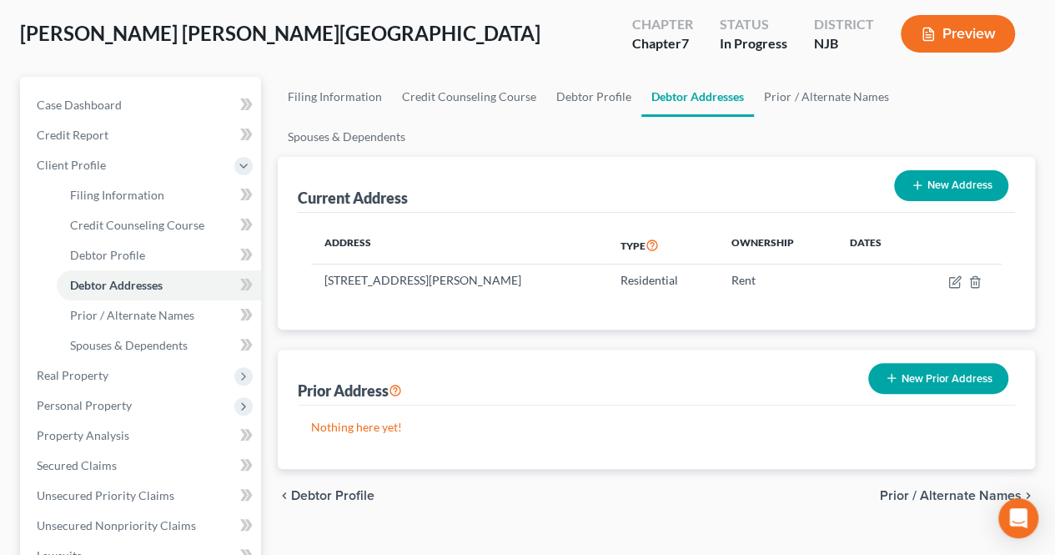
click at [910, 489] on span "Prior / Alternate Names" at bounding box center [951, 495] width 142 height 13
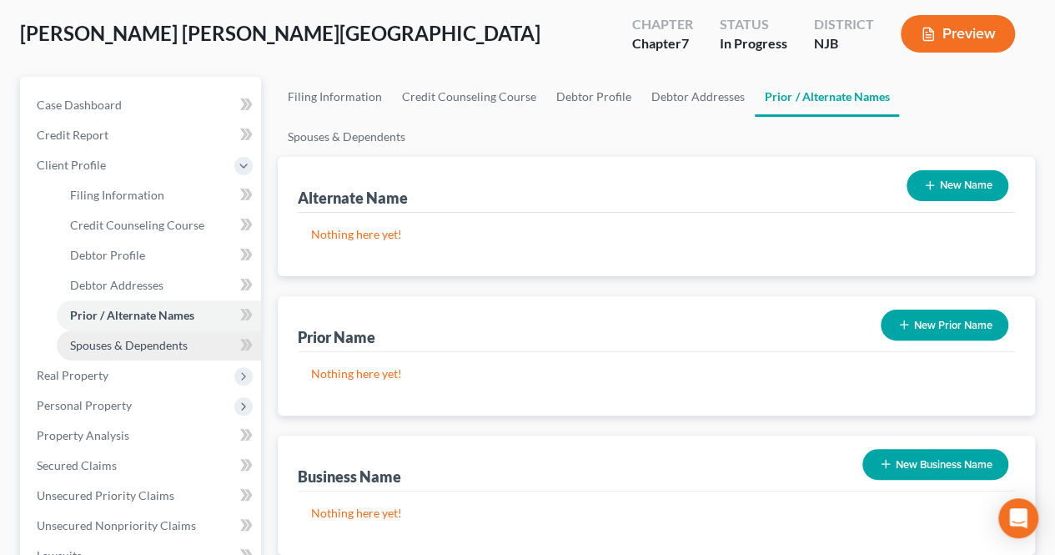
scroll to position [167, 0]
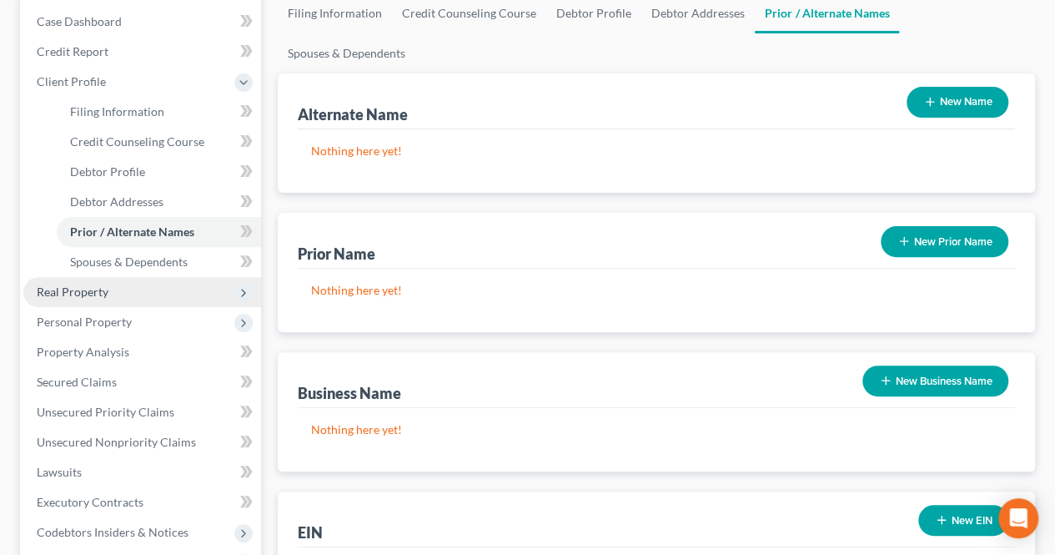
click at [143, 300] on span "Real Property" at bounding box center [142, 292] width 238 height 30
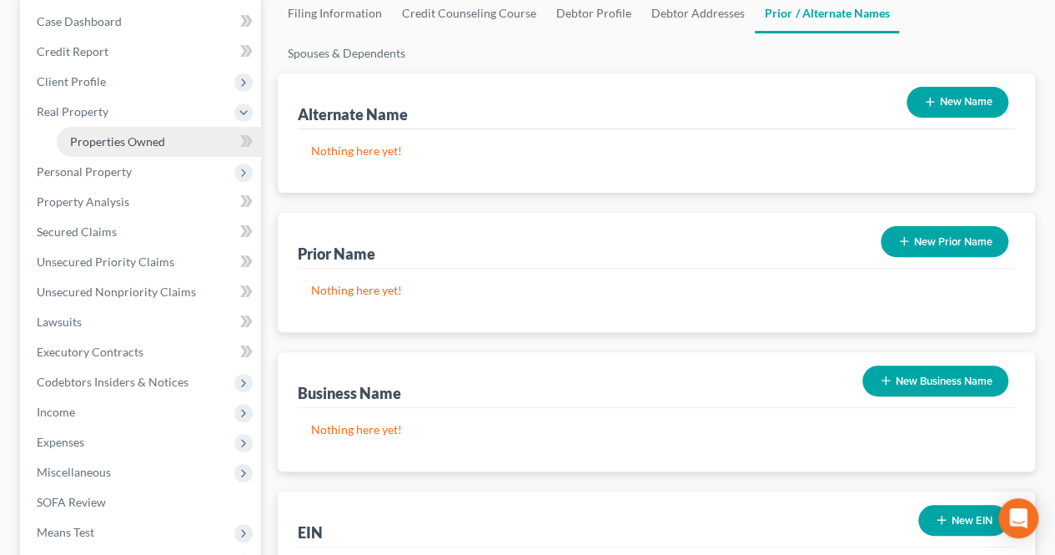
click at [148, 131] on link "Properties Owned" at bounding box center [159, 142] width 204 height 30
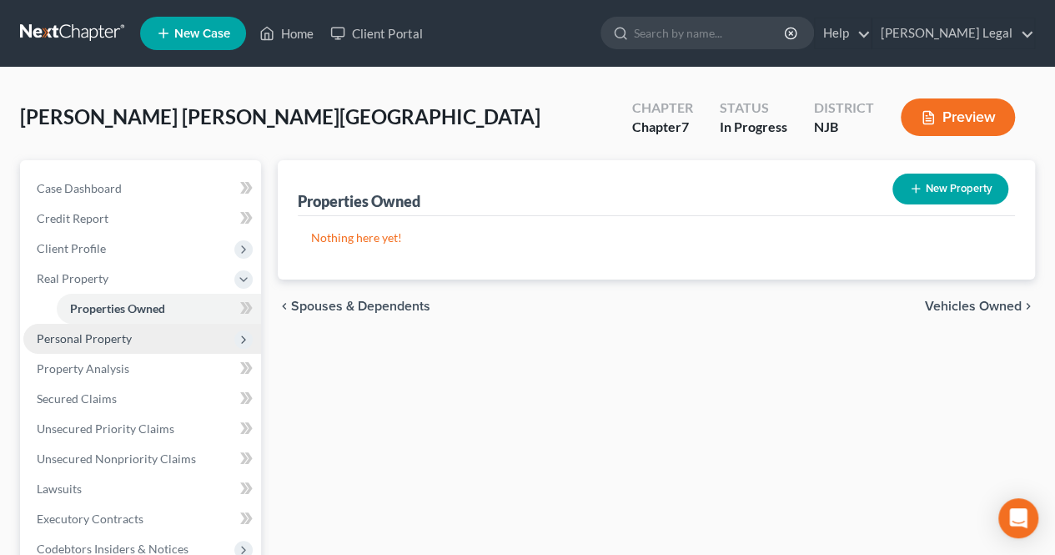
click at [187, 343] on span "Personal Property" at bounding box center [142, 339] width 238 height 30
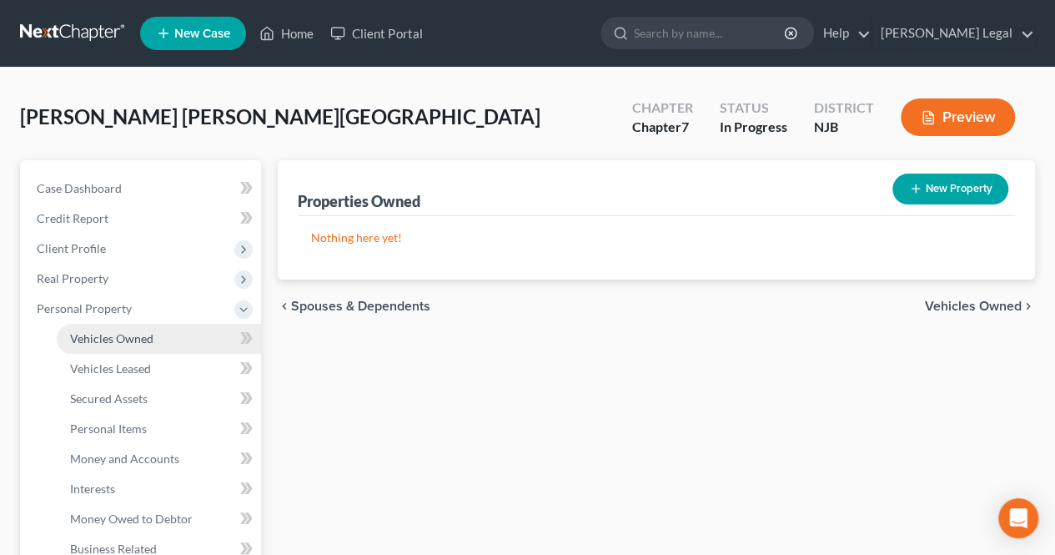
click at [165, 346] on link "Vehicles Owned" at bounding box center [159, 339] width 204 height 30
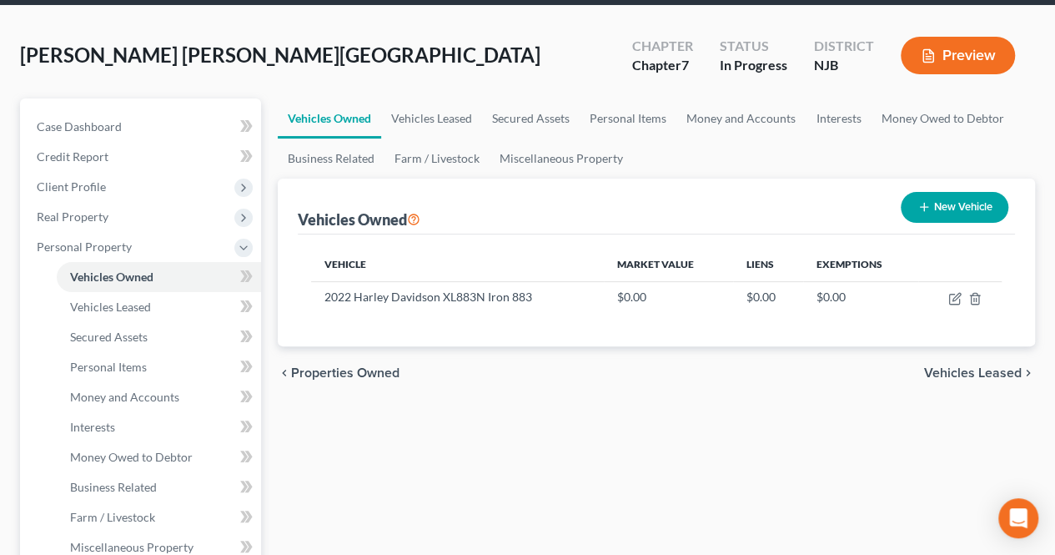
scroll to position [83, 0]
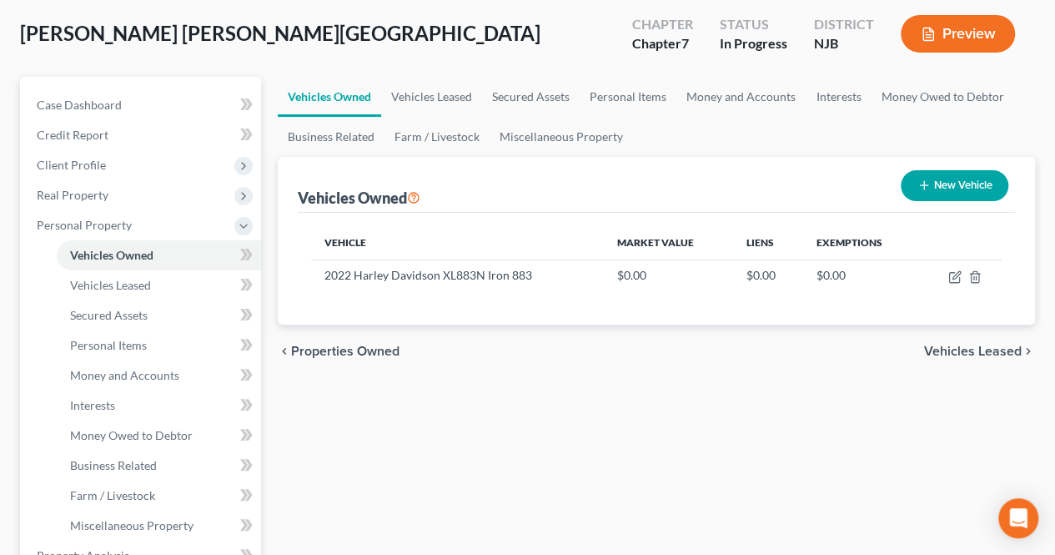
click at [595, 344] on div "chevron_left Properties Owned Vehicles Leased chevron_right" at bounding box center [656, 350] width 757 height 53
click at [794, 376] on div "chevron_left Properties Owned Vehicles Leased chevron_right" at bounding box center [656, 350] width 757 height 53
click at [944, 193] on button "New Vehicle" at bounding box center [955, 185] width 108 height 31
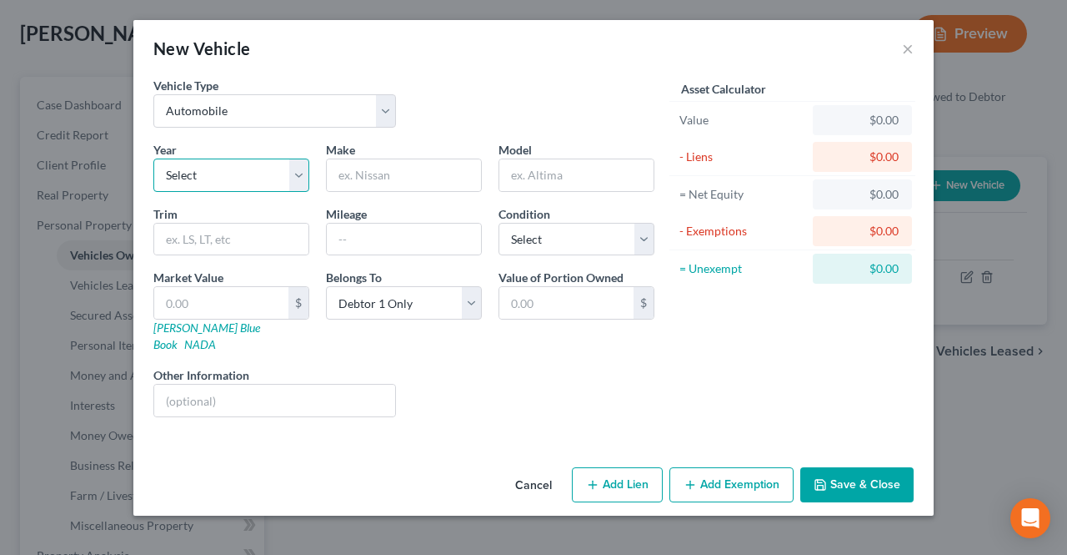
click at [230, 186] on select "Select 2026 2025 2024 2023 2022 2021 2020 2019 2018 2017 2016 2015 2014 2013 20…" at bounding box center [231, 174] width 156 height 33
click at [153, 158] on select "Select 2026 2025 2024 2023 2022 2021 2020 2019 2018 2017 2016 2015 2014 2013 20…" at bounding box center [231, 174] width 156 height 33
click at [374, 168] on input "text" at bounding box center [404, 175] width 154 height 32
click at [826, 472] on button "Save & Close" at bounding box center [857, 484] width 113 height 35
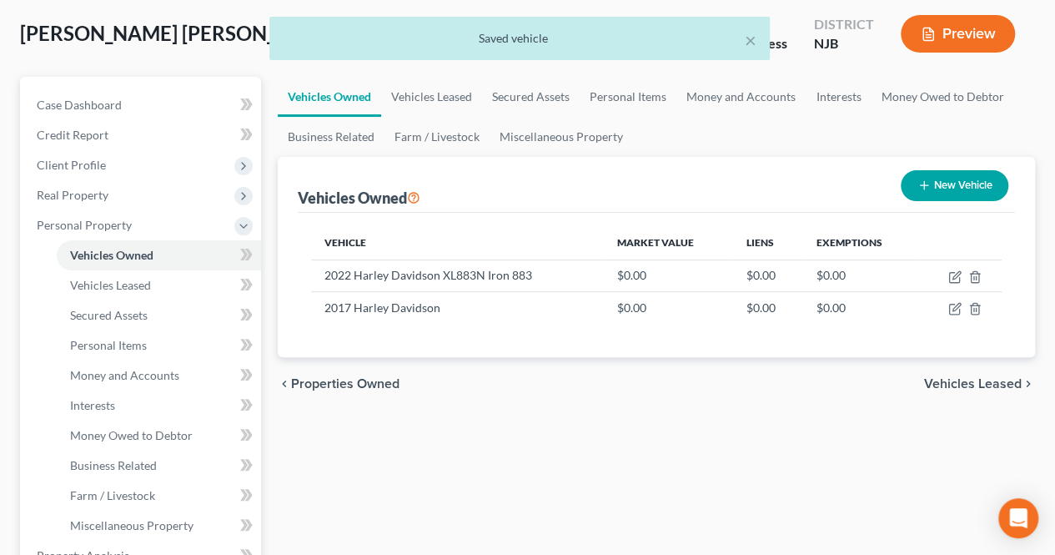
click at [981, 384] on span "Vehicles Leased" at bounding box center [973, 383] width 98 height 13
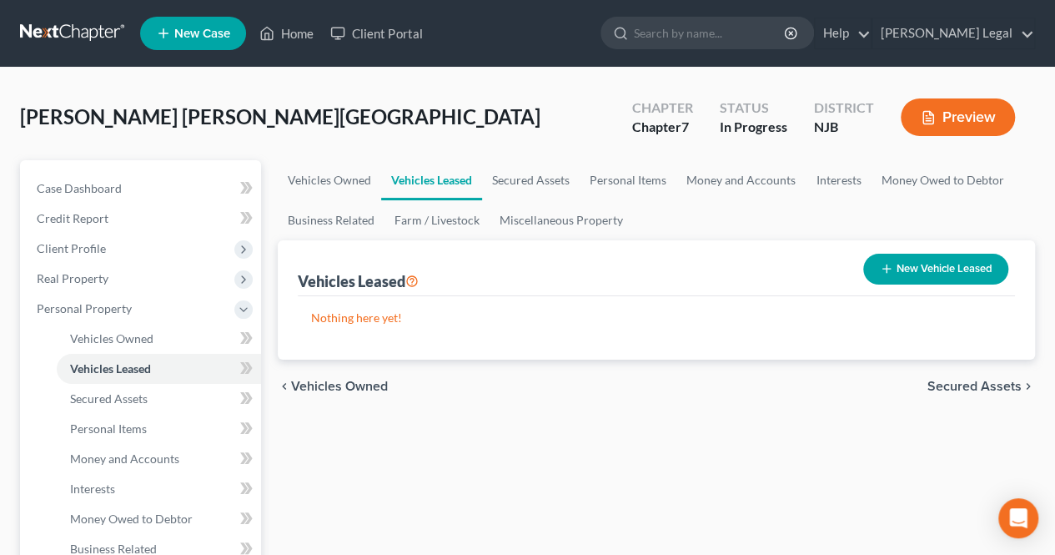
click at [931, 388] on span "Secured Assets" at bounding box center [974, 385] width 94 height 13
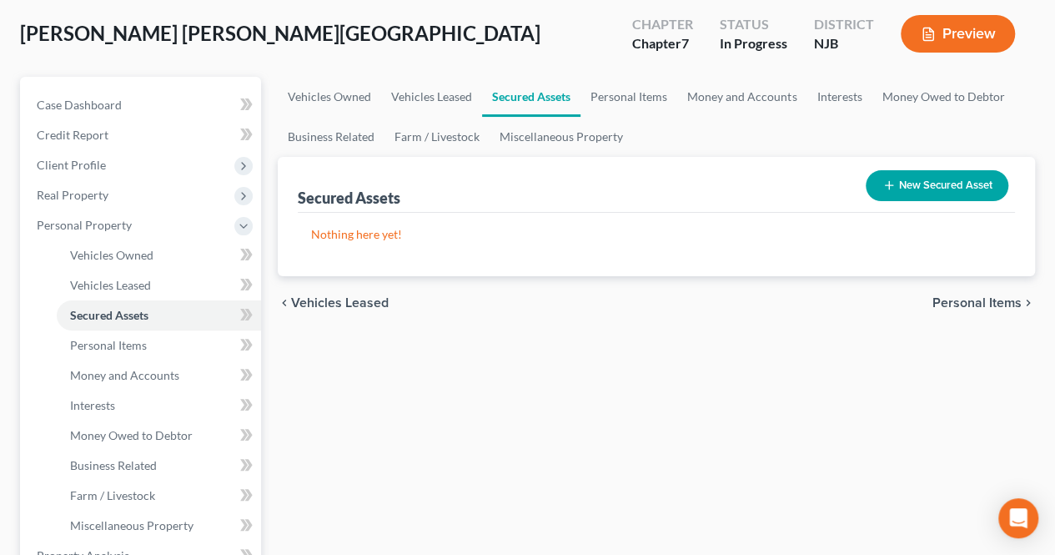
click at [965, 298] on span "Personal Items" at bounding box center [976, 302] width 89 height 13
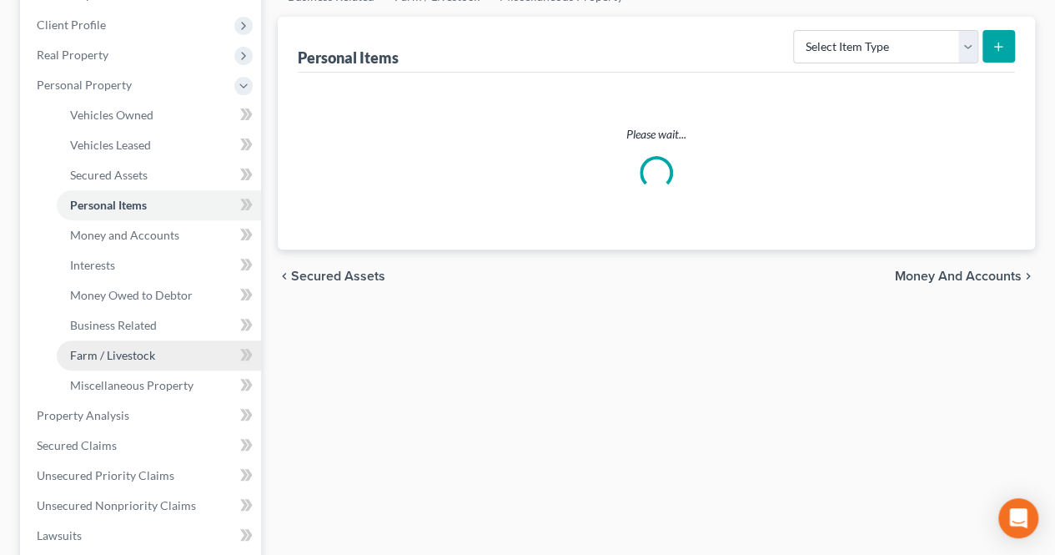
scroll to position [250, 0]
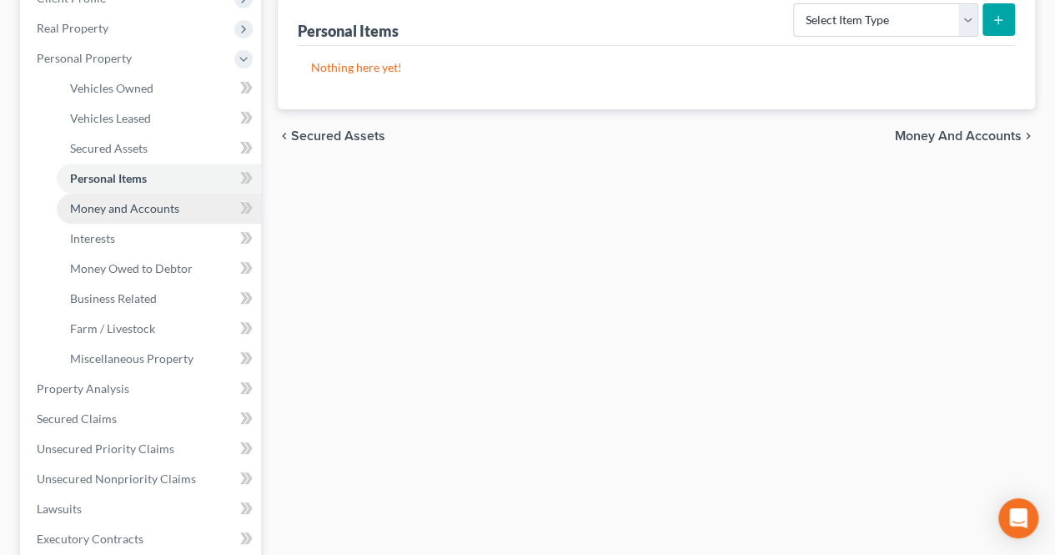
click at [160, 203] on span "Money and Accounts" at bounding box center [124, 208] width 109 height 14
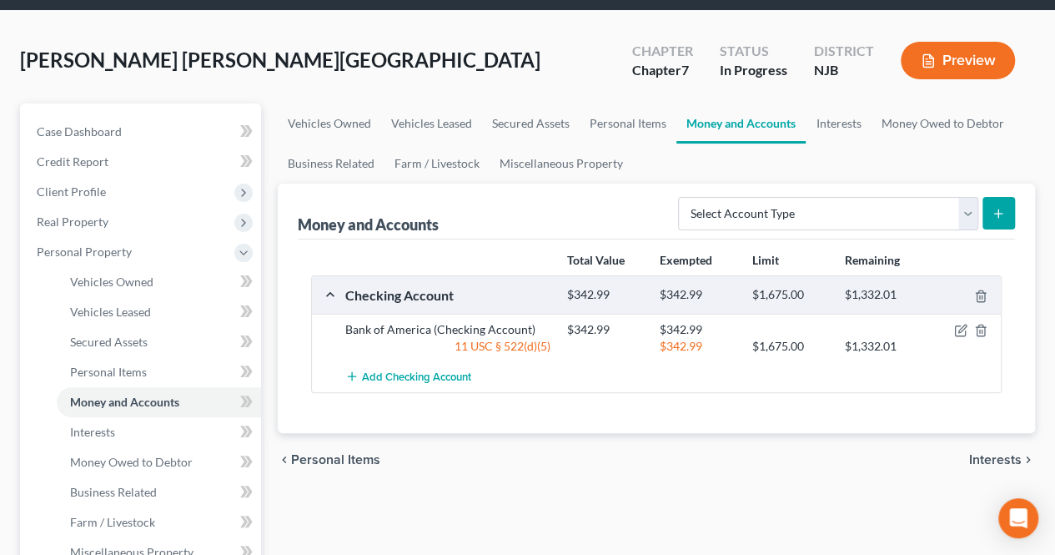
scroll to position [83, 0]
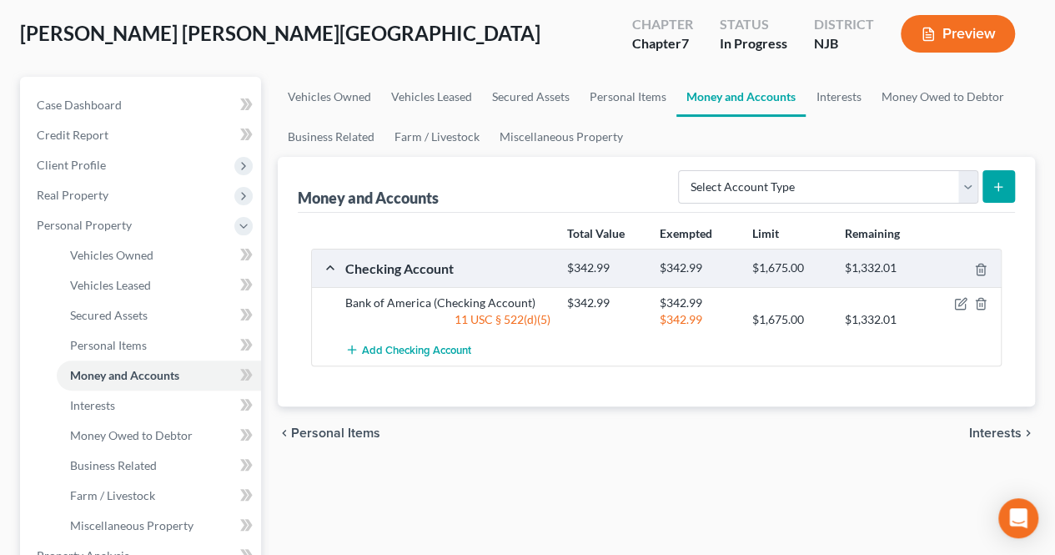
click at [476, 401] on div "Total Value Exempted Limit Remaining Checking Account $342.99 $342.99 $1,675.00…" at bounding box center [656, 309] width 717 height 193
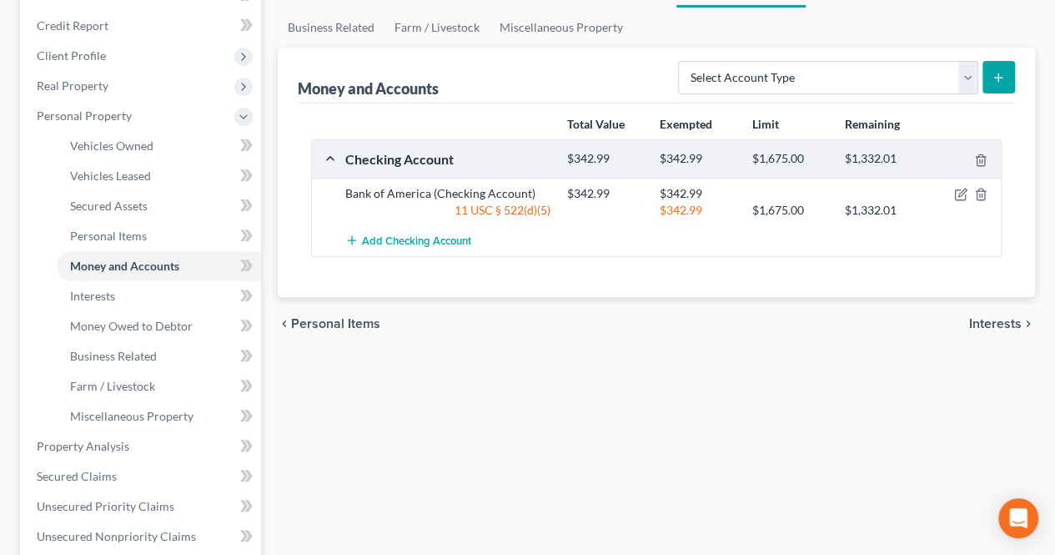
scroll to position [167, 0]
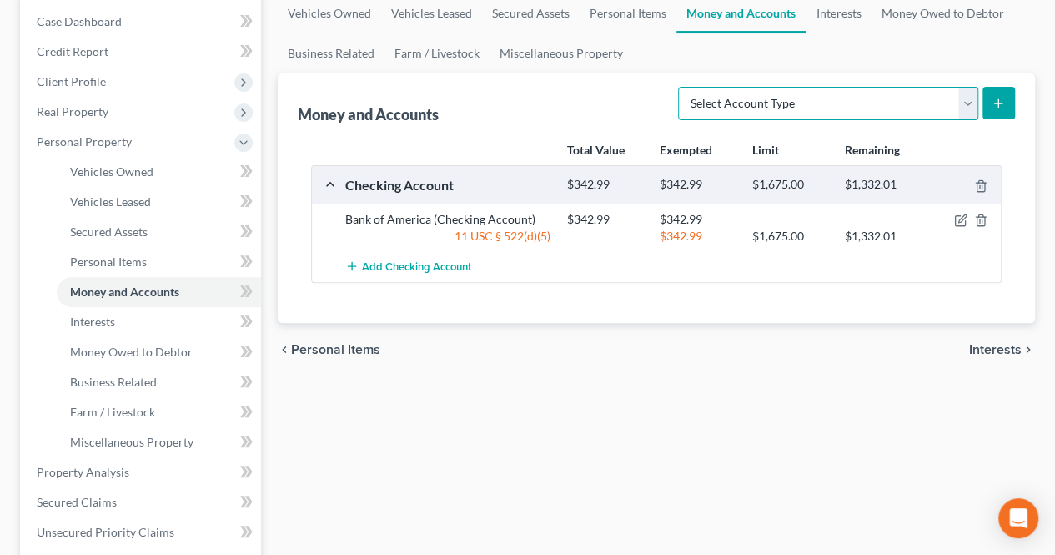
click at [806, 98] on select "Select Account Type Brokerage Cash on Hand Certificates of Deposit Checking Acc…" at bounding box center [828, 103] width 300 height 33
click at [682, 87] on select "Select Account Type Brokerage Cash on Hand Certificates of Deposit Checking Acc…" at bounding box center [828, 103] width 300 height 33
click at [1002, 108] on icon "submit" at bounding box center [998, 103] width 13 height 13
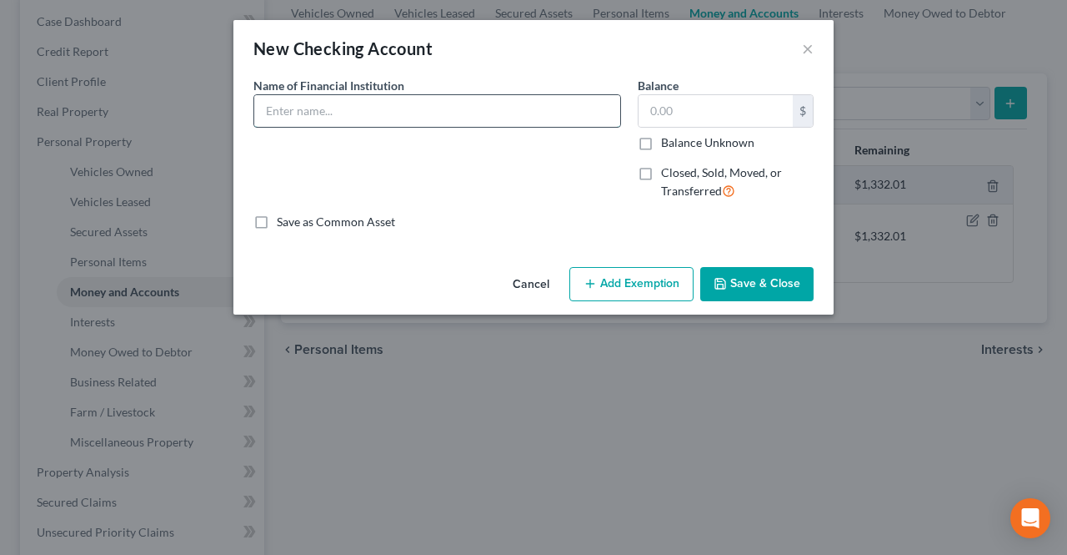
click at [380, 116] on input "text" at bounding box center [437, 111] width 366 height 32
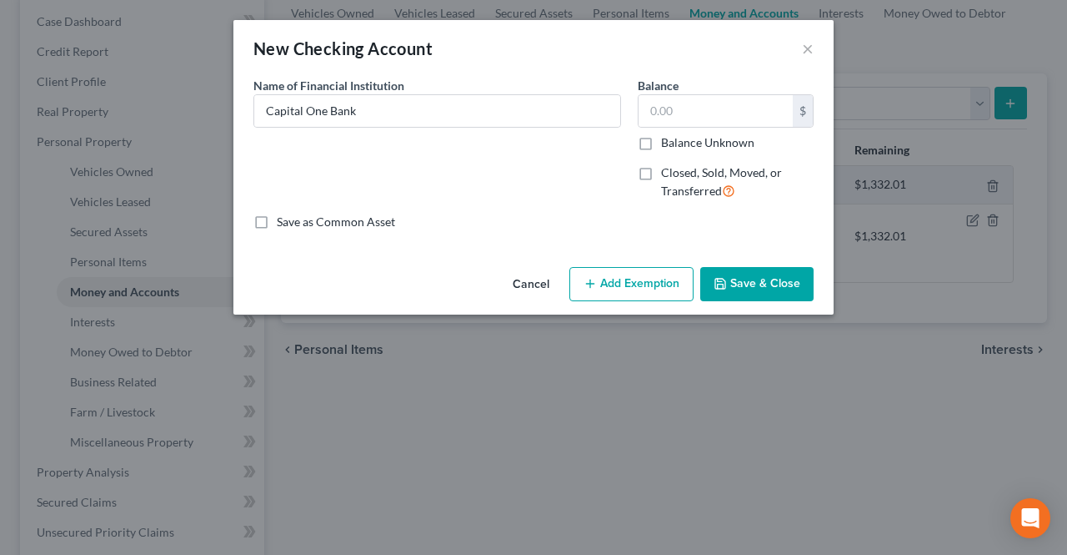
click at [763, 289] on button "Save & Close" at bounding box center [757, 284] width 113 height 35
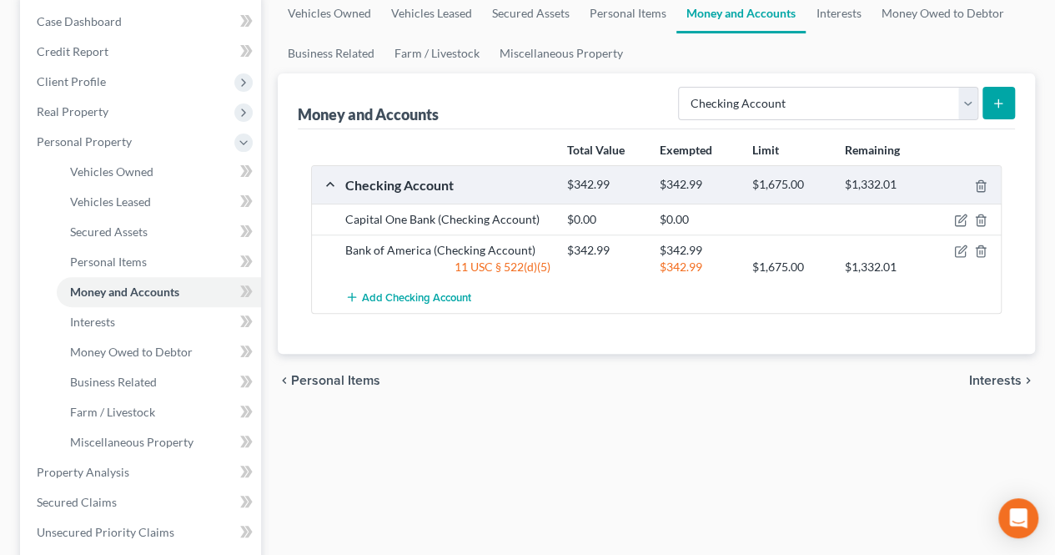
click at [480, 411] on div "Vehicles Owned Vehicles Leased Secured Assets Personal Items Money and Accounts…" at bounding box center [656, 474] width 774 height 963
click at [157, 348] on span "Money Owed to Debtor" at bounding box center [131, 351] width 123 height 14
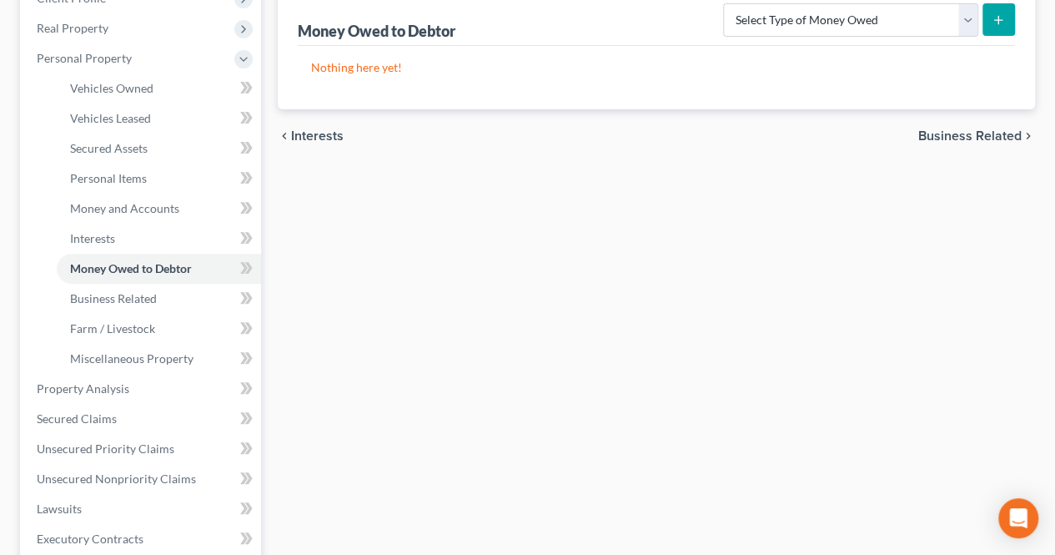
scroll to position [334, 0]
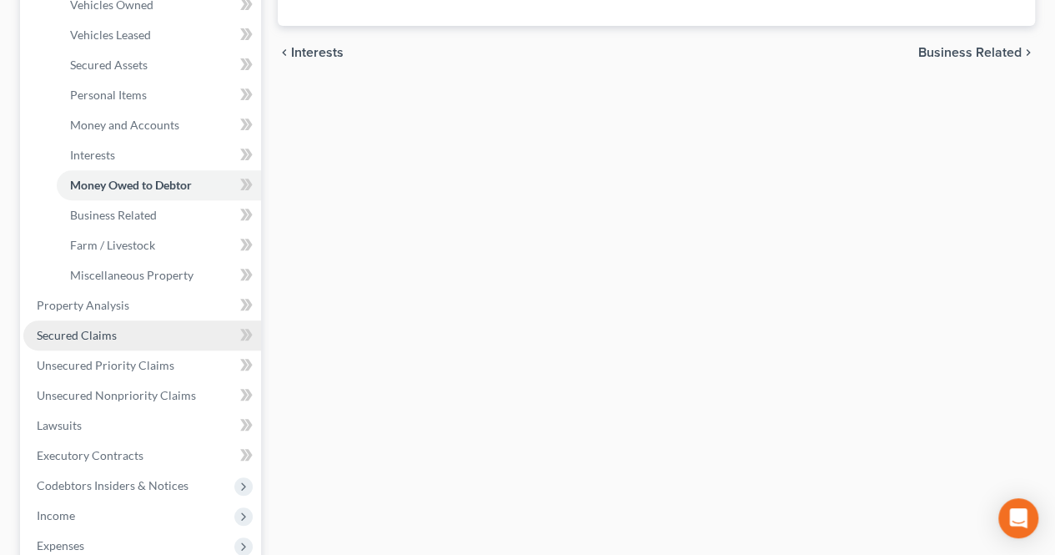
click at [184, 346] on link "Secured Claims" at bounding box center [142, 335] width 238 height 30
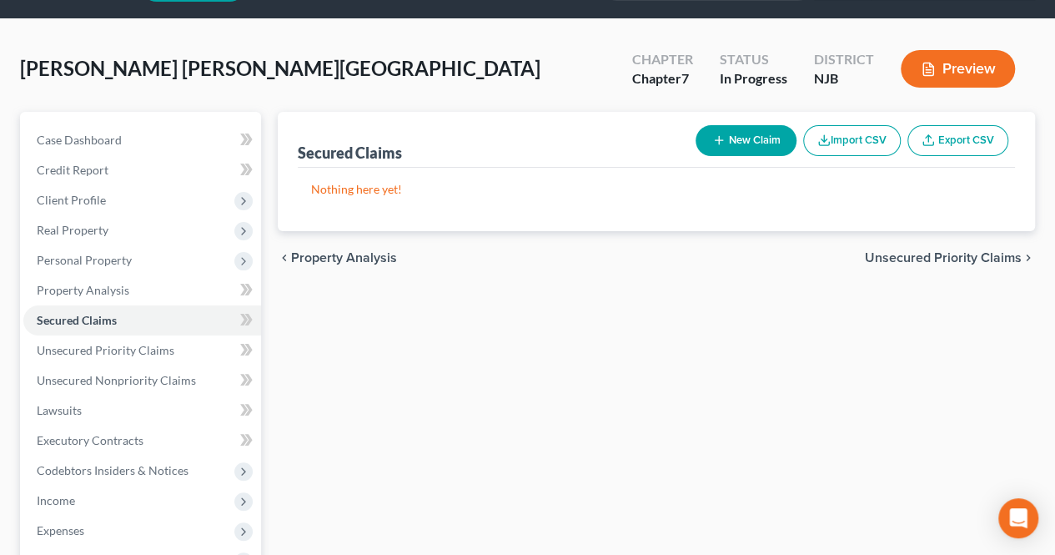
scroll to position [83, 0]
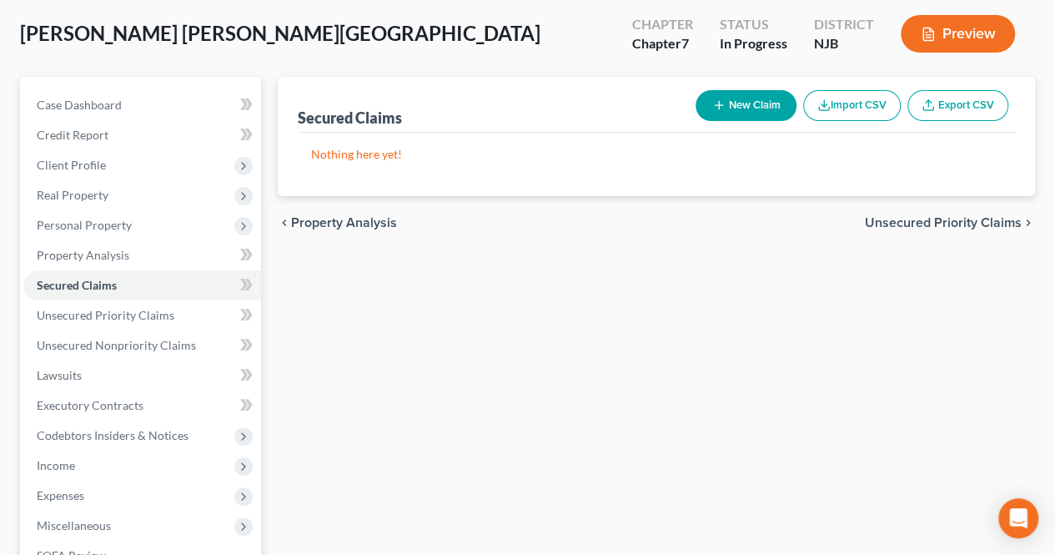
click at [890, 228] on span "Unsecured Priority Claims" at bounding box center [943, 222] width 157 height 13
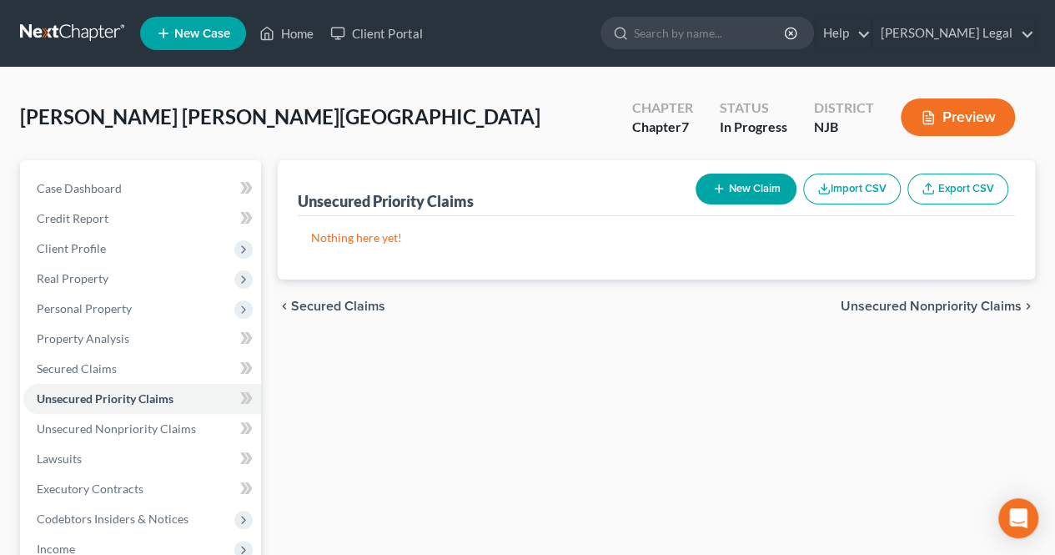
click at [866, 304] on span "Unsecured Nonpriority Claims" at bounding box center [931, 305] width 181 height 13
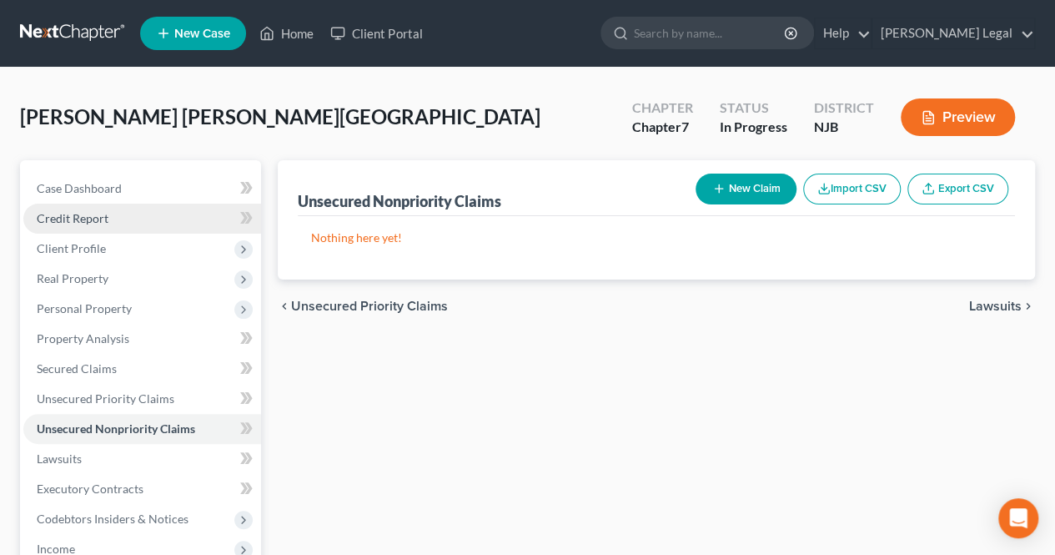
click at [152, 224] on link "Credit Report" at bounding box center [142, 218] width 238 height 30
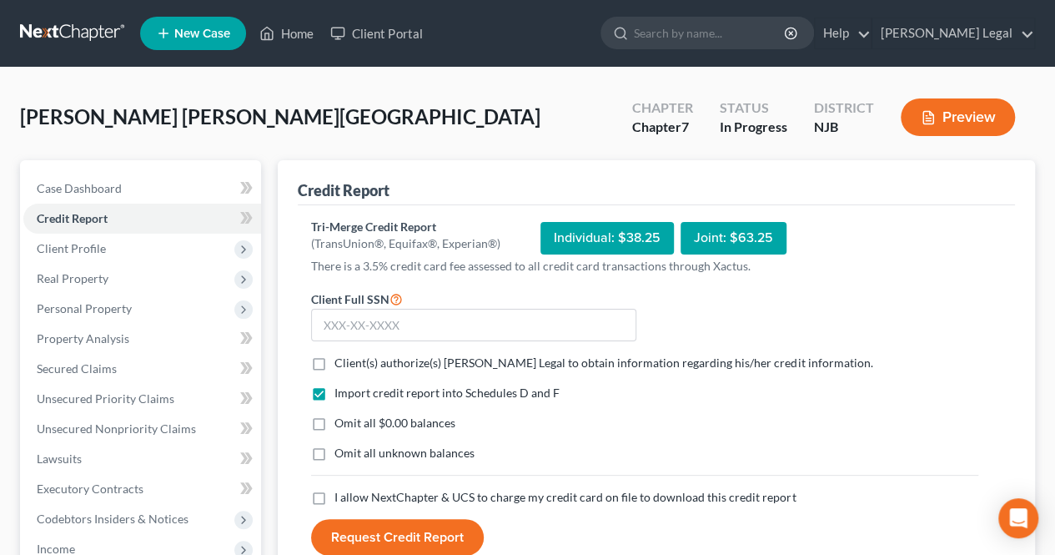
scroll to position [83, 0]
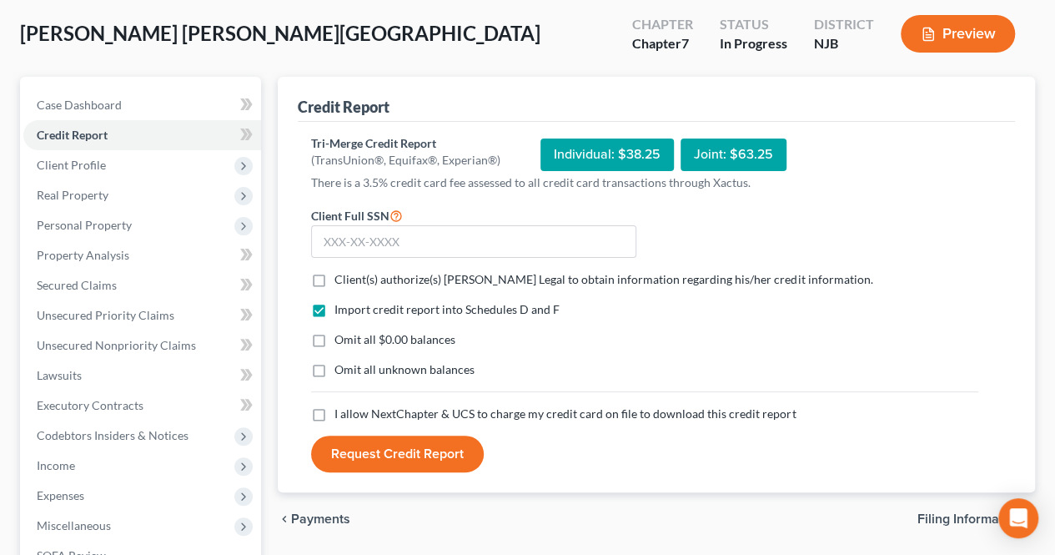
click at [334, 276] on label "Client(s) authorize(s) [PERSON_NAME] Legal to obtain information regarding his/…" at bounding box center [603, 279] width 538 height 17
click at [341, 276] on input "Client(s) authorize(s) [PERSON_NAME] Legal to obtain information regarding his/…" at bounding box center [346, 276] width 11 height 11
click at [334, 413] on label "I allow NextChapter & UCS to charge my credit card on file to download this cre…" at bounding box center [564, 413] width 461 height 17
click at [341, 413] on input "I allow NextChapter & UCS to charge my credit card on file to download this cre…" at bounding box center [346, 410] width 11 height 11
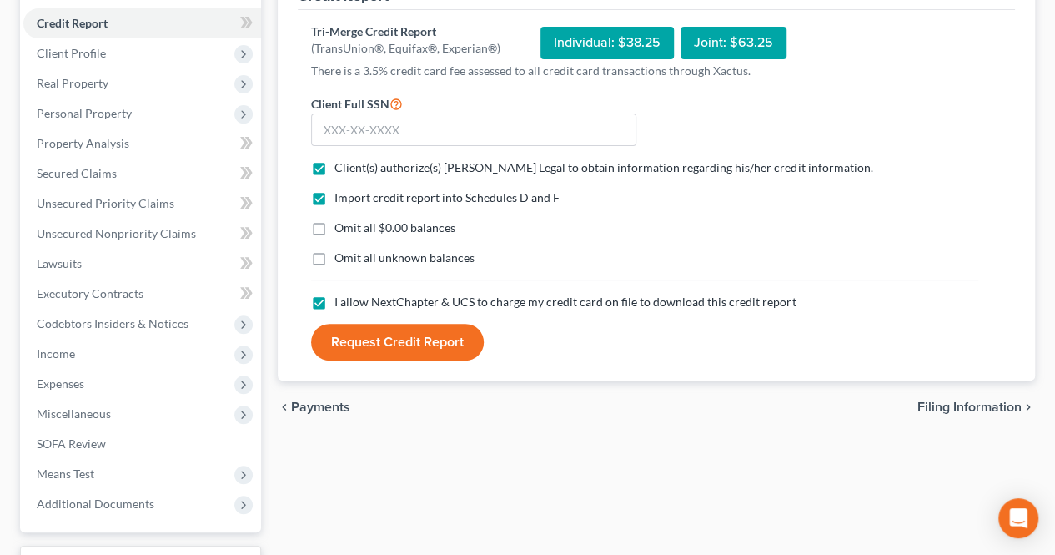
scroll to position [329, 0]
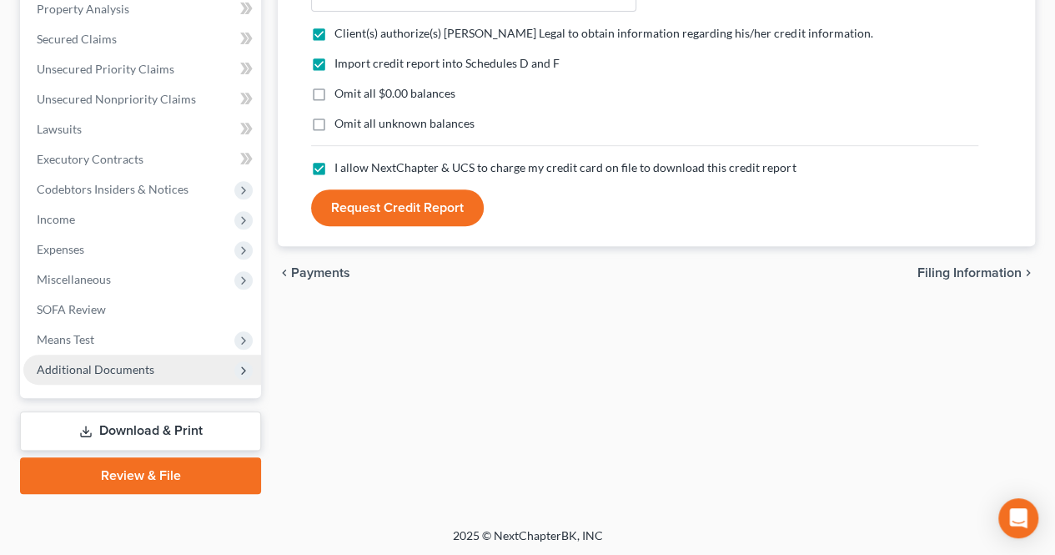
click at [168, 362] on span "Additional Documents" at bounding box center [142, 369] width 238 height 30
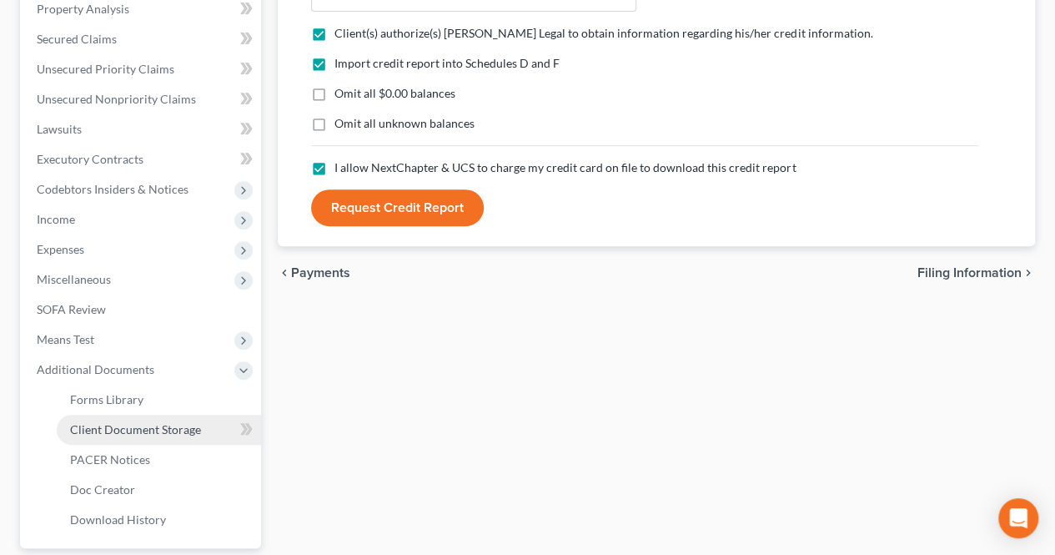
click at [148, 429] on span "Client Document Storage" at bounding box center [135, 429] width 131 height 14
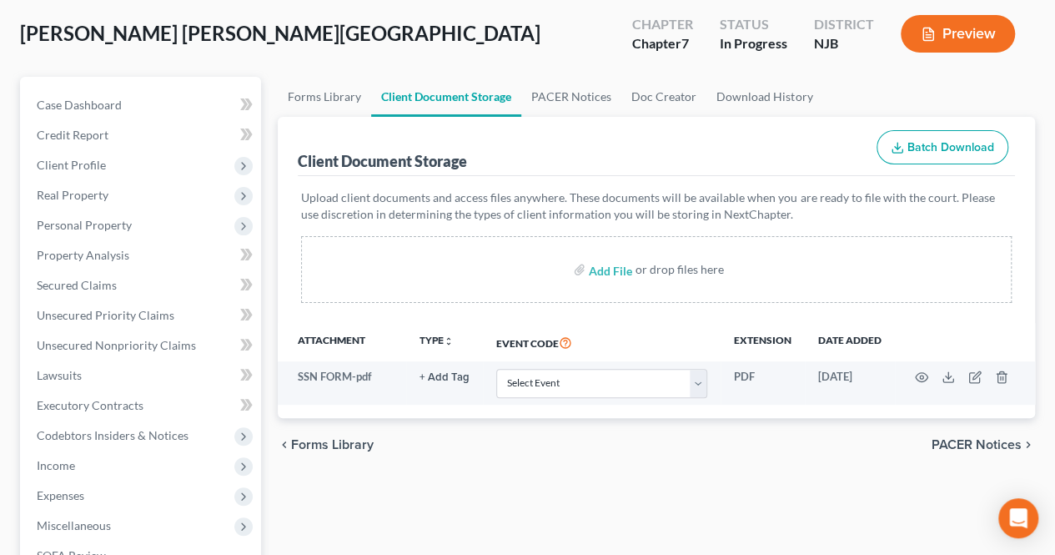
scroll to position [167, 0]
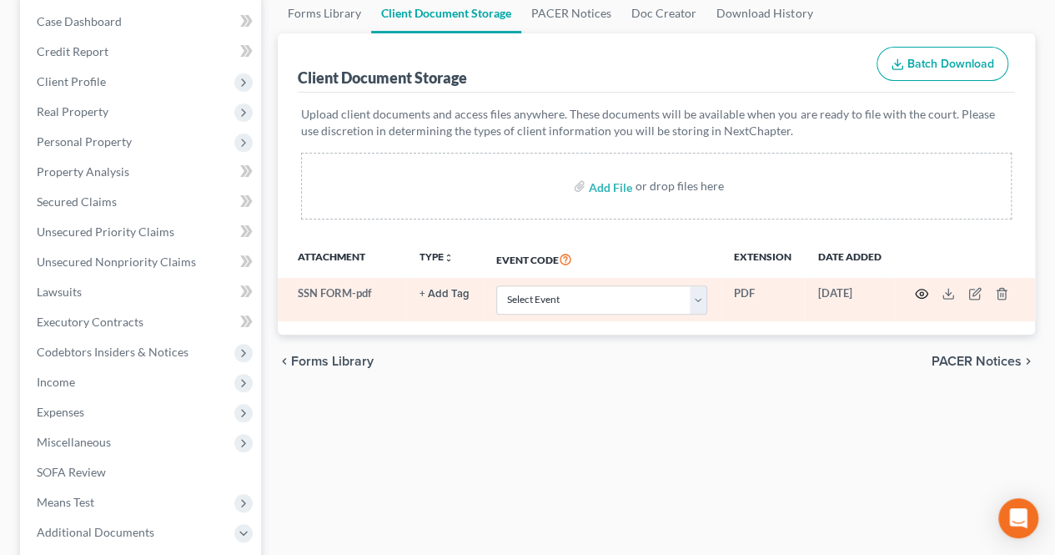
click at [921, 294] on circle "button" at bounding box center [921, 293] width 3 height 3
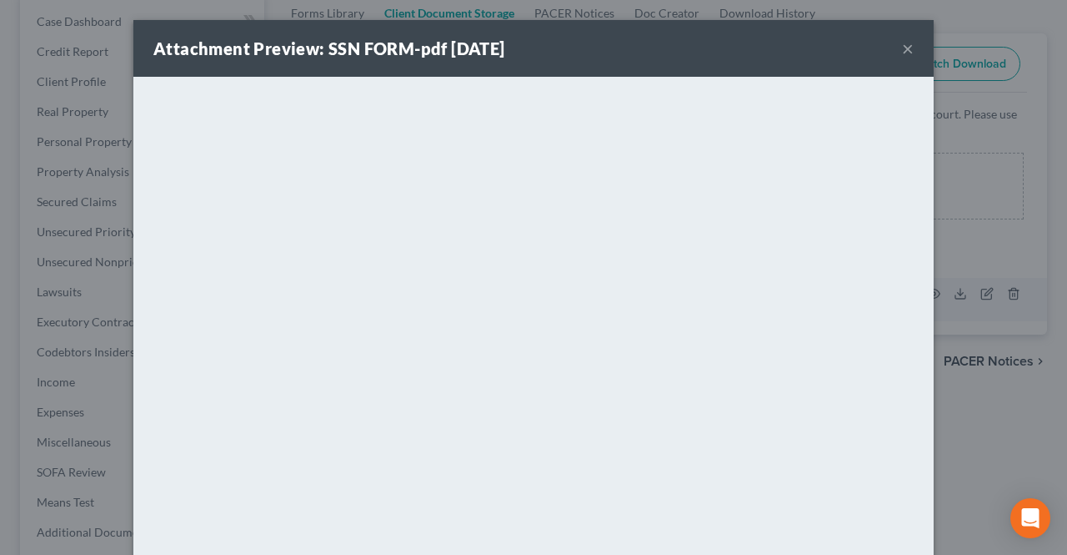
click at [907, 44] on button "×" at bounding box center [908, 48] width 12 height 20
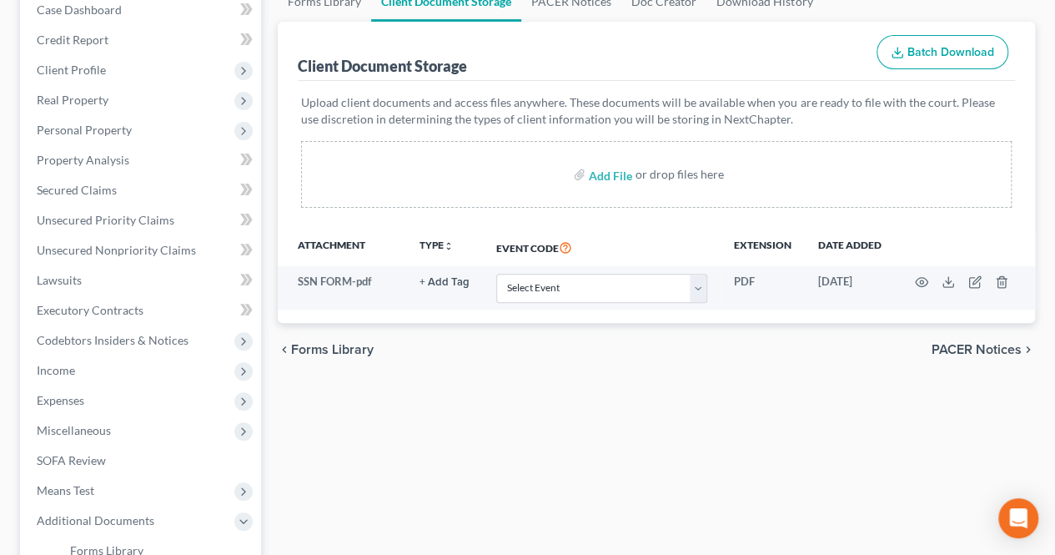
scroll to position [250, 0]
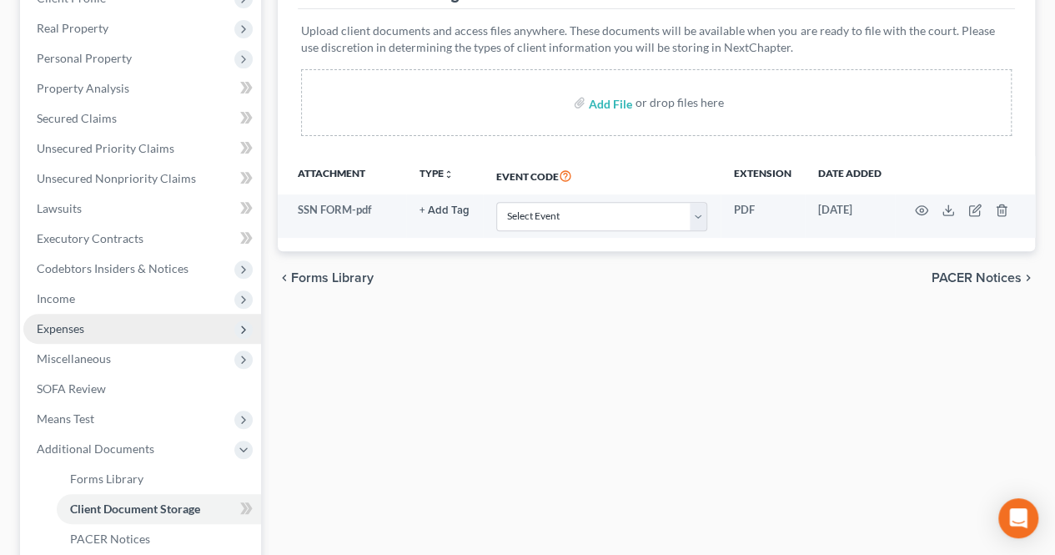
click at [148, 333] on span "Expenses" at bounding box center [142, 329] width 238 height 30
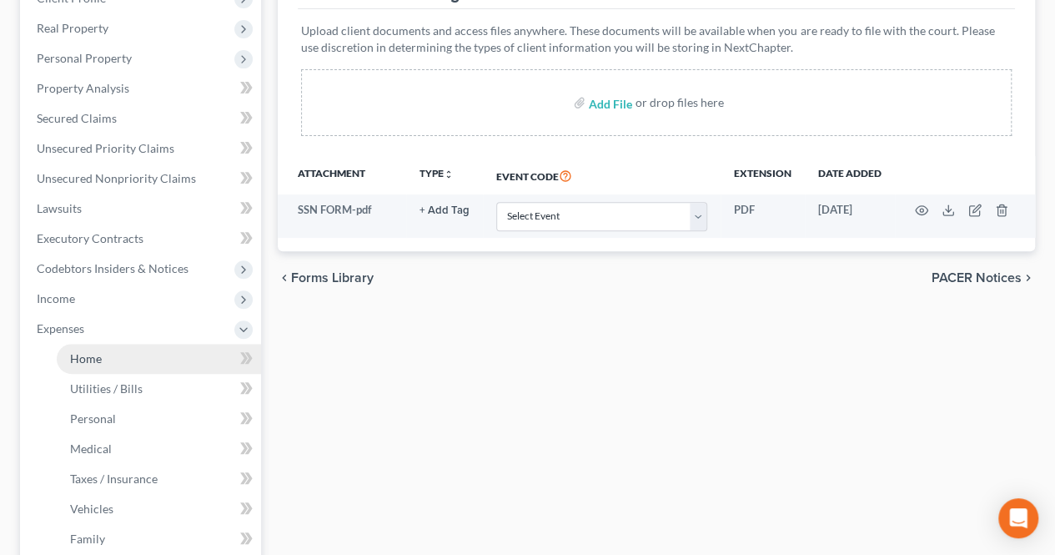
click at [127, 354] on link "Home" at bounding box center [159, 359] width 204 height 30
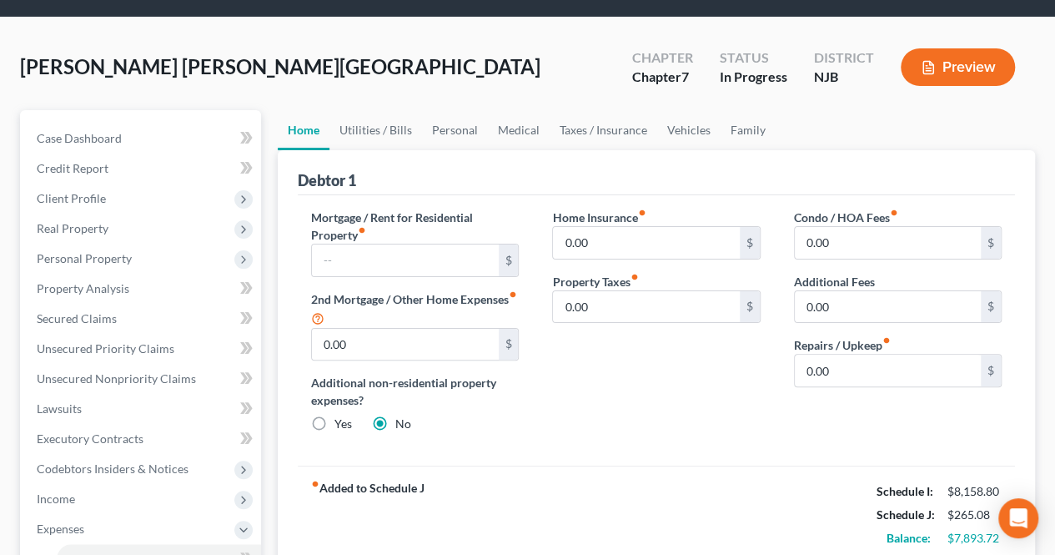
scroll to position [83, 0]
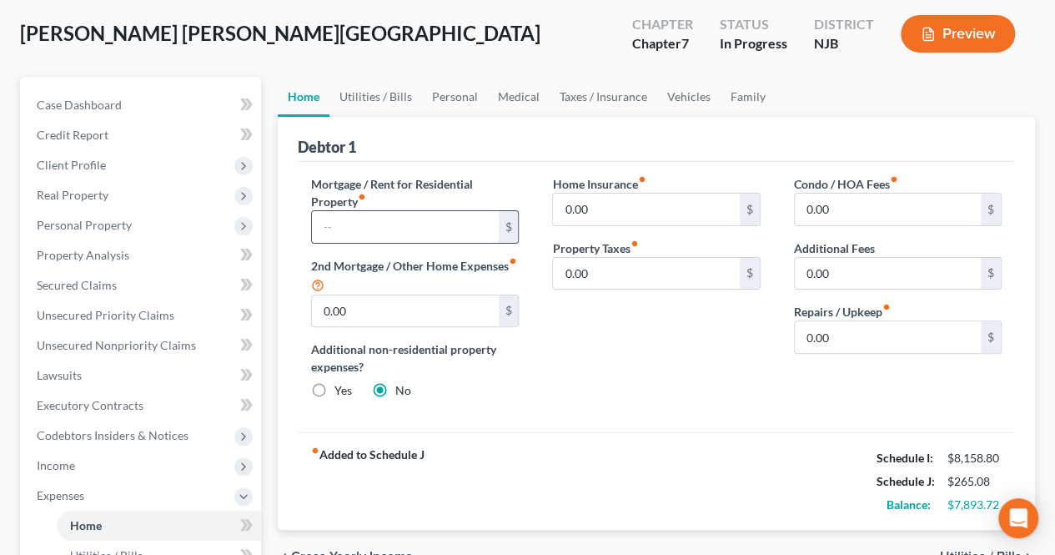
click at [437, 213] on input "text" at bounding box center [405, 227] width 186 height 32
click at [107, 171] on span "Client Profile" at bounding box center [142, 165] width 238 height 30
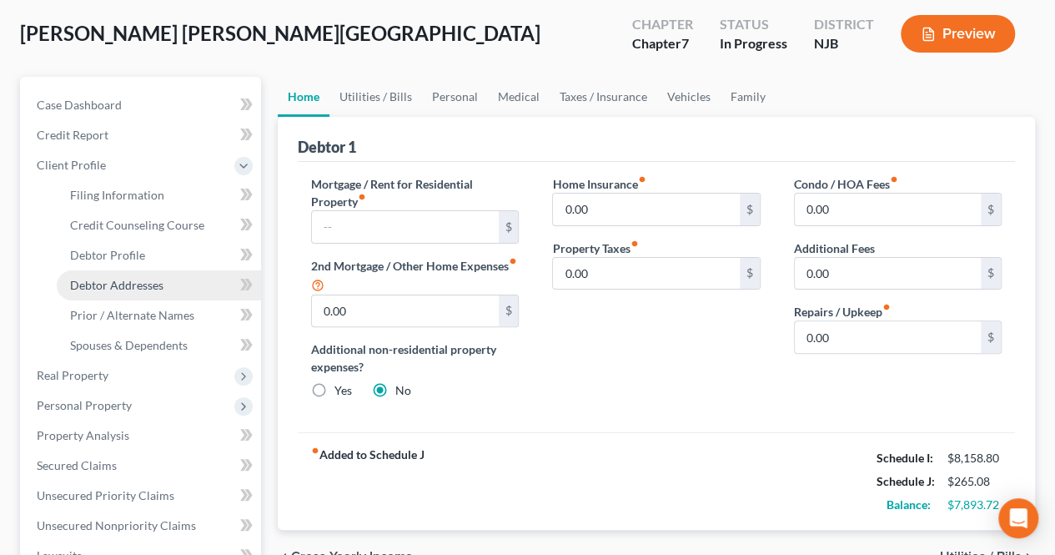
click at [104, 278] on span "Debtor Addresses" at bounding box center [116, 285] width 93 height 14
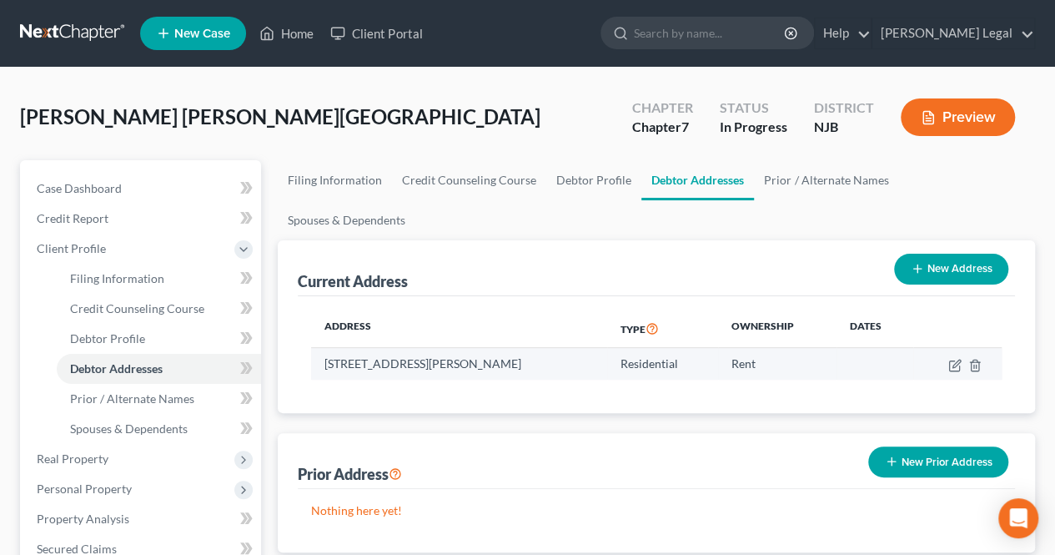
drag, startPoint x: 537, startPoint y: 343, endPoint x: 554, endPoint y: 327, distance: 23.0
click at [554, 327] on div "Address Type Ownership Dates [STREET_ADDRESS][PERSON_NAME] Residential Rent" at bounding box center [656, 354] width 717 height 117
click at [544, 348] on td "[STREET_ADDRESS][PERSON_NAME]" at bounding box center [458, 364] width 295 height 32
drag, startPoint x: 537, startPoint y: 334, endPoint x: 317, endPoint y: 329, distance: 220.2
click at [317, 348] on td "[STREET_ADDRESS][PERSON_NAME]" at bounding box center [458, 364] width 295 height 32
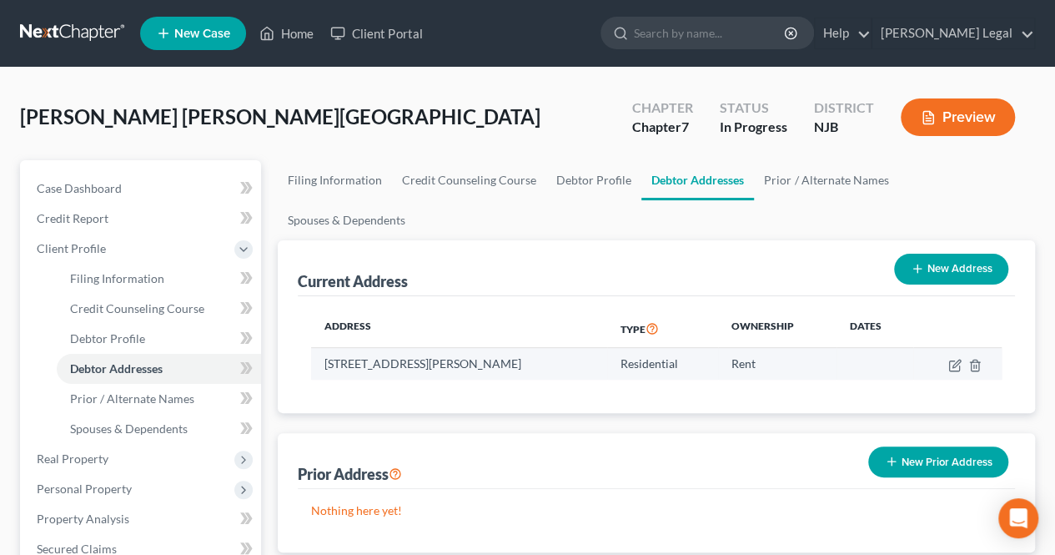
click at [317, 348] on td "[STREET_ADDRESS][PERSON_NAME]" at bounding box center [458, 364] width 295 height 32
drag, startPoint x: 319, startPoint y: 325, endPoint x: 524, endPoint y: 324, distance: 204.3
click at [524, 348] on td "[STREET_ADDRESS][PERSON_NAME]" at bounding box center [458, 364] width 295 height 32
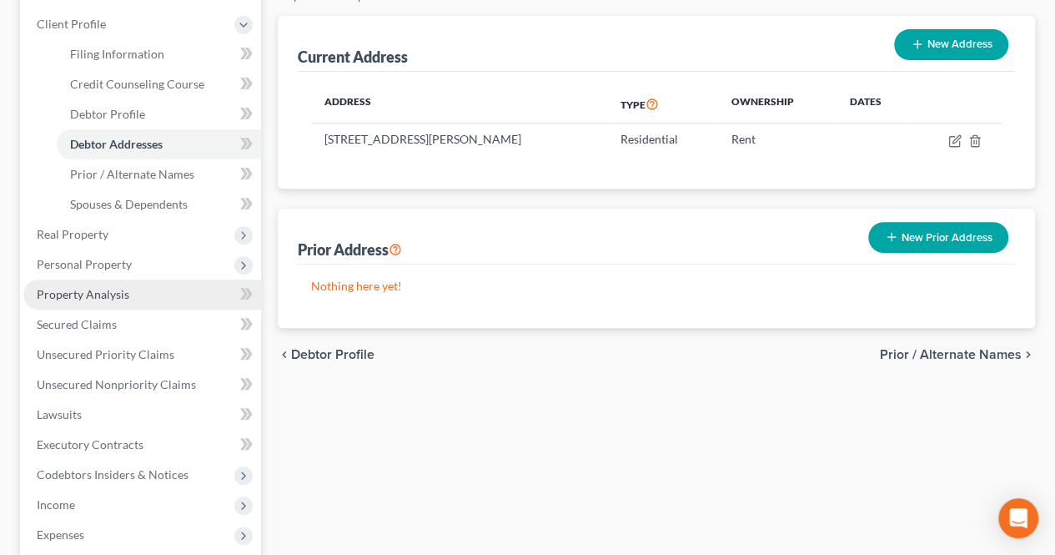
scroll to position [250, 0]
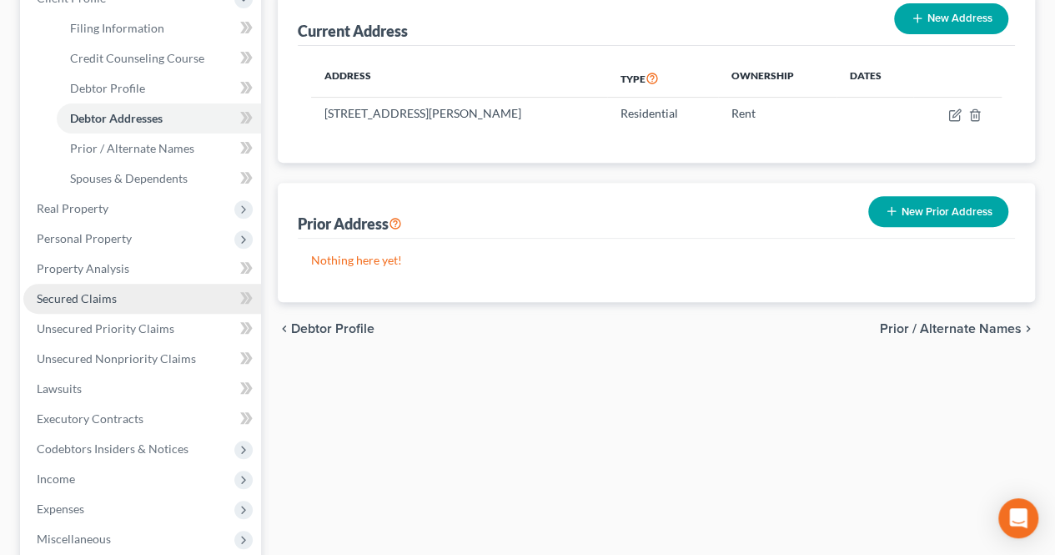
click at [123, 293] on link "Secured Claims" at bounding box center [142, 299] width 238 height 30
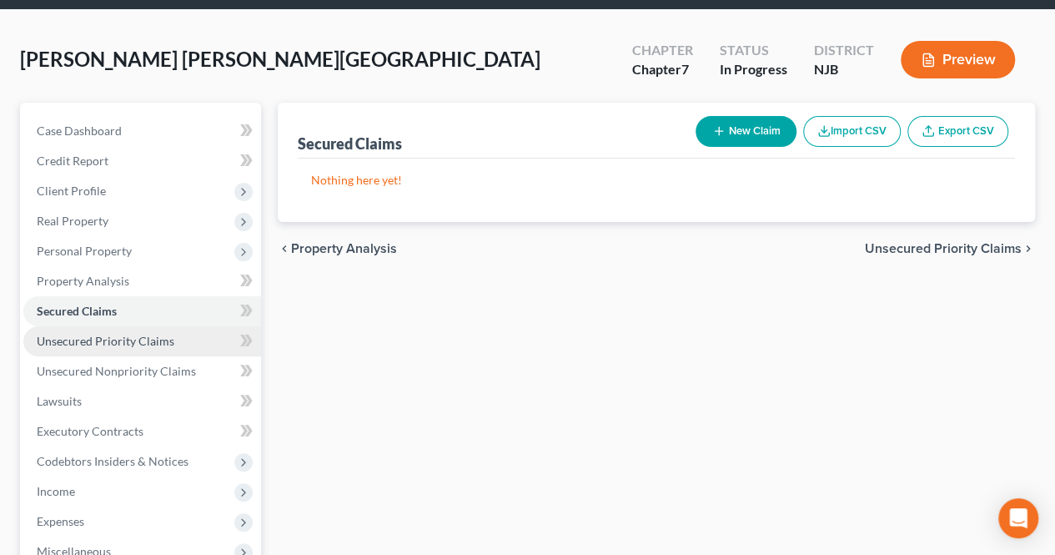
scroll to position [83, 0]
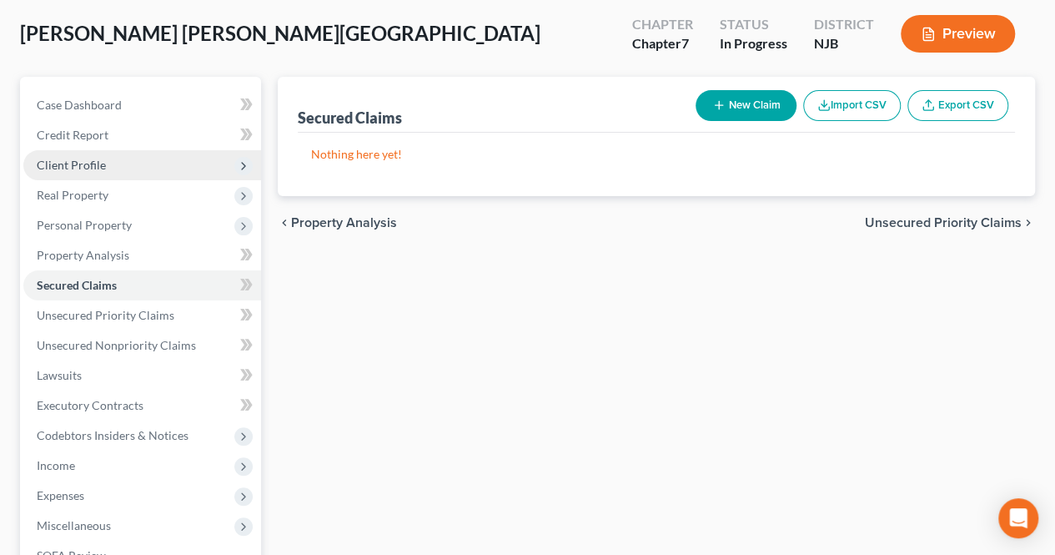
click at [122, 164] on span "Client Profile" at bounding box center [142, 165] width 238 height 30
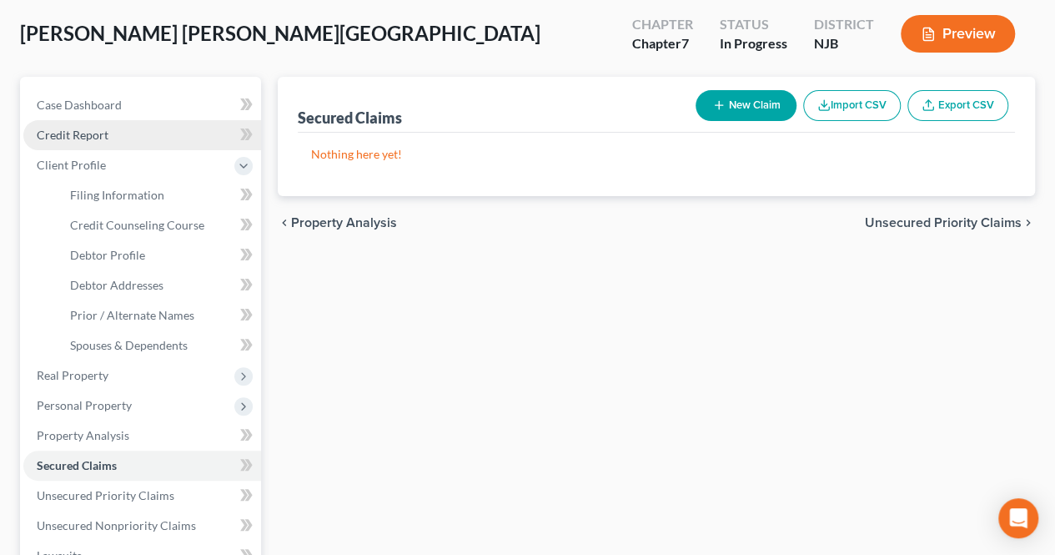
click at [121, 138] on link "Credit Report" at bounding box center [142, 135] width 238 height 30
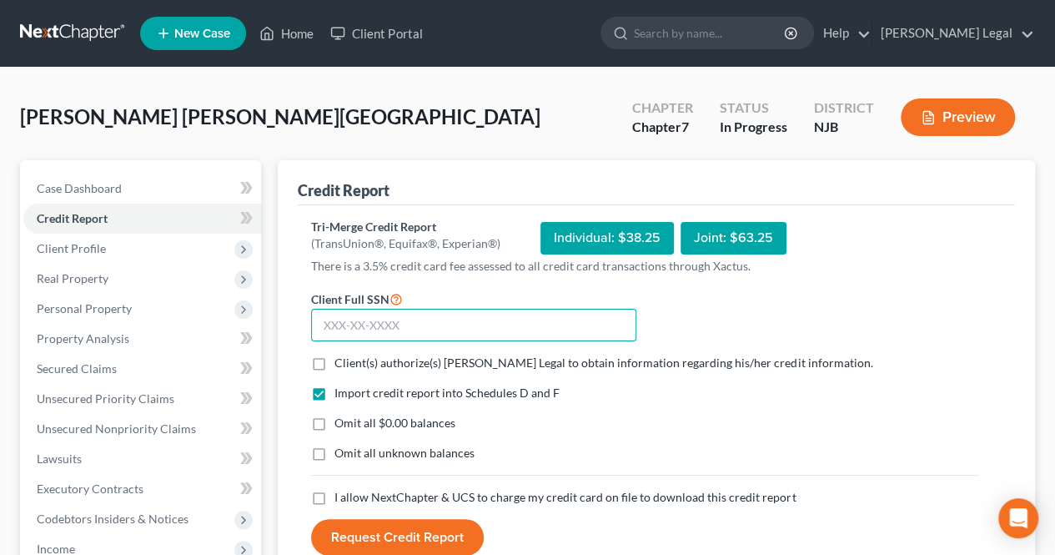
paste input "135-17-7903"
click at [362, 349] on form "Client Full SSN * 135-17-7903 Client(s) authorize(s) [PERSON_NAME] Legal to obt…" at bounding box center [645, 423] width 684 height 268
click at [354, 356] on span "Client(s) authorize(s) [PERSON_NAME] Legal to obtain information regarding his/…" at bounding box center [603, 362] width 538 height 14
click at [352, 356] on input "Client(s) authorize(s) [PERSON_NAME] Legal to obtain information regarding his/…" at bounding box center [346, 359] width 11 height 11
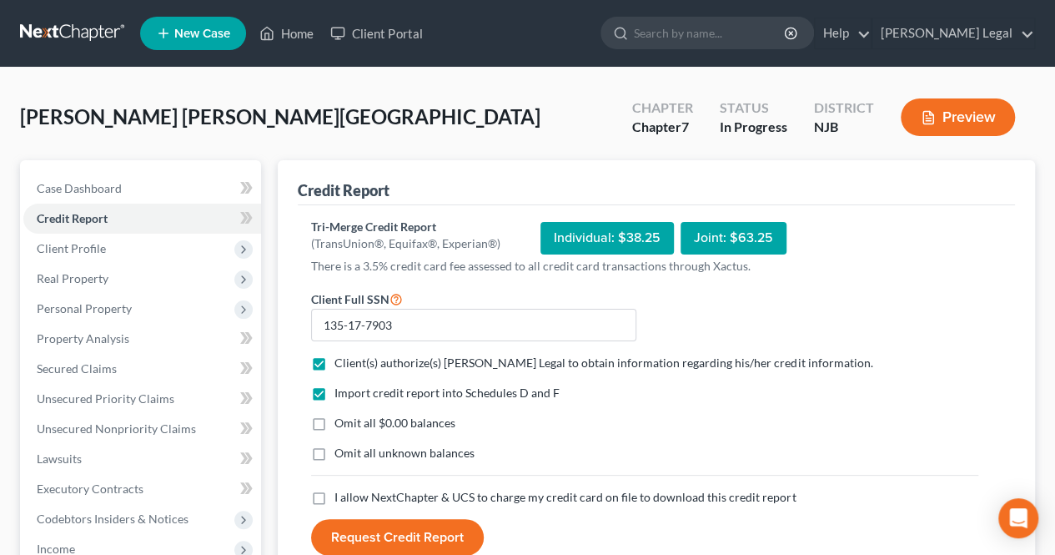
click at [345, 496] on span "I allow NextChapter & UCS to charge my credit card on file to download this cre…" at bounding box center [564, 497] width 461 height 14
click at [345, 496] on input "I allow NextChapter & UCS to charge my credit card on file to download this cre…" at bounding box center [346, 494] width 11 height 11
click at [344, 530] on button "Request Credit Report" at bounding box center [397, 537] width 173 height 37
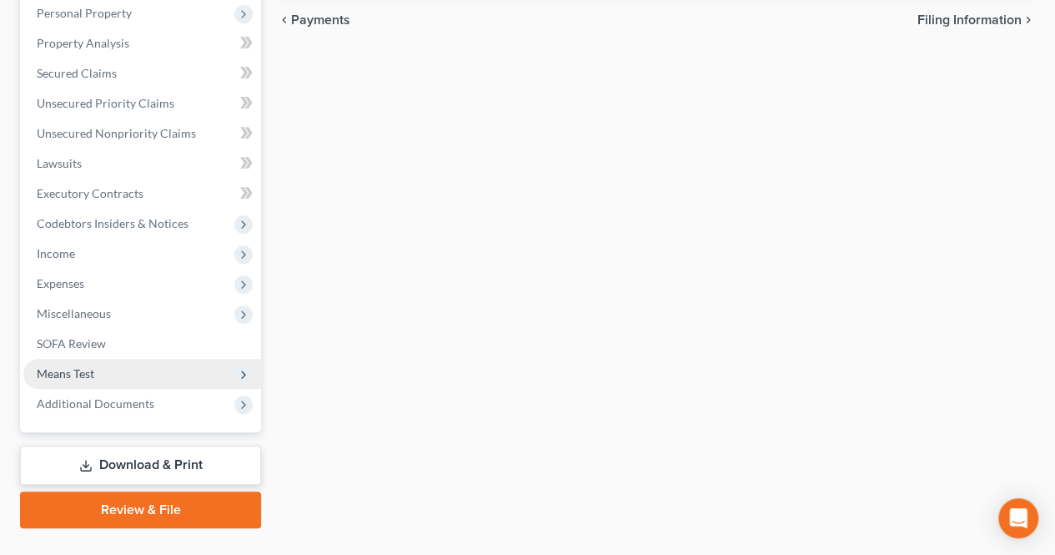
scroll to position [329, 0]
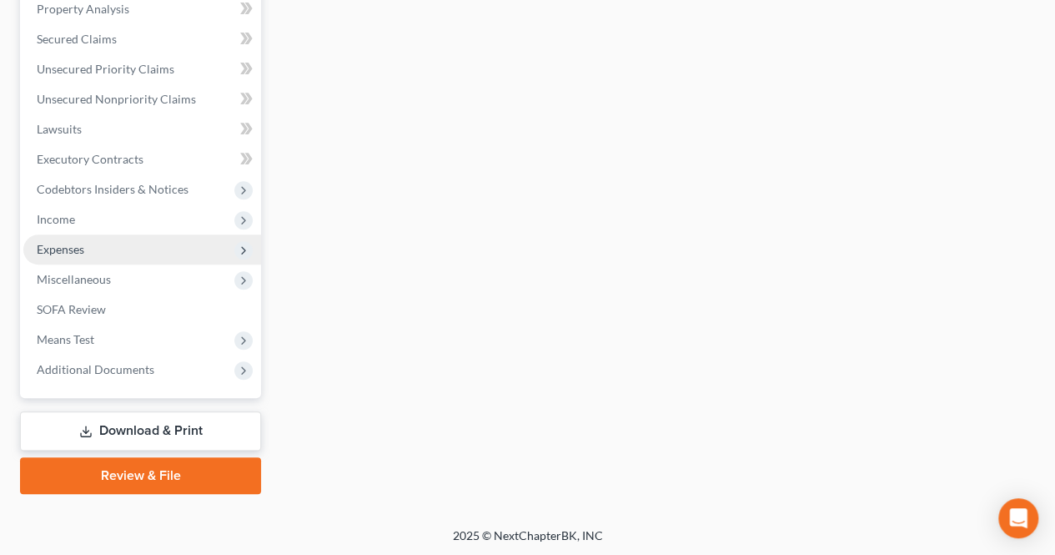
click at [93, 254] on span "Expenses" at bounding box center [142, 249] width 238 height 30
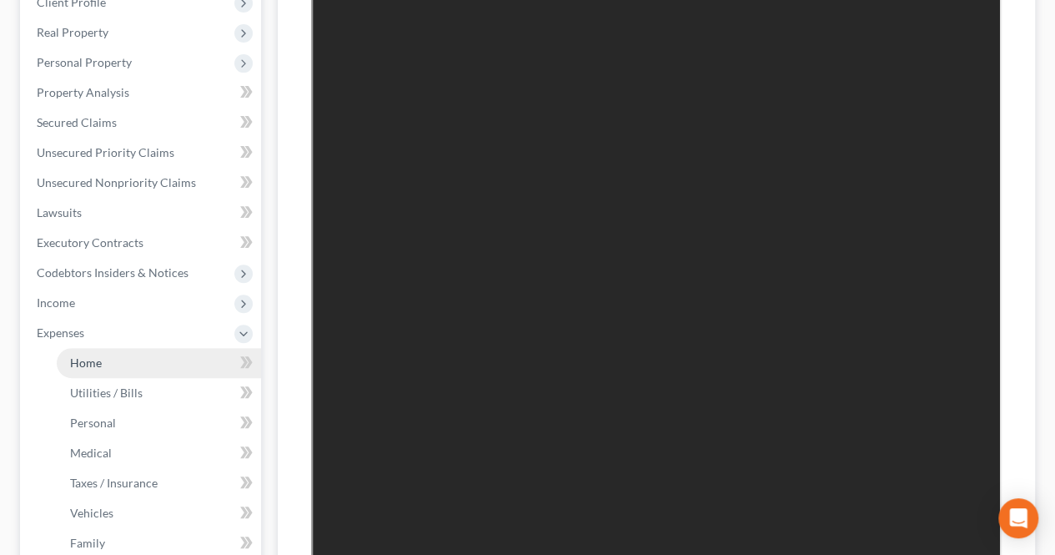
scroll to position [0, 0]
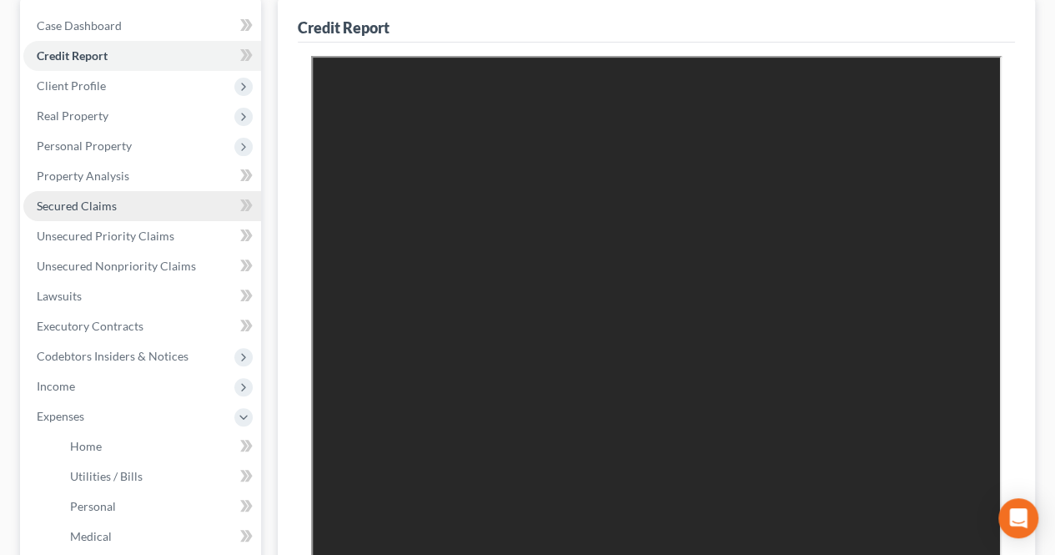
click at [147, 212] on link "Secured Claims" at bounding box center [142, 206] width 238 height 30
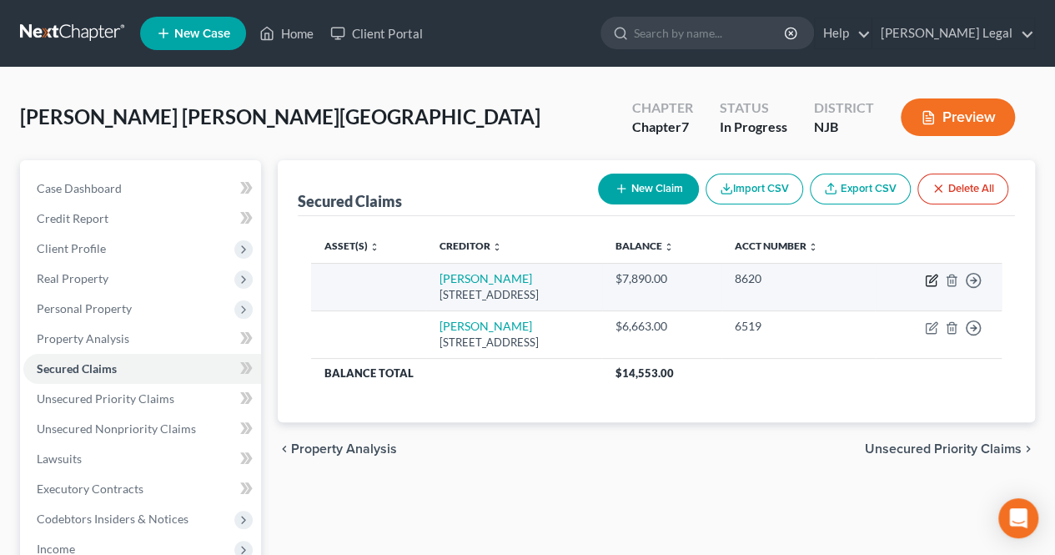
click at [927, 279] on icon "button" at bounding box center [931, 280] width 13 height 13
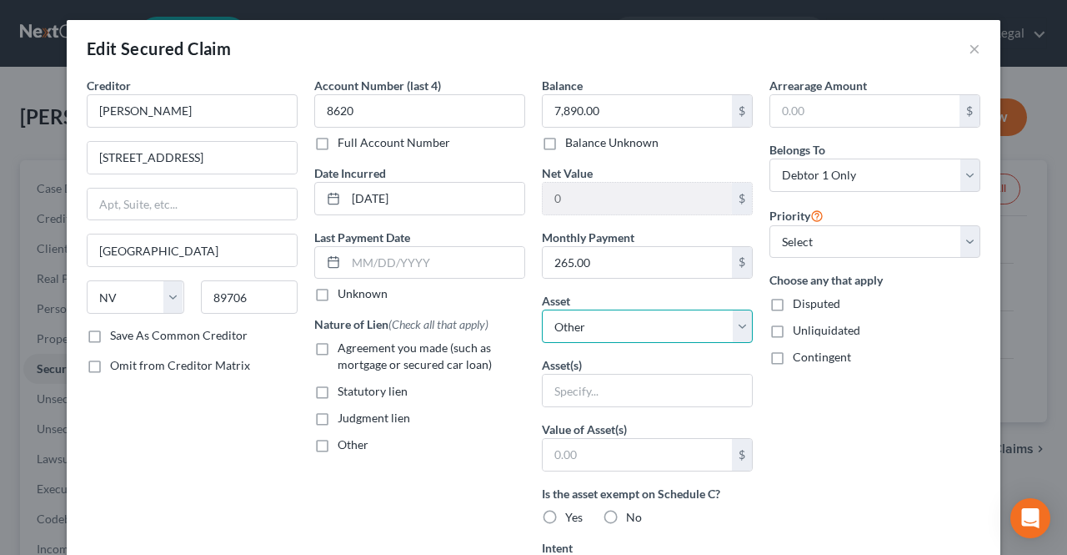
click at [615, 320] on select "Select Other Multiple Assets 2017 Harley Davidson - $0.0 Capital One Bank (Chec…" at bounding box center [647, 325] width 211 height 33
click at [542, 309] on select "Select Other Multiple Assets 2017 Harley Davidson - $0.0 Capital One Bank (Chec…" at bounding box center [647, 325] width 211 height 33
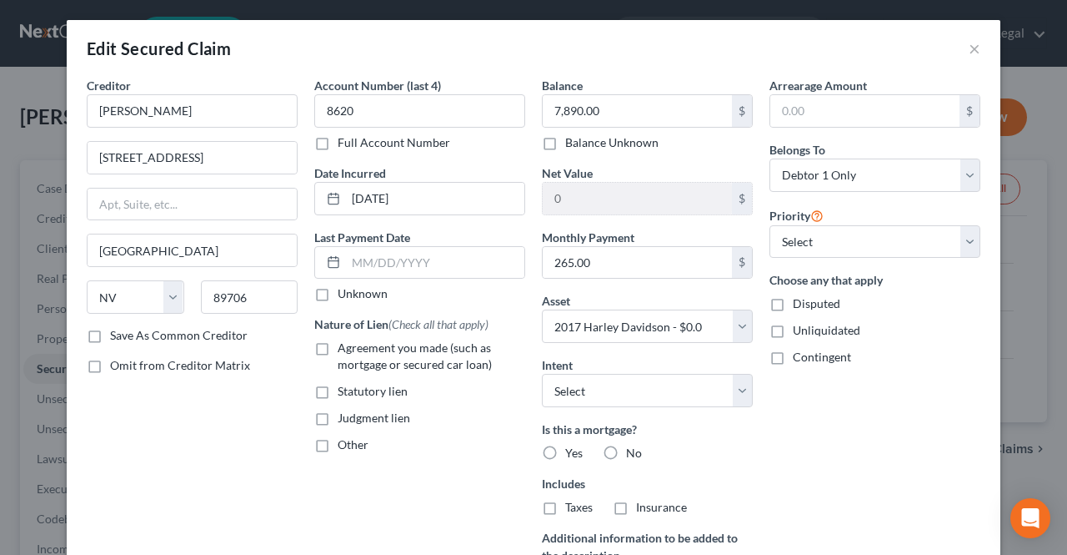
click at [583, 407] on div "Balance 7,890.00 $ Balance Unknown Balance Undetermined 7,890.00 $ Balance Unkn…" at bounding box center [648, 358] width 228 height 562
click at [587, 394] on select "Select Surrender Redeem Reaffirm Avoid Other" at bounding box center [647, 390] width 211 height 33
click at [542, 374] on select "Select Surrender Redeem Reaffirm Avoid Other" at bounding box center [647, 390] width 211 height 33
click at [626, 450] on label "No" at bounding box center [634, 453] width 16 height 17
click at [633, 450] on input "No" at bounding box center [638, 450] width 11 height 11
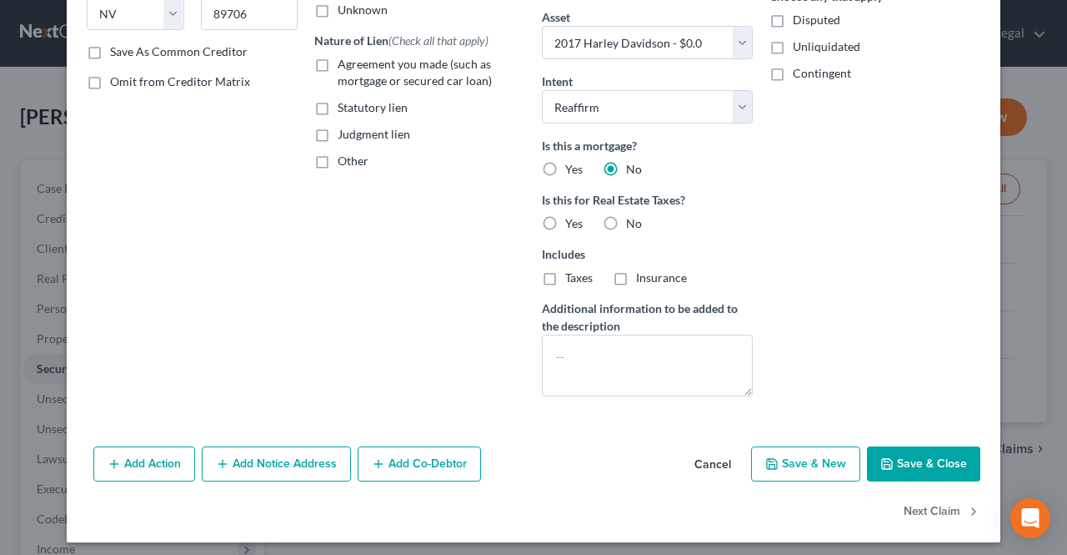
scroll to position [287, 0]
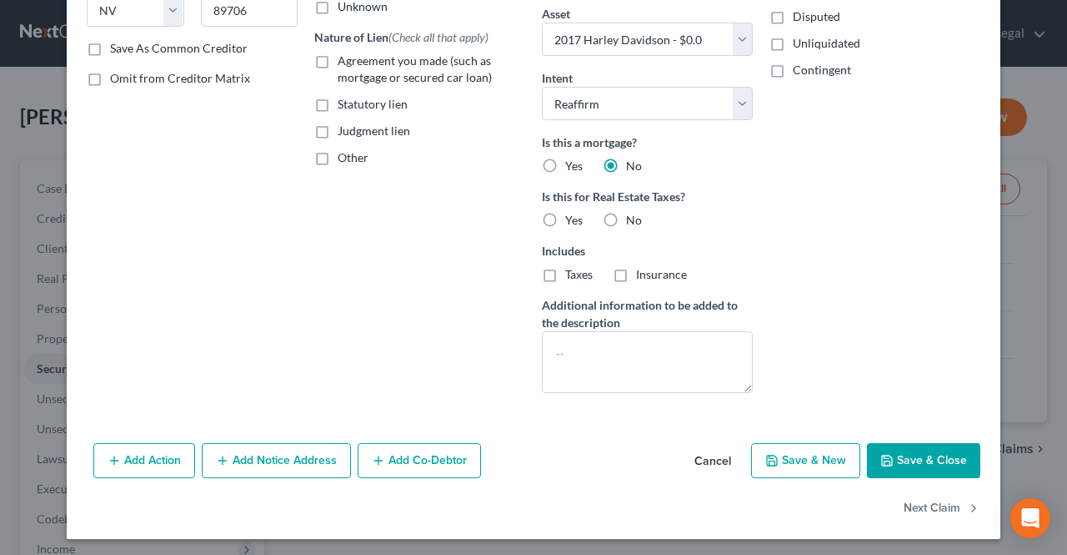
click at [901, 468] on button "Save & Close" at bounding box center [923, 460] width 113 height 35
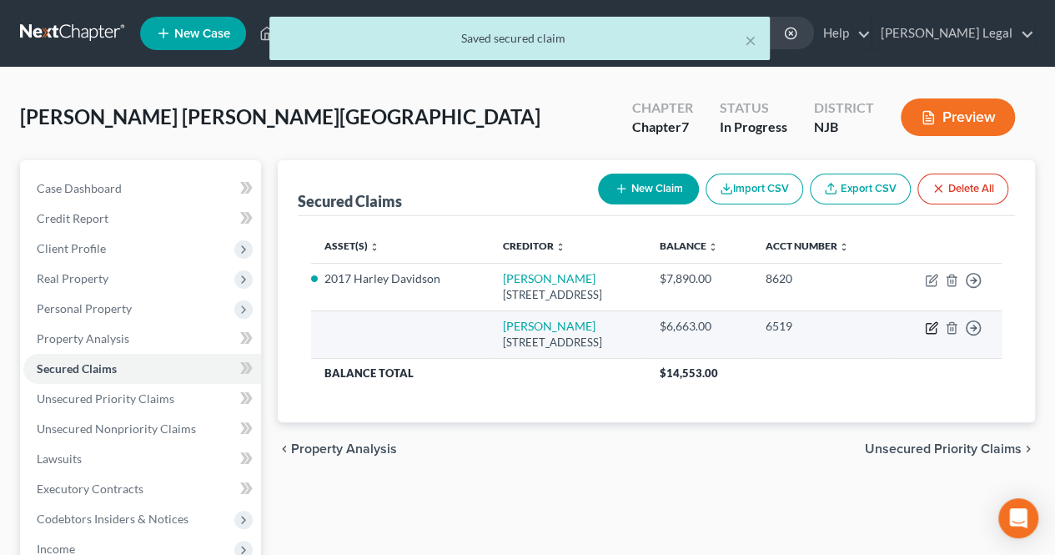
click at [928, 330] on icon "button" at bounding box center [931, 327] width 13 height 13
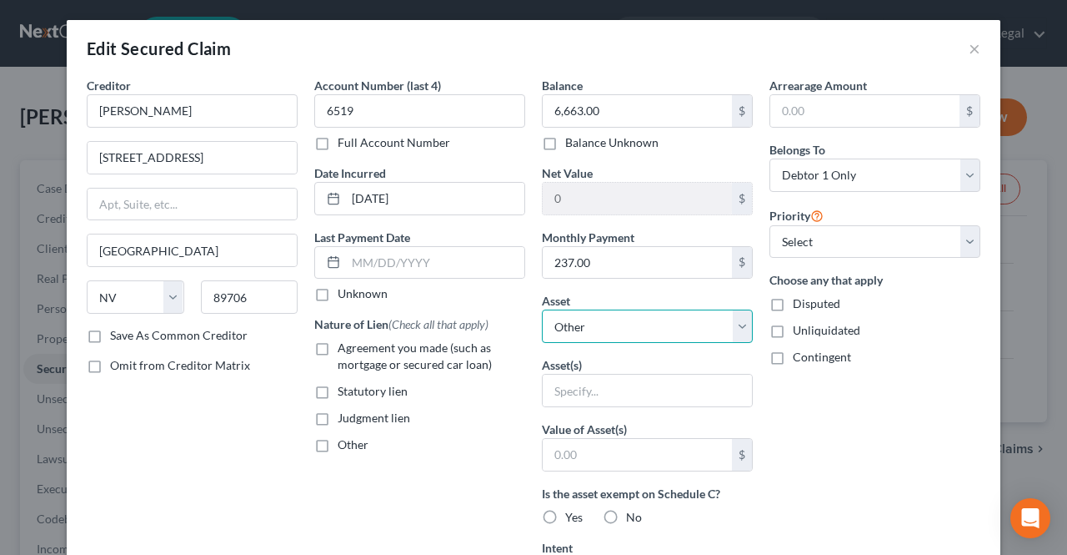
click at [605, 328] on select "Select Other Multiple Assets 2017 Harley Davidson - $0.0 Capital One Bank (Chec…" at bounding box center [647, 325] width 211 height 33
click at [542, 309] on select "Select Other Multiple Assets 2017 Harley Davidson - $0.0 Capital One Bank (Chec…" at bounding box center [647, 325] width 211 height 33
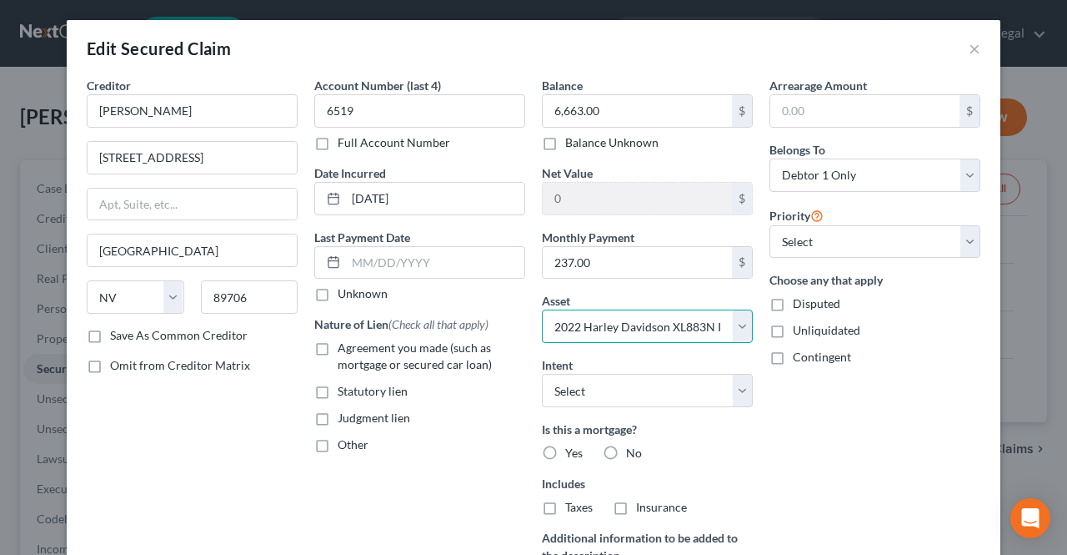
click at [594, 329] on select "Select Other Multiple Assets 2017 Harley Davidson - $0.0 Capital One Bank (Chec…" at bounding box center [647, 325] width 211 height 33
click at [542, 309] on select "Select Other Multiple Assets 2017 Harley Davidson - $0.0 Capital One Bank (Chec…" at bounding box center [647, 325] width 211 height 33
click at [626, 450] on label "No" at bounding box center [634, 453] width 16 height 17
click at [633, 450] on input "No" at bounding box center [638, 450] width 11 height 11
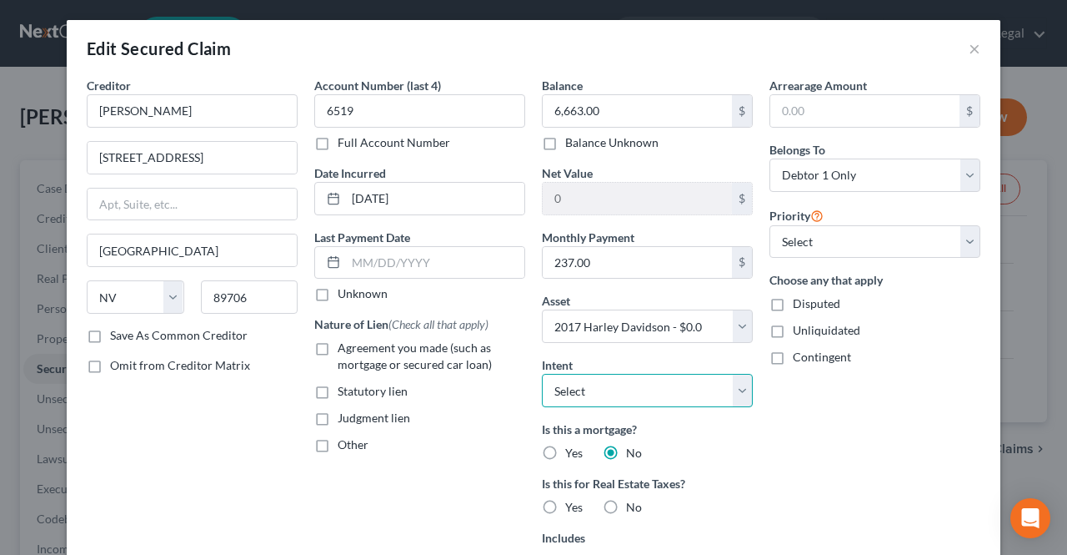
click at [619, 384] on select "Select Surrender Redeem Reaffirm Avoid Other" at bounding box center [647, 390] width 211 height 33
click at [542, 374] on select "Select Surrender Redeem Reaffirm Avoid Other" at bounding box center [647, 390] width 211 height 33
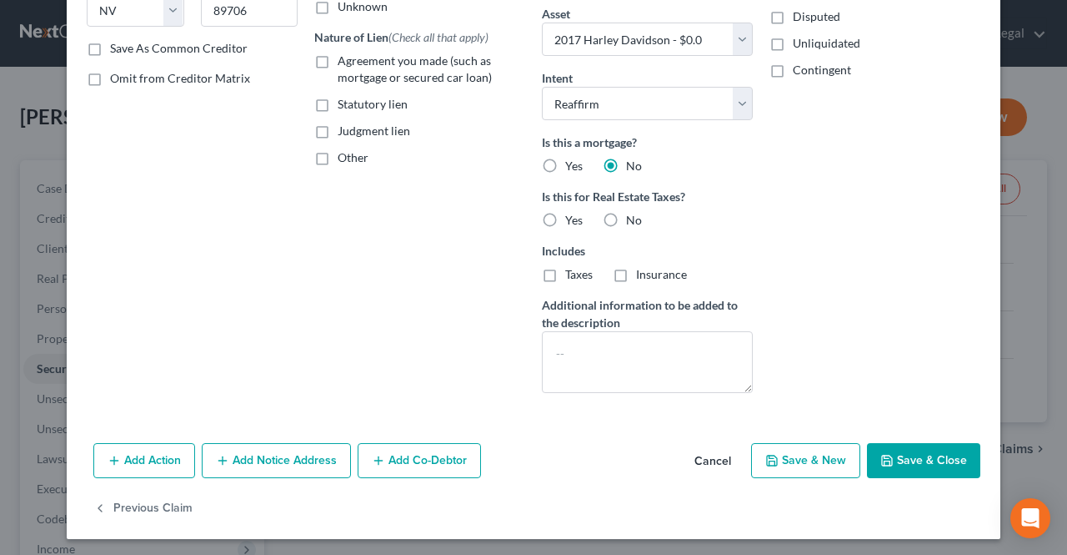
click at [900, 475] on div "Add Action Add Notice Address Add Co-Debtor Cancel Save & New Save & Close" at bounding box center [534, 463] width 934 height 55
click at [902, 459] on button "Save & Close" at bounding box center [923, 460] width 113 height 35
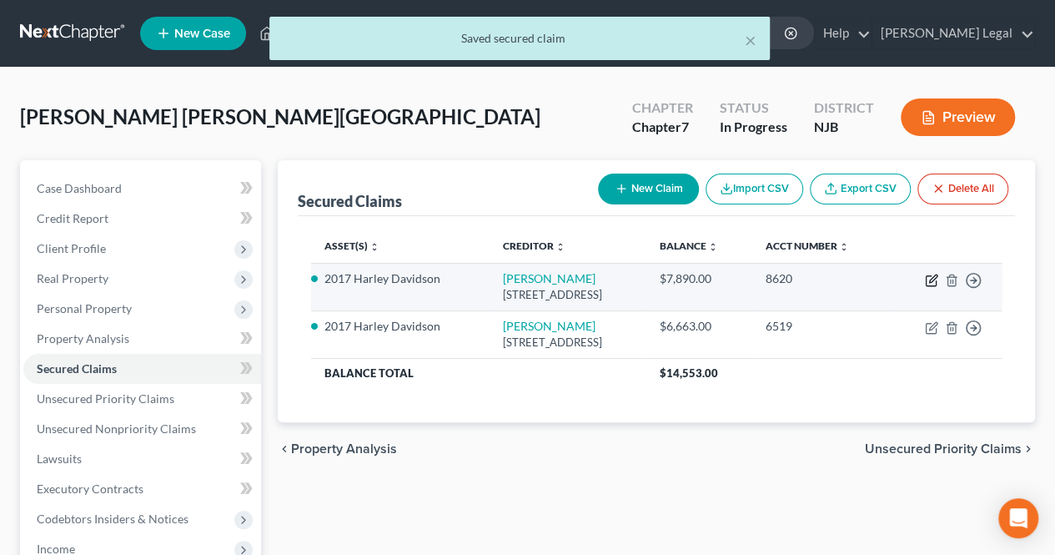
click at [934, 278] on icon "button" at bounding box center [933, 278] width 8 height 8
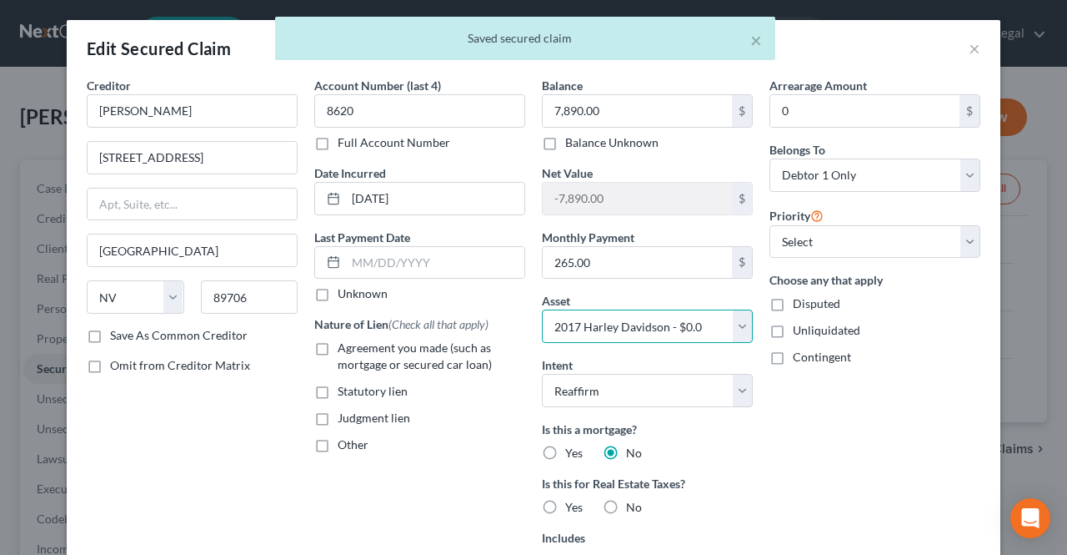
click at [622, 328] on select "Select Other Multiple Assets 2017 Harley Davidson - $0.0 Capital One Bank (Chec…" at bounding box center [647, 325] width 211 height 33
click at [542, 309] on select "Select Other Multiple Assets 2017 Harley Davidson - $0.0 Capital One Bank (Chec…" at bounding box center [647, 325] width 211 height 33
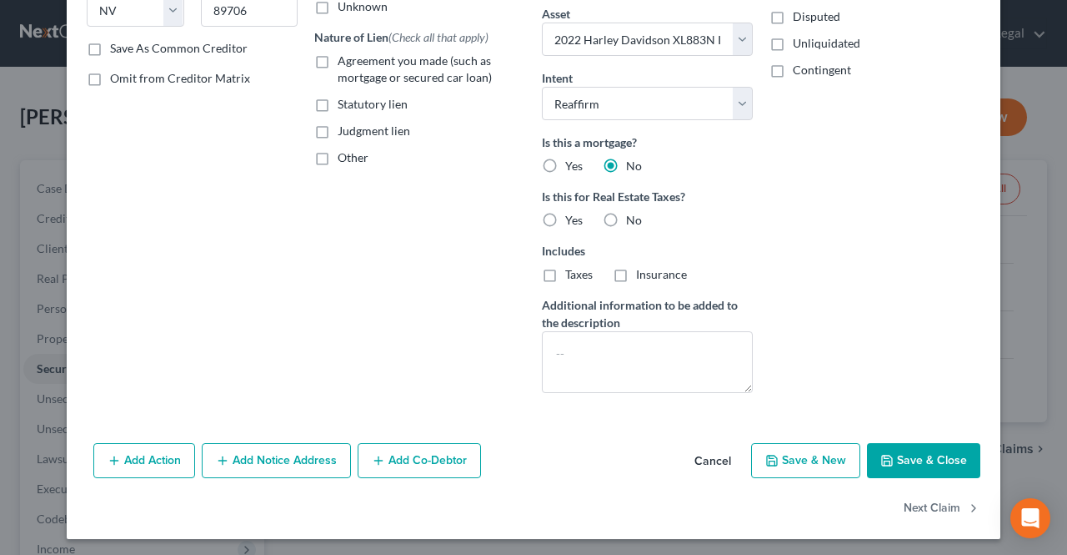
click at [901, 454] on button "Save & Close" at bounding box center [923, 460] width 113 height 35
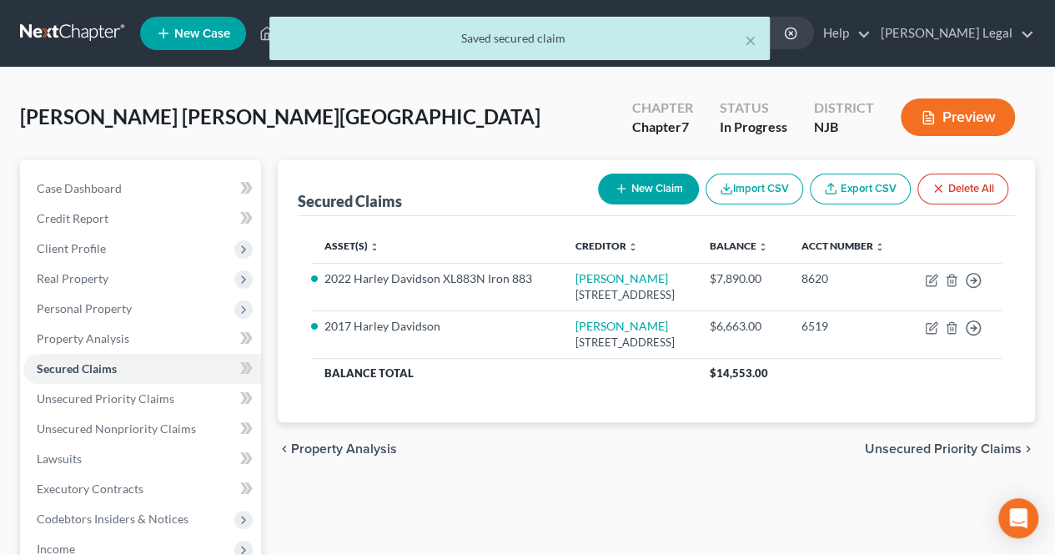
click at [615, 468] on div "chevron_left Property Analysis Unsecured Priority Claims chevron_right" at bounding box center [656, 448] width 757 height 53
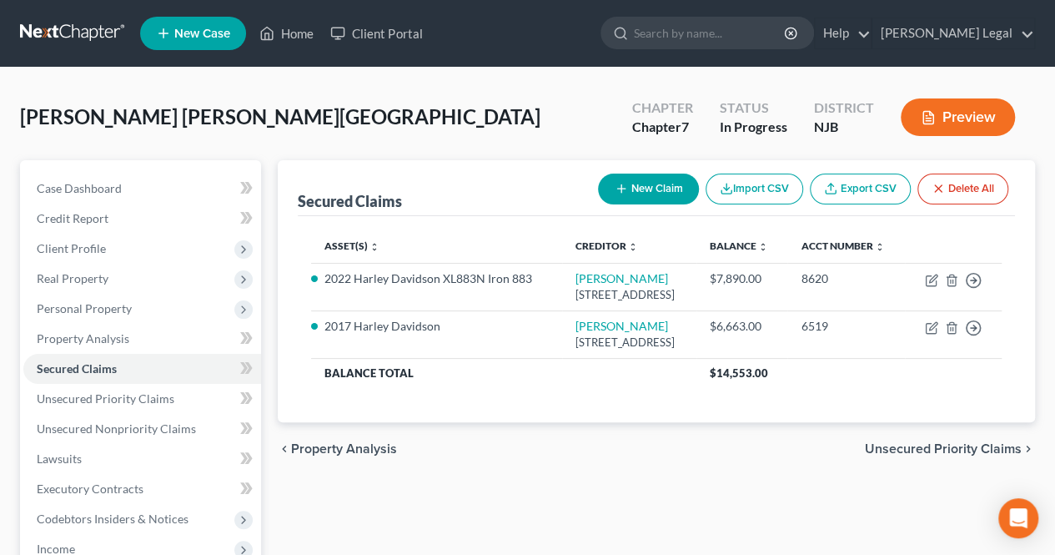
click at [736, 422] on div "Asset(s) expand_more expand_less unfold_more Creditor expand_more expand_less u…" at bounding box center [656, 319] width 717 height 206
click at [549, 422] on div "Asset(s) expand_more expand_less unfold_more Creditor expand_more expand_less u…" at bounding box center [656, 319] width 717 height 206
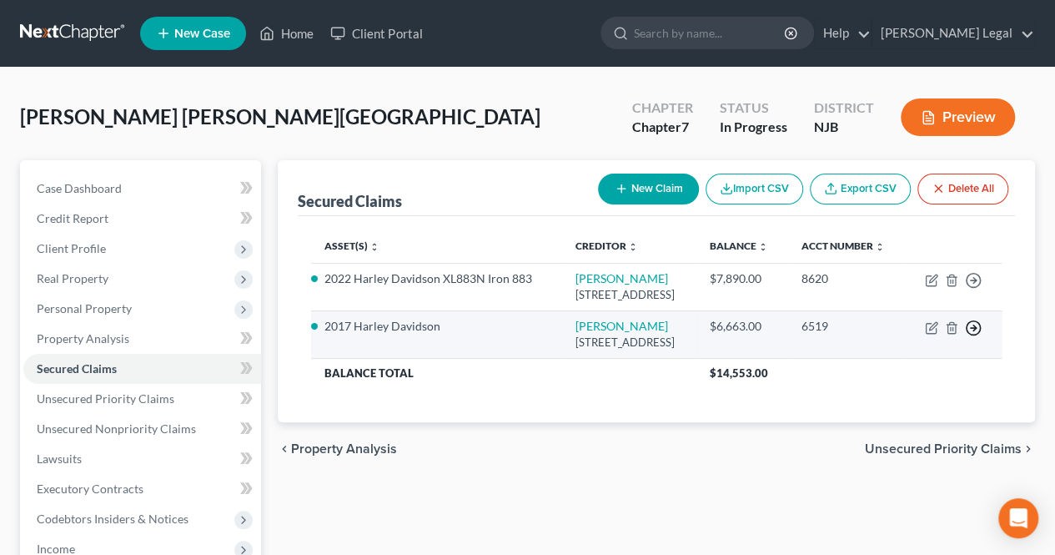
click at [970, 336] on icon "button" at bounding box center [973, 327] width 17 height 17
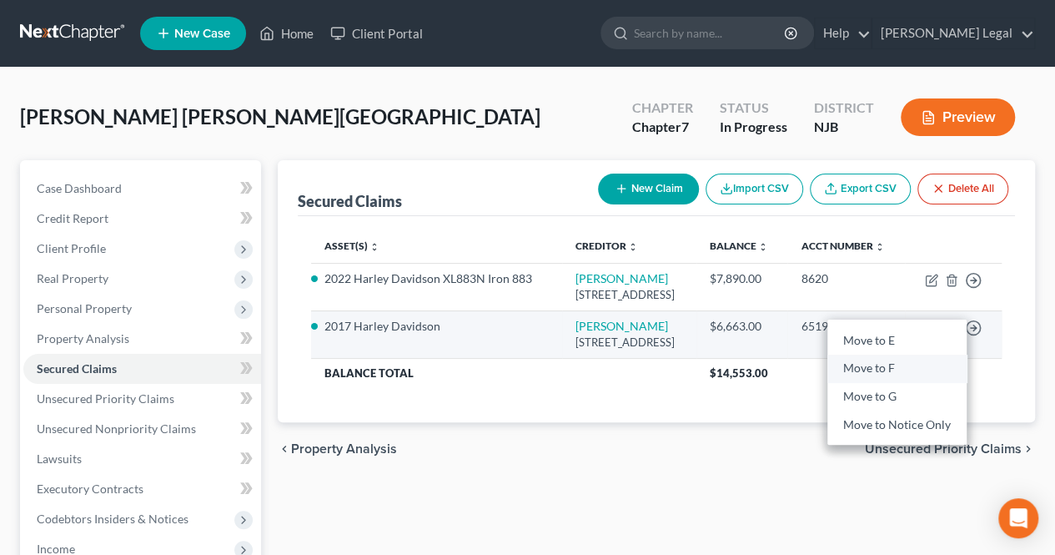
click at [890, 383] on link "Move to F" at bounding box center [896, 368] width 139 height 28
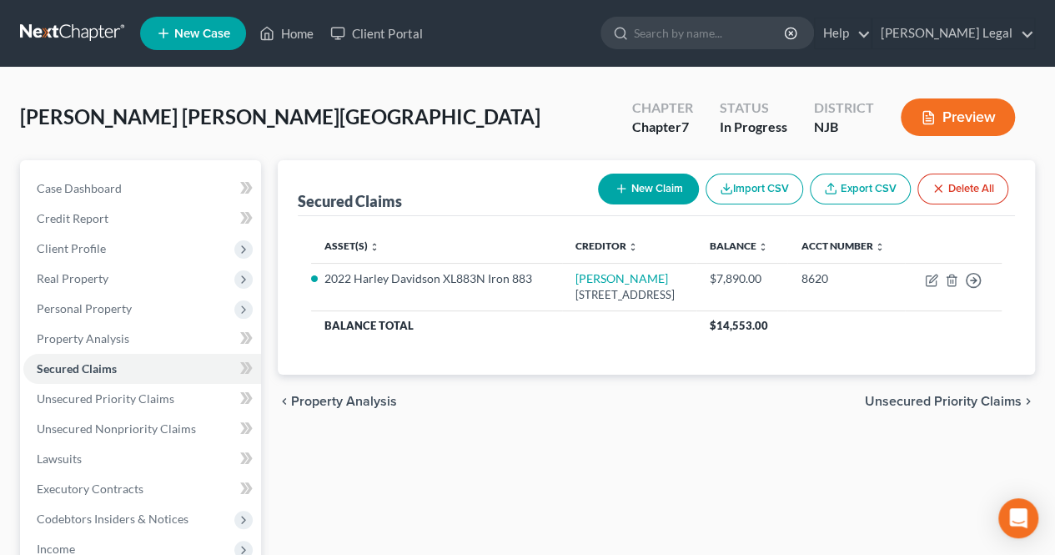
click at [910, 408] on span "Unsecured Priority Claims" at bounding box center [943, 400] width 157 height 13
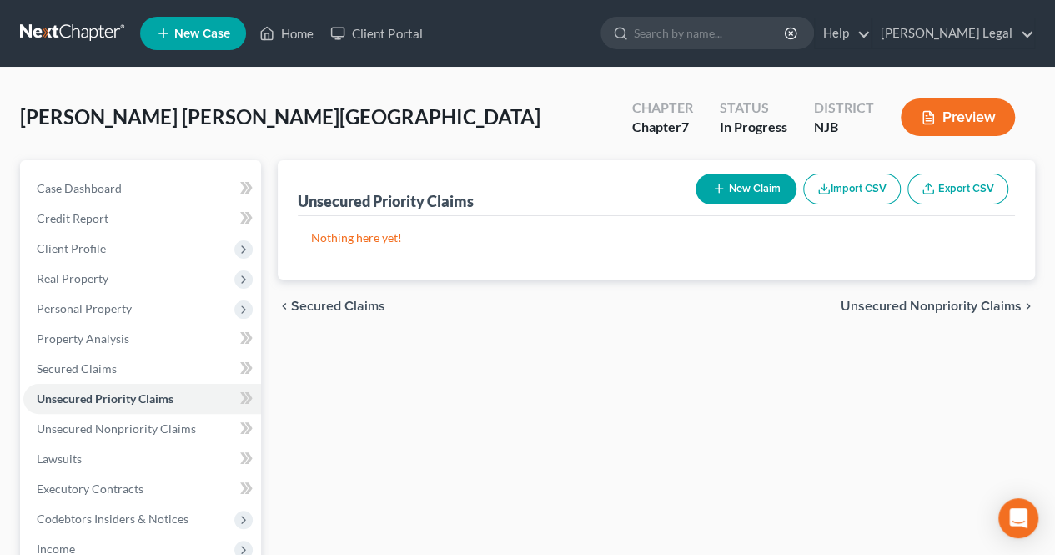
click at [963, 300] on span "Unsecured Nonpriority Claims" at bounding box center [931, 305] width 181 height 13
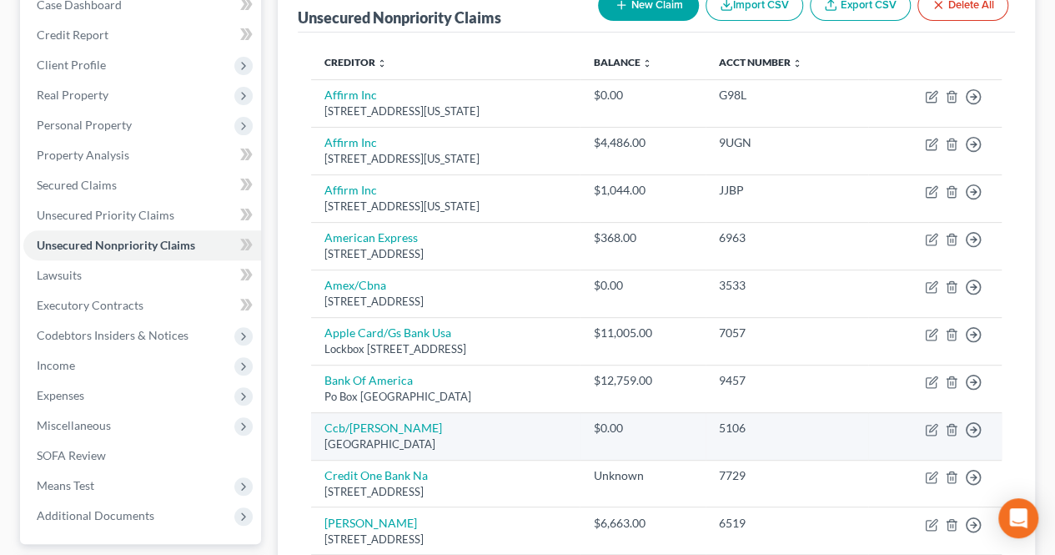
scroll to position [167, 0]
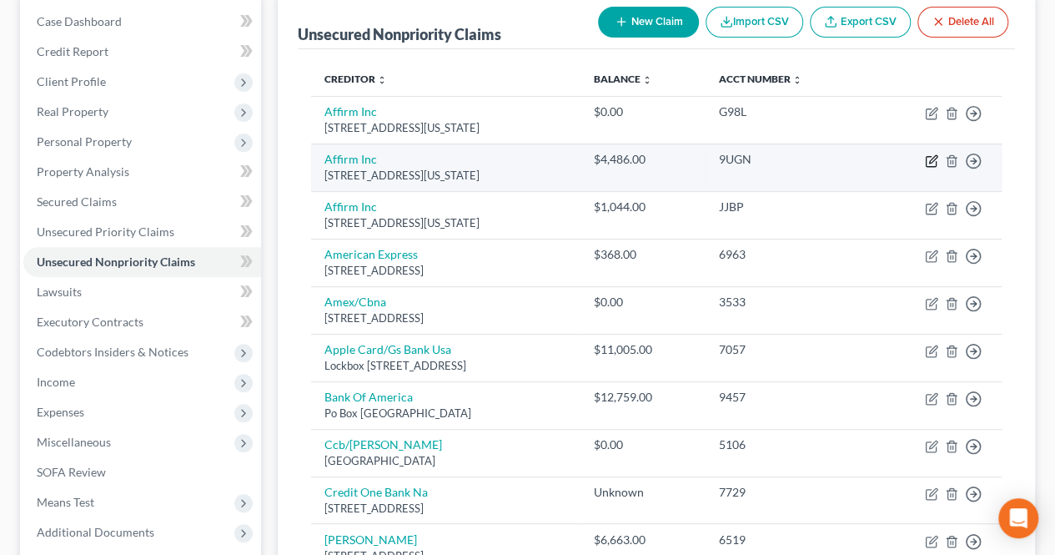
click at [933, 163] on icon "button" at bounding box center [931, 160] width 13 height 13
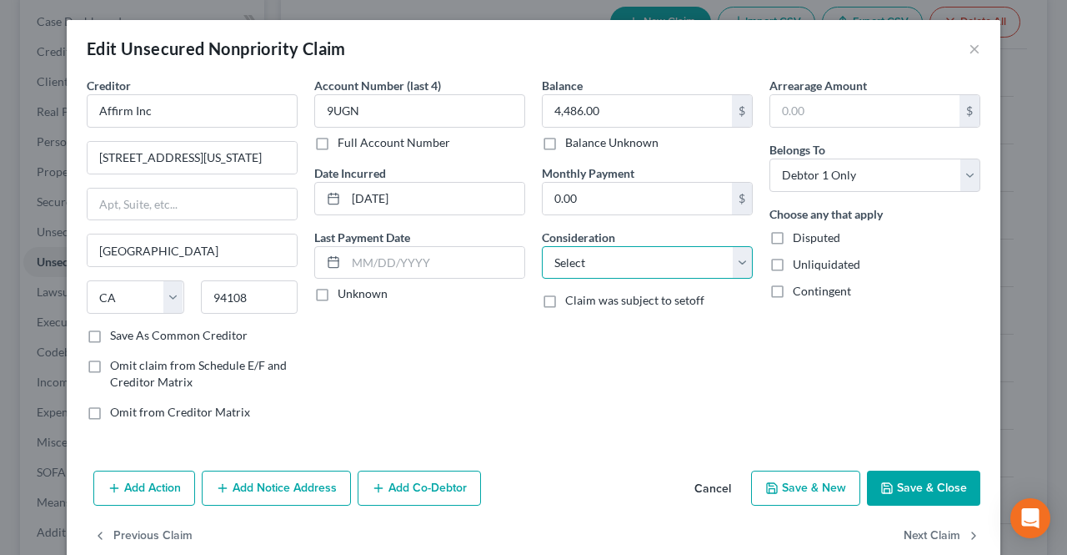
click at [660, 259] on select "Select Cable / Satellite Services Collection Agency Credit Card Debt Debt Couns…" at bounding box center [647, 262] width 211 height 33
click at [542, 246] on select "Select Cable / Satellite Services Collection Agency Credit Card Debt Debt Couns…" at bounding box center [647, 262] width 211 height 33
click at [882, 472] on button "Save & Close" at bounding box center [923, 487] width 113 height 35
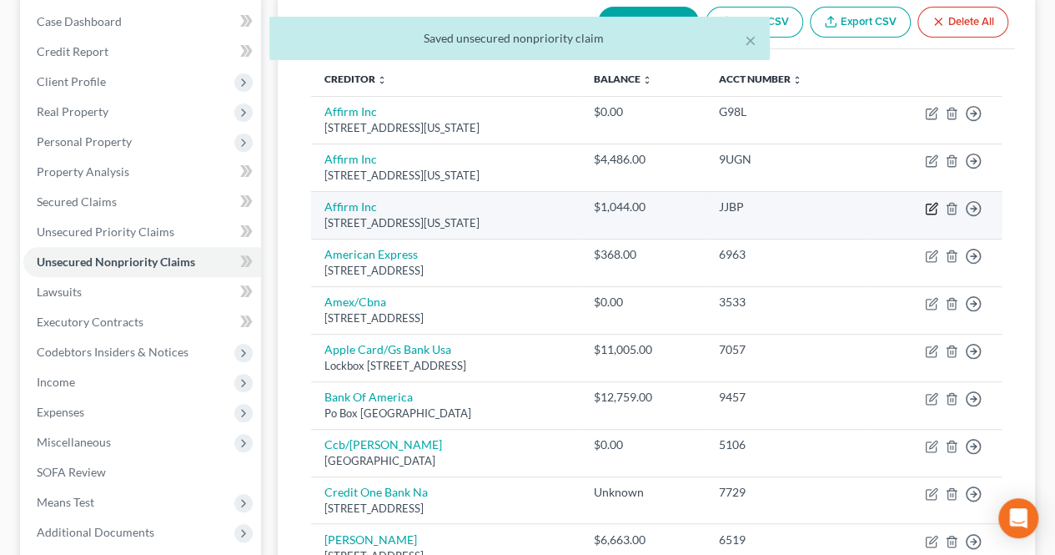
click at [932, 208] on icon "button" at bounding box center [931, 208] width 13 height 13
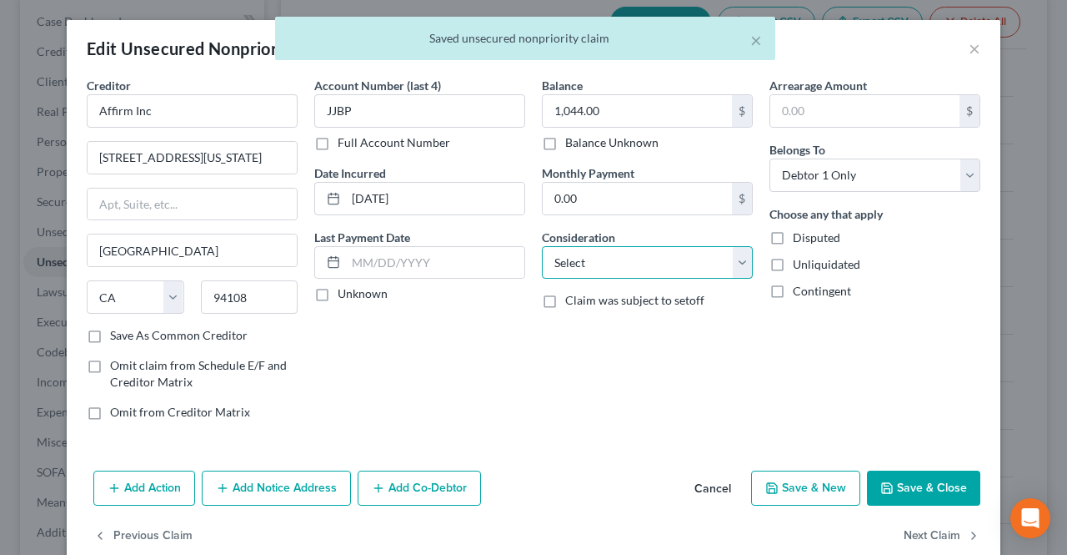
drag, startPoint x: 649, startPoint y: 259, endPoint x: 635, endPoint y: 255, distance: 14.8
click at [649, 259] on select "Select Cable / Satellite Services Collection Agency Credit Card Debt Debt Couns…" at bounding box center [647, 262] width 211 height 33
click at [542, 246] on select "Select Cable / Satellite Services Collection Agency Credit Card Debt Debt Couns…" at bounding box center [647, 262] width 211 height 33
click at [903, 493] on button "Save & Close" at bounding box center [923, 487] width 113 height 35
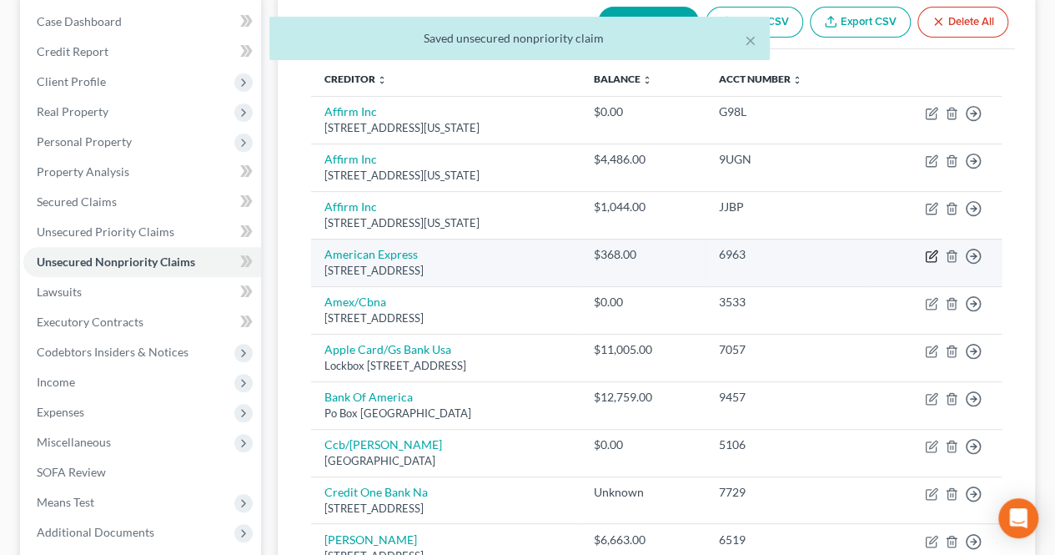
click at [931, 254] on icon "button" at bounding box center [931, 255] width 13 height 13
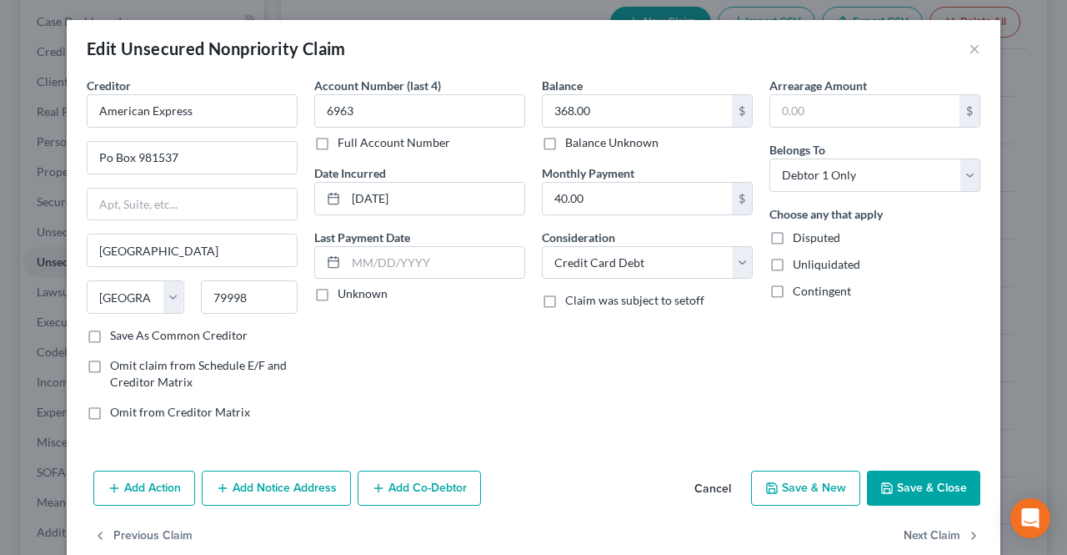
click at [922, 486] on button "Save & Close" at bounding box center [923, 487] width 113 height 35
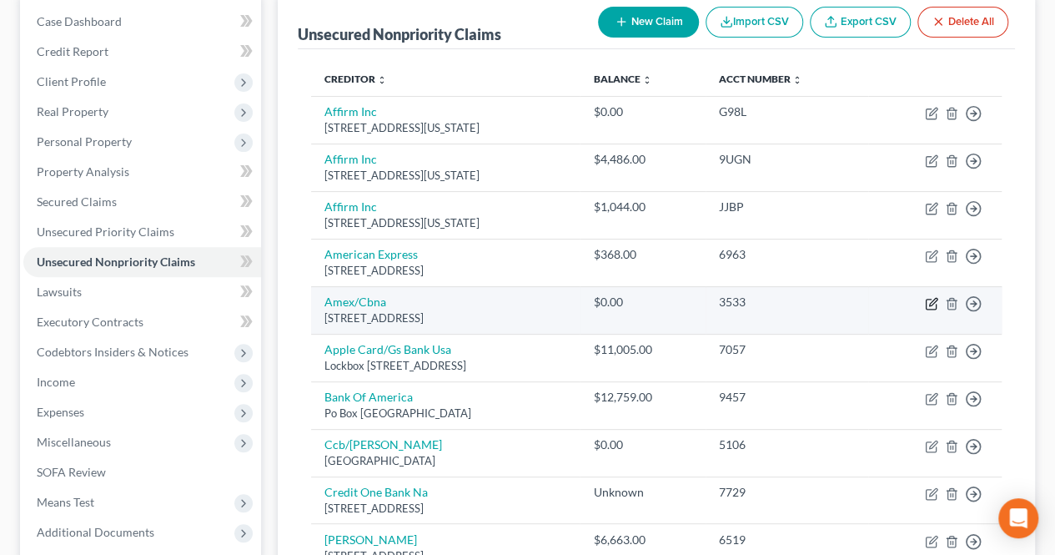
click at [928, 301] on icon "button" at bounding box center [931, 303] width 13 height 13
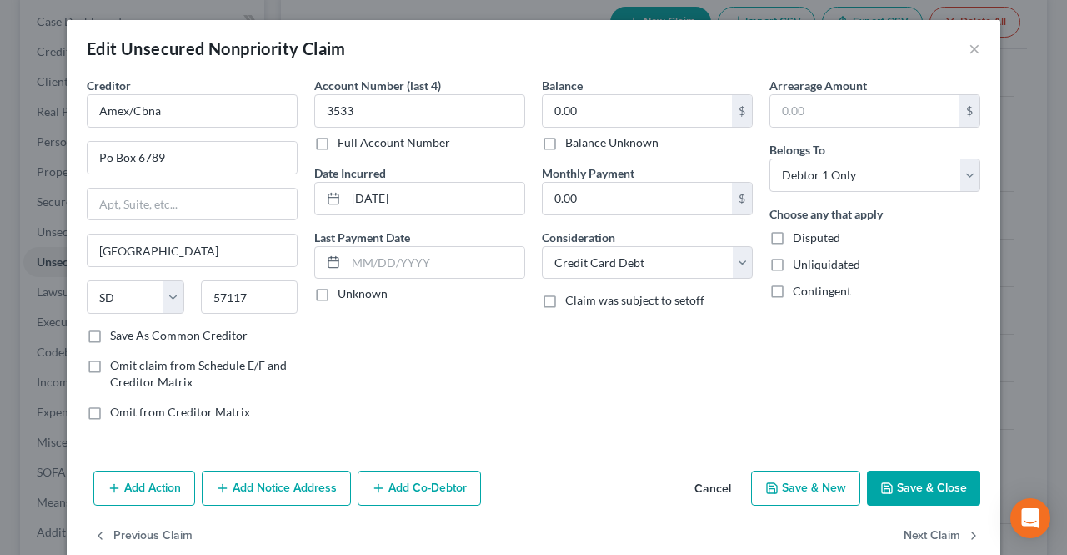
click at [607, 146] on label "Balance Unknown" at bounding box center [611, 142] width 93 height 17
click at [583, 145] on input "Balance Unknown" at bounding box center [577, 139] width 11 height 11
click at [894, 485] on button "Save & Close" at bounding box center [923, 487] width 113 height 35
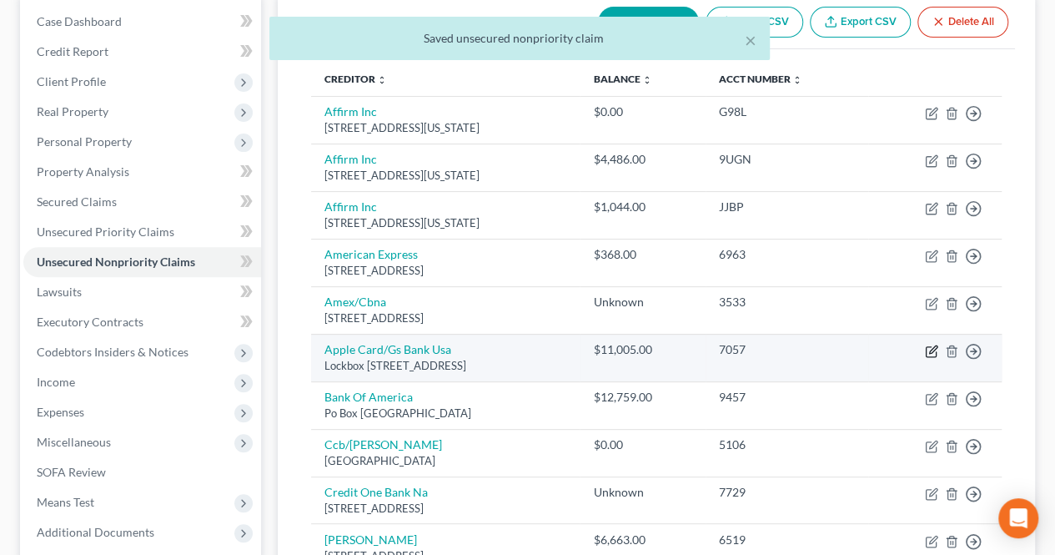
click at [930, 349] on icon "button" at bounding box center [933, 349] width 8 height 8
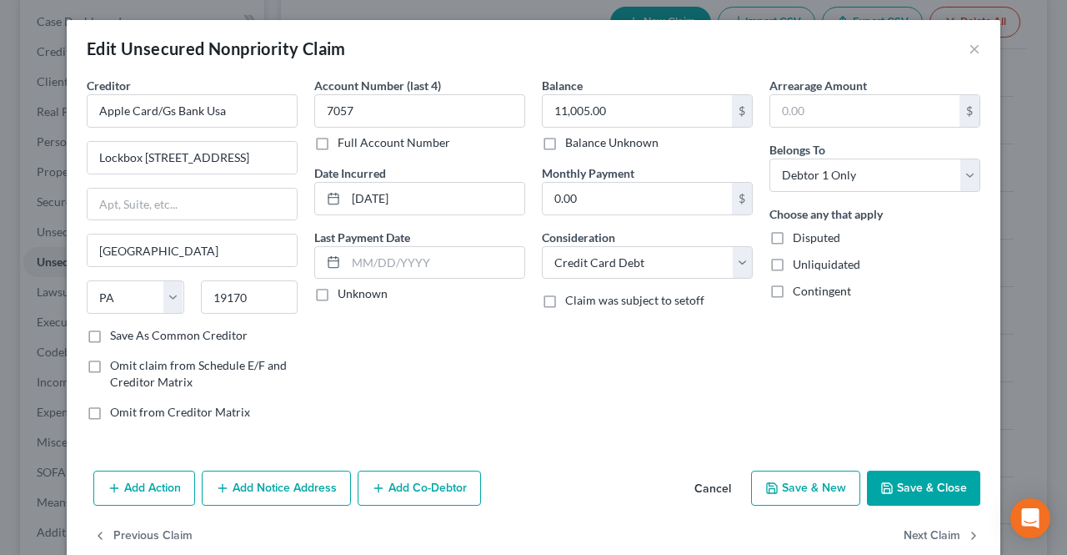
click at [886, 483] on icon "button" at bounding box center [887, 488] width 10 height 10
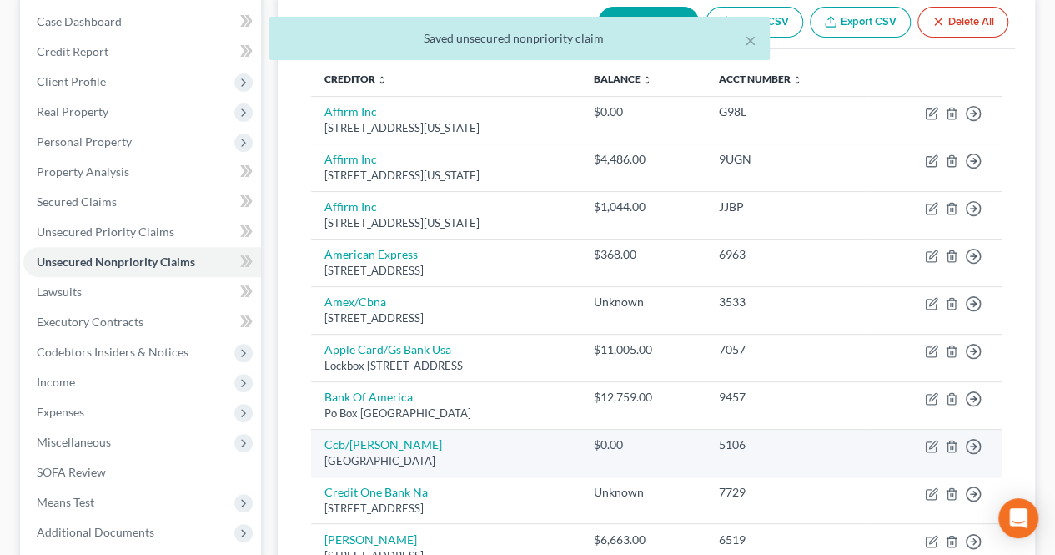
scroll to position [250, 0]
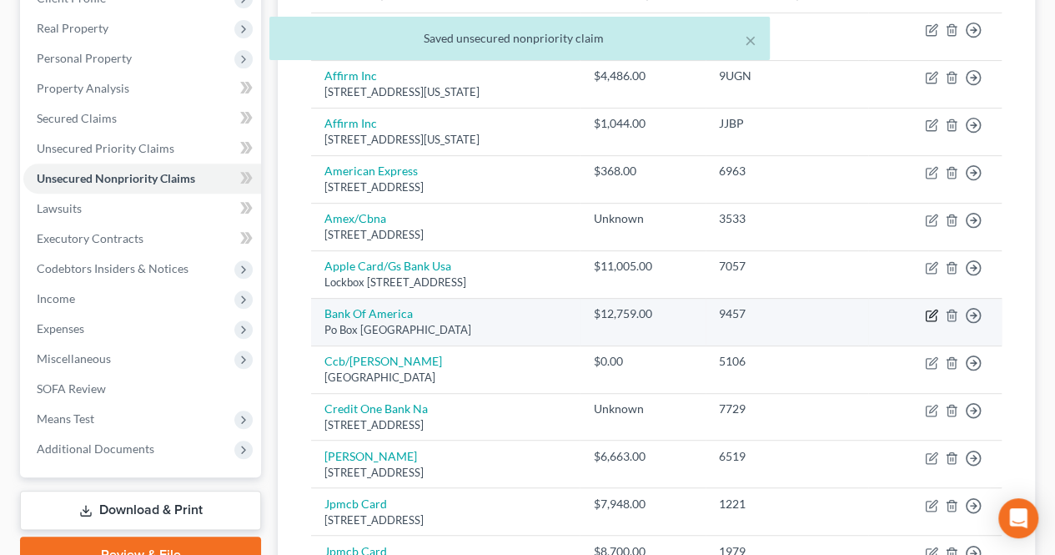
click at [930, 312] on icon "button" at bounding box center [933, 313] width 8 height 8
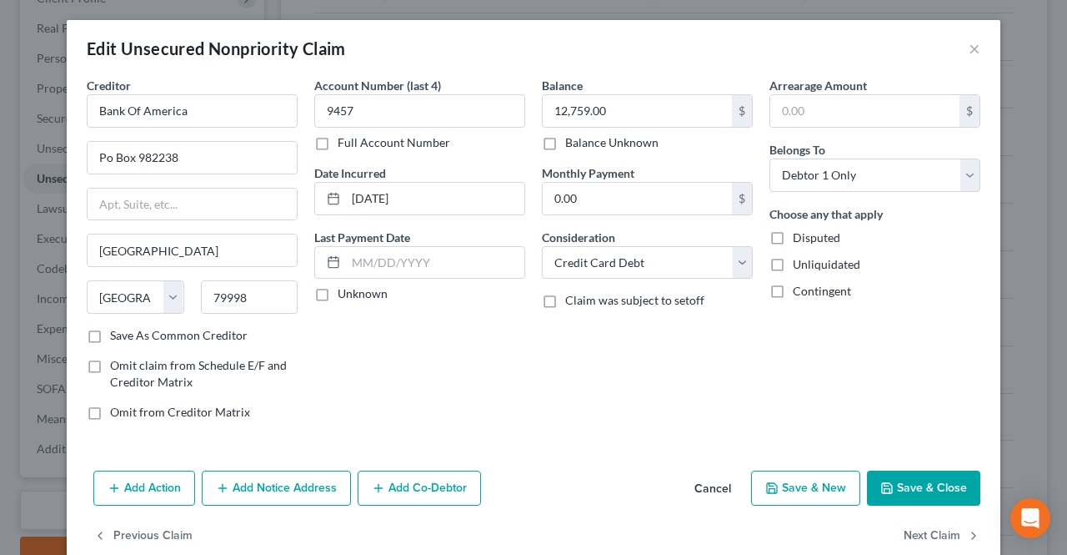
click at [891, 483] on button "Save & Close" at bounding box center [923, 487] width 113 height 35
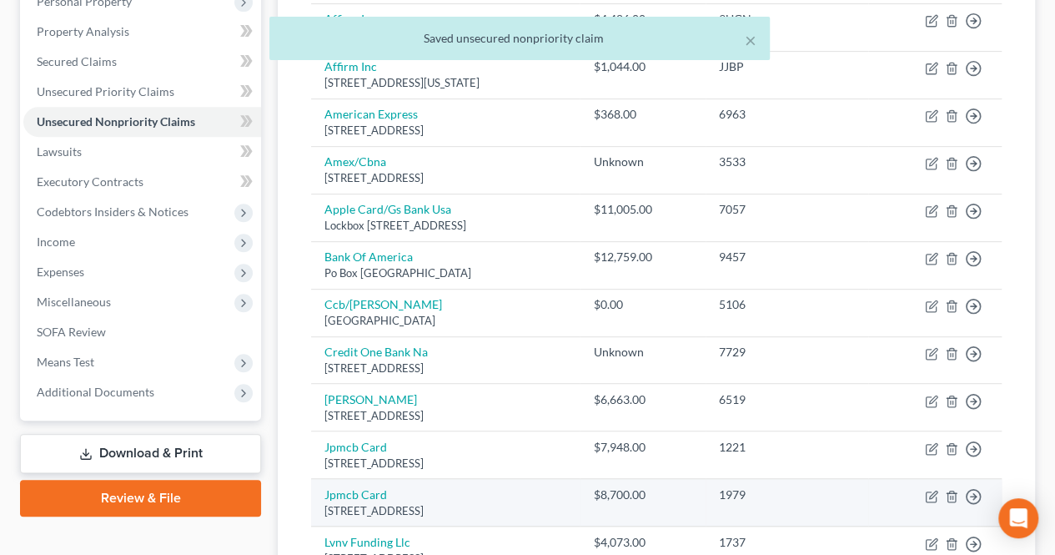
scroll to position [334, 0]
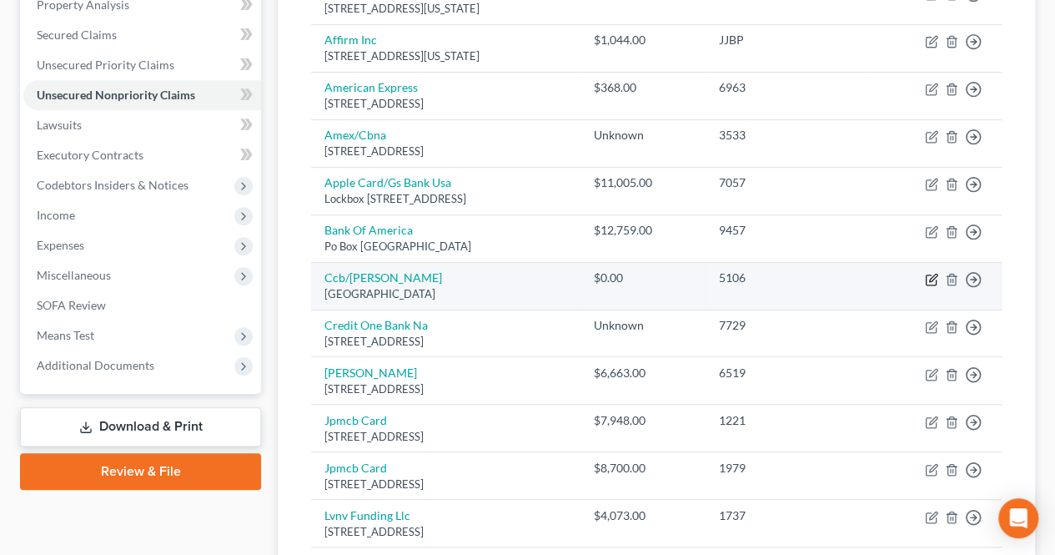
click at [933, 279] on icon "button" at bounding box center [931, 279] width 13 height 13
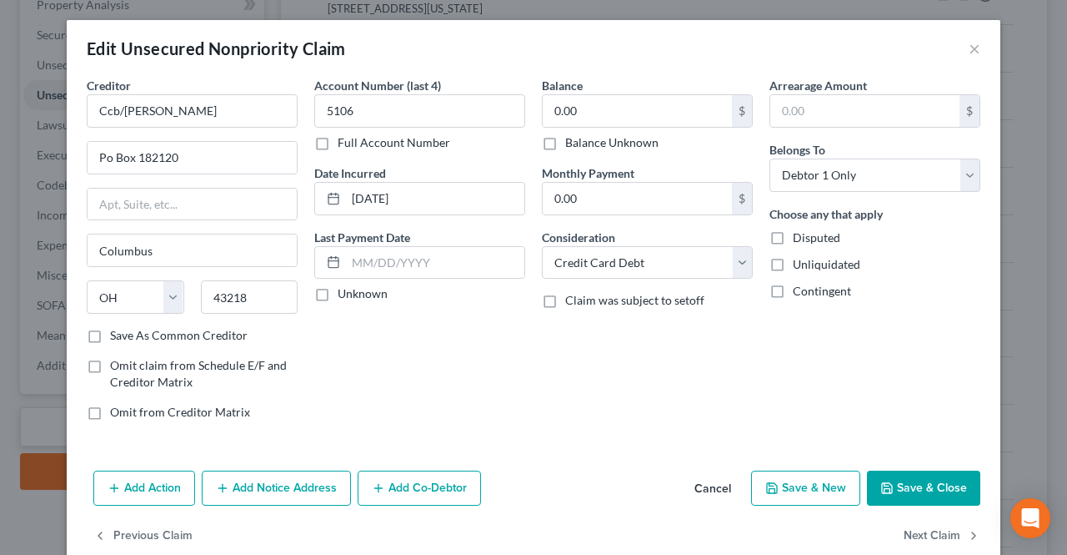
click at [623, 143] on label "Balance Unknown" at bounding box center [611, 142] width 93 height 17
click at [583, 143] on input "Balance Unknown" at bounding box center [577, 139] width 11 height 11
click at [911, 490] on button "Save & Close" at bounding box center [923, 487] width 113 height 35
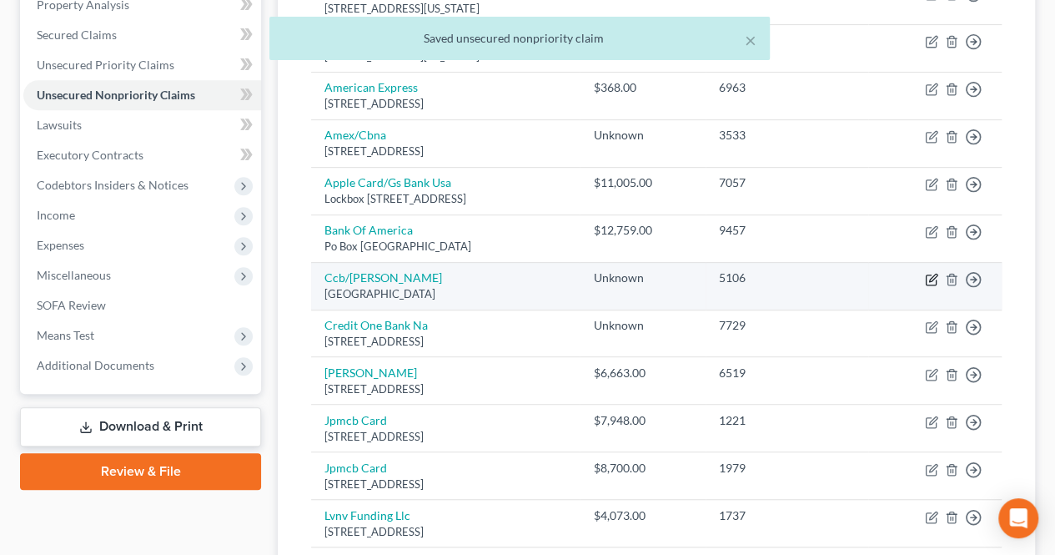
click at [933, 278] on icon "button" at bounding box center [931, 279] width 13 height 13
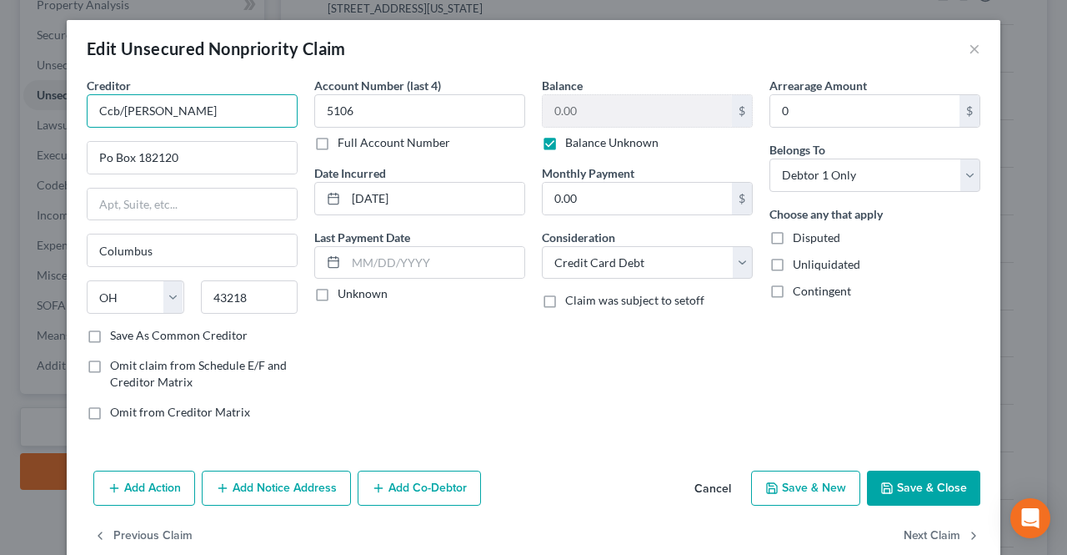
click at [274, 113] on input "Ccb/[PERSON_NAME]" at bounding box center [192, 110] width 211 height 33
click at [882, 481] on icon "button" at bounding box center [887, 487] width 13 height 13
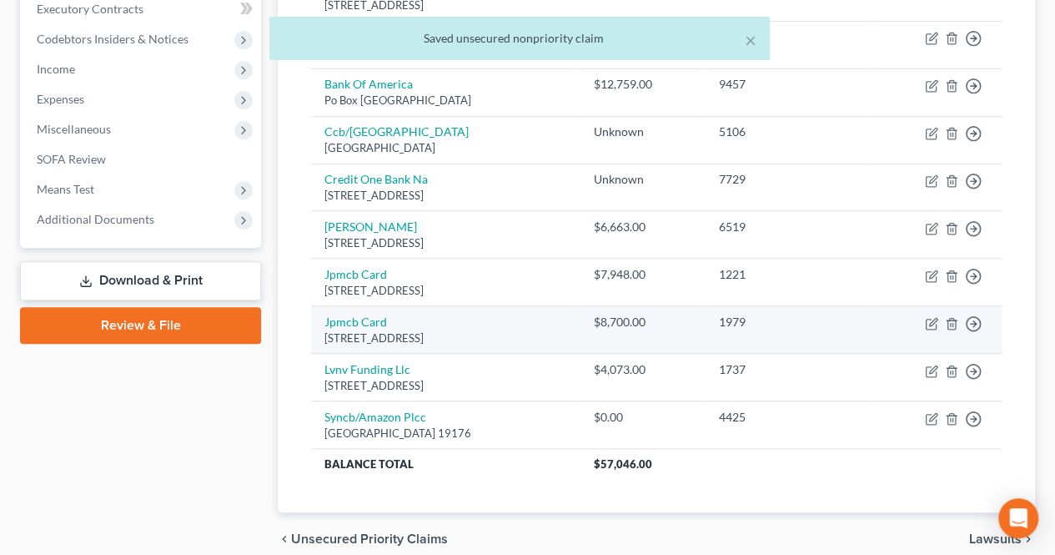
scroll to position [500, 0]
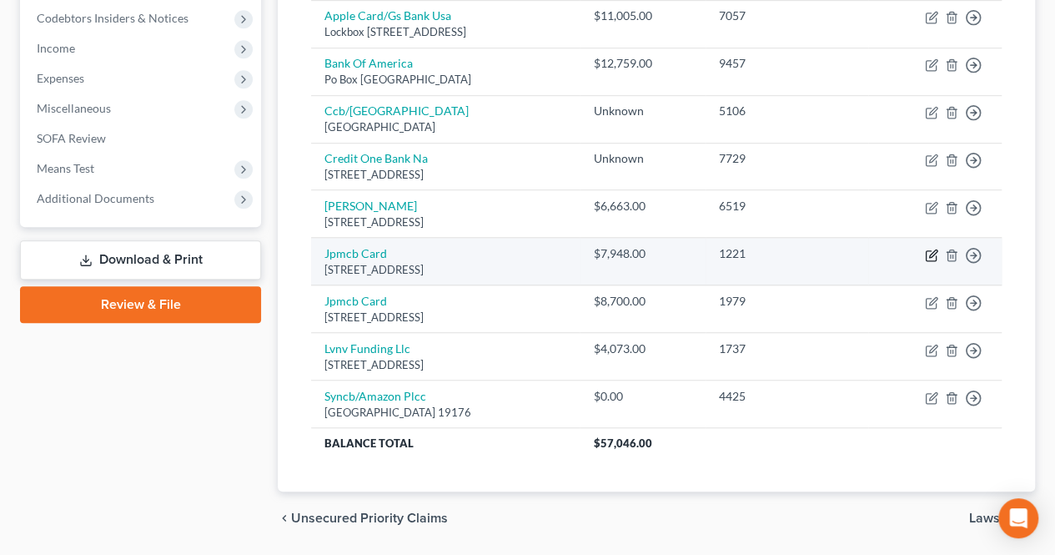
click at [928, 253] on icon "button" at bounding box center [931, 255] width 13 height 13
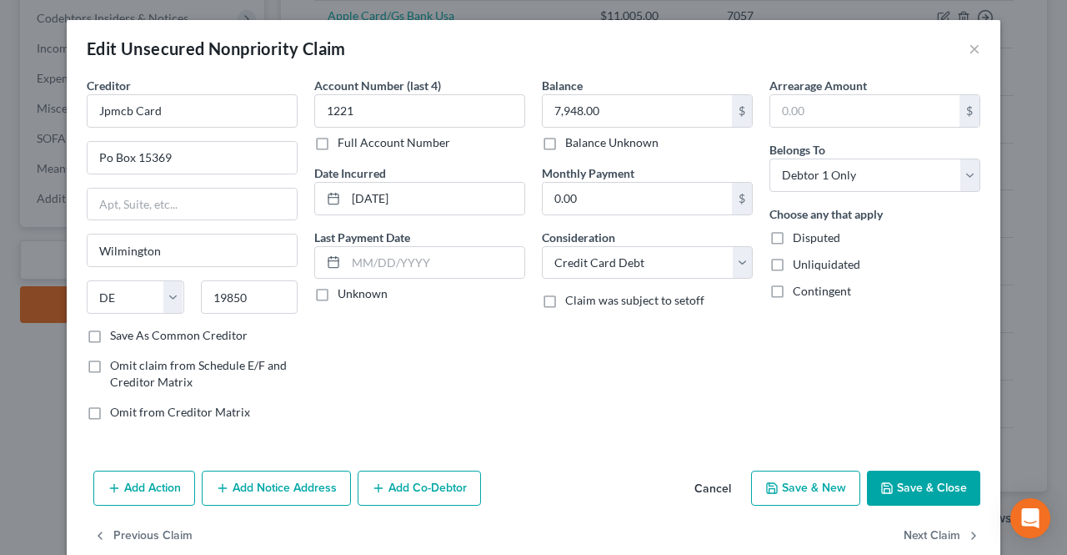
click at [881, 499] on button "Save & Close" at bounding box center [923, 487] width 113 height 35
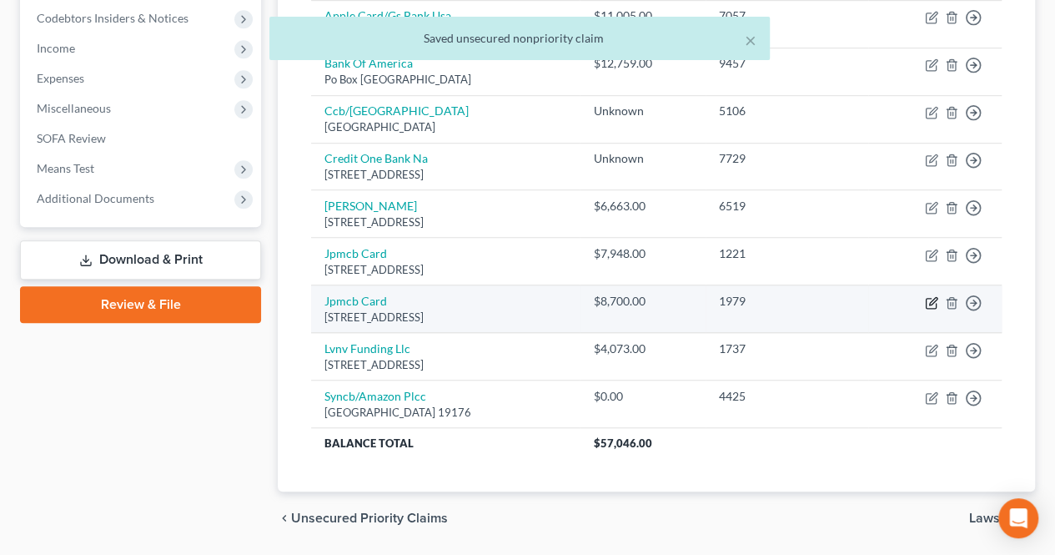
click at [932, 302] on icon "button" at bounding box center [931, 302] width 13 height 13
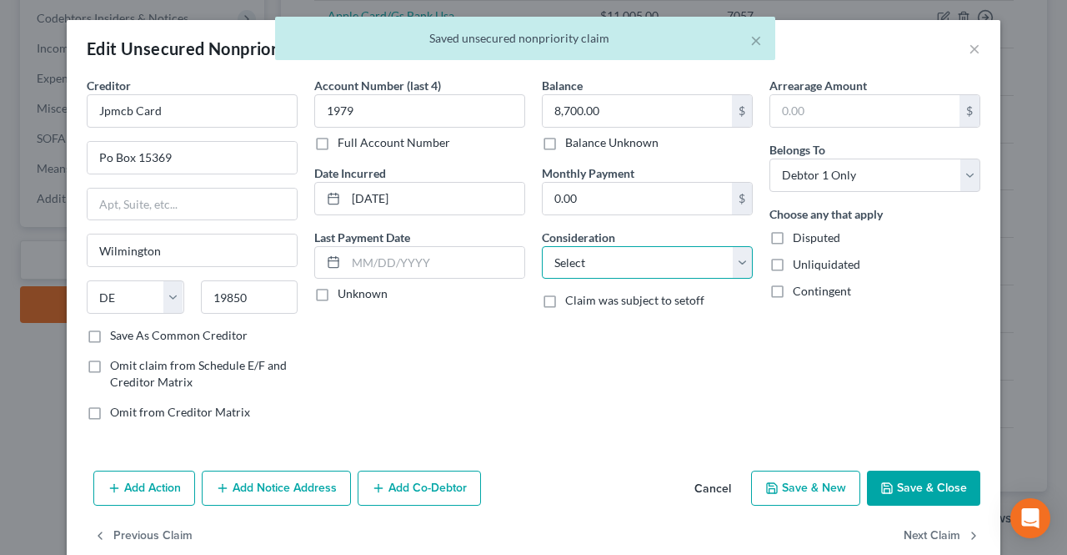
click at [687, 261] on select "Select Cable / Satellite Services Collection Agency Credit Card Debt Debt Couns…" at bounding box center [647, 262] width 211 height 33
click at [542, 246] on select "Select Cable / Satellite Services Collection Agency Credit Card Debt Debt Couns…" at bounding box center [647, 262] width 211 height 33
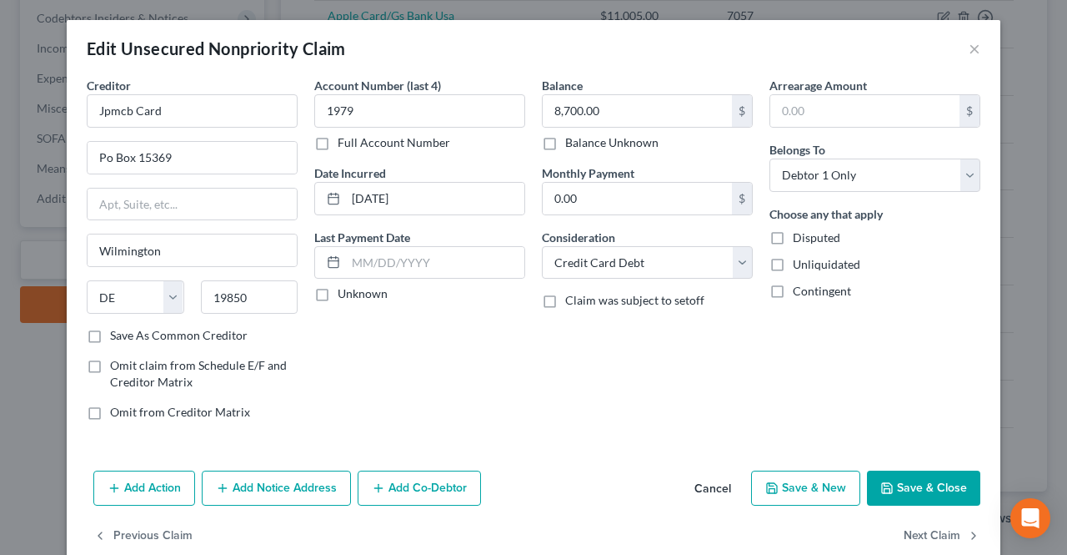
click at [701, 389] on div "Balance 8,700.00 $ Balance Unknown Balance Undetermined 8,700.00 $ Balance Unkn…" at bounding box center [648, 255] width 228 height 357
click at [871, 486] on button "Save & Close" at bounding box center [923, 487] width 113 height 35
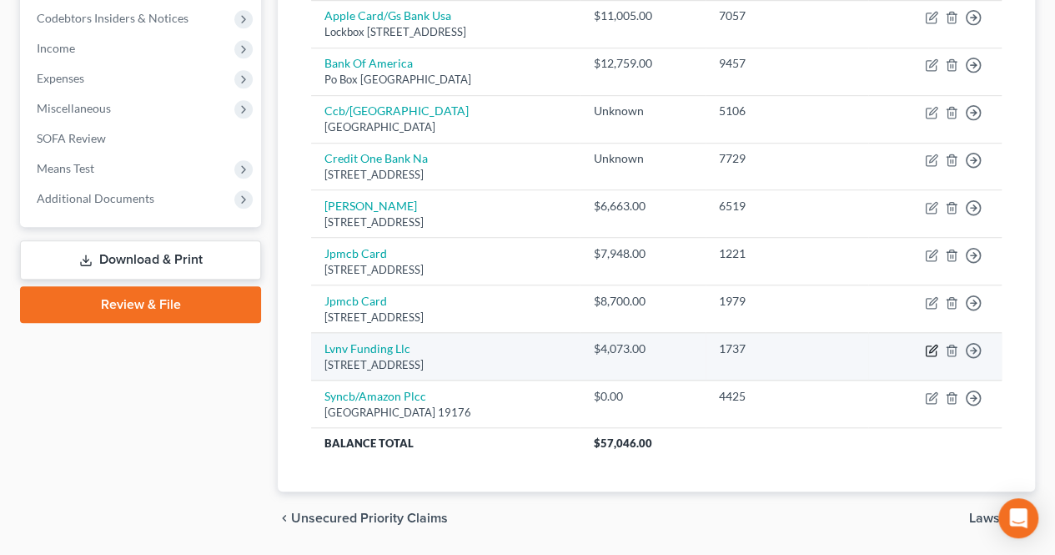
click at [929, 344] on icon "button" at bounding box center [931, 350] width 13 height 13
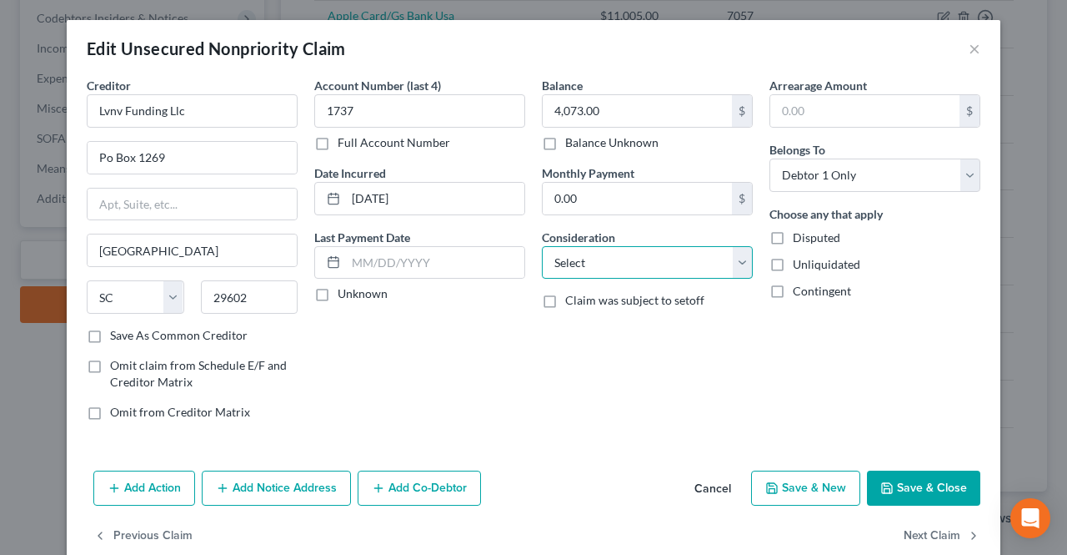
click at [699, 257] on select "Select Cable / Satellite Services Collection Agency Credit Card Debt Debt Couns…" at bounding box center [647, 262] width 211 height 33
click at [542, 246] on select "Select Cable / Satellite Services Collection Agency Credit Card Debt Debt Couns…" at bounding box center [647, 262] width 211 height 33
click at [589, 248] on select "Select Cable / Satellite Services Collection Agency Credit Card Debt Debt Couns…" at bounding box center [647, 262] width 211 height 33
click at [542, 246] on select "Select Cable / Satellite Services Collection Agency Credit Card Debt Debt Couns…" at bounding box center [647, 262] width 211 height 33
click at [896, 482] on button "Save & Close" at bounding box center [923, 487] width 113 height 35
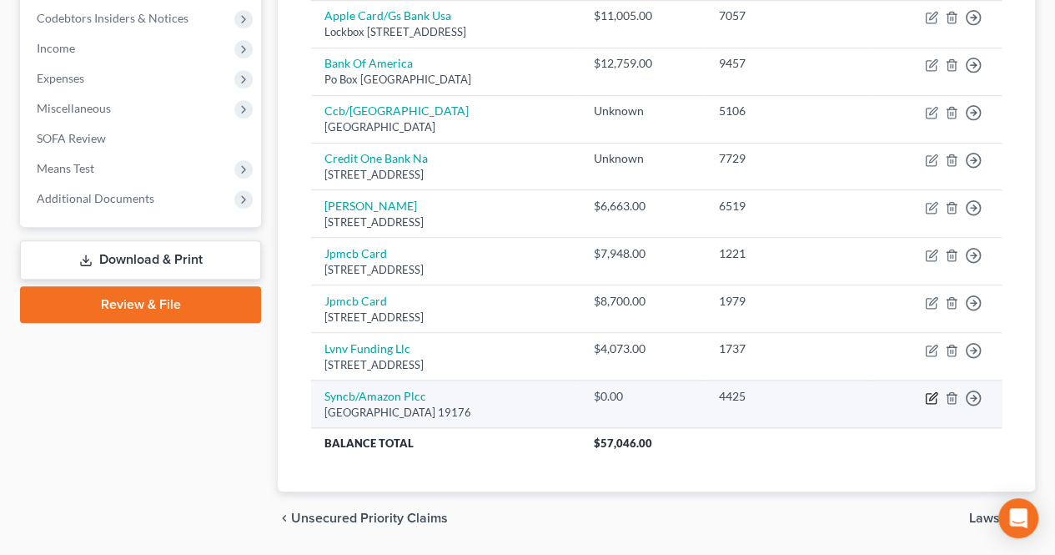
click at [937, 396] on icon "button" at bounding box center [931, 397] width 13 height 13
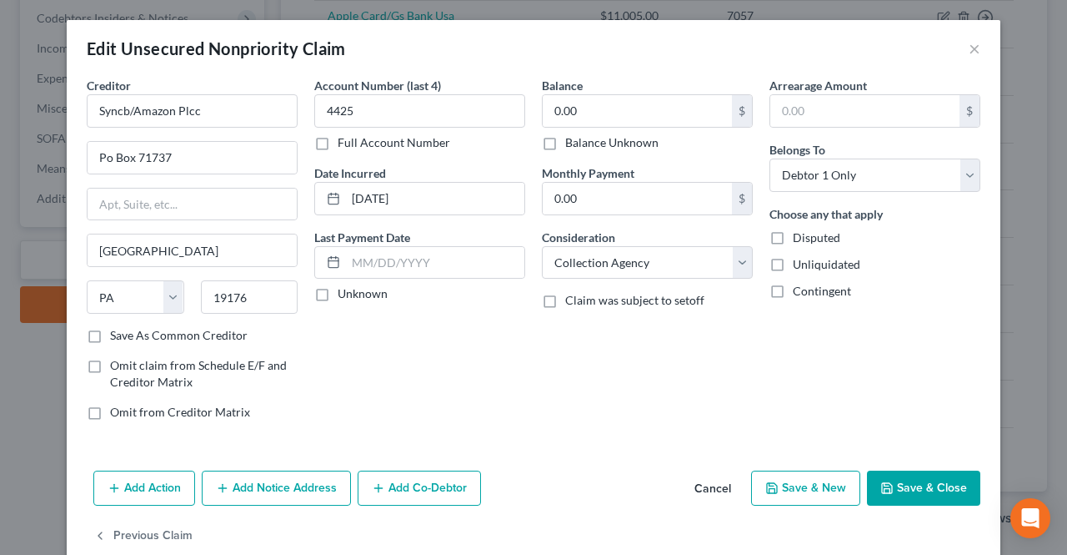
click at [637, 138] on label "Balance Unknown" at bounding box center [611, 142] width 93 height 17
click at [583, 138] on input "Balance Unknown" at bounding box center [577, 139] width 11 height 11
click at [652, 269] on select "Select Cable / Satellite Services Collection Agency Credit Card Debt Debt Couns…" at bounding box center [647, 262] width 211 height 33
click at [542, 246] on select "Select Cable / Satellite Services Collection Agency Credit Card Debt Debt Couns…" at bounding box center [647, 262] width 211 height 33
click at [904, 495] on button "Save & Close" at bounding box center [923, 487] width 113 height 35
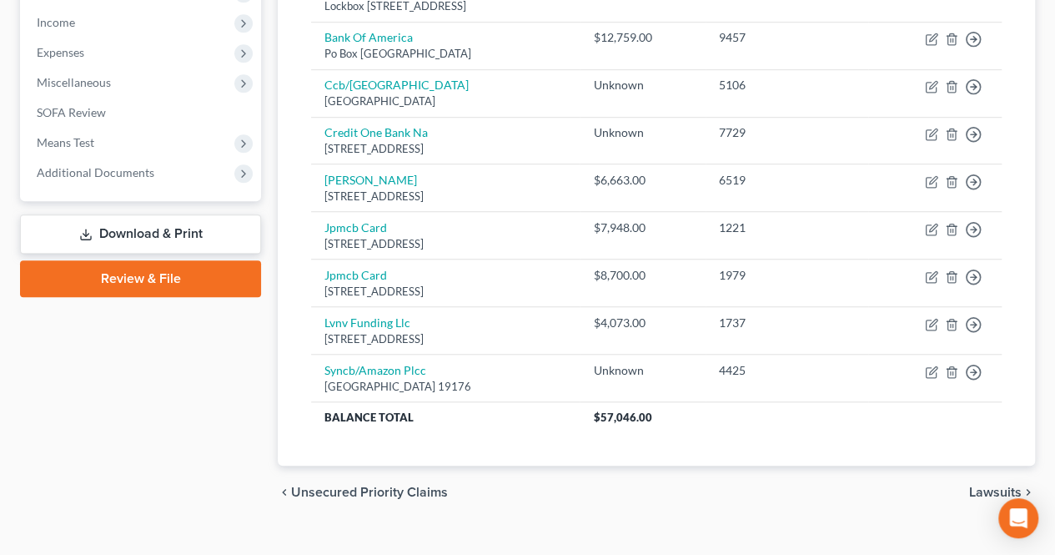
scroll to position [549, 0]
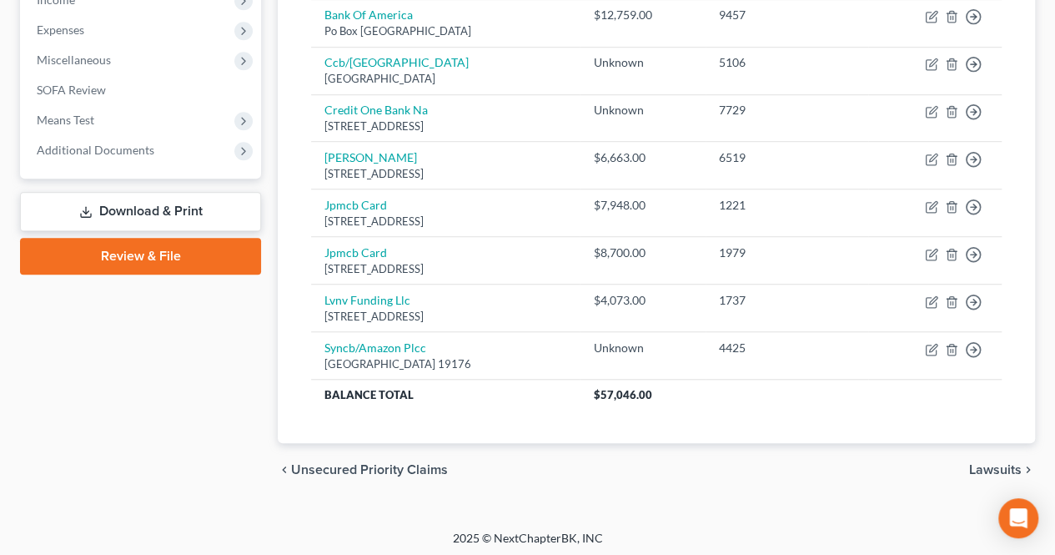
click at [999, 463] on span "Lawsuits" at bounding box center [995, 469] width 53 height 13
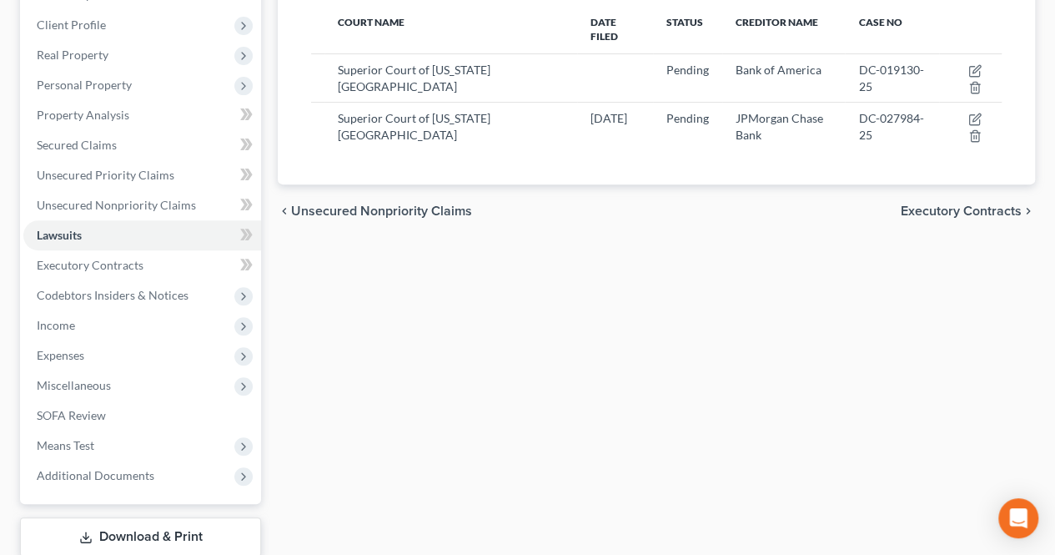
scroll to position [250, 0]
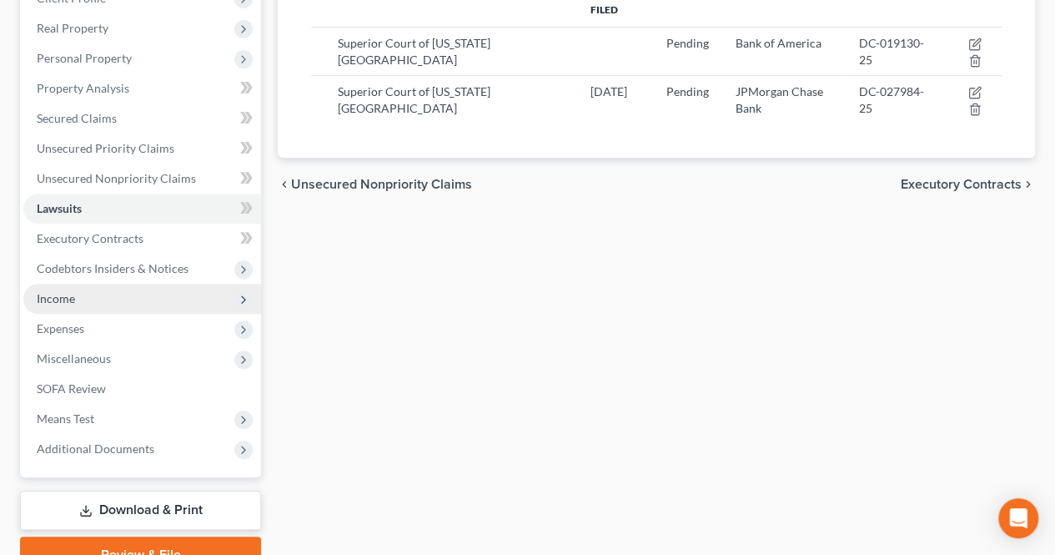
click at [159, 304] on span "Income" at bounding box center [142, 299] width 238 height 30
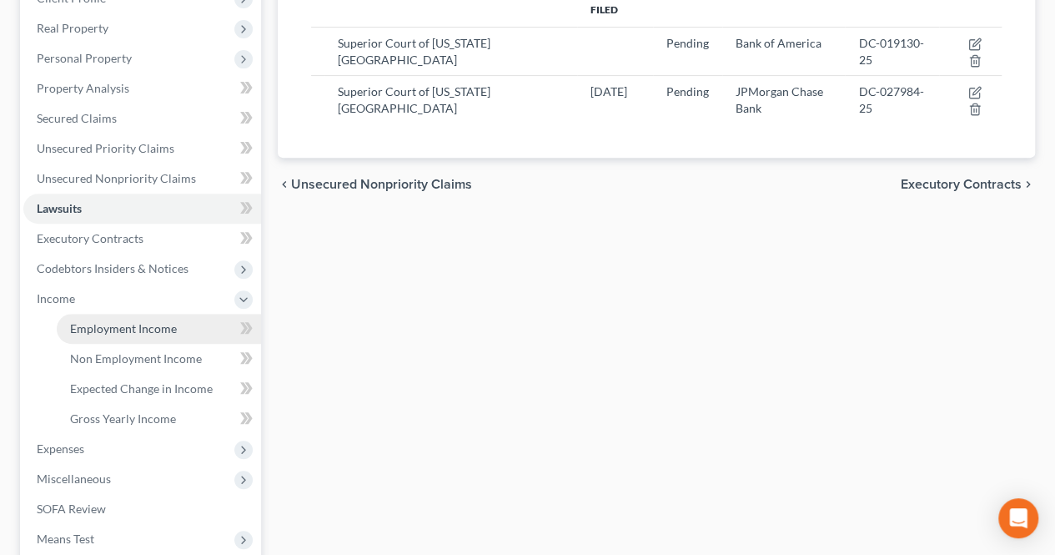
click at [159, 336] on link "Employment Income" at bounding box center [159, 329] width 204 height 30
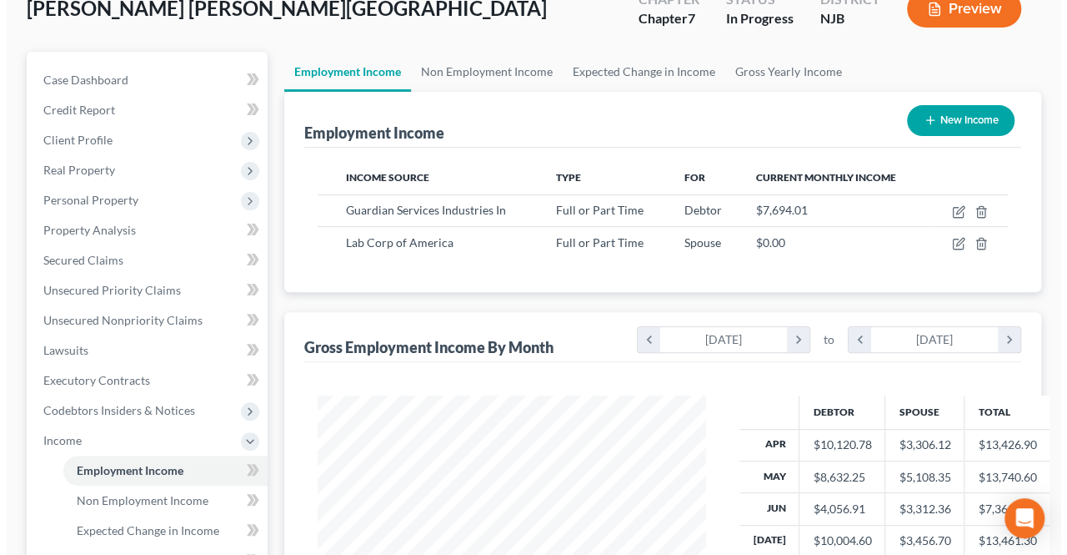
scroll to position [83, 0]
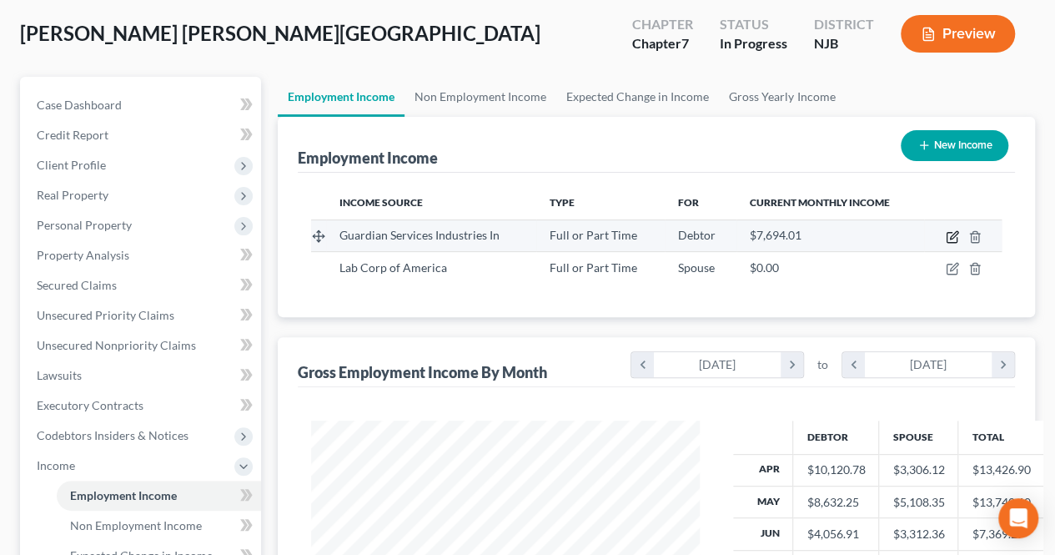
click at [947, 233] on icon "button" at bounding box center [952, 236] width 13 height 13
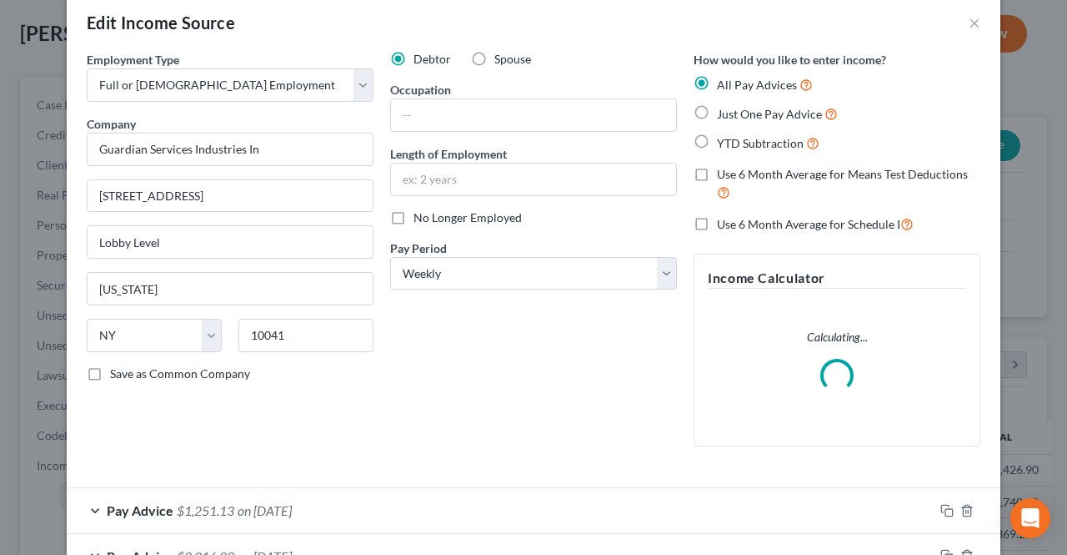
scroll to position [0, 0]
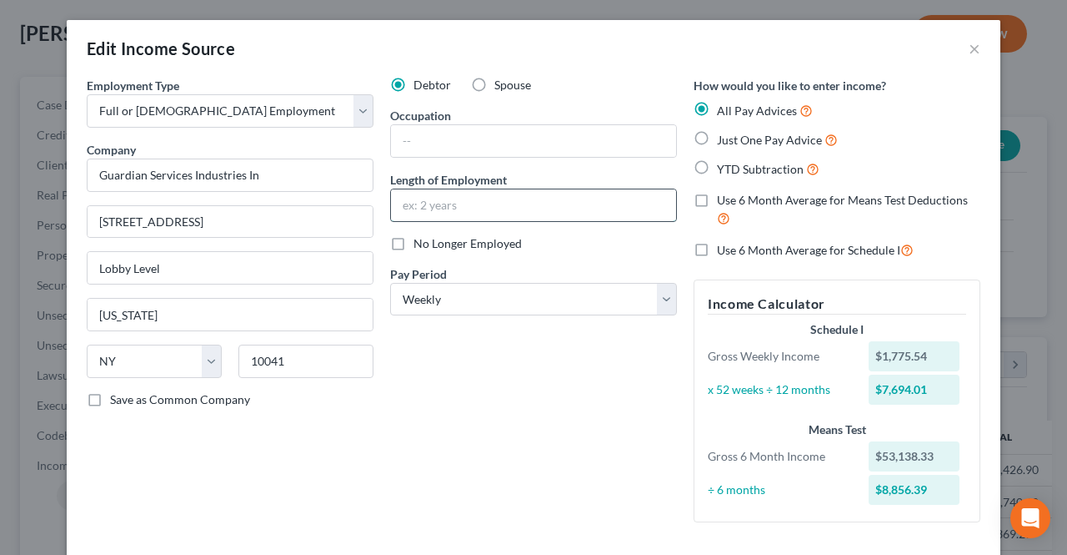
click at [605, 197] on input "text" at bounding box center [533, 205] width 285 height 32
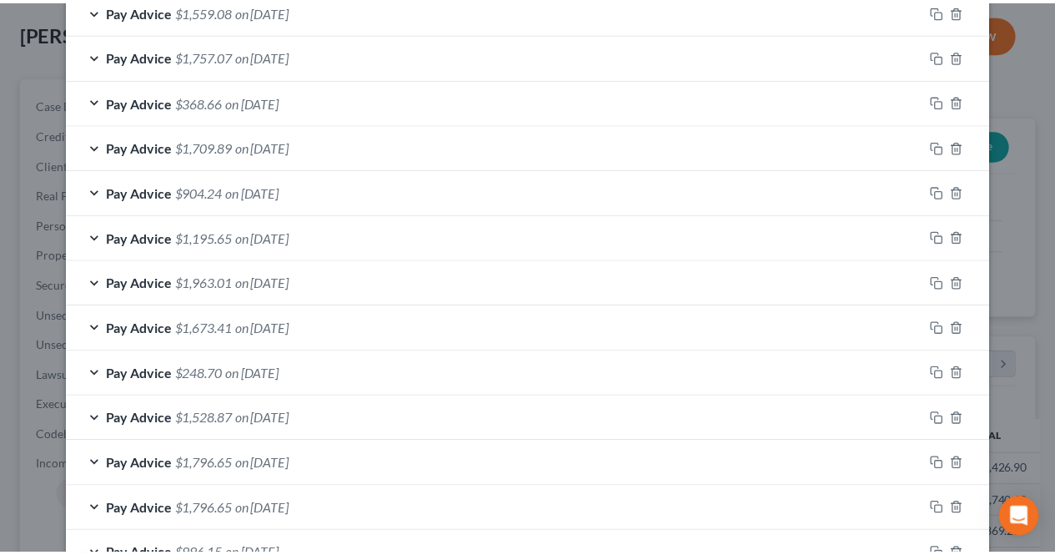
scroll to position [1251, 0]
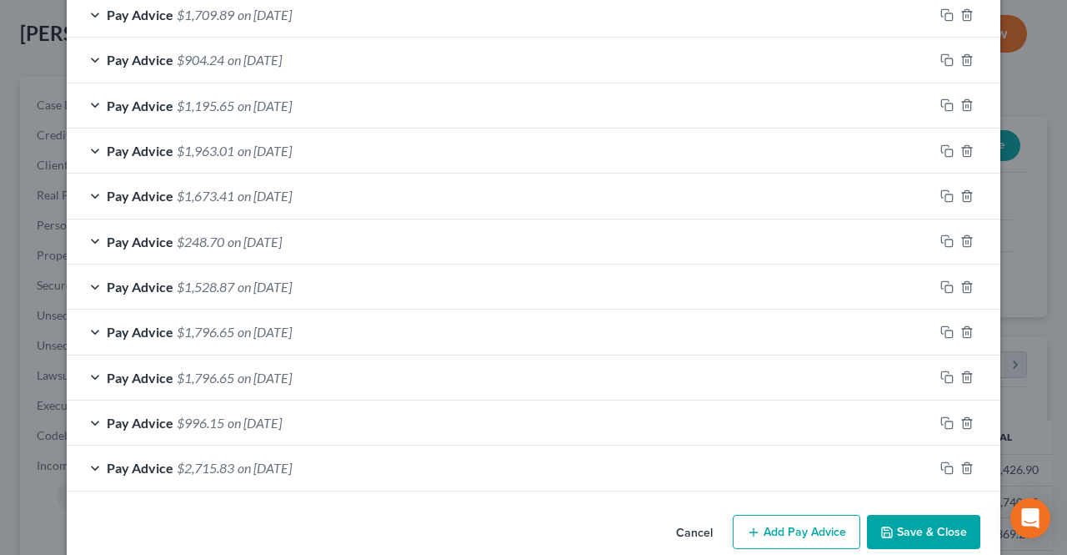
click at [935, 519] on button "Save & Close" at bounding box center [923, 532] width 113 height 35
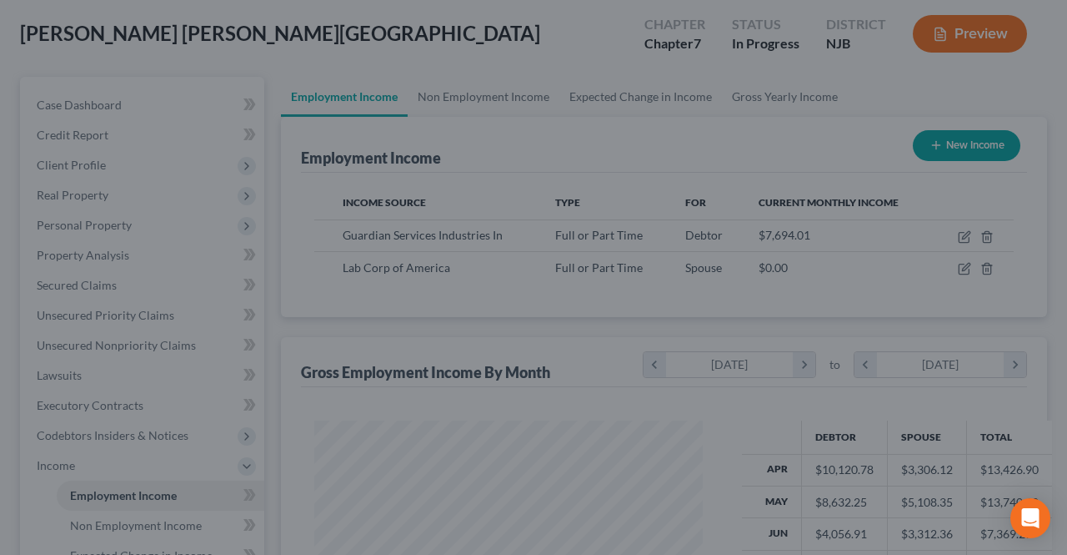
scroll to position [833669, 833544]
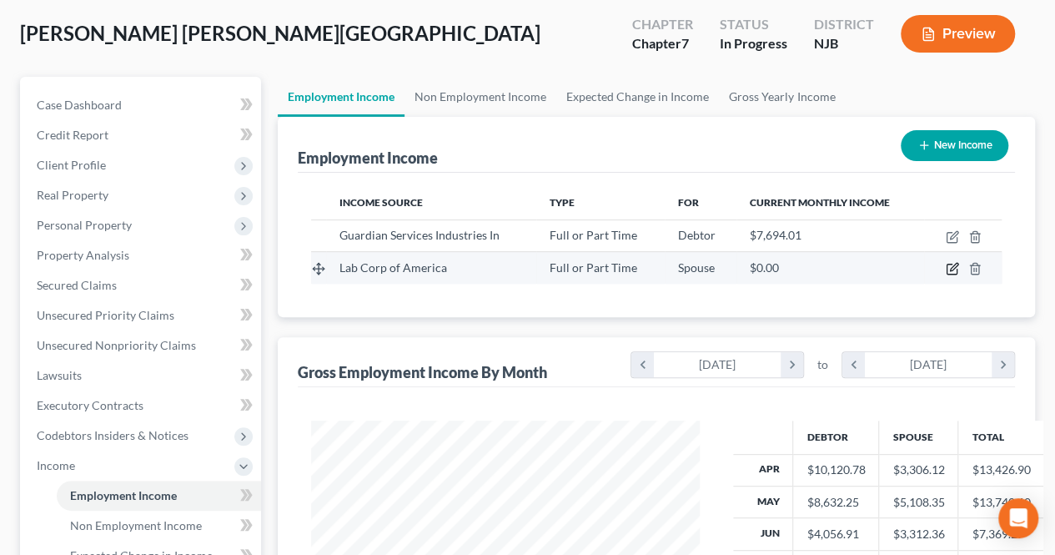
click at [956, 269] on icon "button" at bounding box center [952, 268] width 13 height 13
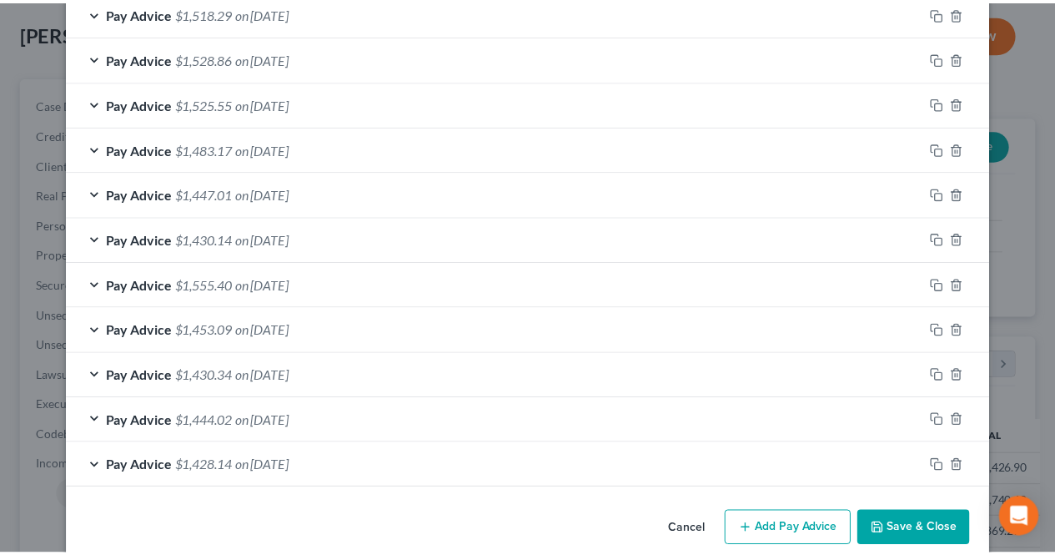
scroll to position [685, 0]
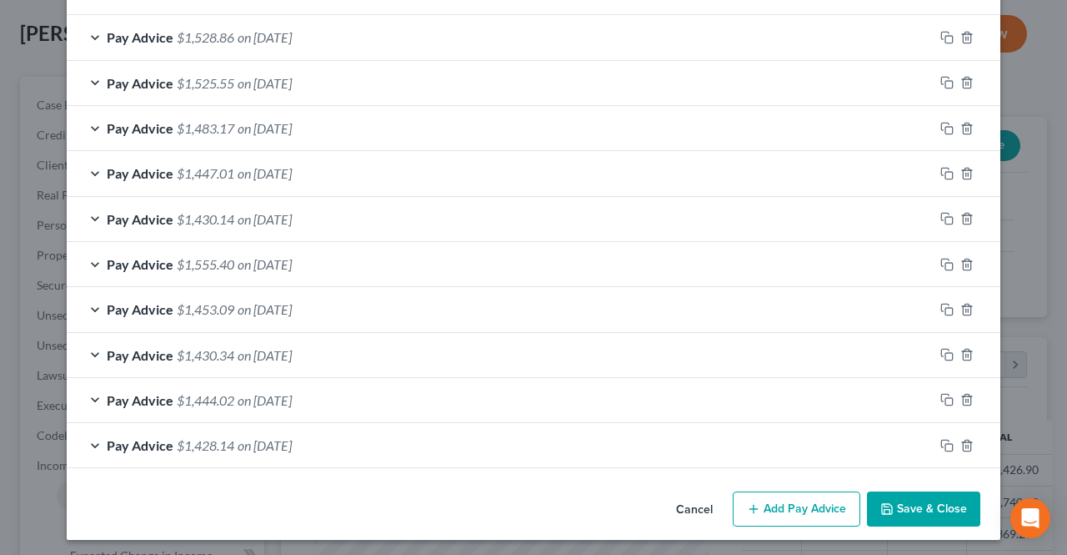
click at [896, 508] on button "Save & Close" at bounding box center [923, 508] width 113 height 35
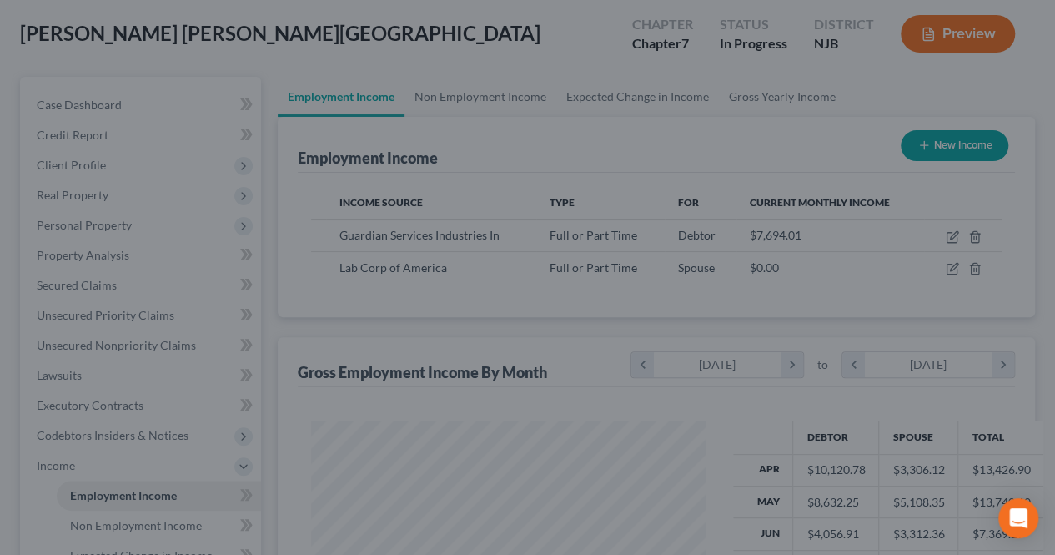
scroll to position [833669, 833544]
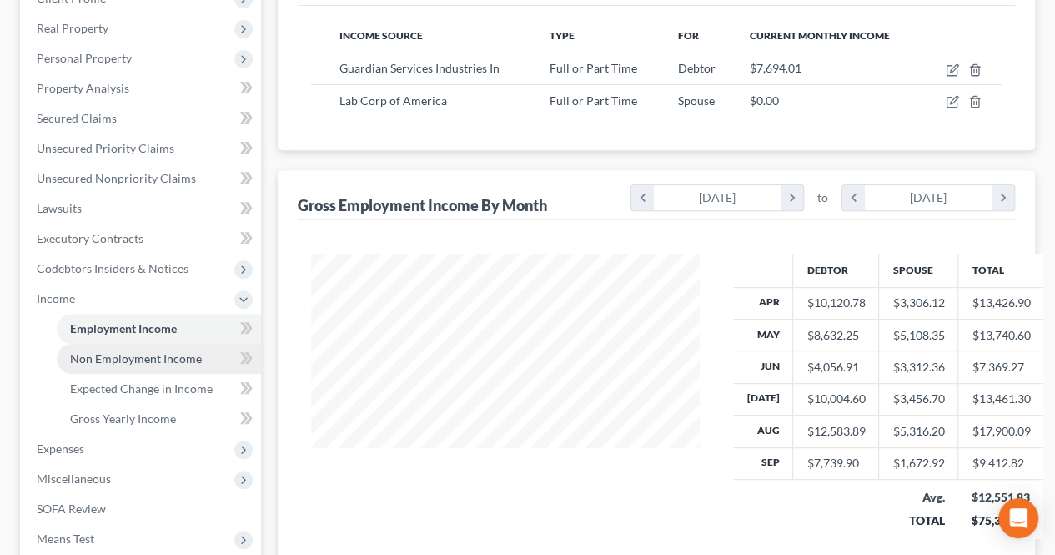
click at [205, 366] on link "Non Employment Income" at bounding box center [159, 359] width 204 height 30
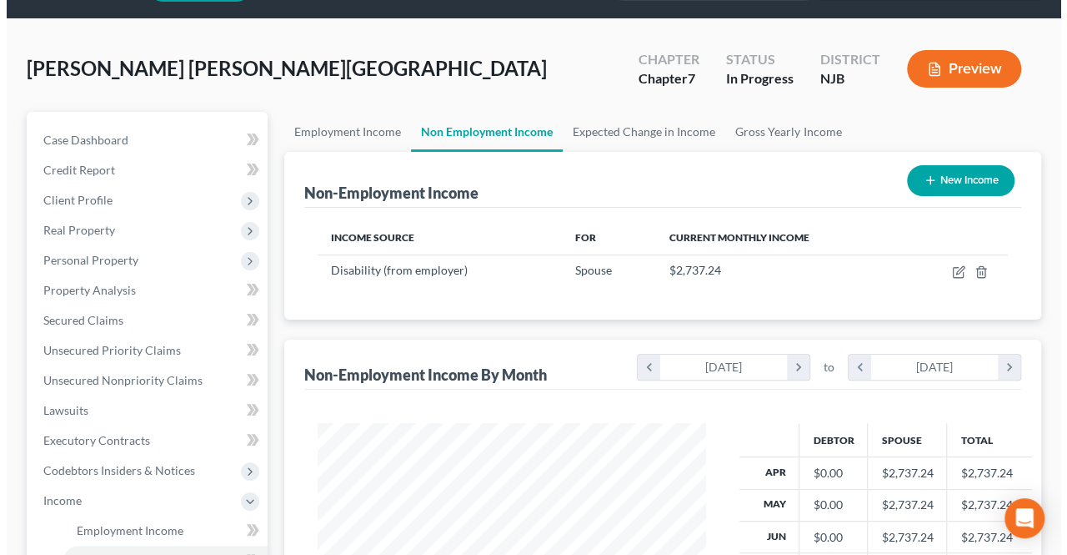
scroll to position [83, 0]
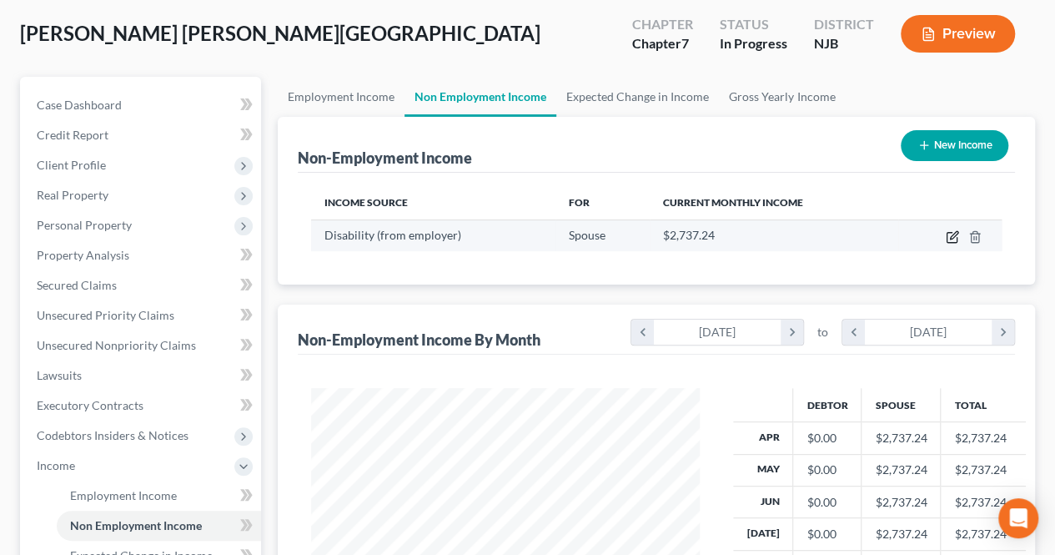
click at [947, 239] on icon "button" at bounding box center [952, 236] width 13 height 13
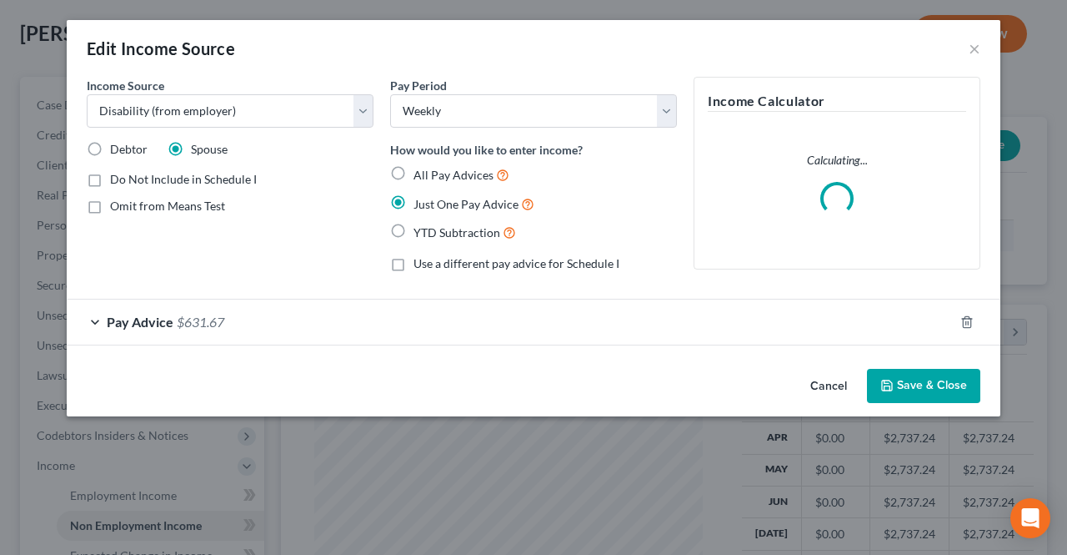
scroll to position [297, 427]
click at [338, 314] on div "Pay Advice $631.67" at bounding box center [510, 321] width 887 height 44
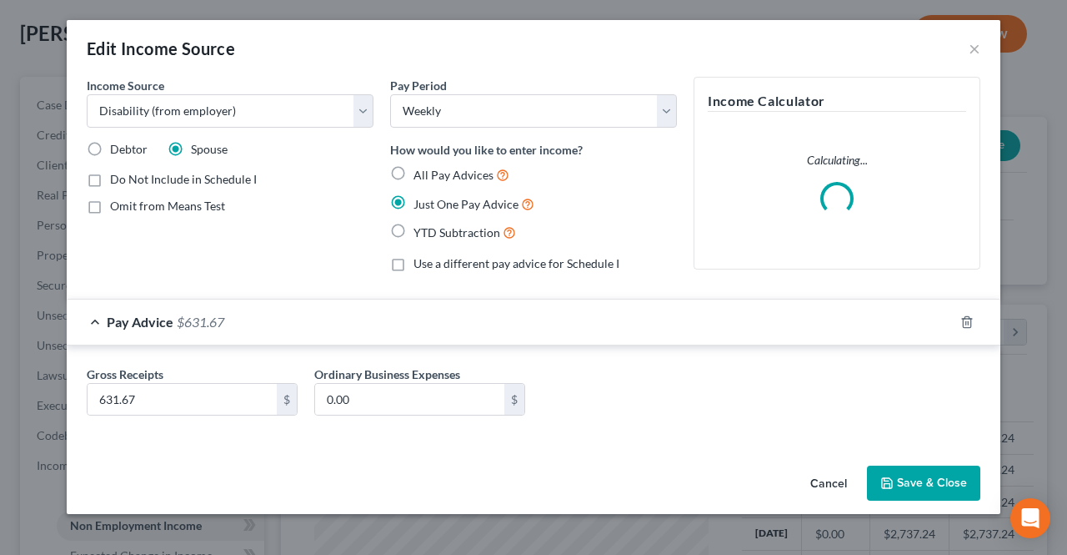
click at [326, 191] on div "Do Not Include in Schedule I Omit from Means Test" at bounding box center [230, 192] width 287 height 43
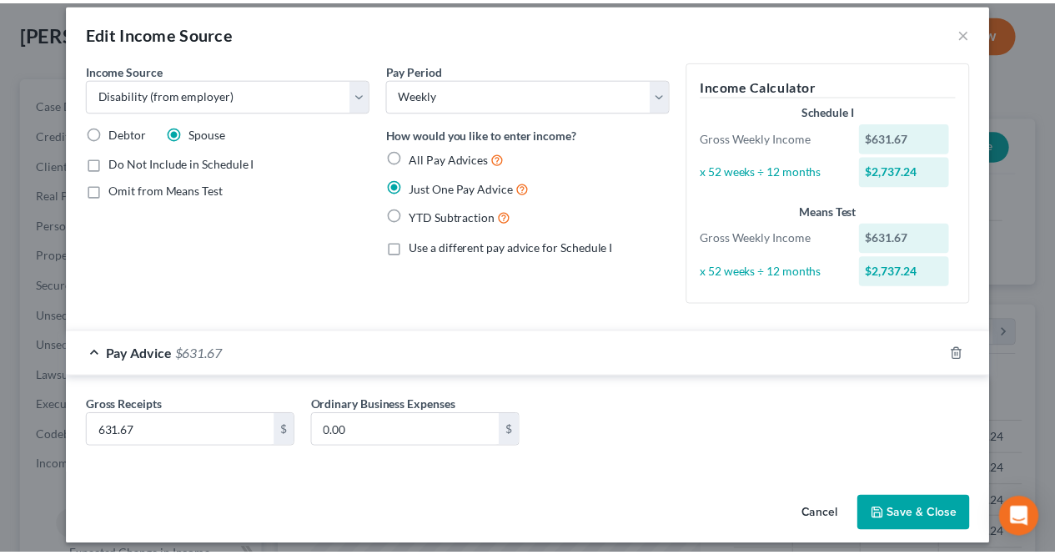
scroll to position [24, 0]
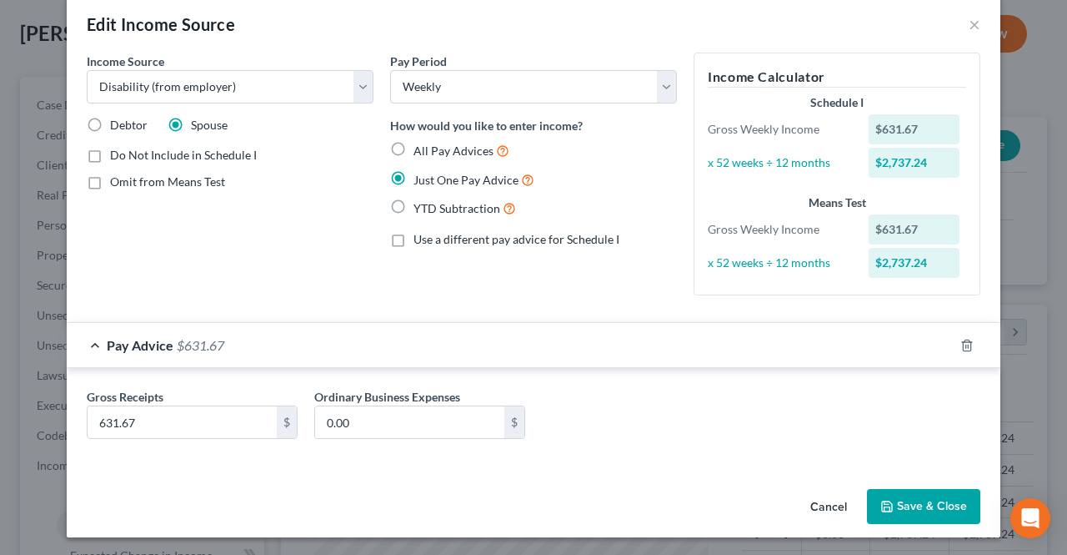
click at [890, 501] on button "Save & Close" at bounding box center [923, 506] width 113 height 35
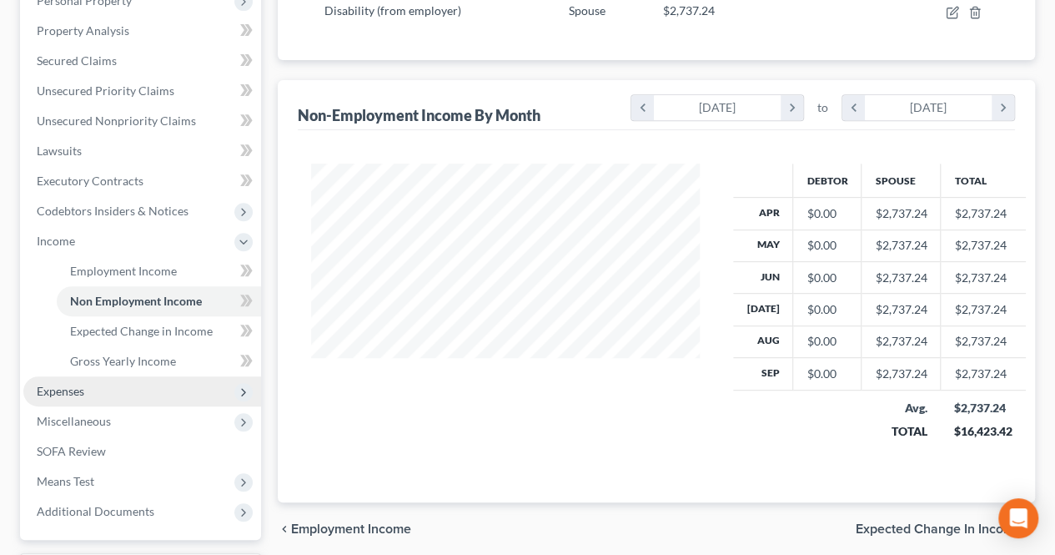
scroll to position [334, 0]
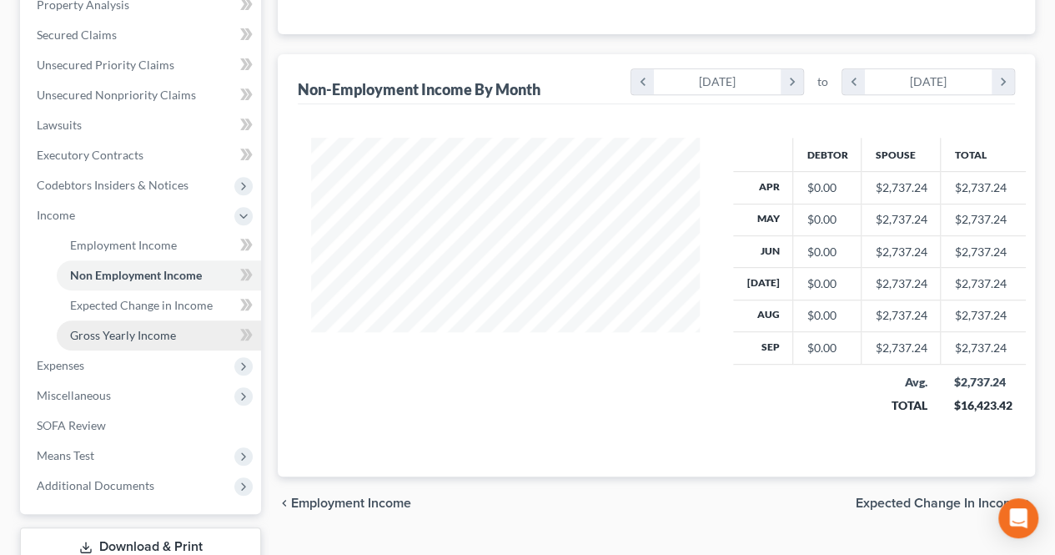
click at [175, 343] on link "Gross Yearly Income" at bounding box center [159, 335] width 204 height 30
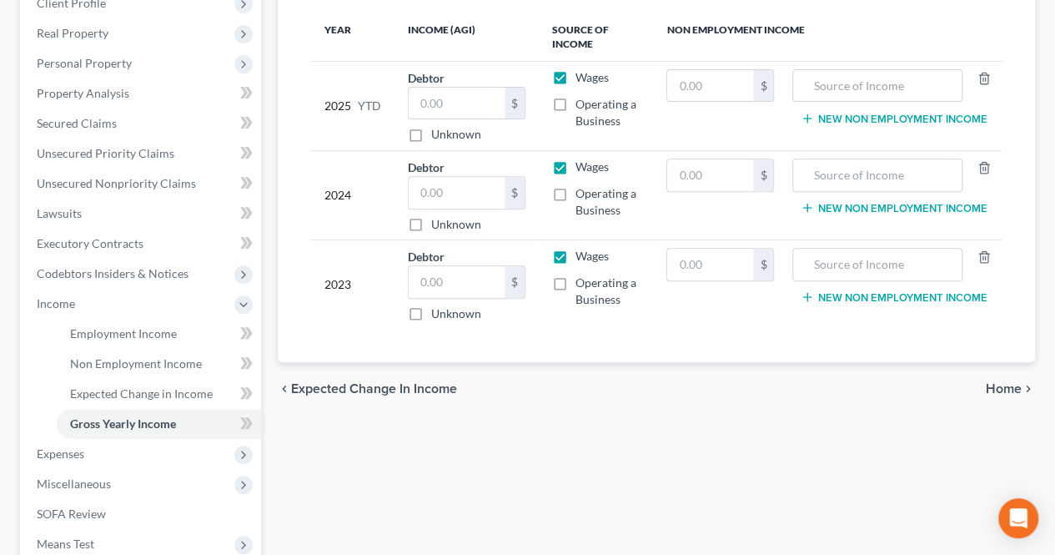
scroll to position [250, 0]
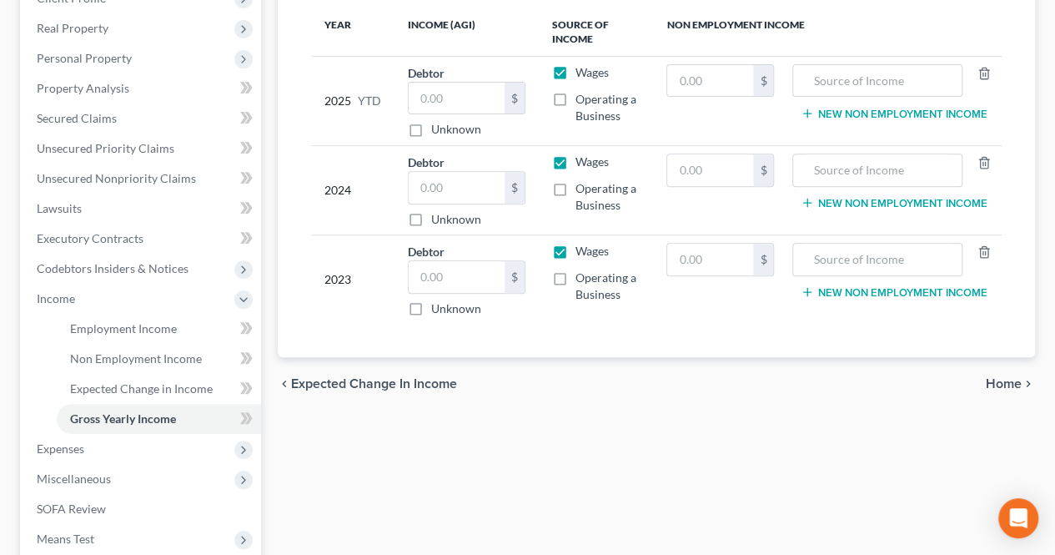
click at [420, 461] on div "Employment Income Non Employment Income Expected Change in Income Gross Yearly …" at bounding box center [656, 301] width 774 height 783
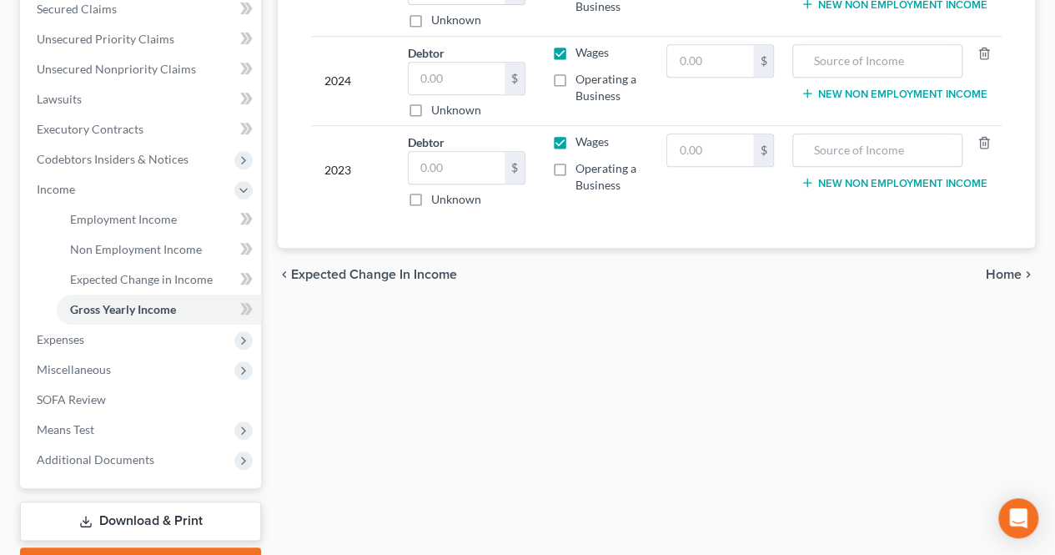
scroll to position [334, 0]
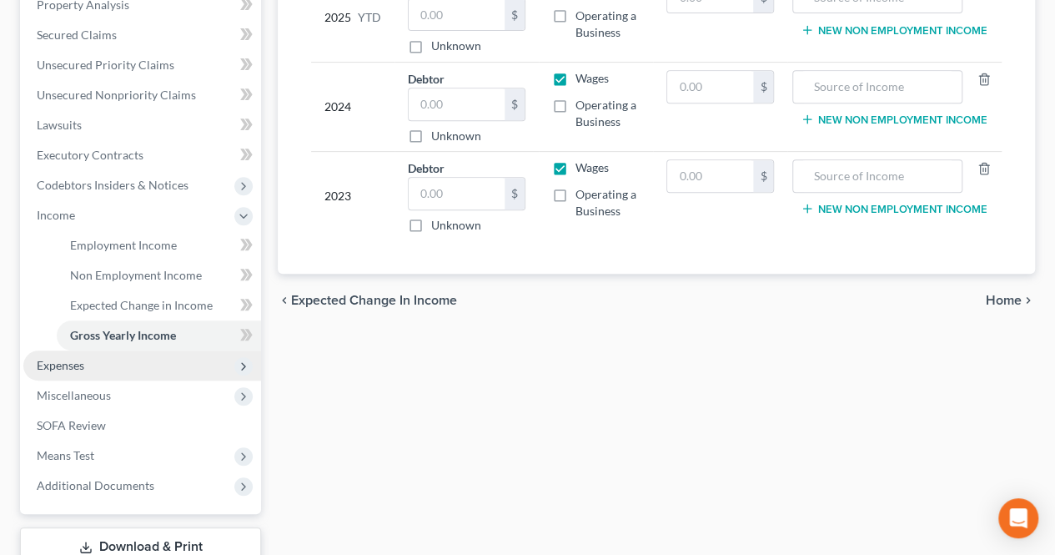
click at [170, 366] on span "Expenses" at bounding box center [142, 365] width 238 height 30
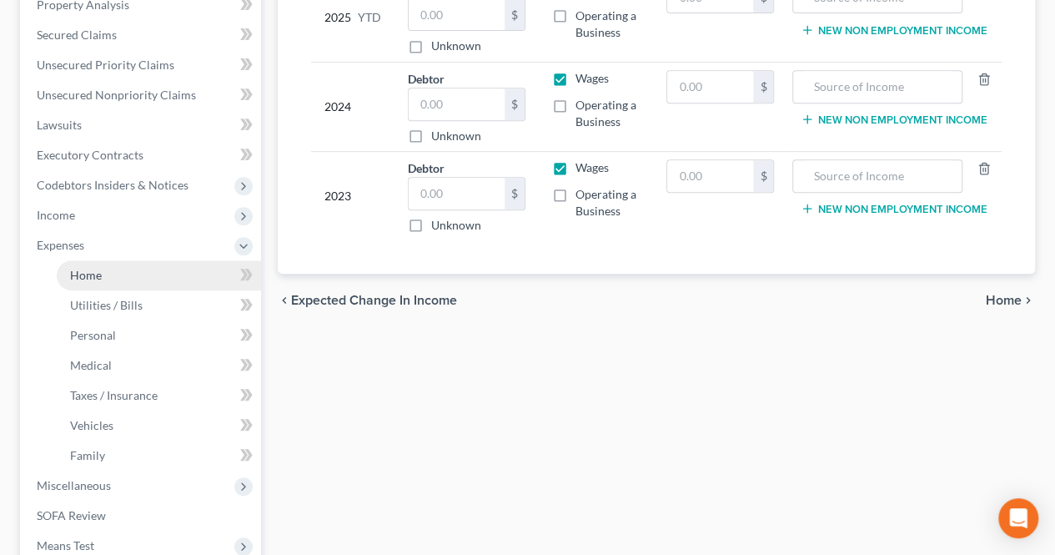
click at [169, 281] on link "Home" at bounding box center [159, 275] width 204 height 30
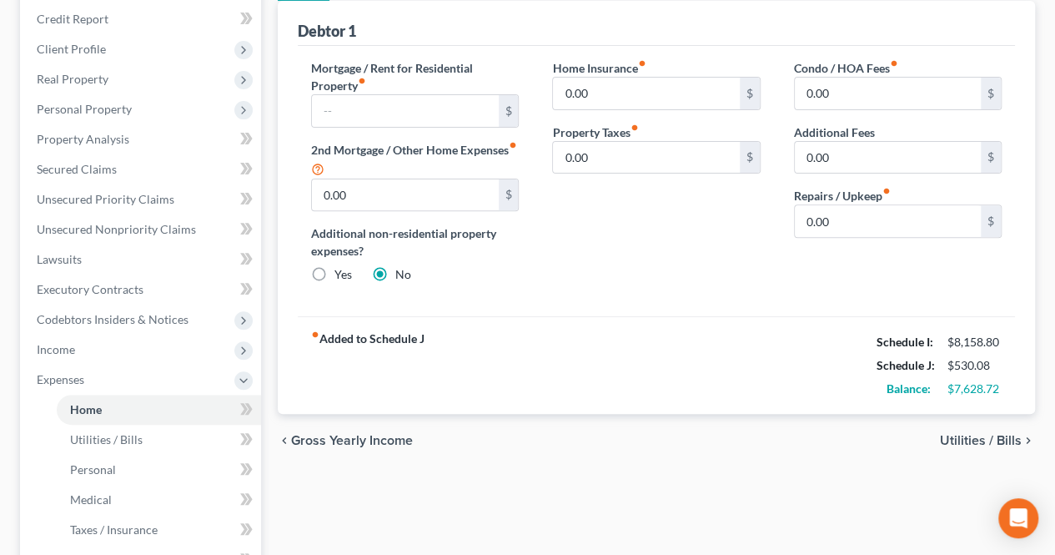
scroll to position [250, 0]
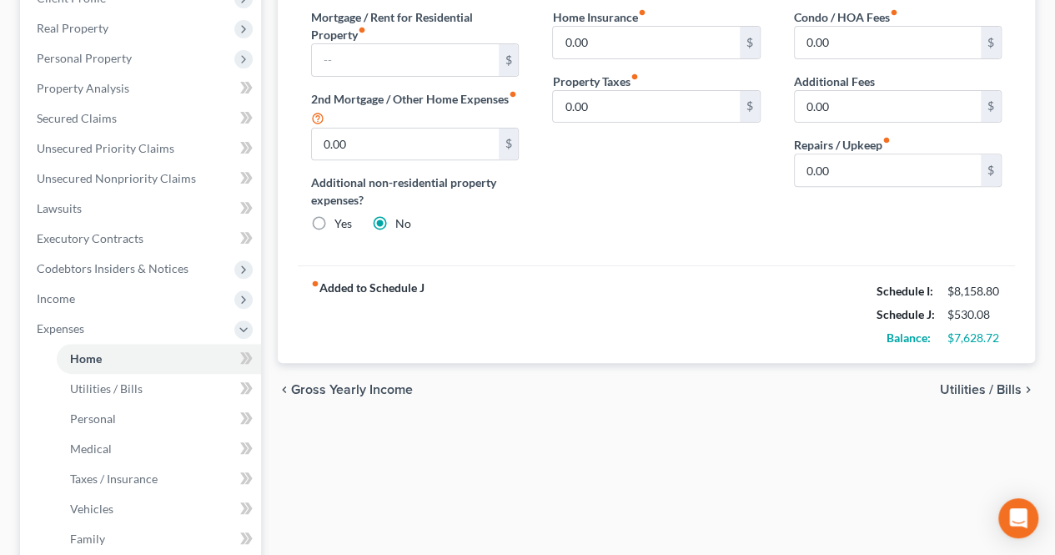
click at [972, 387] on span "Utilities / Bills" at bounding box center [981, 389] width 82 height 13
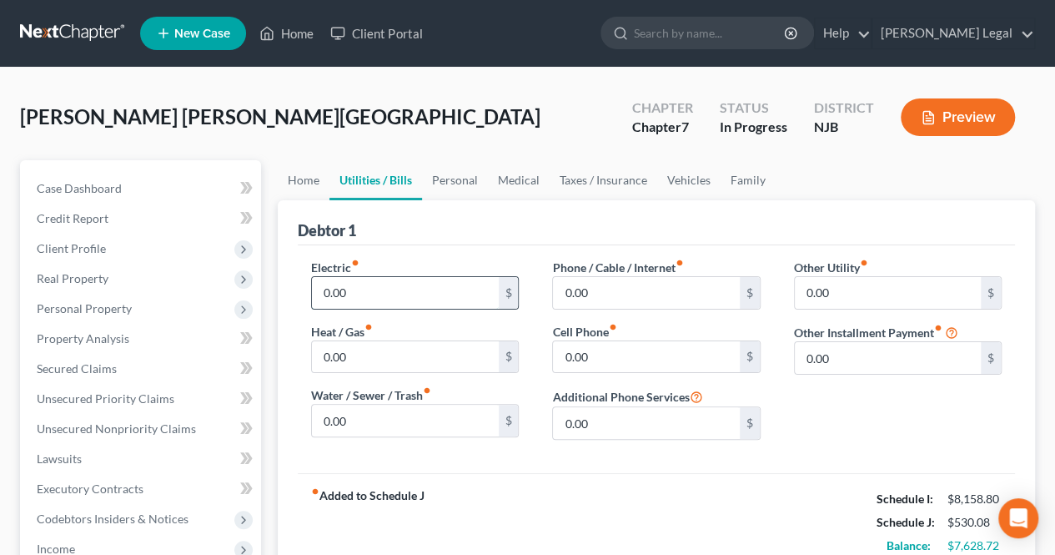
click at [430, 293] on input "0.00" at bounding box center [405, 293] width 186 height 32
click at [600, 344] on input "0.00" at bounding box center [646, 357] width 186 height 32
click at [603, 296] on input "0.00" at bounding box center [646, 293] width 186 height 32
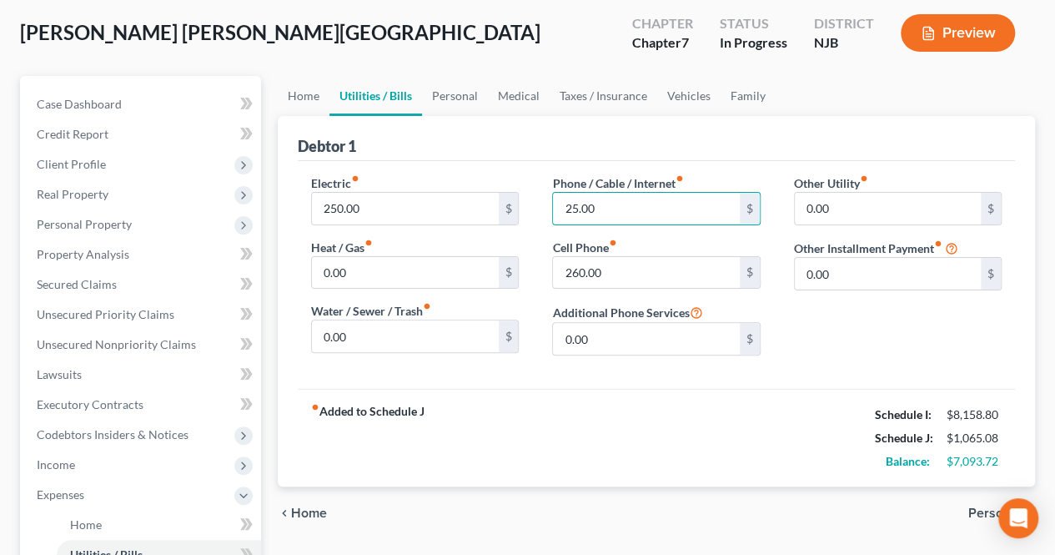
scroll to position [167, 0]
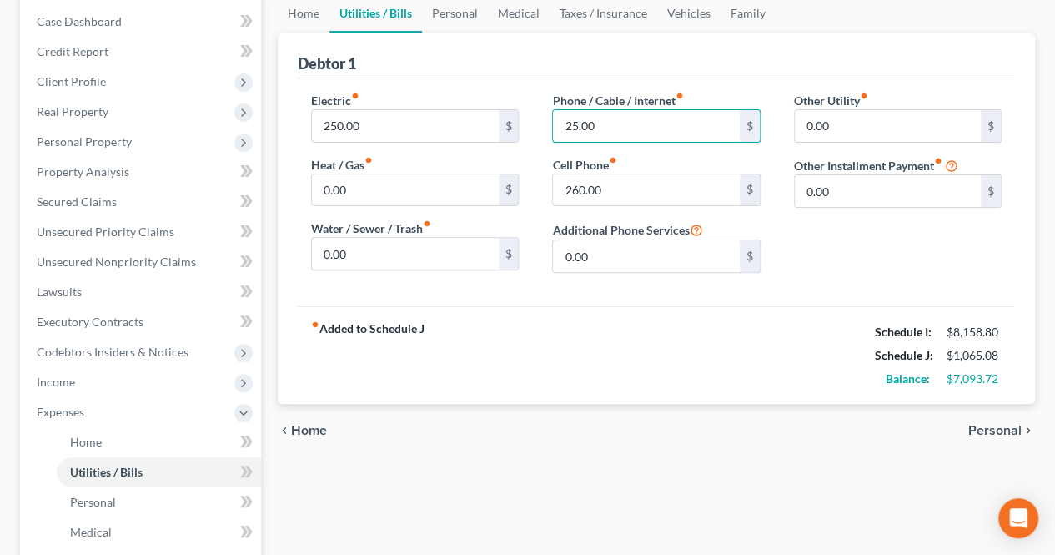
click at [984, 424] on span "Personal" at bounding box center [994, 430] width 53 height 13
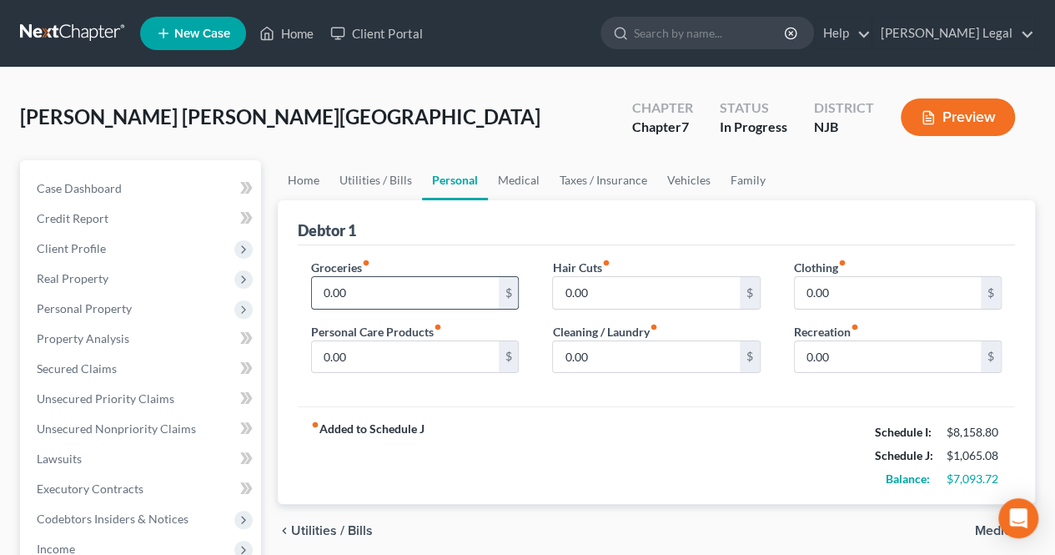
click at [419, 295] on input "0.00" at bounding box center [405, 293] width 186 height 32
click at [611, 362] on input "0.00" at bounding box center [646, 357] width 186 height 32
click at [315, 345] on input "0.00" at bounding box center [405, 357] width 186 height 32
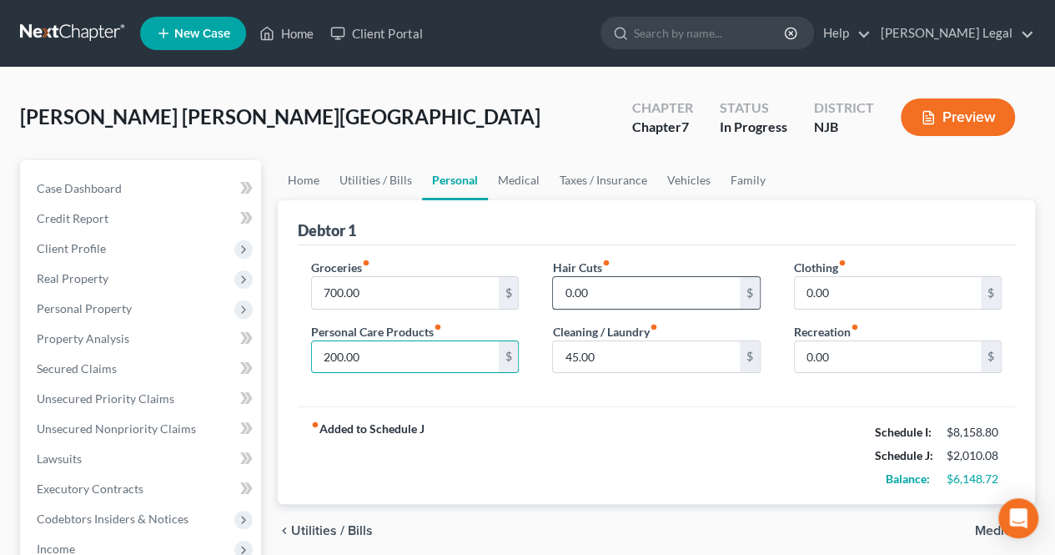
click at [628, 296] on input "0.00" at bounding box center [646, 293] width 186 height 32
click at [840, 293] on input "0.00" at bounding box center [888, 293] width 186 height 32
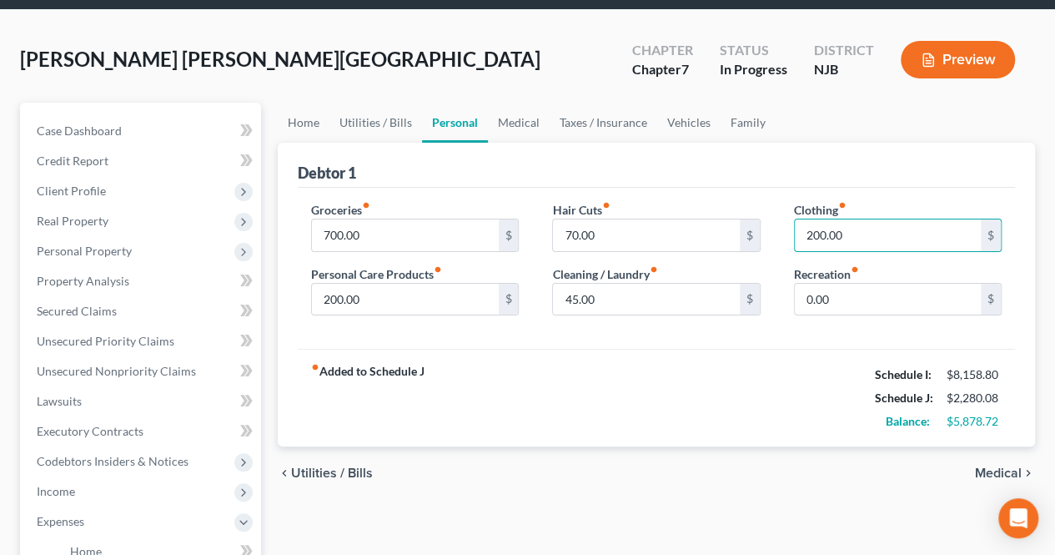
scroll to position [83, 0]
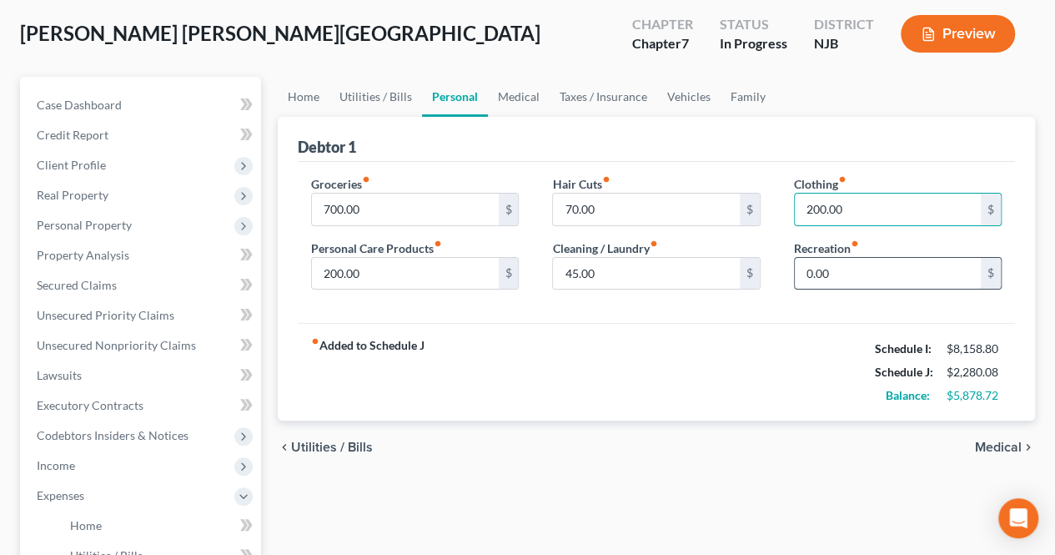
click at [876, 281] on input "0.00" at bounding box center [888, 274] width 186 height 32
click at [1016, 448] on span "Medical" at bounding box center [998, 446] width 47 height 13
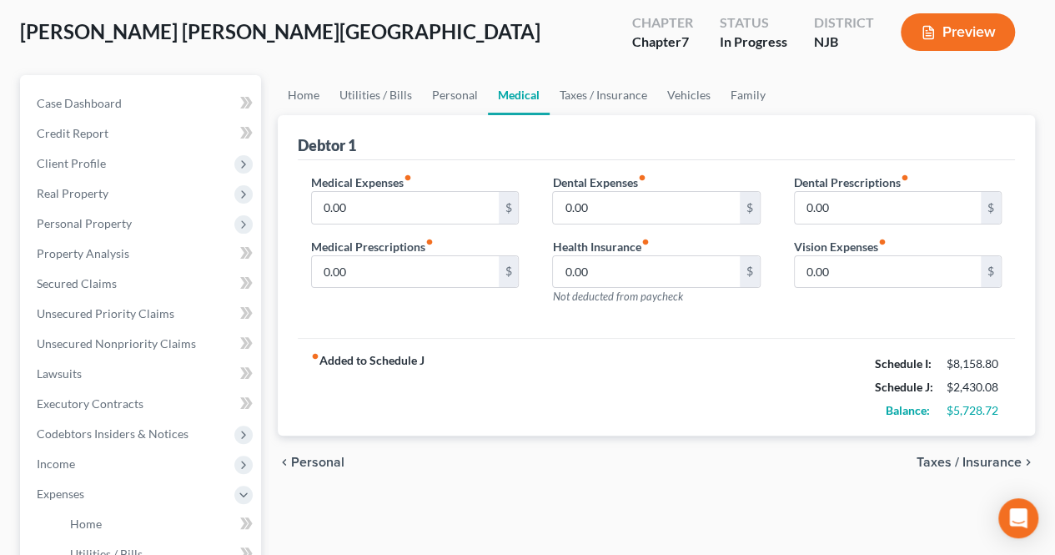
click at [985, 458] on span "Taxes / Insurance" at bounding box center [969, 461] width 105 height 13
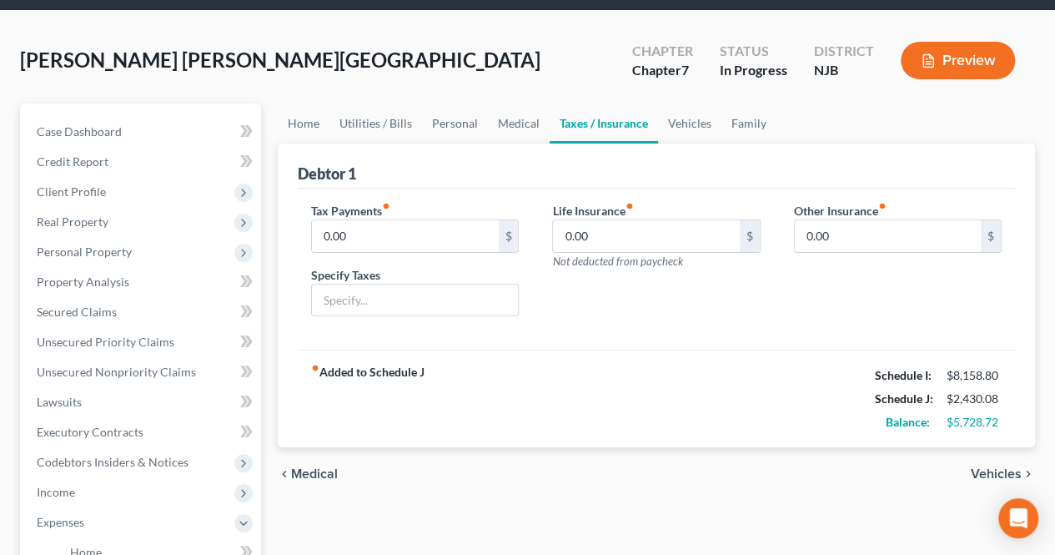
scroll to position [83, 0]
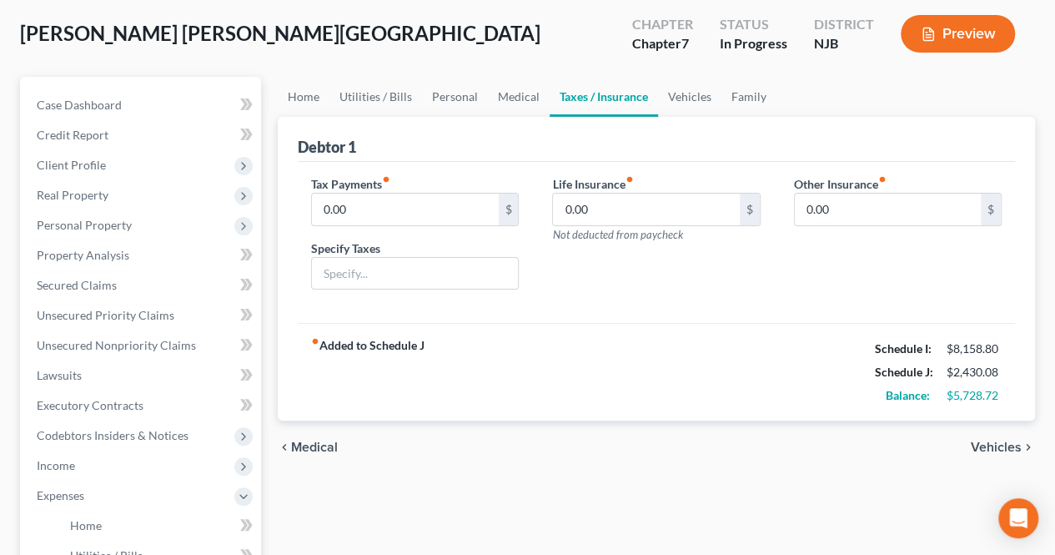
click at [992, 445] on span "Vehicles" at bounding box center [996, 446] width 51 height 13
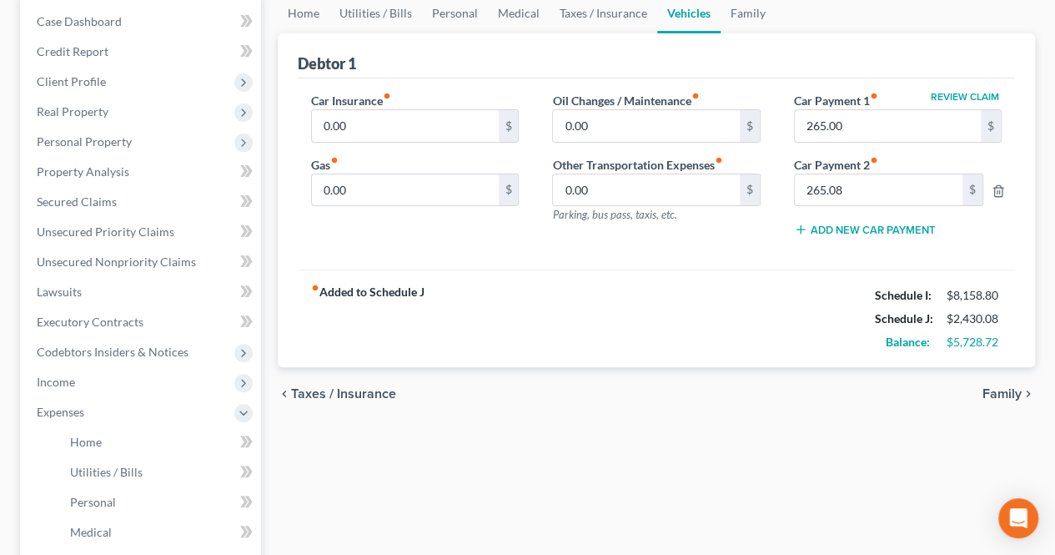
click at [357, 394] on span "Taxes / Insurance" at bounding box center [343, 393] width 105 height 13
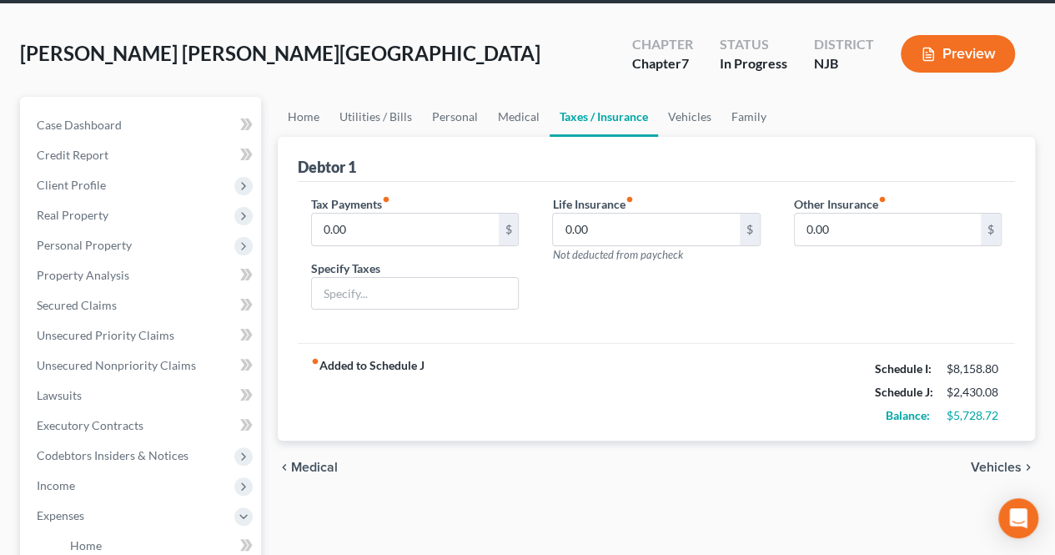
scroll to position [83, 0]
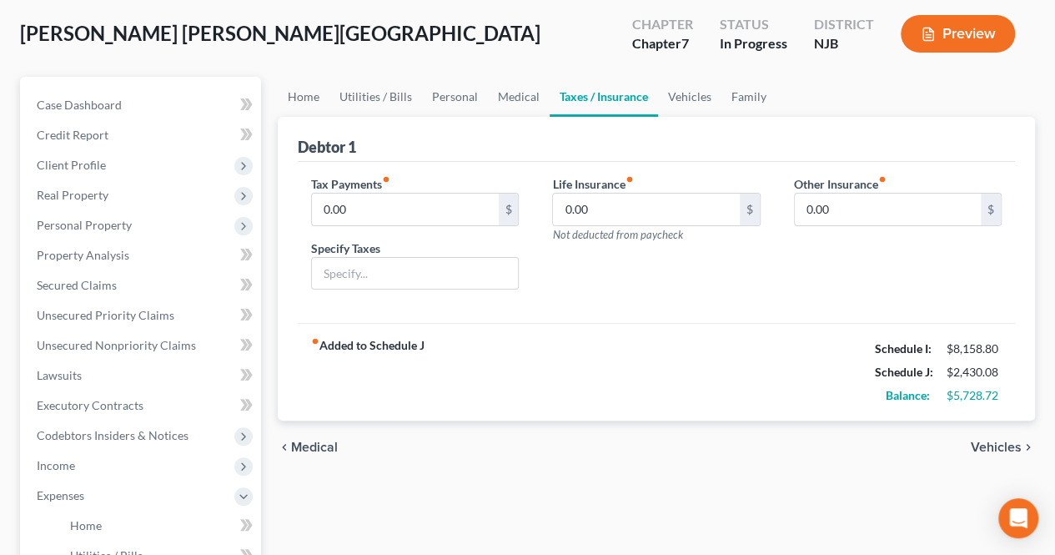
click at [1014, 443] on span "Vehicles" at bounding box center [996, 446] width 51 height 13
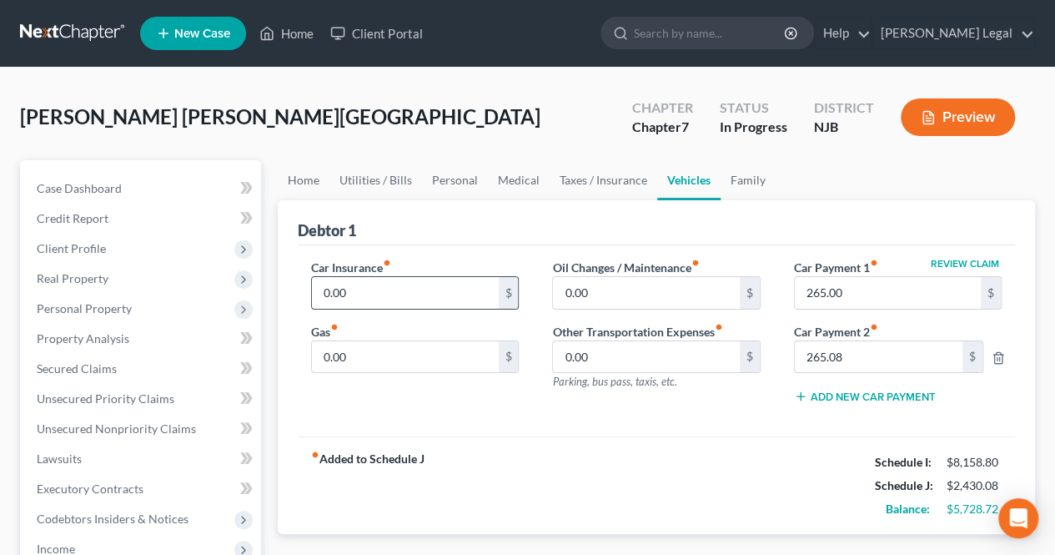
click at [390, 280] on input "0.00" at bounding box center [405, 293] width 186 height 32
click at [447, 364] on input "0.00" at bounding box center [405, 357] width 186 height 32
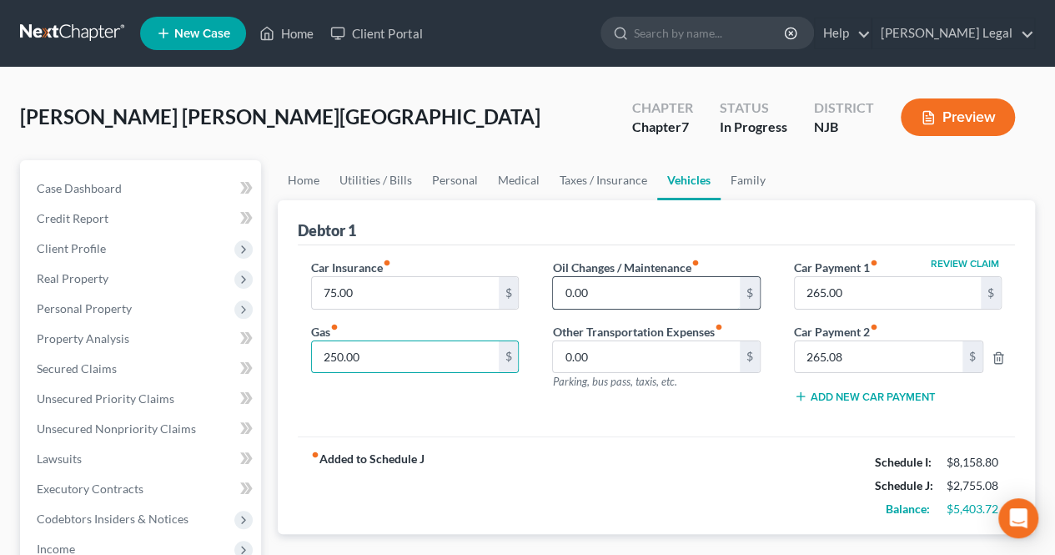
click at [620, 301] on input "0.00" at bounding box center [646, 293] width 186 height 32
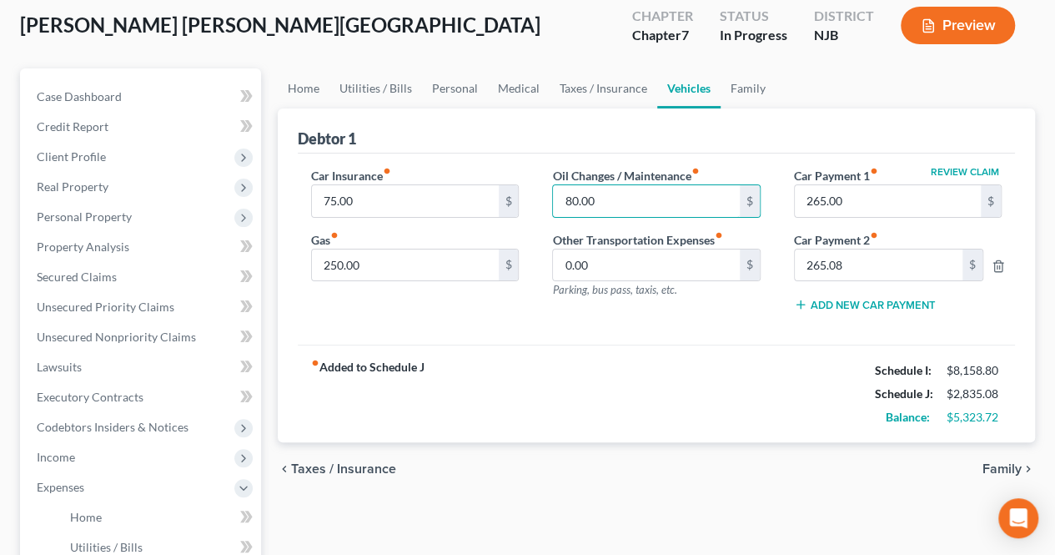
scroll to position [167, 0]
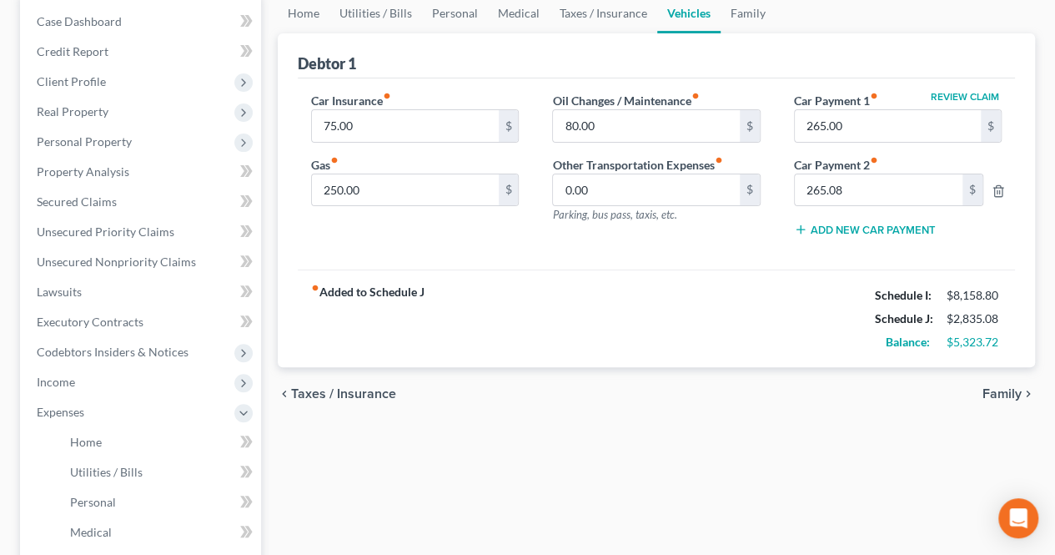
click at [1013, 394] on span "Family" at bounding box center [1001, 393] width 39 height 13
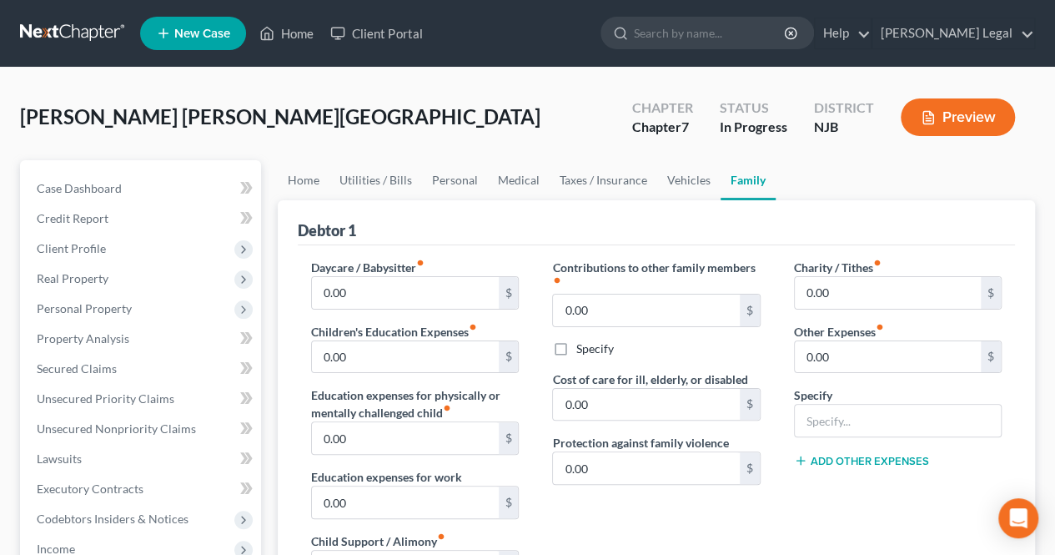
click at [506, 222] on div "Debtor 1" at bounding box center [656, 222] width 717 height 45
click at [492, 225] on div "Debtor 1" at bounding box center [656, 222] width 717 height 45
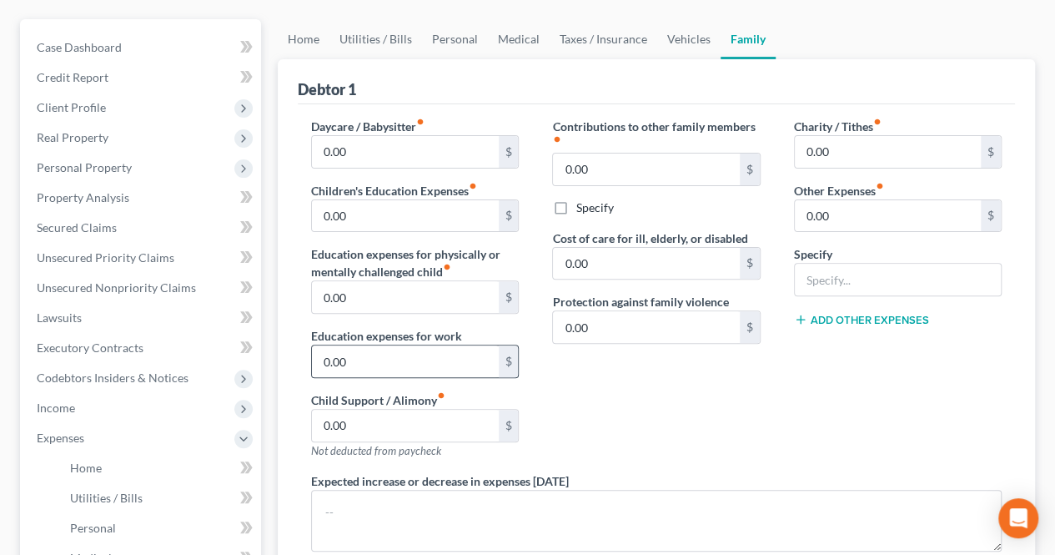
scroll to position [167, 0]
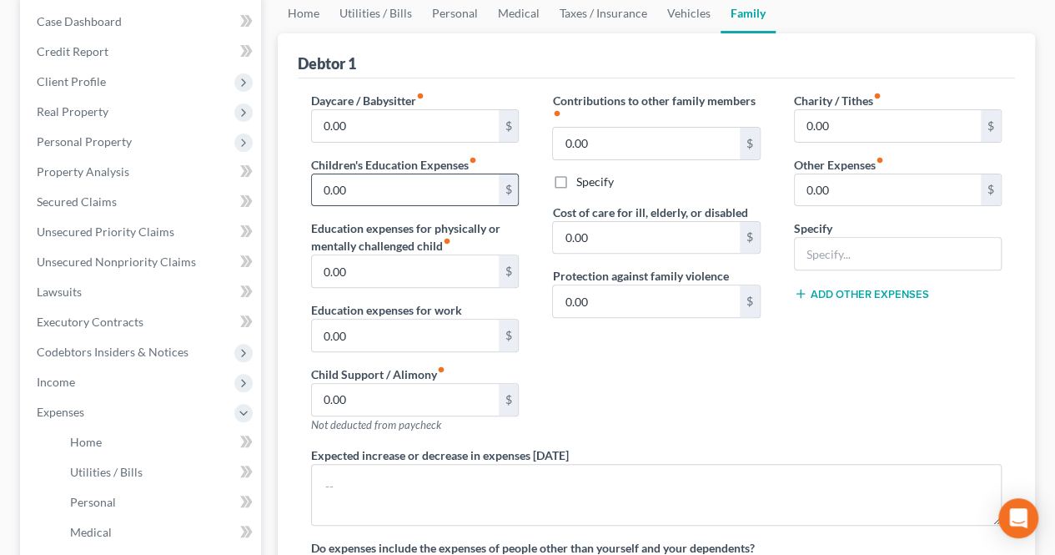
click at [427, 199] on input "0.00" at bounding box center [405, 190] width 186 height 32
click at [398, 131] on input "0.00" at bounding box center [405, 126] width 186 height 32
click at [613, 388] on div "Contributions to other family members fiber_manual_record 0.00 $ Specify Cost o…" at bounding box center [655, 269] width 241 height 354
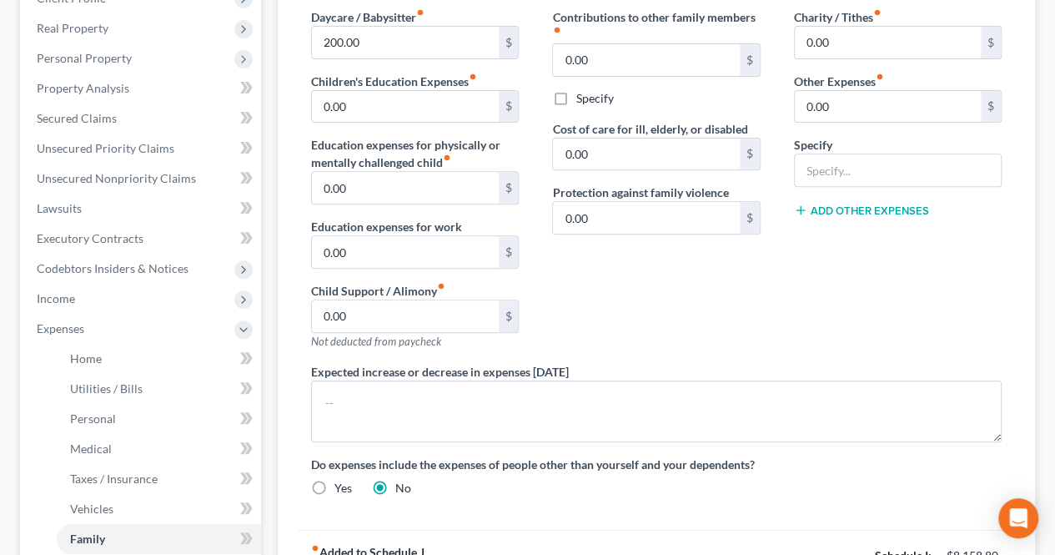
click at [655, 326] on div "Contributions to other family members fiber_manual_record 0.00 $ Specify Cost o…" at bounding box center [655, 185] width 241 height 354
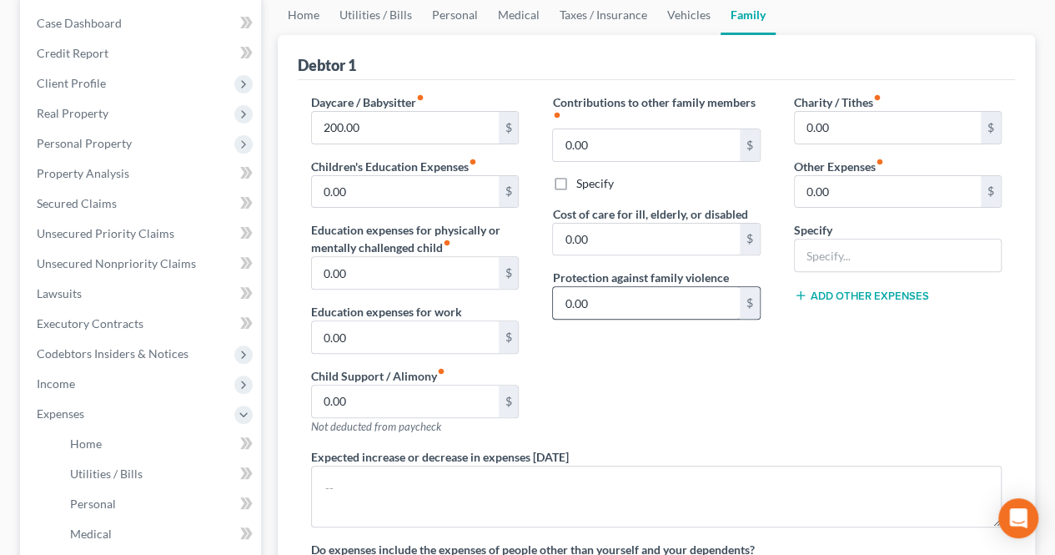
scroll to position [83, 0]
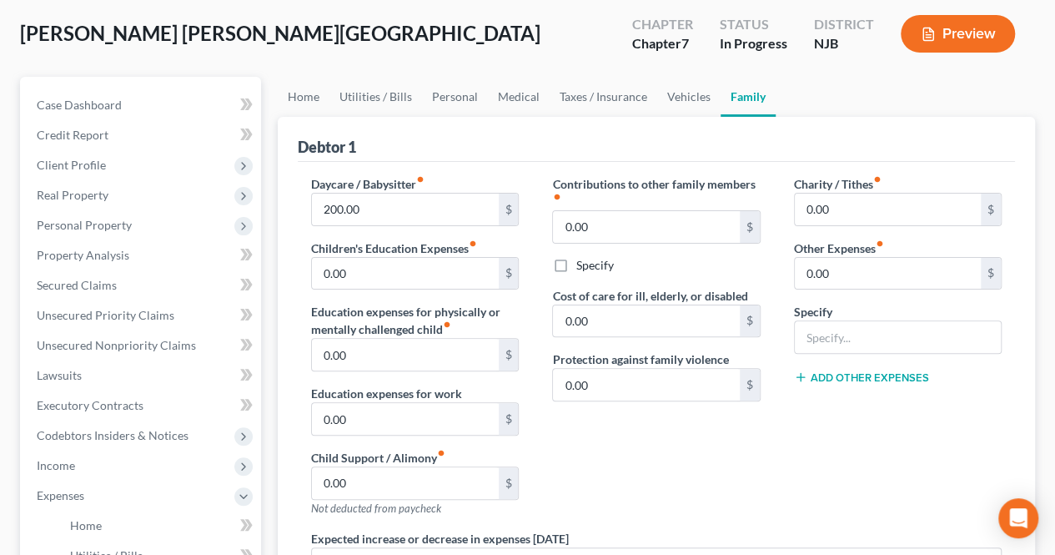
click at [653, 465] on div "Contributions to other family members fiber_manual_record 0.00 $ Specify Cost o…" at bounding box center [655, 352] width 241 height 354
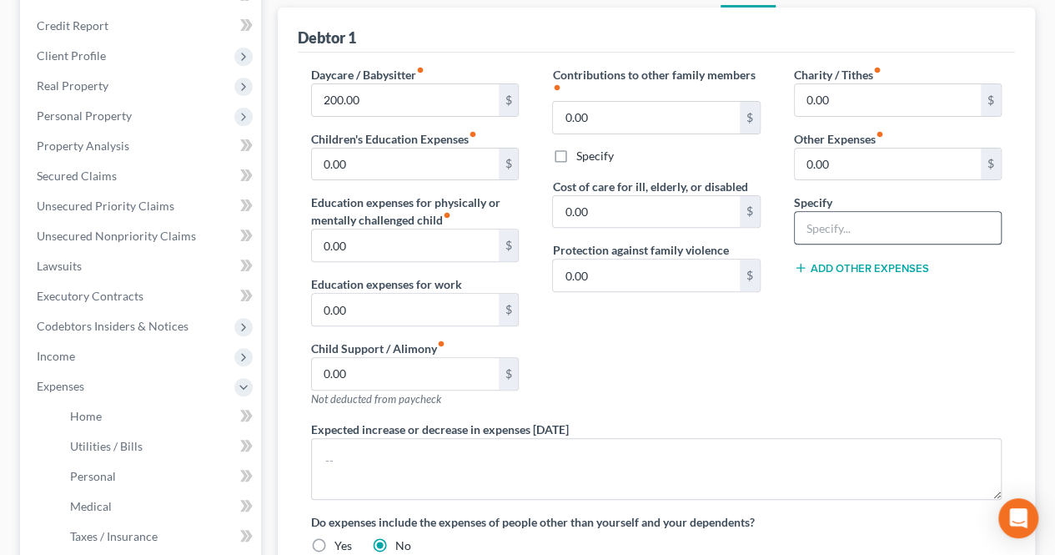
scroll to position [167, 0]
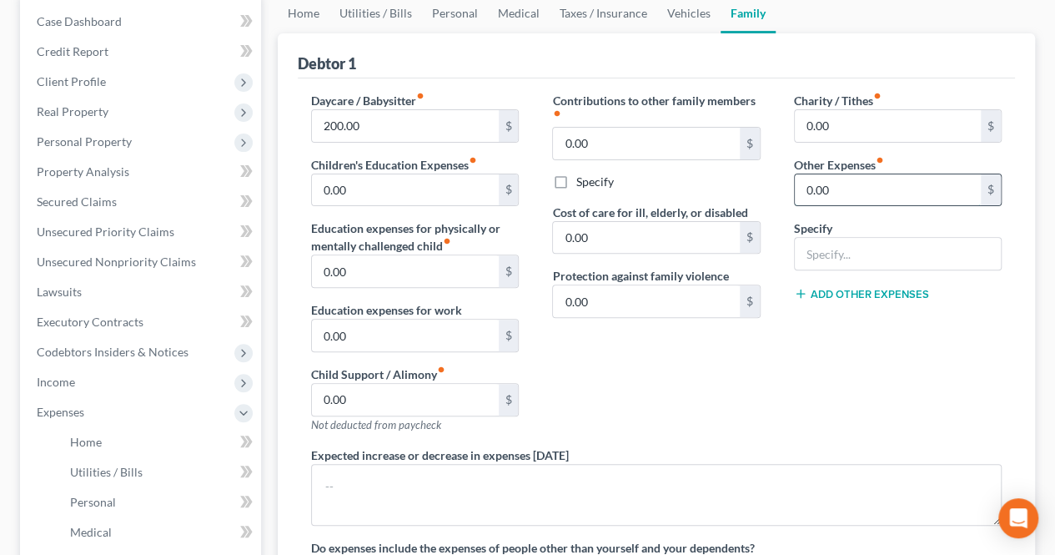
click at [897, 191] on input "0.00" at bounding box center [888, 190] width 186 height 32
click at [844, 244] on input "text" at bounding box center [898, 254] width 206 height 32
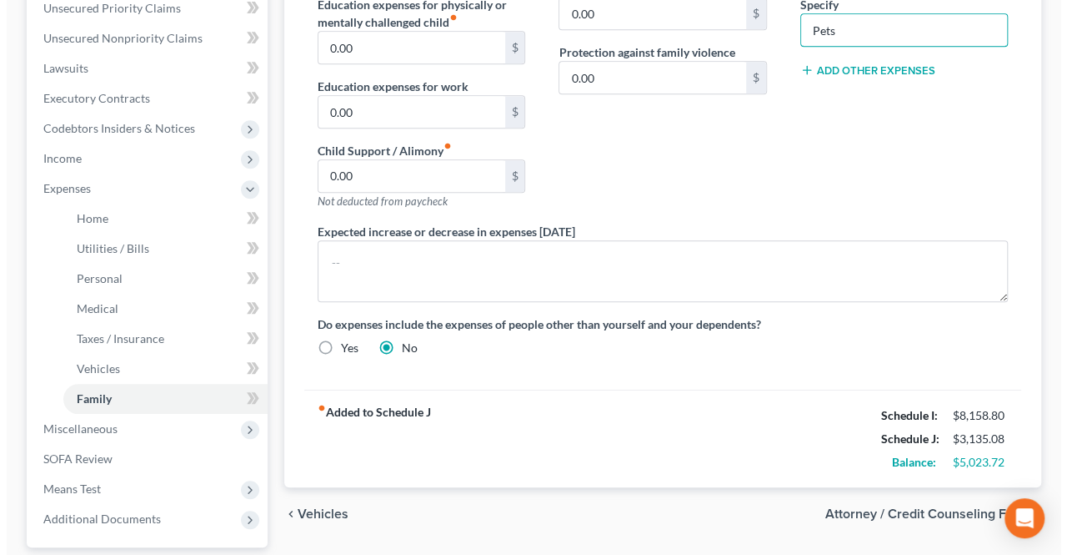
scroll to position [417, 0]
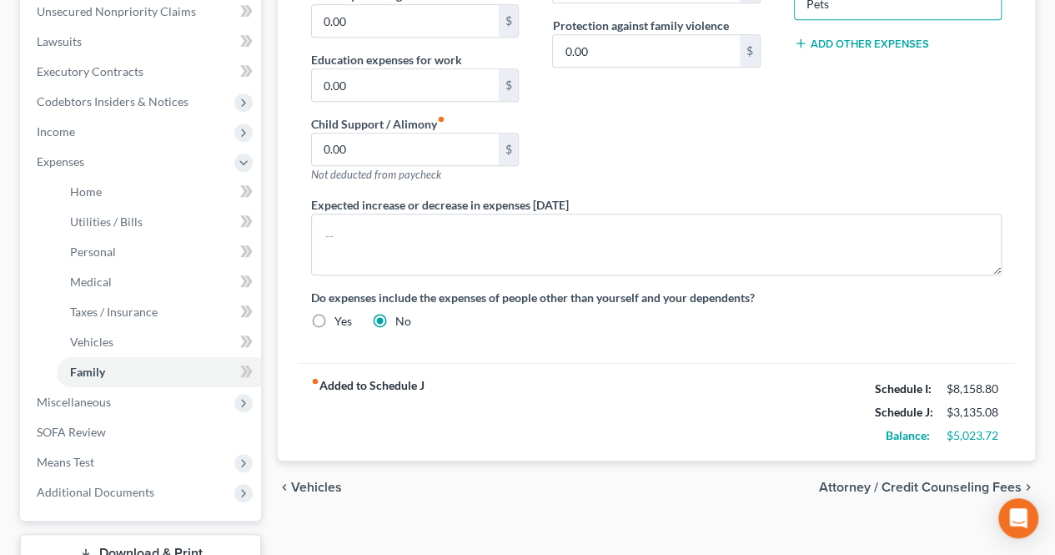
click at [903, 480] on span "Attorney / Credit Counseling Fees" at bounding box center [920, 486] width 203 height 13
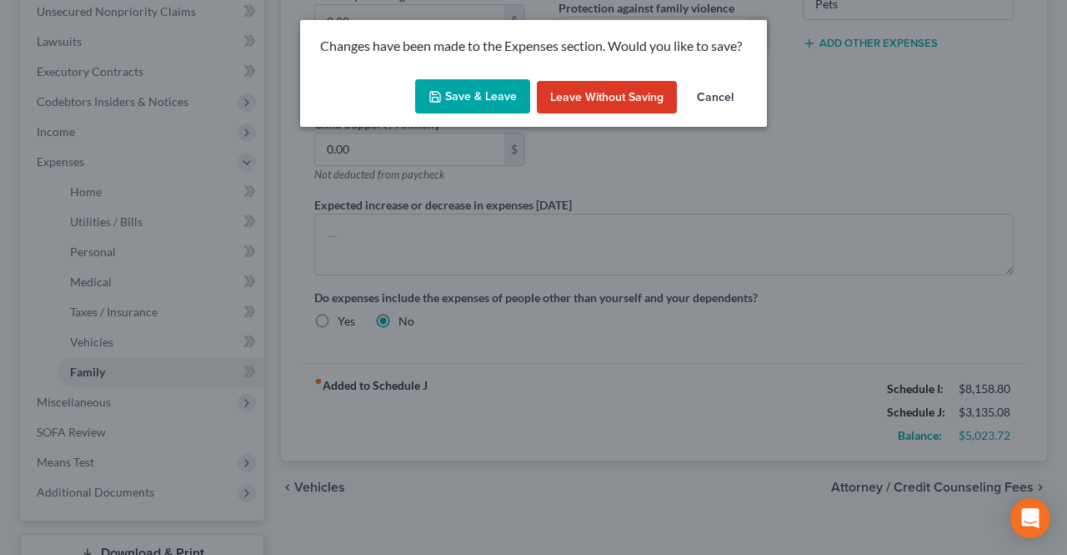
click at [514, 108] on button "Save & Leave" at bounding box center [472, 96] width 115 height 35
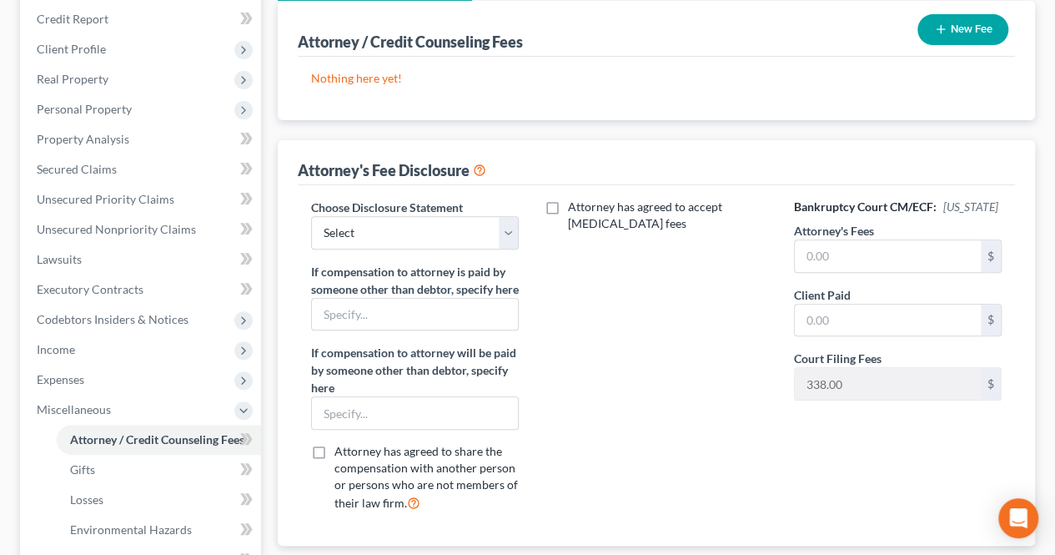
scroll to position [250, 0]
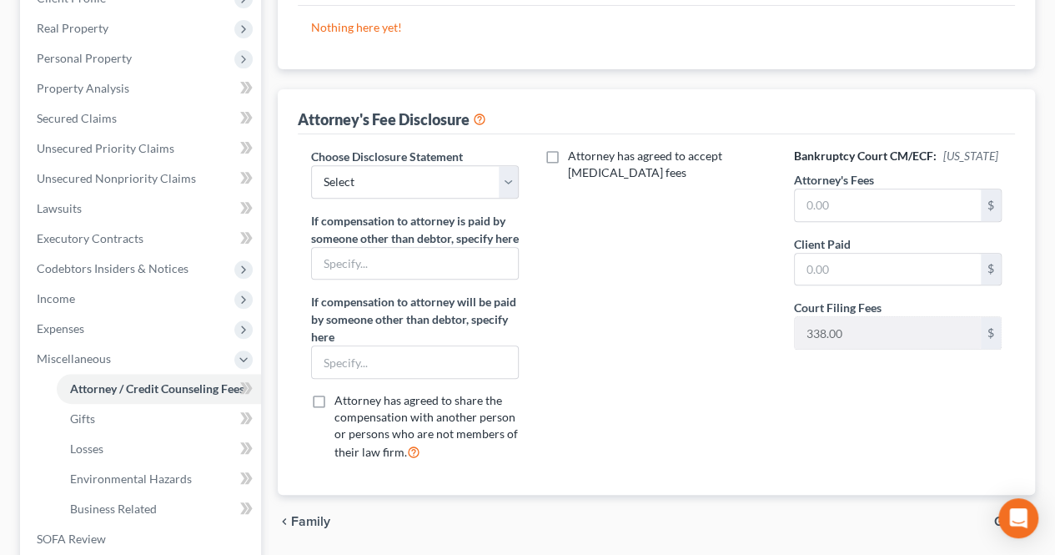
click at [580, 365] on div "Attorney has agreed to accept [MEDICAL_DATA] fees" at bounding box center [655, 311] width 241 height 327
click at [819, 213] on input "text" at bounding box center [888, 205] width 186 height 32
click at [826, 263] on input "text" at bounding box center [888, 270] width 186 height 32
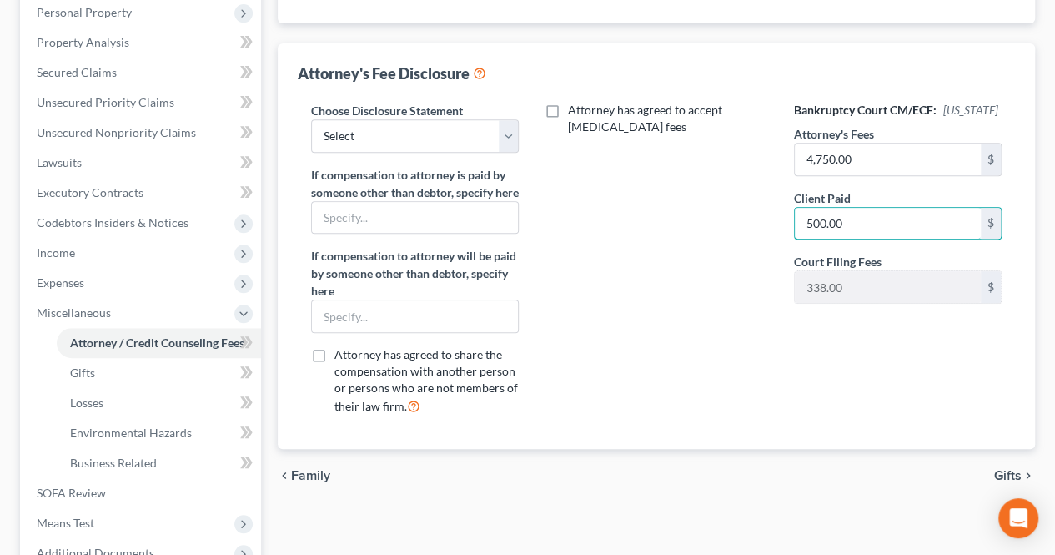
scroll to position [334, 0]
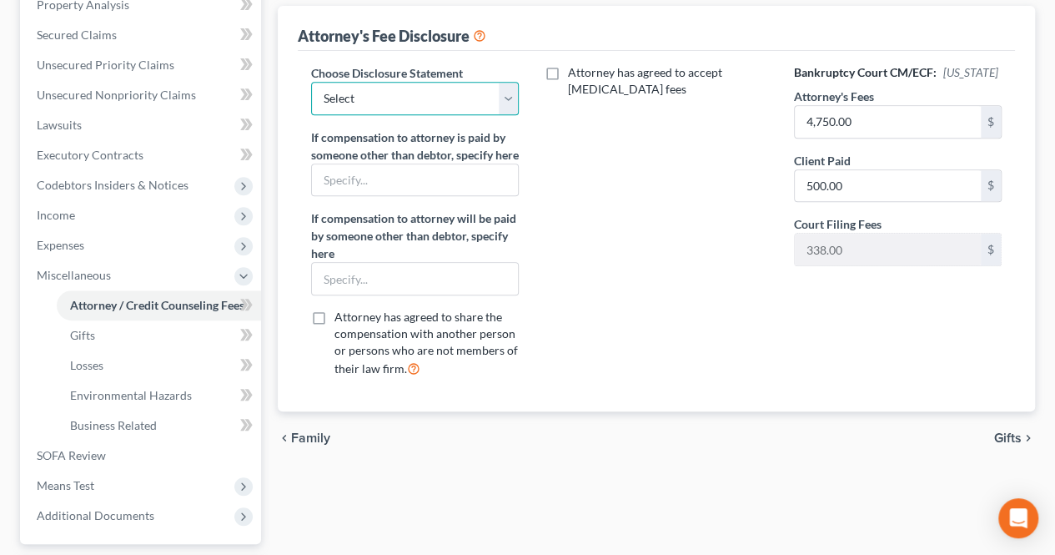
click at [412, 101] on select "Select Fee Disclosure" at bounding box center [415, 98] width 208 height 33
click at [311, 82] on select "Select Fee Disclosure" at bounding box center [415, 98] width 208 height 33
drag, startPoint x: 1004, startPoint y: 451, endPoint x: 977, endPoint y: 436, distance: 31.3
click at [1004, 445] on span "Gifts" at bounding box center [1008, 437] width 28 height 13
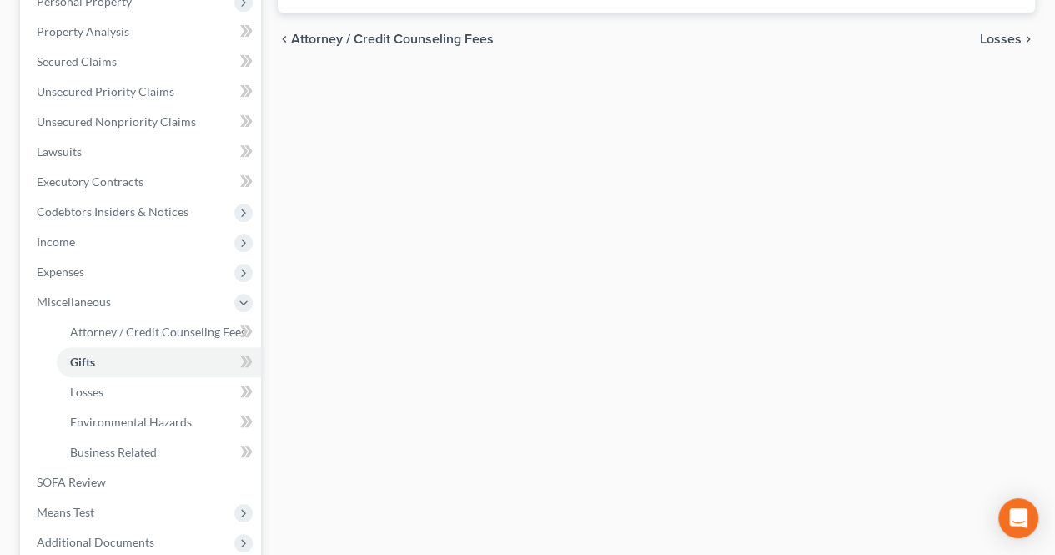
scroll to position [334, 0]
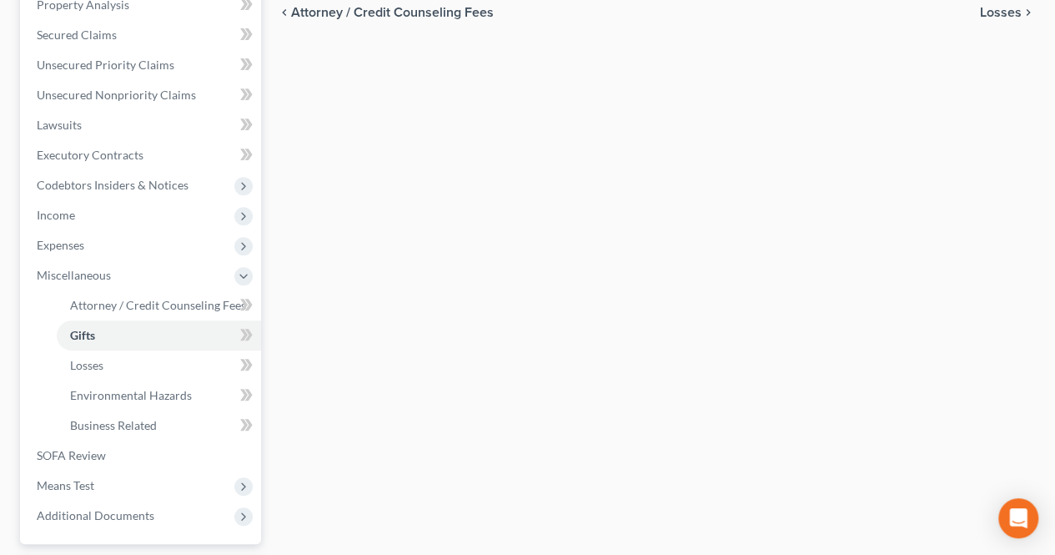
drag, startPoint x: 477, startPoint y: 394, endPoint x: 394, endPoint y: 369, distance: 86.5
click at [475, 394] on div "Attorney / Credit Counseling Fees Gifts Losses Environmental Hazards Business R…" at bounding box center [656, 233] width 774 height 813
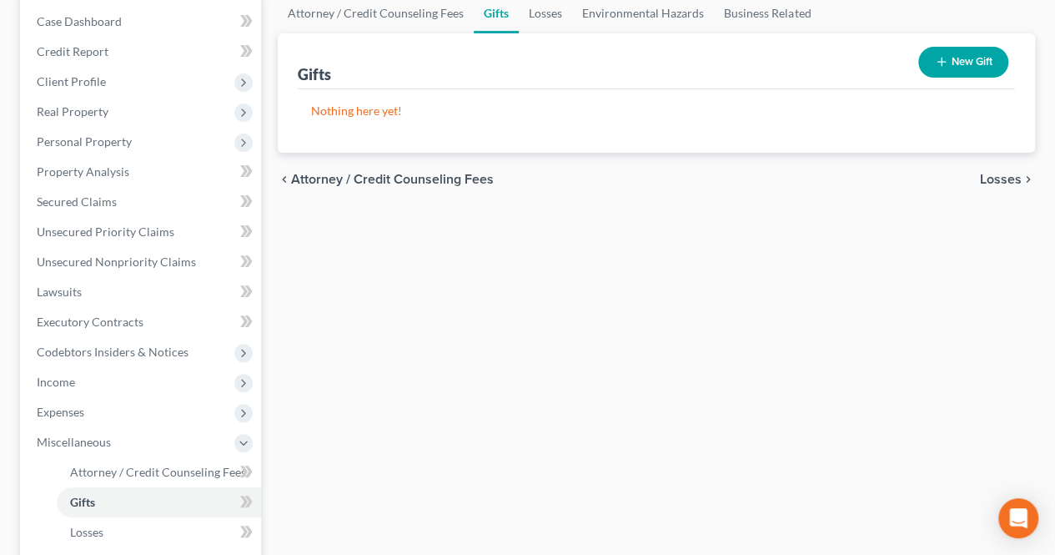
scroll to position [83, 0]
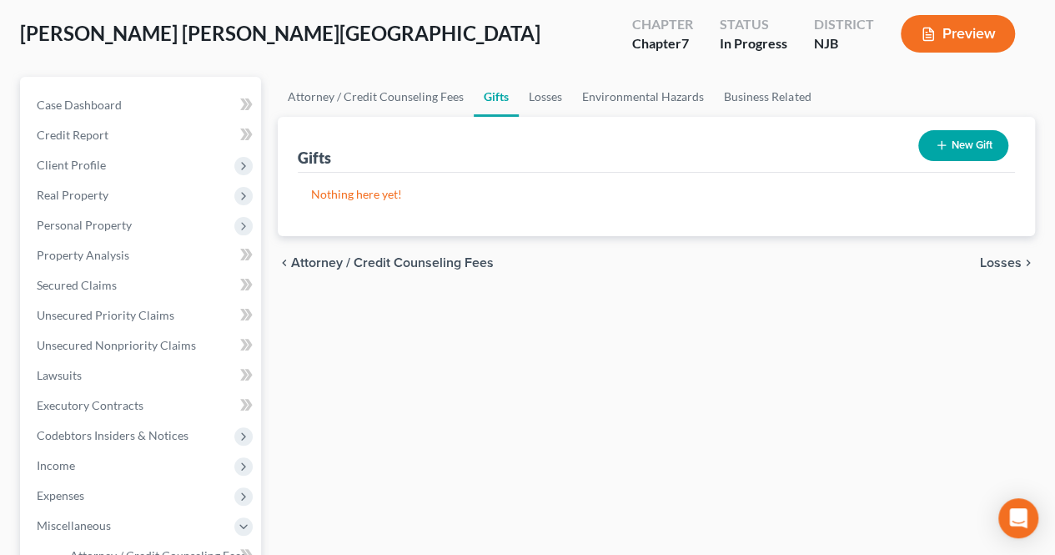
click at [347, 453] on div "Attorney / Credit Counseling Fees Gifts Losses Environmental Hazards Business R…" at bounding box center [656, 483] width 774 height 813
click at [333, 363] on div "Attorney / Credit Counseling Fees Gifts Losses Environmental Hazards Business R…" at bounding box center [656, 483] width 774 height 813
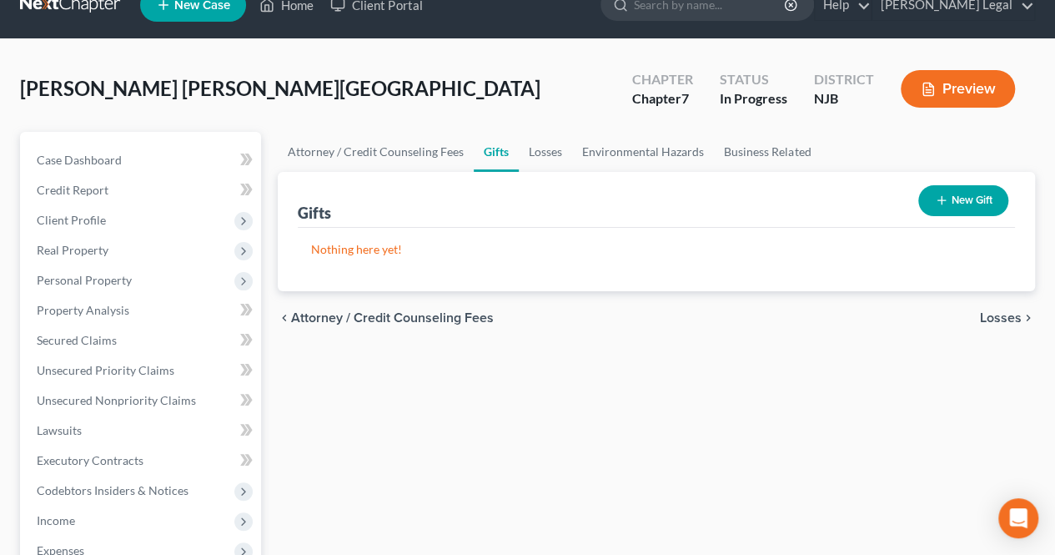
scroll to position [0, 0]
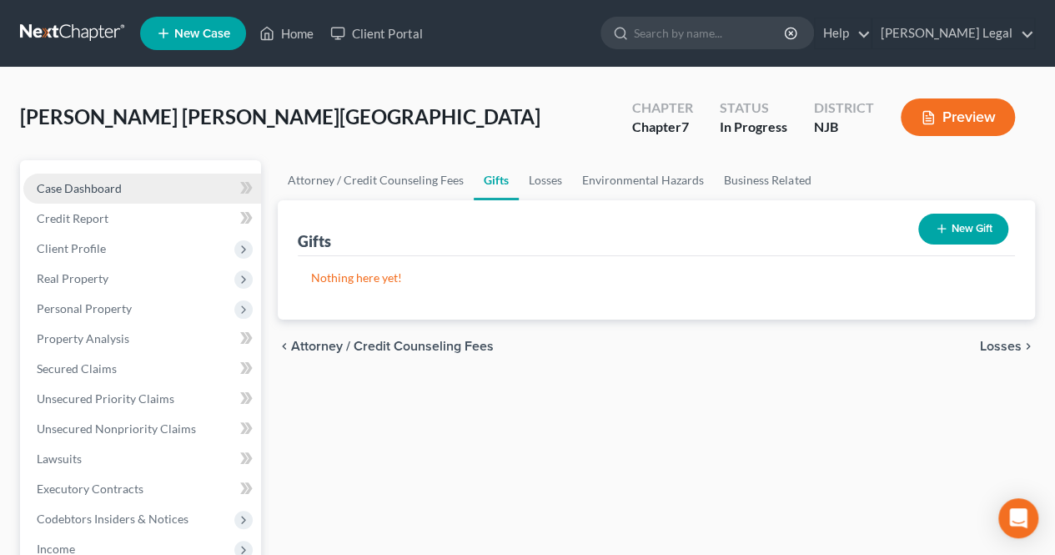
click at [203, 182] on link "Case Dashboard" at bounding box center [142, 188] width 238 height 30
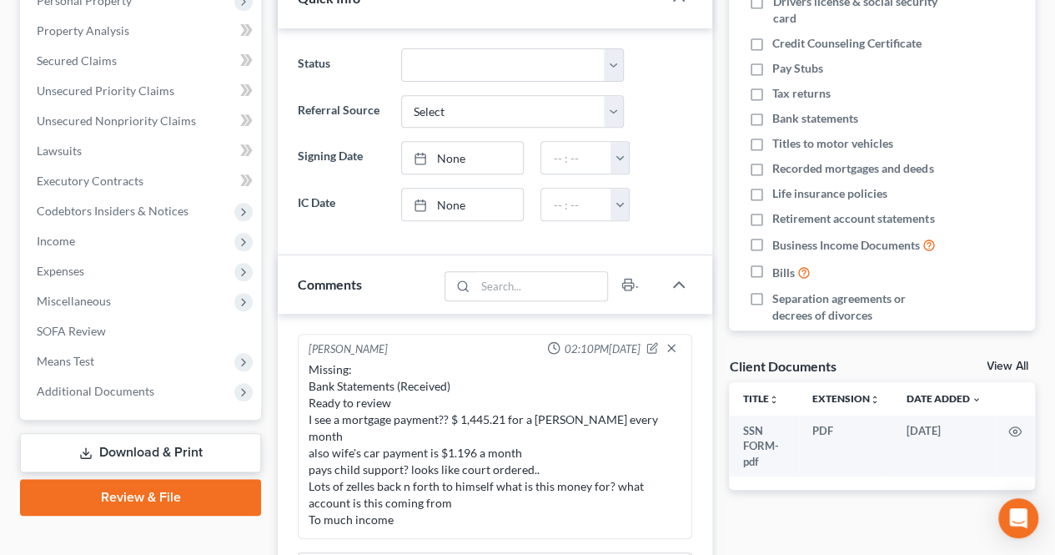
scroll to position [334, 0]
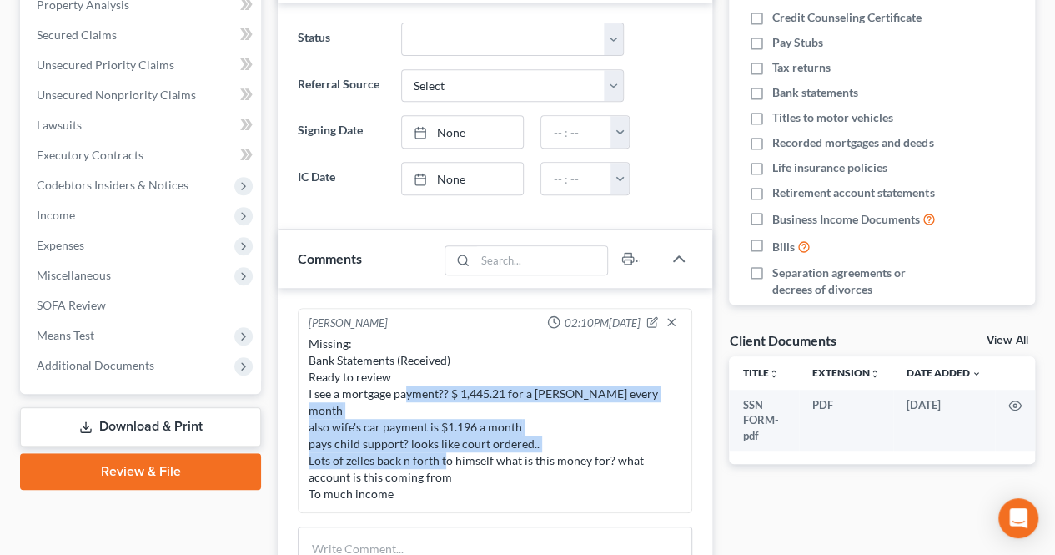
drag, startPoint x: 407, startPoint y: 397, endPoint x: 425, endPoint y: 477, distance: 82.1
click at [442, 438] on div "Missing: Bank Statements (Received) Ready to review I see a mortgage payment?? …" at bounding box center [495, 418] width 373 height 167
click at [425, 478] on div "Missing: Bank Statements (Received) Ready to review I see a mortgage payment?? …" at bounding box center [495, 418] width 373 height 167
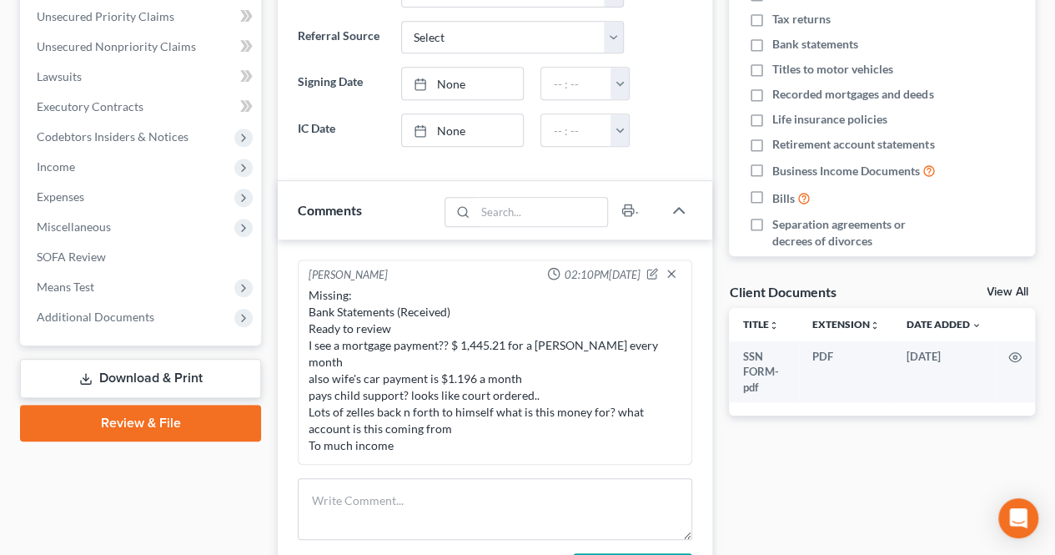
scroll to position [417, 0]
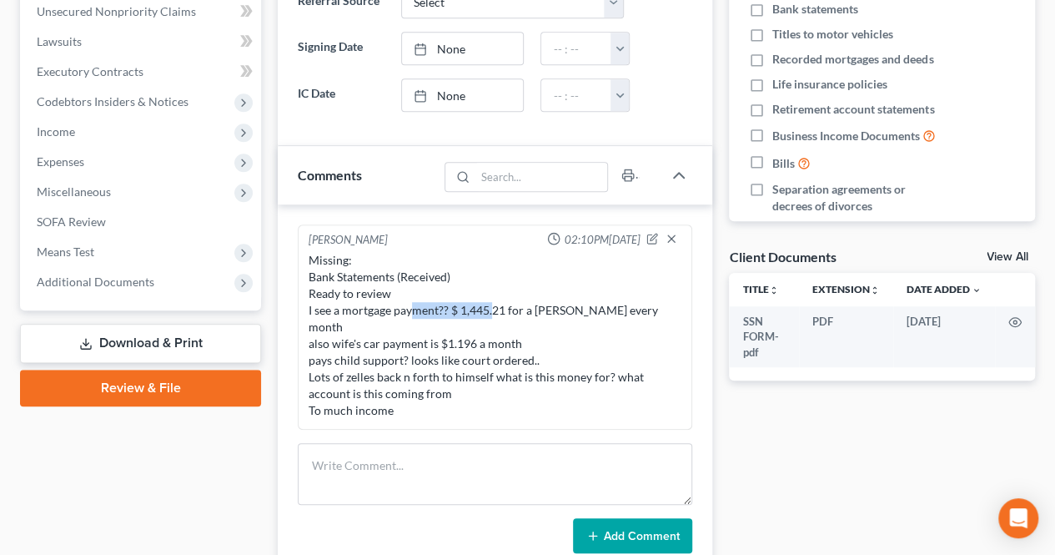
drag, startPoint x: 412, startPoint y: 308, endPoint x: 534, endPoint y: 318, distance: 122.2
click at [496, 314] on div "Missing: Bank Statements (Received) Ready to review I see a mortgage payment?? …" at bounding box center [495, 335] width 373 height 167
click at [534, 318] on div "Missing: Bank Statements (Received) Ready to review I see a mortgage payment?? …" at bounding box center [495, 335] width 373 height 167
click at [509, 309] on div "Missing: Bank Statements (Received) Ready to review I see a mortgage payment?? …" at bounding box center [495, 335] width 373 height 167
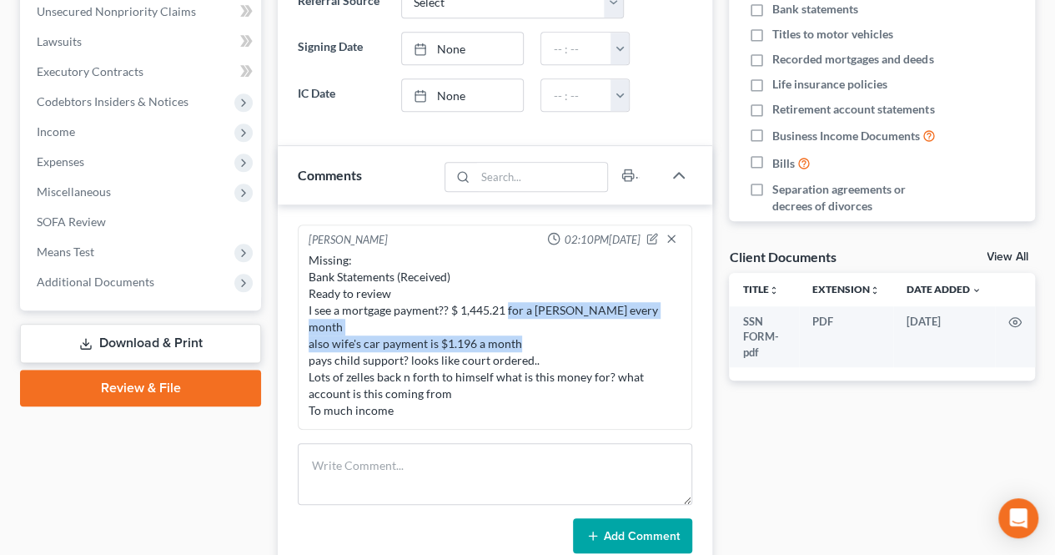
drag, startPoint x: 507, startPoint y: 304, endPoint x: 567, endPoint y: 318, distance: 61.7
click at [567, 318] on div "Missing: Bank Statements (Received) Ready to review I see a mortgage payment?? …" at bounding box center [495, 335] width 373 height 167
click at [567, 319] on div "Missing: Bank Statements (Received) Ready to review I see a mortgage payment?? …" at bounding box center [495, 335] width 373 height 167
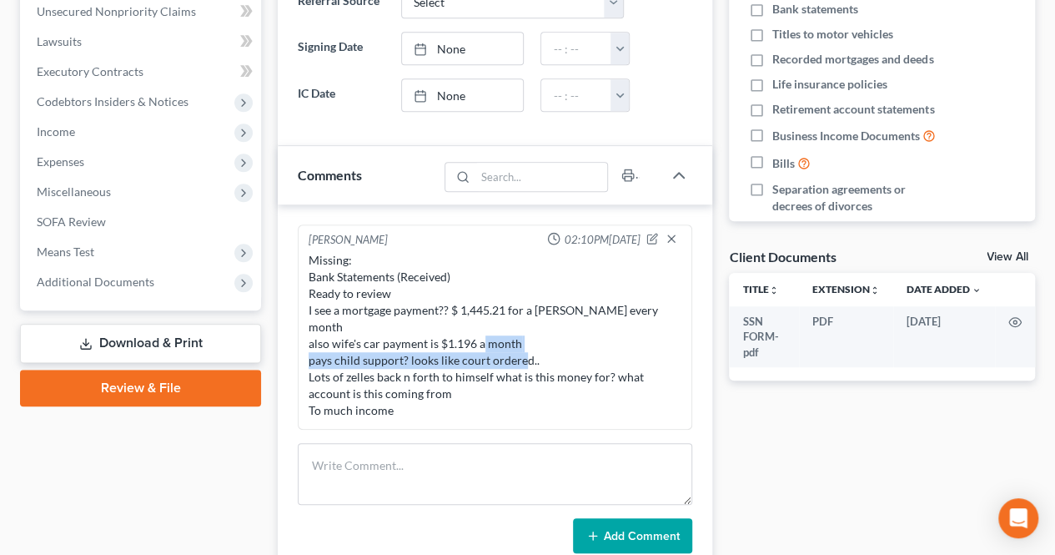
drag, startPoint x: 523, startPoint y: 332, endPoint x: 455, endPoint y: 343, distance: 69.2
click at [480, 323] on div "Missing: Bank Statements (Received) Ready to review I see a mortgage payment?? …" at bounding box center [495, 335] width 373 height 167
click at [438, 358] on div "Missing: Bank Statements (Received) Ready to review I see a mortgage payment?? …" at bounding box center [495, 335] width 373 height 167
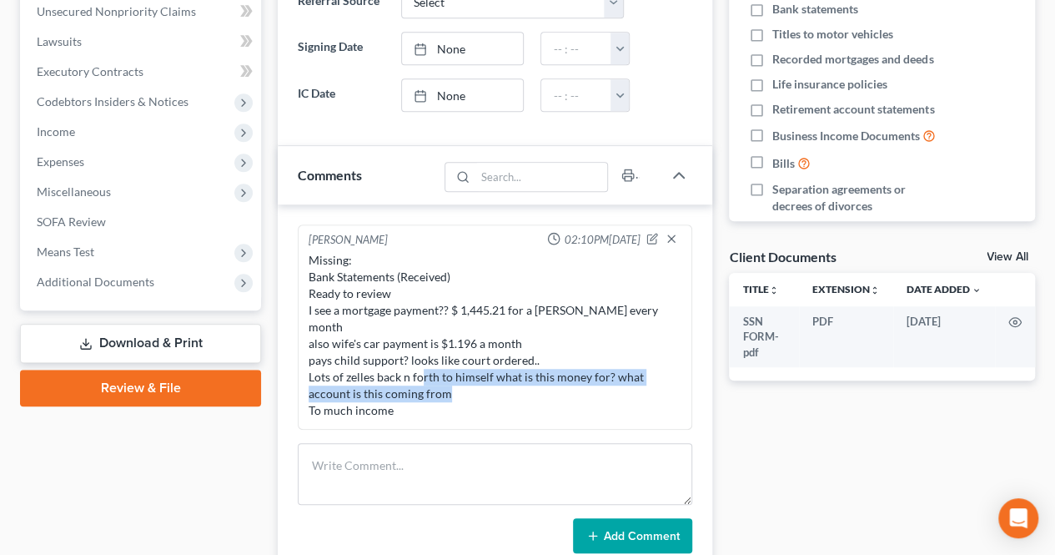
drag, startPoint x: 421, startPoint y: 358, endPoint x: 477, endPoint y: 366, distance: 56.5
click at [477, 366] on div "Missing: Bank Statements (Received) Ready to review I see a mortgage payment?? …" at bounding box center [495, 335] width 373 height 167
click at [450, 378] on div "Missing: Bank Statements (Received) Ready to review I see a mortgage payment?? …" at bounding box center [495, 335] width 373 height 167
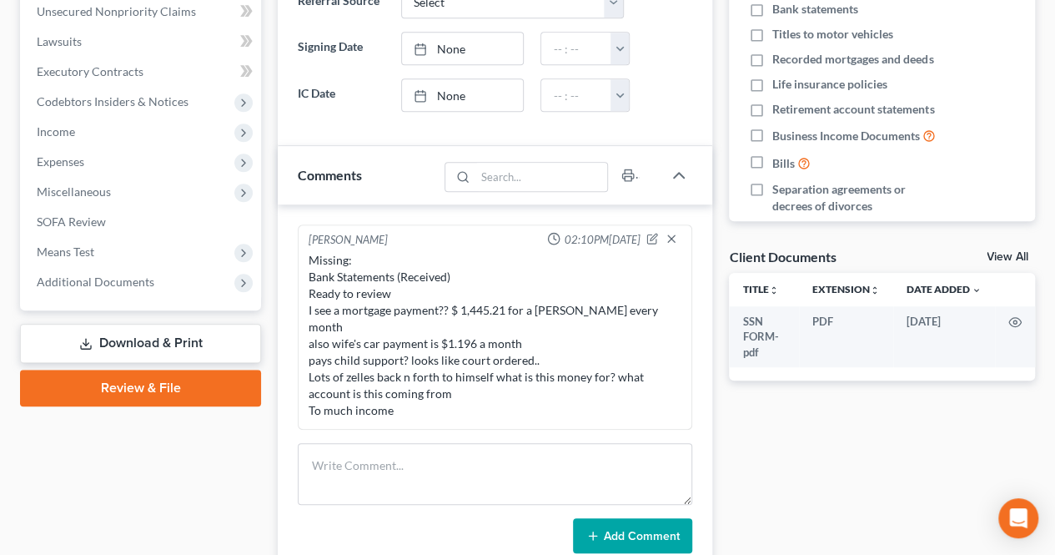
click at [399, 342] on div "Missing: Bank Statements (Received) Ready to review I see a mortgage payment?? …" at bounding box center [495, 335] width 373 height 167
drag, startPoint x: 396, startPoint y: 354, endPoint x: 411, endPoint y: 364, distance: 18.0
click at [411, 364] on div "Missing: Bank Statements (Received) Ready to review I see a mortgage payment?? …" at bounding box center [495, 335] width 373 height 167
click at [409, 371] on div "Missing: Bank Statements (Received) Ready to review I see a mortgage payment?? …" at bounding box center [495, 335] width 373 height 167
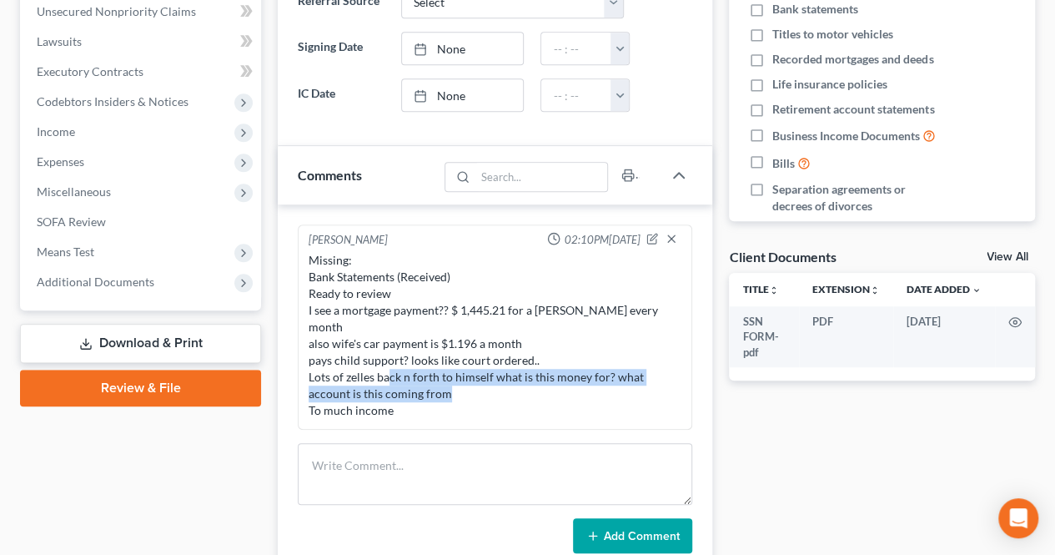
drag, startPoint x: 390, startPoint y: 355, endPoint x: 424, endPoint y: 374, distance: 38.5
click at [424, 374] on div "Missing: Bank Statements (Received) Ready to review I see a mortgage payment?? …" at bounding box center [495, 335] width 373 height 167
click at [374, 353] on div "Missing: Bank Statements (Received) Ready to review I see a mortgage payment?? …" at bounding box center [495, 335] width 373 height 167
drag, startPoint x: 381, startPoint y: 354, endPoint x: 408, endPoint y: 366, distance: 29.1
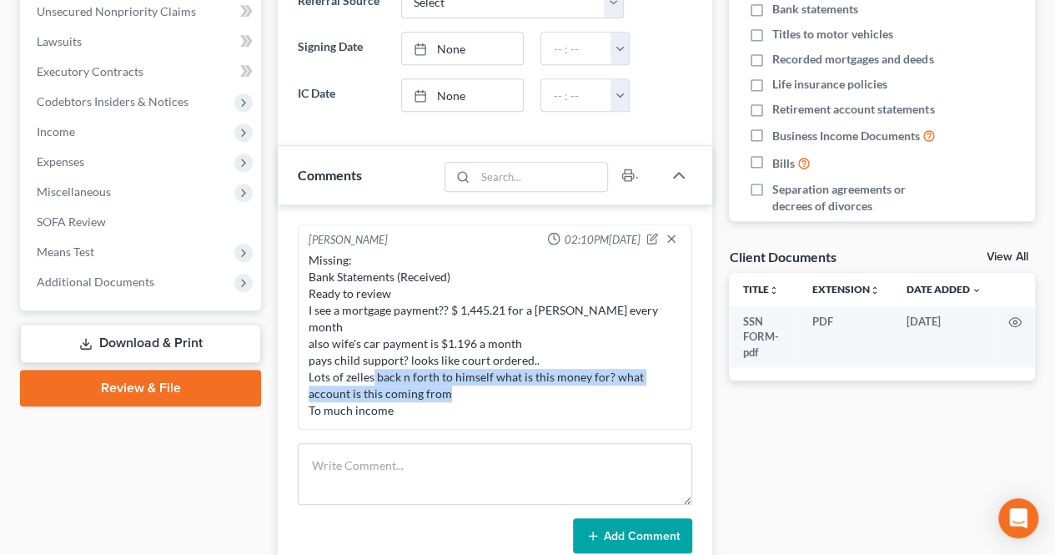
click at [408, 366] on div "Missing: Bank Statements (Received) Ready to review I see a mortgage payment?? …" at bounding box center [495, 335] width 373 height 167
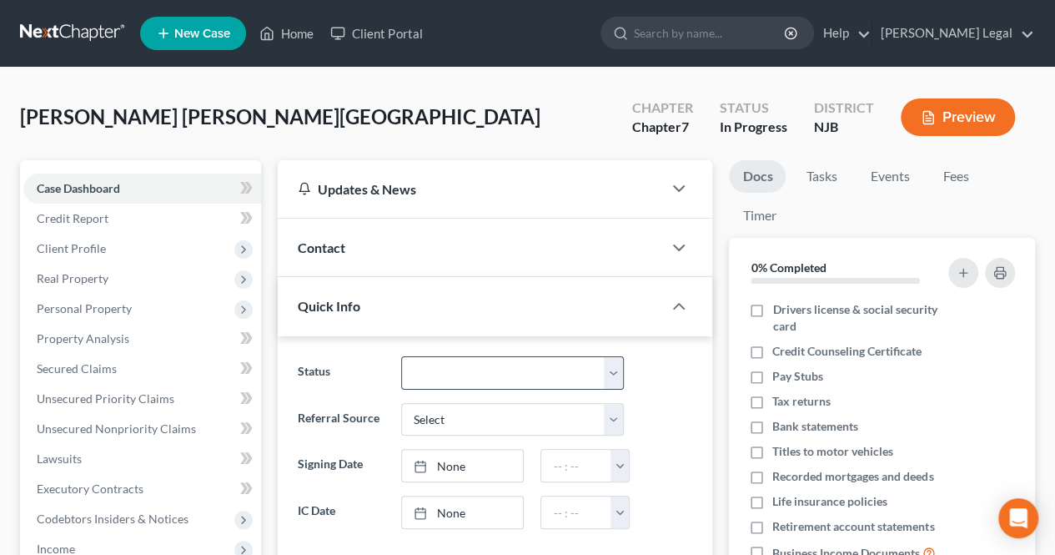
scroll to position [0, 0]
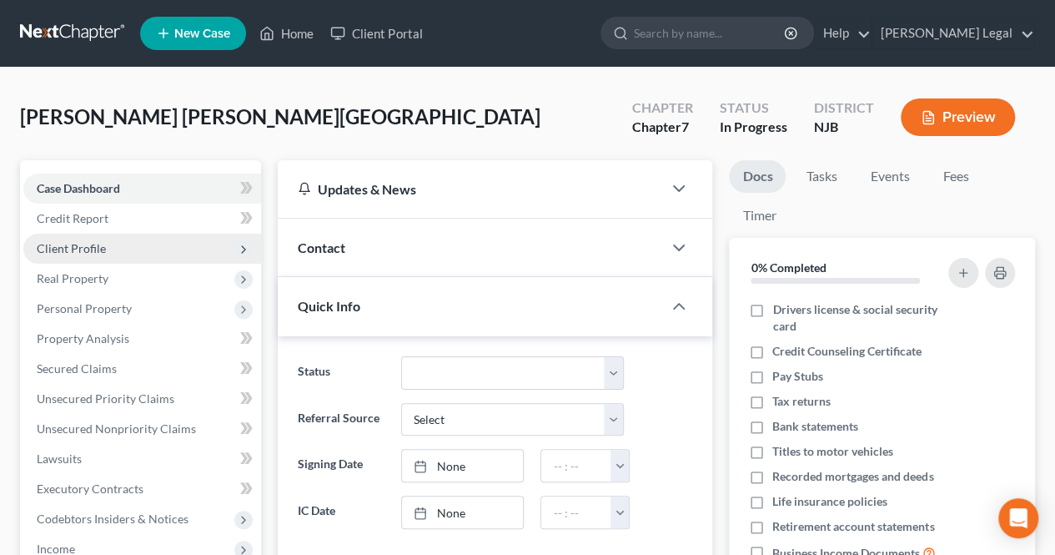
click at [153, 261] on span "Client Profile" at bounding box center [142, 249] width 238 height 30
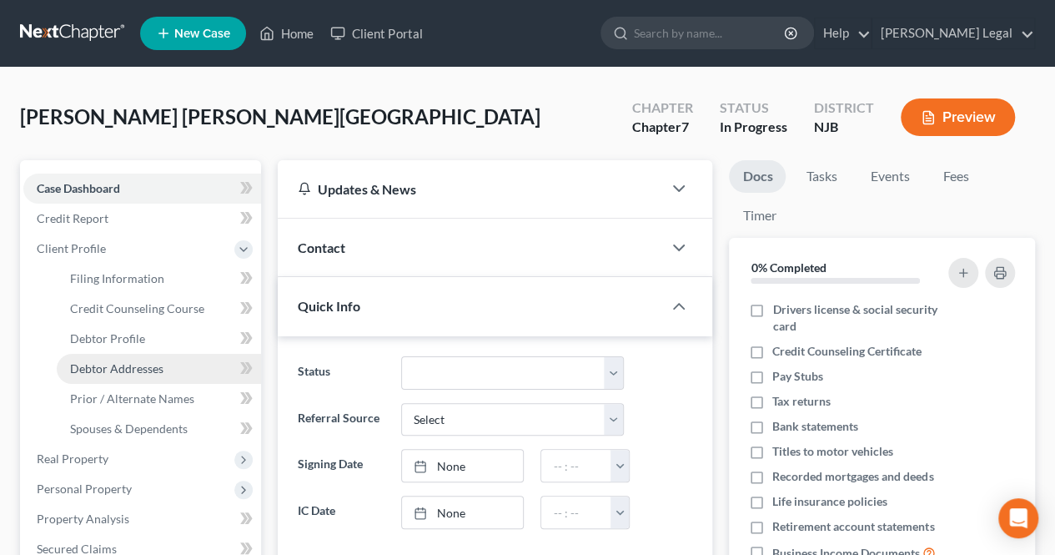
click at [128, 368] on span "Debtor Addresses" at bounding box center [116, 368] width 93 height 14
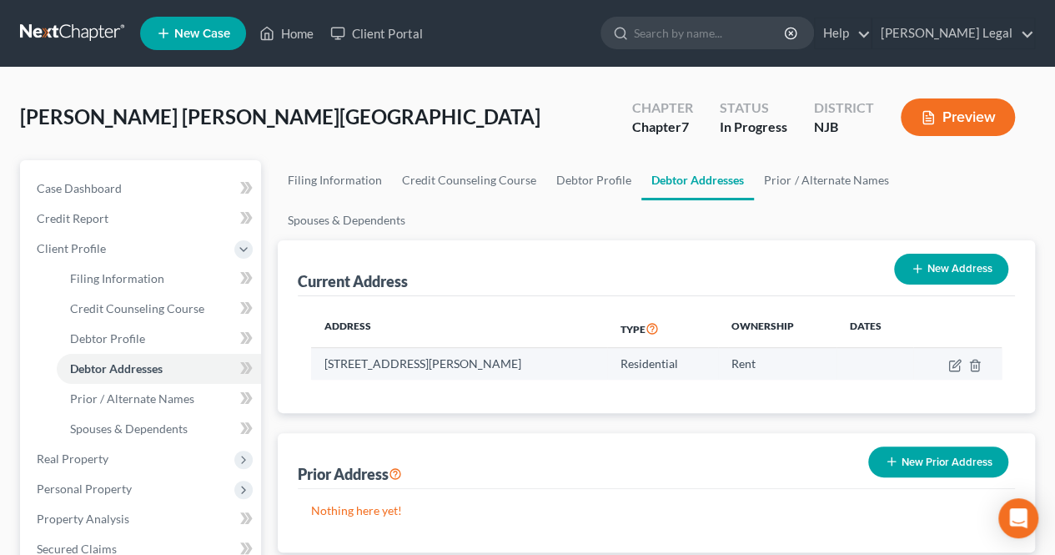
drag, startPoint x: 325, startPoint y: 321, endPoint x: 529, endPoint y: 321, distance: 203.5
click at [529, 348] on td "[STREET_ADDRESS][PERSON_NAME]" at bounding box center [458, 364] width 295 height 32
copy td "[STREET_ADDRESS][PERSON_NAME]"
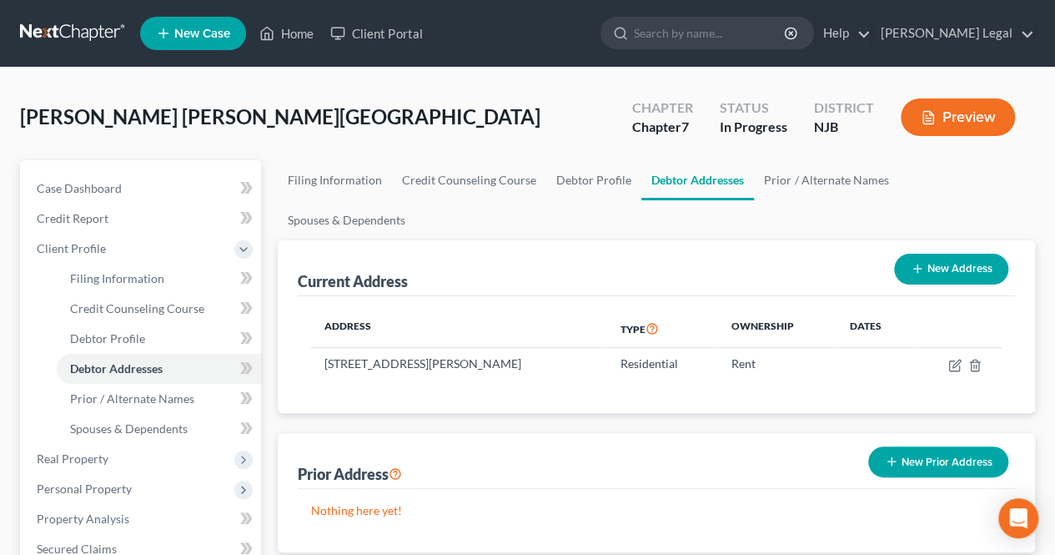
click at [892, 455] on icon "button" at bounding box center [891, 461] width 13 height 13
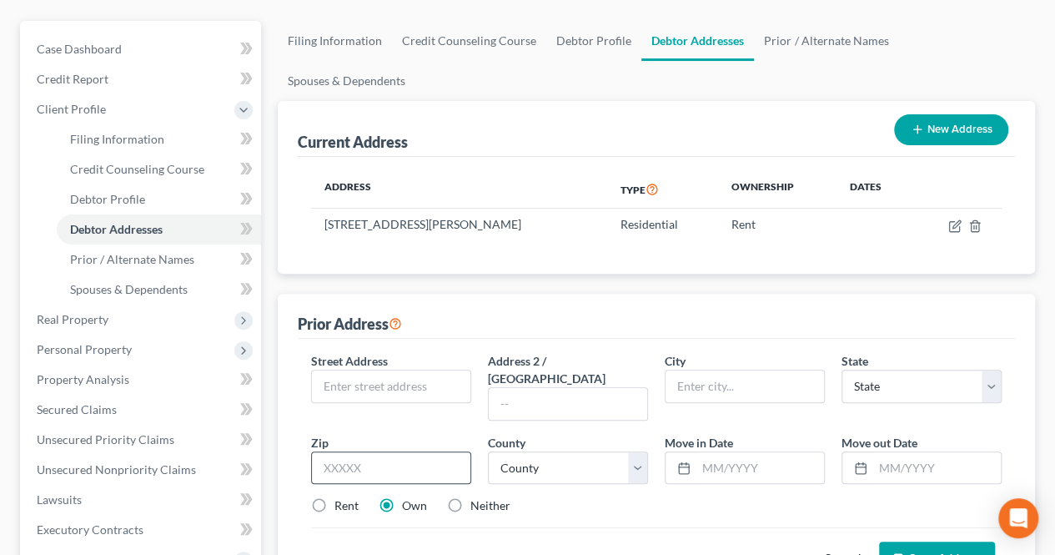
scroll to position [167, 0]
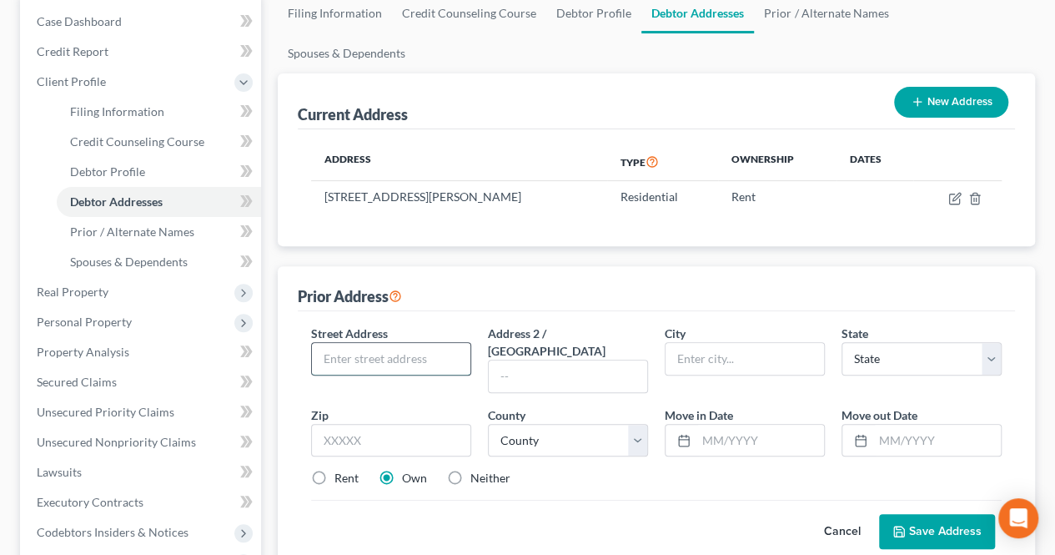
paste input "[STREET_ADDRESS][PERSON_NAME]"
drag, startPoint x: 425, startPoint y: 319, endPoint x: 471, endPoint y: 318, distance: 45.9
click at [471, 324] on div "Street Address * [STREET_ADDRESS][PERSON_NAME]" at bounding box center [391, 358] width 177 height 68
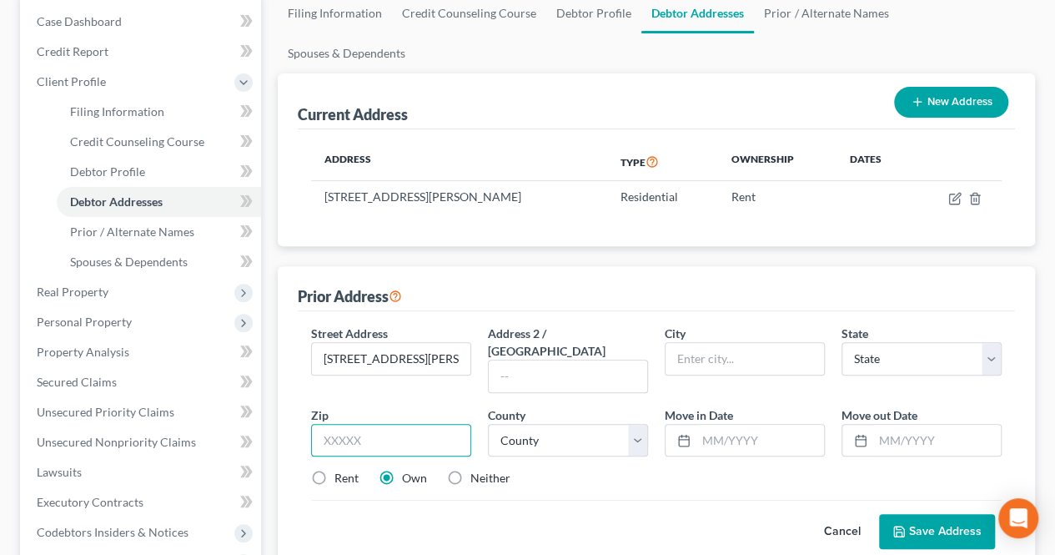
paste input "07050"
click at [334, 470] on label "Rent" at bounding box center [346, 478] width 24 height 17
click at [341, 470] on input "Rent" at bounding box center [346, 475] width 11 height 11
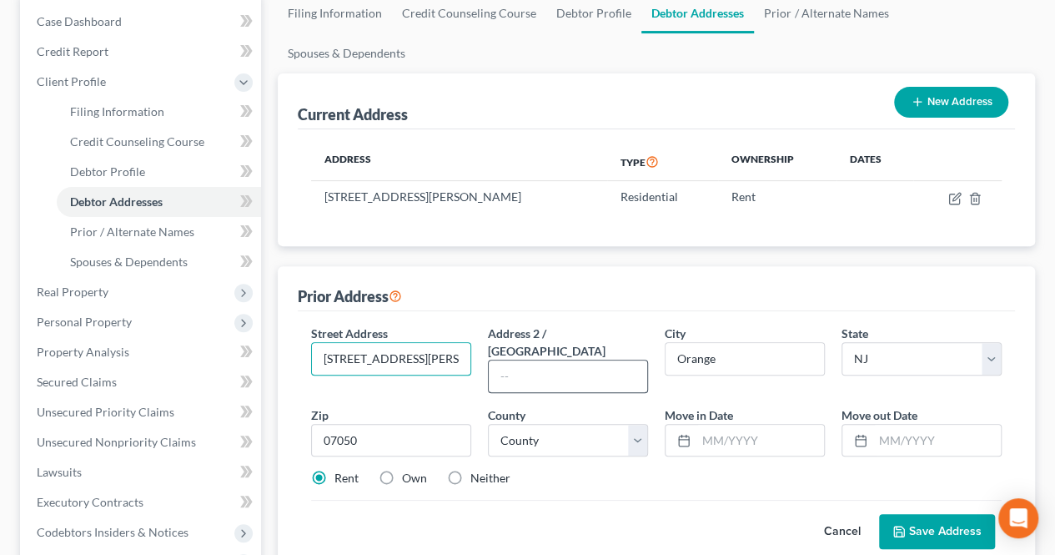
scroll to position [0, 28]
drag, startPoint x: 427, startPoint y: 313, endPoint x: 494, endPoint y: 313, distance: 66.7
click at [494, 324] on div "Street Address * [STREET_ADDRESS][PERSON_NAME] Address 2 / [GEOGRAPHIC_DATA] * …" at bounding box center [656, 412] width 707 height 176
click at [627, 470] on div "Rent Own Neither" at bounding box center [656, 478] width 707 height 17
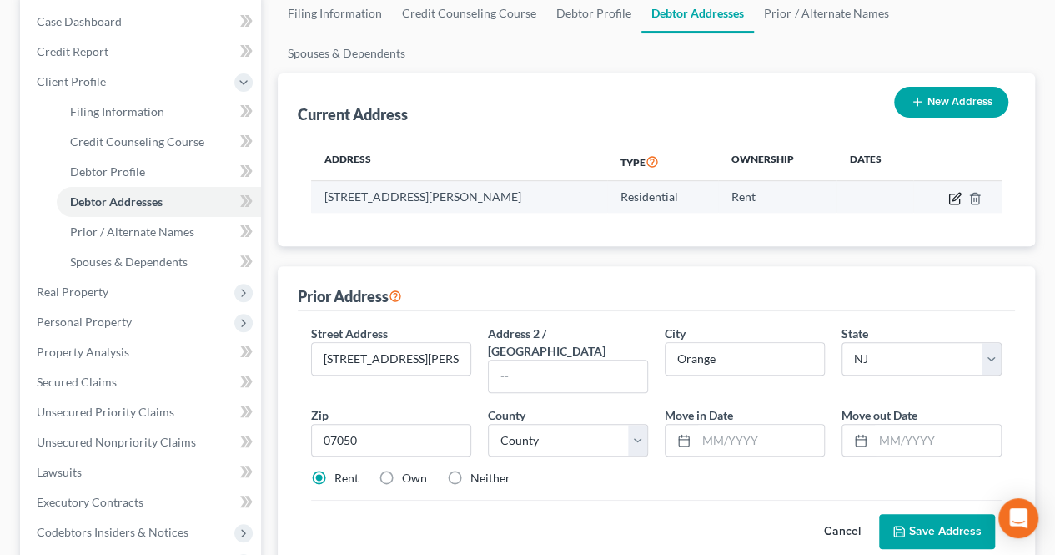
click at [955, 193] on icon "button" at bounding box center [956, 197] width 8 height 8
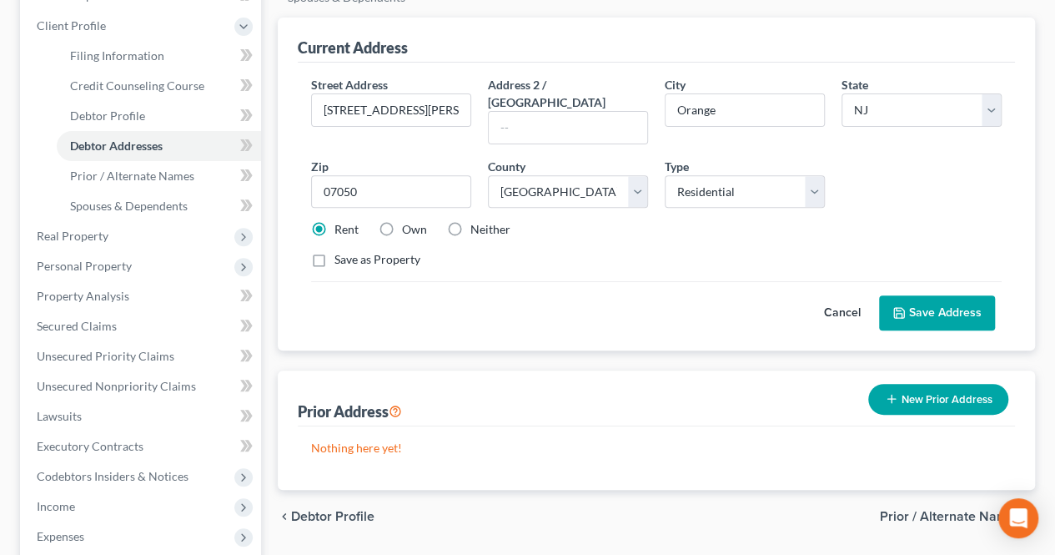
scroll to position [83, 0]
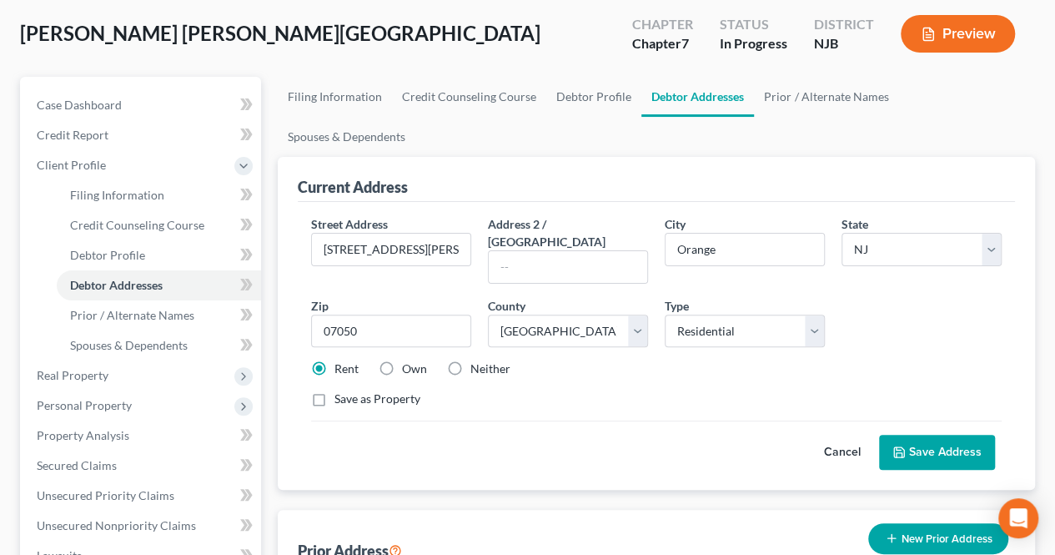
click at [846, 435] on button "Cancel" at bounding box center [842, 451] width 73 height 33
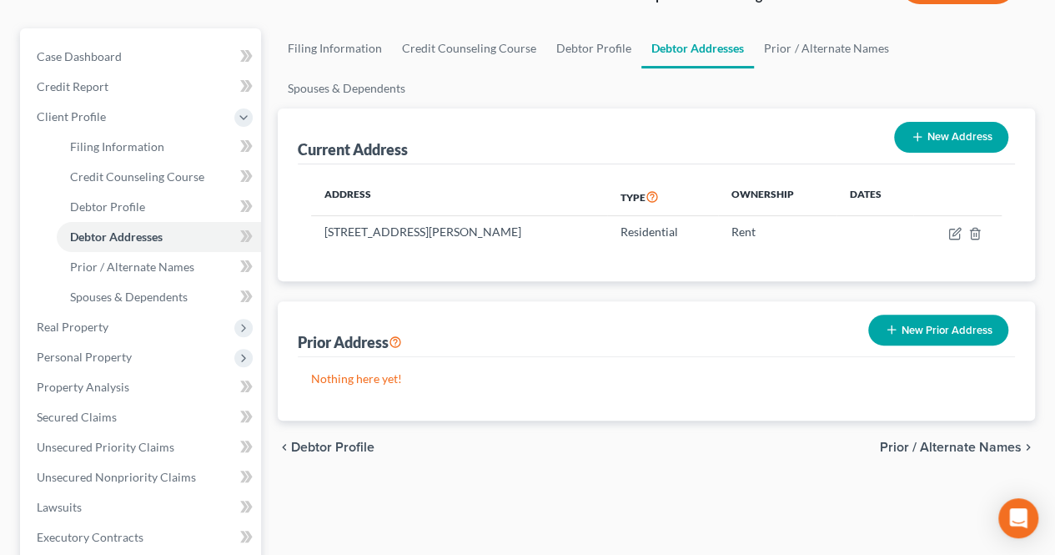
scroll to position [167, 0]
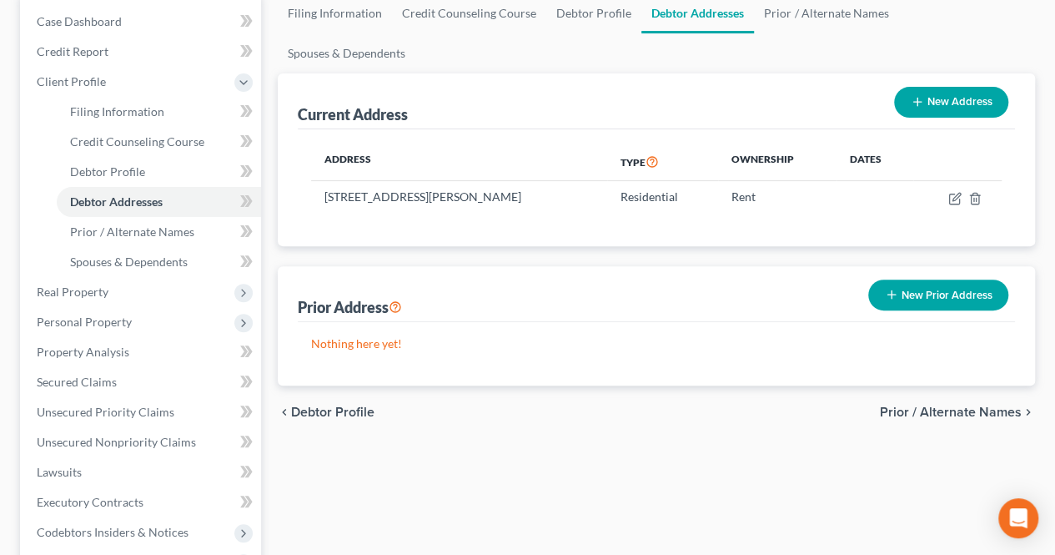
click at [884, 279] on button "New Prior Address" at bounding box center [938, 294] width 140 height 31
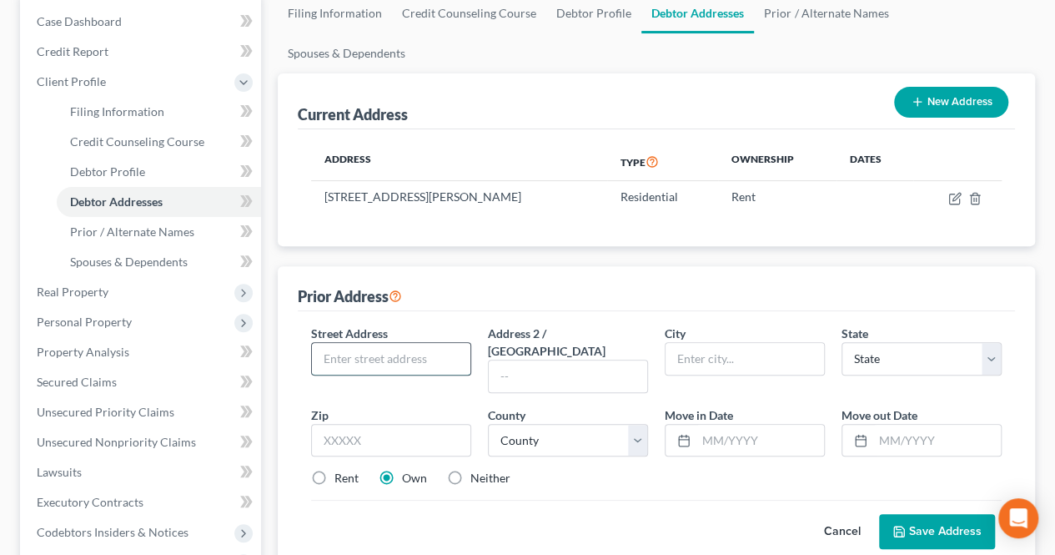
paste input "07050"
drag, startPoint x: 357, startPoint y: 314, endPoint x: 294, endPoint y: 330, distance: 64.5
click at [295, 329] on div "Prior Address Street Address * 07050 Address 2 / [GEOGRAPHIC_DATA] * [GEOGRAPHI…" at bounding box center [656, 417] width 757 height 303
click at [575, 424] on select "County [GEOGRAPHIC_DATA] [GEOGRAPHIC_DATA] [GEOGRAPHIC_DATA] [GEOGRAPHIC_DATA] …" at bounding box center [568, 440] width 160 height 33
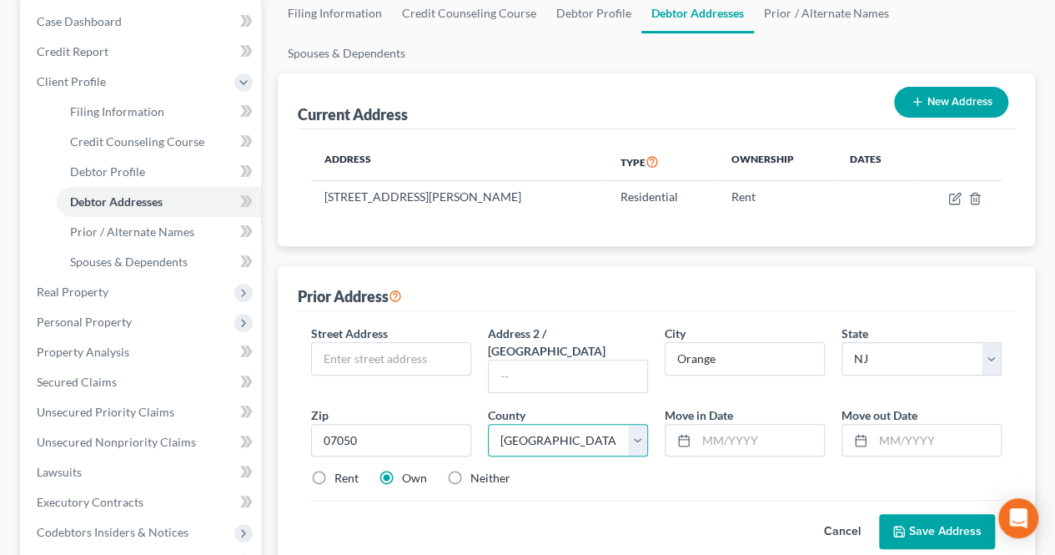
click at [488, 424] on select "County [GEOGRAPHIC_DATA] [GEOGRAPHIC_DATA] [GEOGRAPHIC_DATA] [GEOGRAPHIC_DATA] …" at bounding box center [568, 440] width 160 height 33
drag, startPoint x: 373, startPoint y: 324, endPoint x: 289, endPoint y: 191, distance: 157.4
click at [372, 343] on input "text" at bounding box center [391, 359] width 158 height 32
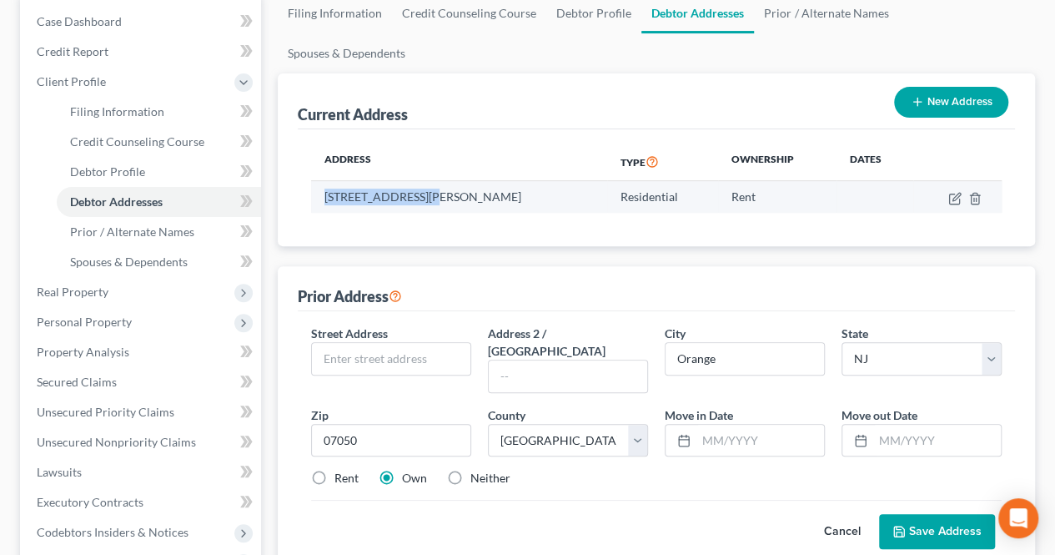
drag, startPoint x: 337, startPoint y: 154, endPoint x: 423, endPoint y: 156, distance: 85.9
click at [423, 181] on td "[STREET_ADDRESS][PERSON_NAME]" at bounding box center [458, 197] width 295 height 32
copy td "[STREET_ADDRESS][PERSON_NAME]"
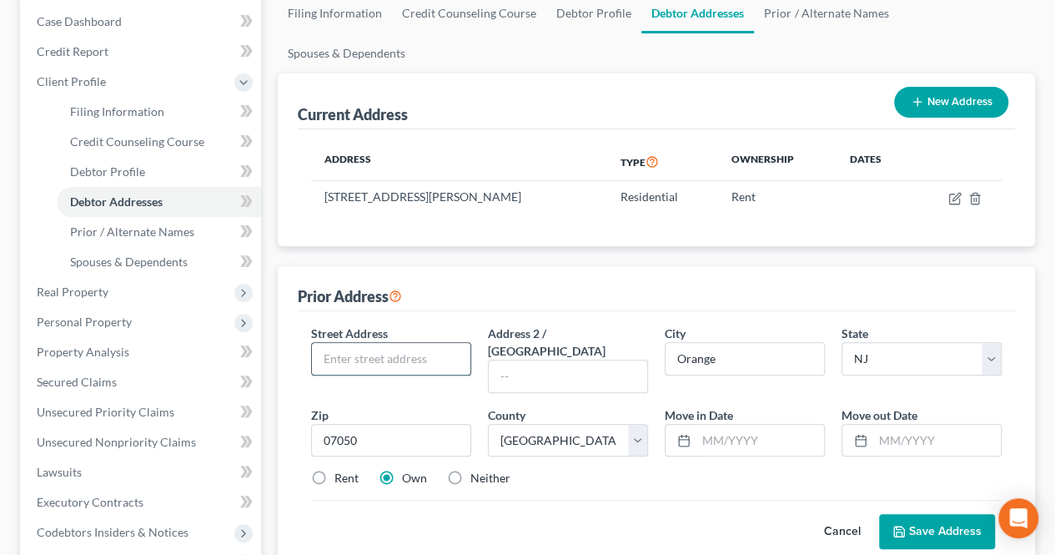
paste input "[STREET_ADDRESS][PERSON_NAME]"
drag, startPoint x: 324, startPoint y: 419, endPoint x: 361, endPoint y: 389, distance: 47.5
click at [334, 470] on label "Rent" at bounding box center [346, 478] width 24 height 17
click at [341, 470] on input "Rent" at bounding box center [346, 475] width 11 height 11
click at [741, 424] on input "text" at bounding box center [760, 440] width 128 height 32
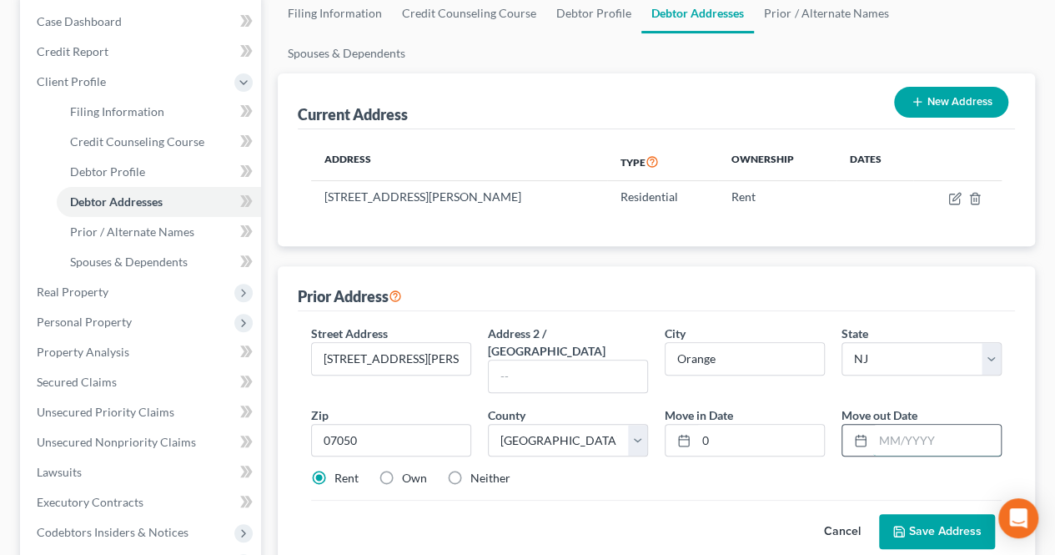
click at [919, 424] on input "text" at bounding box center [937, 440] width 128 height 32
click at [767, 424] on input "0" at bounding box center [760, 440] width 128 height 32
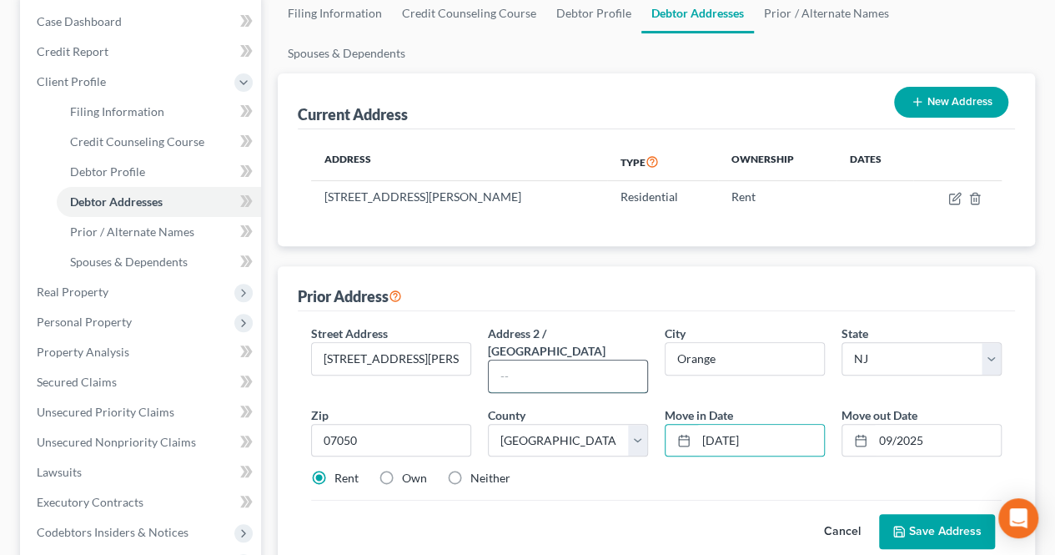
click at [579, 360] on input "text" at bounding box center [568, 376] width 158 height 32
click at [539, 324] on label "Address 2 / [GEOGRAPHIC_DATA]" at bounding box center [568, 341] width 160 height 35
click at [916, 514] on button "Save Address" at bounding box center [937, 531] width 116 height 35
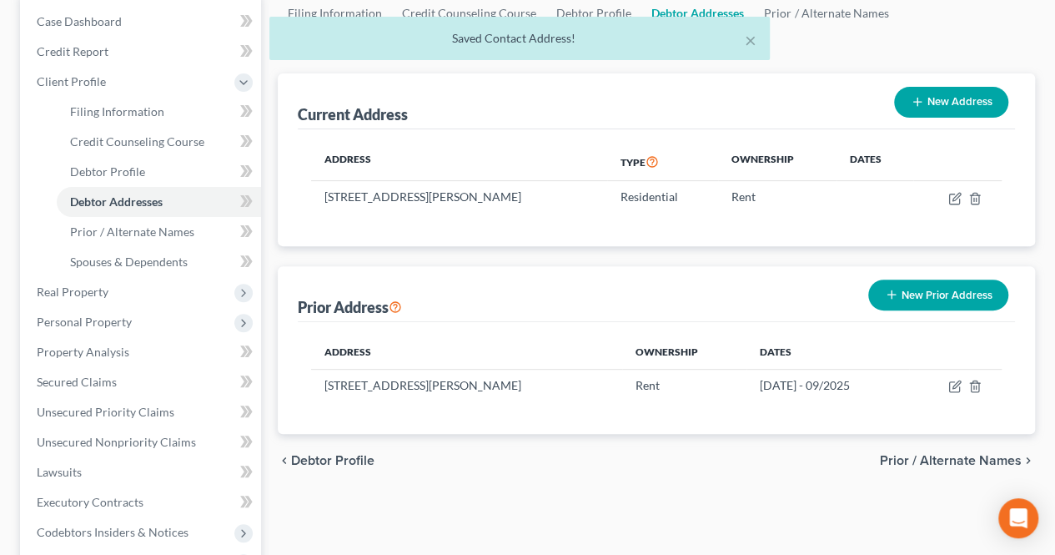
scroll to position [83, 0]
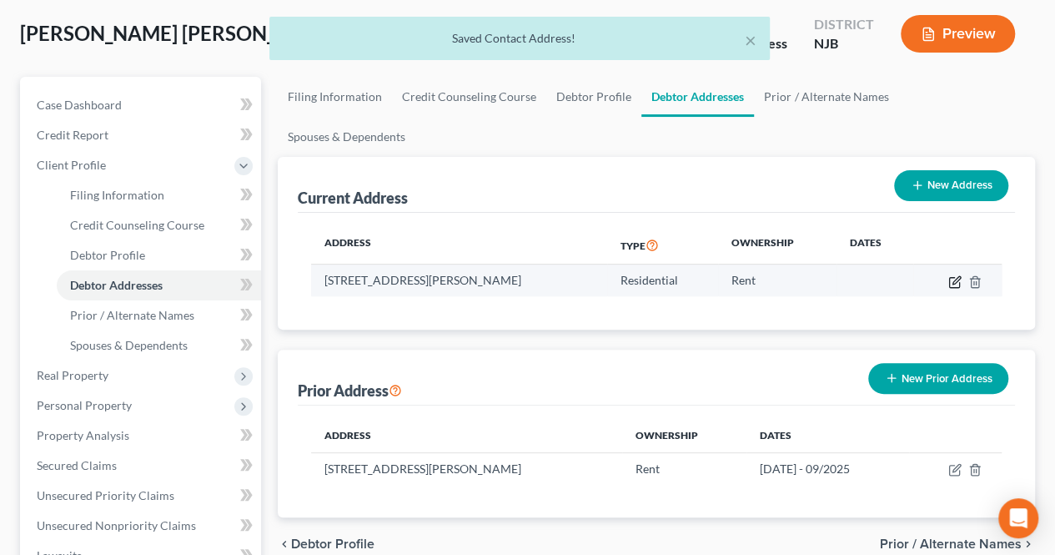
click at [952, 275] on icon "button" at bounding box center [954, 281] width 13 height 13
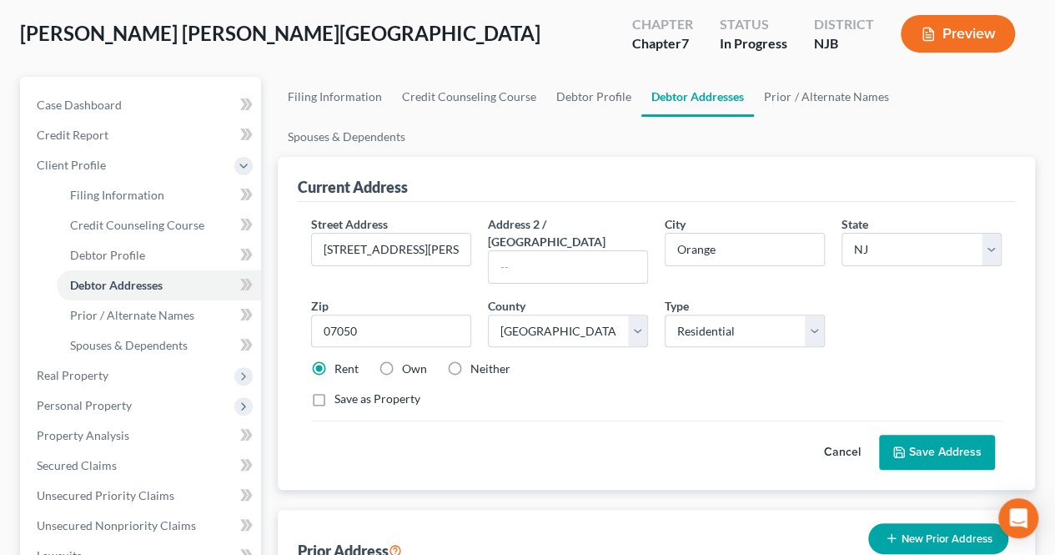
click at [472, 215] on div "Street Address * [STREET_ADDRESS][PERSON_NAME]" at bounding box center [391, 249] width 177 height 68
drag, startPoint x: 469, startPoint y: 212, endPoint x: 292, endPoint y: 200, distance: 177.2
click at [294, 204] on div "Current Address Street Address * [STREET_ADDRESS][PERSON_NAME] * [GEOGRAPHIC_DA…" at bounding box center [656, 323] width 757 height 333
drag, startPoint x: 415, startPoint y: 258, endPoint x: 275, endPoint y: 275, distance: 141.2
click at [275, 275] on div "Filing Information Credit Counseling Course Debtor Profile Debtor Addresses Pri…" at bounding box center [656, 498] width 774 height 843
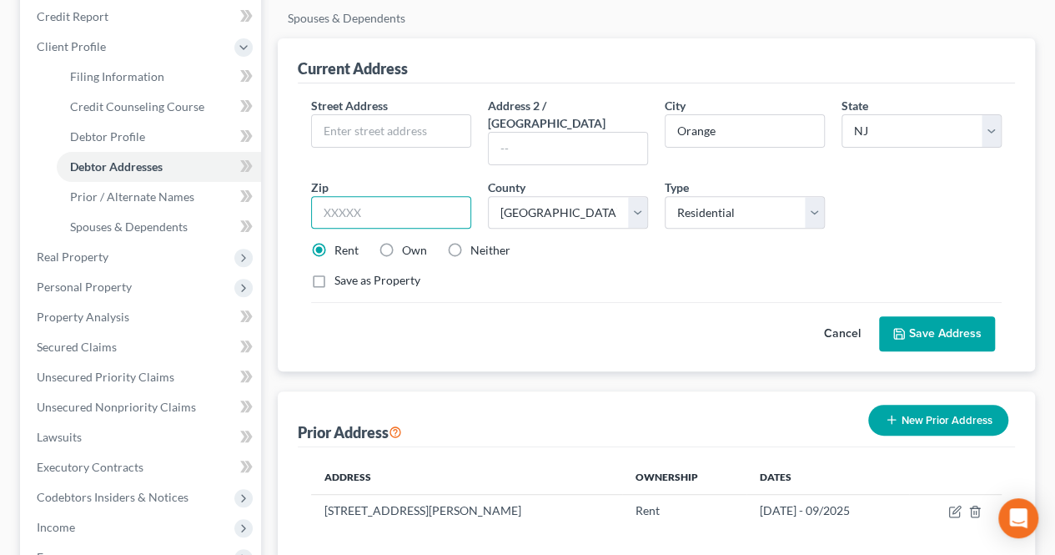
scroll to position [167, 0]
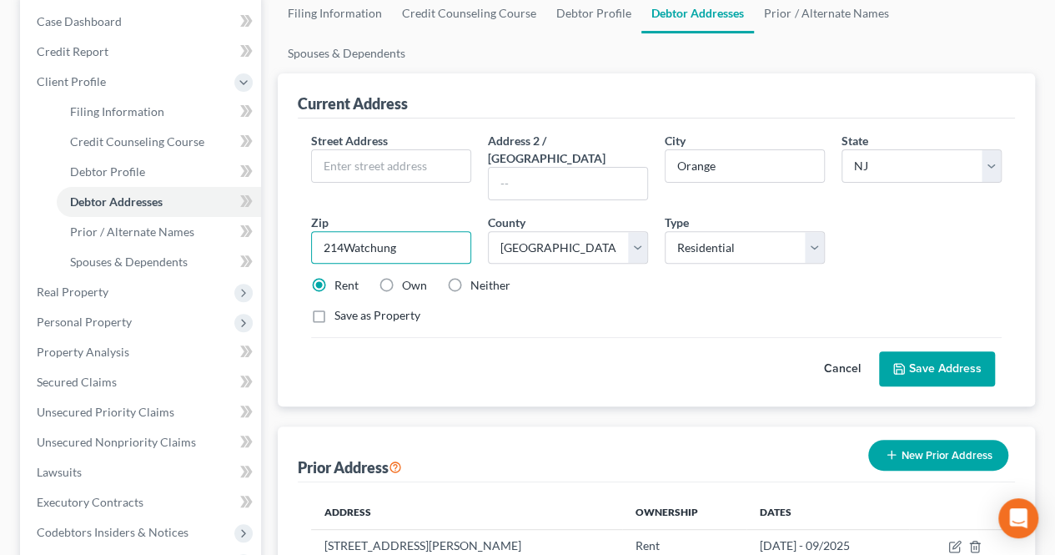
click at [326, 231] on input "214Watchung" at bounding box center [391, 247] width 160 height 33
paste input "214Watchung"
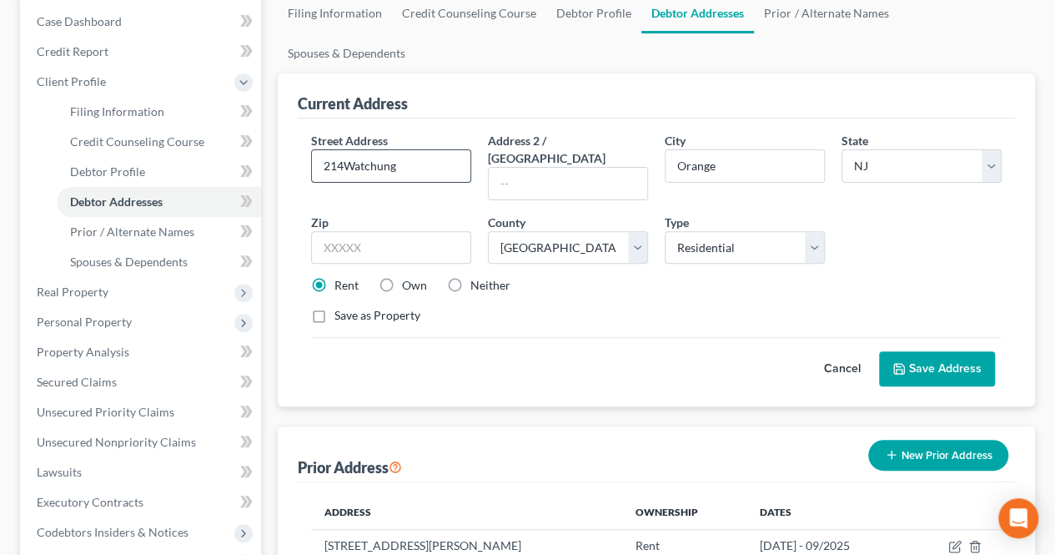
click at [346, 150] on input "214Watchung" at bounding box center [391, 166] width 158 height 32
click at [423, 141] on div "Street Address * 214 Watchung Address 2 / [GEOGRAPHIC_DATA] * [GEOGRAPHIC_DATA]…" at bounding box center [656, 235] width 707 height 206
click at [424, 150] on input "214 Watchung" at bounding box center [391, 166] width 158 height 32
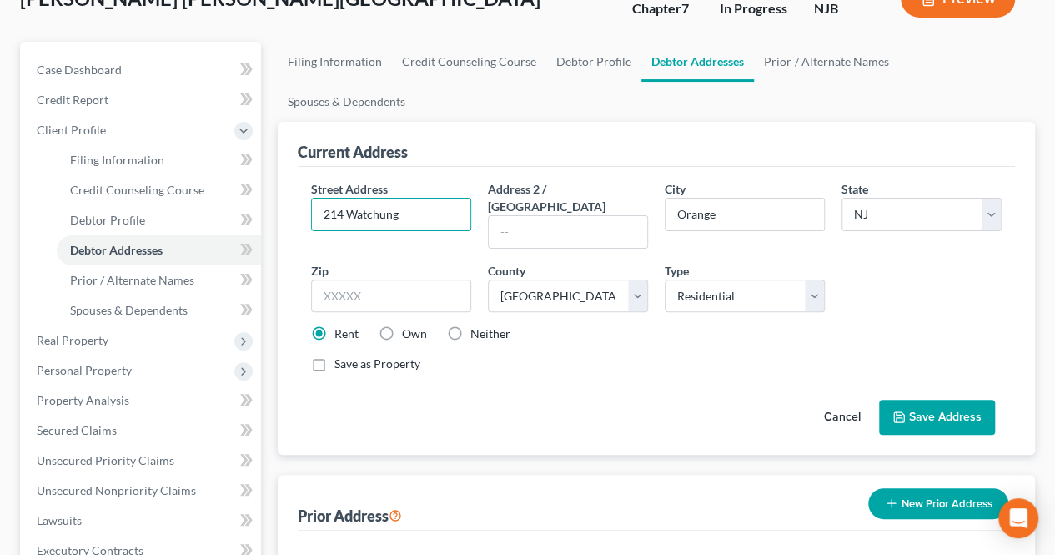
scroll to position [83, 0]
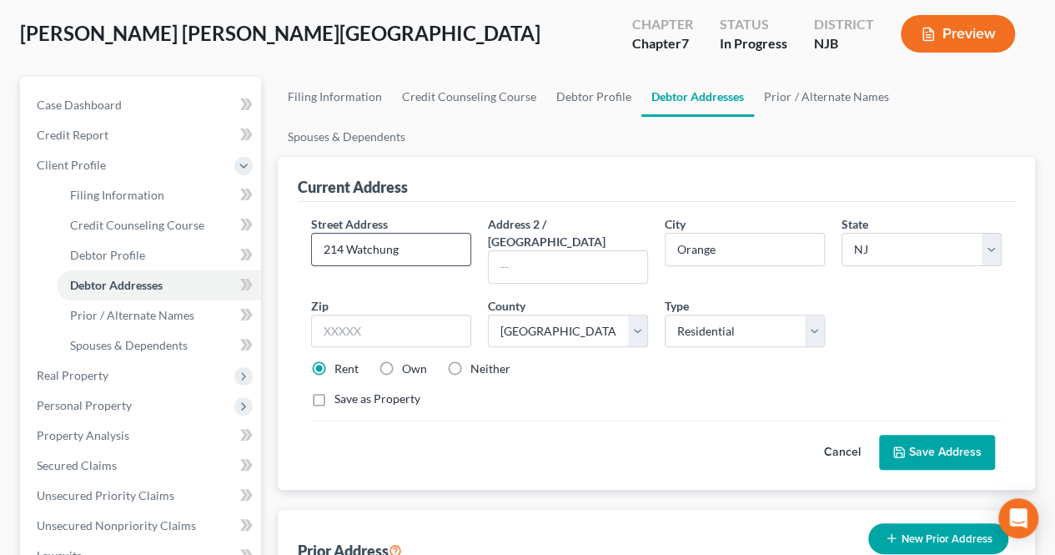
click at [424, 234] on input "214 Watchung" at bounding box center [391, 250] width 158 height 32
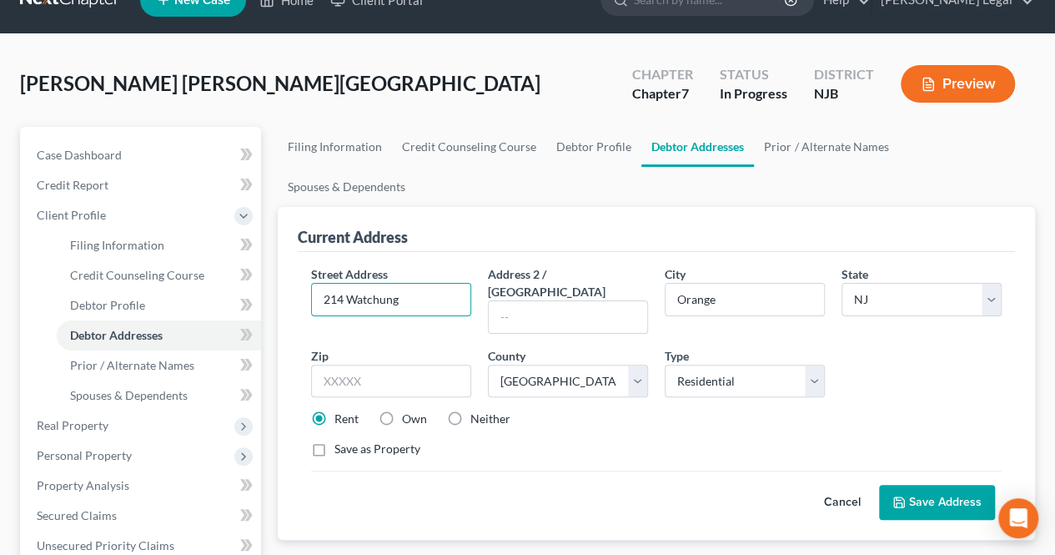
scroll to position [0, 0]
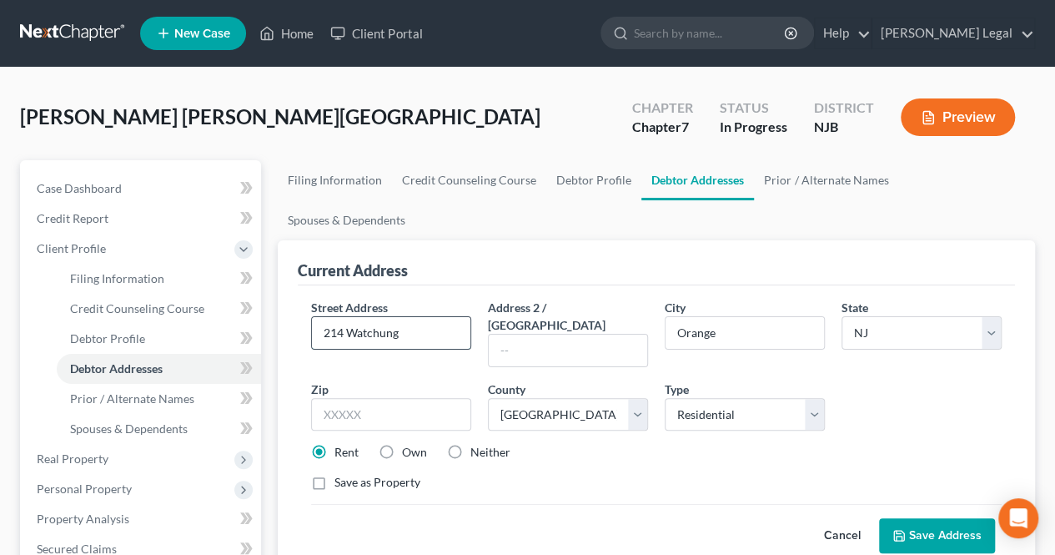
click at [423, 317] on input "214 Watchung" at bounding box center [391, 333] width 158 height 32
click at [672, 317] on input "Orange" at bounding box center [745, 333] width 158 height 32
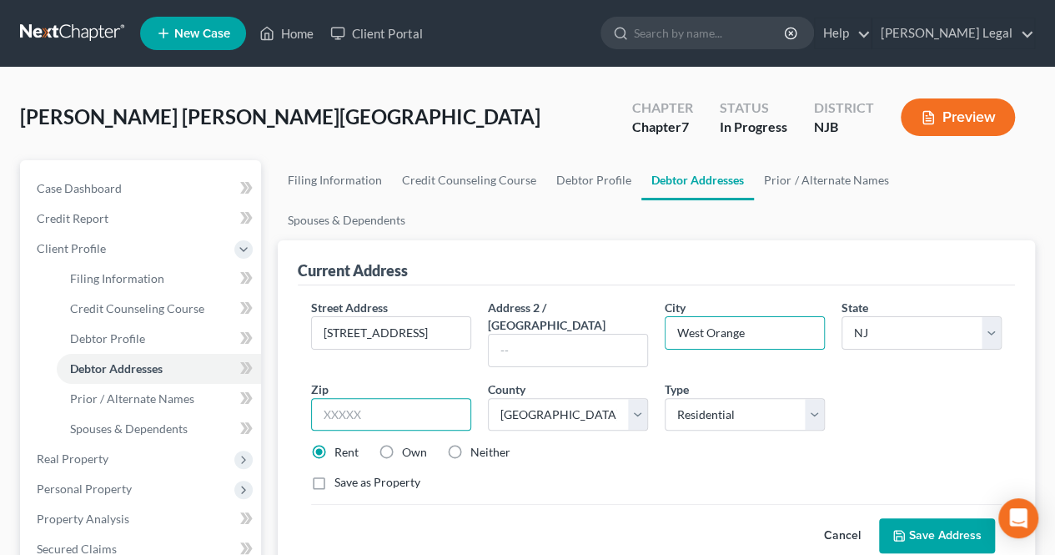
click at [349, 398] on input "text" at bounding box center [391, 414] width 160 height 33
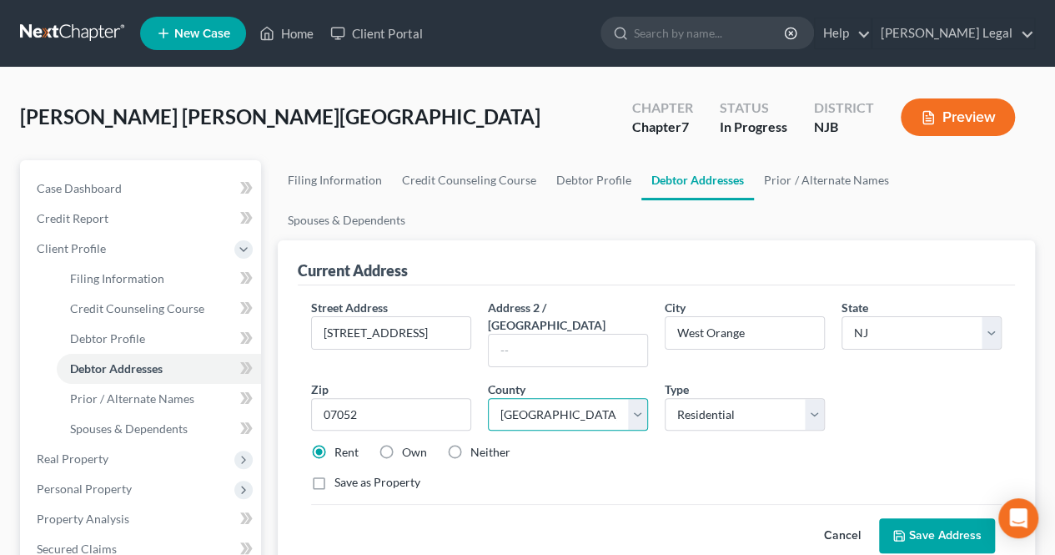
click at [547, 398] on select "County [GEOGRAPHIC_DATA] [GEOGRAPHIC_DATA] [GEOGRAPHIC_DATA] [GEOGRAPHIC_DATA] …" at bounding box center [568, 414] width 160 height 33
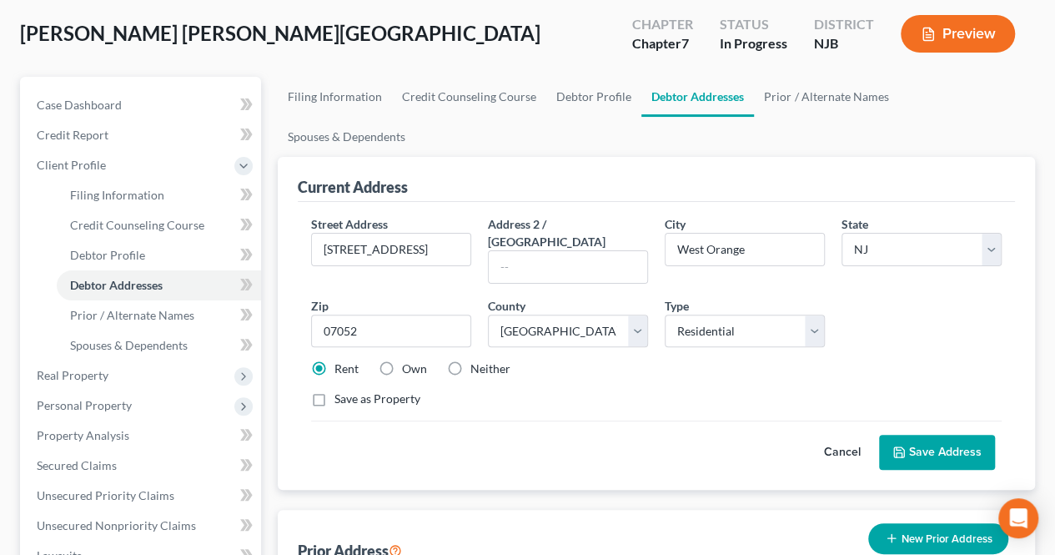
click at [904, 447] on icon at bounding box center [899, 452] width 10 height 10
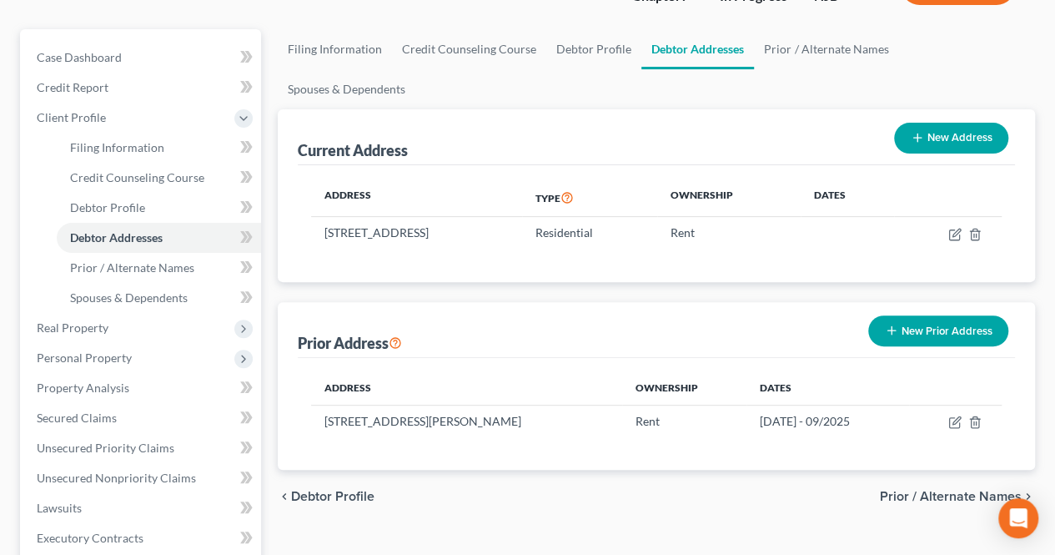
scroll to position [167, 0]
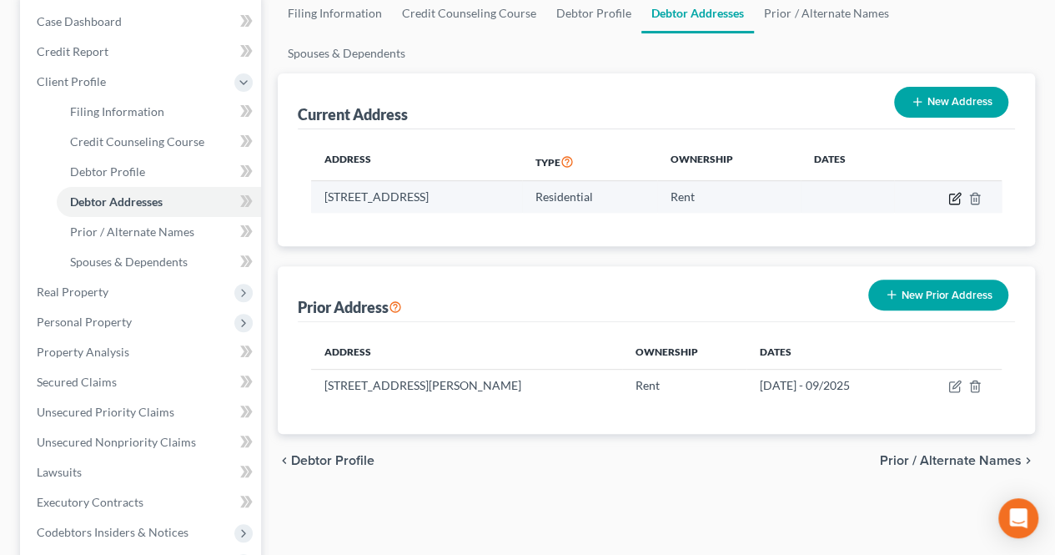
click at [949, 193] on icon "button" at bounding box center [954, 198] width 10 height 10
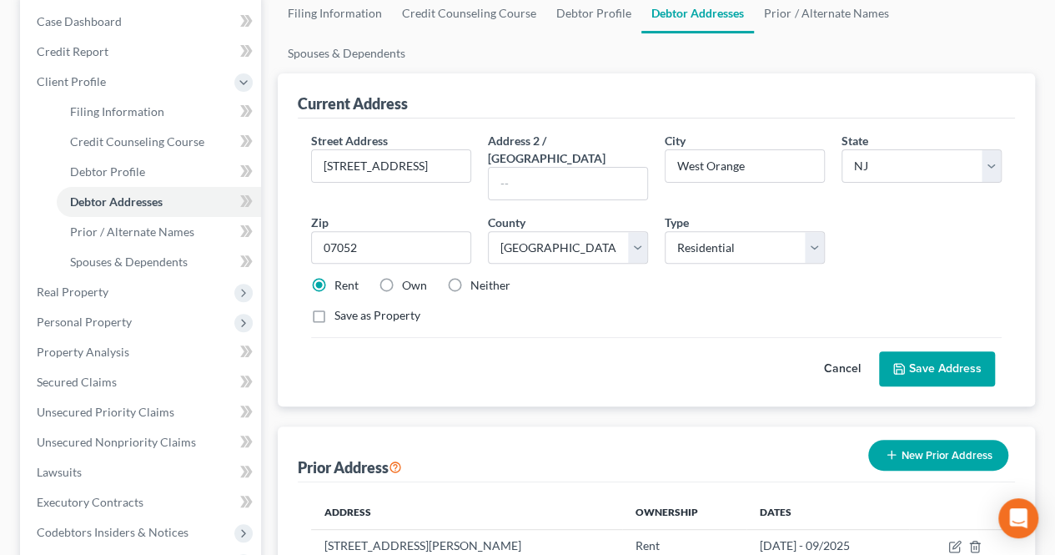
click at [470, 277] on label "Neither" at bounding box center [490, 285] width 40 height 17
click at [477, 277] on input "Neither" at bounding box center [482, 282] width 11 height 11
click at [897, 364] on icon at bounding box center [899, 369] width 10 height 10
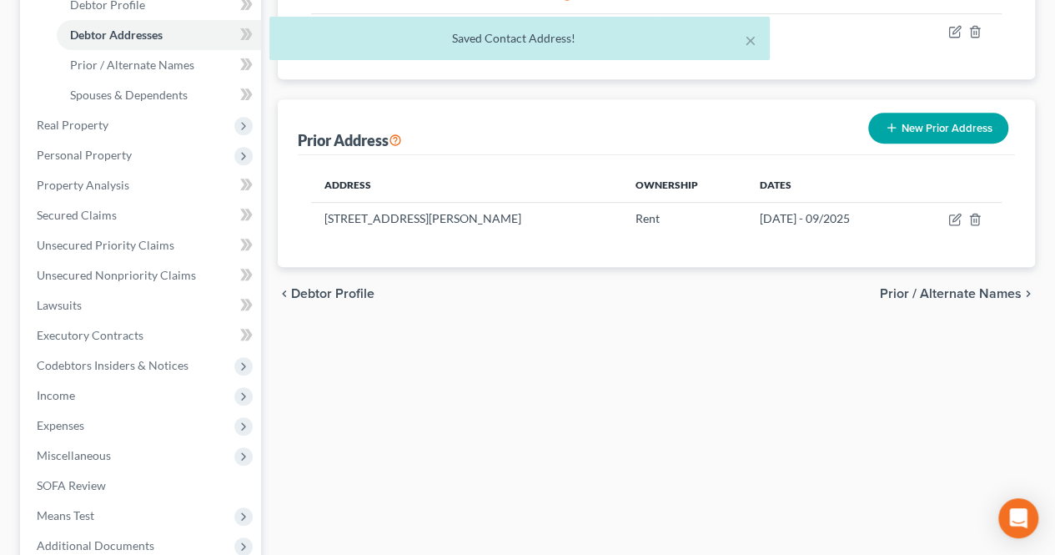
click at [898, 287] on span "Prior / Alternate Names" at bounding box center [951, 293] width 142 height 13
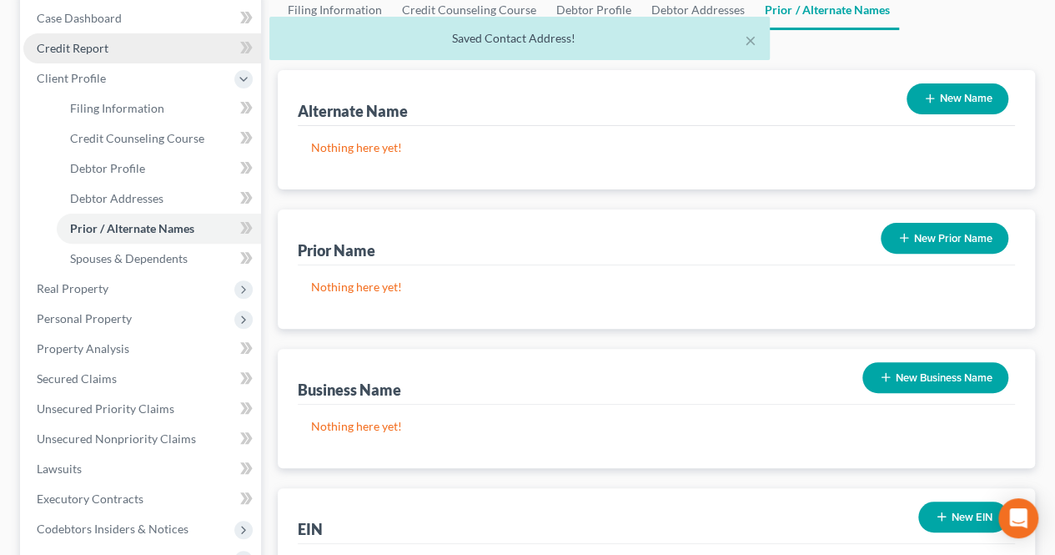
scroll to position [3, 0]
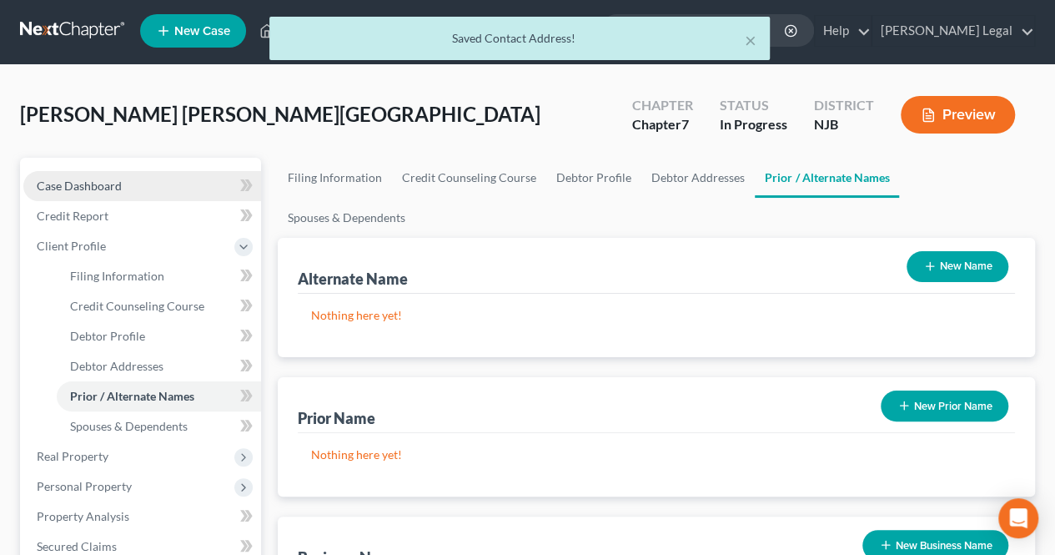
click at [171, 193] on link "Case Dashboard" at bounding box center [142, 186] width 238 height 30
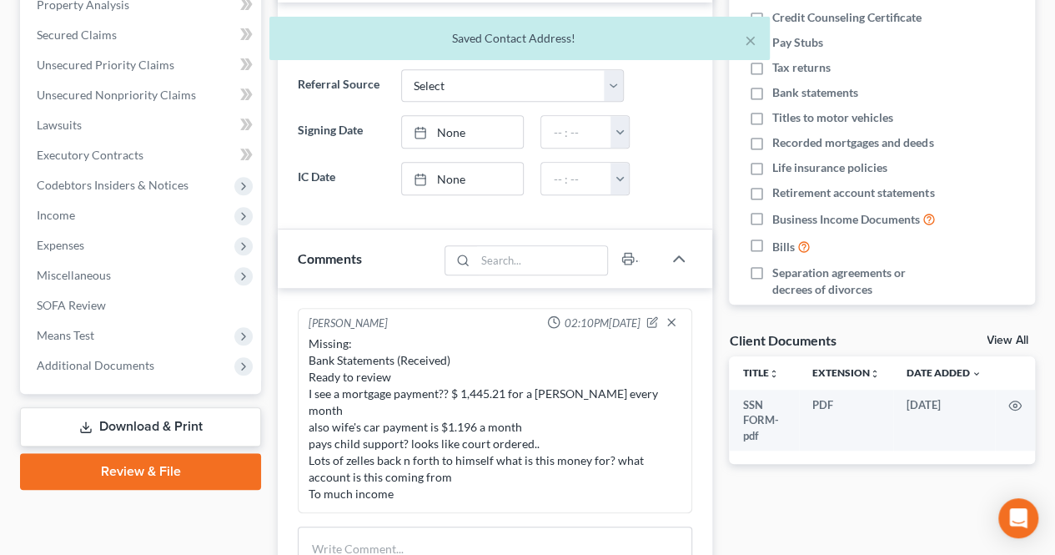
scroll to position [417, 0]
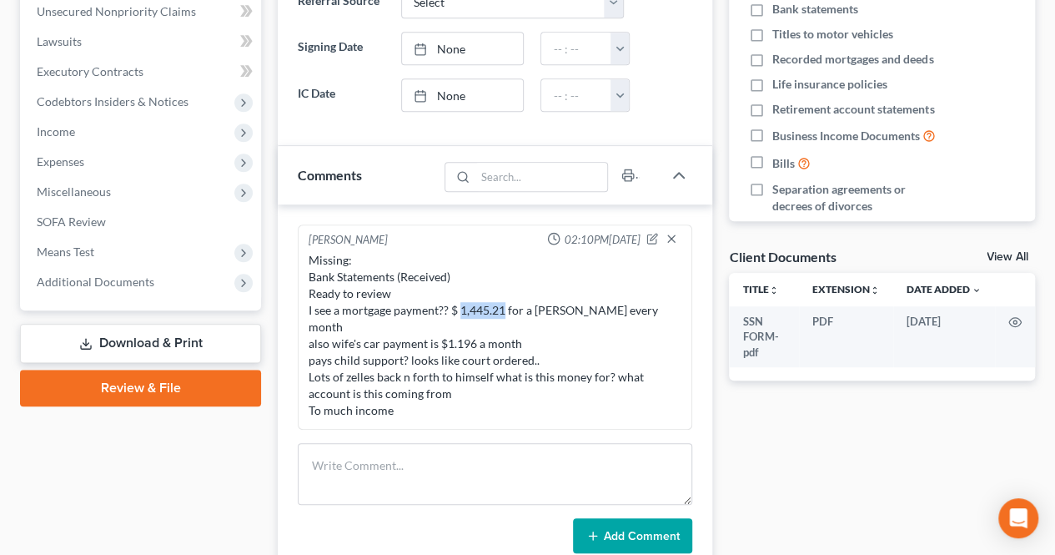
drag, startPoint x: 470, startPoint y: 309, endPoint x: 502, endPoint y: 308, distance: 31.7
click at [502, 308] on div "Missing: Bank Statements (Received) Ready to review I see a mortgage payment?? …" at bounding box center [495, 335] width 373 height 167
copy div "1,445.21"
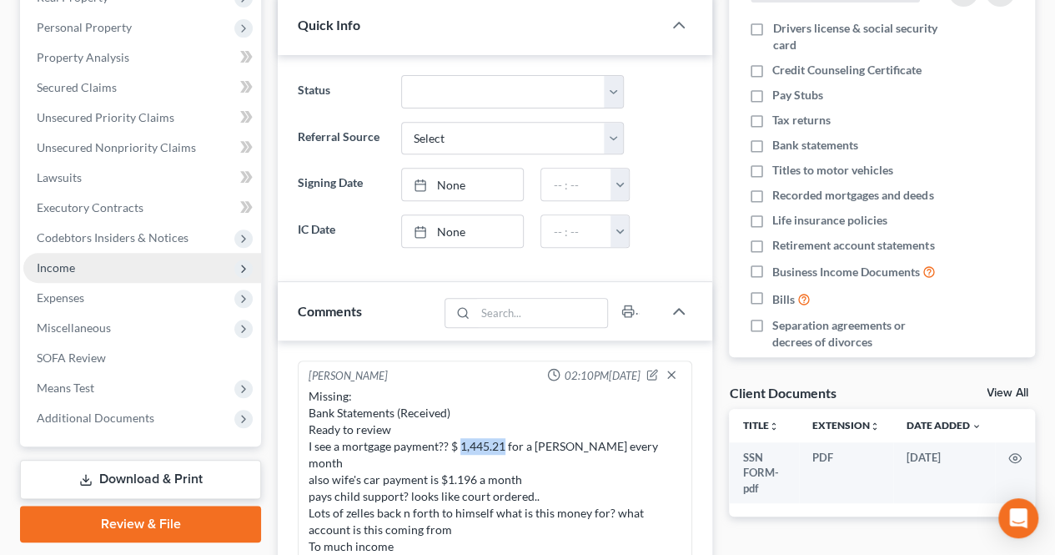
scroll to position [250, 0]
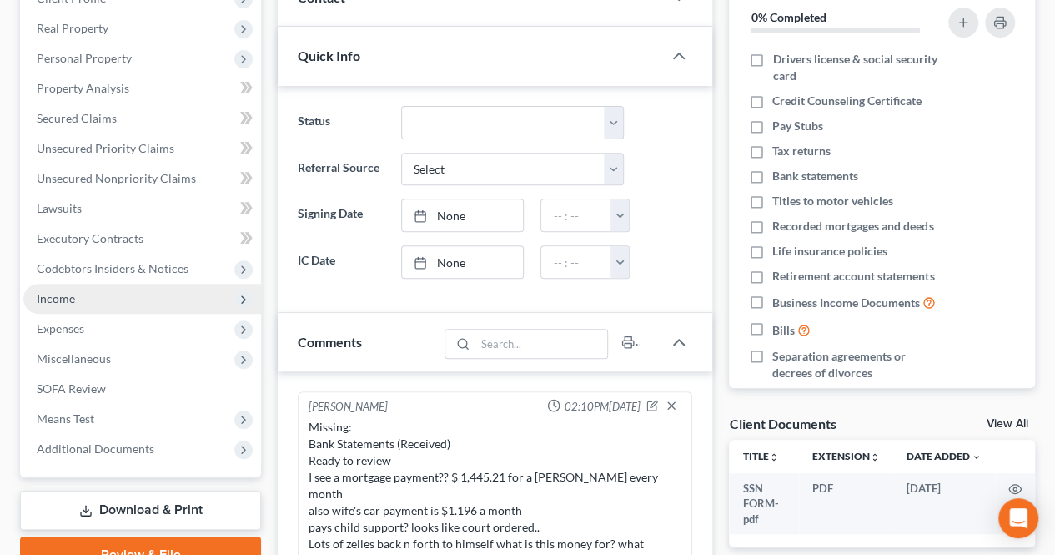
click at [121, 302] on span "Income" at bounding box center [142, 299] width 238 height 30
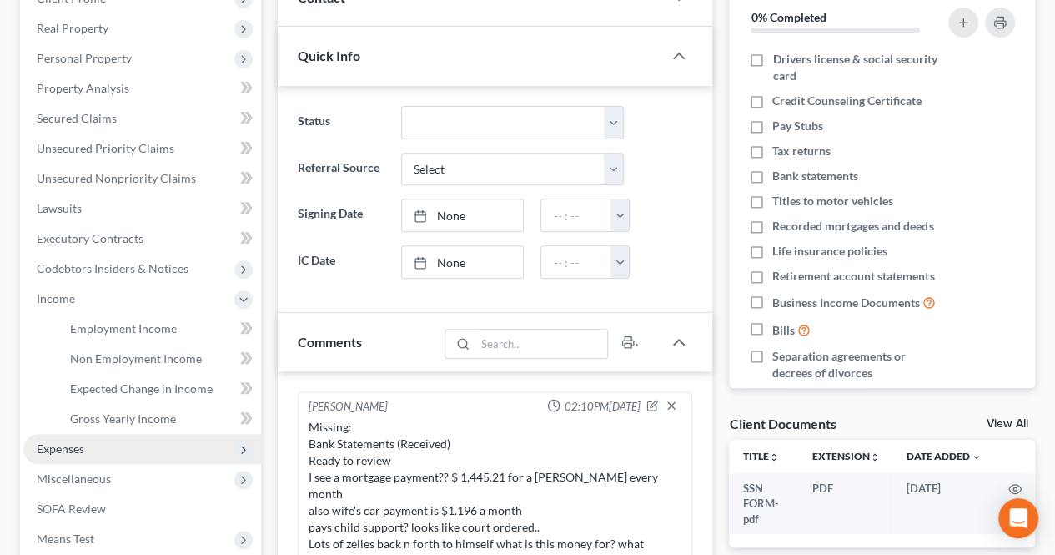
click at [103, 443] on span "Expenses" at bounding box center [142, 449] width 238 height 30
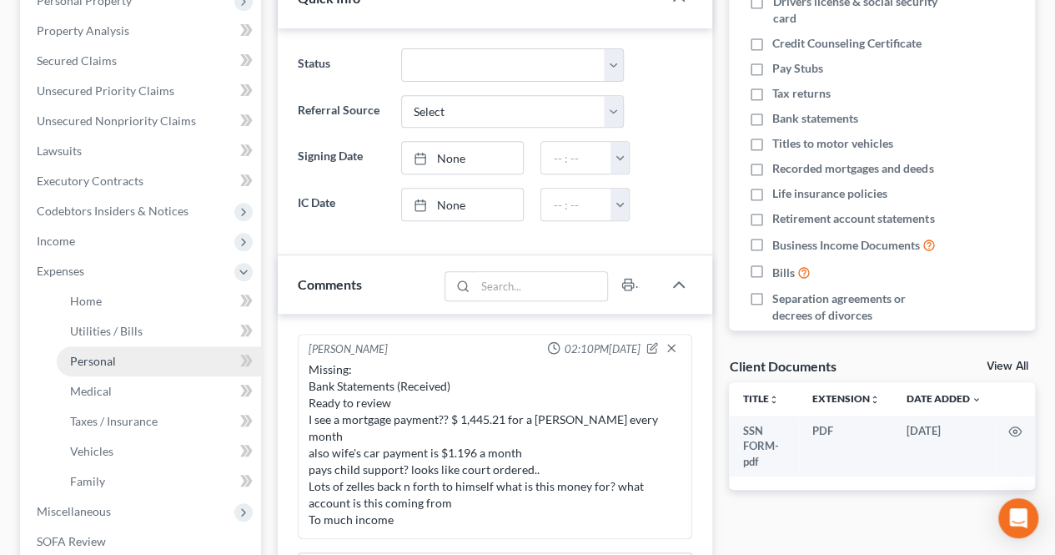
scroll to position [334, 0]
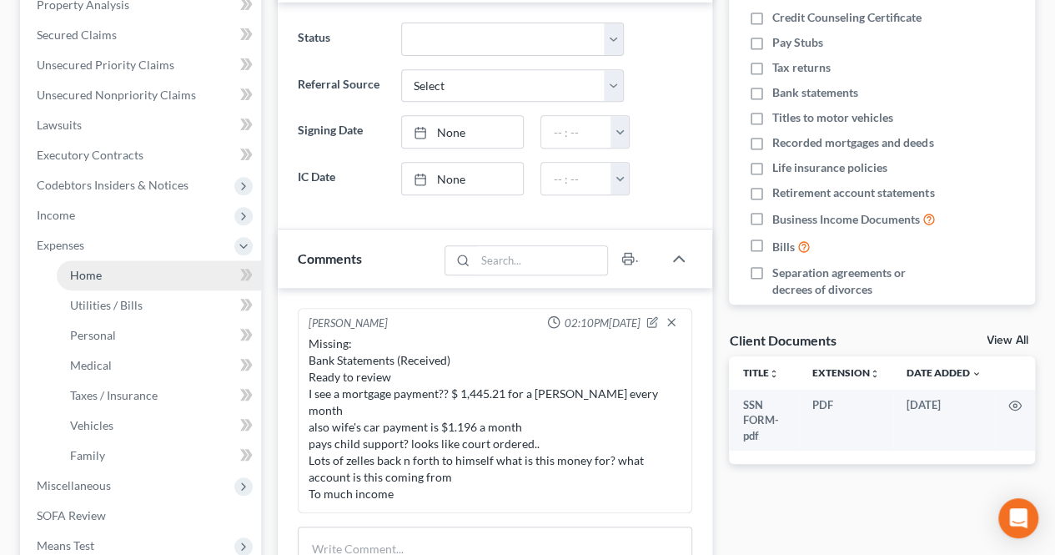
click at [137, 277] on link "Home" at bounding box center [159, 275] width 204 height 30
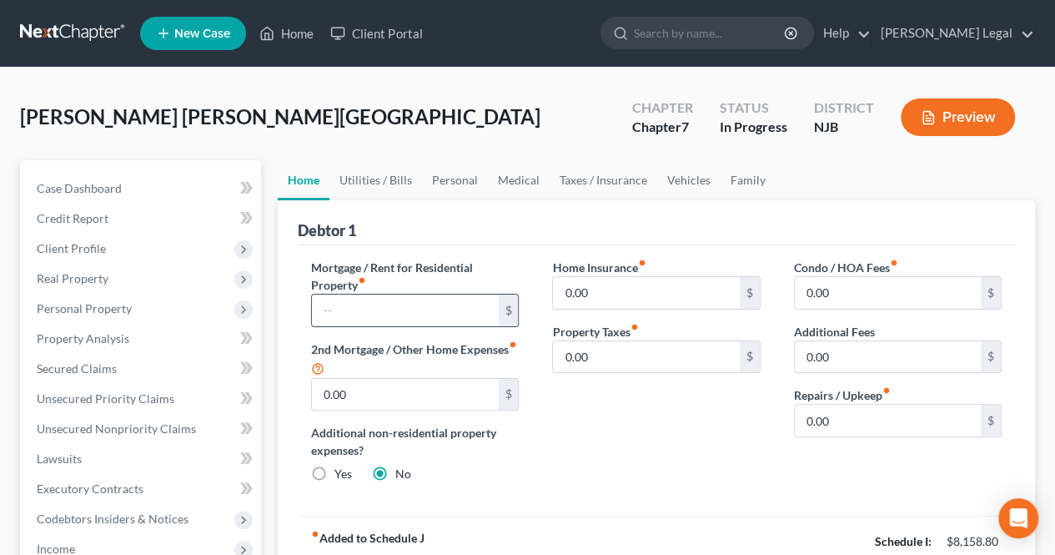
paste input "1,445.21"
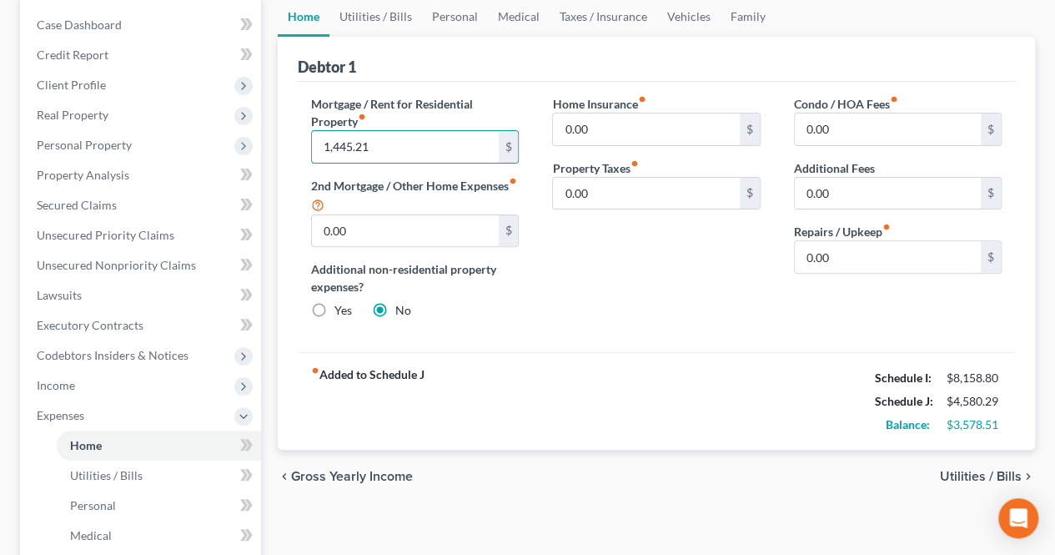
scroll to position [167, 0]
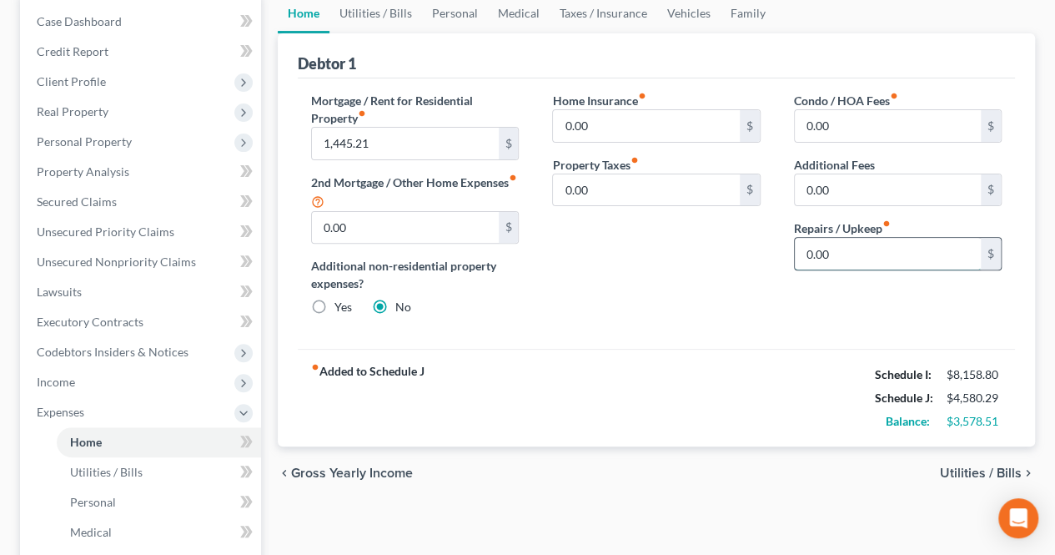
click at [834, 253] on input "0.00" at bounding box center [888, 254] width 186 height 32
click at [960, 469] on span "Utilities / Bills" at bounding box center [981, 472] width 82 height 13
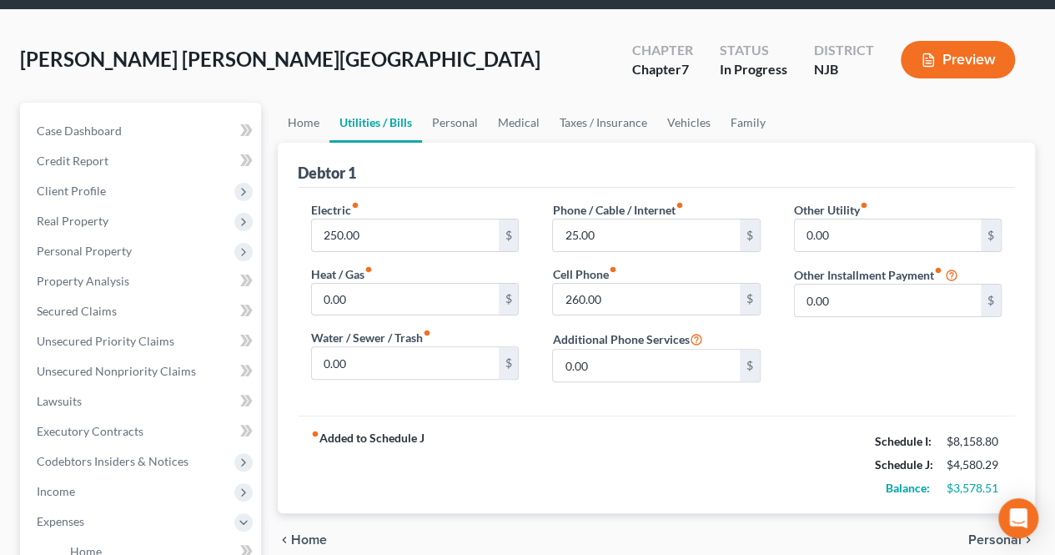
scroll to position [83, 0]
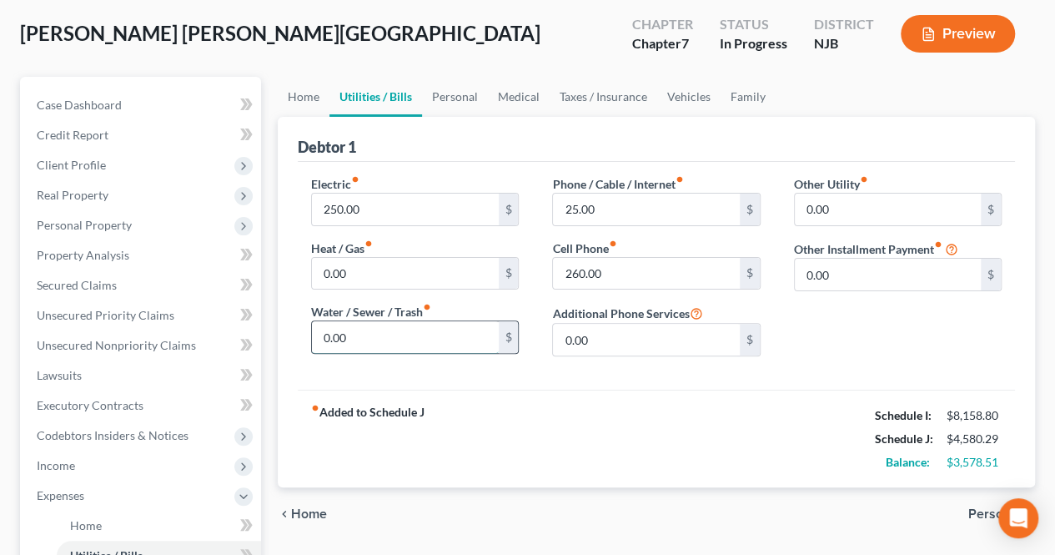
click at [396, 339] on input "0.00" at bounding box center [405, 337] width 186 height 32
click at [659, 211] on input "25.00" at bounding box center [646, 209] width 186 height 32
click at [972, 507] on span "Personal" at bounding box center [994, 513] width 53 height 13
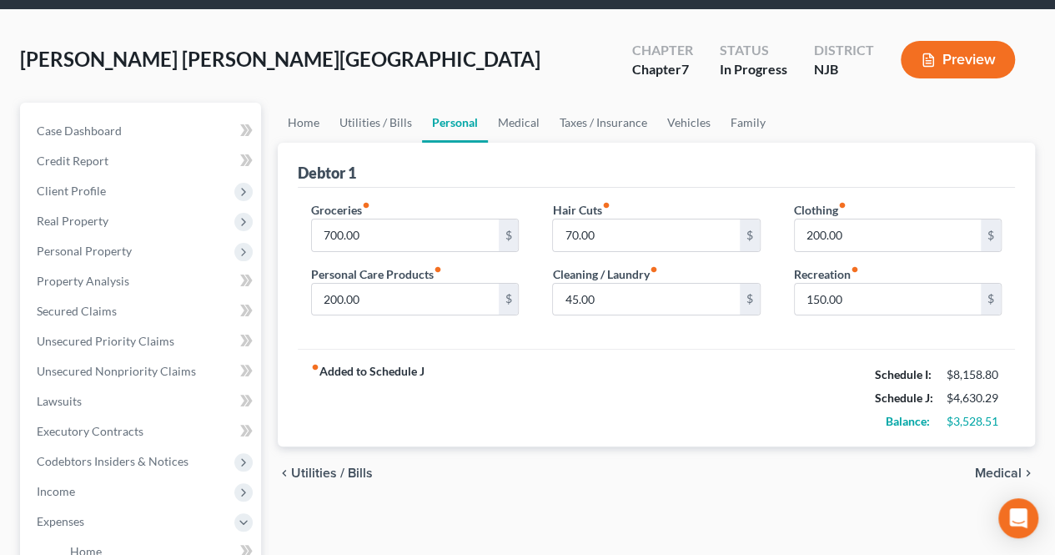
scroll to position [83, 0]
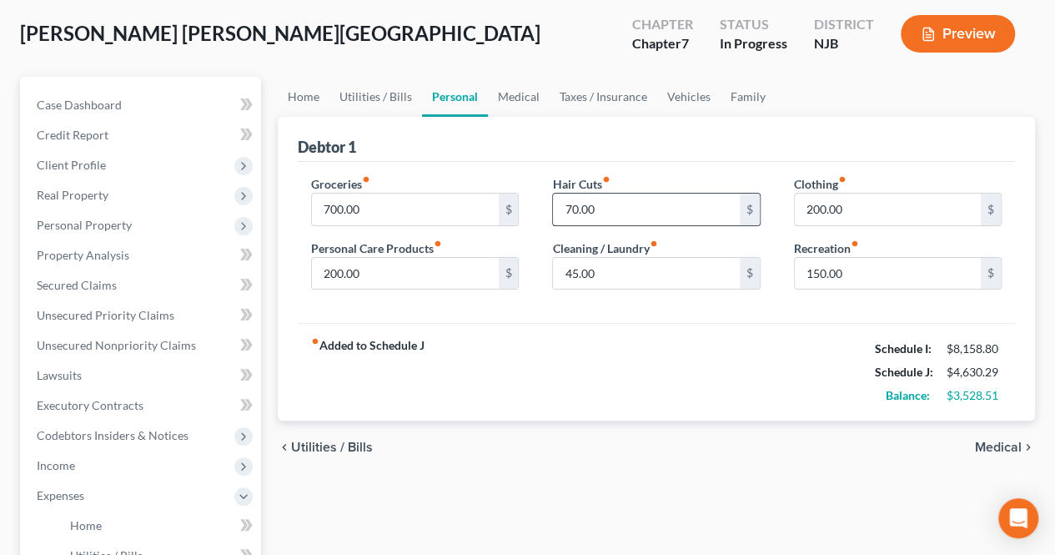
click at [637, 218] on input "70.00" at bounding box center [646, 209] width 186 height 32
click at [847, 269] on input "150.00" at bounding box center [888, 274] width 186 height 32
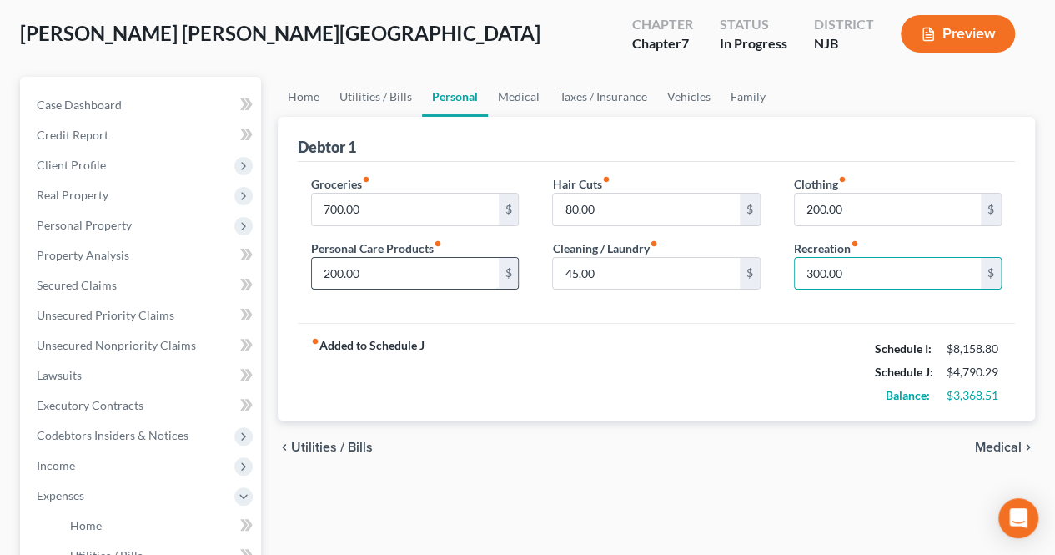
click at [369, 275] on input "200.00" at bounding box center [405, 274] width 186 height 32
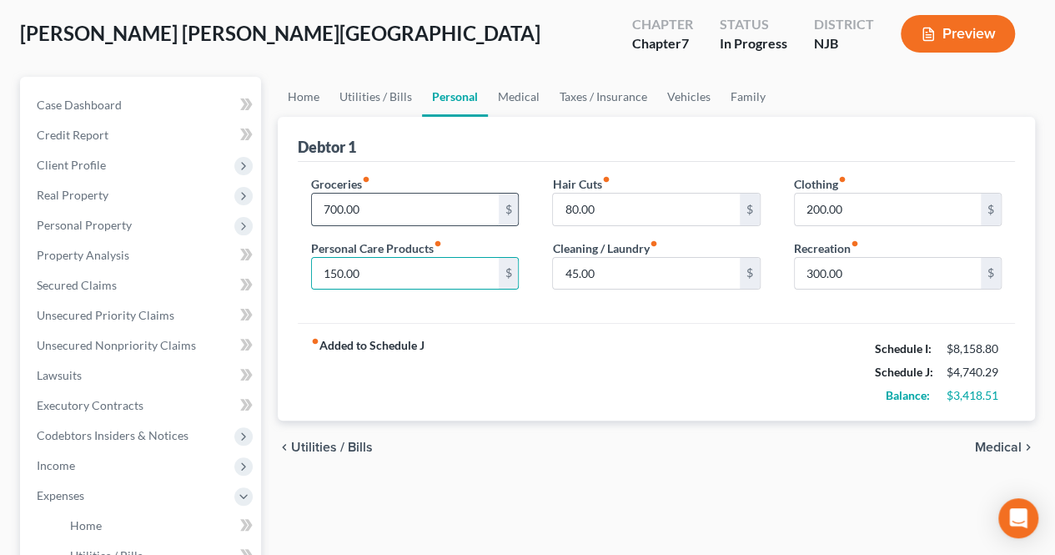
click at [370, 215] on input "700.00" at bounding box center [405, 209] width 186 height 32
click at [982, 444] on span "Medical" at bounding box center [998, 446] width 47 height 13
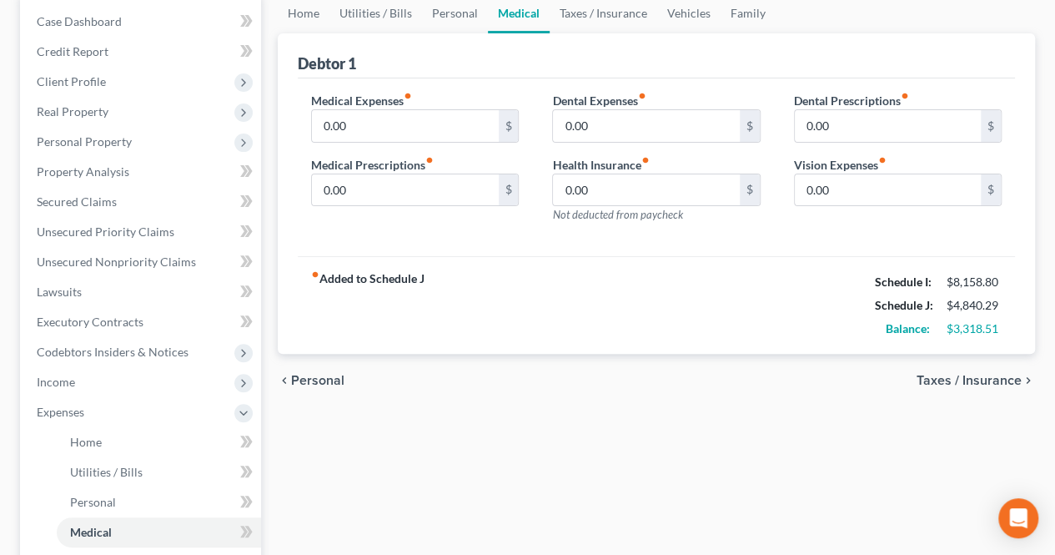
click at [337, 381] on span "Personal" at bounding box center [317, 380] width 53 height 13
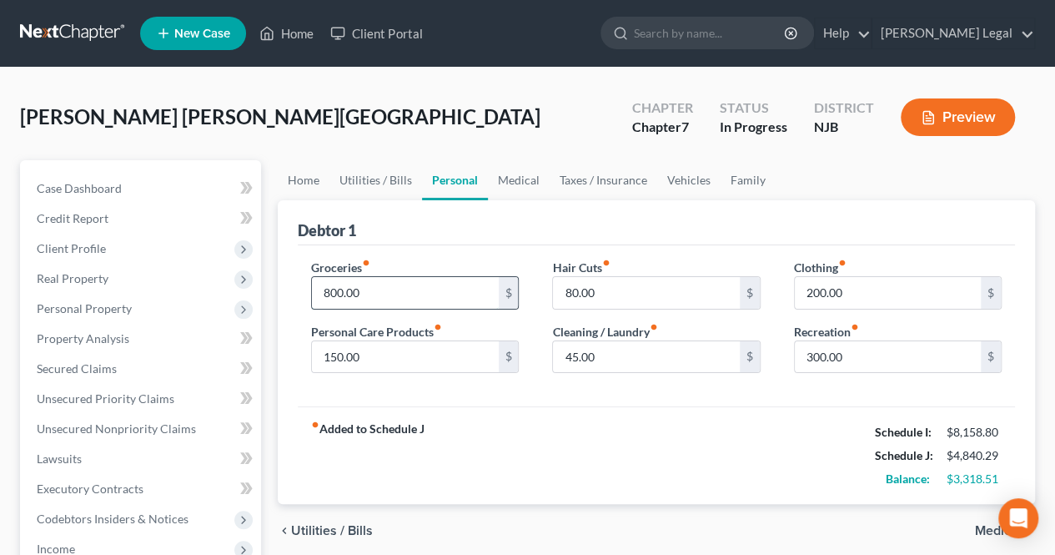
click at [374, 298] on input "800.00" at bounding box center [405, 293] width 186 height 32
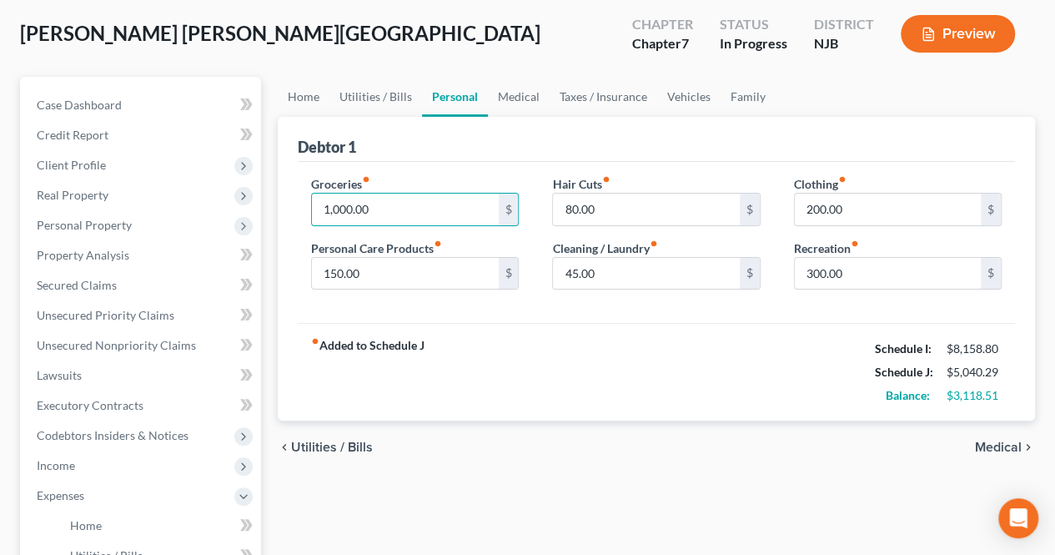
click at [981, 440] on span "Medical" at bounding box center [998, 446] width 47 height 13
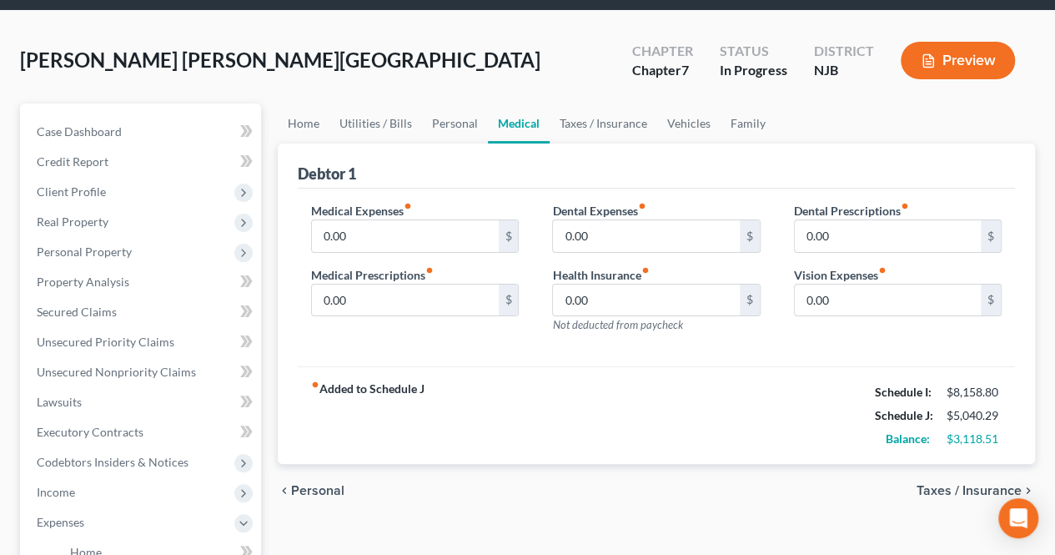
scroll to position [83, 0]
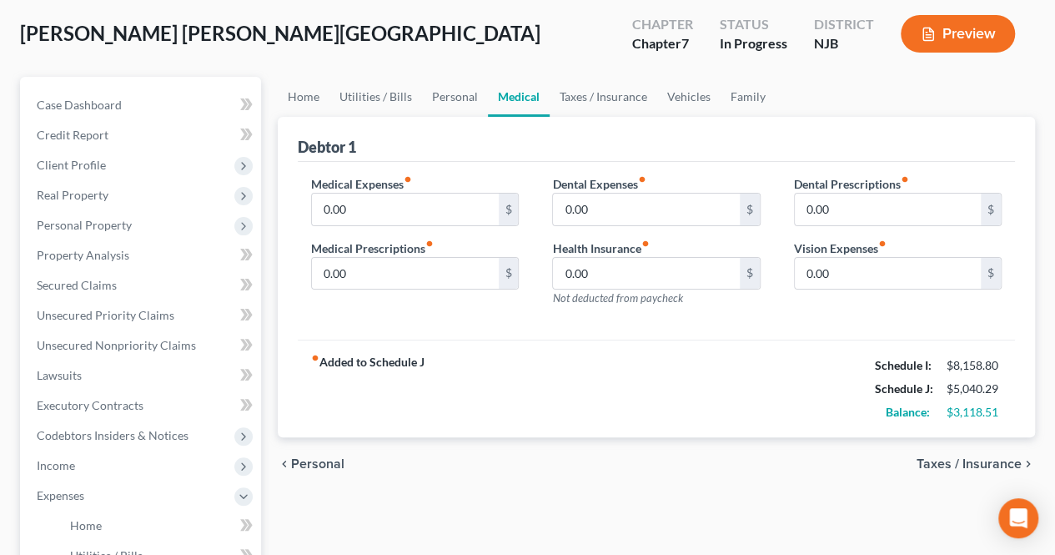
click at [977, 460] on span "Taxes / Insurance" at bounding box center [969, 463] width 105 height 13
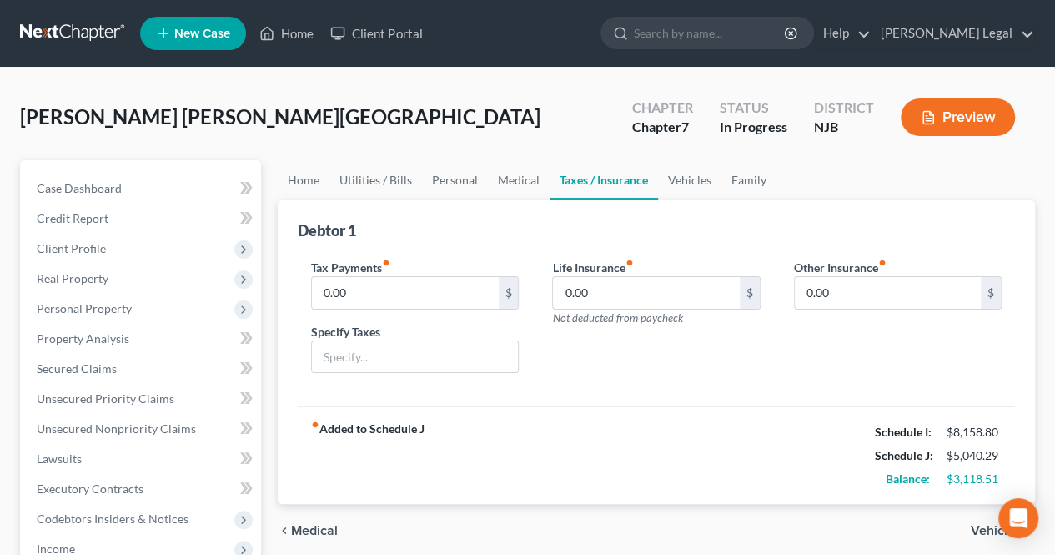
scroll to position [167, 0]
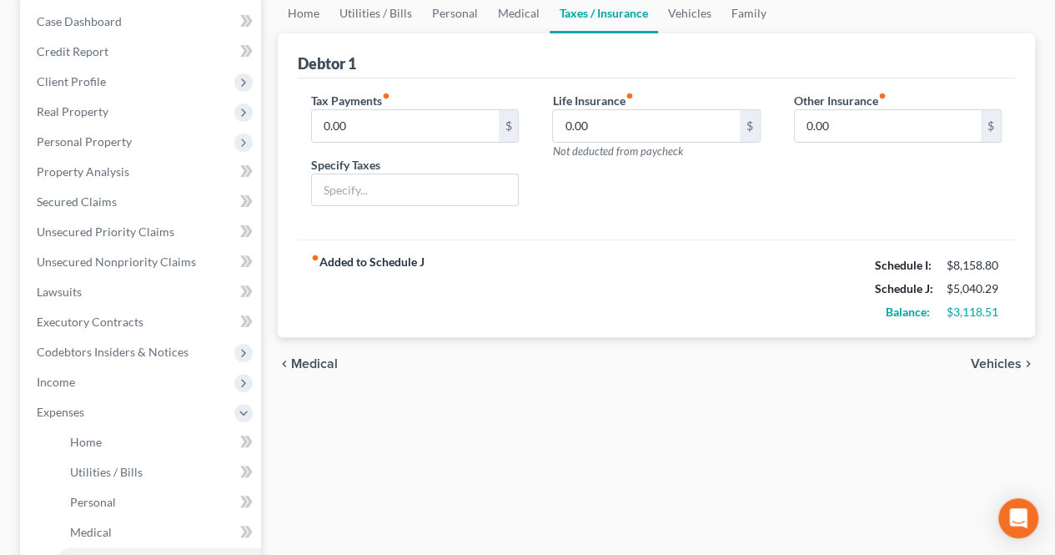
click at [989, 363] on span "Vehicles" at bounding box center [996, 363] width 51 height 13
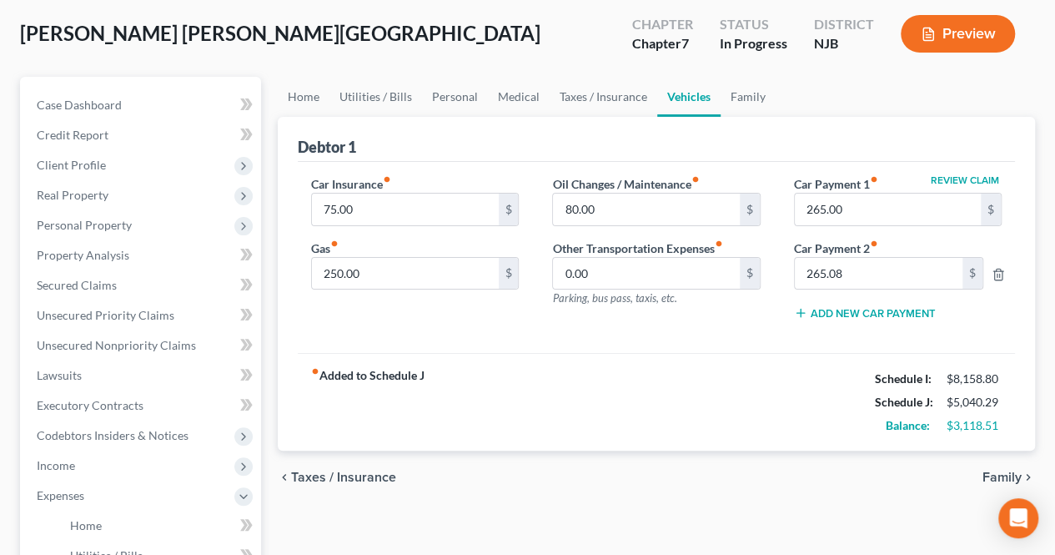
scroll to position [167, 0]
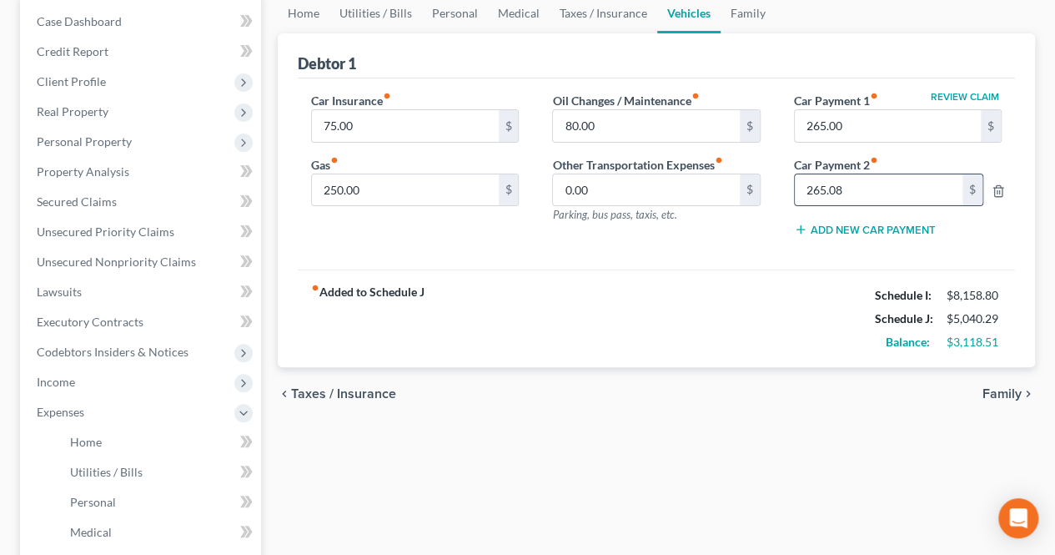
click at [857, 194] on input "265.08" at bounding box center [879, 190] width 168 height 32
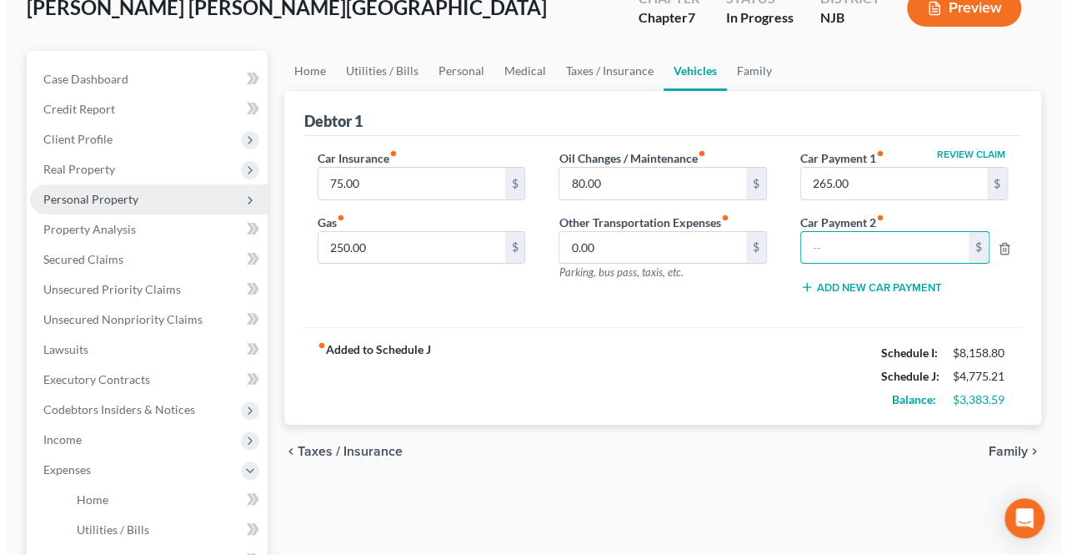
scroll to position [83, 0]
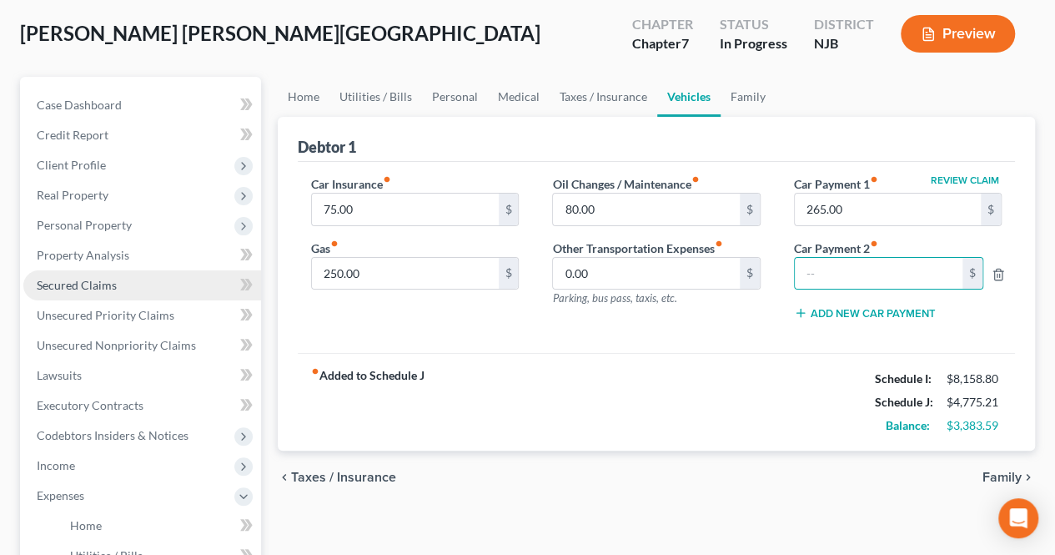
click at [141, 281] on link "Secured Claims" at bounding box center [142, 285] width 238 height 30
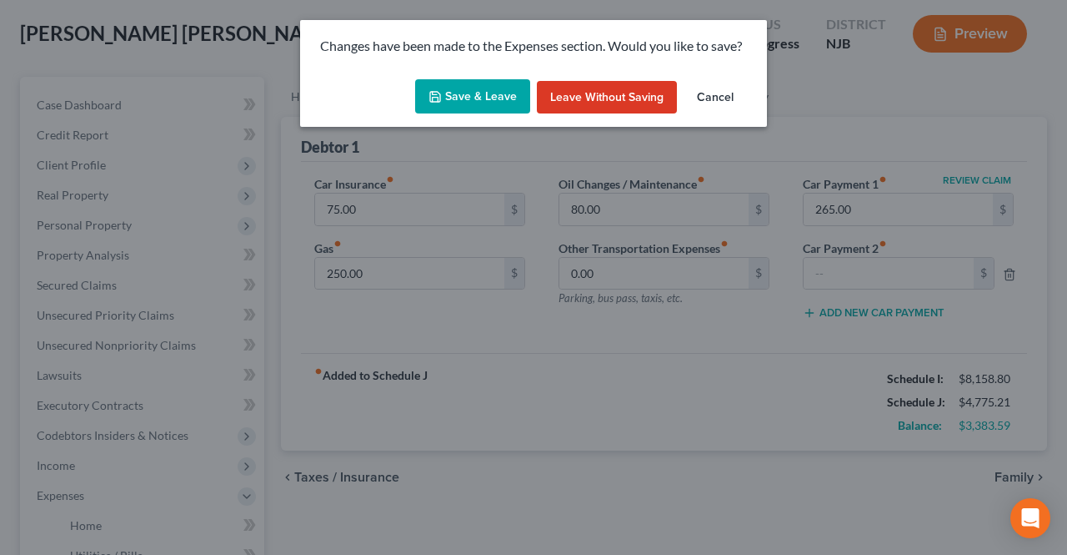
click at [432, 98] on icon "button" at bounding box center [435, 97] width 10 height 10
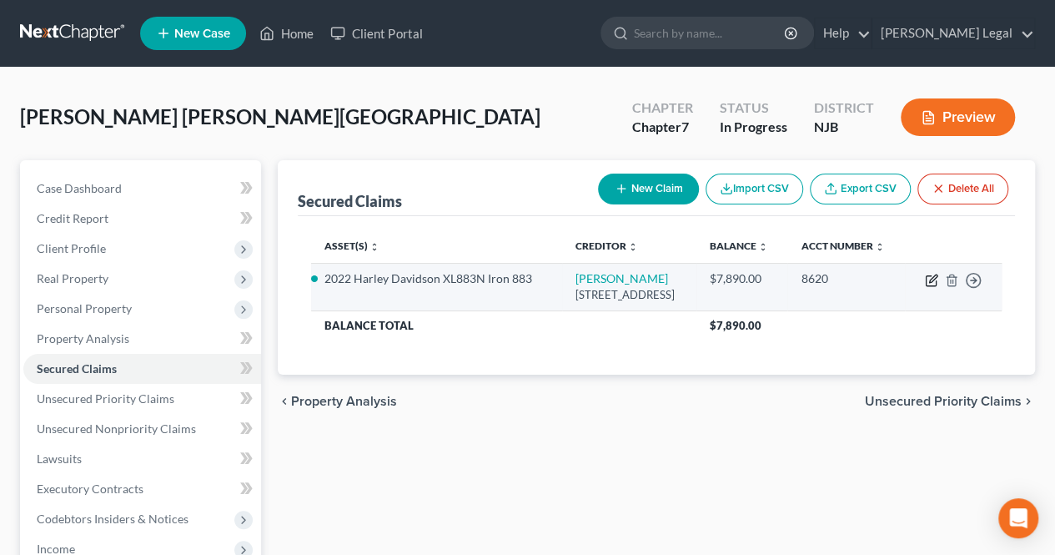
click at [937, 287] on icon "button" at bounding box center [931, 280] width 13 height 13
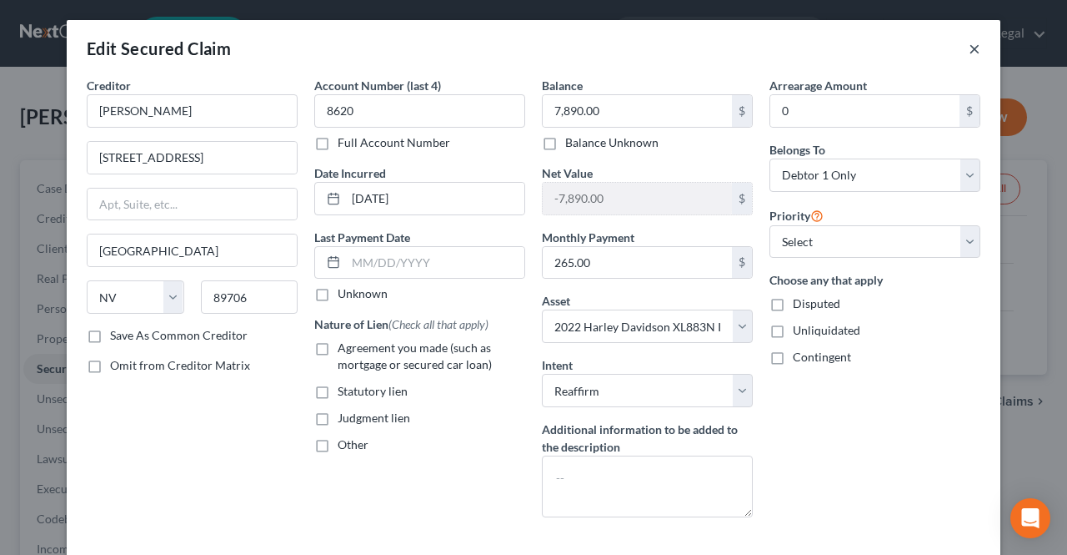
click at [969, 49] on button "×" at bounding box center [975, 48] width 12 height 20
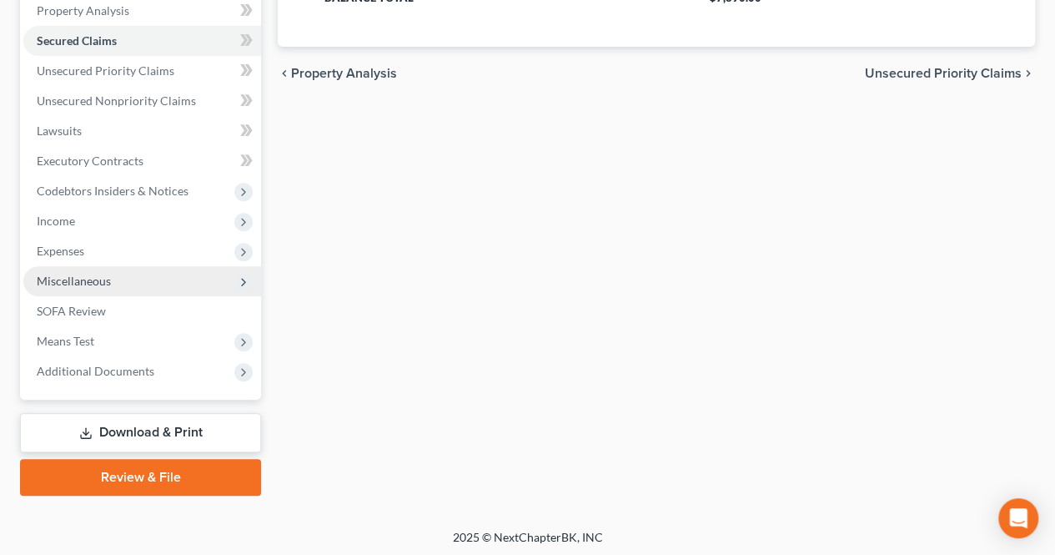
scroll to position [329, 0]
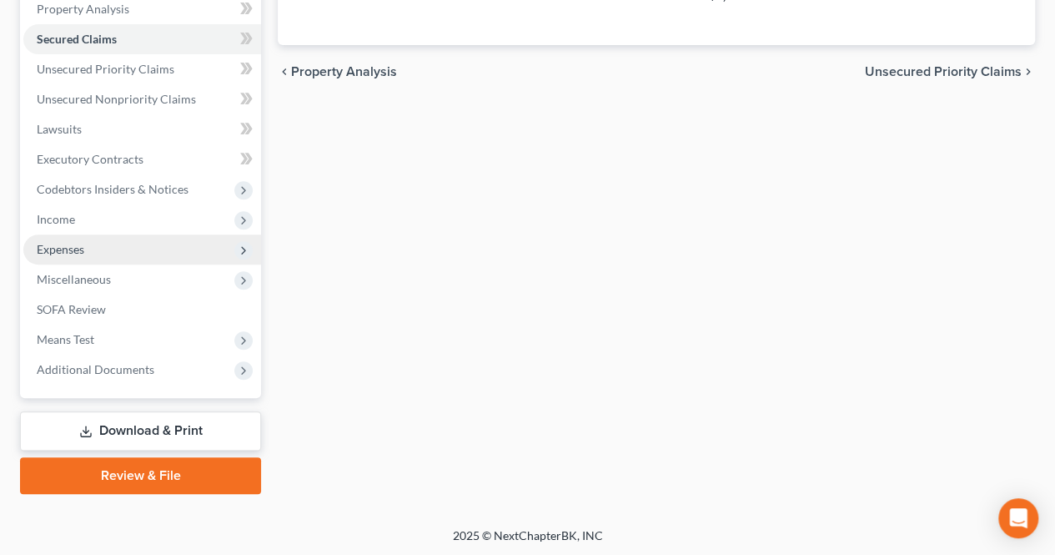
click at [87, 254] on span "Expenses" at bounding box center [142, 249] width 238 height 30
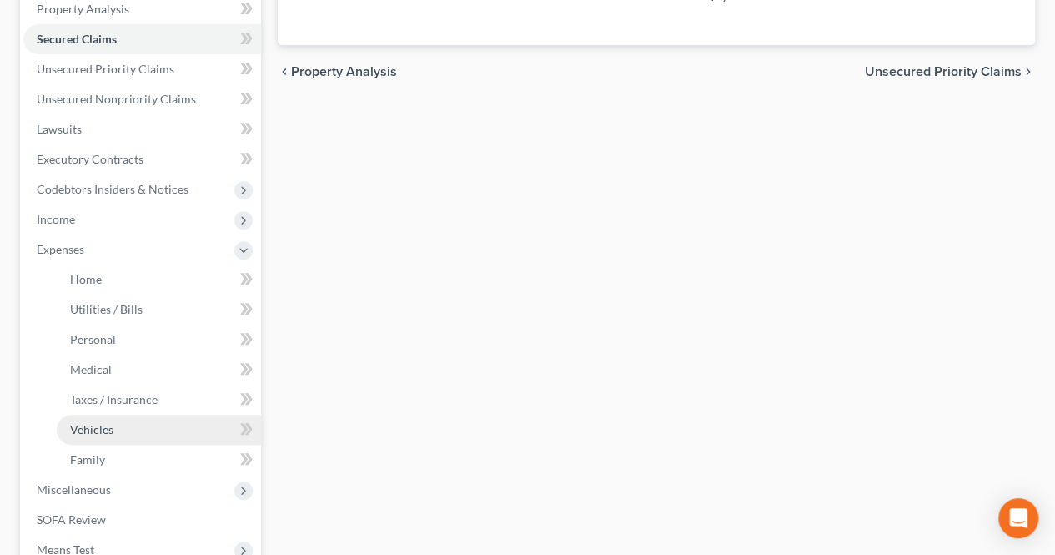
click at [108, 437] on link "Vehicles" at bounding box center [159, 429] width 204 height 30
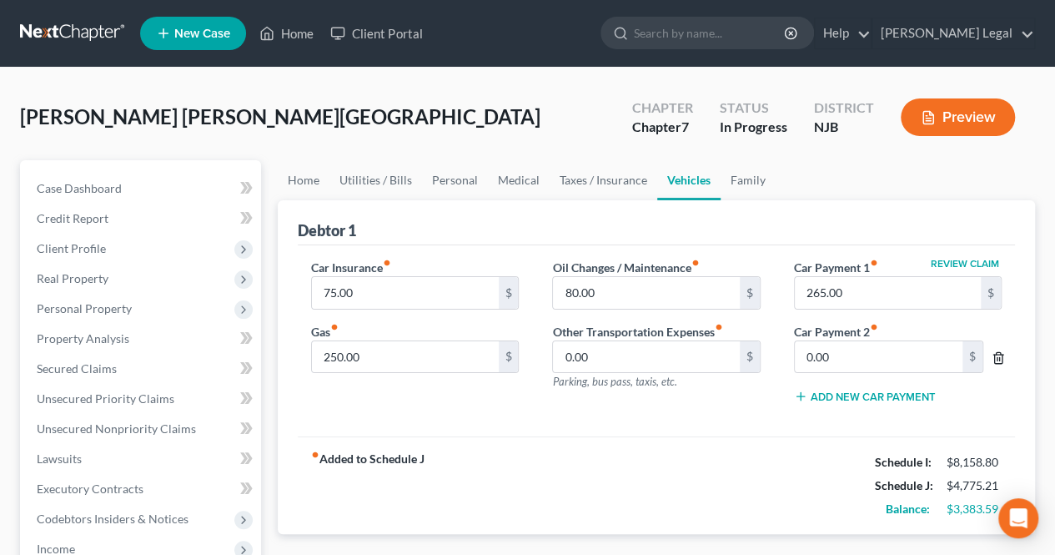
click at [1002, 356] on icon "button" at bounding box center [998, 357] width 8 height 11
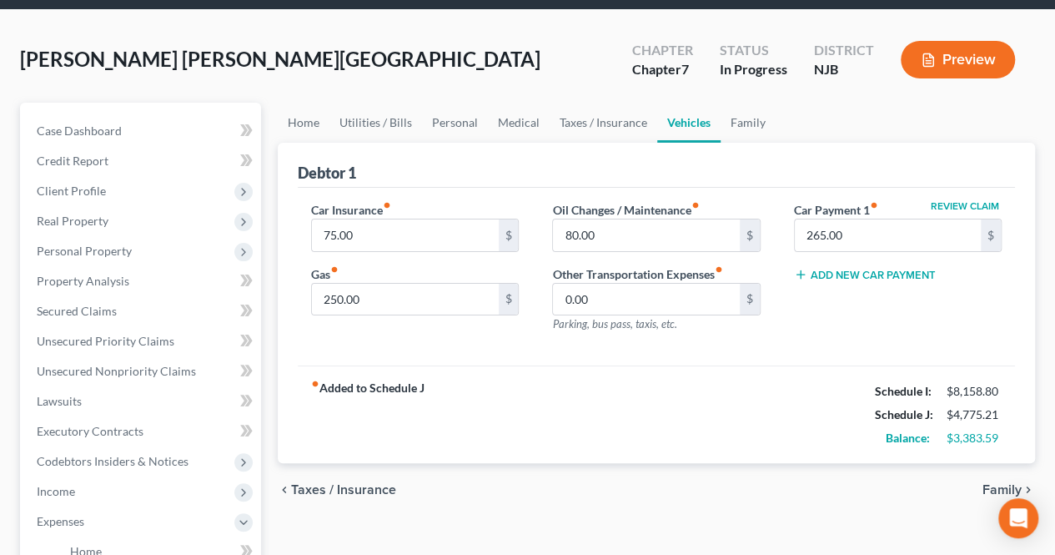
scroll to position [83, 0]
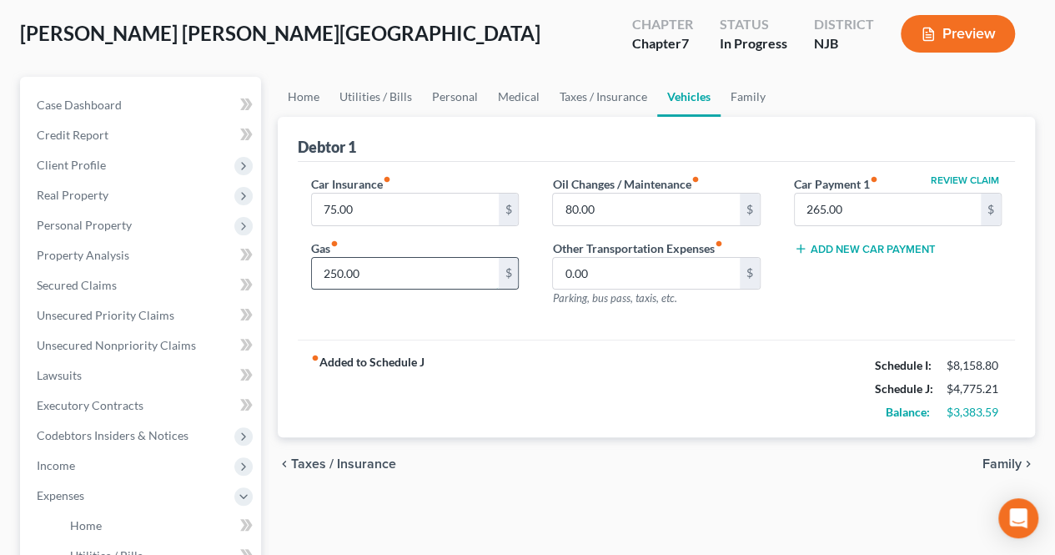
click at [416, 274] on input "250.00" at bounding box center [405, 274] width 186 height 32
click at [997, 460] on span "Family" at bounding box center [1001, 463] width 39 height 13
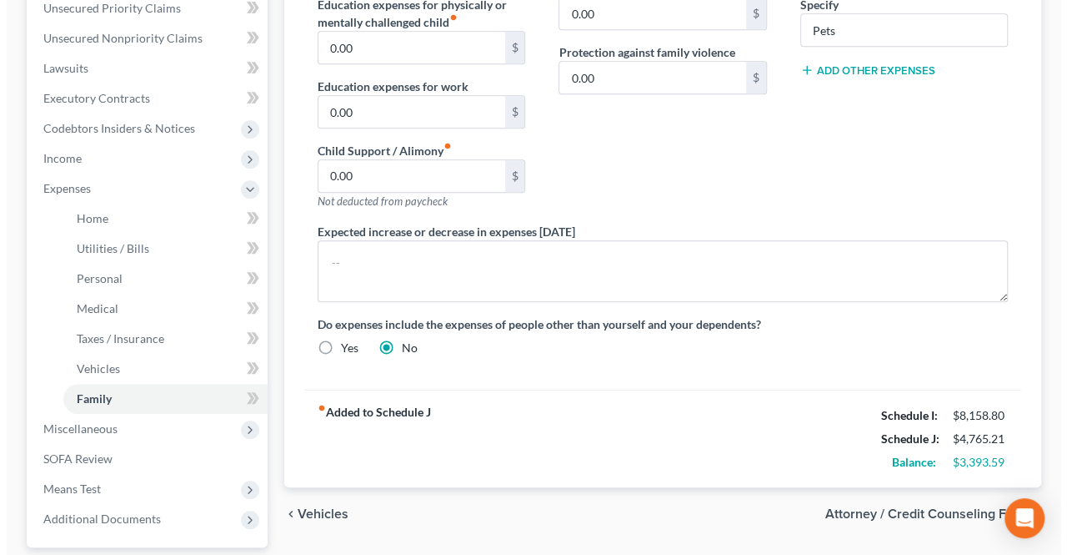
scroll to position [417, 0]
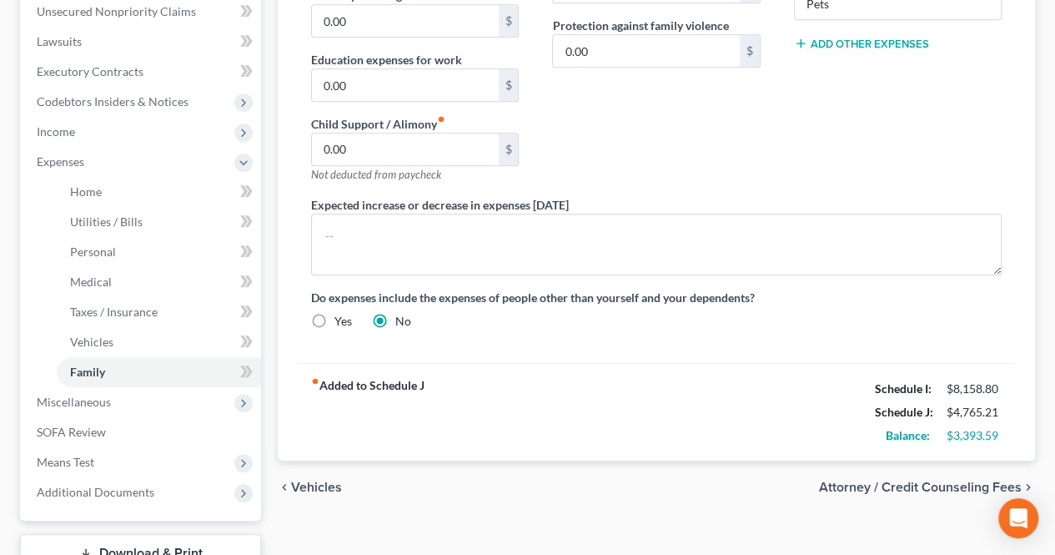
click at [886, 480] on span "Attorney / Credit Counseling Fees" at bounding box center [920, 486] width 203 height 13
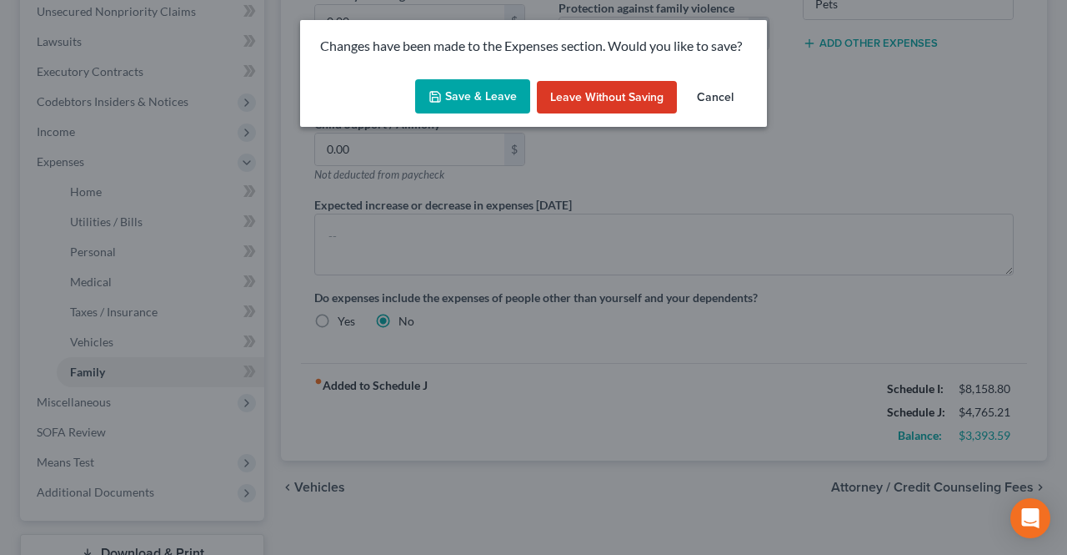
click at [480, 111] on button "Save & Leave" at bounding box center [472, 96] width 115 height 35
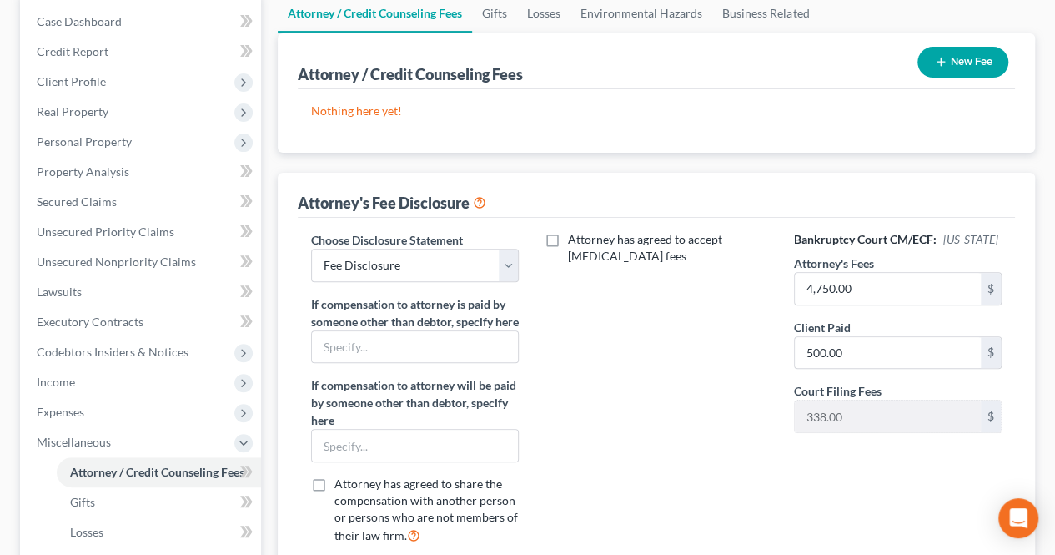
scroll to position [250, 0]
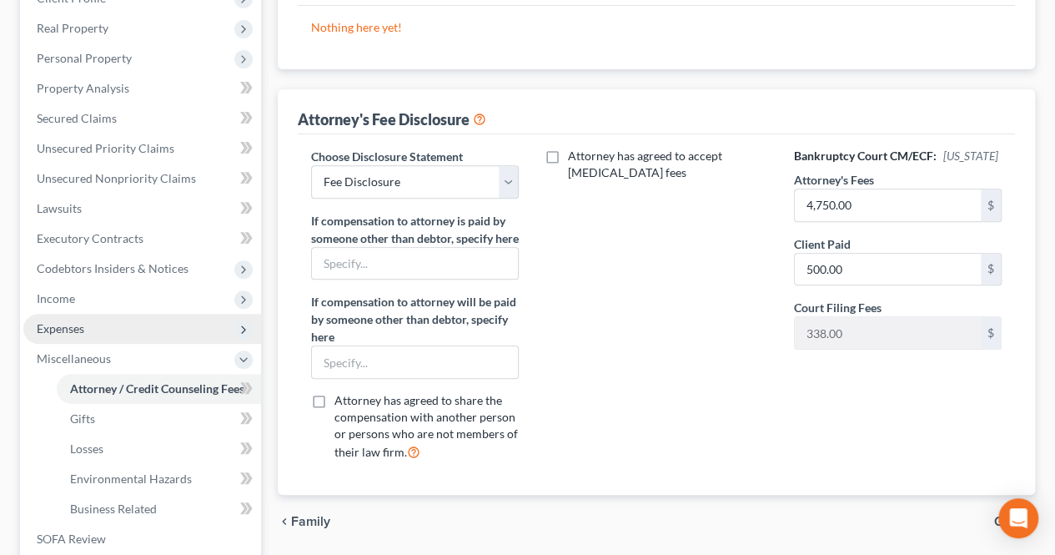
click at [127, 318] on span "Expenses" at bounding box center [142, 329] width 238 height 30
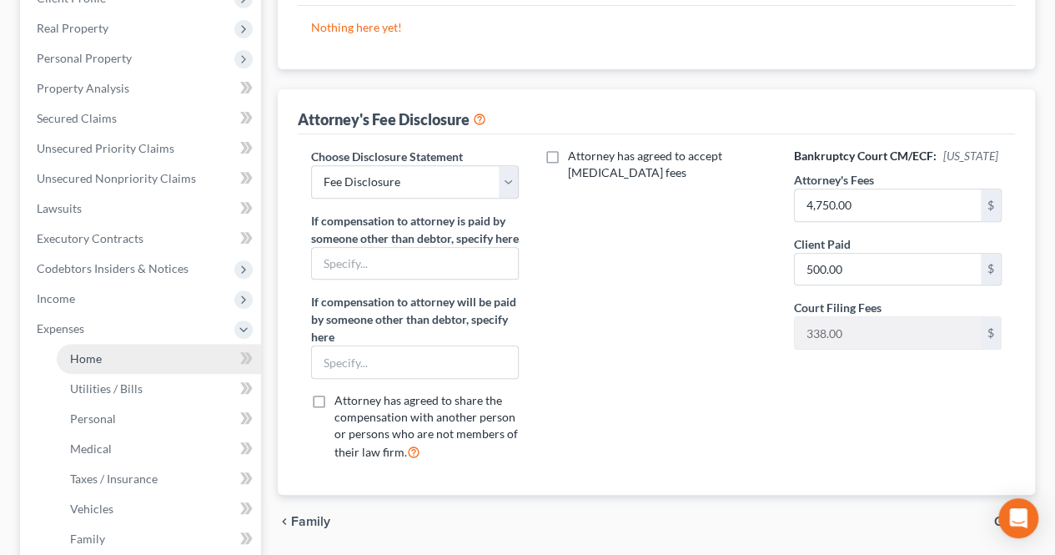
click at [105, 352] on link "Home" at bounding box center [159, 359] width 204 height 30
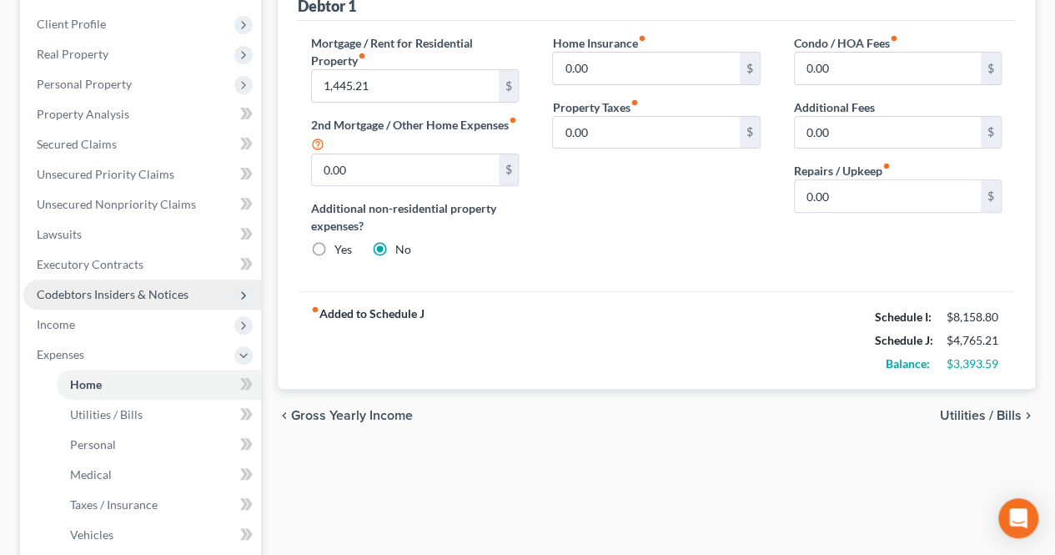
scroll to position [250, 0]
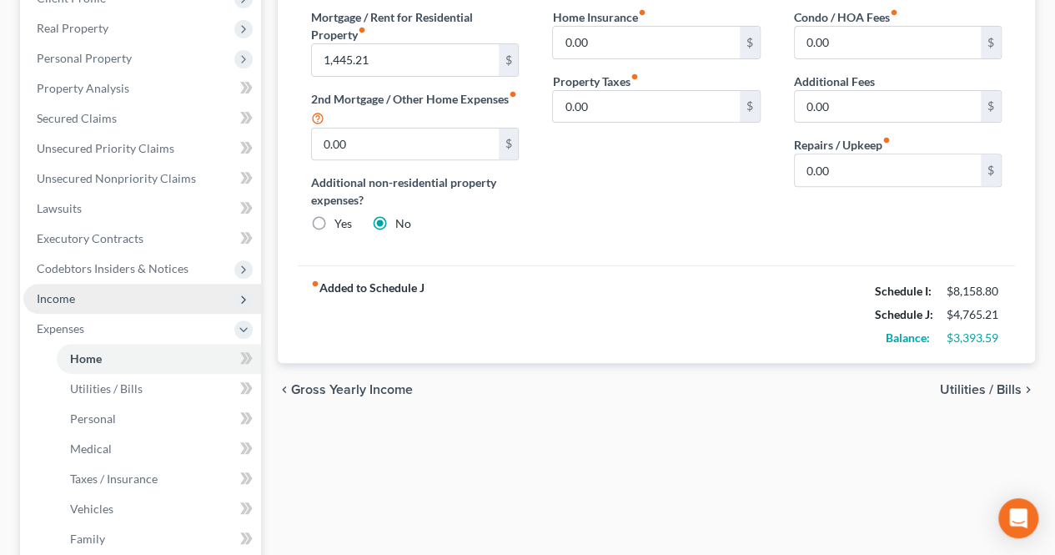
click at [90, 297] on span "Income" at bounding box center [142, 299] width 238 height 30
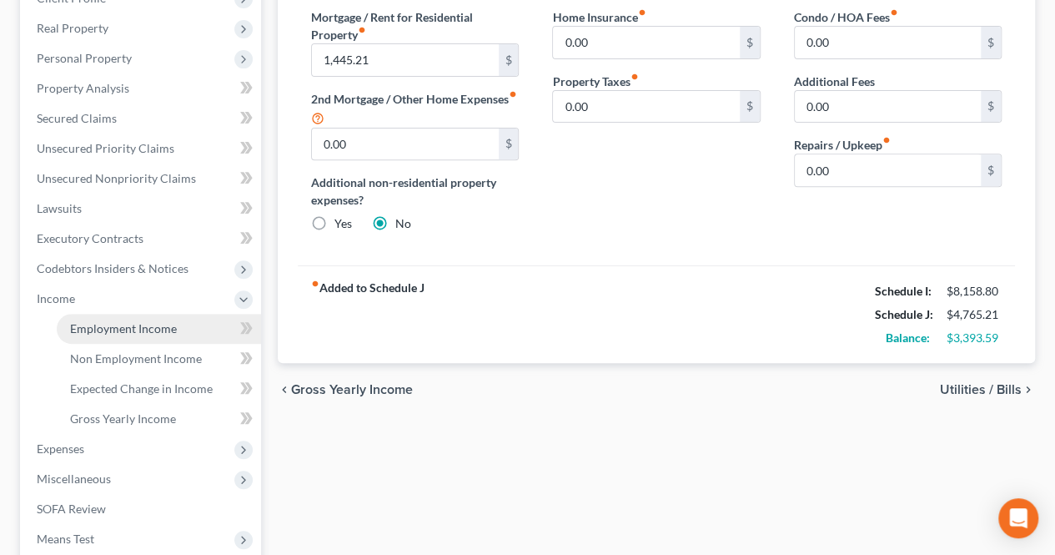
click at [94, 339] on link "Employment Income" at bounding box center [159, 329] width 204 height 30
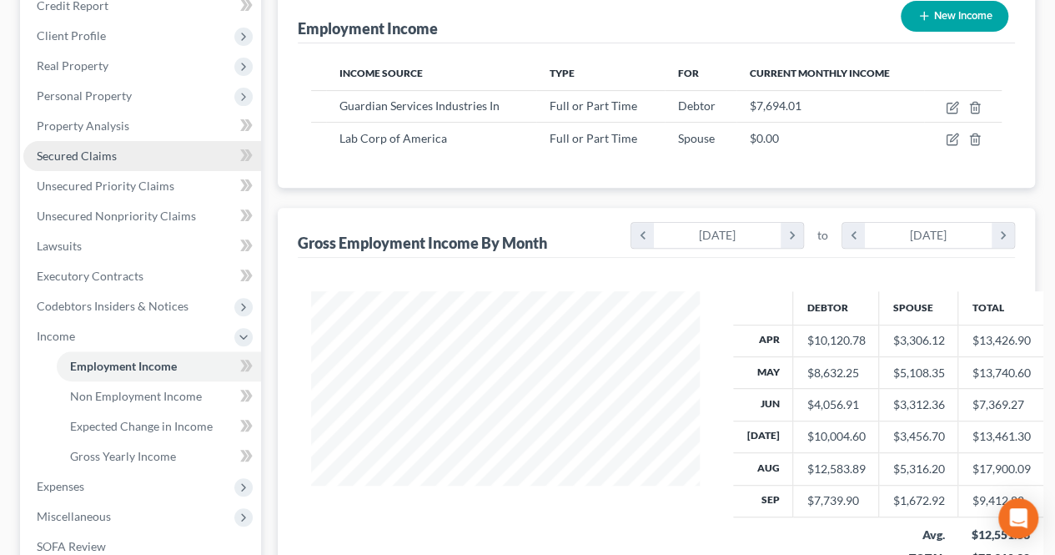
scroll to position [250, 0]
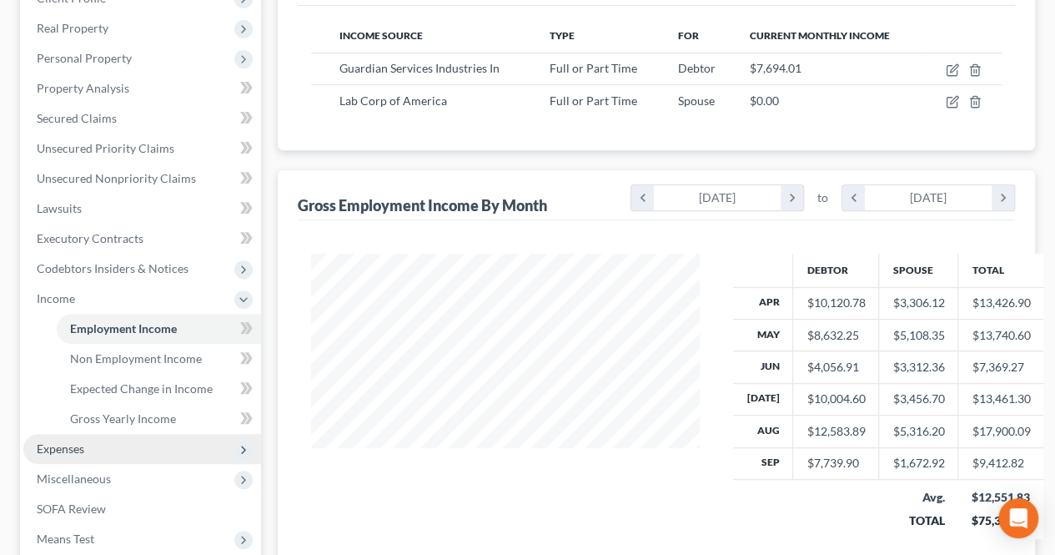
click at [139, 443] on span "Expenses" at bounding box center [142, 449] width 238 height 30
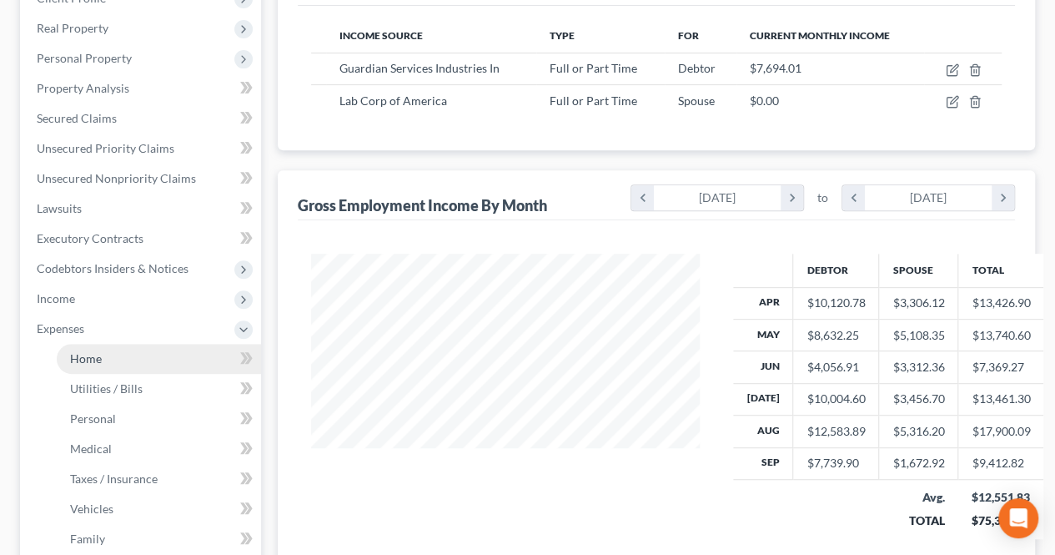
click at [112, 356] on link "Home" at bounding box center [159, 359] width 204 height 30
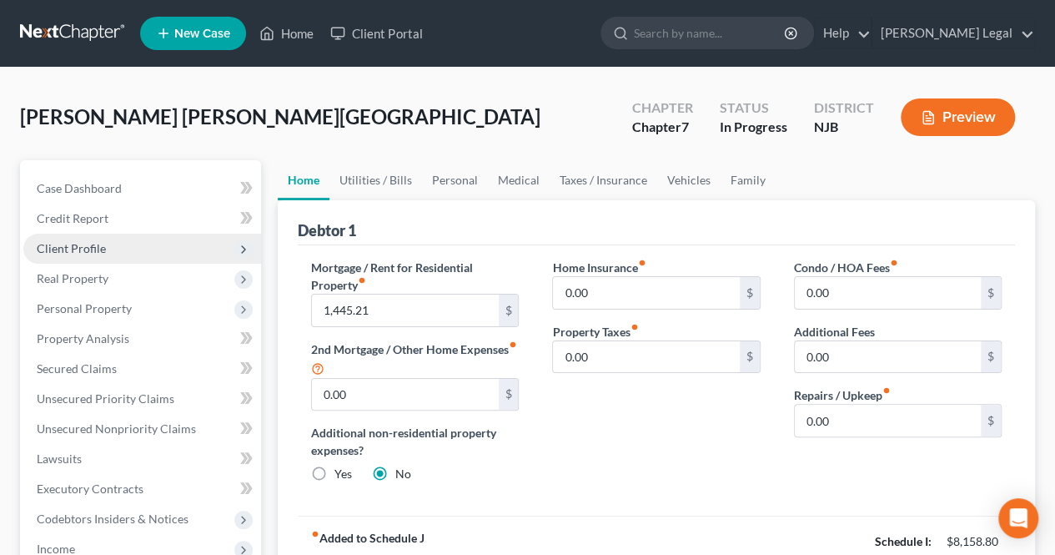
click at [153, 243] on span "Client Profile" at bounding box center [142, 249] width 238 height 30
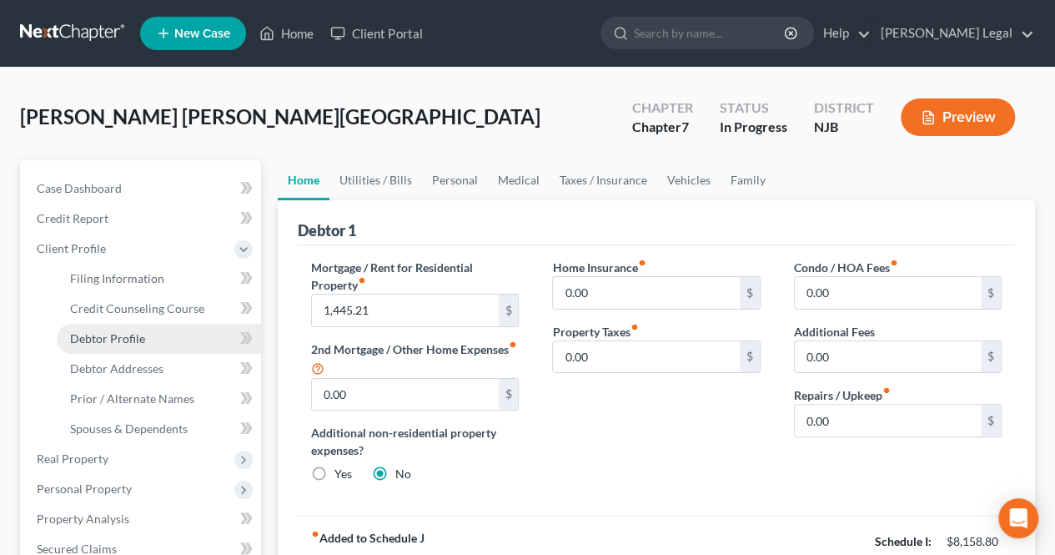
click at [148, 331] on link "Debtor Profile" at bounding box center [159, 339] width 204 height 30
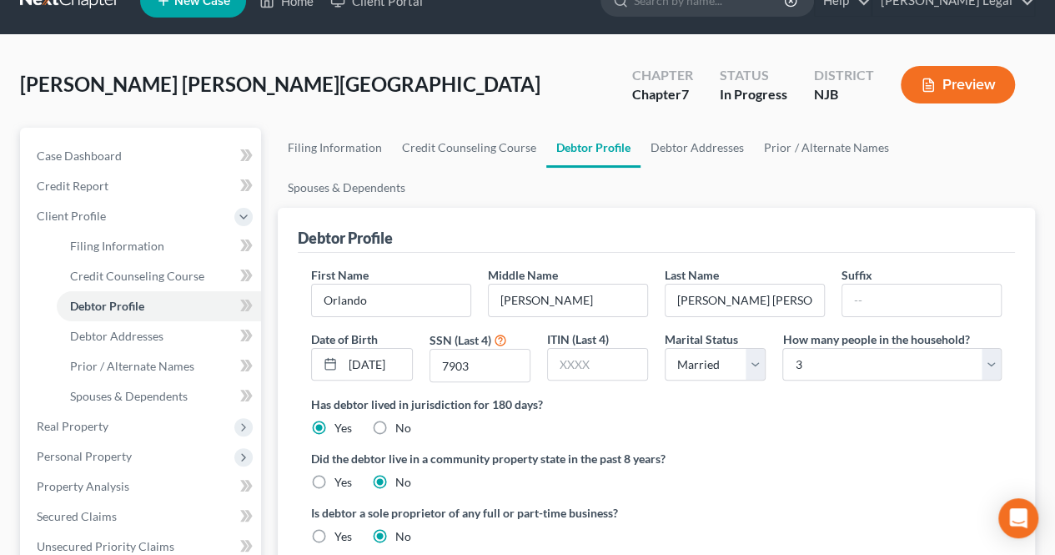
scroll to position [83, 0]
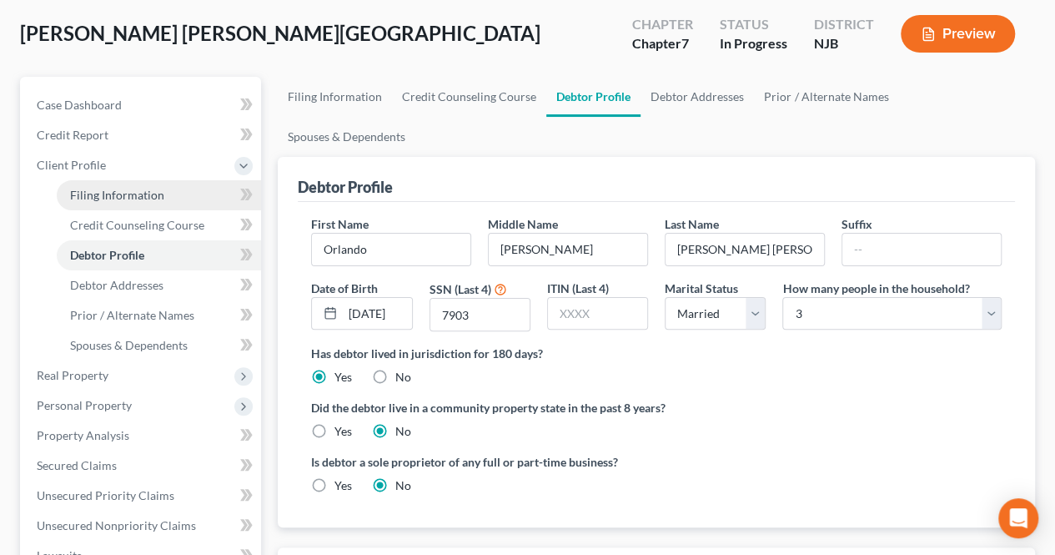
click at [168, 197] on link "Filing Information" at bounding box center [159, 195] width 204 height 30
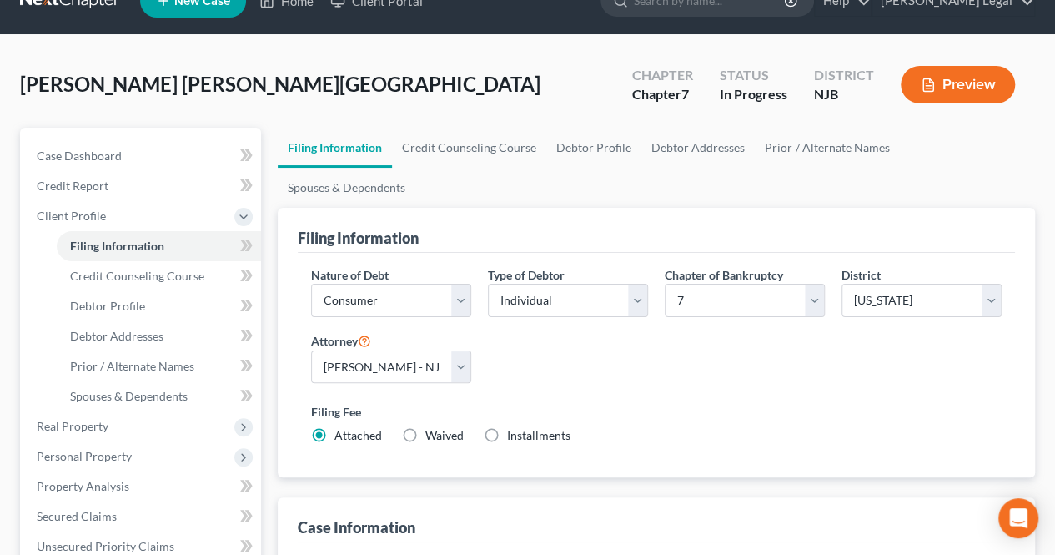
scroll to position [83, 0]
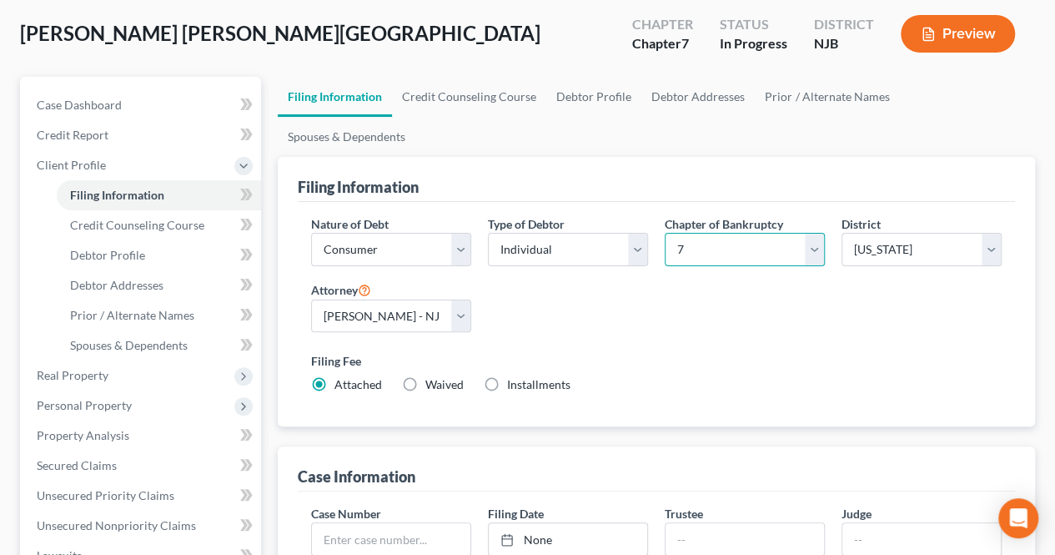
click at [696, 233] on select "Select 7 11 12 13" at bounding box center [745, 249] width 160 height 33
click at [665, 233] on select "Select 7 11 12 13" at bounding box center [745, 249] width 160 height 33
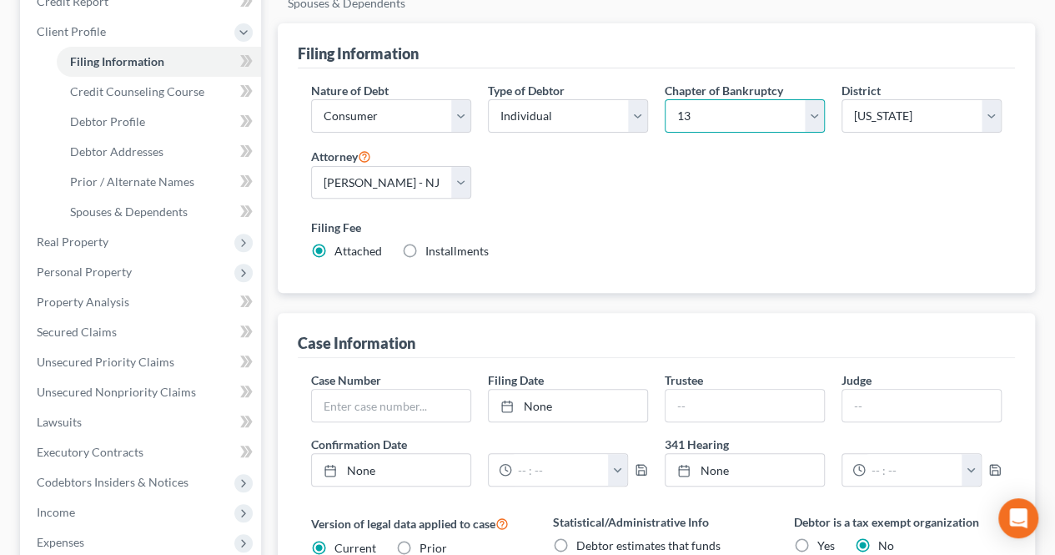
scroll to position [250, 0]
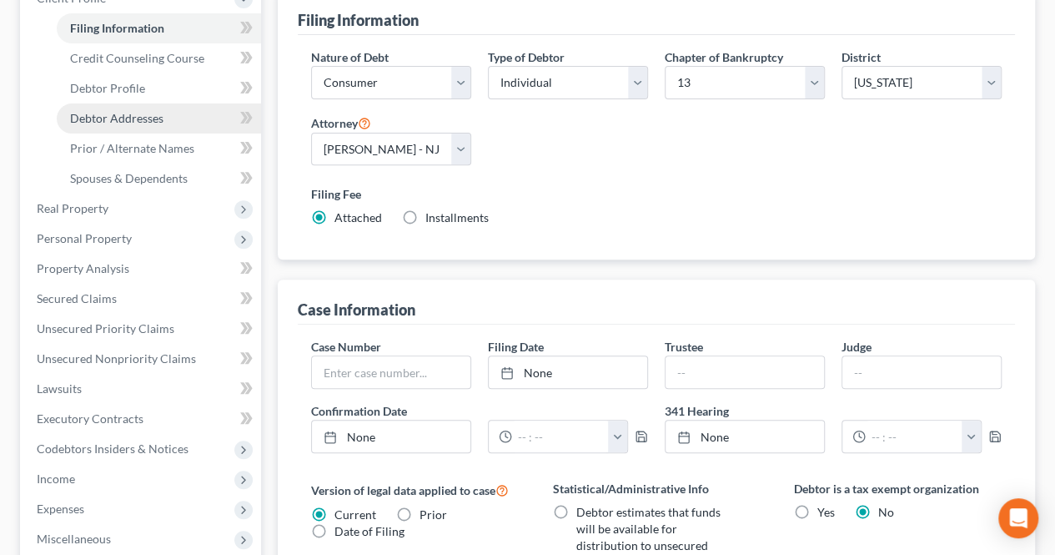
click at [142, 109] on link "Debtor Addresses" at bounding box center [159, 118] width 204 height 30
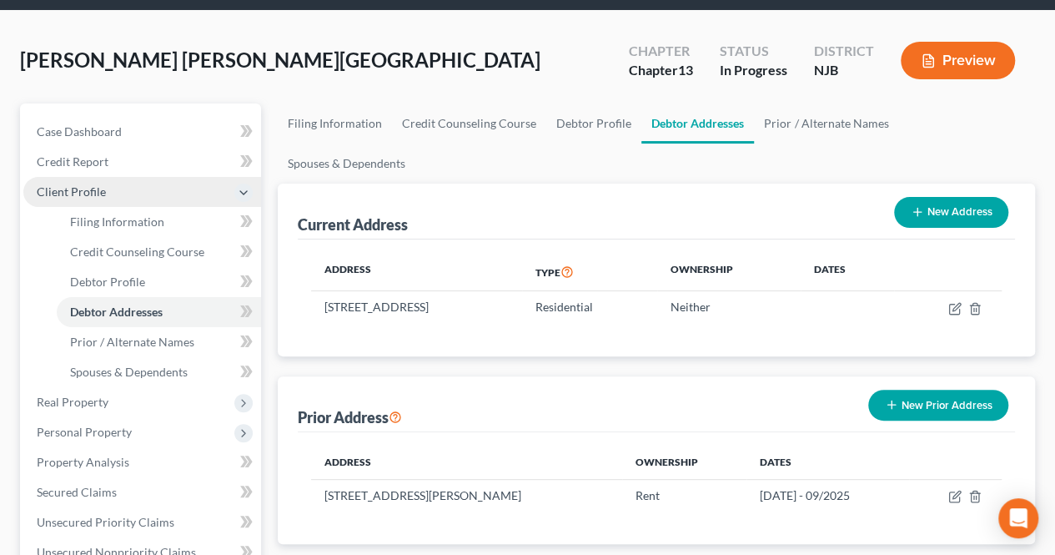
scroll to position [83, 0]
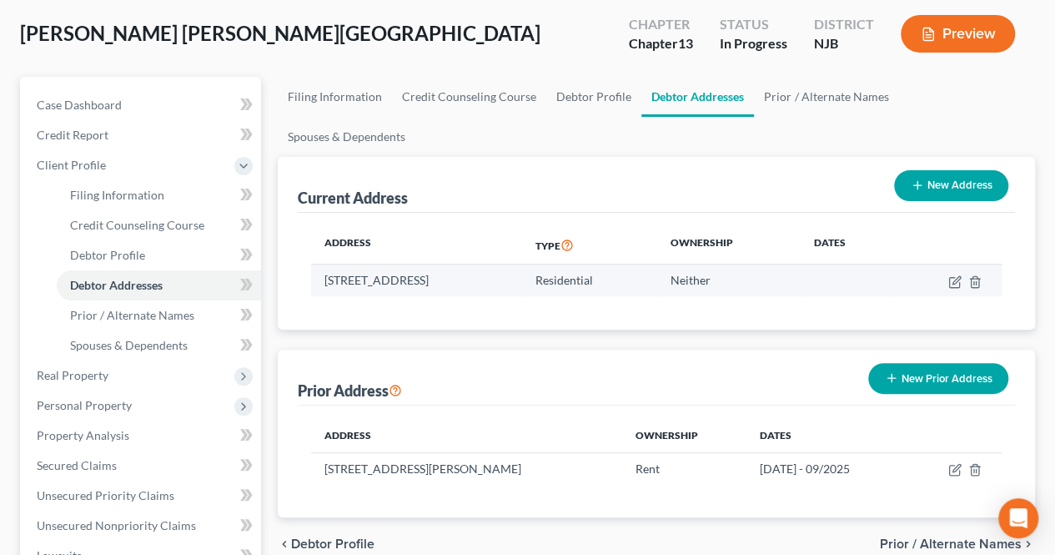
drag, startPoint x: 374, startPoint y: 243, endPoint x: 558, endPoint y: 240, distance: 184.3
click at [521, 264] on td "[STREET_ADDRESS]" at bounding box center [416, 280] width 210 height 32
drag, startPoint x: 555, startPoint y: 248, endPoint x: 346, endPoint y: 233, distance: 209.0
click at [479, 264] on td "[STREET_ADDRESS]" at bounding box center [416, 280] width 210 height 32
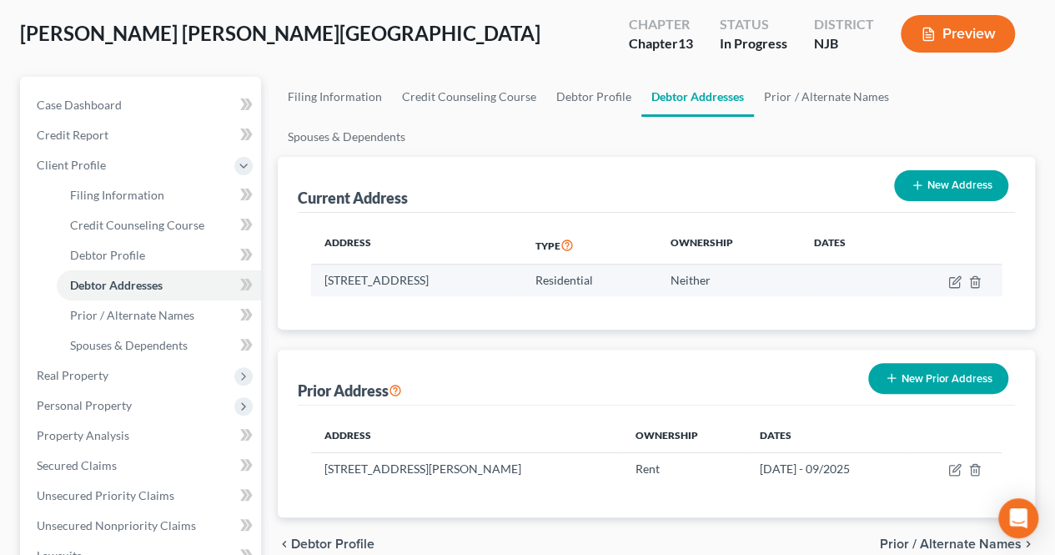
drag, startPoint x: 346, startPoint y: 233, endPoint x: 321, endPoint y: 227, distance: 25.7
click at [321, 264] on td "[STREET_ADDRESS]" at bounding box center [416, 280] width 210 height 32
drag, startPoint x: 327, startPoint y: 238, endPoint x: 556, endPoint y: 249, distance: 229.6
click at [521, 264] on td "[STREET_ADDRESS]" at bounding box center [416, 280] width 210 height 32
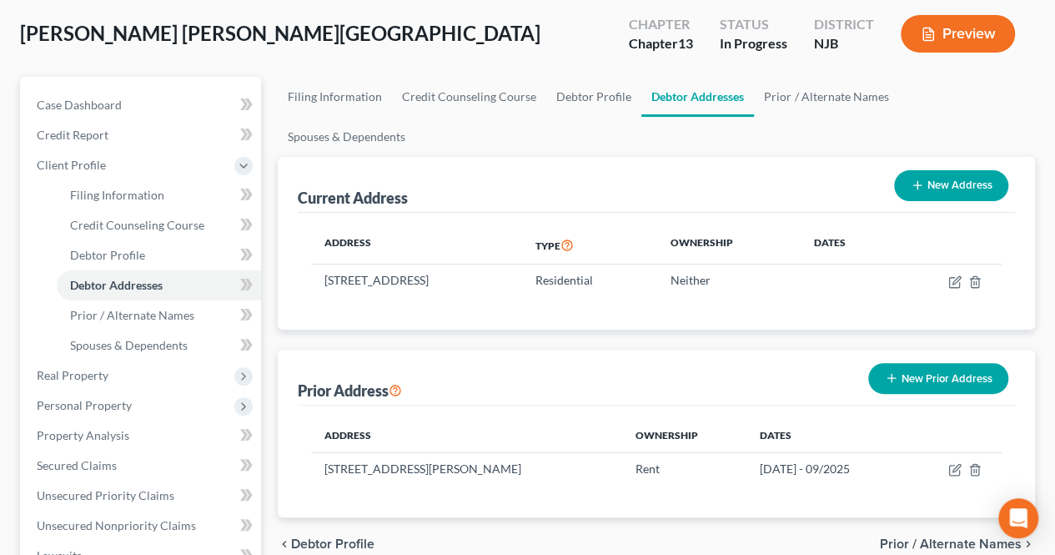
click at [521, 264] on td "[STREET_ADDRESS]" at bounding box center [416, 280] width 210 height 32
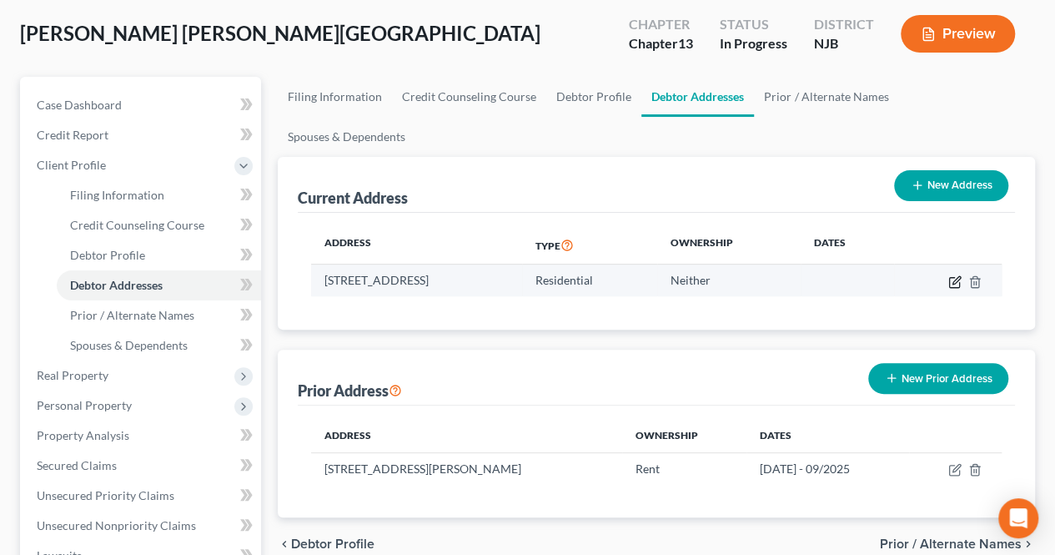
click at [957, 275] on icon "button" at bounding box center [954, 281] width 13 height 13
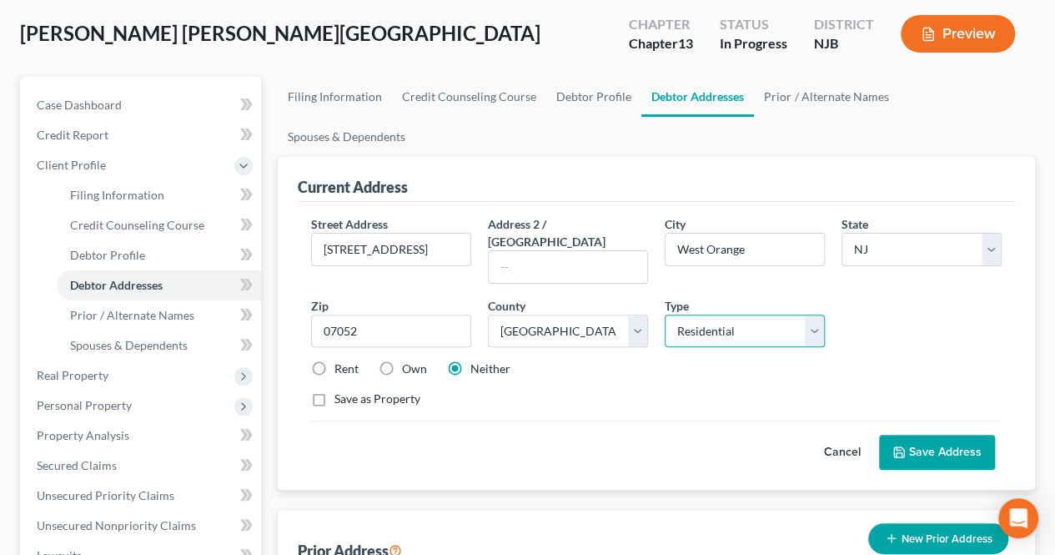
click at [681, 314] on select "Select Residential Mailing Rental Business" at bounding box center [745, 330] width 160 height 33
click at [558, 420] on div "Cancel Save Address" at bounding box center [656, 444] width 691 height 49
click at [701, 314] on select "Select Residential Mailing Rental Business" at bounding box center [745, 330] width 160 height 33
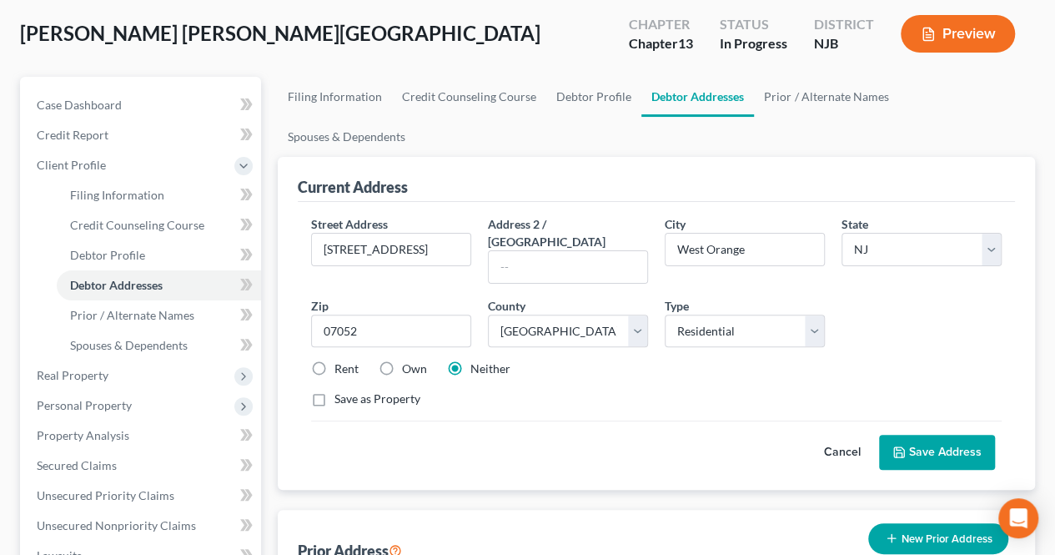
click at [901, 445] on icon at bounding box center [898, 451] width 13 height 13
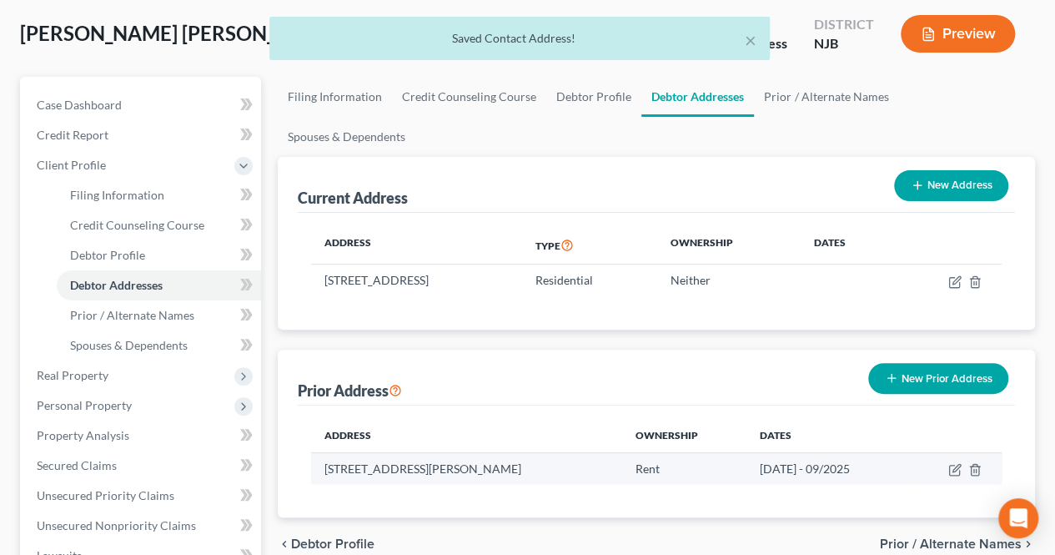
drag, startPoint x: 320, startPoint y: 426, endPoint x: 517, endPoint y: 425, distance: 196.8
click at [517, 452] on td "[STREET_ADDRESS][PERSON_NAME]" at bounding box center [466, 468] width 311 height 32
click at [520, 452] on td "[STREET_ADDRESS][PERSON_NAME]" at bounding box center [466, 468] width 311 height 32
drag, startPoint x: 522, startPoint y: 425, endPoint x: 323, endPoint y: 428, distance: 199.3
click at [323, 452] on td "[STREET_ADDRESS][PERSON_NAME]" at bounding box center [466, 468] width 311 height 32
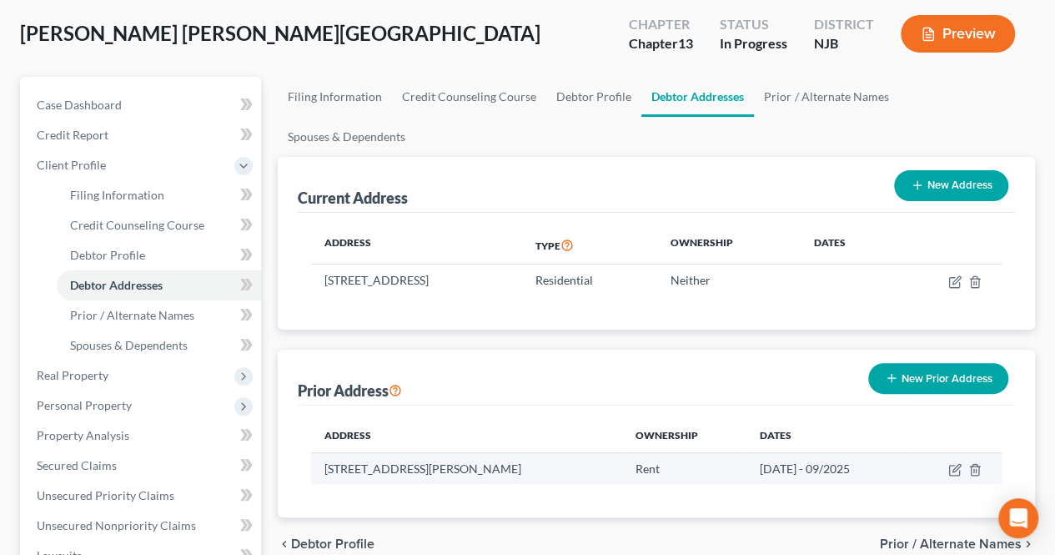
copy td "[STREET_ADDRESS][PERSON_NAME]"
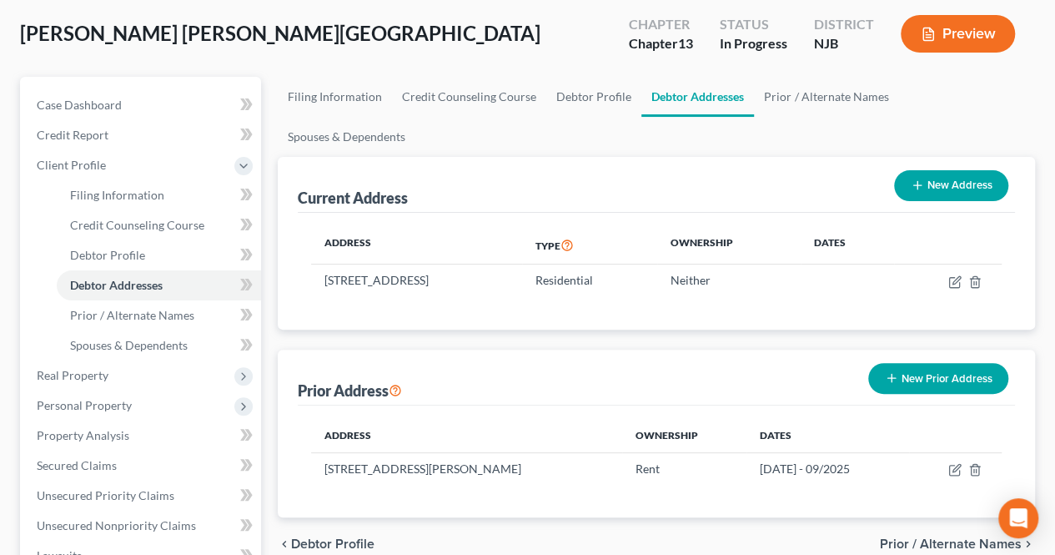
click at [917, 178] on icon "button" at bounding box center [917, 184] width 13 height 13
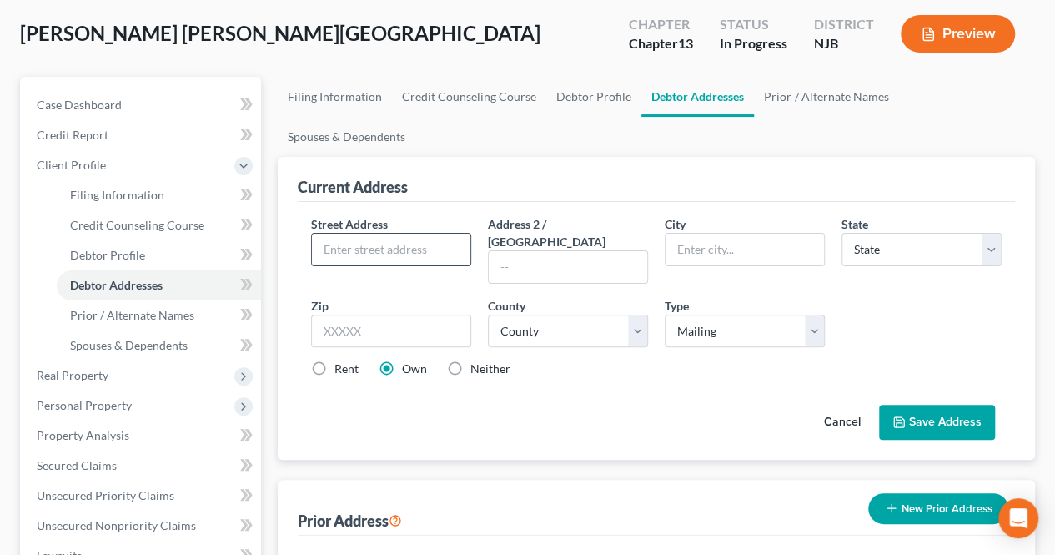
paste input "[STREET_ADDRESS][PERSON_NAME]"
click at [517, 314] on select "County" at bounding box center [568, 330] width 160 height 33
click at [520, 314] on select "County" at bounding box center [568, 330] width 160 height 33
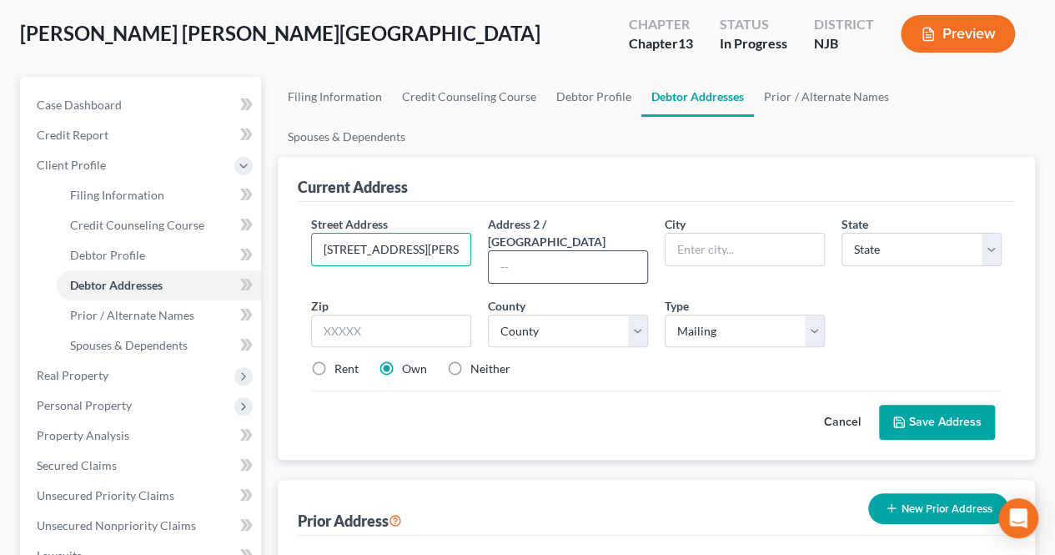
scroll to position [0, 63]
drag, startPoint x: 429, startPoint y: 213, endPoint x: 493, endPoint y: 216, distance: 64.3
click at [493, 216] on div "Street Address * [STREET_ADDRESS][PERSON_NAME] Address 2 / [GEOGRAPHIC_DATA] * …" at bounding box center [656, 303] width 707 height 176
click at [460, 234] on input "[STREET_ADDRESS][PERSON_NAME]" at bounding box center [391, 250] width 158 height 32
drag, startPoint x: 461, startPoint y: 208, endPoint x: 424, endPoint y: 208, distance: 36.7
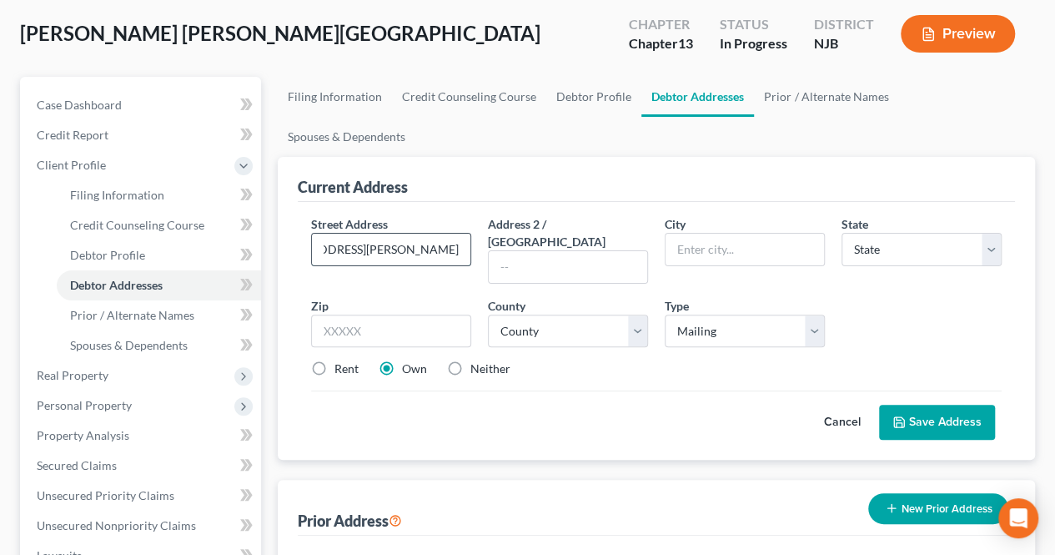
click at [424, 234] on input "[STREET_ADDRESS][PERSON_NAME]" at bounding box center [391, 250] width 158 height 32
paste input "07050"
drag, startPoint x: 429, startPoint y: 211, endPoint x: 607, endPoint y: 231, distance: 178.8
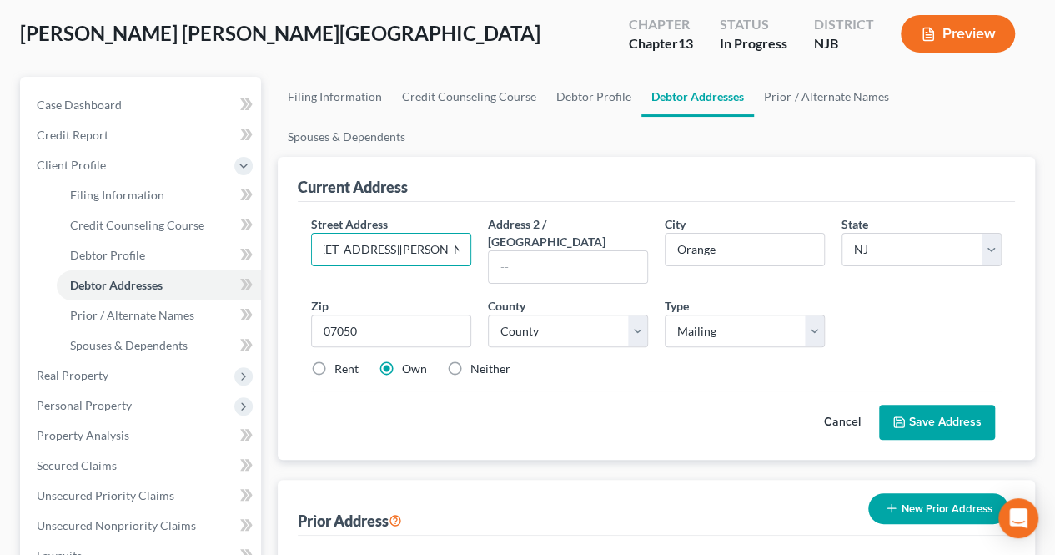
click at [607, 231] on div "Street Address * [STREET_ADDRESS][PERSON_NAME] Address 2 / [GEOGRAPHIC_DATA] * …" at bounding box center [656, 303] width 707 height 176
click at [600, 314] on select "County [GEOGRAPHIC_DATA] [GEOGRAPHIC_DATA] [GEOGRAPHIC_DATA] [GEOGRAPHIC_DATA] …" at bounding box center [568, 330] width 160 height 33
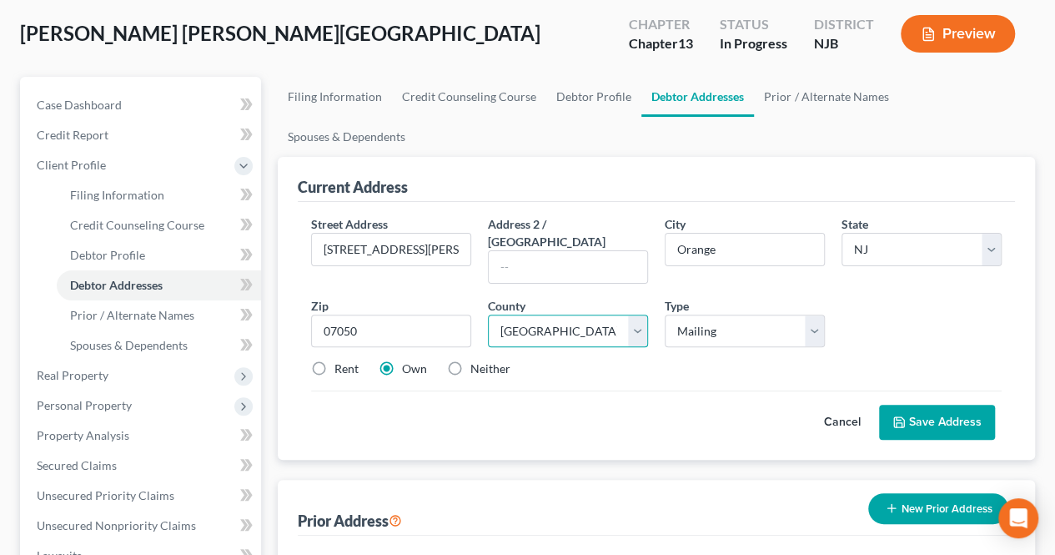
click at [488, 314] on select "County [GEOGRAPHIC_DATA] [GEOGRAPHIC_DATA] [GEOGRAPHIC_DATA] [GEOGRAPHIC_DATA] …" at bounding box center [568, 330] width 160 height 33
click at [334, 360] on label "Rent" at bounding box center [346, 368] width 24 height 17
click at [341, 360] on input "Rent" at bounding box center [346, 365] width 11 height 11
click at [899, 404] on button "Save Address" at bounding box center [937, 421] width 116 height 35
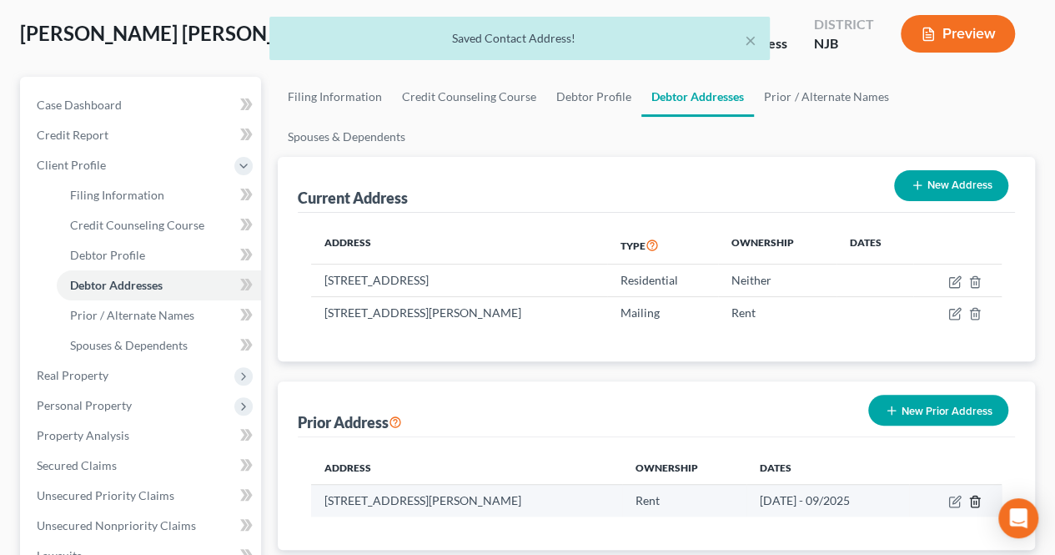
click at [979, 495] on icon "button" at bounding box center [974, 501] width 13 height 13
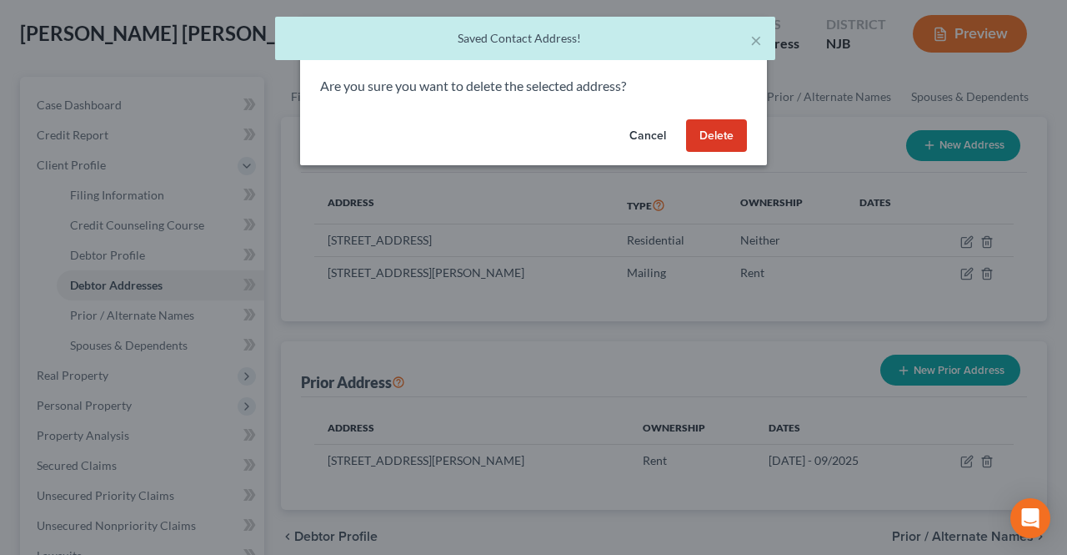
click at [726, 147] on button "Delete" at bounding box center [716, 135] width 61 height 33
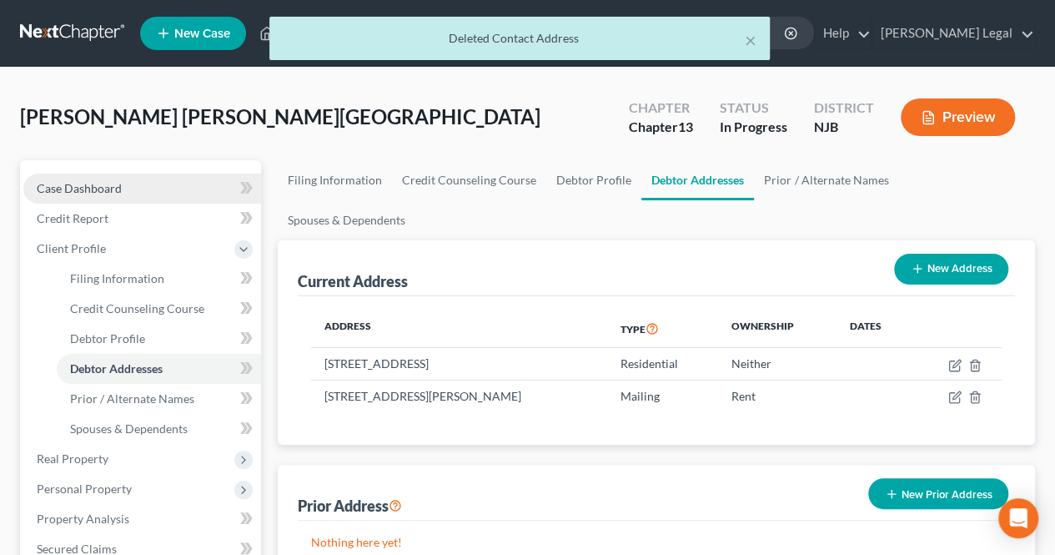
click at [206, 201] on link "Case Dashboard" at bounding box center [142, 188] width 238 height 30
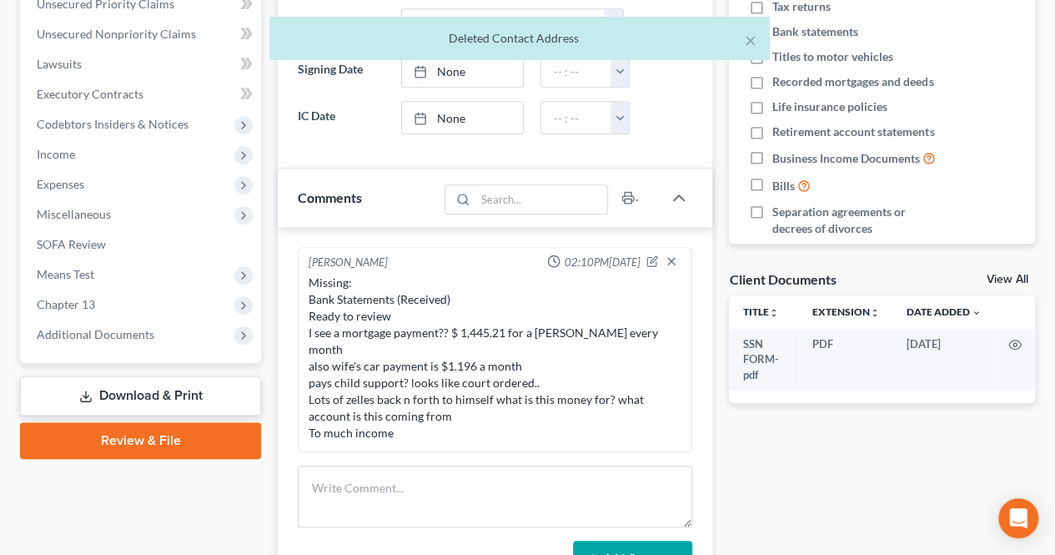
scroll to position [417, 0]
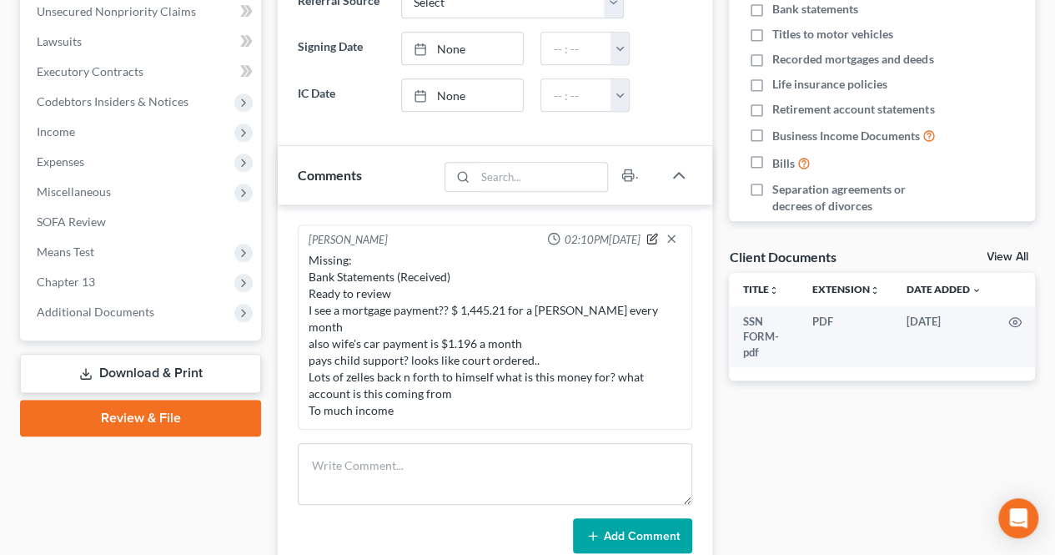
click at [653, 236] on icon "button" at bounding box center [652, 239] width 12 height 12
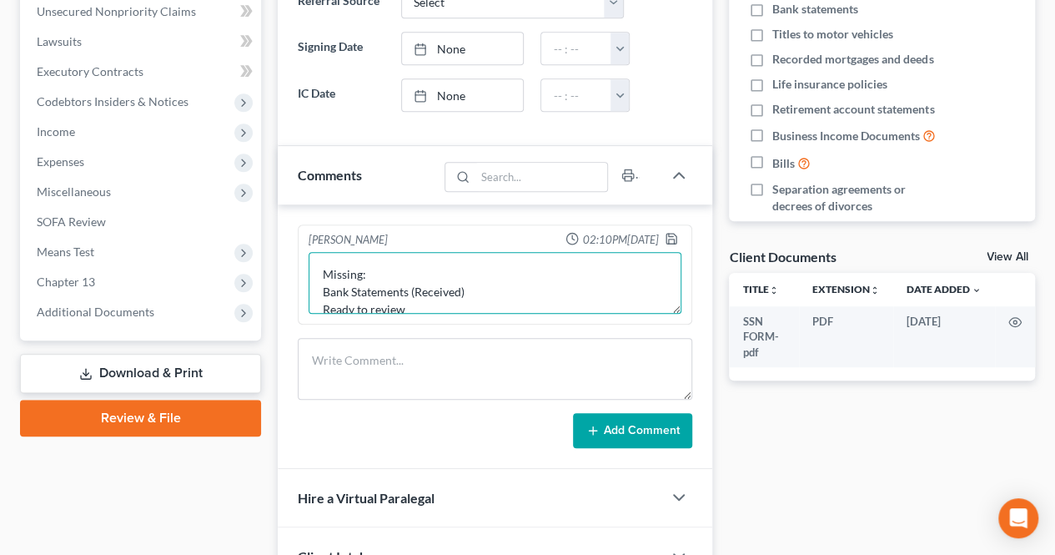
click at [474, 271] on textarea "Missing: Bank Statements (Received) Ready to review I see a mortgage payment?? …" at bounding box center [495, 283] width 373 height 62
click at [480, 288] on textarea "Missing: Bank Statements (Received) Ready to review I see a mortgage payment?? …" at bounding box center [495, 283] width 373 height 62
drag, startPoint x: 444, startPoint y: 291, endPoint x: 629, endPoint y: 428, distance: 230.2
click at [415, 289] on textarea "Missing: Bank Statements (Received) Ready to review I see a mortgage payment?? …" at bounding box center [495, 283] width 373 height 62
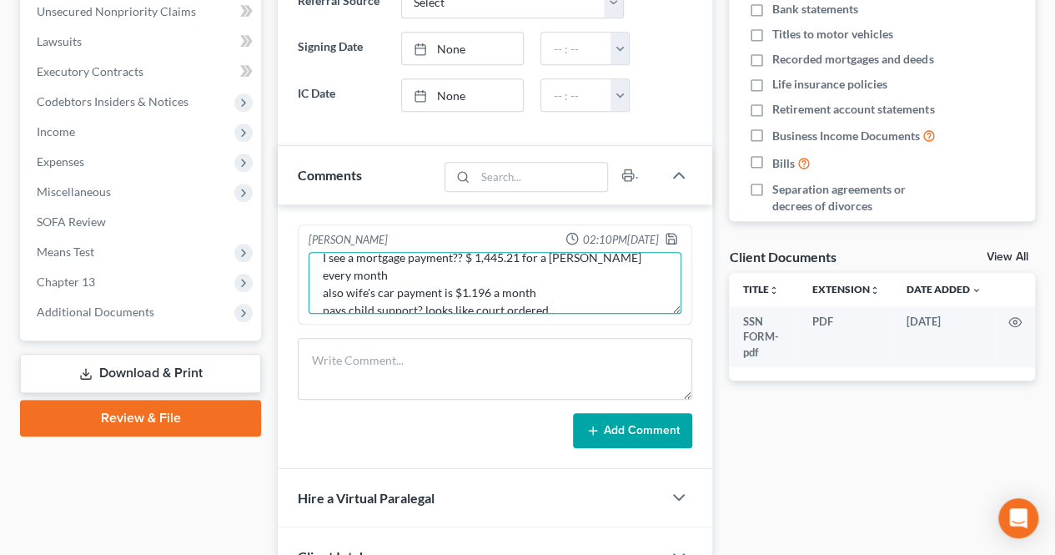
click at [487, 269] on textarea "Missing: Bank Statements for capital one bank Taxes 23 & 24 Ready to review I s…" at bounding box center [495, 283] width 373 height 62
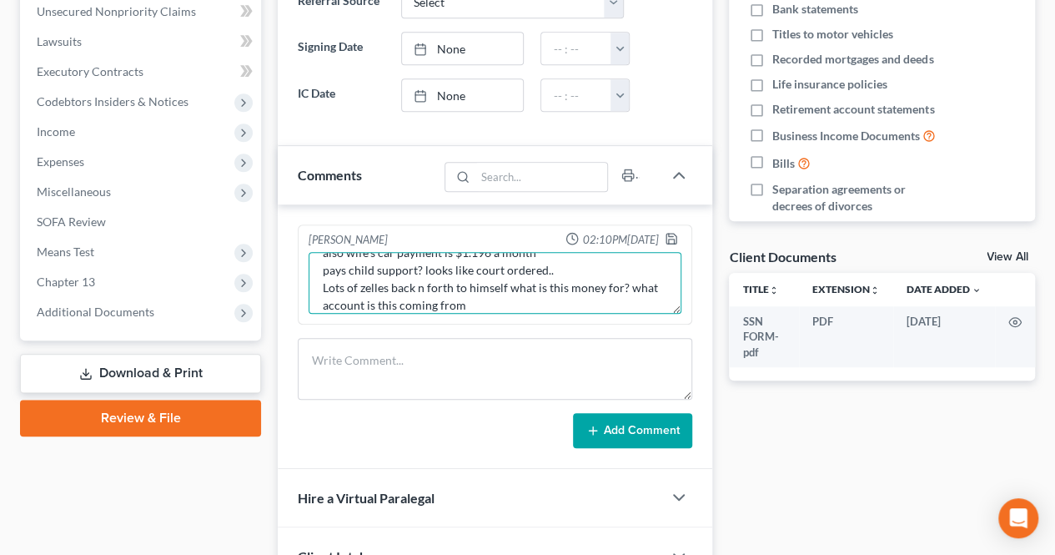
scroll to position [170, 0]
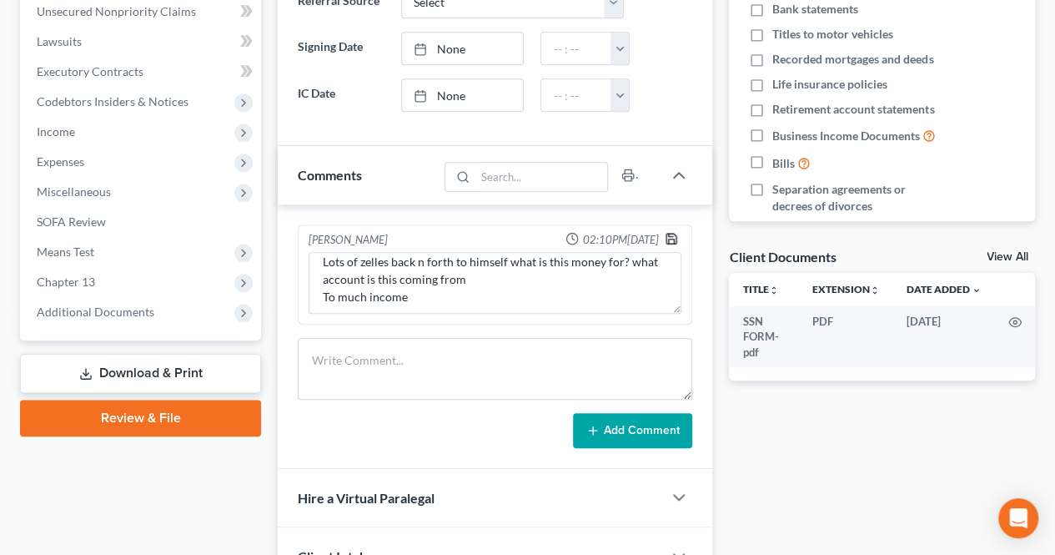
click at [671, 235] on icon "button" at bounding box center [671, 238] width 13 height 13
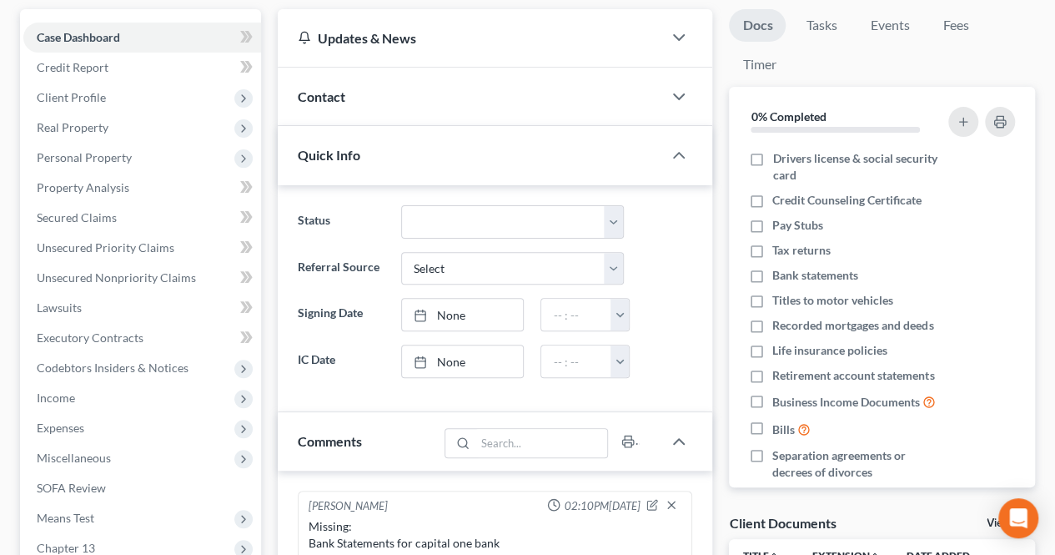
scroll to position [167, 0]
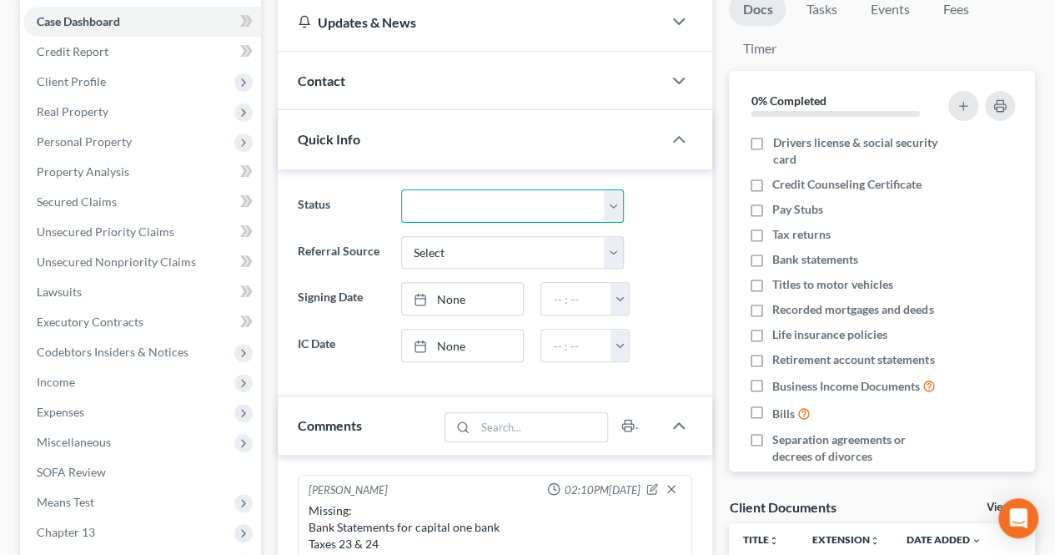
drag, startPoint x: 467, startPoint y: 199, endPoint x: 471, endPoint y: 214, distance: 15.6
click at [467, 199] on select "Confirmation Issues Confirmed Confirmed/Dismissed Didn't file Discharged Dismis…" at bounding box center [513, 205] width 224 height 33
click at [401, 189] on select "Confirmation Issues Confirmed Confirmed/Dismissed Didn't file Discharged Dismis…" at bounding box center [513, 205] width 224 height 33
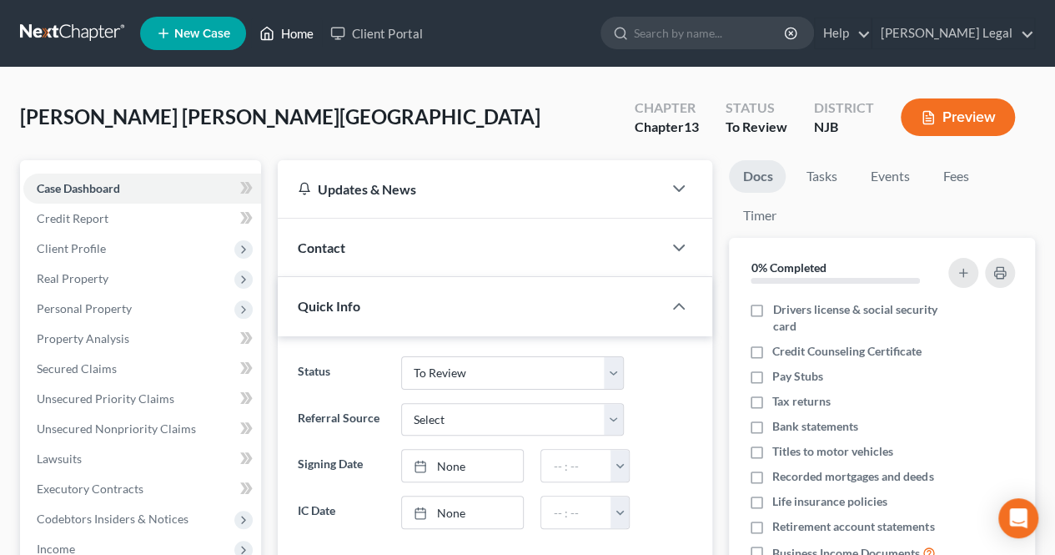
click at [269, 39] on icon at bounding box center [268, 34] width 12 height 13
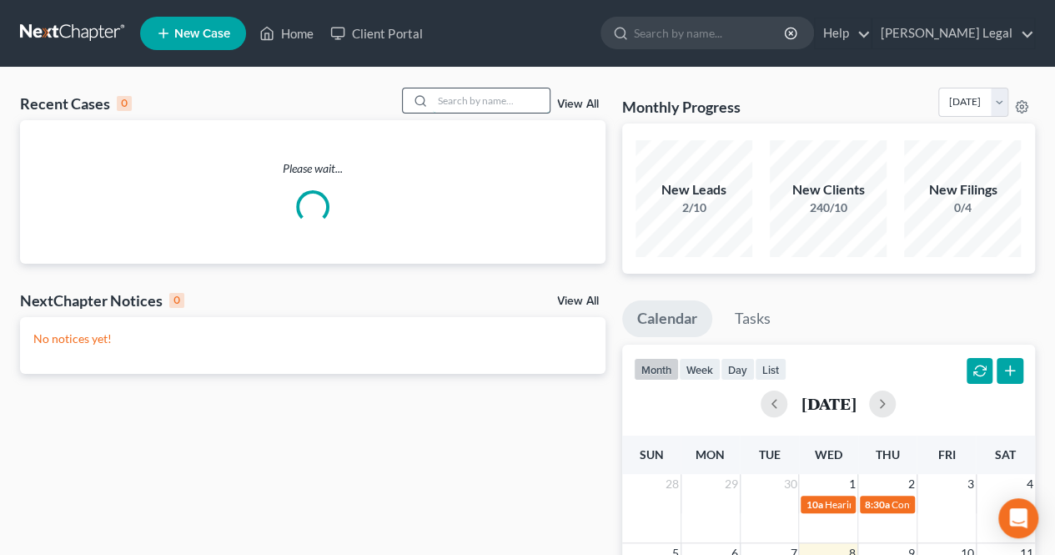
click at [470, 103] on input "search" at bounding box center [491, 100] width 117 height 24
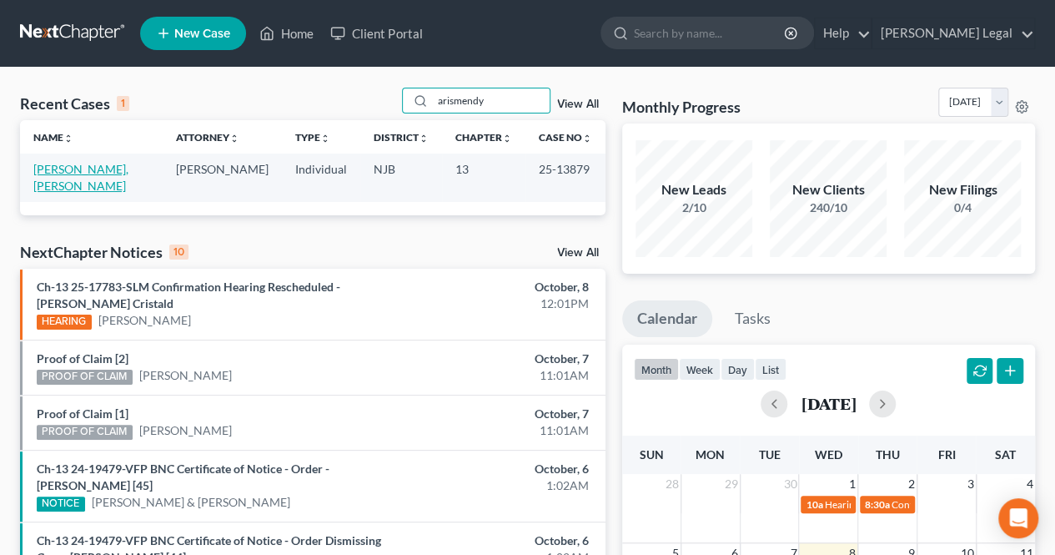
click at [113, 173] on link "[PERSON_NAME], [PERSON_NAME]" at bounding box center [80, 177] width 95 height 31
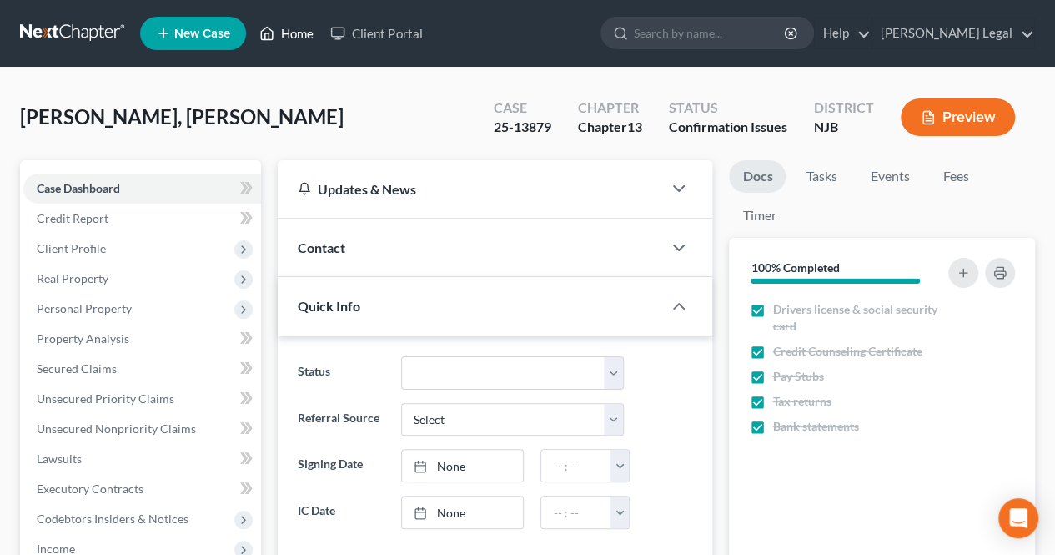
click at [267, 31] on icon at bounding box center [266, 33] width 15 height 20
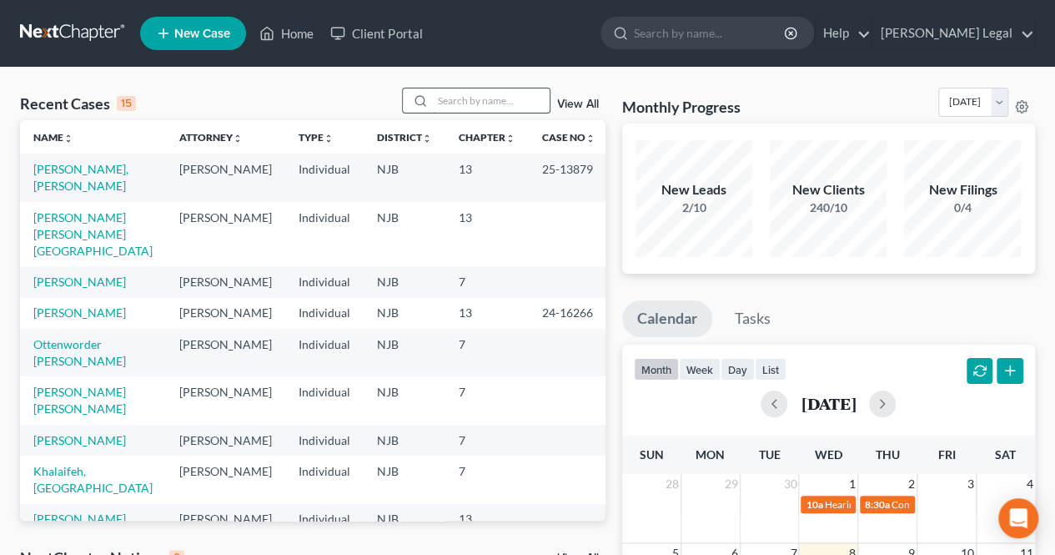
click at [489, 107] on input "search" at bounding box center [491, 100] width 117 height 24
click at [91, 219] on link "[PERSON_NAME] [PERSON_NAME][GEOGRAPHIC_DATA]" at bounding box center [92, 234] width 119 height 48
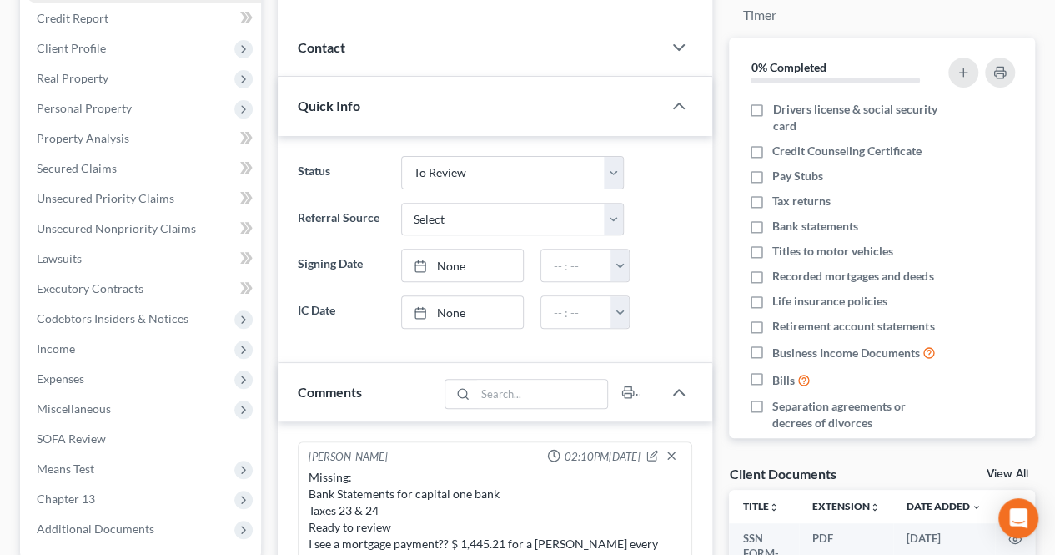
scroll to position [250, 0]
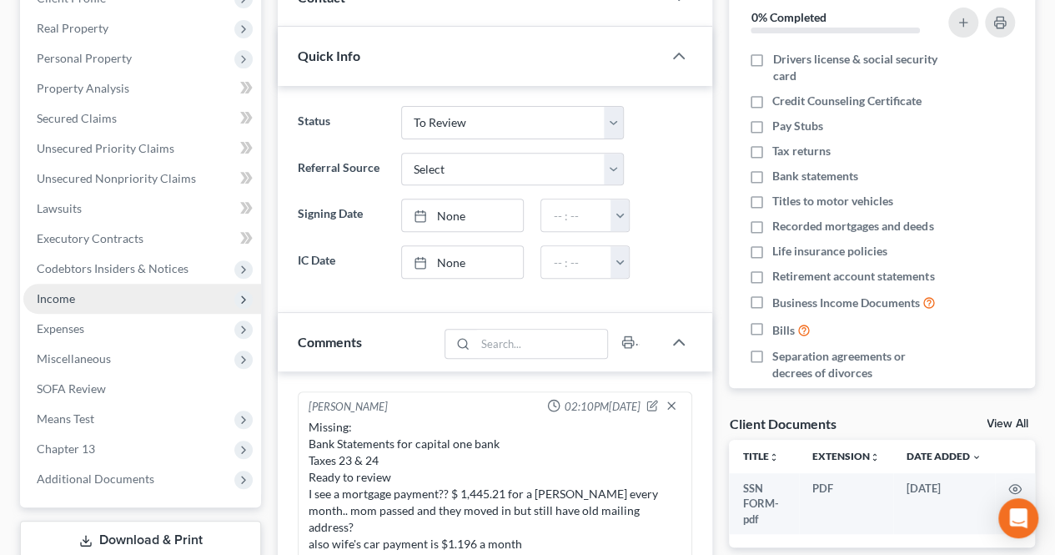
click at [137, 304] on span "Income" at bounding box center [142, 299] width 238 height 30
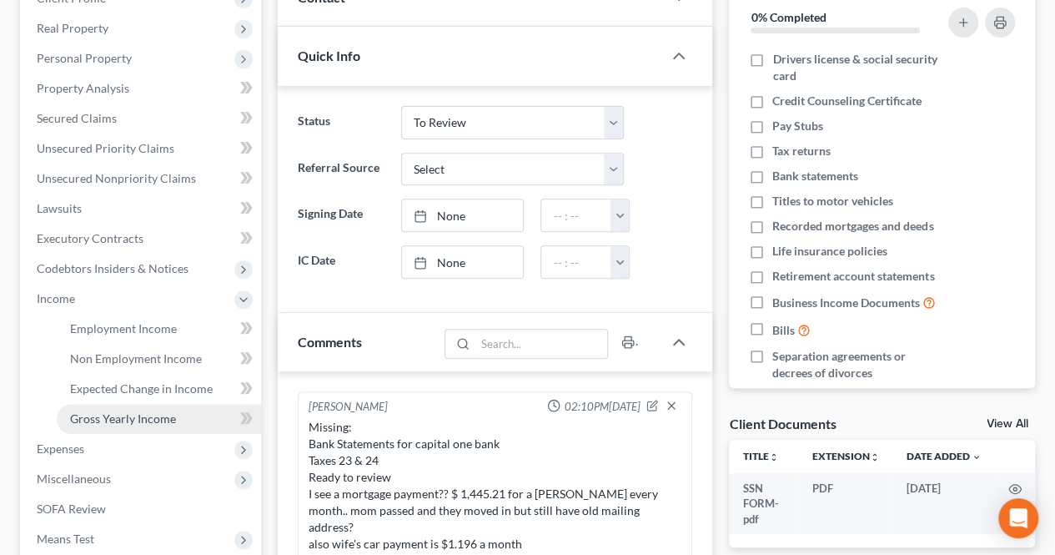
click at [123, 409] on link "Gross Yearly Income" at bounding box center [159, 419] width 204 height 30
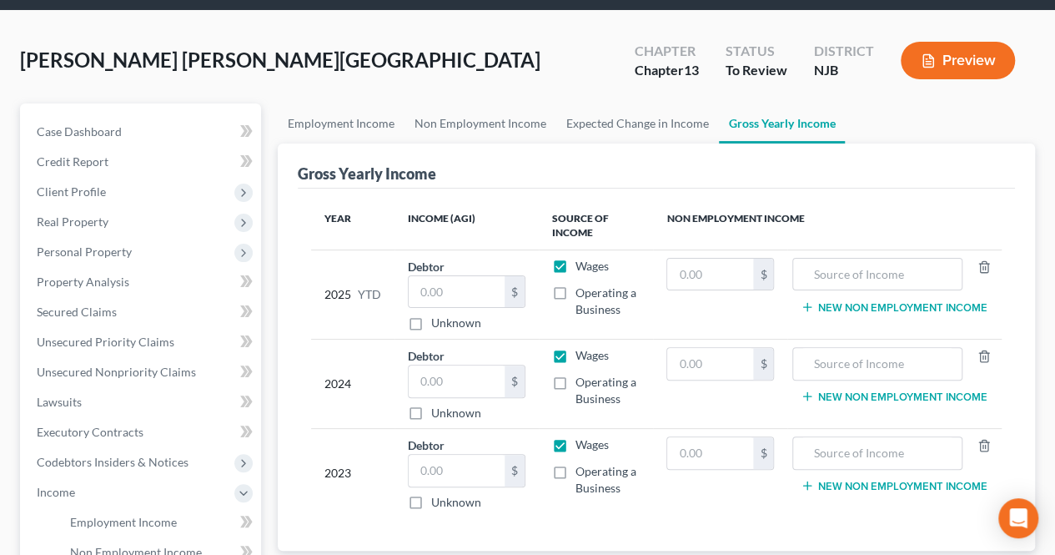
scroll to position [83, 0]
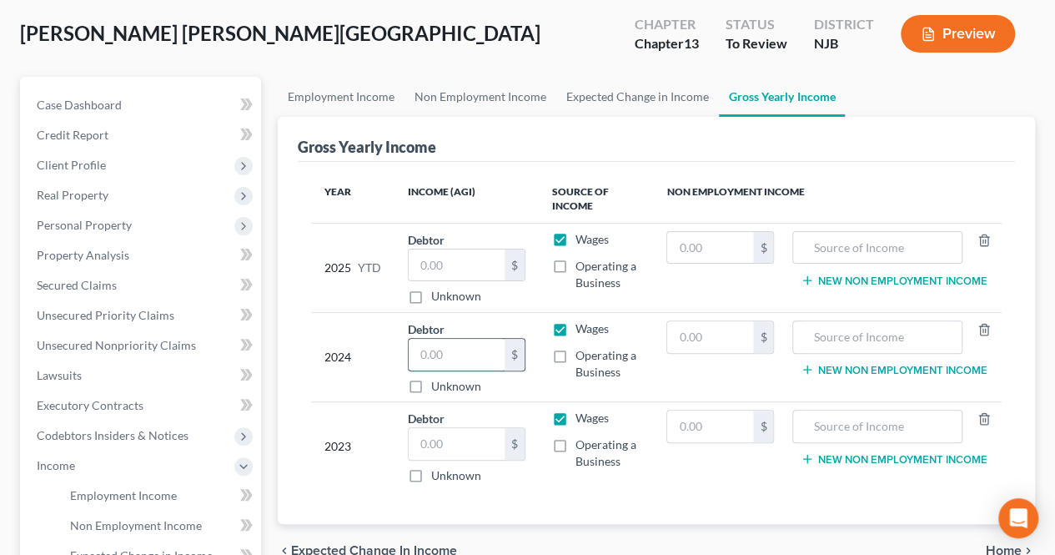
click at [421, 354] on input "text" at bounding box center [456, 355] width 95 height 32
click at [446, 352] on input "169" at bounding box center [456, 355] width 95 height 32
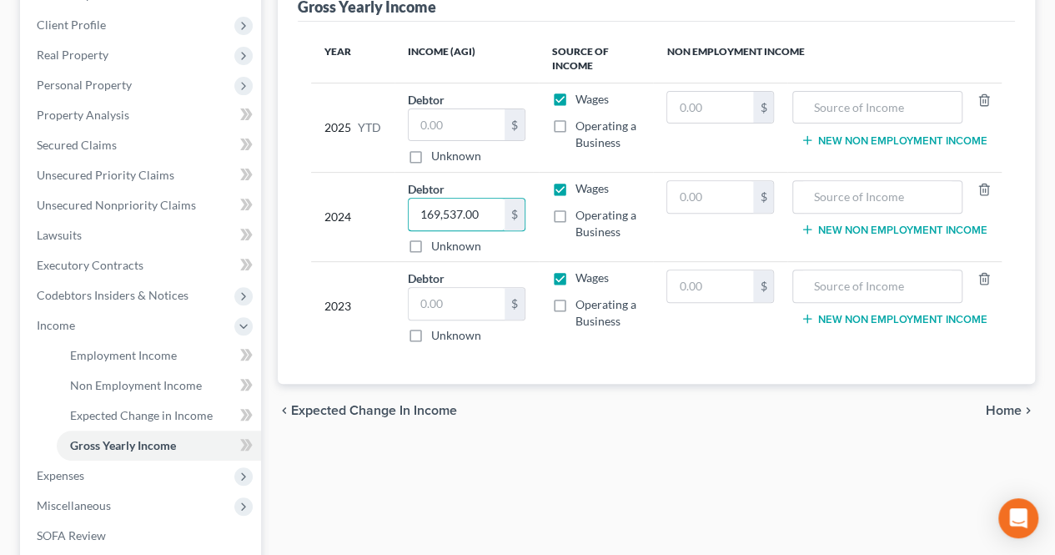
scroll to position [250, 0]
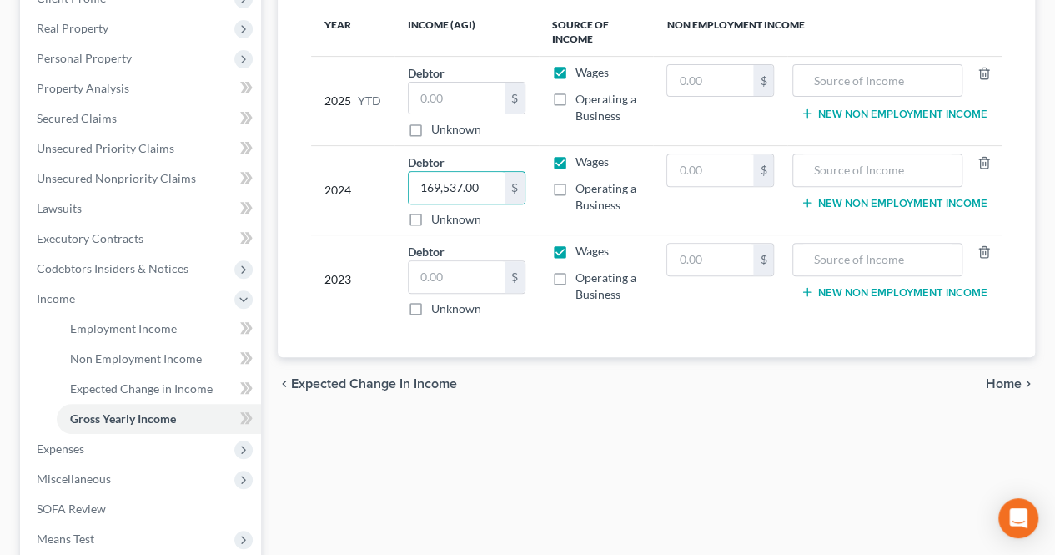
click at [991, 377] on span "Home" at bounding box center [1004, 383] width 36 height 13
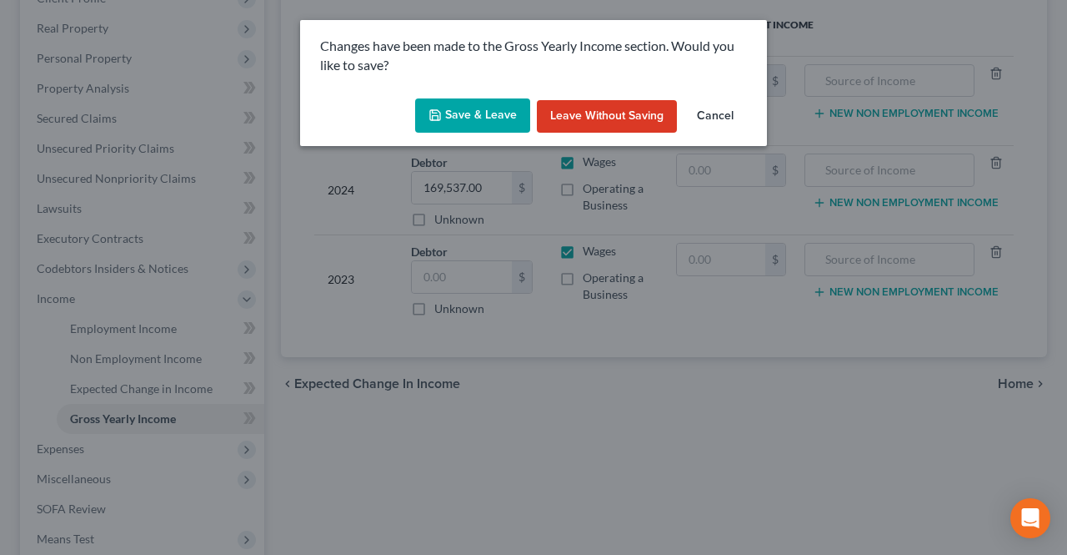
click at [500, 113] on button "Save & Leave" at bounding box center [472, 115] width 115 height 35
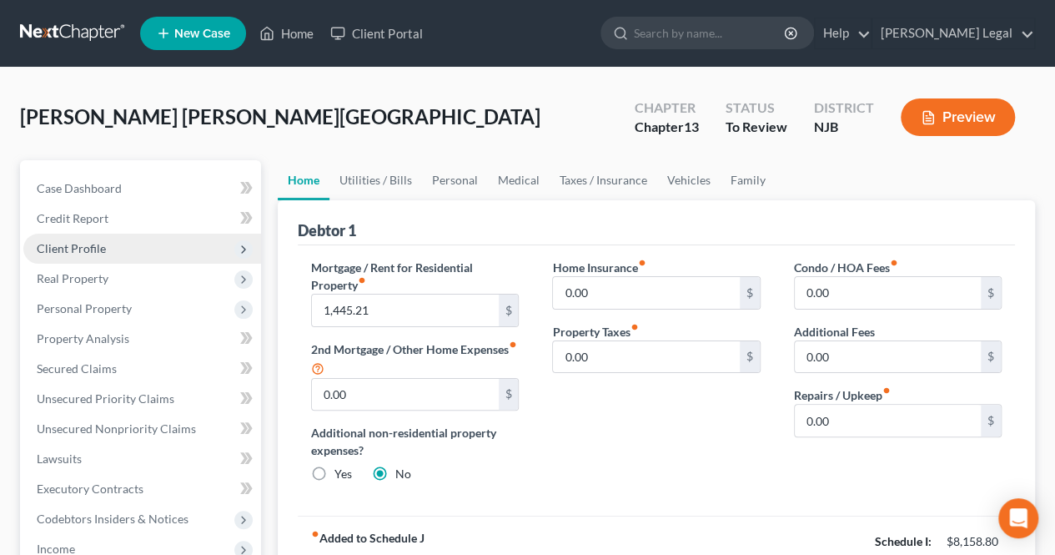
click at [172, 259] on span "Client Profile" at bounding box center [142, 249] width 238 height 30
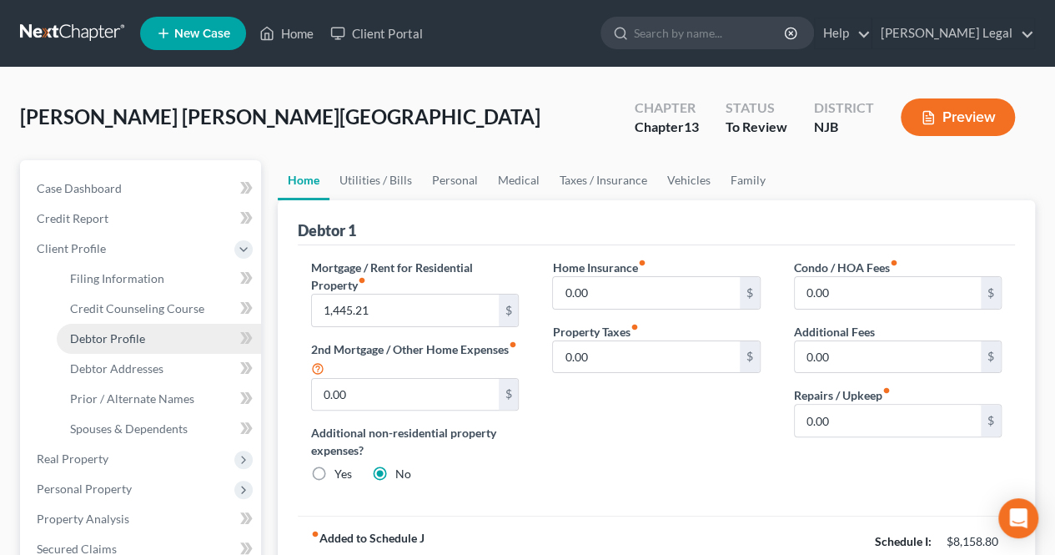
click at [145, 337] on link "Debtor Profile" at bounding box center [159, 339] width 204 height 30
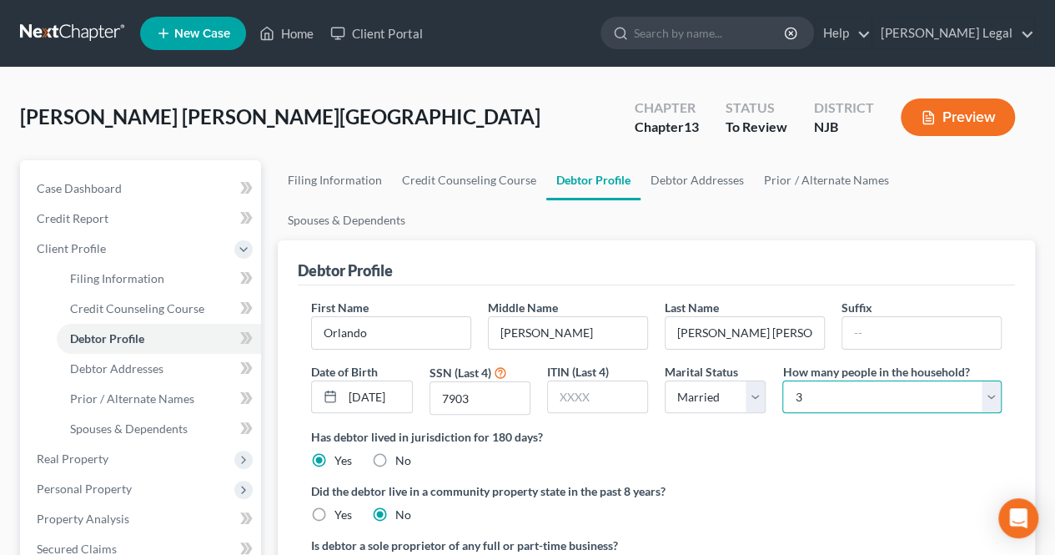
click at [804, 380] on select "Select 1 2 3 4 5 6 7 8 9 10 11 12 13 14 15 16 17 18 19 20" at bounding box center [891, 396] width 219 height 33
click at [782, 380] on select "Select 1 2 3 4 5 6 7 8 9 10 11 12 13 14 15 16 17 18 19 20" at bounding box center [891, 396] width 219 height 33
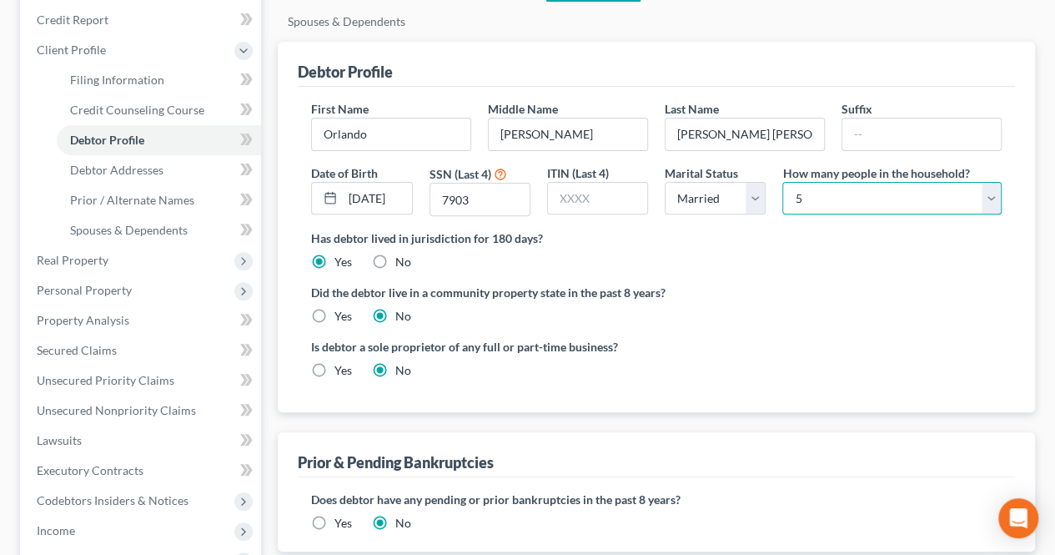
scroll to position [250, 0]
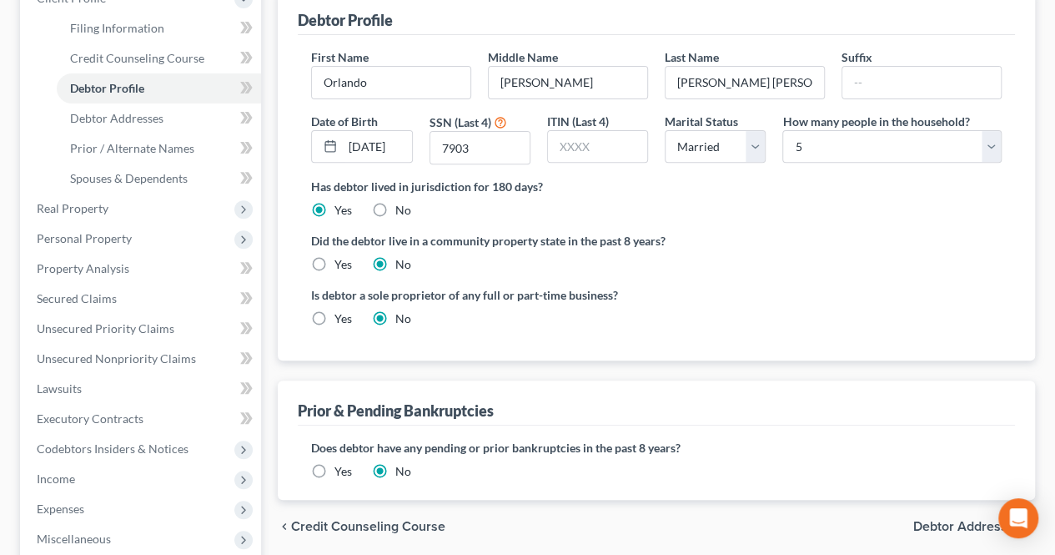
click at [947, 520] on span "Debtor Addresses" at bounding box center [967, 526] width 108 height 13
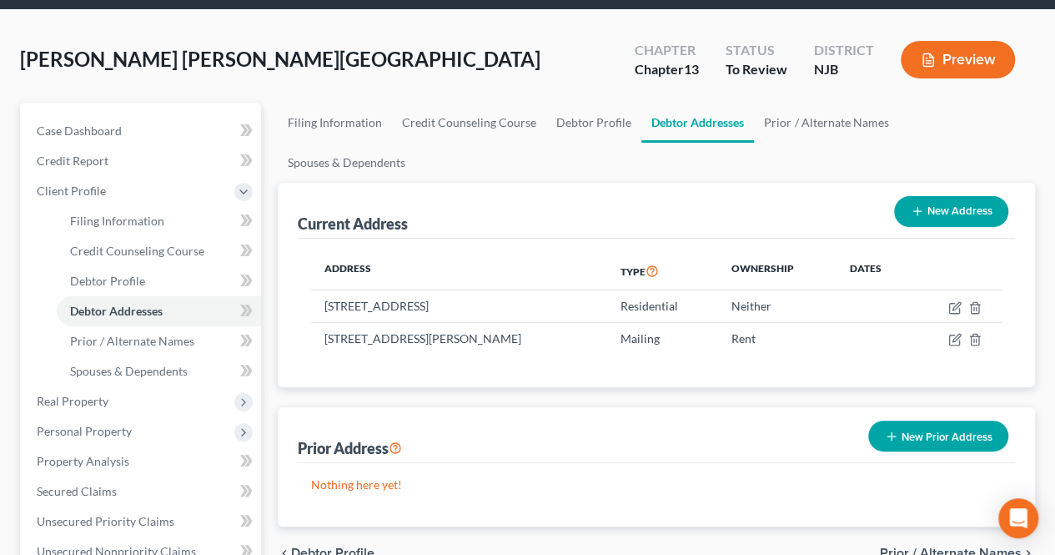
scroll to position [83, 0]
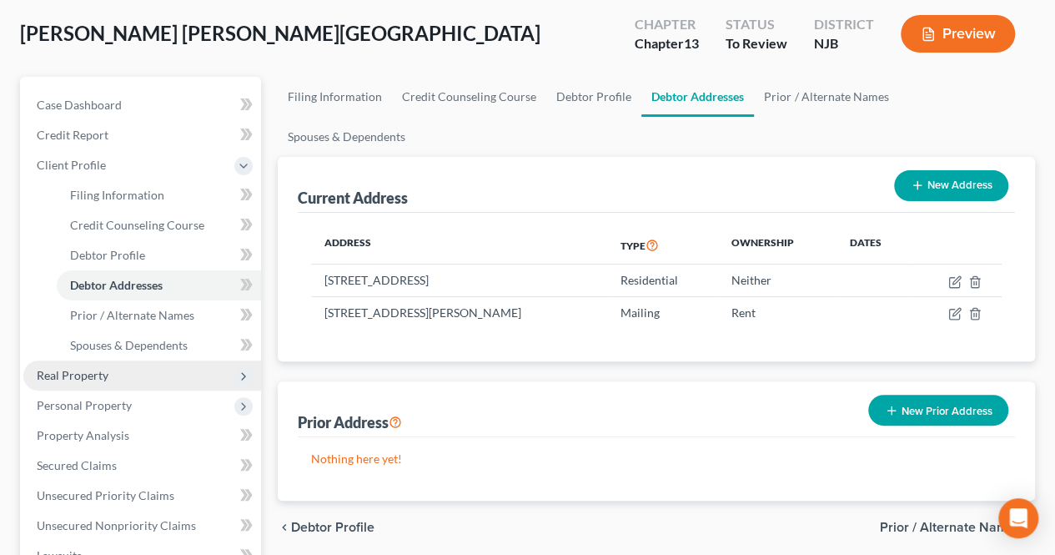
click at [152, 376] on span "Real Property" at bounding box center [142, 375] width 238 height 30
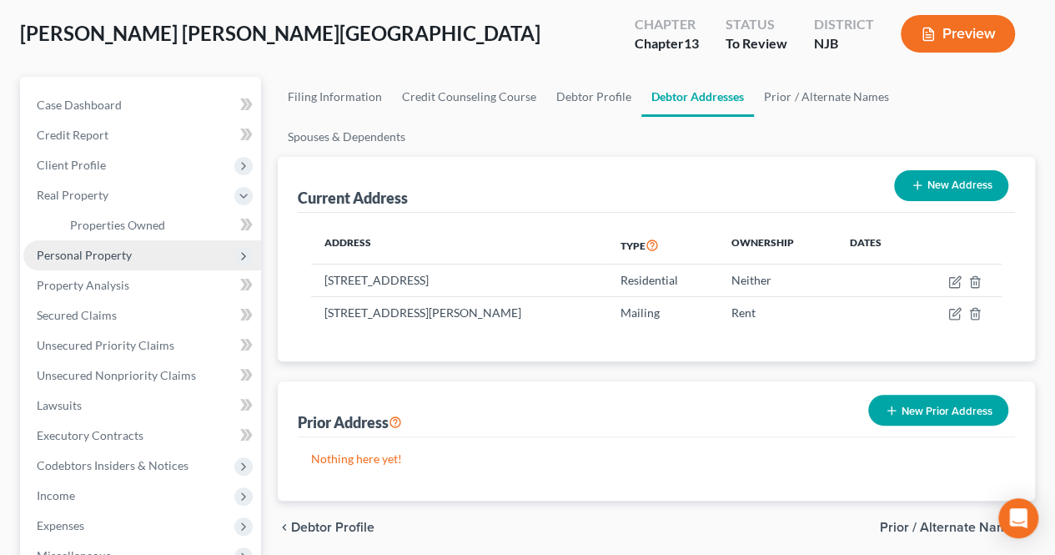
click at [130, 245] on span "Personal Property" at bounding box center [142, 255] width 238 height 30
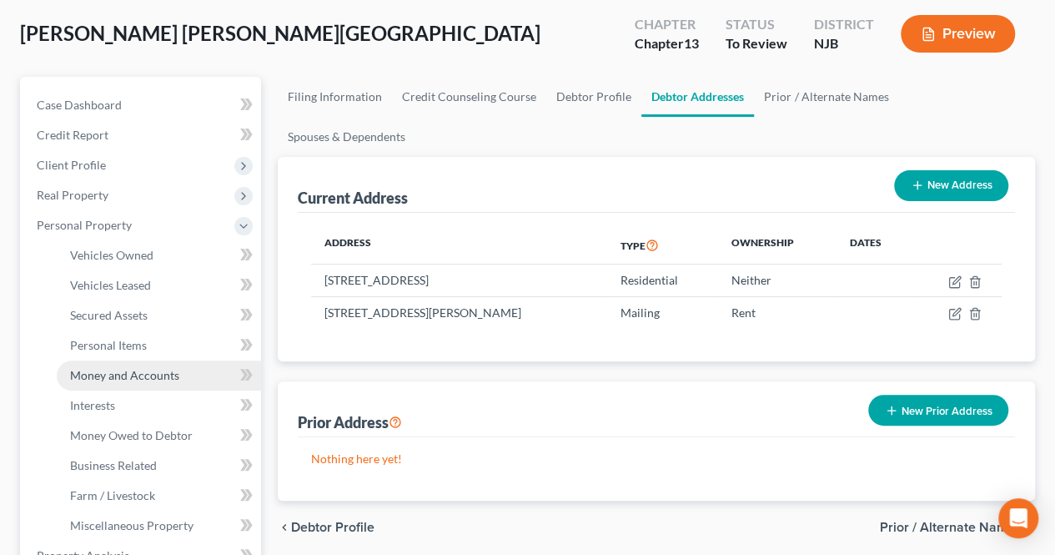
click at [148, 370] on span "Money and Accounts" at bounding box center [124, 375] width 109 height 14
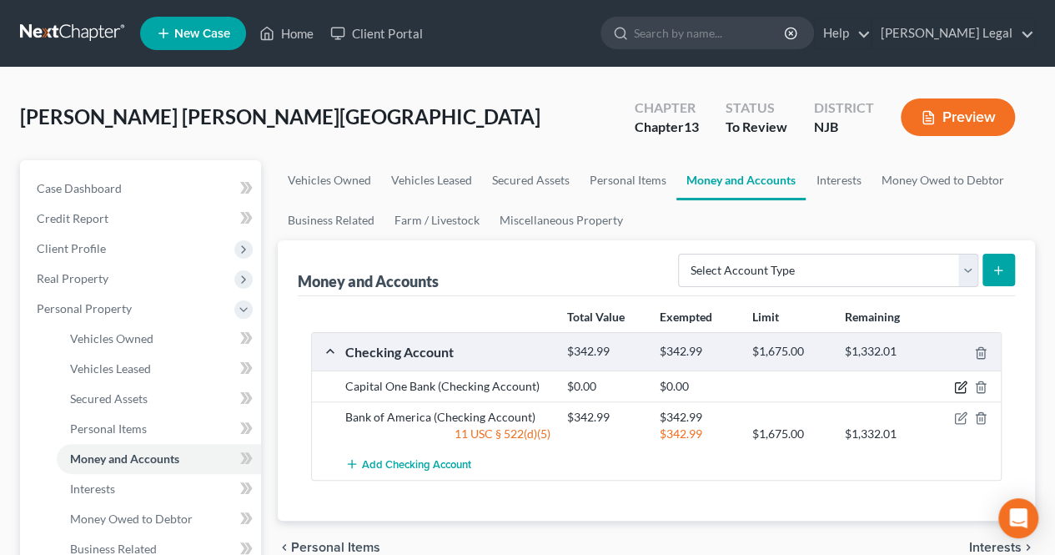
click at [962, 383] on icon "button" at bounding box center [962, 386] width 8 height 8
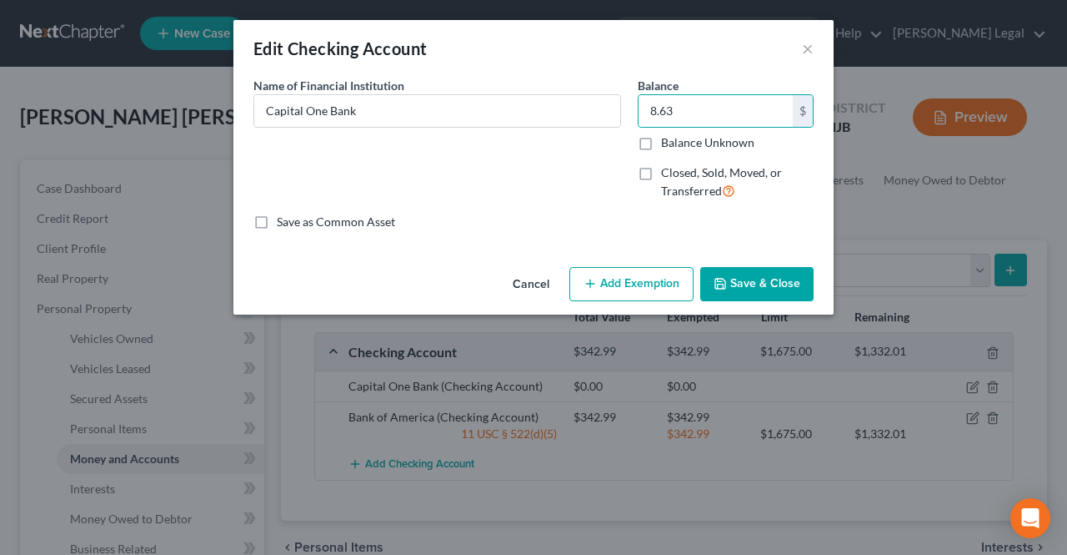
click at [645, 288] on button "Add Exemption" at bounding box center [632, 284] width 124 height 35
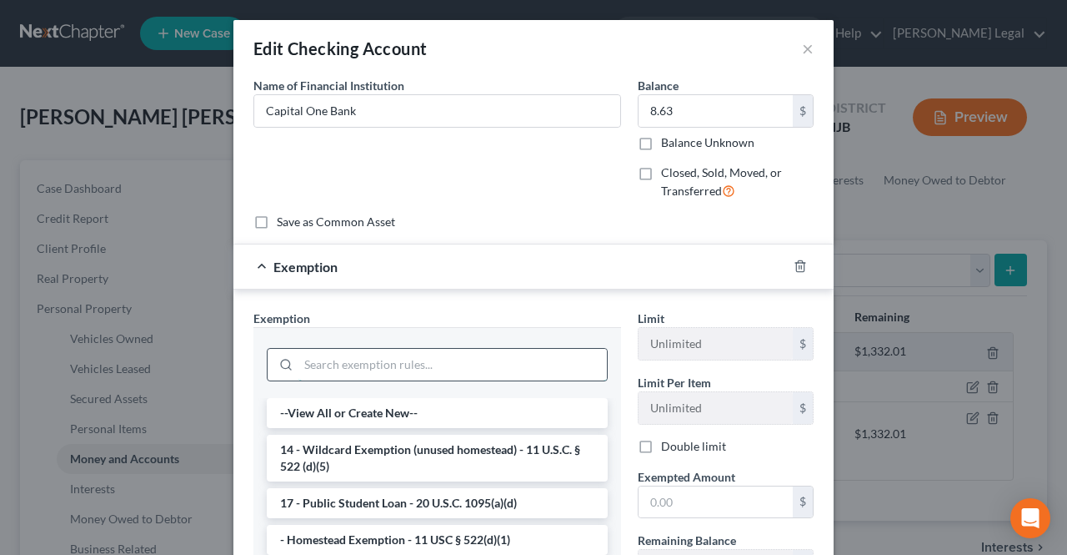
click at [440, 358] on input "search" at bounding box center [453, 365] width 309 height 32
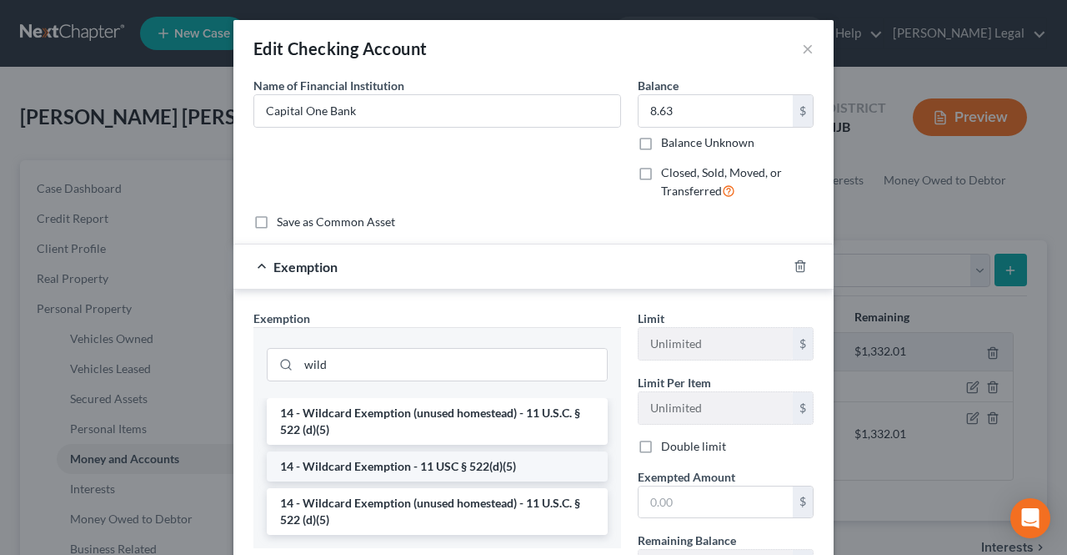
click at [460, 470] on li "14 - Wildcard Exemption - 11 USC § 522(d)(5)" at bounding box center [437, 466] width 341 height 30
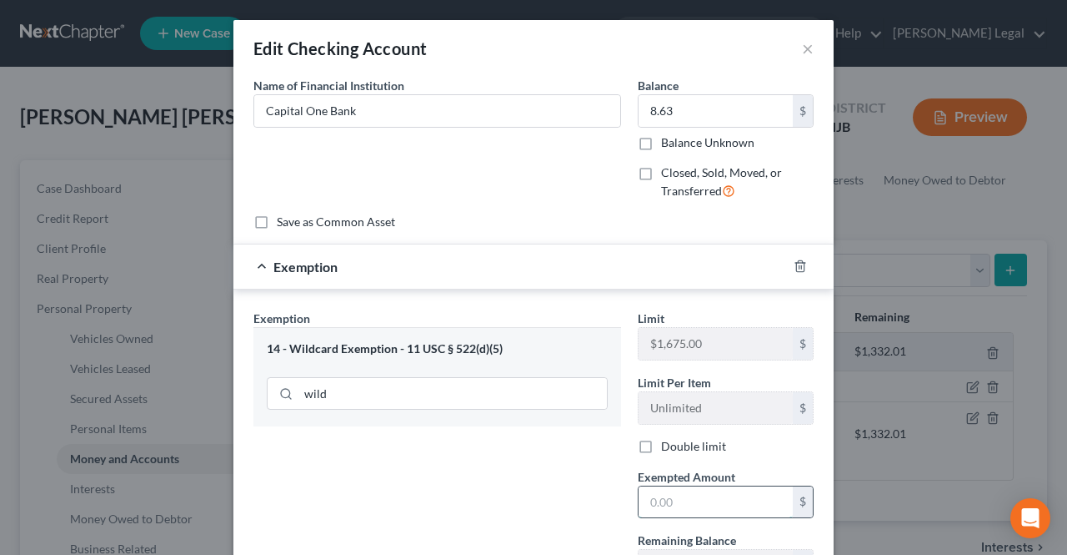
click at [664, 494] on input "text" at bounding box center [716, 502] width 154 height 32
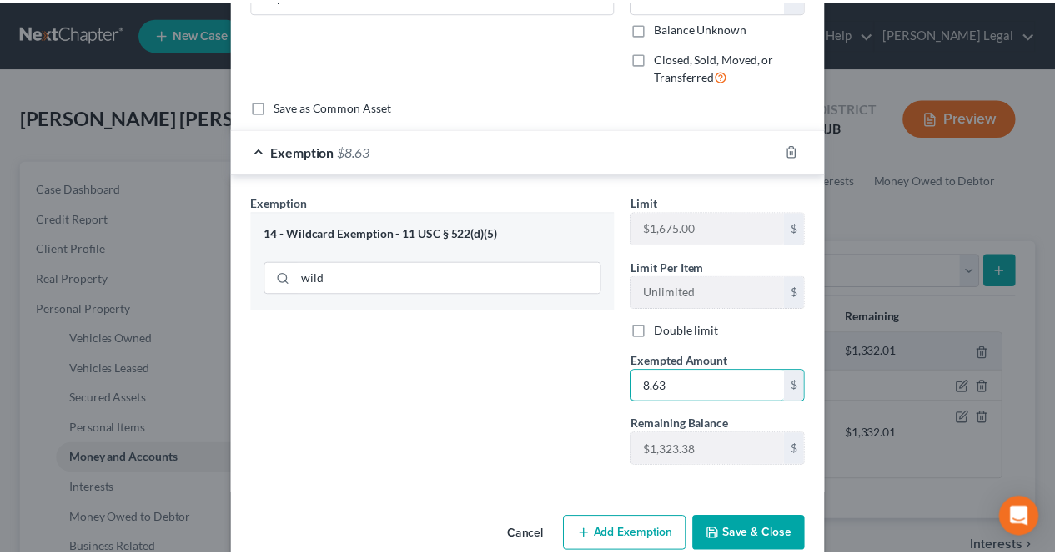
scroll to position [143, 0]
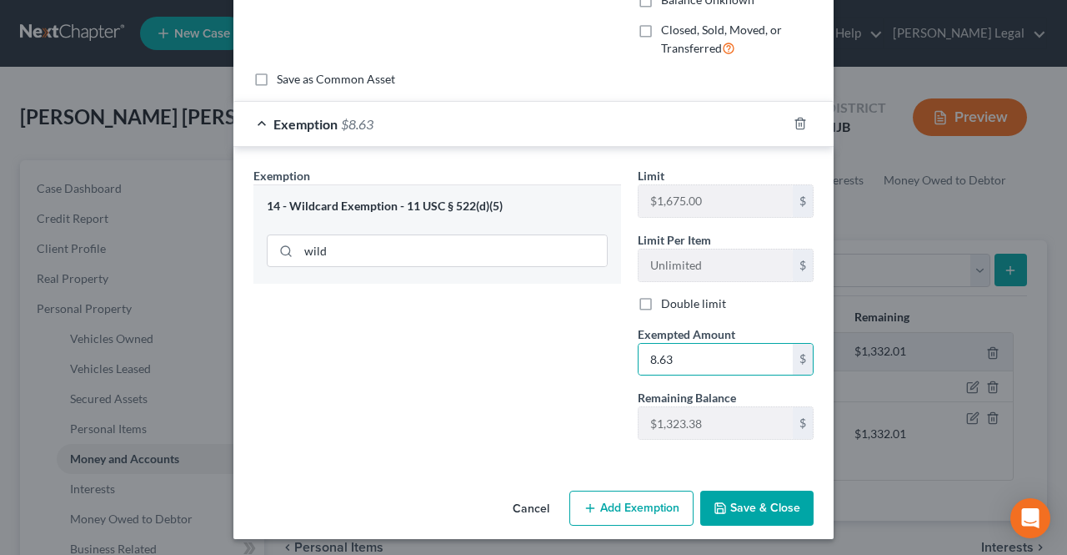
click at [749, 501] on button "Save & Close" at bounding box center [757, 507] width 113 height 35
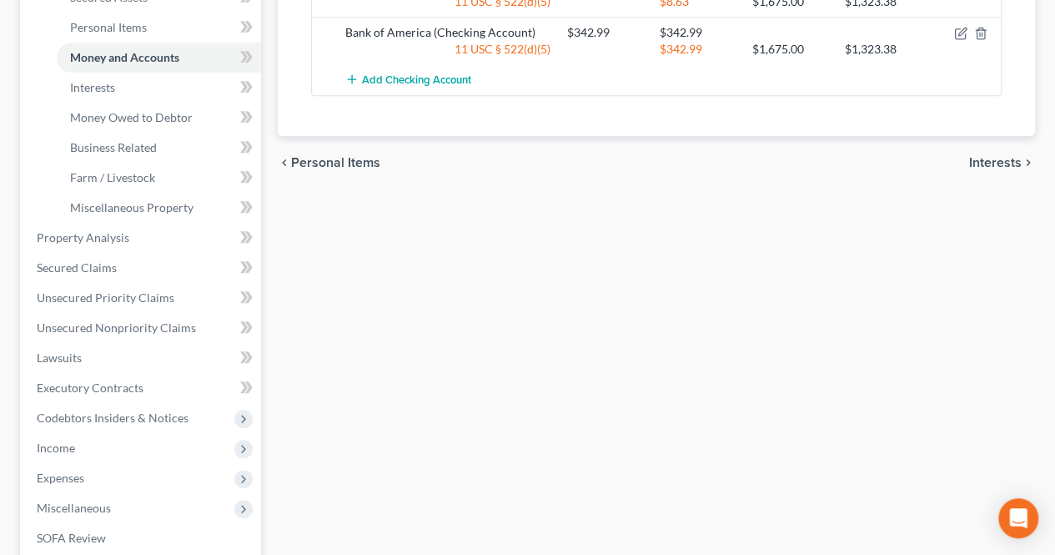
scroll to position [437, 0]
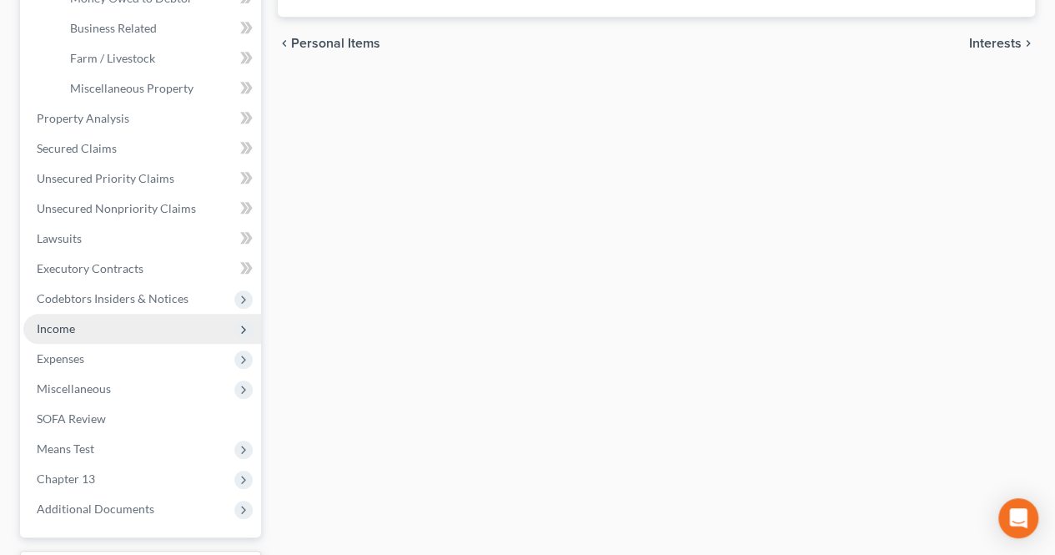
click at [49, 324] on span "Income" at bounding box center [56, 328] width 38 height 14
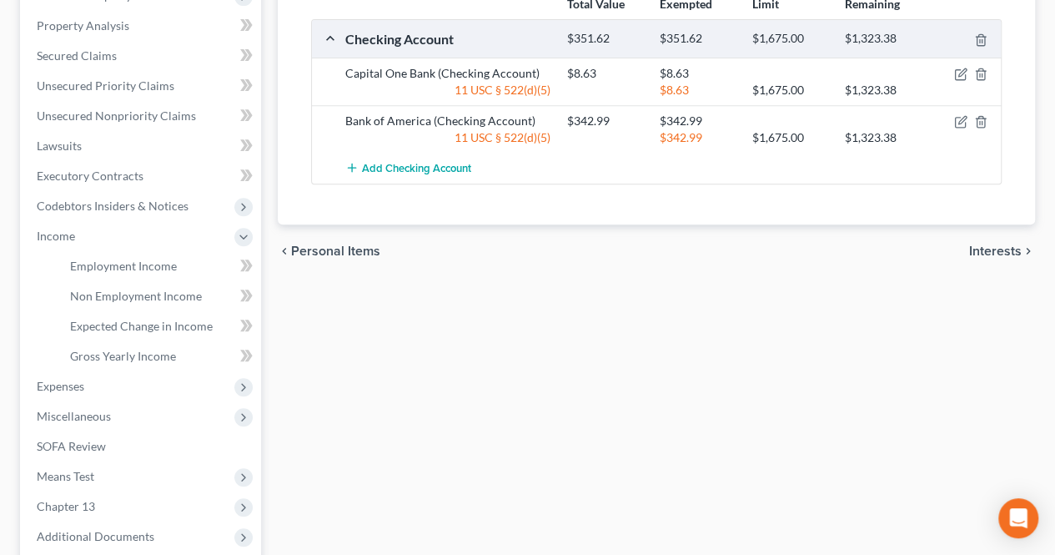
scroll to position [396, 0]
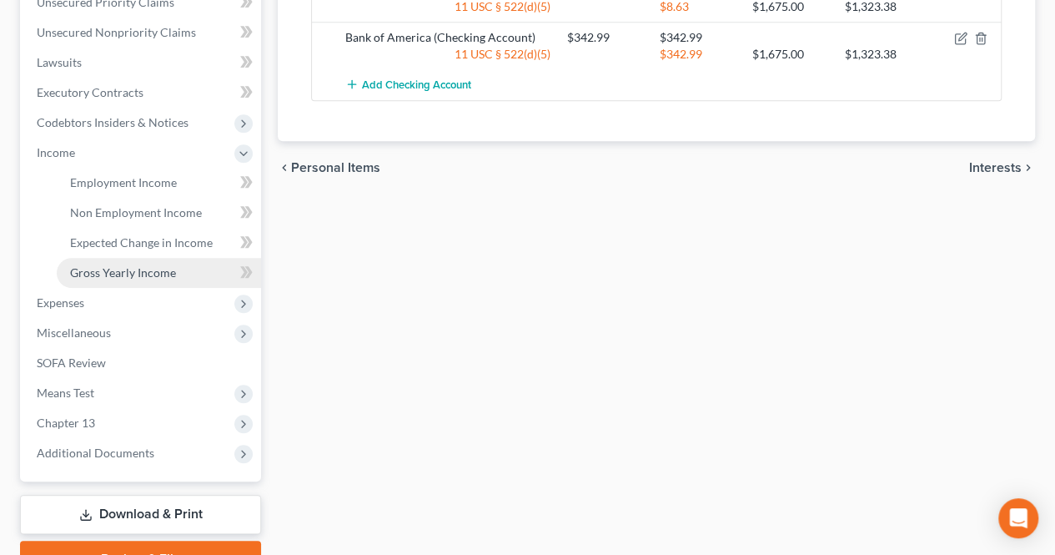
click at [184, 283] on link "Gross Yearly Income" at bounding box center [159, 273] width 204 height 30
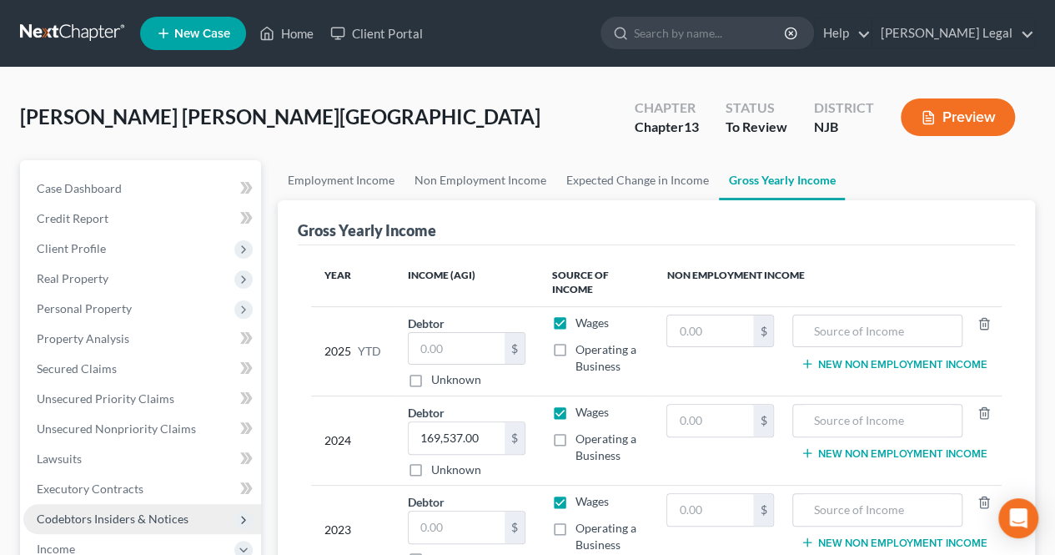
scroll to position [250, 0]
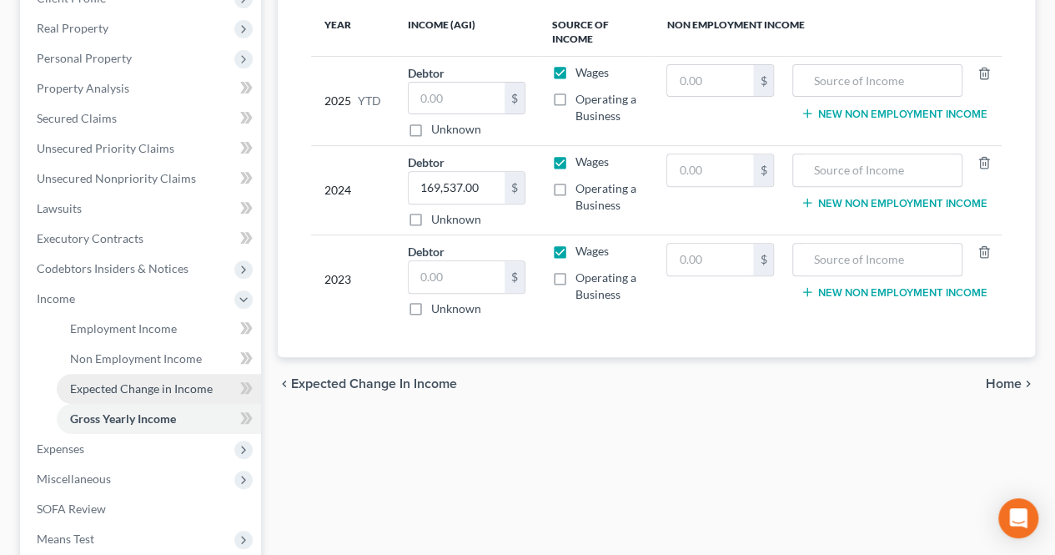
click at [156, 387] on span "Expected Change in Income" at bounding box center [141, 388] width 143 height 14
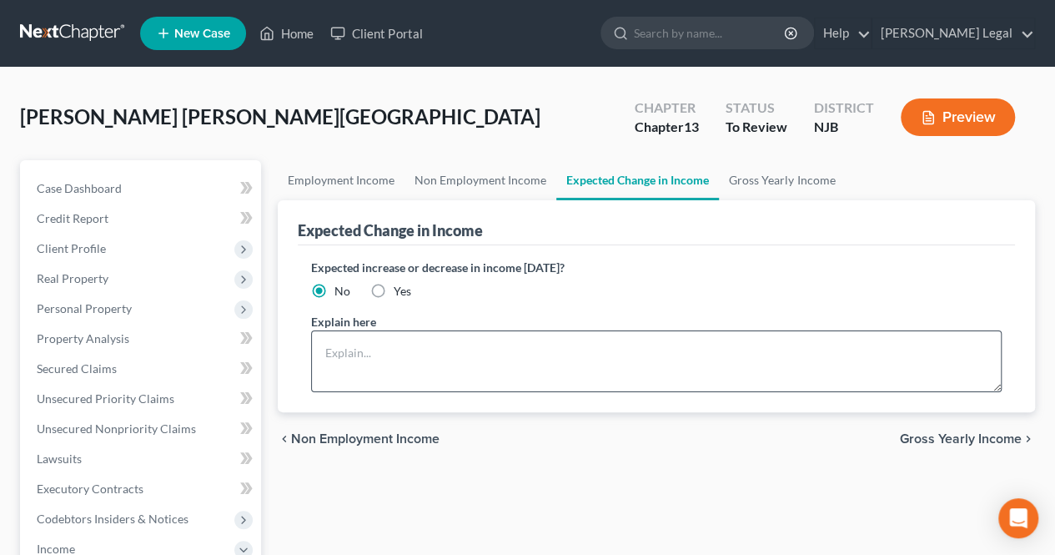
drag, startPoint x: 380, startPoint y: 289, endPoint x: 374, endPoint y: 335, distance: 46.2
click at [394, 289] on label "Yes" at bounding box center [403, 291] width 18 height 17
click at [400, 289] on input "Yes" at bounding box center [405, 288] width 11 height 11
click at [375, 347] on textarea at bounding box center [656, 361] width 691 height 62
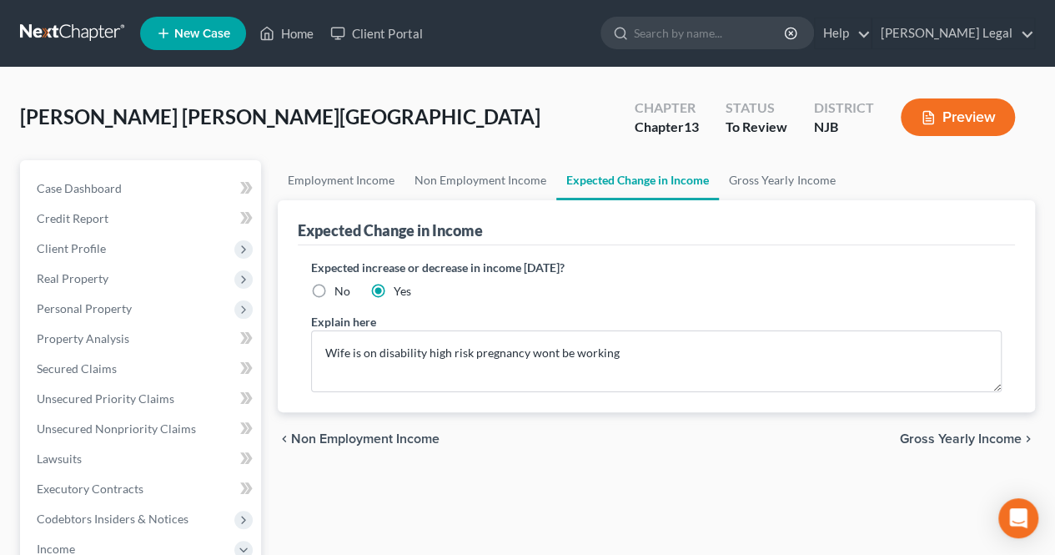
click at [996, 441] on span "Gross Yearly Income" at bounding box center [961, 438] width 122 height 13
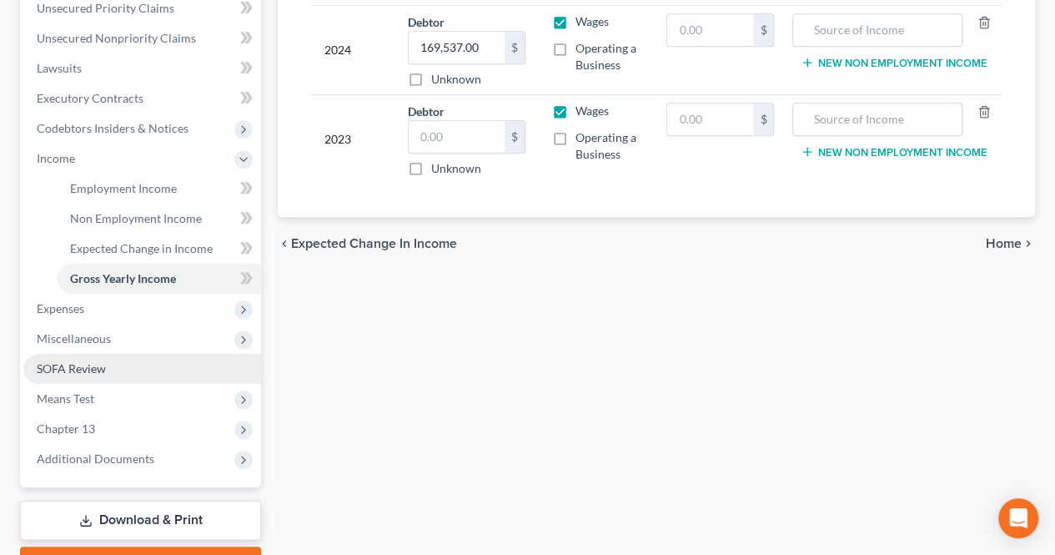
scroll to position [417, 0]
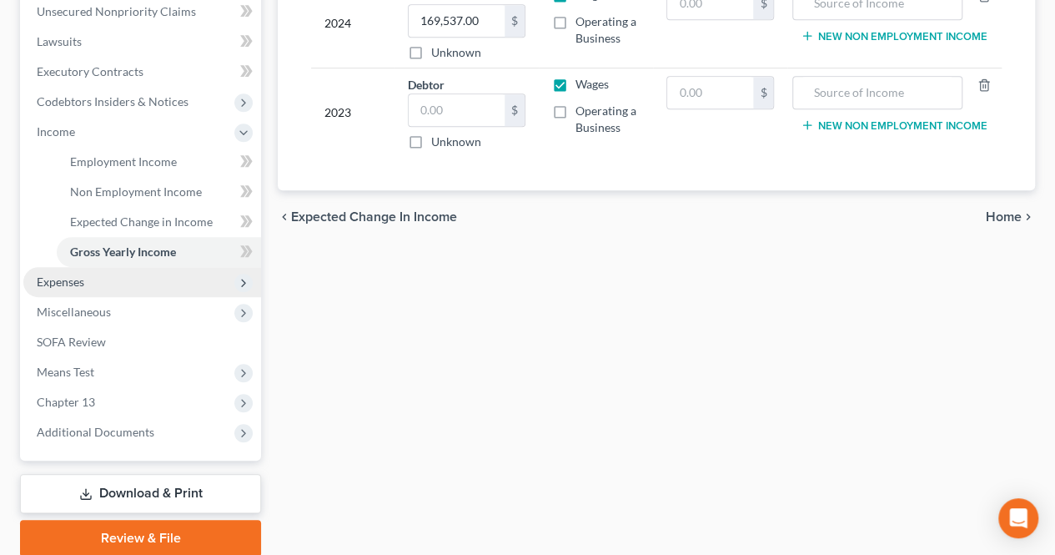
click at [112, 291] on span "Expenses" at bounding box center [142, 282] width 238 height 30
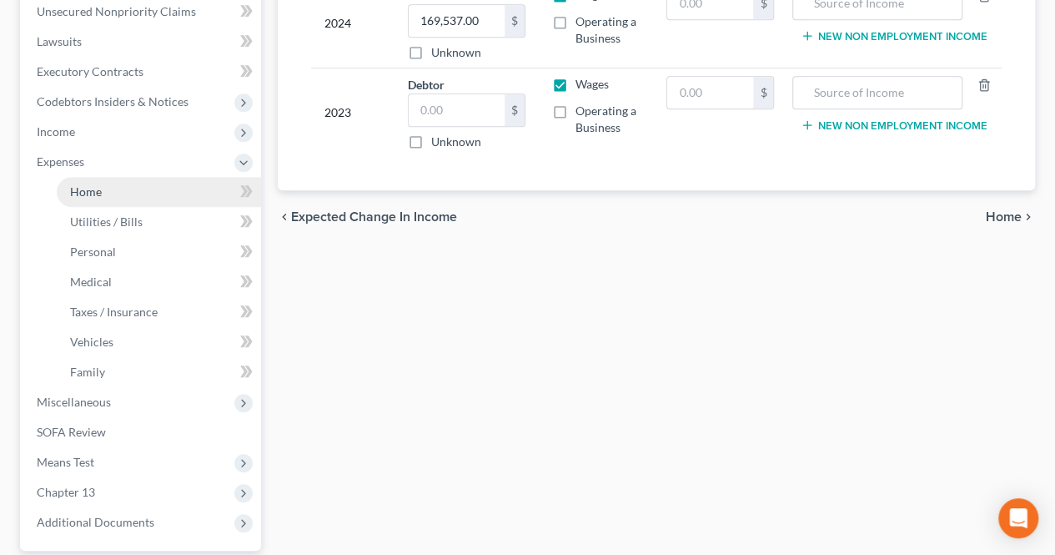
click at [113, 200] on link "Home" at bounding box center [159, 192] width 204 height 30
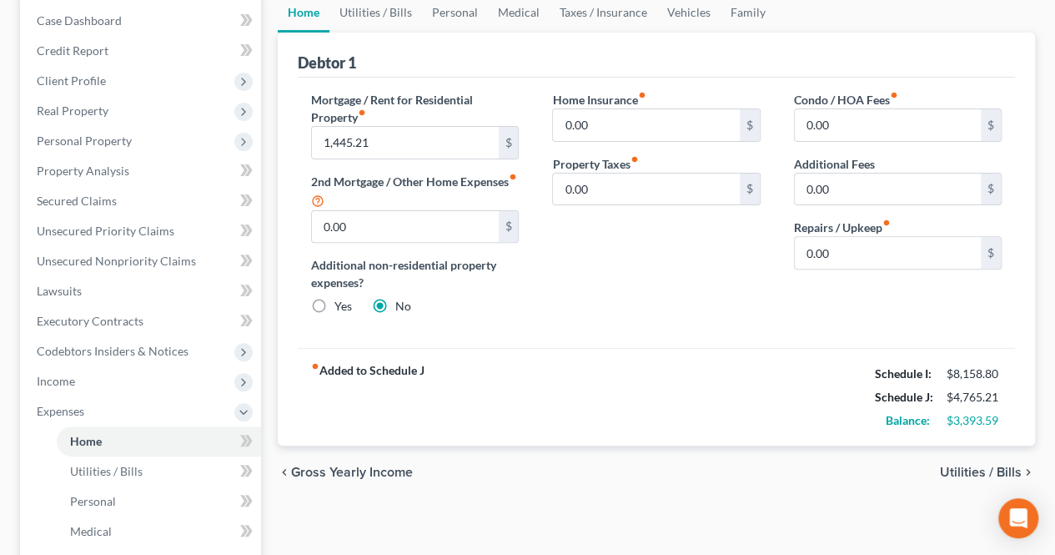
scroll to position [167, 0]
click at [185, 262] on span "Unsecured Nonpriority Claims" at bounding box center [116, 261] width 159 height 14
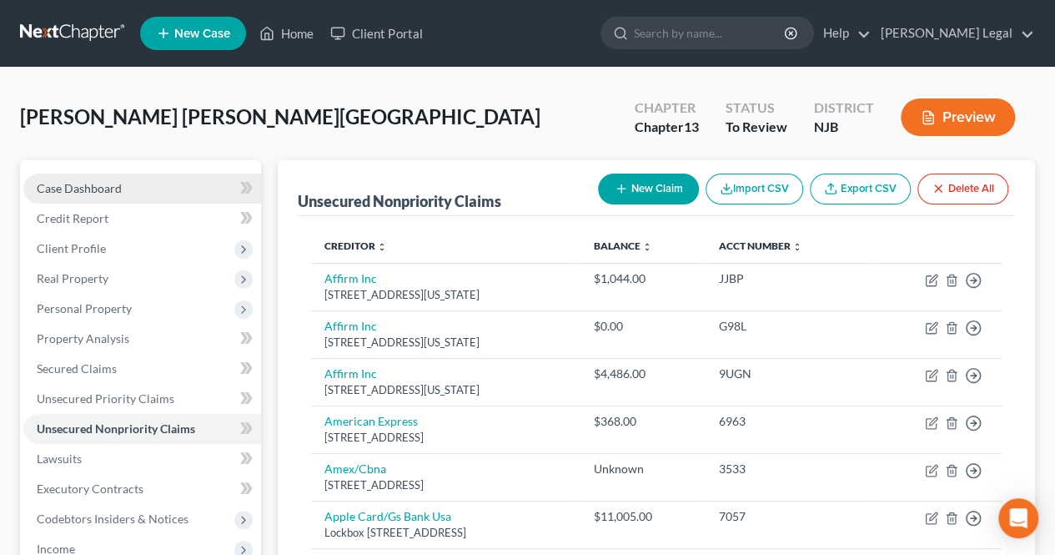
click at [168, 177] on link "Case Dashboard" at bounding box center [142, 188] width 238 height 30
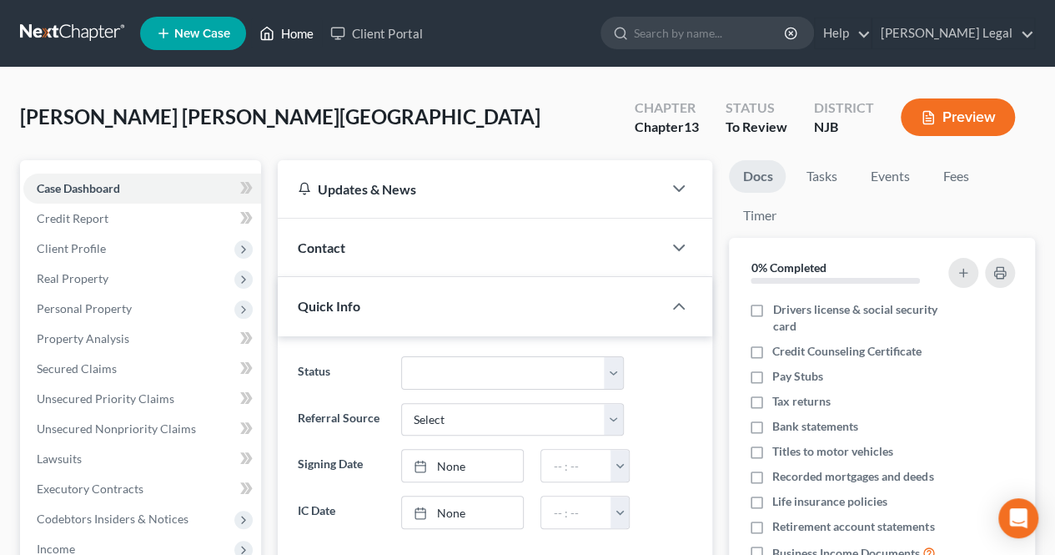
click at [285, 34] on link "Home" at bounding box center [286, 33] width 71 height 30
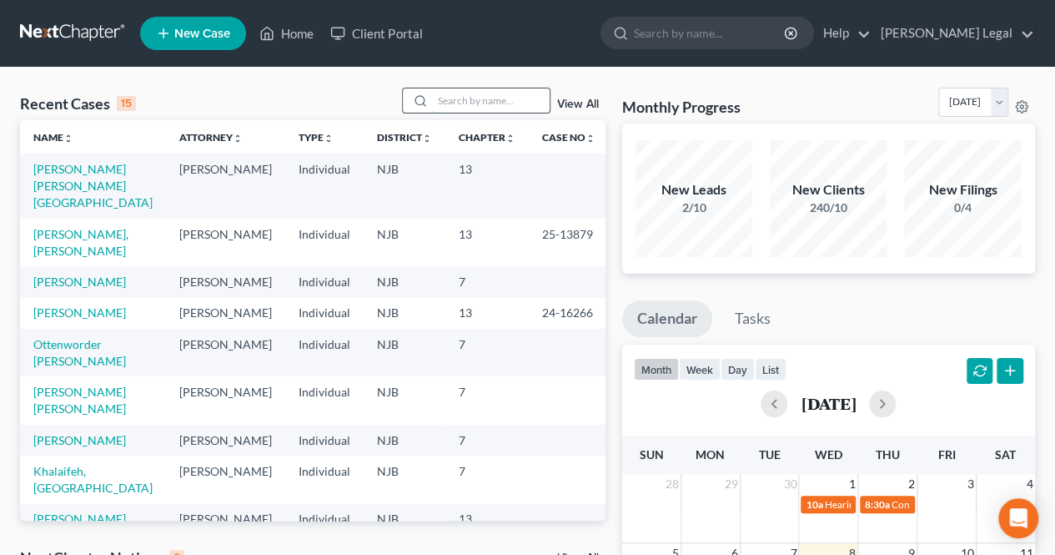
click at [452, 102] on input "search" at bounding box center [491, 100] width 117 height 24
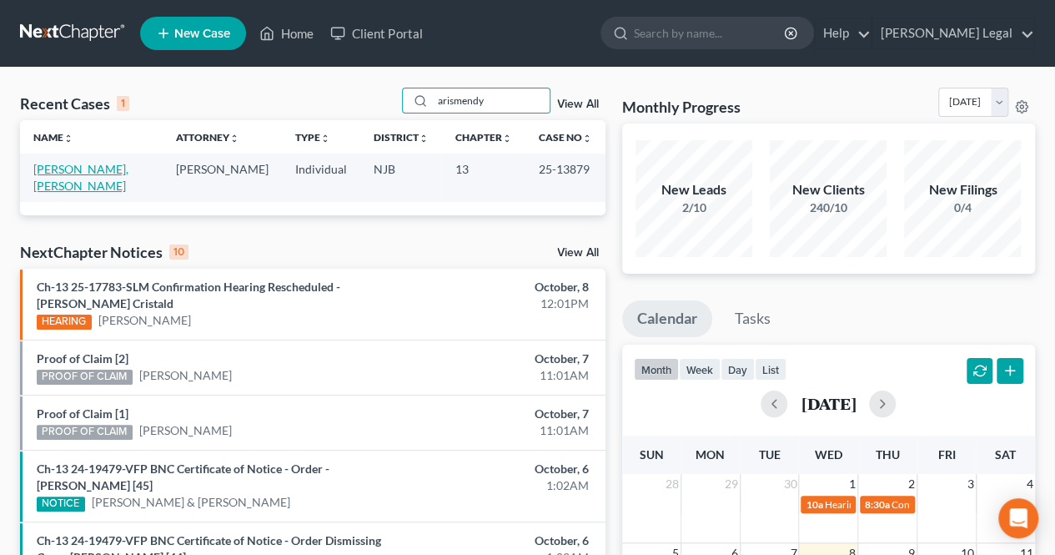
click at [137, 161] on td "[PERSON_NAME], [PERSON_NAME]" at bounding box center [91, 177] width 143 height 48
